Goal: Task Accomplishment & Management: Use online tool/utility

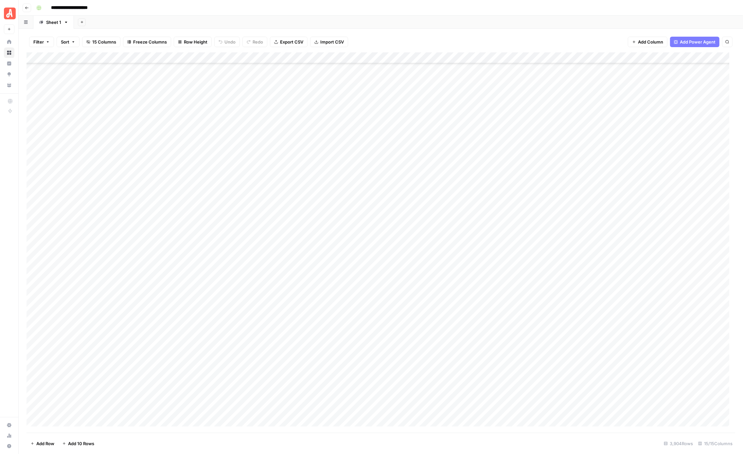
scroll to position [37683, 0]
click at [403, 133] on div "Add Column" at bounding box center [381, 242] width 709 height 380
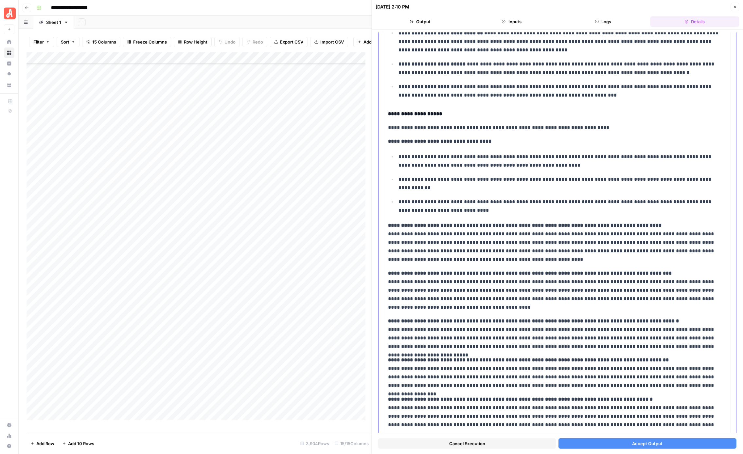
scroll to position [115, 0]
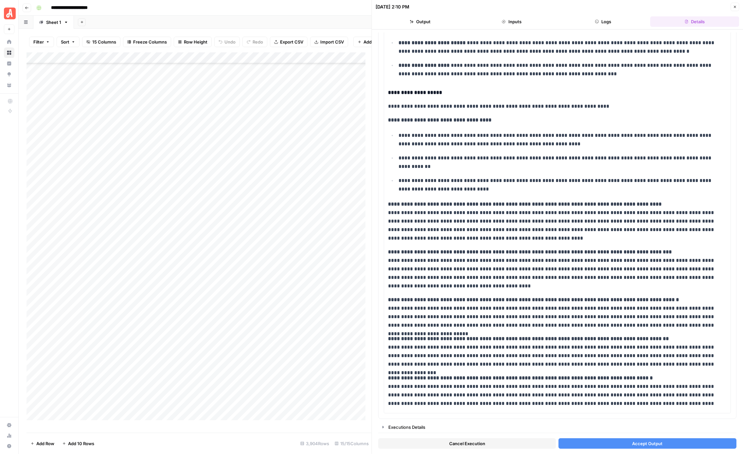
click at [623, 443] on button "Accept Output" at bounding box center [648, 443] width 178 height 10
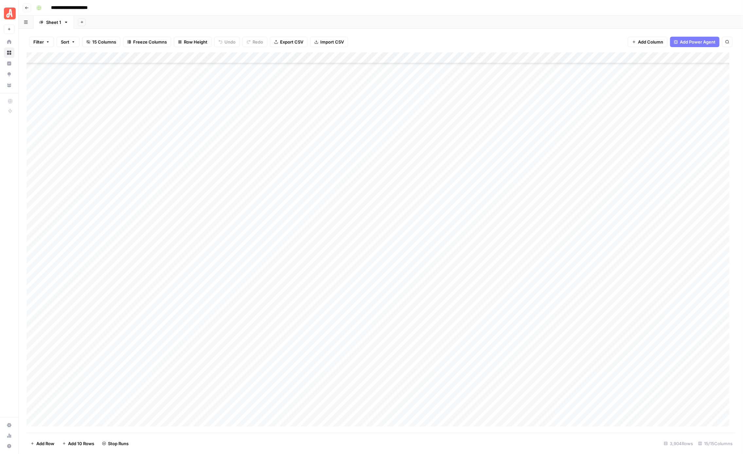
click at [403, 141] on div "Add Column" at bounding box center [381, 242] width 709 height 380
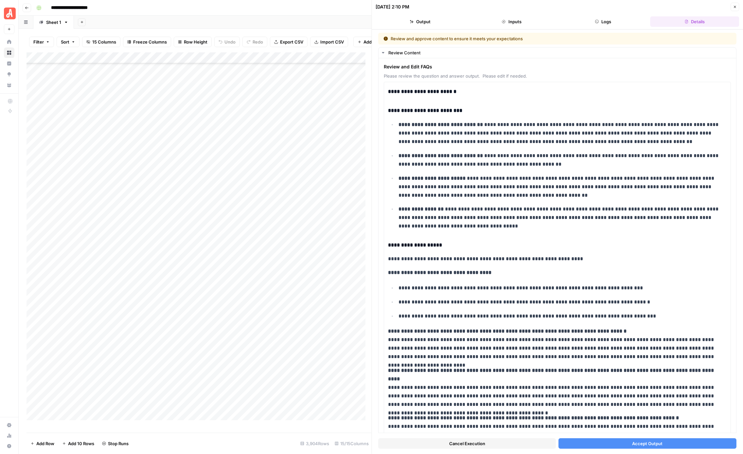
click at [588, 441] on button "Accept Output" at bounding box center [648, 443] width 178 height 10
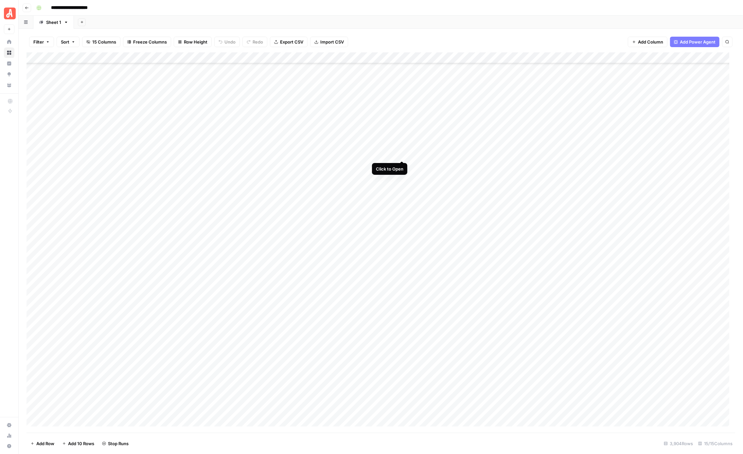
click at [401, 153] on div "Add Column" at bounding box center [381, 242] width 709 height 380
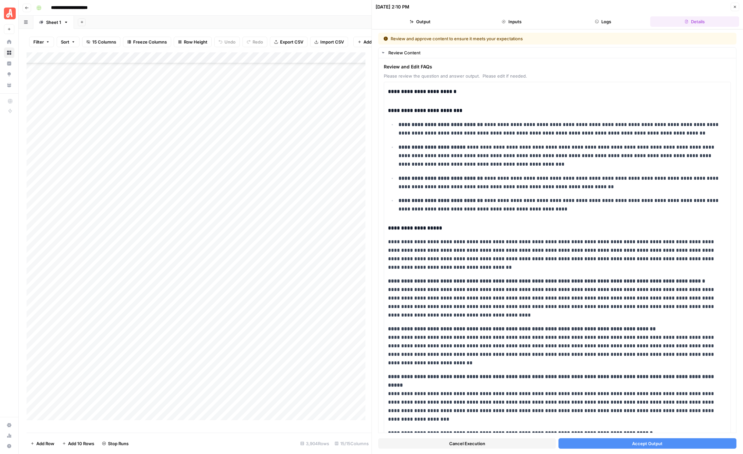
click at [597, 447] on button "Accept Output" at bounding box center [648, 443] width 178 height 10
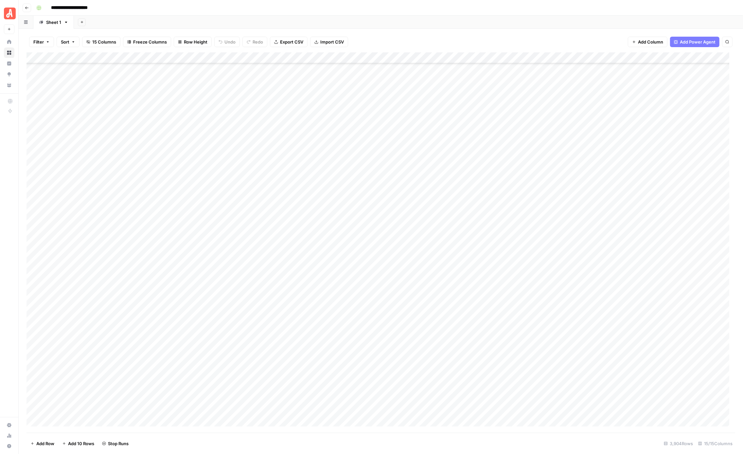
click at [400, 162] on div "Add Column" at bounding box center [381, 242] width 709 height 380
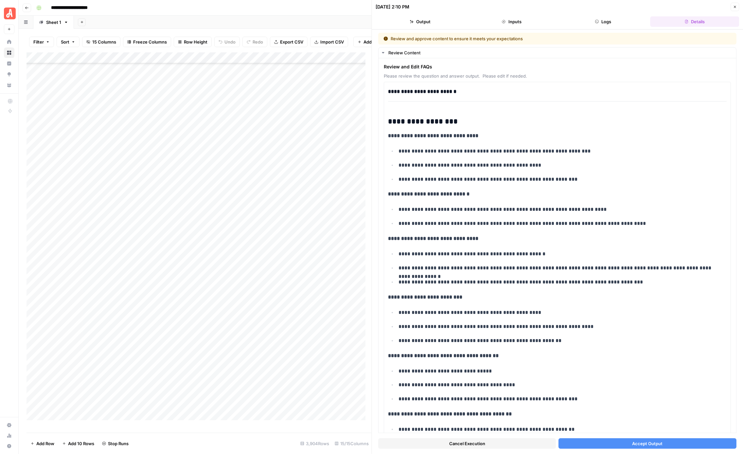
click at [622, 443] on button "Accept Output" at bounding box center [648, 443] width 178 height 10
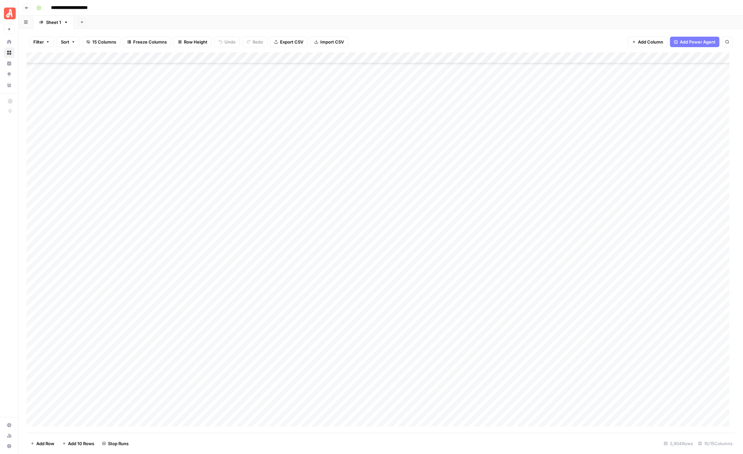
click at [402, 176] on div "Add Column" at bounding box center [381, 242] width 709 height 380
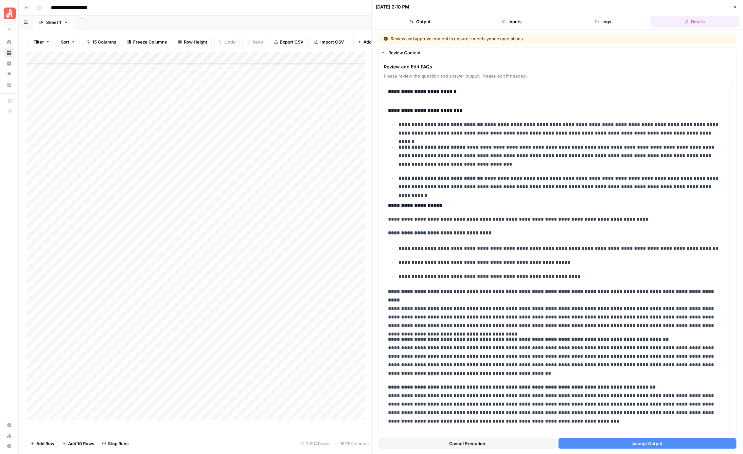
click at [607, 437] on div "Cancel Execution Accept Output" at bounding box center [558, 442] width 358 height 18
click at [610, 440] on button "Accept Output" at bounding box center [648, 443] width 178 height 10
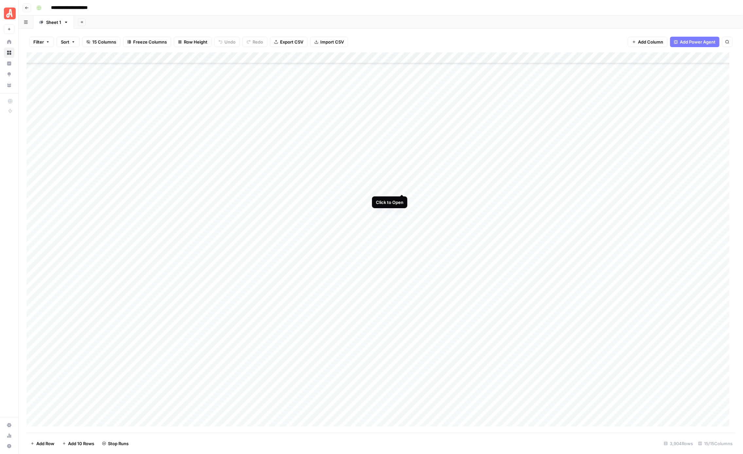
click at [400, 186] on div "Add Column" at bounding box center [381, 242] width 709 height 380
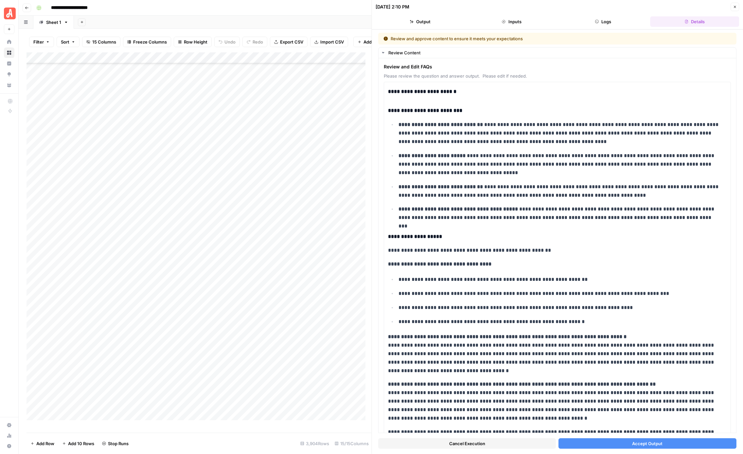
click at [618, 440] on button "Accept Output" at bounding box center [648, 443] width 178 height 10
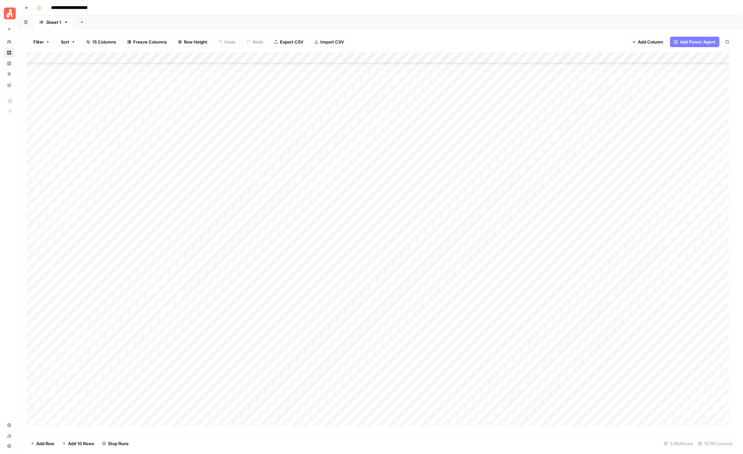
click at [401, 197] on div "Add Column" at bounding box center [381, 242] width 709 height 380
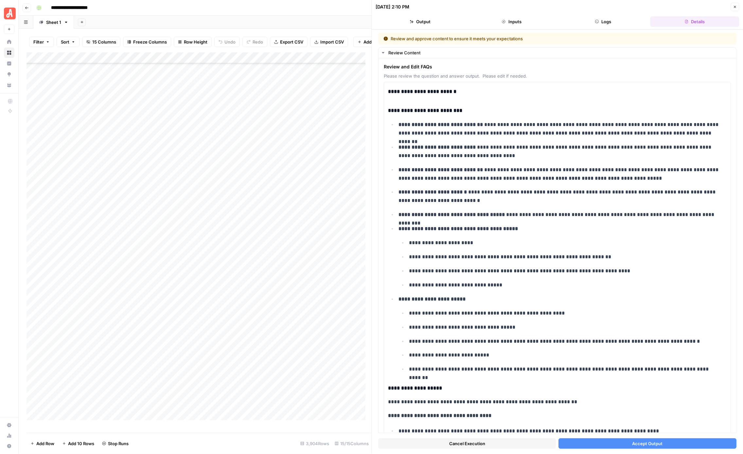
click at [621, 444] on button "Accept Output" at bounding box center [648, 443] width 178 height 10
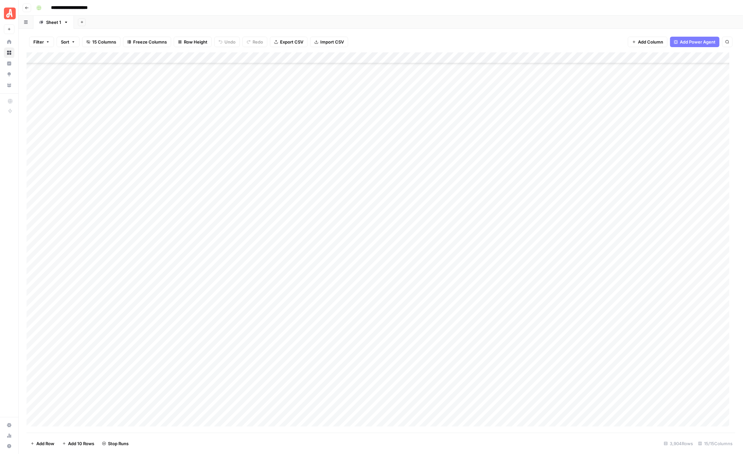
click at [403, 209] on div "Add Column" at bounding box center [381, 242] width 709 height 380
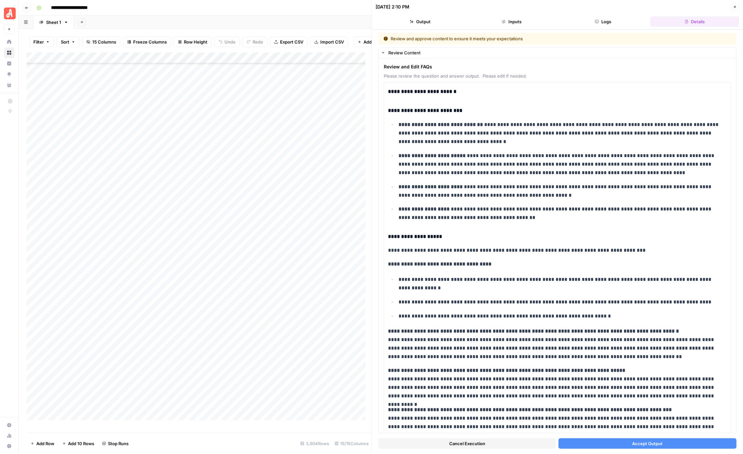
click at [590, 440] on button "Accept Output" at bounding box center [648, 443] width 178 height 10
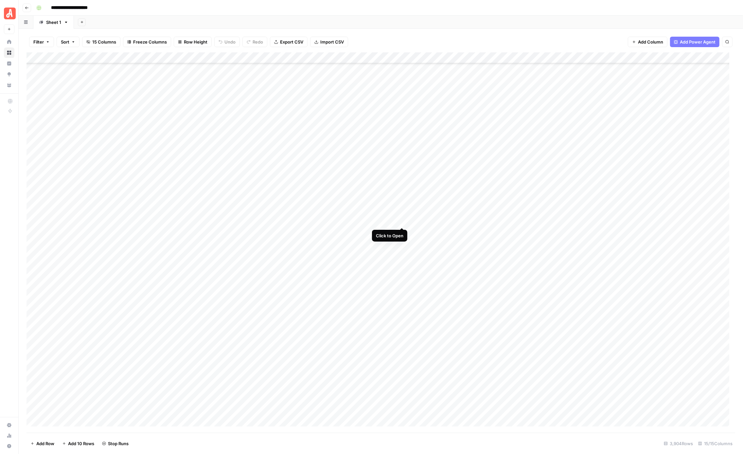
click at [403, 220] on div "Add Column" at bounding box center [381, 242] width 709 height 380
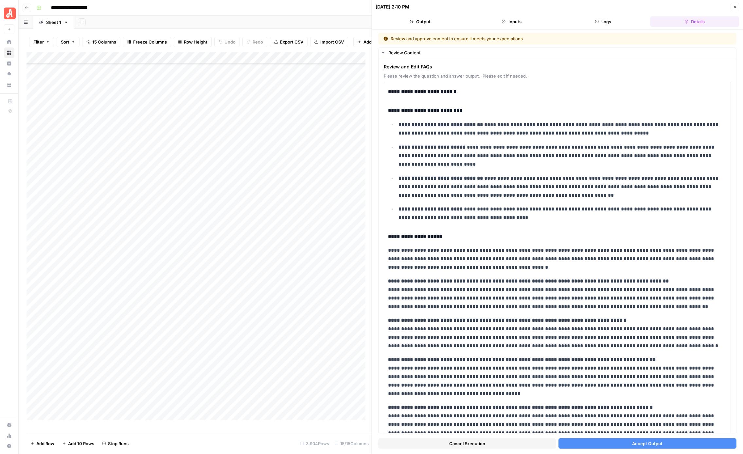
click at [611, 440] on button "Accept Output" at bounding box center [648, 443] width 178 height 10
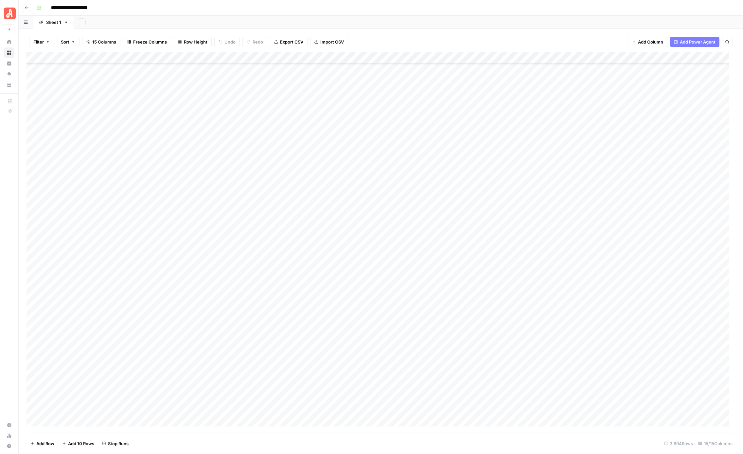
click at [401, 231] on div "Add Column" at bounding box center [381, 242] width 709 height 380
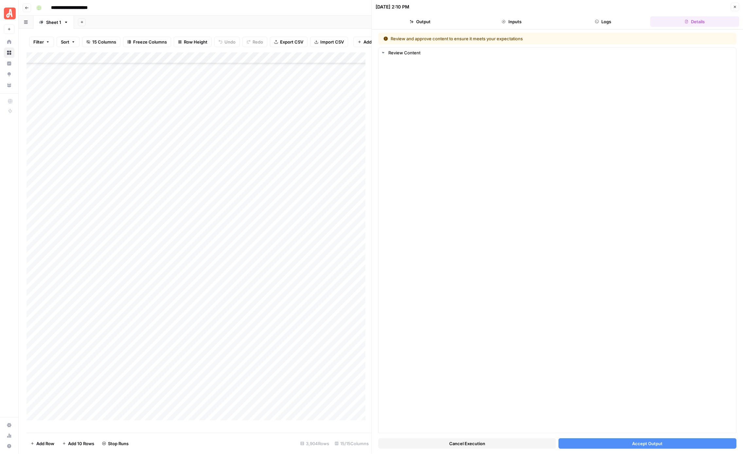
click at [593, 442] on button "Accept Output" at bounding box center [648, 443] width 178 height 10
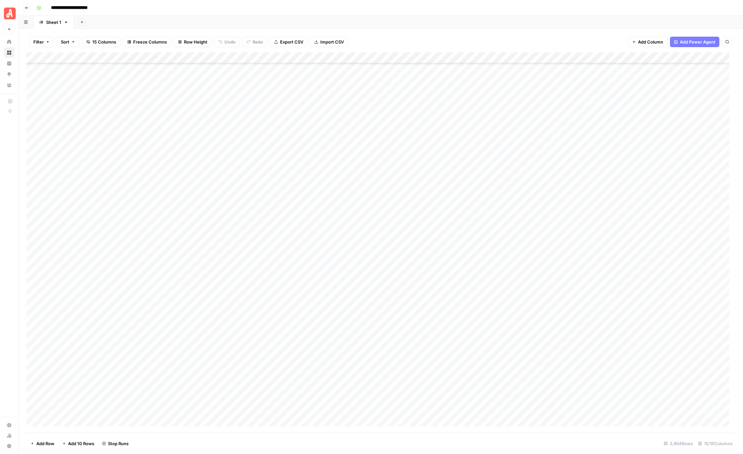
click at [403, 241] on div "Add Column" at bounding box center [381, 242] width 709 height 380
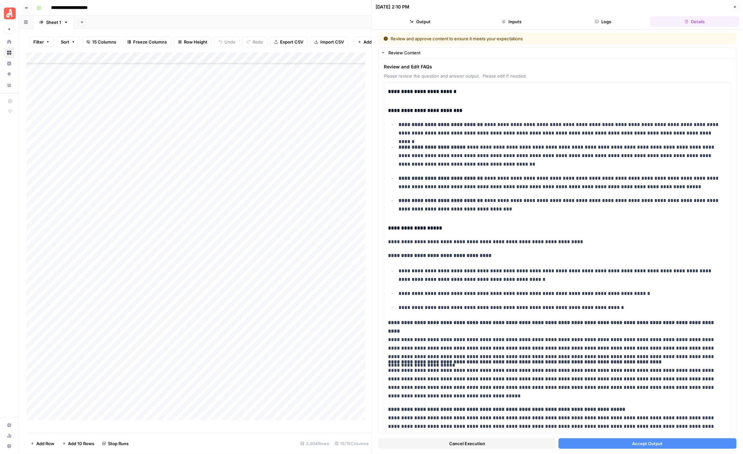
click at [578, 441] on button "Accept Output" at bounding box center [648, 443] width 178 height 10
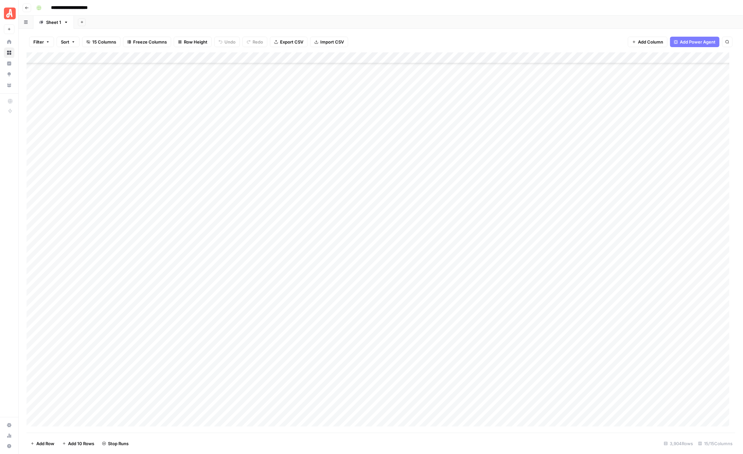
scroll to position [37601, 0]
click at [393, 214] on div "Add Column" at bounding box center [381, 242] width 709 height 380
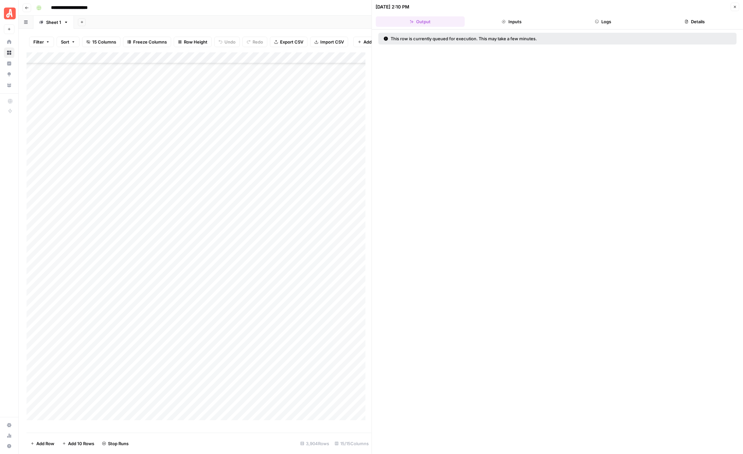
click at [596, 19] on button "Logs" at bounding box center [603, 21] width 89 height 10
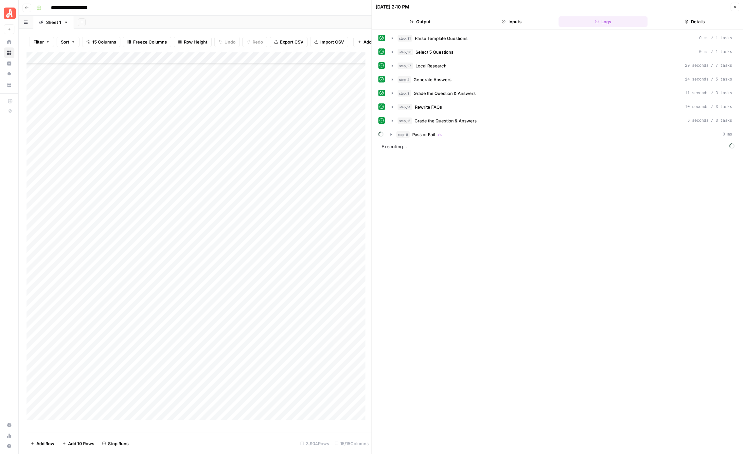
click at [732, 9] on button "Close" at bounding box center [735, 7] width 9 height 9
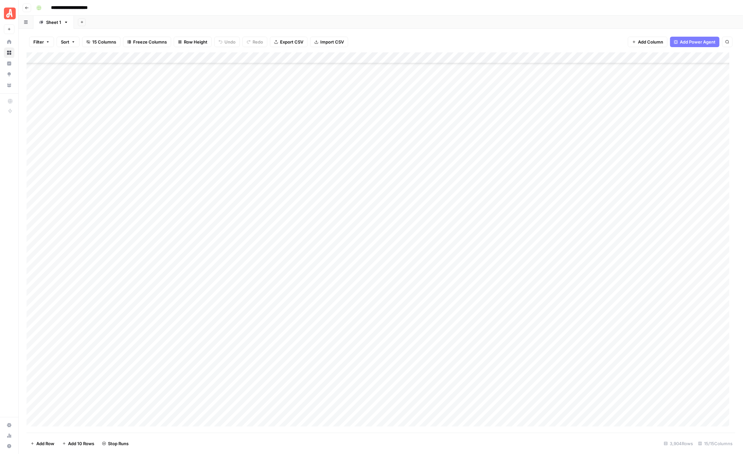
scroll to position [37663, 0]
click at [393, 151] on div "Add Column" at bounding box center [381, 242] width 709 height 380
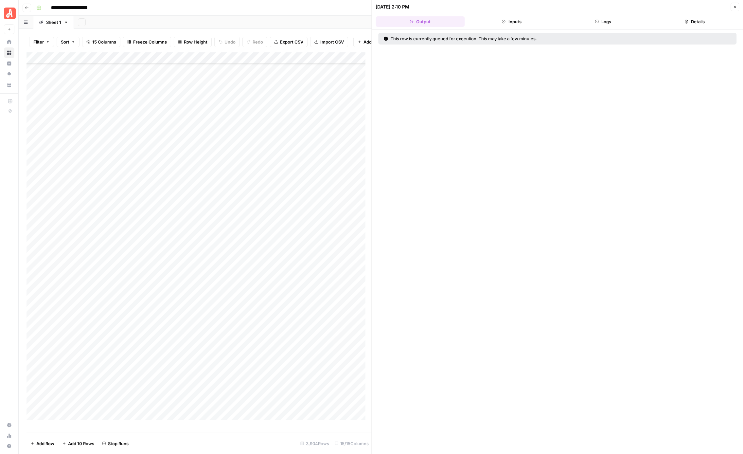
click at [612, 24] on button "Logs" at bounding box center [603, 21] width 89 height 10
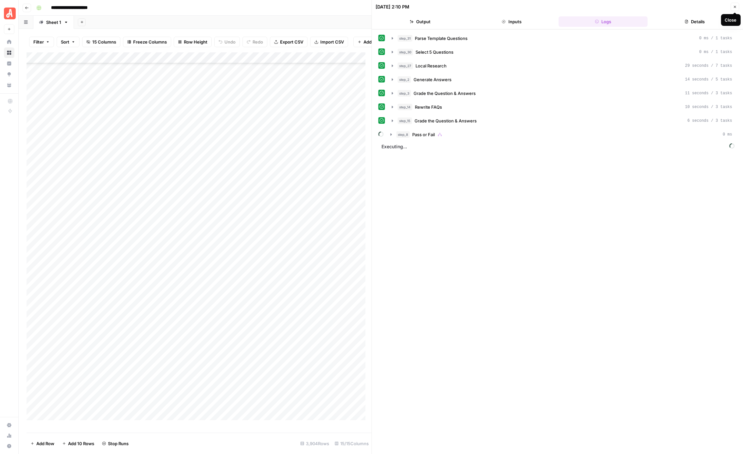
click at [734, 5] on icon "button" at bounding box center [735, 7] width 4 height 4
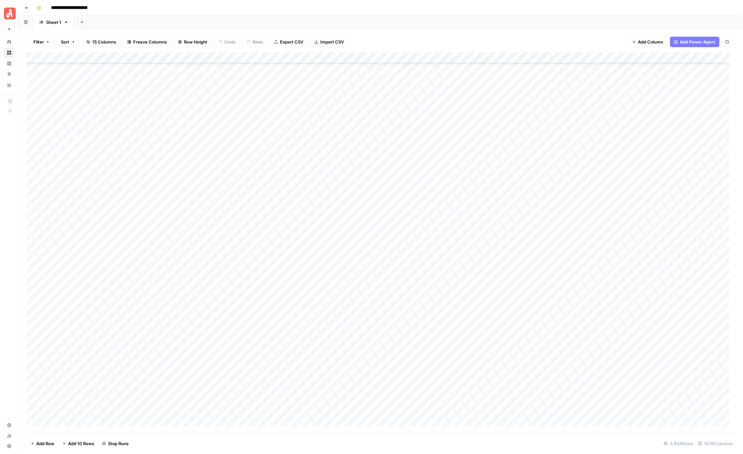
scroll to position [37663, 0]
type input "**********"
click at [394, 79] on div "Add Column" at bounding box center [381, 242] width 709 height 380
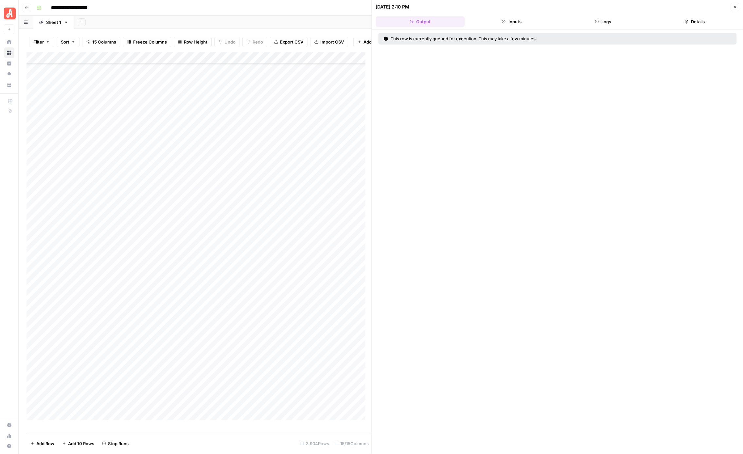
click at [617, 23] on button "Logs" at bounding box center [603, 21] width 89 height 10
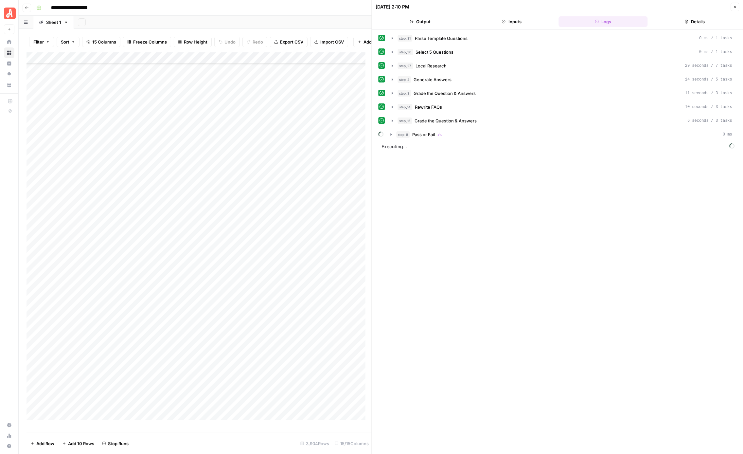
click at [735, 9] on icon "button" at bounding box center [735, 7] width 4 height 4
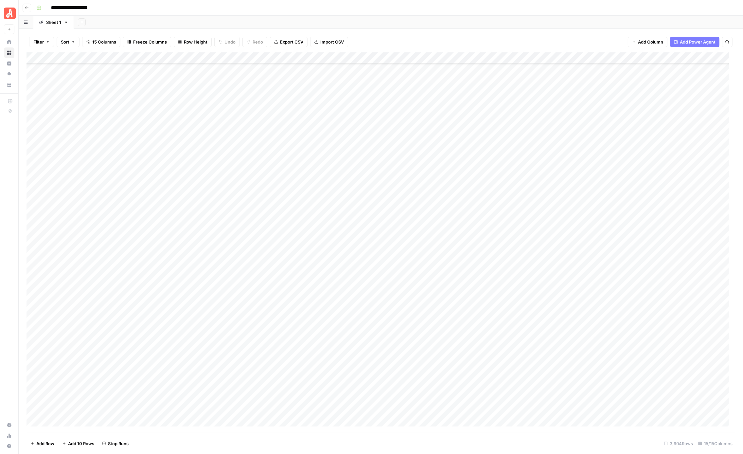
click at [295, 17] on div "Add Sheet" at bounding box center [408, 22] width 669 height 13
click at [402, 78] on div "Add Column" at bounding box center [381, 242] width 709 height 380
click at [401, 92] on div "Add Column" at bounding box center [381, 242] width 709 height 380
click at [401, 101] on div "Add Column" at bounding box center [381, 242] width 709 height 380
click at [403, 110] on div "Add Column" at bounding box center [381, 242] width 709 height 380
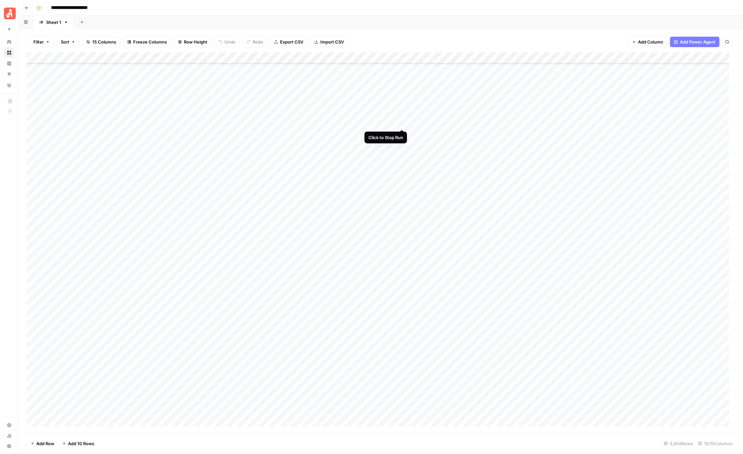
click at [402, 123] on div "Add Column" at bounding box center [381, 242] width 709 height 380
click at [402, 135] on div "Add Column" at bounding box center [381, 242] width 709 height 380
click at [403, 146] on div "Add Column" at bounding box center [381, 242] width 709 height 380
click at [403, 157] on div "Add Column" at bounding box center [381, 242] width 709 height 380
click at [402, 166] on div "Add Column" at bounding box center [381, 242] width 709 height 380
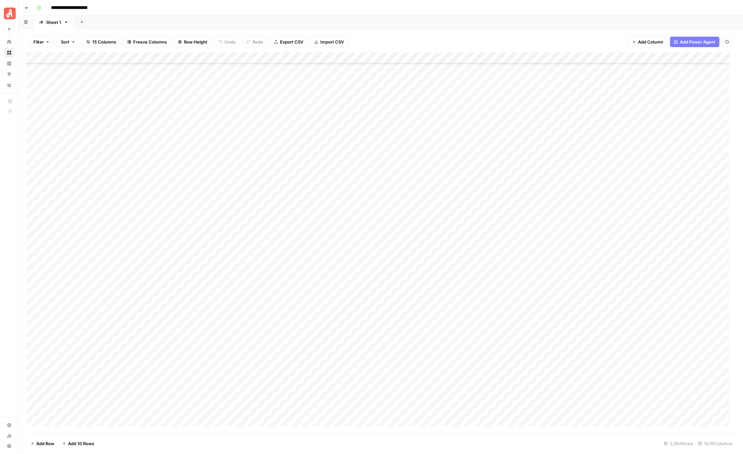
click at [402, 177] on div "Add Column" at bounding box center [381, 242] width 709 height 380
click at [401, 189] on div "Add Column" at bounding box center [381, 242] width 709 height 380
click at [401, 78] on div "Add Column" at bounding box center [381, 242] width 709 height 380
click at [393, 159] on div "Add Column" at bounding box center [381, 242] width 709 height 380
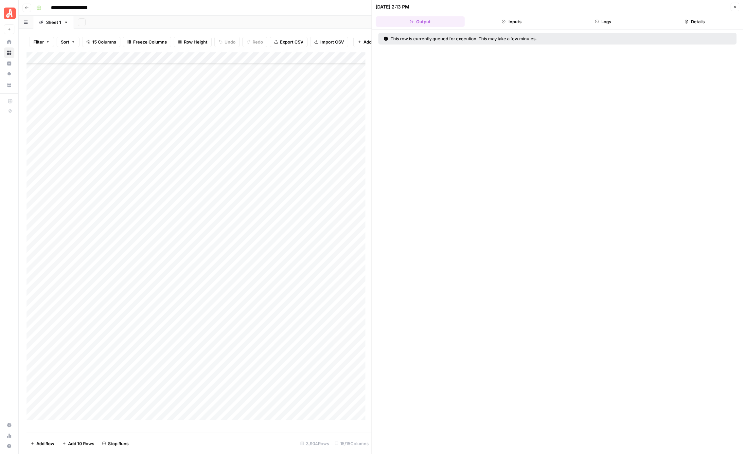
click at [597, 28] on header "09/08/25 at 2:13 PM Close Output Inputs Logs Details" at bounding box center [557, 14] width 371 height 29
click at [598, 22] on icon "button" at bounding box center [597, 22] width 4 height 4
click at [598, 21] on icon "button" at bounding box center [597, 22] width 4 height 4
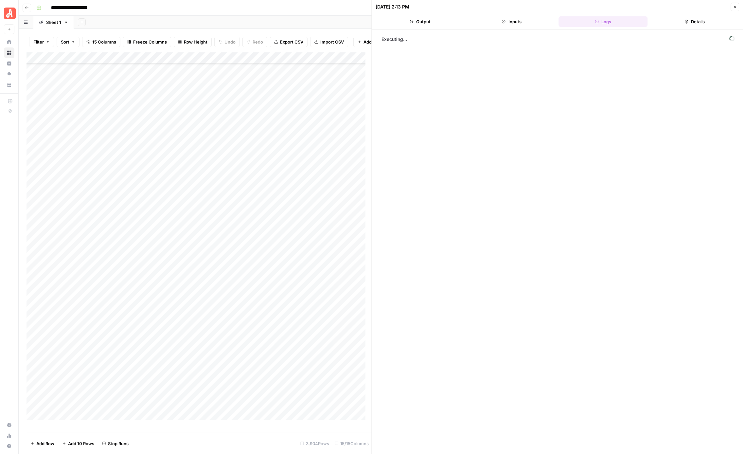
click at [524, 24] on button "Inputs" at bounding box center [511, 21] width 89 height 10
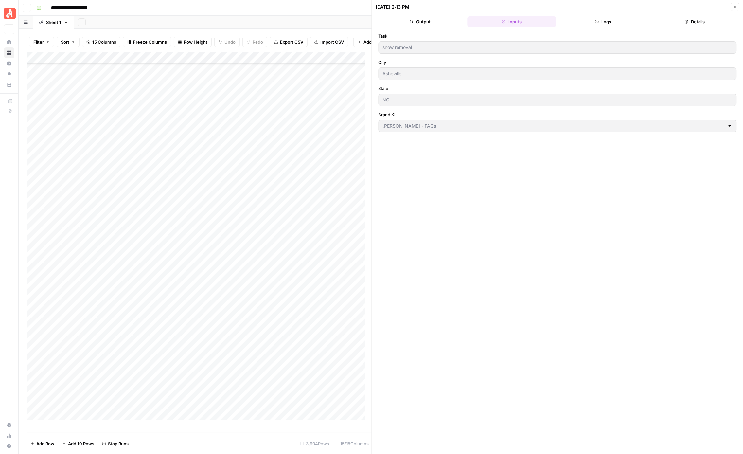
click at [415, 25] on button "Output" at bounding box center [420, 21] width 89 height 10
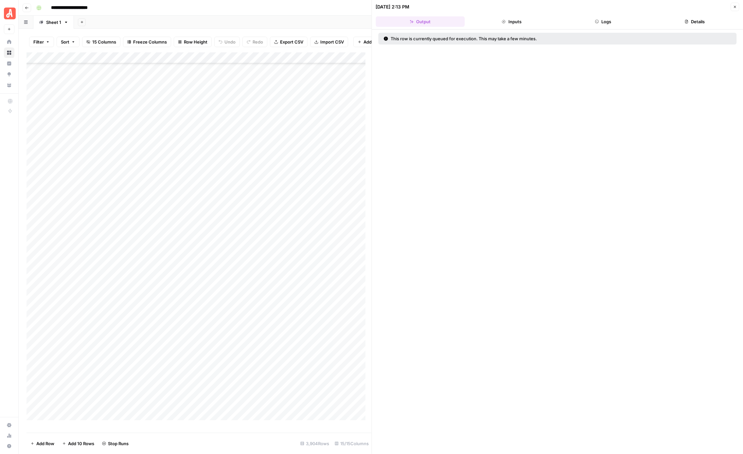
click at [504, 25] on button "Inputs" at bounding box center [511, 21] width 89 height 10
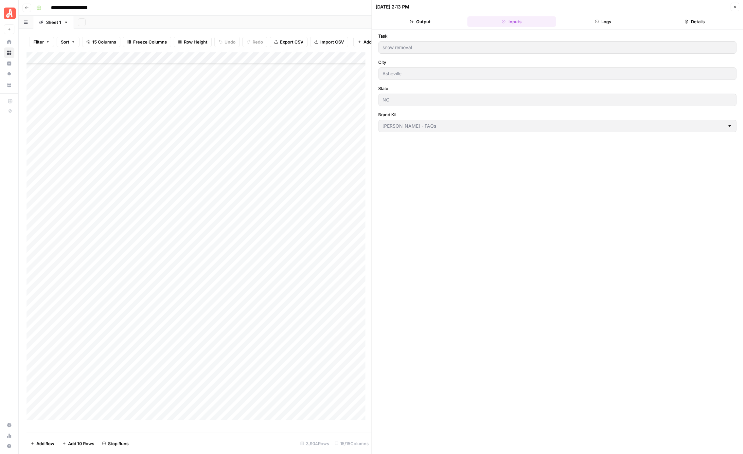
click at [591, 24] on button "Logs" at bounding box center [603, 21] width 89 height 10
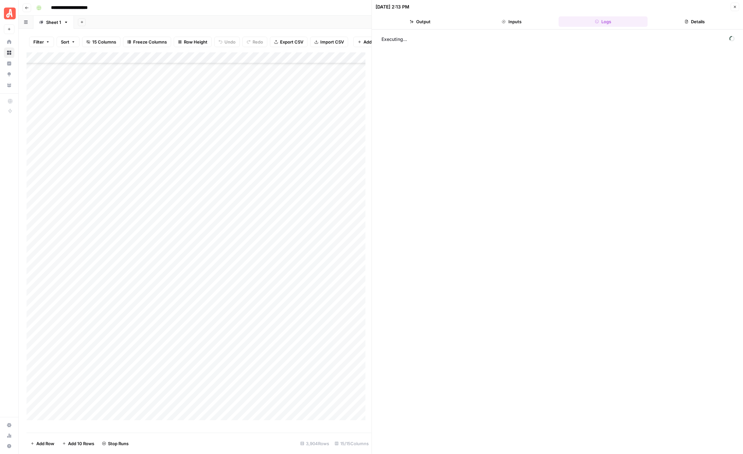
click at [691, 22] on button "Details" at bounding box center [694, 21] width 89 height 10
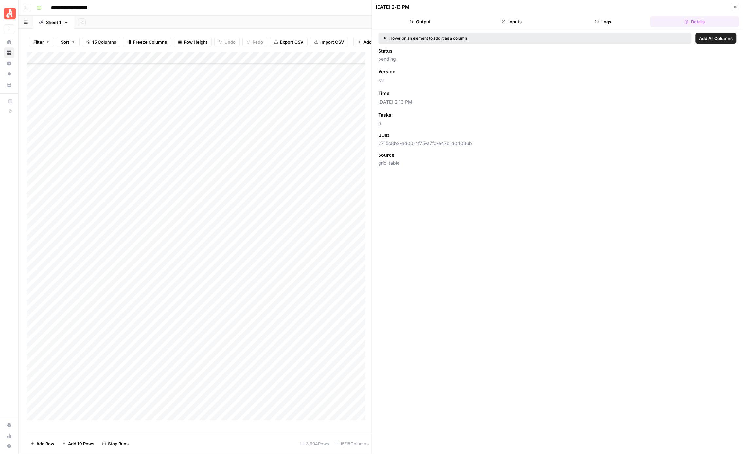
click at [617, 22] on button "Logs" at bounding box center [603, 21] width 89 height 10
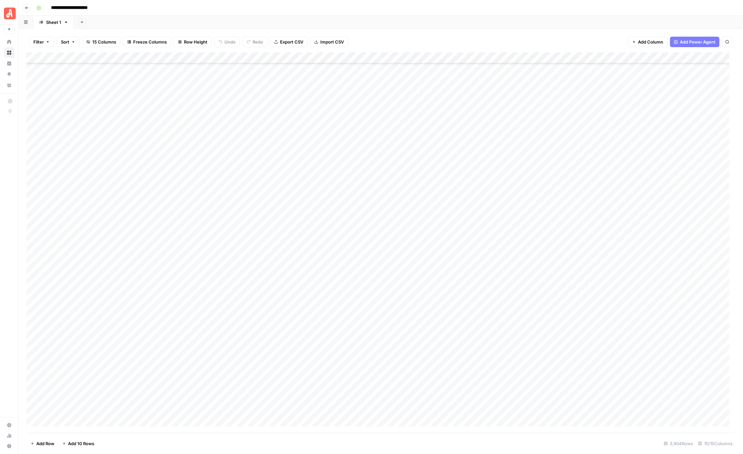
scroll to position [37659, 0]
click at [395, 156] on div "Add Column" at bounding box center [381, 242] width 709 height 380
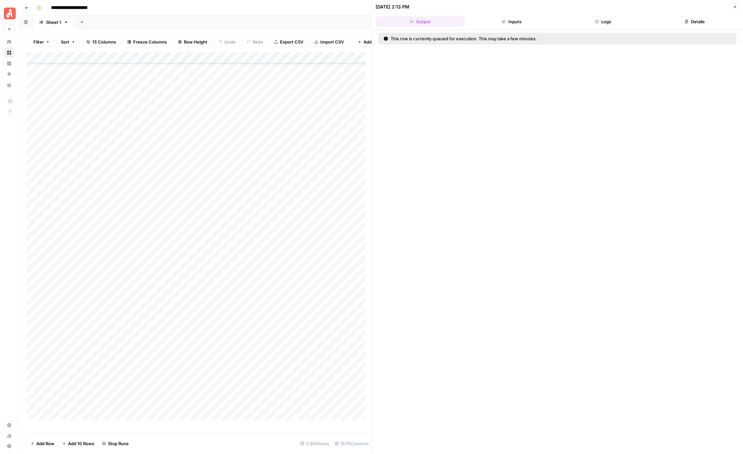
click at [593, 21] on button "Logs" at bounding box center [603, 21] width 89 height 10
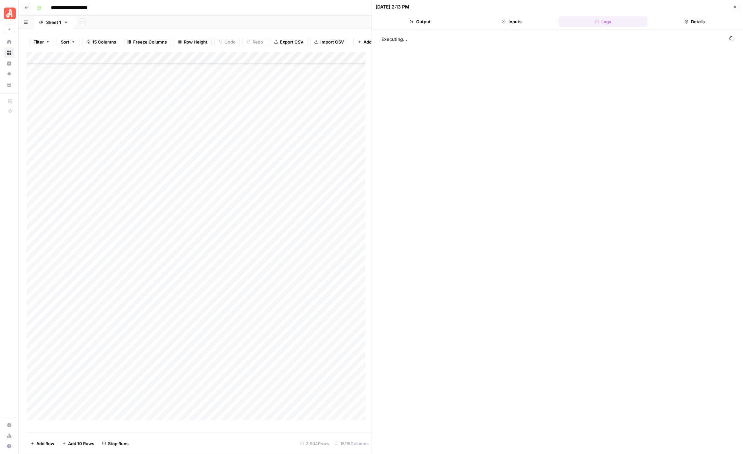
click at [738, 4] on button "Close" at bounding box center [735, 7] width 9 height 9
click at [401, 167] on div "Add Column" at bounding box center [381, 242] width 709 height 380
click at [401, 176] on div "Add Column" at bounding box center [381, 242] width 709 height 380
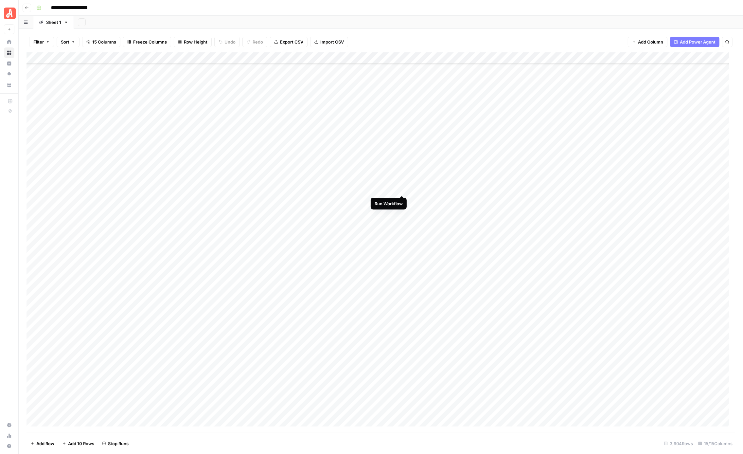
click at [401, 190] on div "Add Column" at bounding box center [381, 242] width 709 height 380
click at [401, 199] on div "Add Column" at bounding box center [381, 242] width 709 height 380
click at [401, 210] on div "Add Column" at bounding box center [381, 242] width 709 height 380
click at [401, 225] on div "Add Column" at bounding box center [381, 242] width 709 height 380
click at [401, 234] on div "Add Column" at bounding box center [381, 242] width 709 height 380
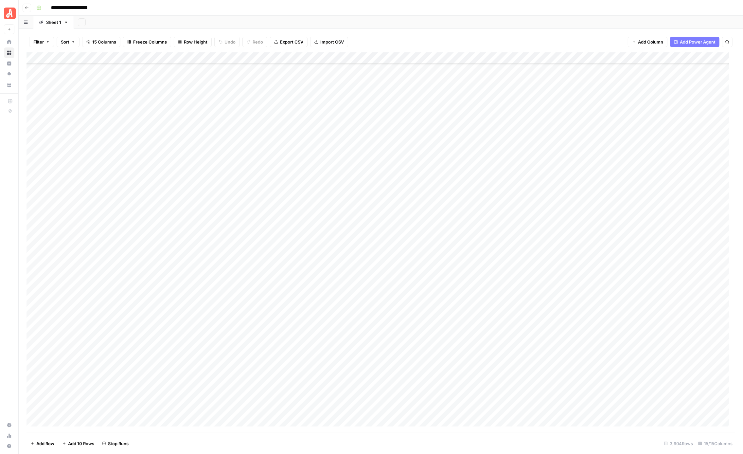
click at [401, 248] on div "Add Column" at bounding box center [381, 242] width 709 height 380
click at [401, 256] on div "Add Column" at bounding box center [381, 242] width 709 height 380
click at [401, 264] on div "Add Column" at bounding box center [381, 242] width 709 height 380
click at [392, 156] on div "Add Column" at bounding box center [381, 242] width 709 height 380
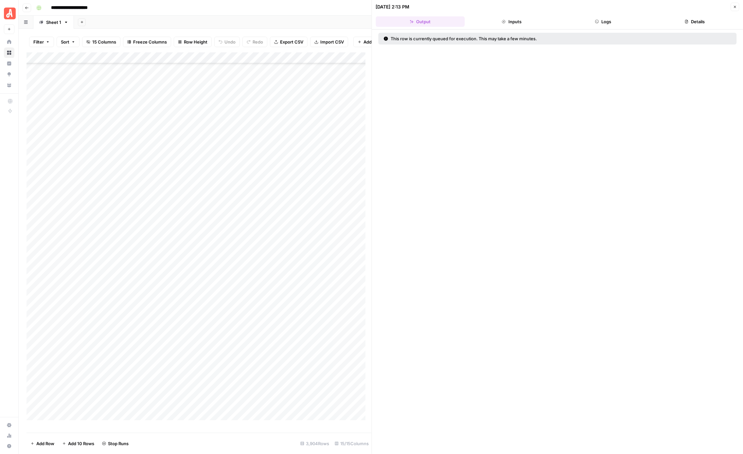
click at [599, 19] on button "Logs" at bounding box center [603, 21] width 89 height 10
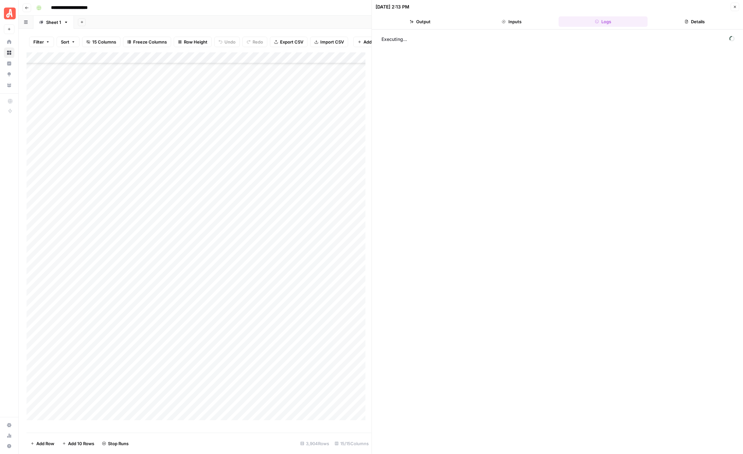
click at [696, 19] on button "Details" at bounding box center [694, 21] width 89 height 10
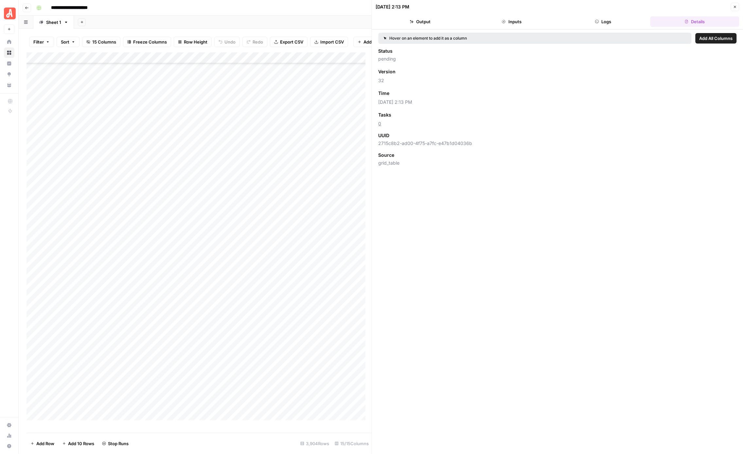
click at [735, 8] on icon "button" at bounding box center [735, 7] width 4 height 4
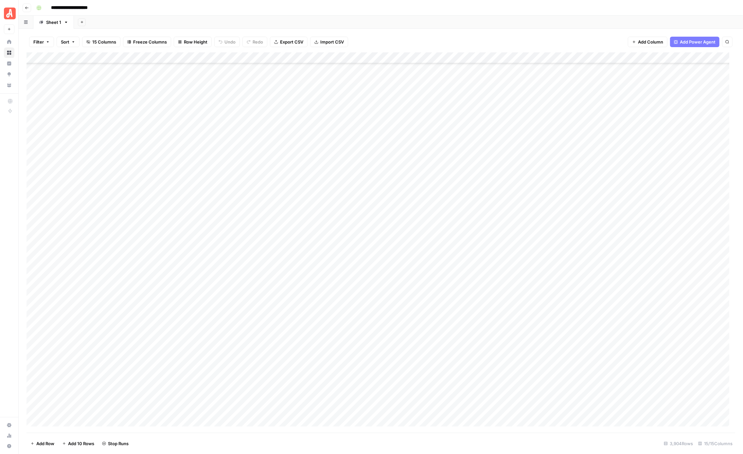
scroll to position [37700, 0]
click at [294, 11] on div "**********" at bounding box center [385, 8] width 703 height 10
click at [314, 9] on div "**********" at bounding box center [385, 8] width 703 height 10
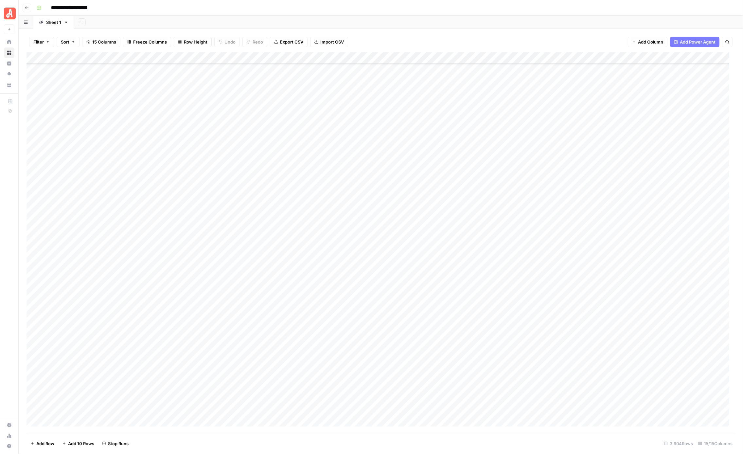
scroll to position [37680, 0]
click at [393, 134] on div "Add Column" at bounding box center [381, 242] width 709 height 380
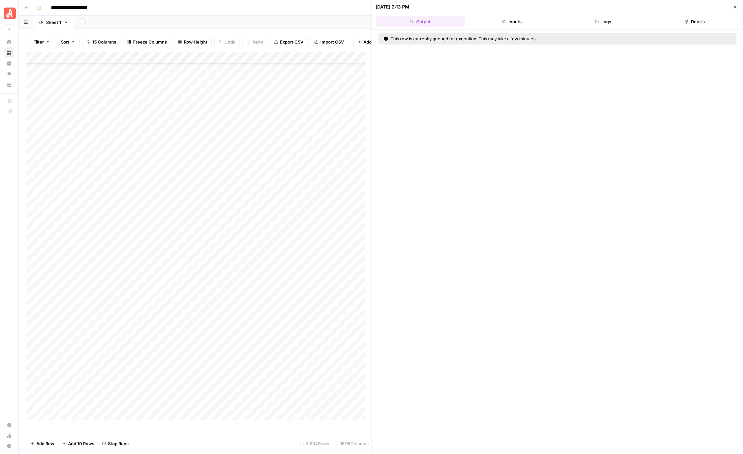
click at [615, 24] on button "Logs" at bounding box center [603, 21] width 89 height 10
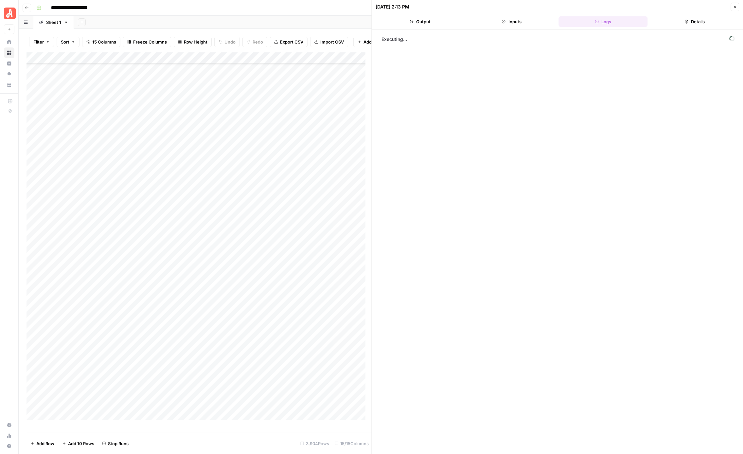
click at [733, 8] on icon "button" at bounding box center [735, 7] width 4 height 4
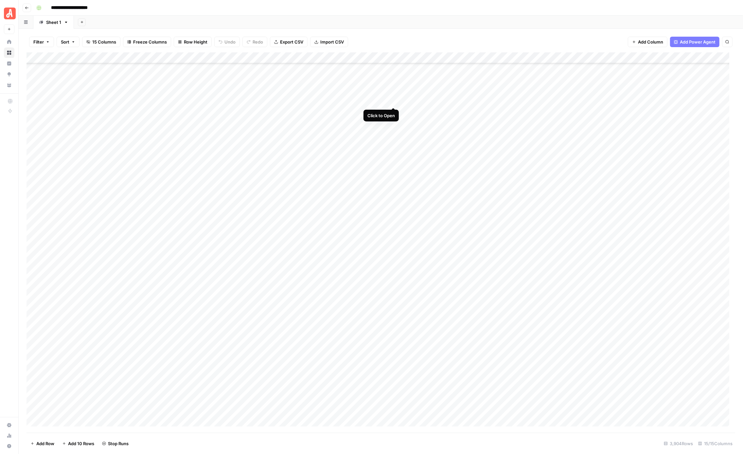
click at [394, 102] on div "Add Column" at bounding box center [381, 242] width 709 height 380
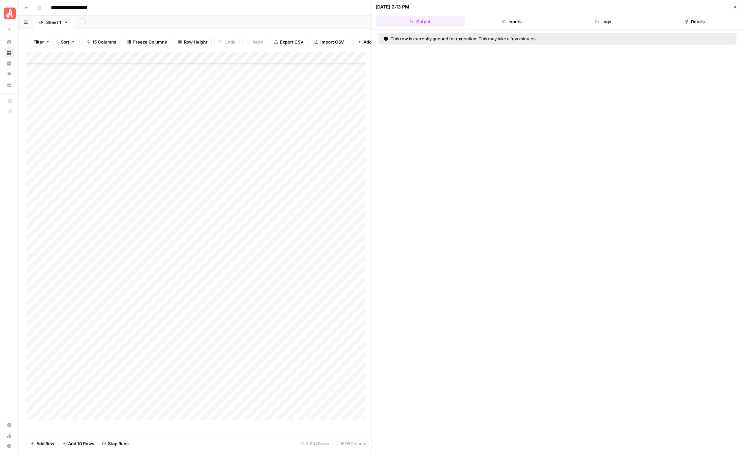
click at [606, 18] on button "Logs" at bounding box center [603, 21] width 89 height 10
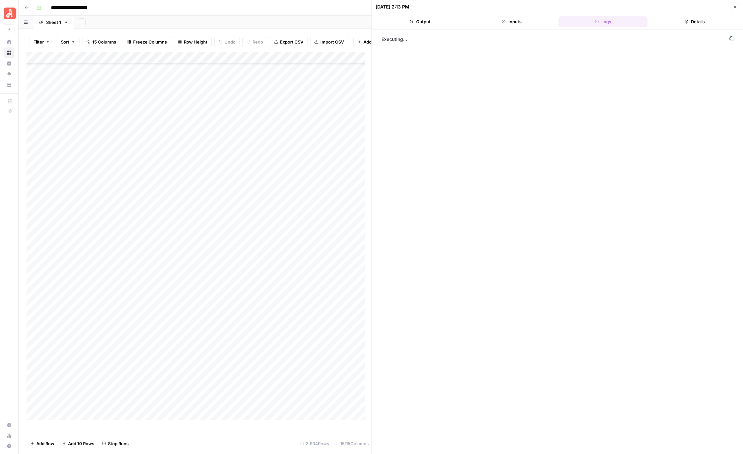
click at [735, 6] on icon "button" at bounding box center [735, 7] width 4 height 4
click at [342, 14] on header "**********" at bounding box center [381, 8] width 724 height 16
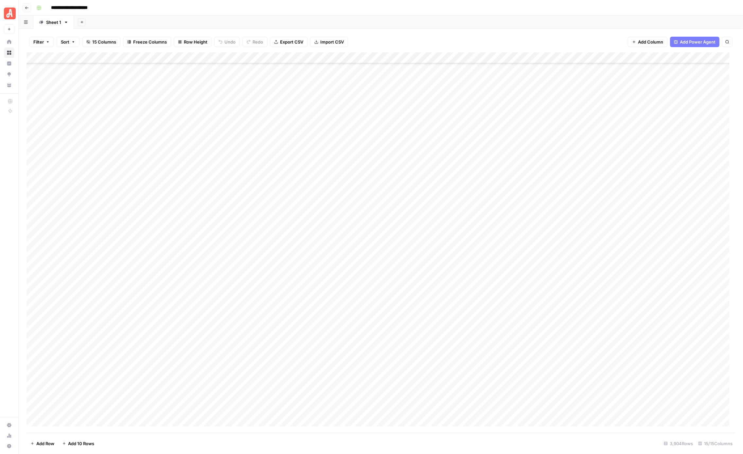
scroll to position [37731, 0]
click at [401, 83] on div "Add Column" at bounding box center [381, 242] width 709 height 380
click at [402, 96] on div "Add Column" at bounding box center [381, 242] width 709 height 380
click at [402, 106] on div "Add Column" at bounding box center [381, 242] width 709 height 380
click at [403, 117] on div "Add Column" at bounding box center [381, 242] width 709 height 380
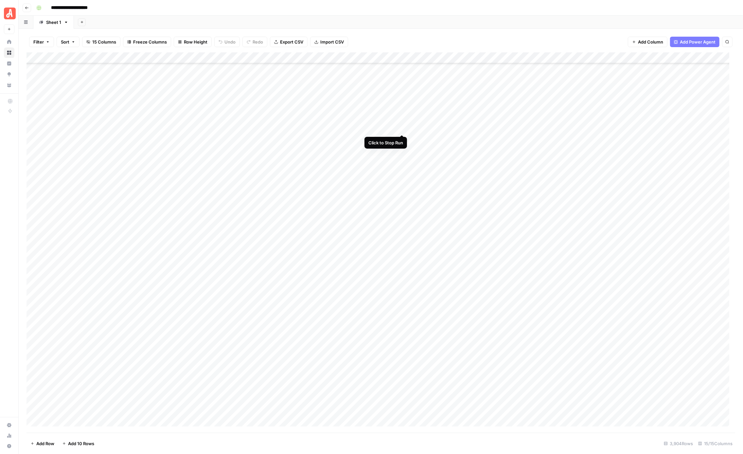
click at [402, 128] on div "Add Column" at bounding box center [381, 242] width 709 height 380
click at [403, 138] on div "Add Column" at bounding box center [381, 242] width 709 height 380
click at [403, 151] on div "Add Column" at bounding box center [381, 242] width 709 height 380
click at [402, 160] on div "Add Column" at bounding box center [381, 242] width 709 height 380
click at [402, 173] on div "Add Column" at bounding box center [381, 242] width 709 height 380
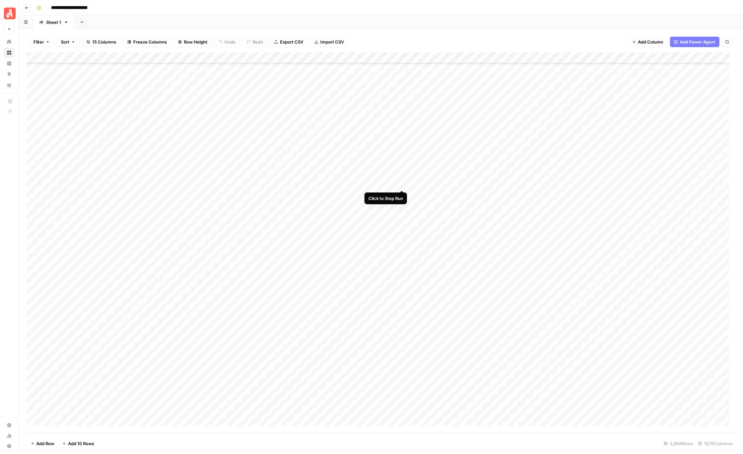
click at [403, 185] on div "Add Column" at bounding box center [381, 242] width 709 height 380
click at [402, 191] on div "Add Column" at bounding box center [381, 242] width 709 height 380
click at [393, 17] on div "Add Sheet" at bounding box center [408, 22] width 669 height 13
click at [373, 10] on div "**********" at bounding box center [385, 8] width 703 height 10
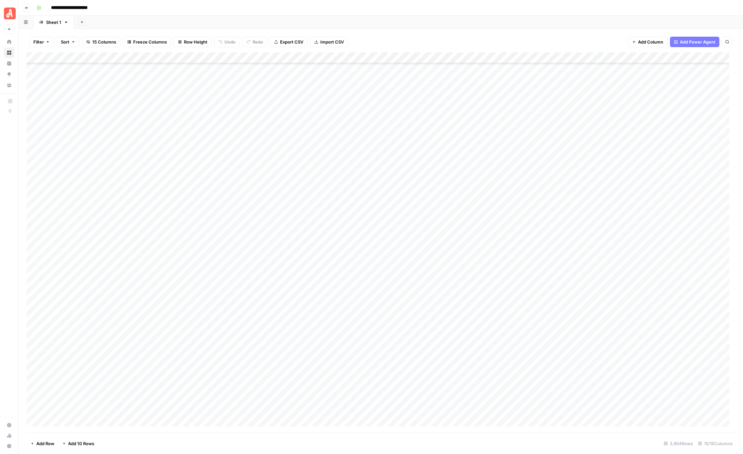
click at [401, 298] on div "Add Column" at bounding box center [381, 242] width 709 height 380
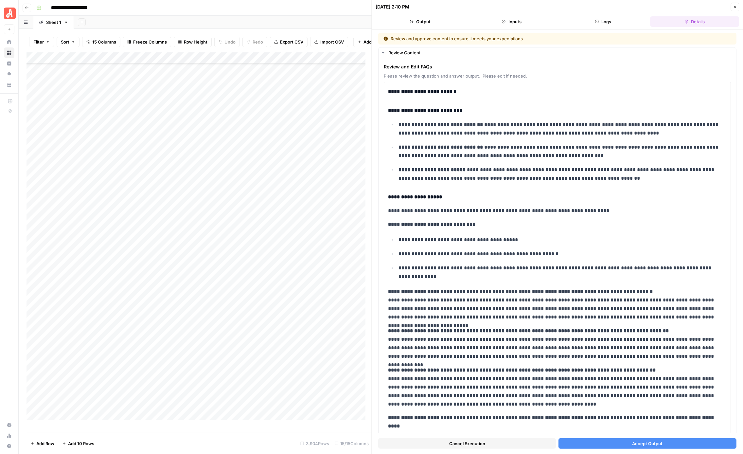
click at [633, 442] on span "Accept Output" at bounding box center [647, 443] width 30 height 7
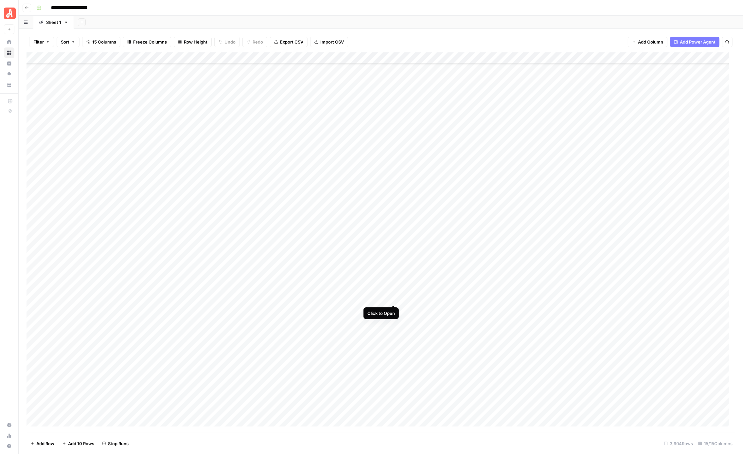
click at [392, 298] on div "Add Column" at bounding box center [381, 242] width 709 height 380
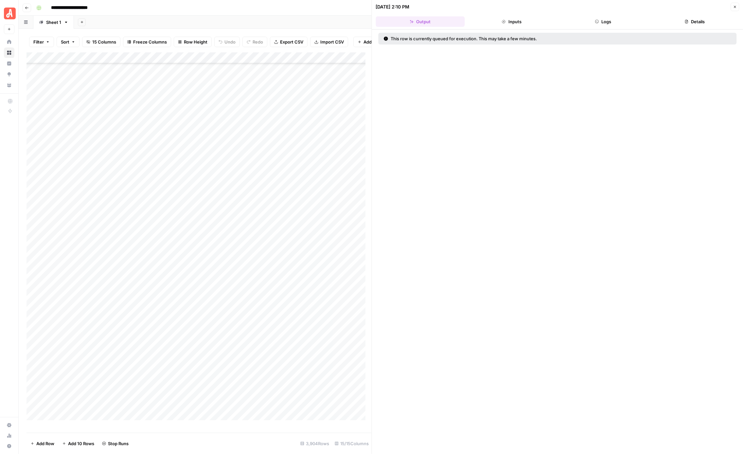
click at [608, 16] on header "[DATE] 2:10 PM Close Output Inputs Logs Details" at bounding box center [557, 14] width 371 height 29
click at [605, 19] on button "Logs" at bounding box center [603, 21] width 89 height 10
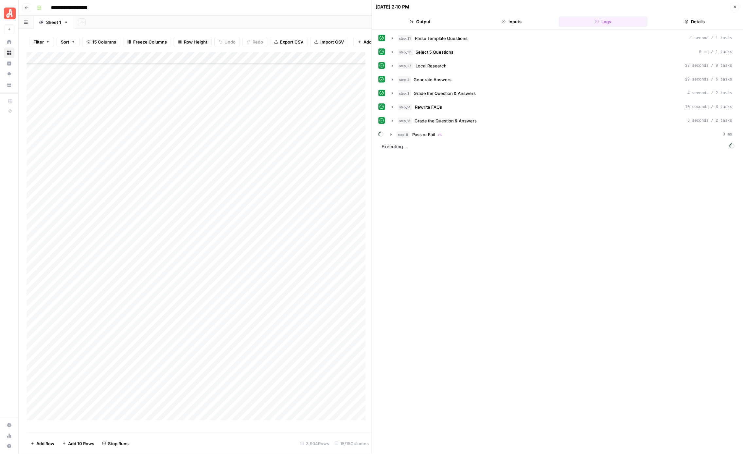
click at [735, 7] on icon "button" at bounding box center [735, 7] width 4 height 4
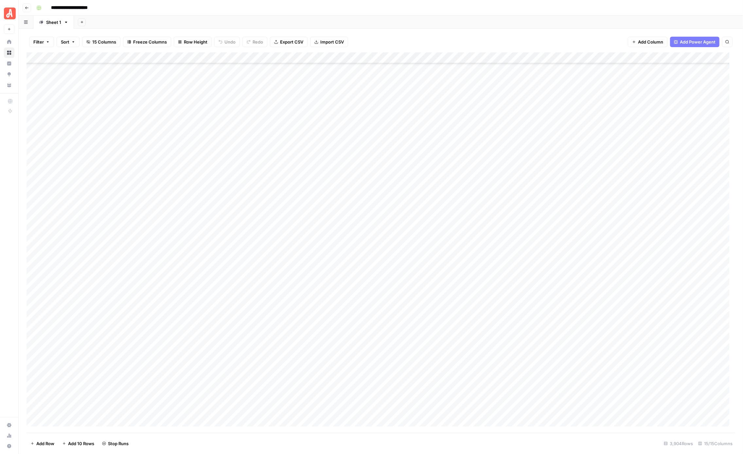
click at [314, 3] on div "**********" at bounding box center [385, 8] width 703 height 10
click at [318, 6] on div "**********" at bounding box center [385, 8] width 703 height 10
click at [401, 175] on div "Add Column" at bounding box center [381, 242] width 709 height 380
click at [401, 187] on div "Add Column" at bounding box center [381, 242] width 709 height 380
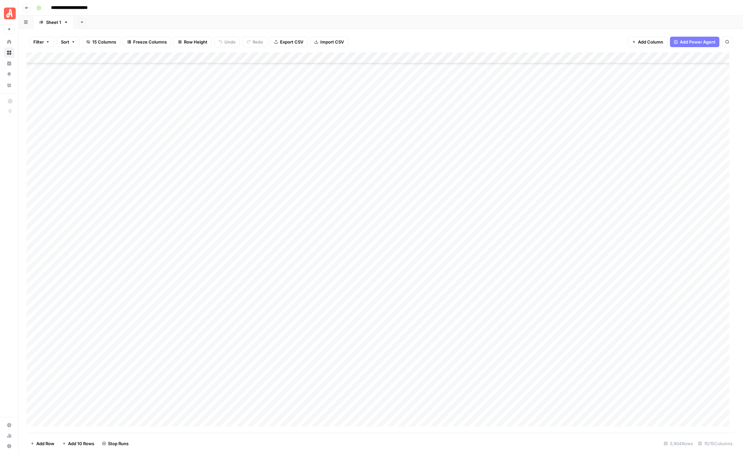
click at [403, 197] on div "Add Column" at bounding box center [381, 242] width 709 height 380
click at [402, 209] on div "Add Column" at bounding box center [381, 242] width 709 height 380
click at [403, 221] on div "Add Column" at bounding box center [381, 242] width 709 height 380
click at [402, 233] on div "Add Column" at bounding box center [381, 242] width 709 height 380
click at [402, 242] on div "Add Column" at bounding box center [381, 242] width 709 height 380
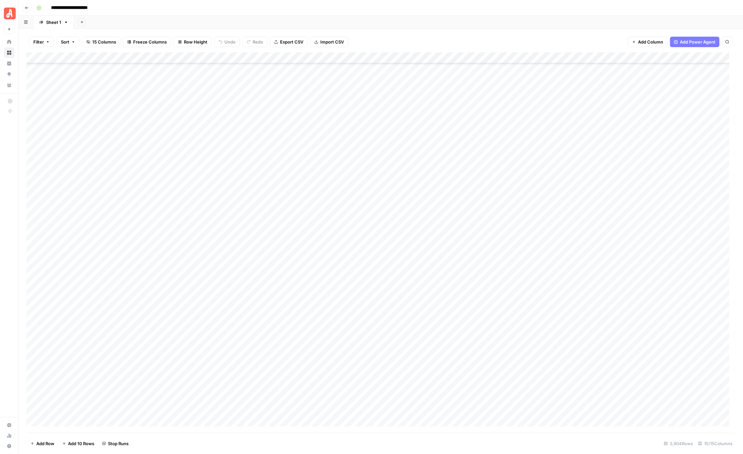
click at [402, 252] on div "Add Column" at bounding box center [381, 242] width 709 height 380
click at [402, 264] on div "Add Column" at bounding box center [381, 242] width 709 height 380
click at [402, 275] on div "Add Column" at bounding box center [381, 242] width 709 height 380
click at [402, 286] on div "Add Column" at bounding box center [381, 242] width 709 height 380
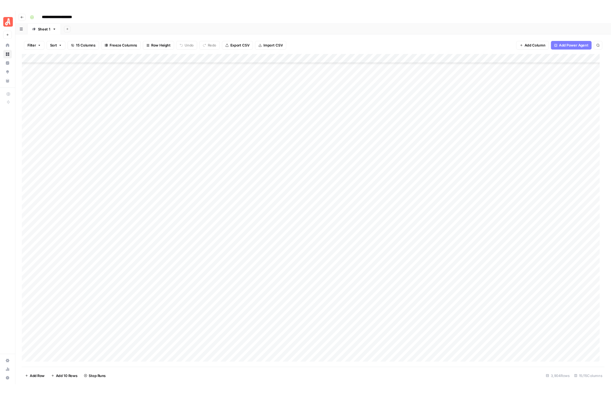
scroll to position [37720, 0]
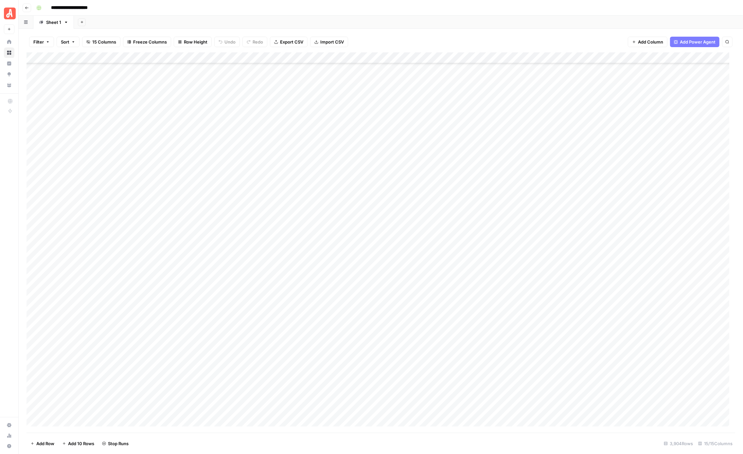
click at [402, 226] on div "Add Column" at bounding box center [381, 242] width 709 height 380
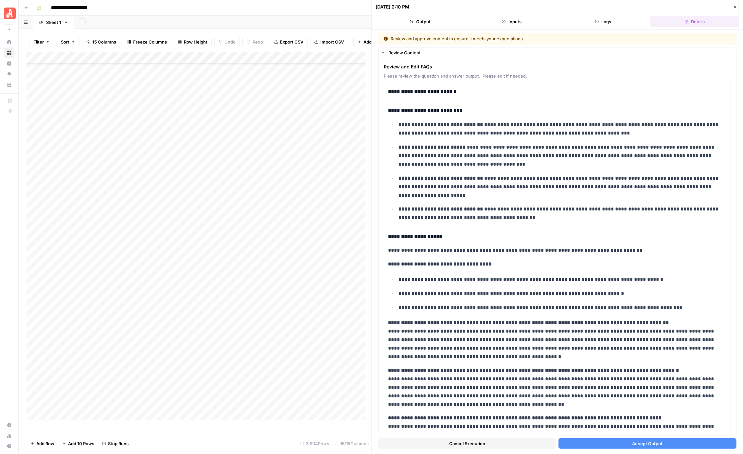
click at [596, 441] on button "Accept Output" at bounding box center [648, 443] width 178 height 10
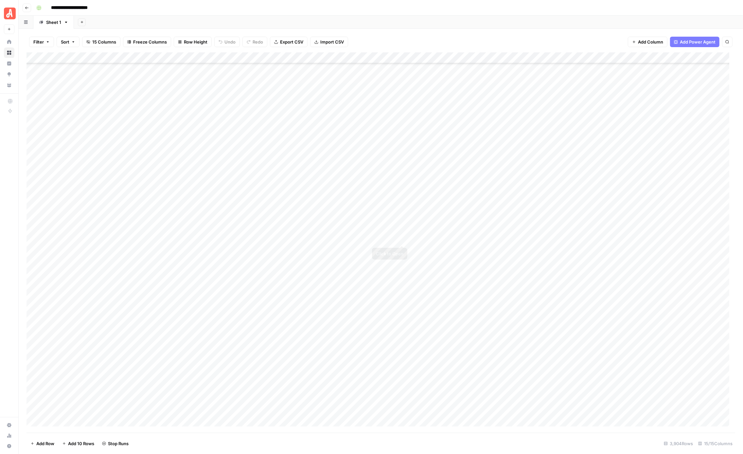
click at [401, 238] on div "Add Column" at bounding box center [381, 242] width 709 height 380
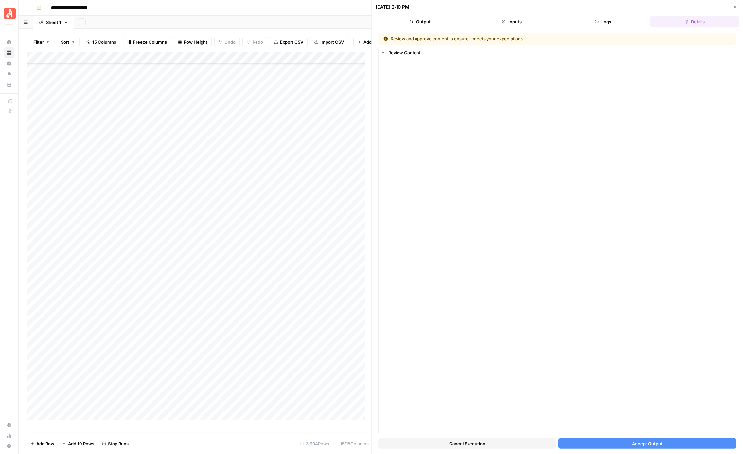
click at [592, 445] on button "Accept Output" at bounding box center [648, 443] width 178 height 10
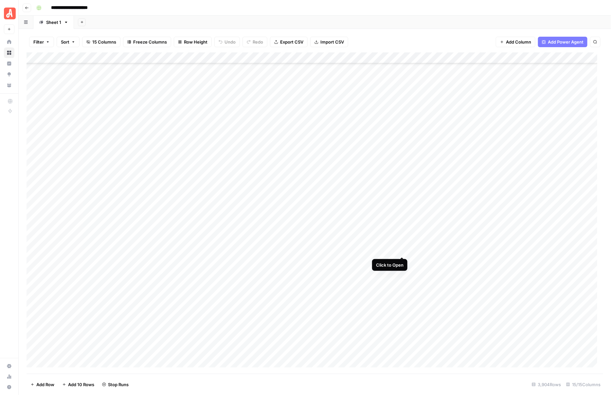
click at [400, 250] on div "Add Column" at bounding box center [315, 212] width 577 height 321
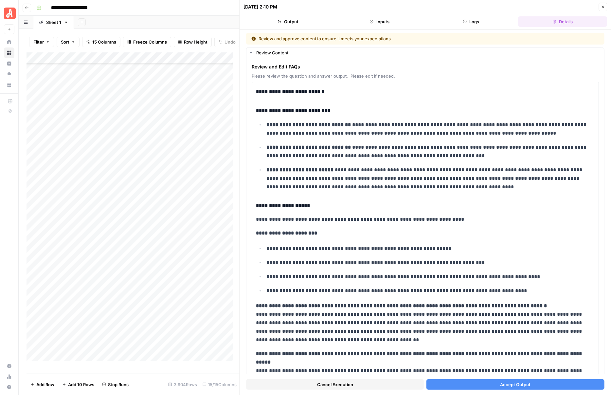
click at [451, 382] on button "Accept Output" at bounding box center [516, 384] width 178 height 10
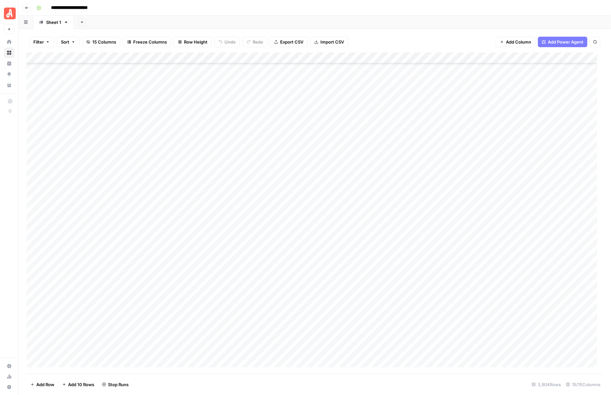
click at [402, 261] on div "Add Column" at bounding box center [315, 212] width 577 height 321
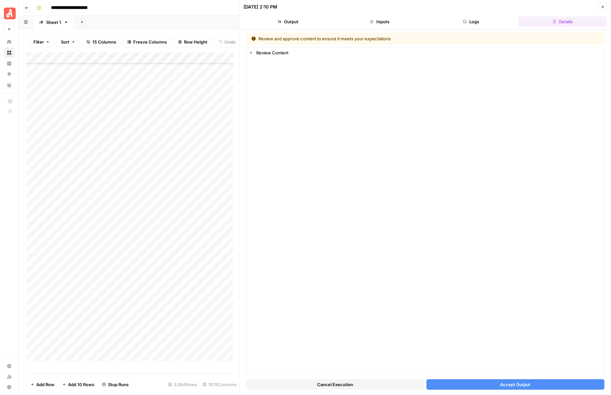
click at [482, 387] on button "Accept Output" at bounding box center [516, 384] width 178 height 10
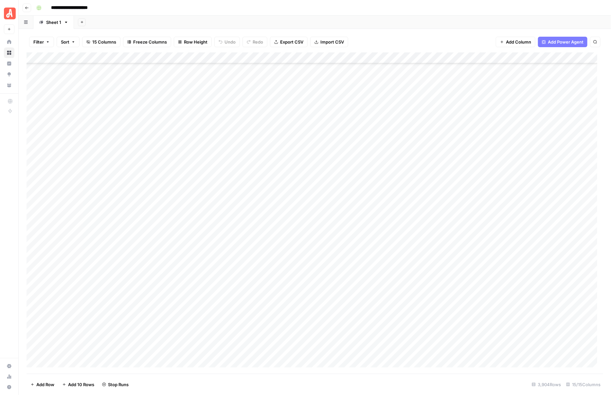
scroll to position [37802, 0]
click at [402, 191] on div "Add Column" at bounding box center [315, 212] width 577 height 321
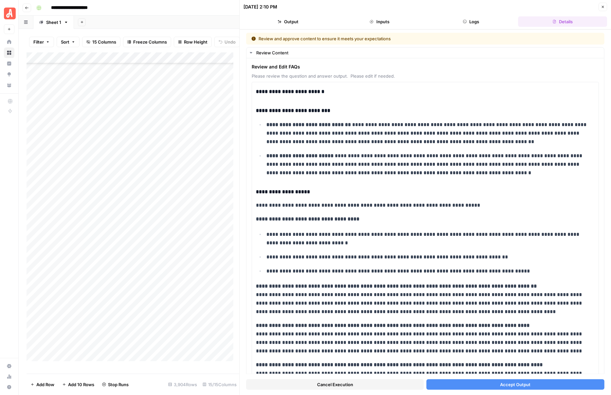
click at [483, 385] on button "Accept Output" at bounding box center [516, 384] width 178 height 10
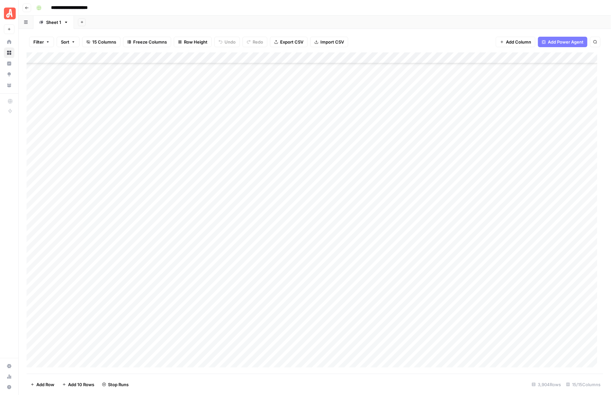
click at [400, 202] on div "Add Column" at bounding box center [315, 212] width 577 height 321
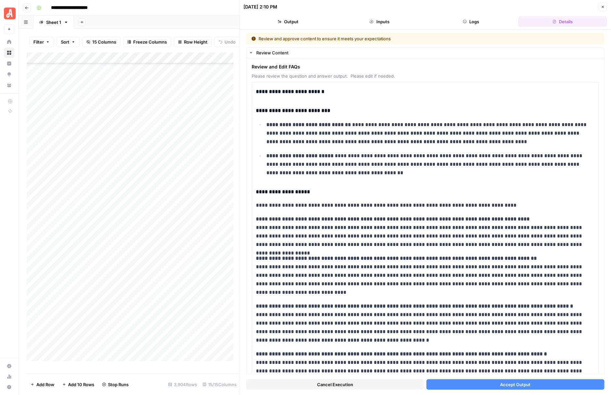
click at [500, 383] on span "Accept Output" at bounding box center [515, 384] width 30 height 7
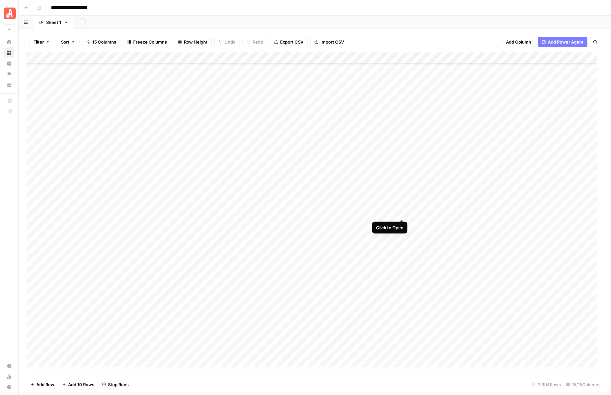
click at [403, 214] on div "Add Column" at bounding box center [315, 212] width 577 height 321
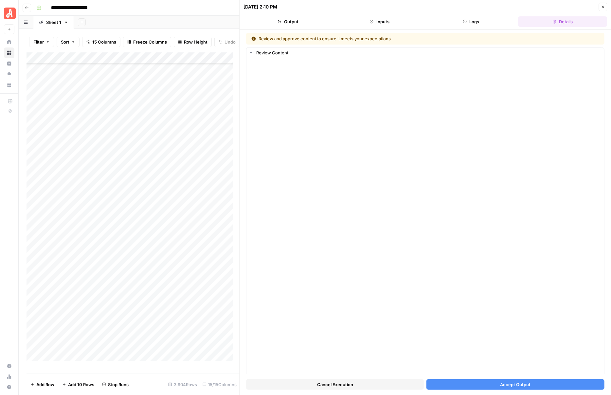
click at [527, 385] on button "Accept Output" at bounding box center [516, 384] width 178 height 10
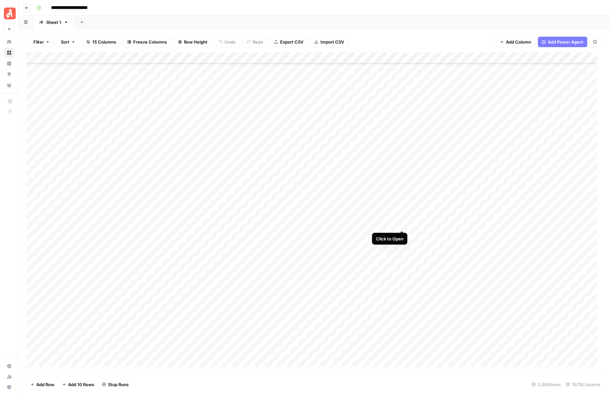
click at [401, 223] on div "Add Column" at bounding box center [315, 212] width 577 height 321
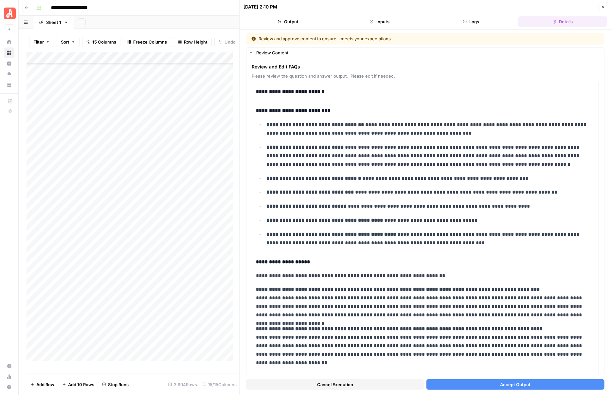
click at [476, 385] on button "Accept Output" at bounding box center [516, 384] width 178 height 10
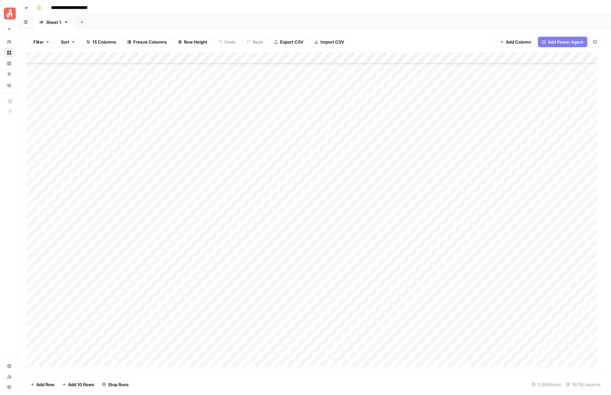
scroll to position [37720, 0]
click at [401, 317] on div "Add Column" at bounding box center [315, 212] width 577 height 321
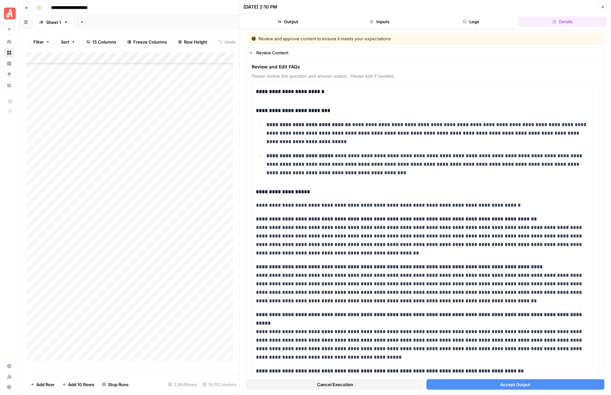
click at [472, 378] on div "Cancel Execution Accept Output" at bounding box center [425, 383] width 358 height 18
click at [475, 383] on button "Accept Output" at bounding box center [516, 384] width 178 height 10
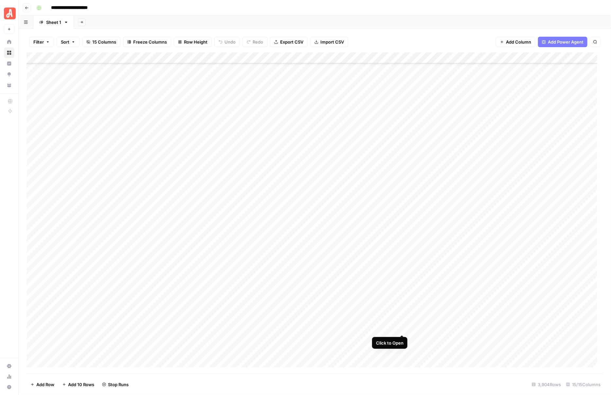
click at [402, 329] on div "Add Column" at bounding box center [315, 212] width 577 height 321
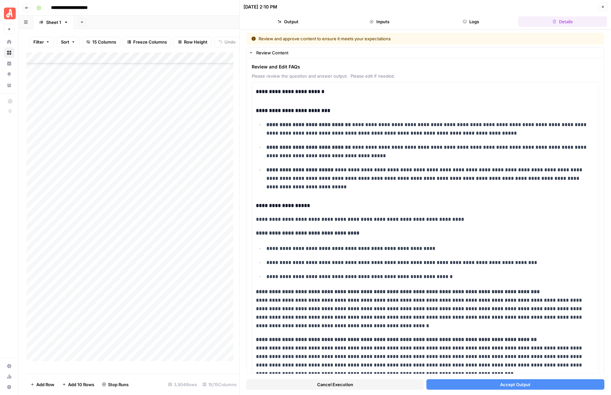
click at [463, 383] on button "Accept Output" at bounding box center [516, 384] width 178 height 10
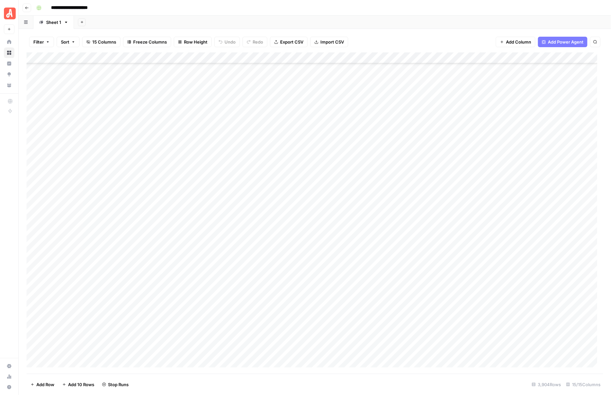
scroll to position [37802, 0]
click at [401, 259] on div "Add Column" at bounding box center [315, 212] width 577 height 321
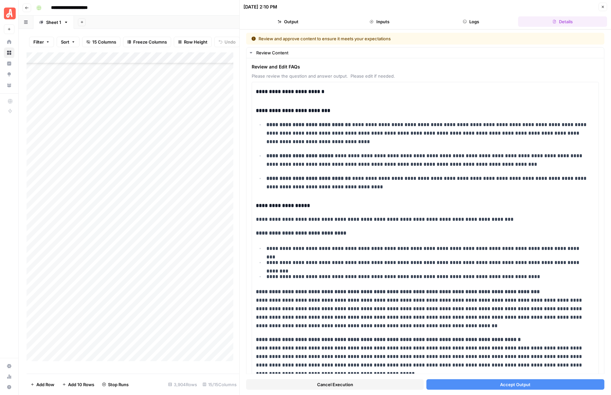
click at [473, 384] on button "Accept Output" at bounding box center [516, 384] width 178 height 10
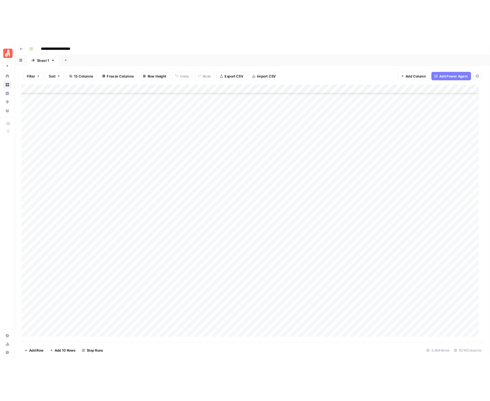
scroll to position [37680, 0]
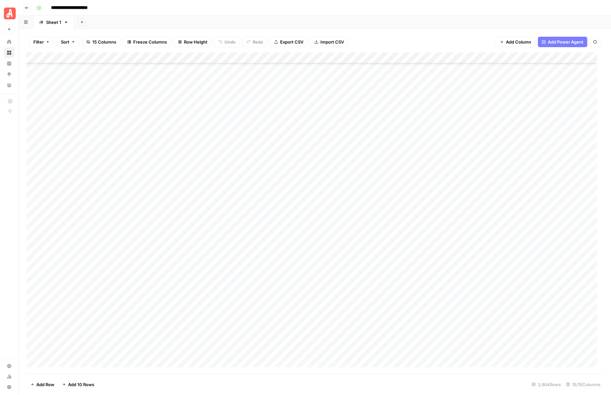
click at [406, 135] on div "Add Column" at bounding box center [315, 212] width 577 height 321
click at [404, 135] on div "Add Column" at bounding box center [315, 212] width 577 height 321
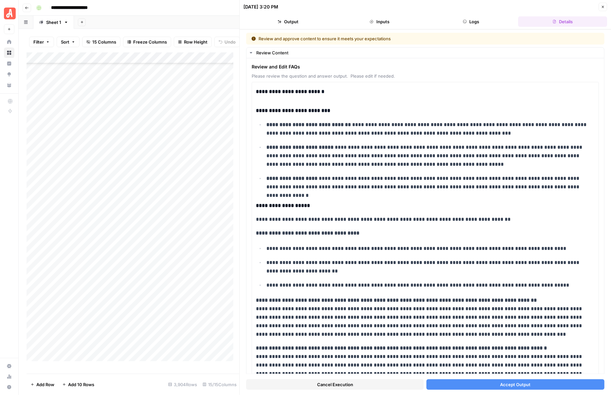
click at [491, 383] on button "Accept Output" at bounding box center [516, 384] width 178 height 10
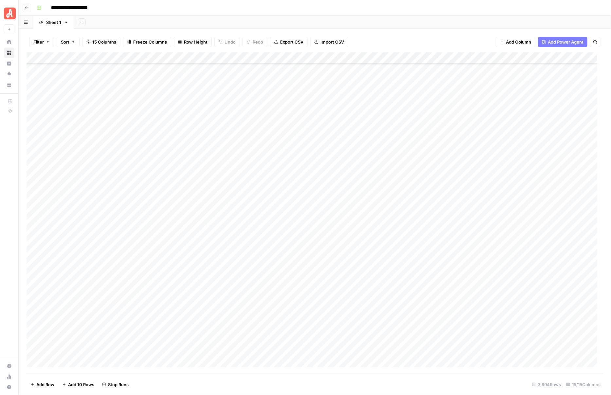
click at [403, 145] on div "Add Column" at bounding box center [315, 212] width 577 height 321
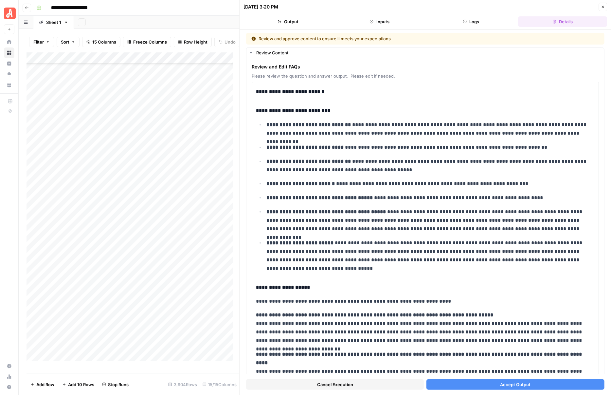
click at [504, 383] on span "Accept Output" at bounding box center [515, 384] width 30 height 7
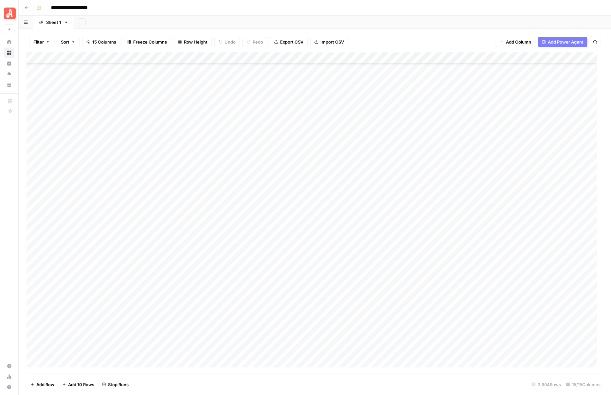
click at [403, 157] on div "Add Column" at bounding box center [315, 212] width 577 height 321
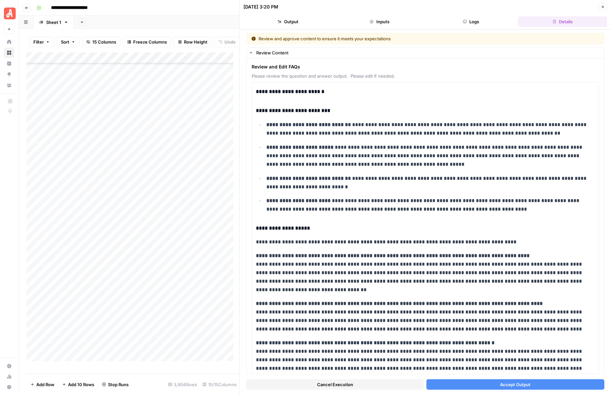
click at [500, 385] on span "Accept Output" at bounding box center [515, 384] width 30 height 7
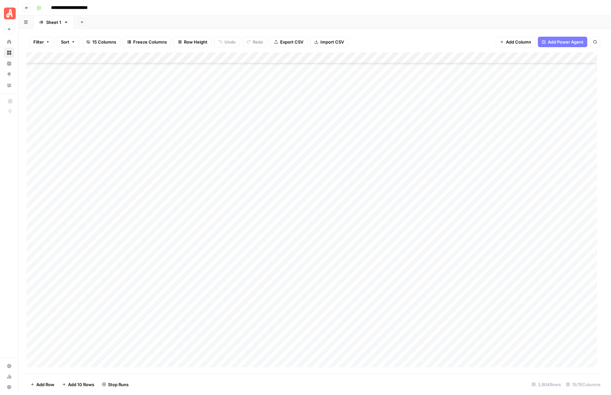
click at [397, 166] on div "Add Column" at bounding box center [315, 212] width 577 height 321
click at [401, 168] on div "Add Column" at bounding box center [315, 212] width 577 height 321
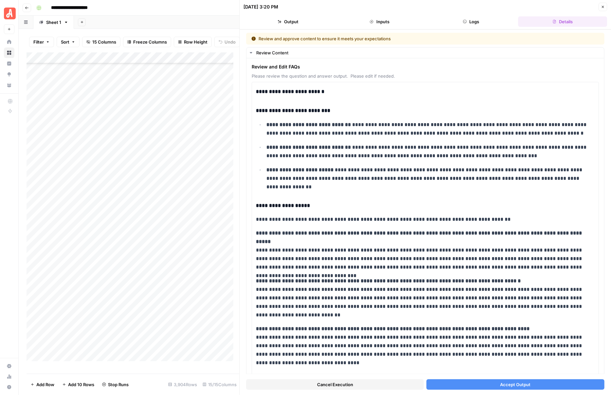
click at [507, 385] on span "Accept Output" at bounding box center [515, 384] width 30 height 7
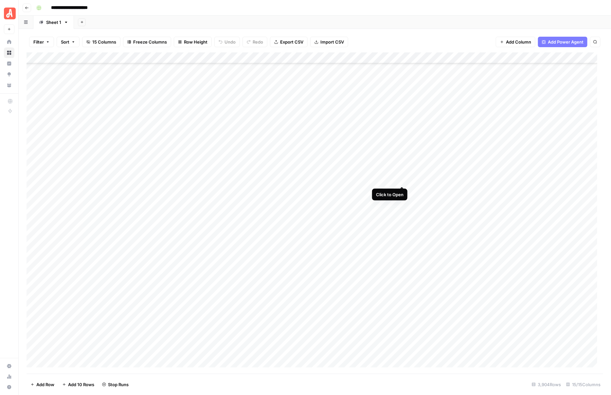
click at [401, 179] on div "Add Column" at bounding box center [315, 212] width 577 height 321
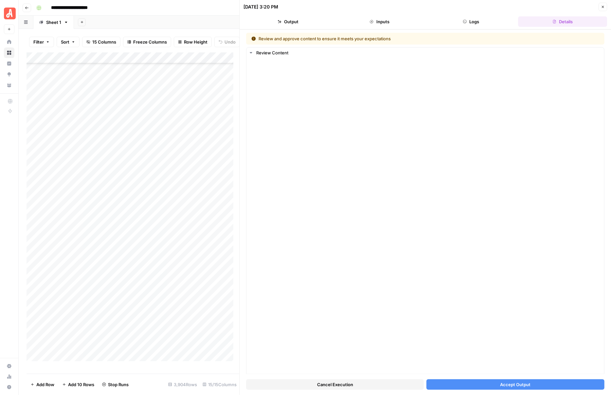
click at [519, 383] on span "Accept Output" at bounding box center [515, 384] width 30 height 7
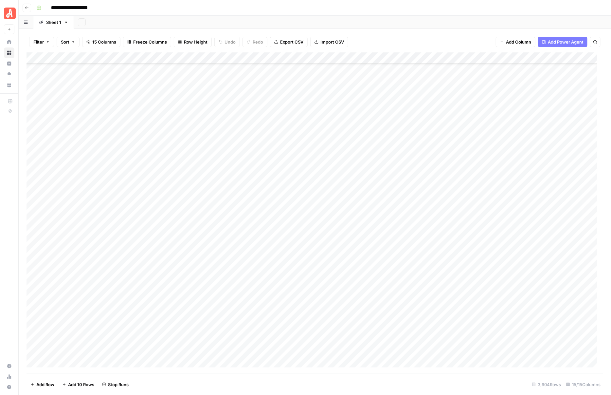
click at [400, 193] on div "Add Column" at bounding box center [315, 212] width 577 height 321
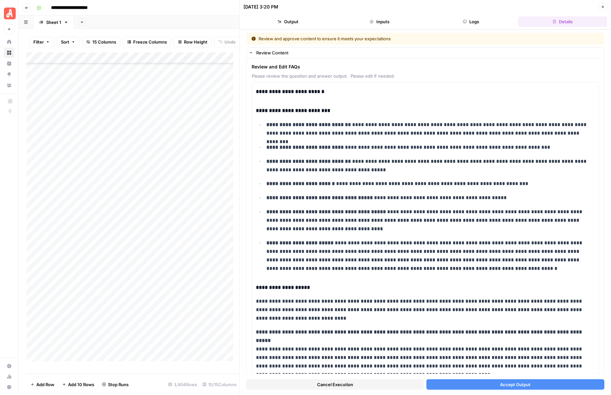
click at [495, 383] on button "Accept Output" at bounding box center [516, 384] width 178 height 10
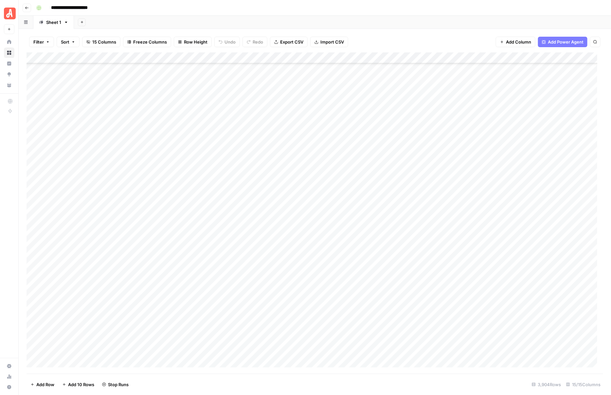
click at [401, 201] on div "Add Column" at bounding box center [315, 212] width 577 height 321
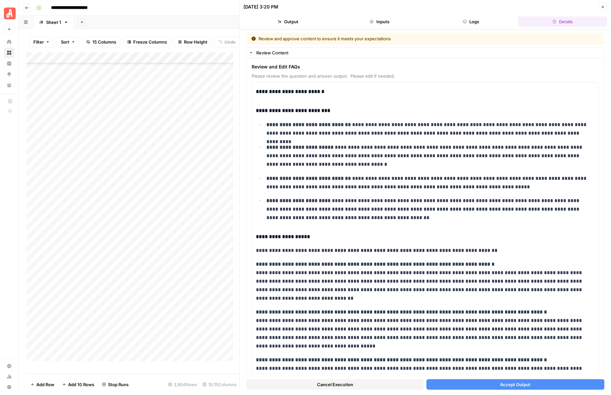
click at [463, 381] on button "Accept Output" at bounding box center [516, 384] width 178 height 10
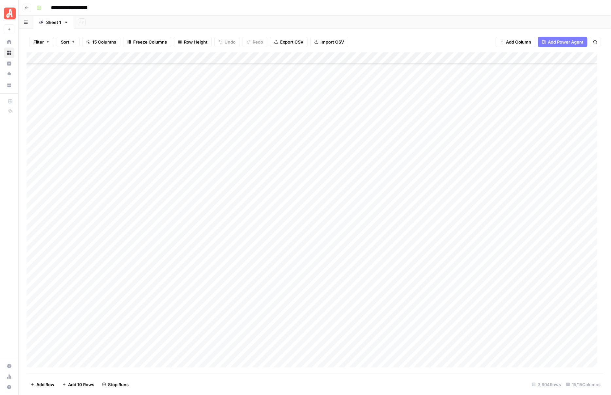
click at [402, 212] on div "Add Column" at bounding box center [315, 212] width 577 height 321
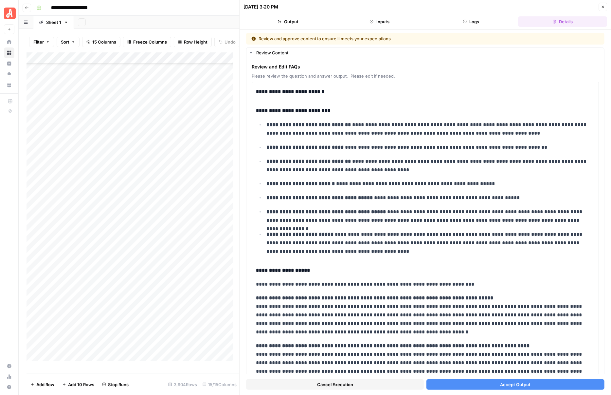
click at [344, 1] on header "09/08/25 at 3:20 PM Close Output Inputs Logs Details" at bounding box center [425, 14] width 371 height 29
click at [487, 383] on button "Accept Output" at bounding box center [516, 384] width 178 height 10
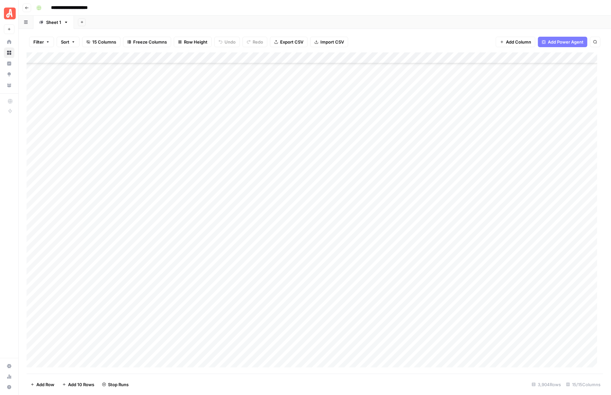
click at [403, 225] on div "Add Column" at bounding box center [315, 212] width 577 height 321
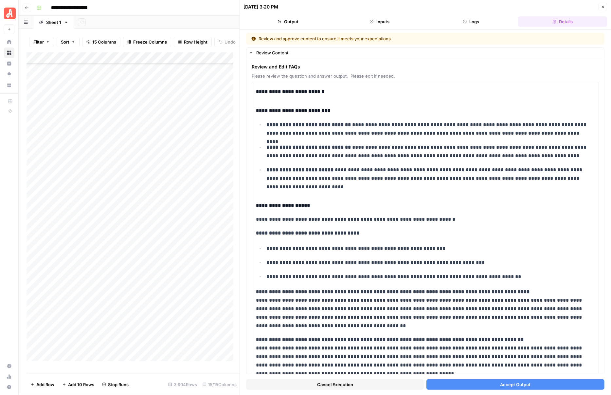
click at [493, 383] on button "Accept Output" at bounding box center [516, 384] width 178 height 10
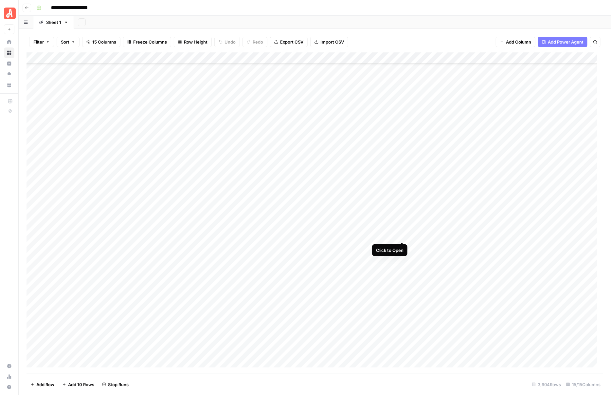
click at [401, 236] on div "Add Column" at bounding box center [315, 212] width 577 height 321
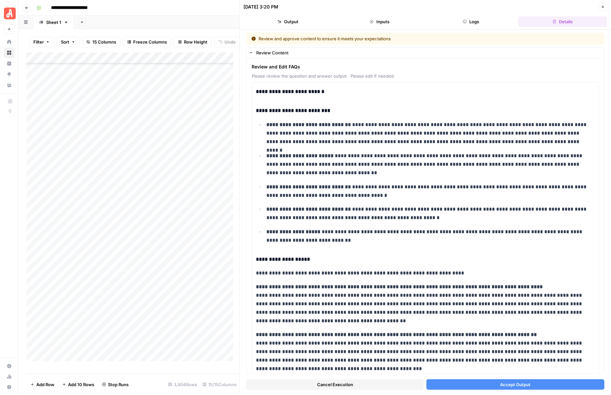
click at [490, 383] on button "Accept Output" at bounding box center [516, 384] width 178 height 10
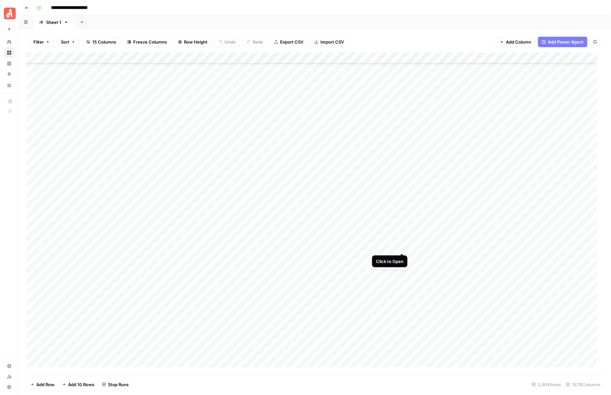
click at [402, 246] on div "Add Column" at bounding box center [315, 212] width 577 height 321
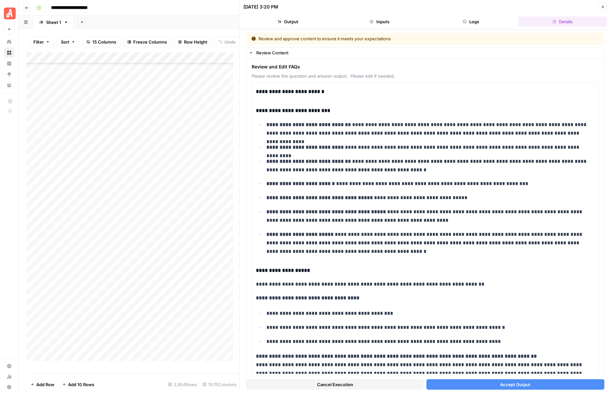
click at [500, 384] on span "Accept Output" at bounding box center [515, 384] width 30 height 7
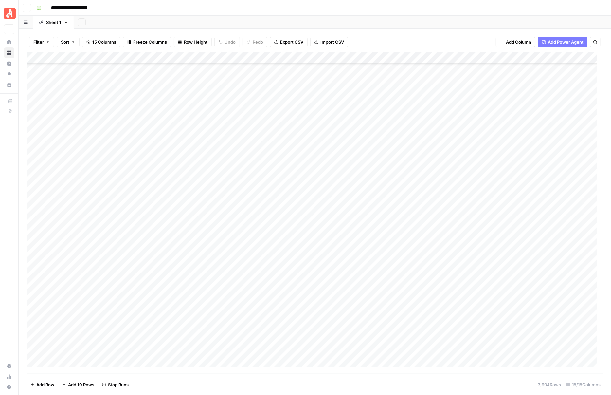
click at [358, 20] on div "Add Sheet" at bounding box center [342, 22] width 537 height 13
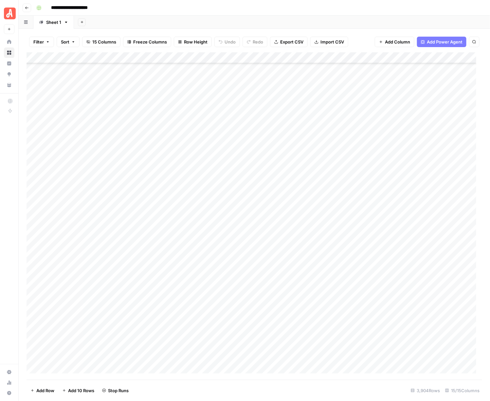
scroll to position [37761, 0]
click at [402, 276] on div "Add Column" at bounding box center [255, 216] width 456 height 328
click at [400, 309] on div "Add Column" at bounding box center [255, 216] width 456 height 328
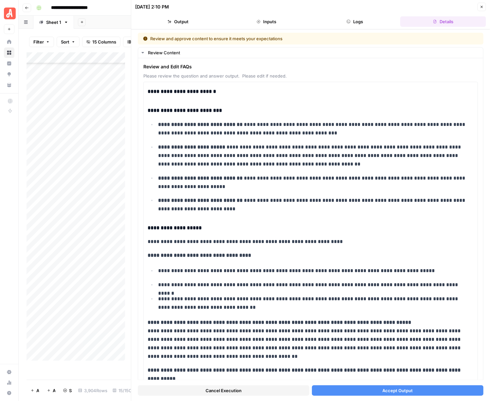
click at [413, 394] on button "Accept Output" at bounding box center [397, 390] width 171 height 10
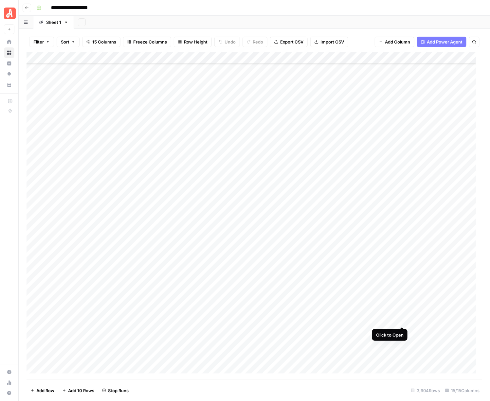
scroll to position [37761, 0]
click at [402, 320] on div "Add Column" at bounding box center [255, 216] width 456 height 328
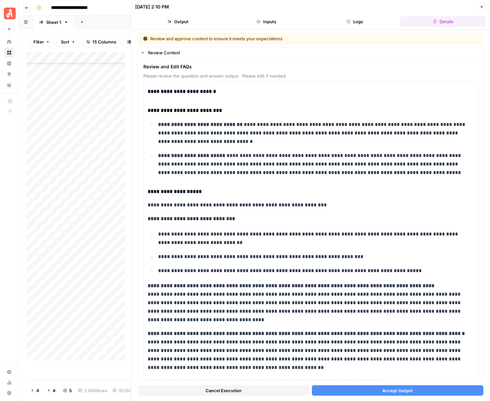
click at [414, 389] on button "Accept Output" at bounding box center [397, 390] width 171 height 10
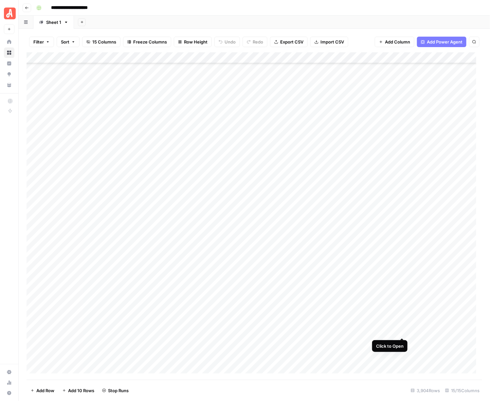
click at [402, 331] on div "Add Column" at bounding box center [255, 216] width 456 height 328
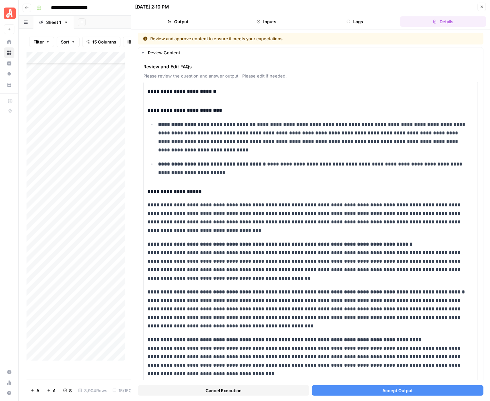
click at [406, 388] on span "Accept Output" at bounding box center [397, 390] width 30 height 7
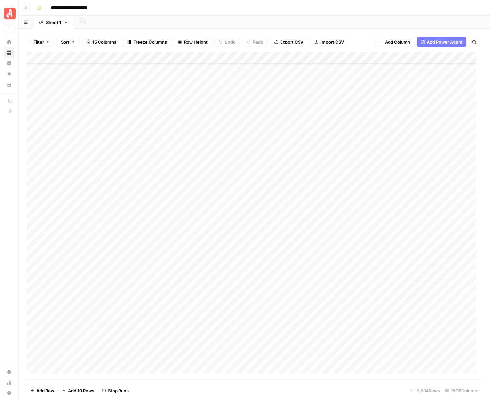
scroll to position [37843, 0]
click at [401, 262] on div "Add Column" at bounding box center [255, 216] width 456 height 328
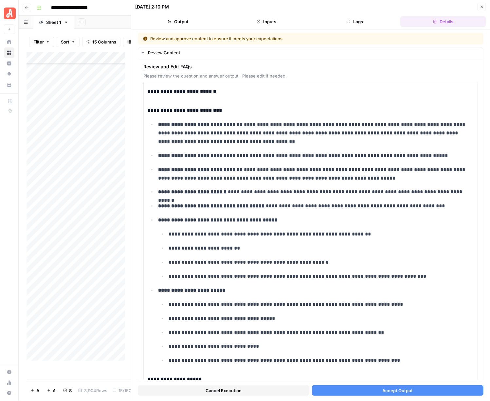
click at [413, 388] on button "Accept Output" at bounding box center [397, 390] width 171 height 10
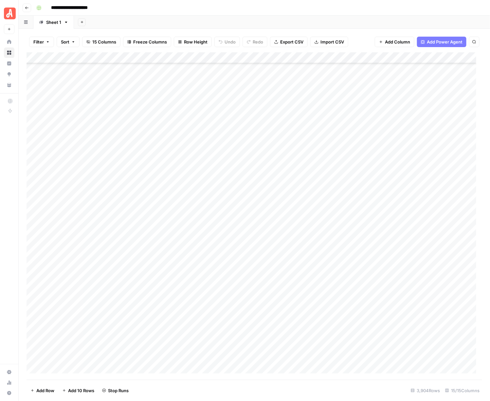
click at [400, 273] on div "Add Column" at bounding box center [255, 216] width 456 height 328
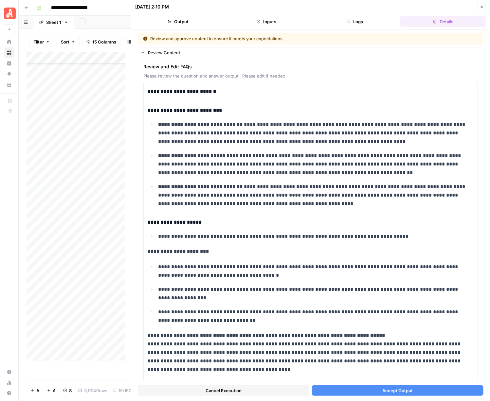
click at [410, 390] on button "Accept Output" at bounding box center [397, 390] width 171 height 10
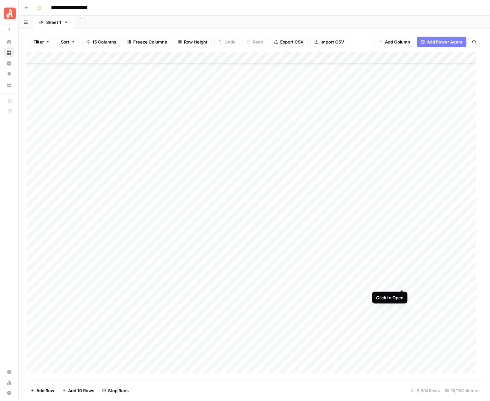
click at [403, 284] on div "Add Column" at bounding box center [255, 216] width 456 height 328
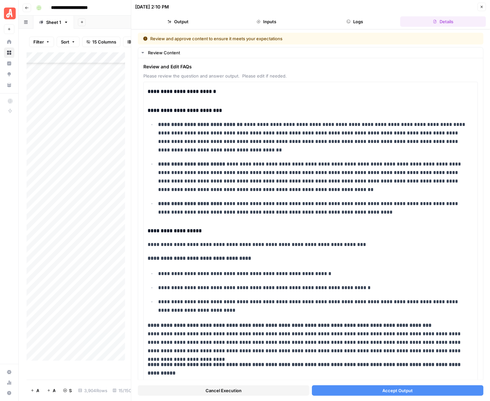
click at [421, 390] on button "Accept Output" at bounding box center [397, 390] width 171 height 10
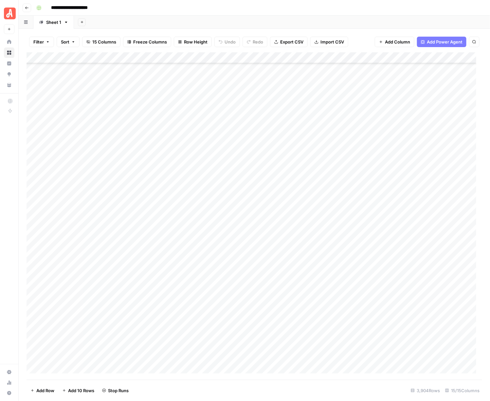
click at [401, 292] on div "Add Column" at bounding box center [255, 216] width 456 height 328
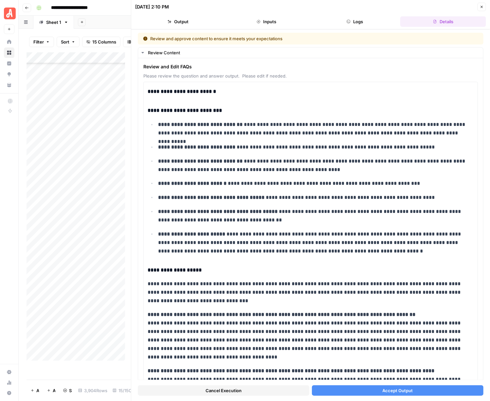
click at [417, 390] on button "Accept Output" at bounding box center [397, 390] width 171 height 10
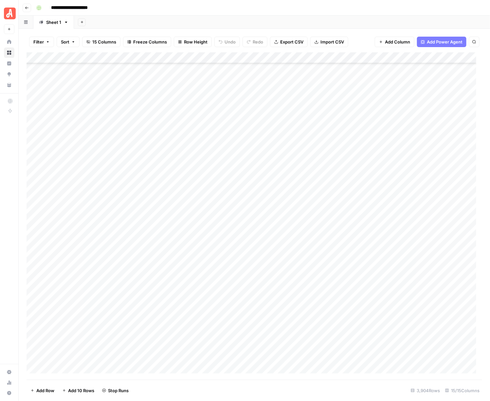
click at [401, 304] on div "Add Column" at bounding box center [255, 216] width 456 height 328
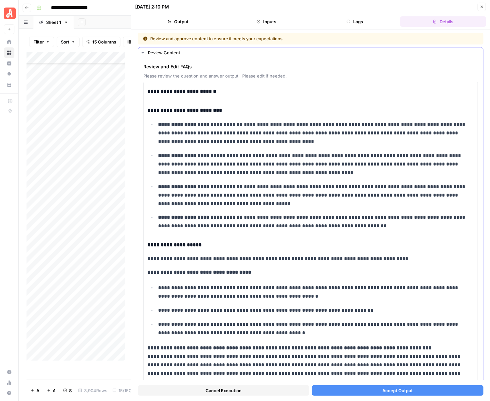
scroll to position [164, 0]
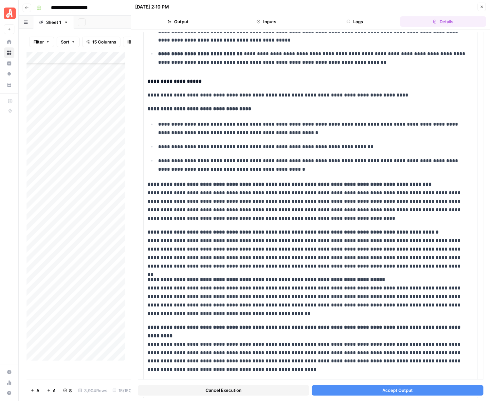
click at [390, 390] on span "Accept Output" at bounding box center [397, 390] width 30 height 7
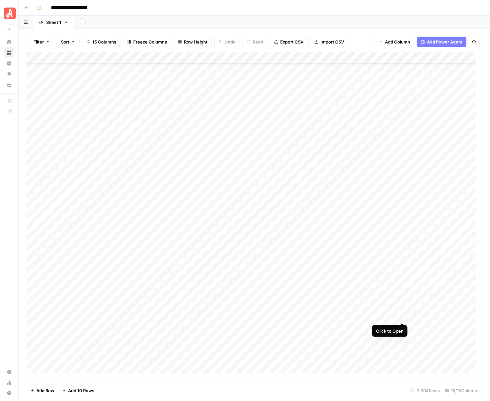
click at [403, 318] on div "Add Column" at bounding box center [255, 216] width 456 height 328
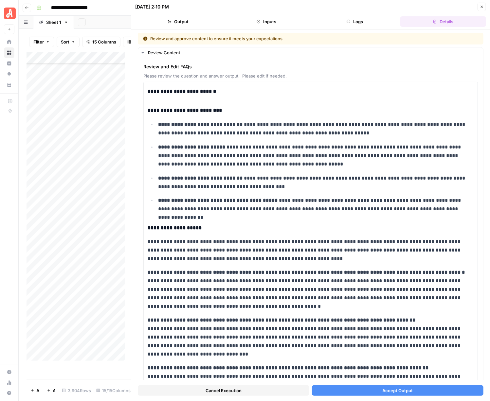
click at [421, 390] on button "Accept Output" at bounding box center [397, 390] width 171 height 10
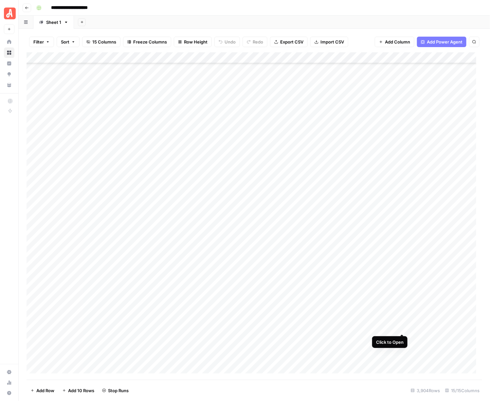
click at [402, 328] on div "Add Column" at bounding box center [255, 216] width 456 height 328
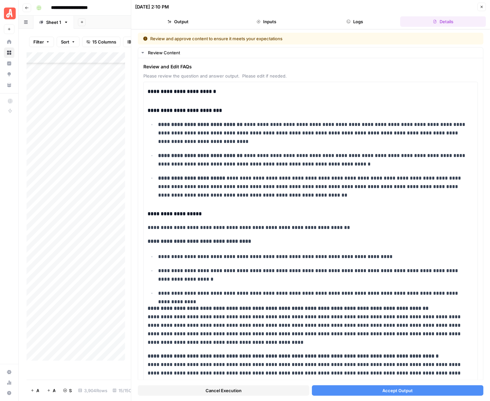
click at [429, 393] on button "Accept Output" at bounding box center [397, 390] width 171 height 10
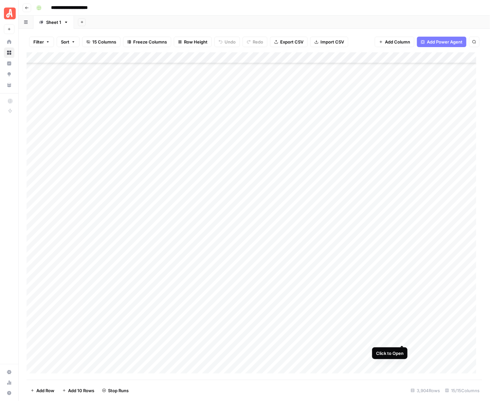
click at [400, 340] on div "Add Column" at bounding box center [255, 216] width 456 height 328
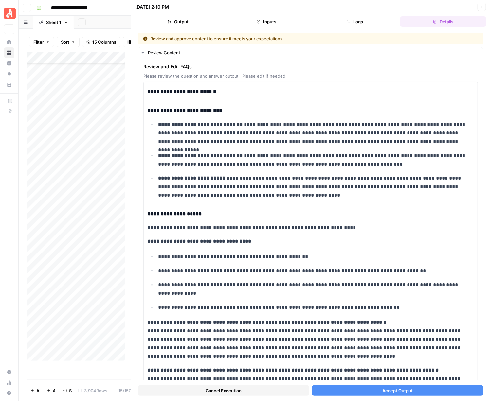
click at [415, 388] on button "Accept Output" at bounding box center [397, 390] width 171 height 10
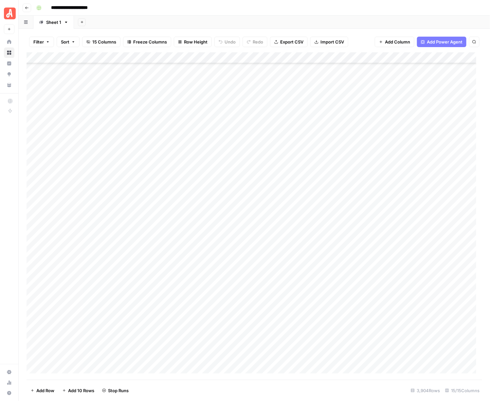
click at [400, 352] on div "Add Column" at bounding box center [255, 216] width 456 height 328
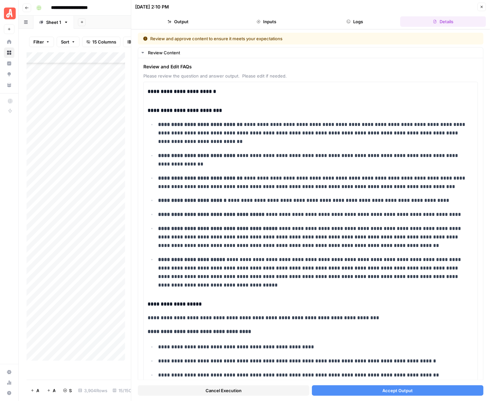
click at [416, 388] on button "Accept Output" at bounding box center [397, 390] width 171 height 10
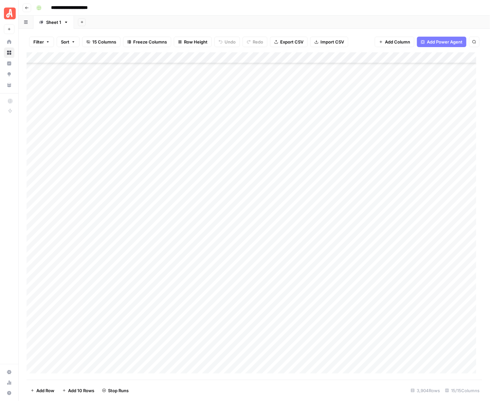
scroll to position [37925, 0]
click at [401, 280] on div "Add Column" at bounding box center [255, 216] width 456 height 328
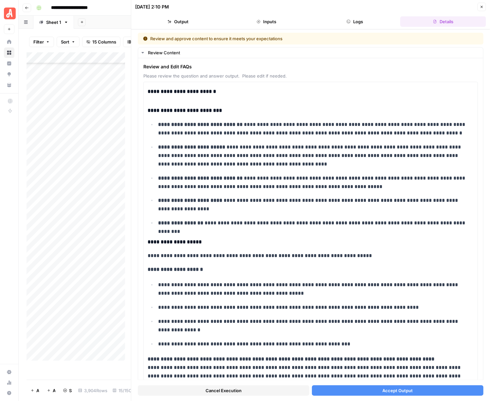
click at [414, 389] on button "Accept Output" at bounding box center [397, 390] width 171 height 10
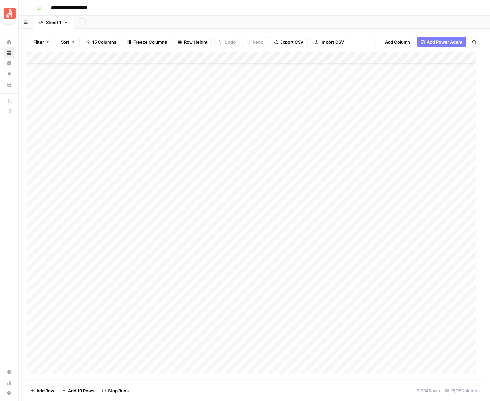
click at [400, 290] on div "Add Column" at bounding box center [255, 216] width 456 height 328
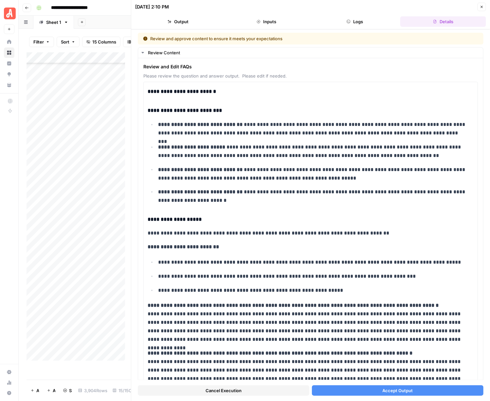
click at [411, 392] on button "Accept Output" at bounding box center [397, 390] width 171 height 10
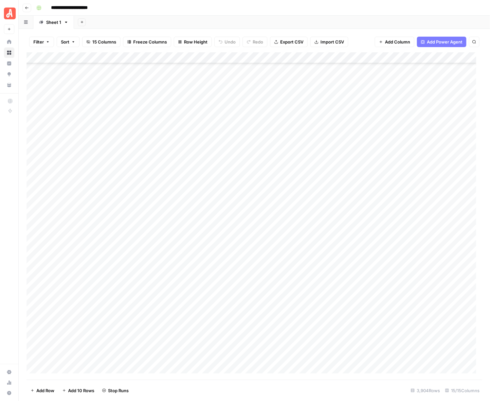
click at [400, 301] on div "Add Column" at bounding box center [255, 216] width 456 height 328
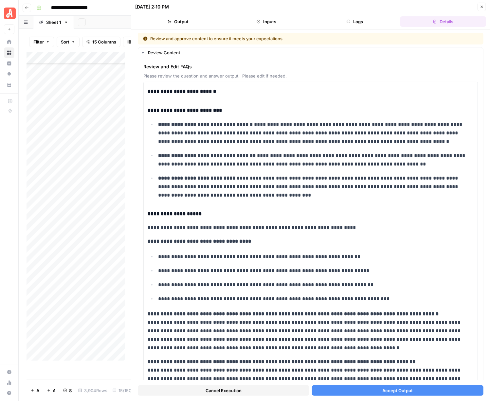
click at [405, 386] on button "Accept Output" at bounding box center [397, 390] width 171 height 10
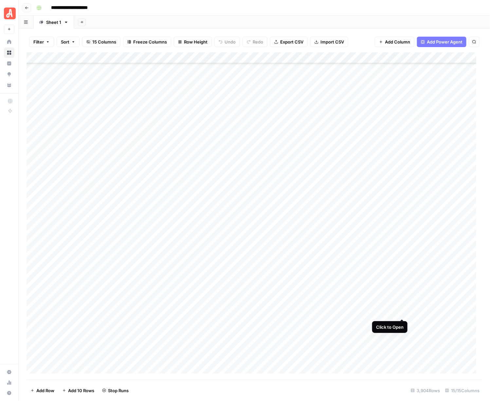
click at [401, 313] on div "Add Column" at bounding box center [255, 216] width 456 height 328
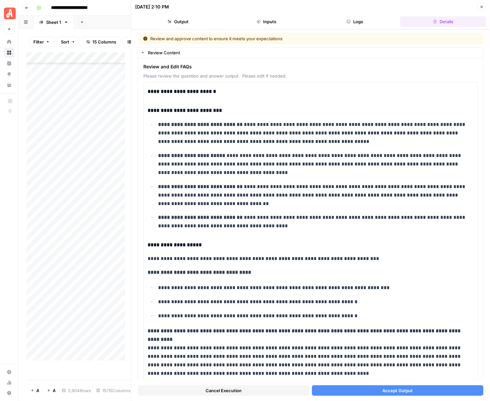
click at [421, 388] on button "Accept Output" at bounding box center [397, 390] width 171 height 10
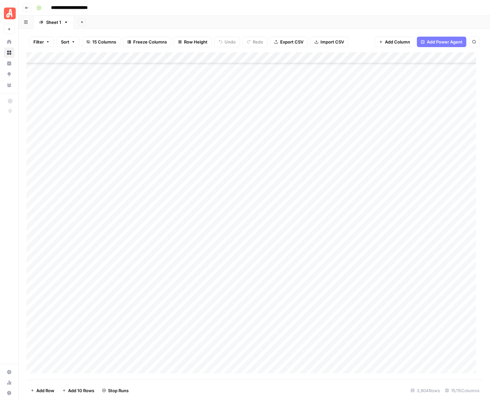
click at [401, 323] on div "Add Column" at bounding box center [255, 216] width 456 height 328
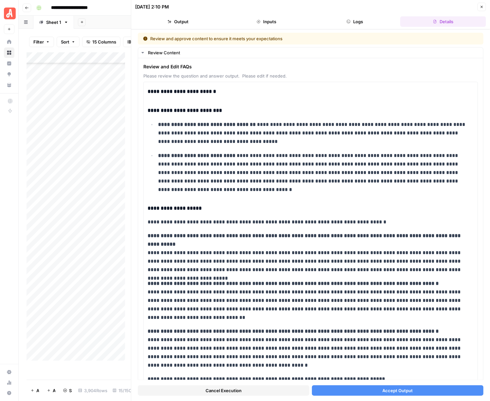
click at [428, 391] on button "Accept Output" at bounding box center [397, 390] width 171 height 10
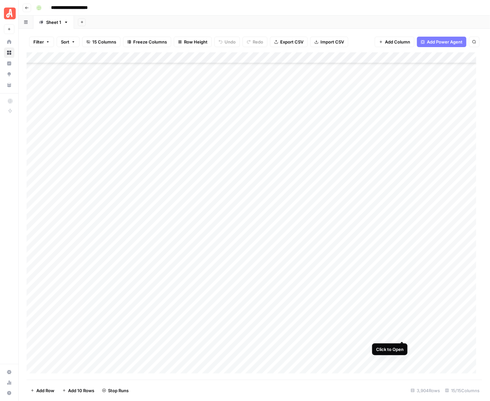
click at [403, 335] on div "Add Column" at bounding box center [255, 216] width 456 height 328
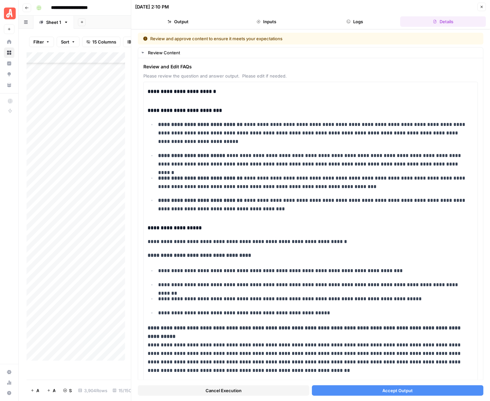
click at [402, 390] on span "Accept Output" at bounding box center [397, 390] width 30 height 7
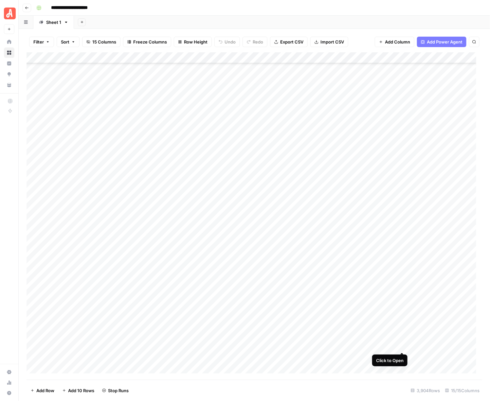
click at [403, 347] on div "Add Column" at bounding box center [255, 216] width 456 height 328
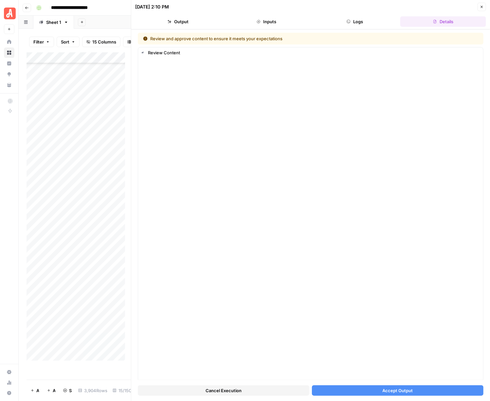
drag, startPoint x: 410, startPoint y: 388, endPoint x: 408, endPoint y: 391, distance: 3.4
click at [408, 391] on button "Accept Output" at bounding box center [397, 390] width 171 height 10
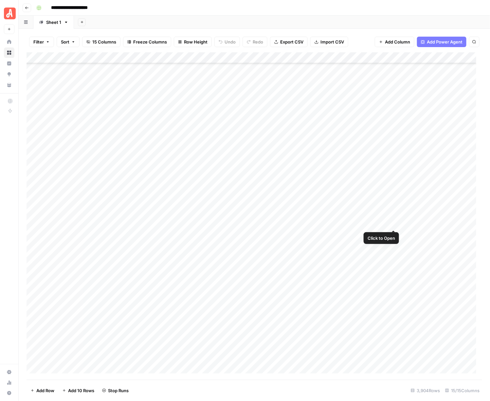
scroll to position [37966, 0]
click at [400, 316] on div "Add Column" at bounding box center [255, 216] width 456 height 328
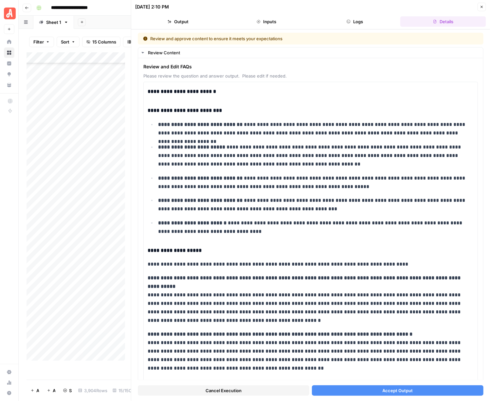
click at [408, 391] on button "Accept Output" at bounding box center [397, 390] width 171 height 10
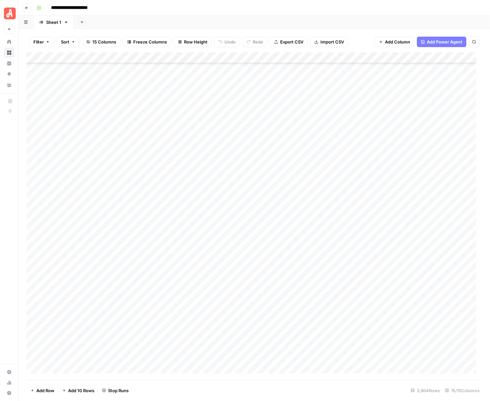
click at [399, 326] on div "Add Column" at bounding box center [255, 216] width 456 height 328
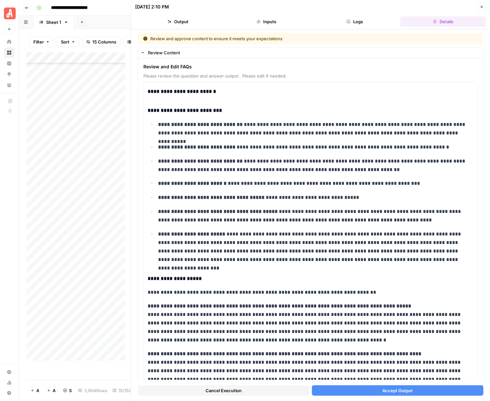
click at [403, 387] on button "Accept Output" at bounding box center [397, 390] width 171 height 10
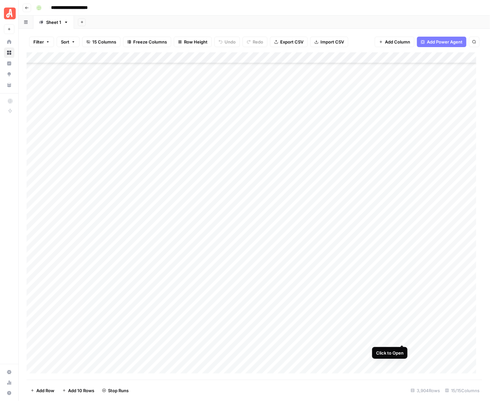
click at [403, 336] on div "Add Column" at bounding box center [255, 216] width 456 height 328
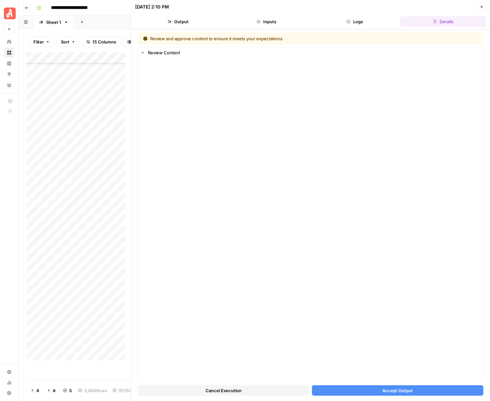
click at [410, 390] on button "Accept Output" at bounding box center [397, 390] width 171 height 10
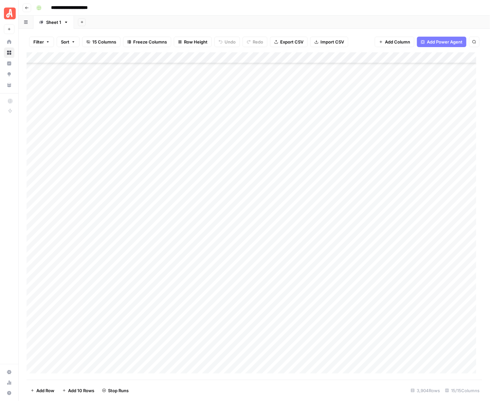
click at [403, 351] on div "Add Column" at bounding box center [255, 216] width 456 height 328
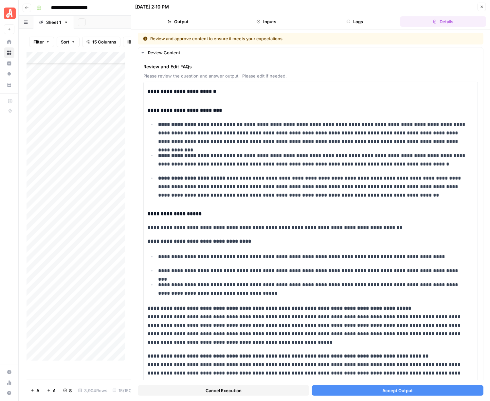
click at [401, 385] on button "Accept Output" at bounding box center [397, 390] width 171 height 10
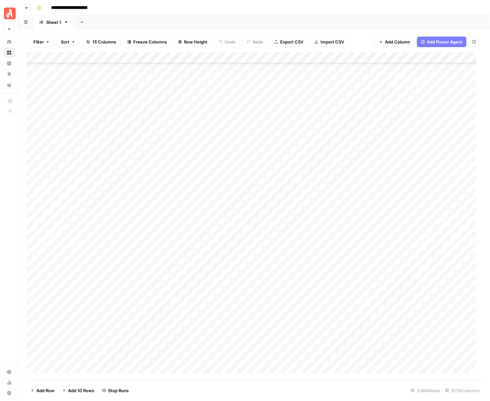
click at [402, 73] on div "Add Column" at bounding box center [255, 216] width 456 height 328
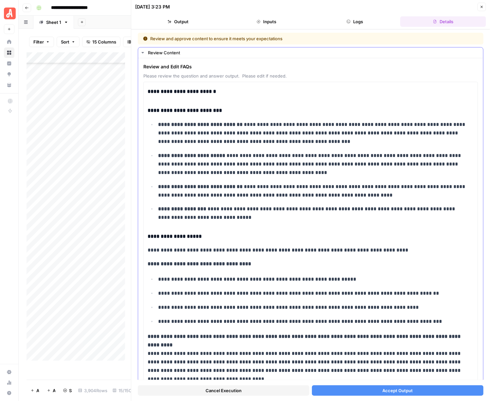
scroll to position [164, 0]
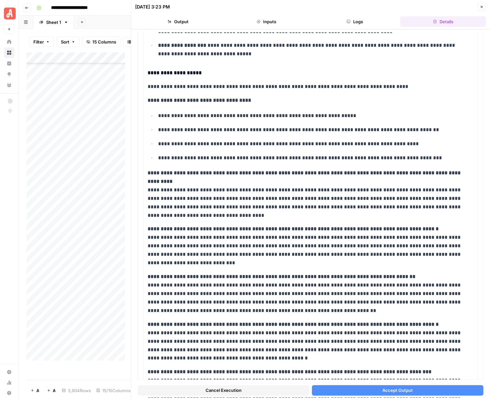
click at [394, 391] on span "Accept Output" at bounding box center [397, 390] width 30 height 7
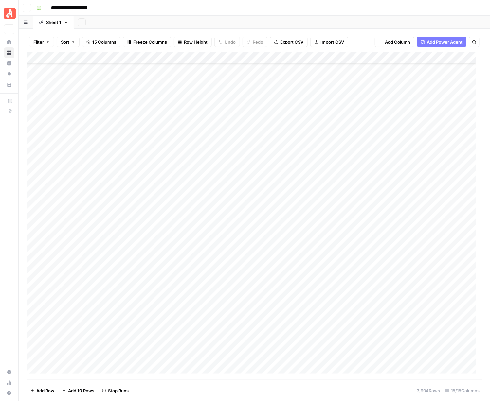
scroll to position [37966, 0]
click at [401, 363] on div "Add Column" at bounding box center [255, 216] width 456 height 328
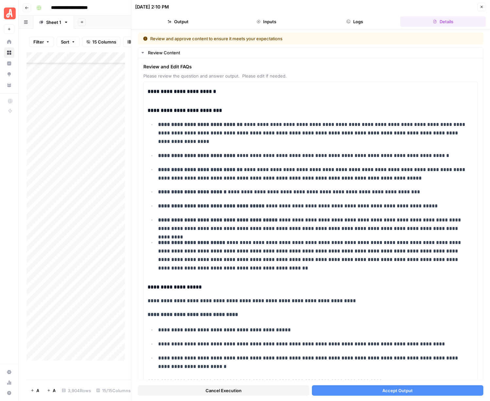
click at [410, 394] on button "Accept Output" at bounding box center [397, 390] width 171 height 10
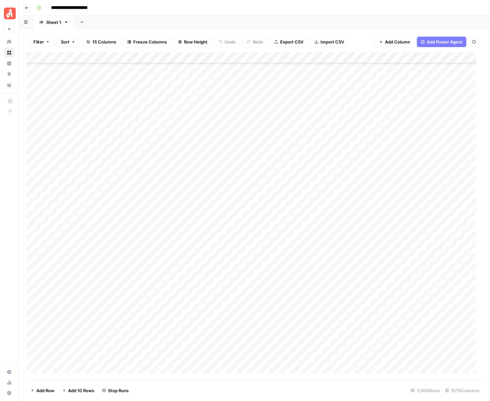
scroll to position [38252, 0]
click at [402, 86] on div "Add Column" at bounding box center [255, 216] width 456 height 328
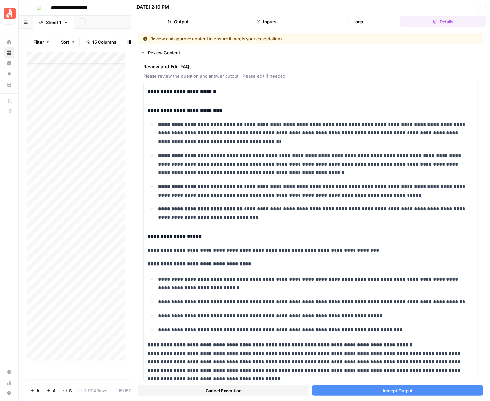
click at [406, 394] on span "Accept Output" at bounding box center [397, 390] width 30 height 7
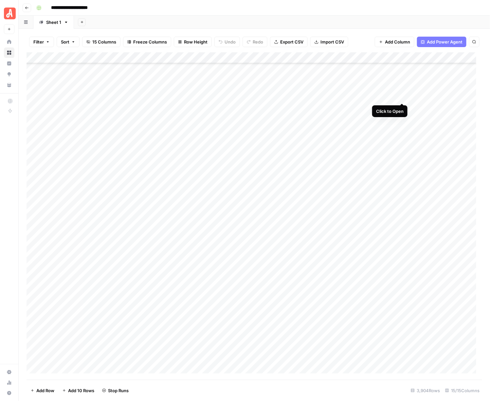
click at [402, 97] on div "Add Column" at bounding box center [255, 216] width 456 height 328
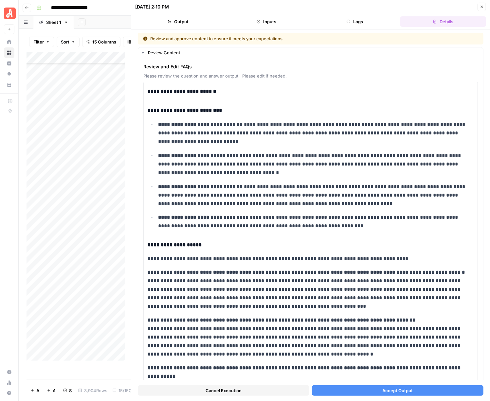
click at [405, 390] on span "Accept Output" at bounding box center [397, 390] width 30 height 7
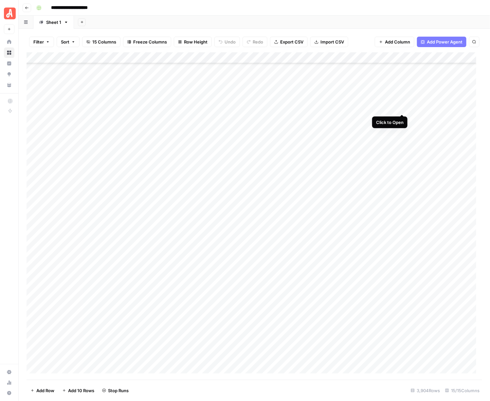
drag, startPoint x: 404, startPoint y: 108, endPoint x: 401, endPoint y: 108, distance: 3.3
click at [401, 108] on div "Add Column" at bounding box center [255, 216] width 456 height 328
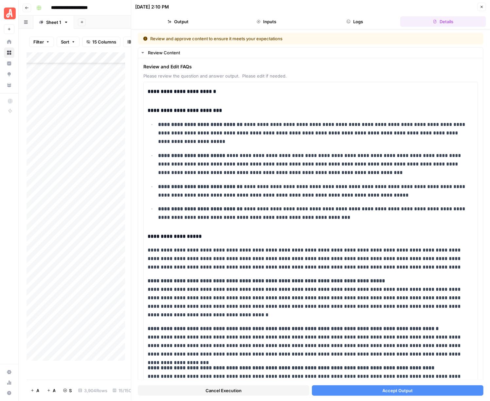
click at [418, 391] on button "Accept Output" at bounding box center [397, 390] width 171 height 10
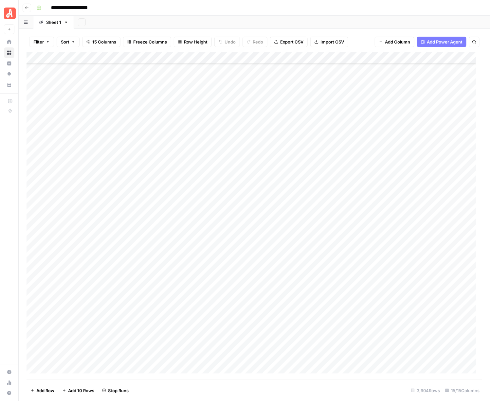
click at [404, 120] on div "Add Column" at bounding box center [255, 216] width 456 height 328
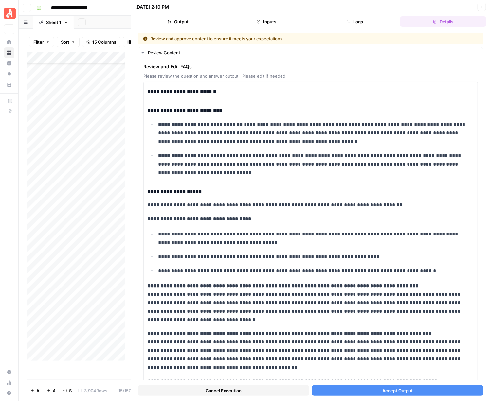
click at [404, 384] on div "Cancel Execution Accept Output" at bounding box center [311, 389] width 346 height 18
click at [401, 390] on span "Accept Output" at bounding box center [397, 390] width 30 height 7
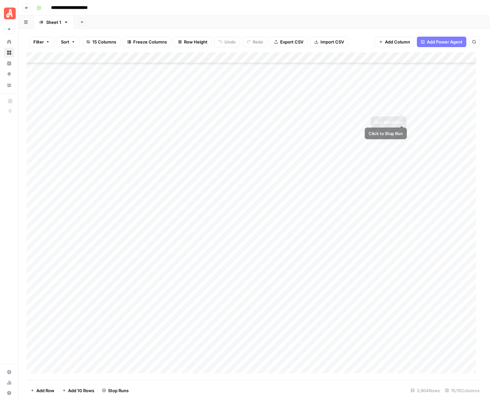
click at [403, 133] on div "Add Column" at bounding box center [255, 216] width 456 height 328
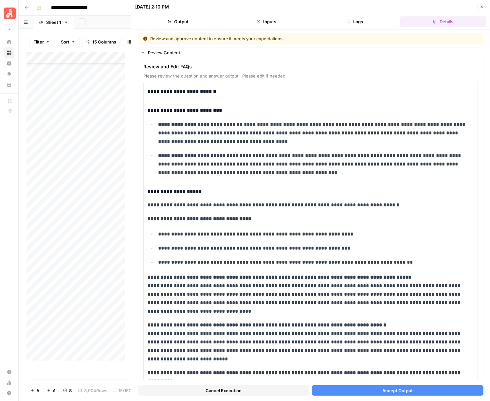
click at [392, 391] on span "Accept Output" at bounding box center [397, 390] width 30 height 7
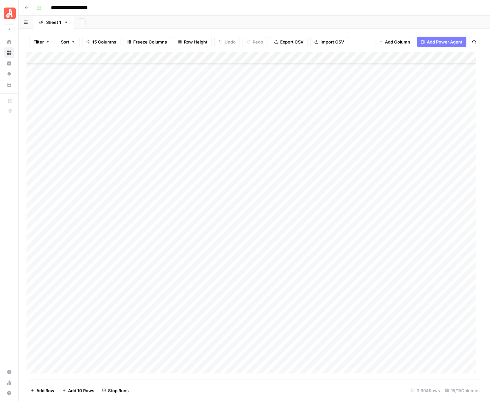
click at [399, 140] on div "Add Column" at bounding box center [255, 216] width 456 height 328
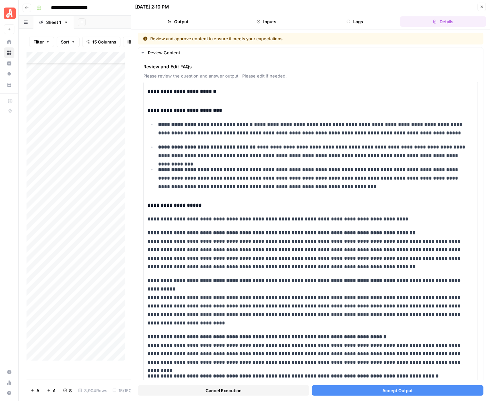
click at [398, 392] on span "Accept Output" at bounding box center [397, 390] width 30 height 7
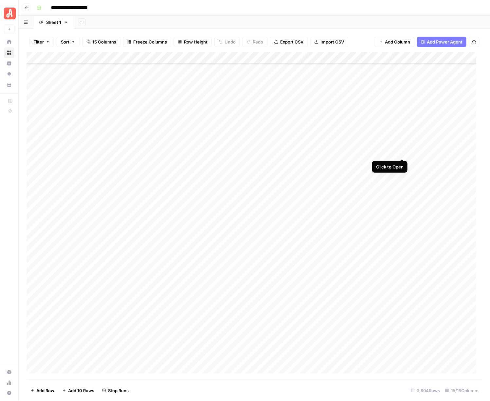
click at [402, 152] on div "Add Column" at bounding box center [255, 216] width 456 height 328
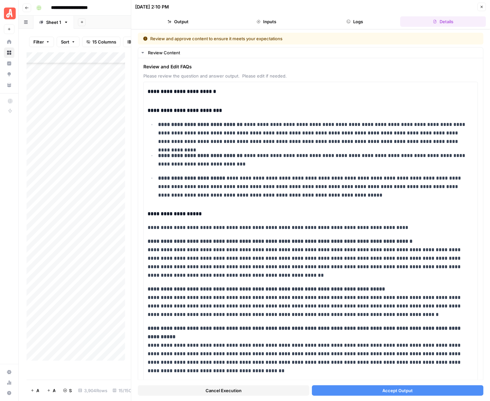
click at [404, 388] on span "Accept Output" at bounding box center [397, 390] width 30 height 7
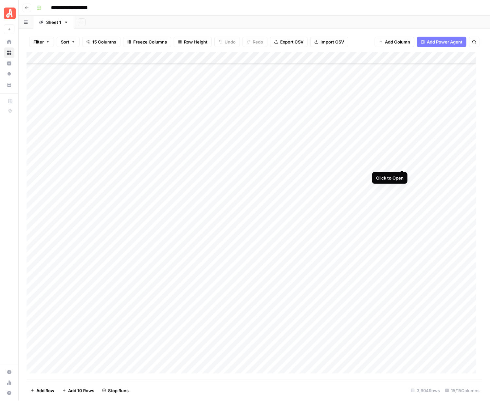
click at [402, 161] on div "Add Column" at bounding box center [255, 216] width 456 height 328
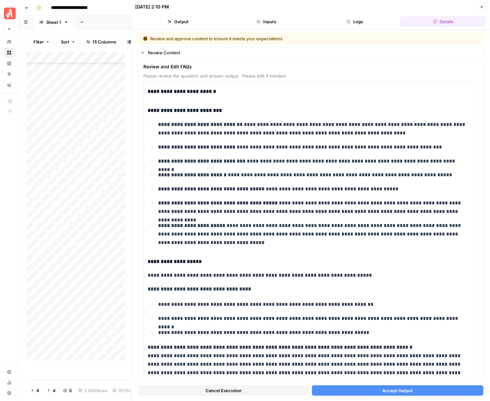
click at [394, 390] on span "Accept Output" at bounding box center [397, 390] width 30 height 7
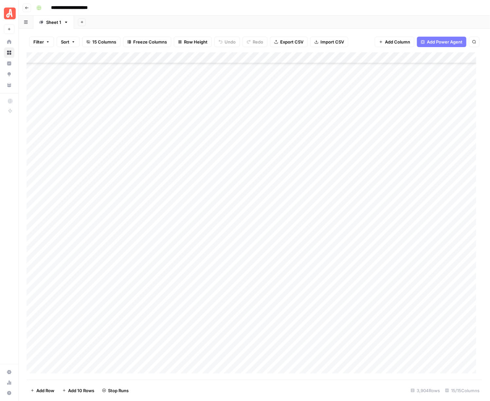
click at [403, 172] on div "Add Column" at bounding box center [255, 216] width 456 height 328
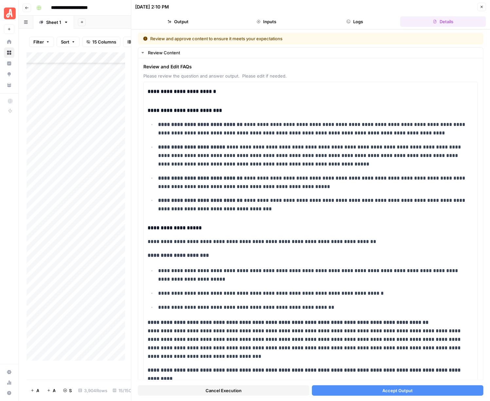
click at [392, 395] on button "Accept Output" at bounding box center [397, 390] width 171 height 10
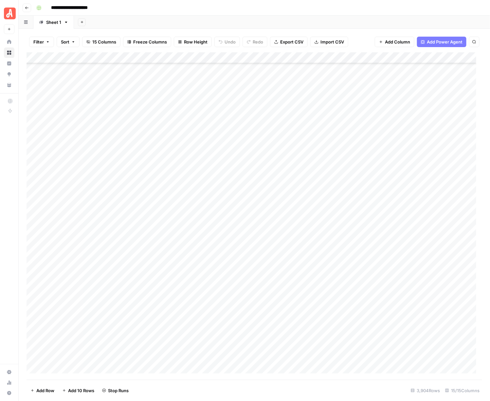
click at [406, 191] on div "Add Column" at bounding box center [255, 216] width 456 height 328
click at [401, 184] on div "Add Column" at bounding box center [255, 216] width 456 height 328
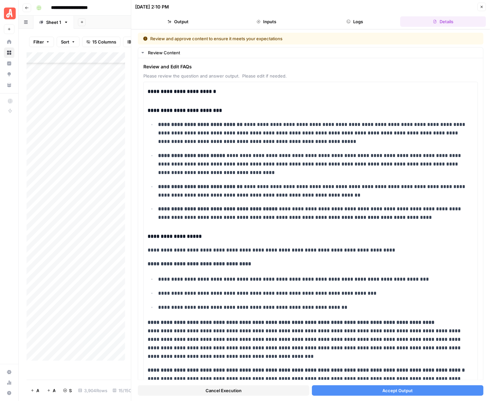
click at [400, 391] on span "Accept Output" at bounding box center [397, 390] width 30 height 7
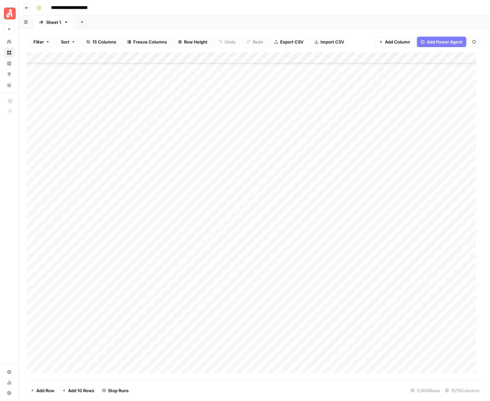
click at [401, 197] on div "Add Column" at bounding box center [255, 216] width 456 height 328
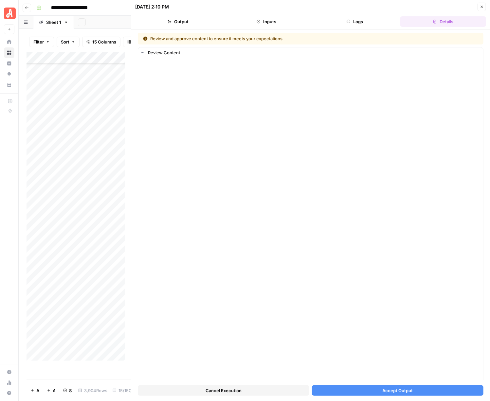
click at [403, 387] on span "Accept Output" at bounding box center [397, 390] width 30 height 7
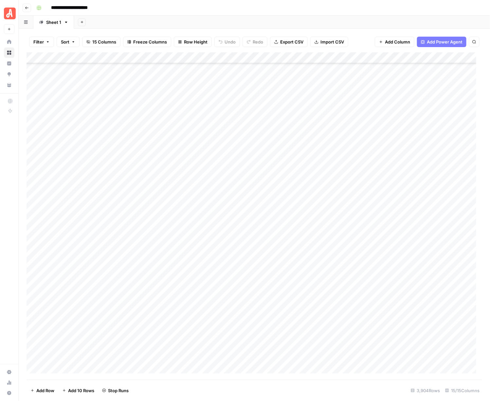
click at [403, 206] on div "Add Column" at bounding box center [255, 216] width 456 height 328
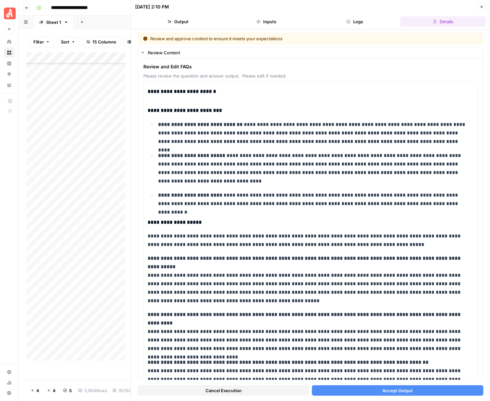
click at [393, 390] on span "Accept Output" at bounding box center [397, 390] width 30 height 7
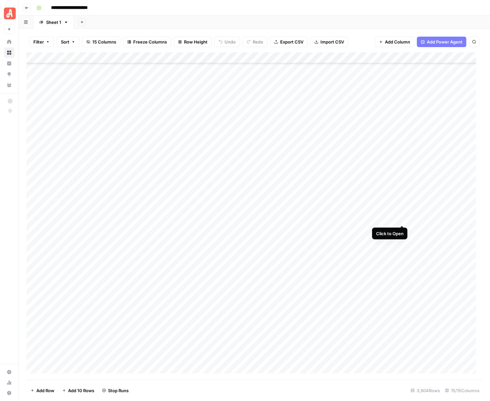
click at [402, 219] on div "Add Column" at bounding box center [255, 216] width 456 height 328
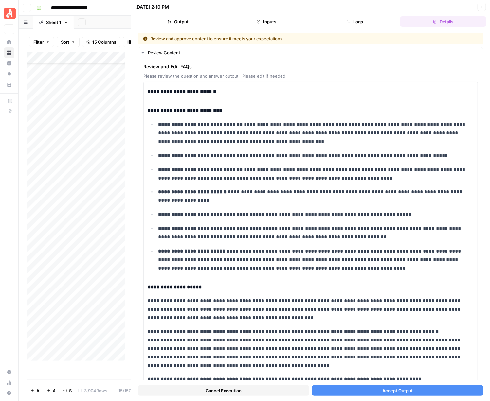
click at [402, 388] on span "Accept Output" at bounding box center [397, 390] width 30 height 7
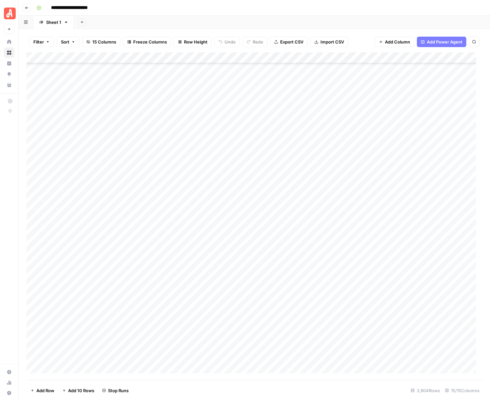
click at [402, 229] on div "Add Column" at bounding box center [255, 216] width 456 height 328
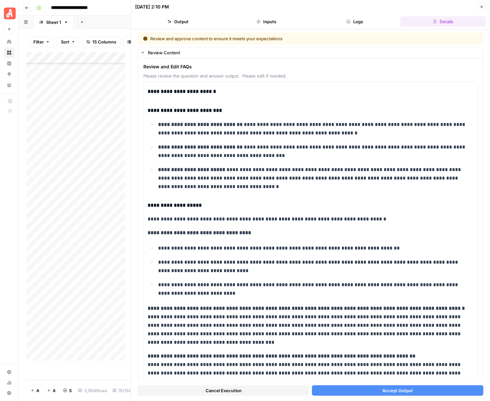
click at [401, 390] on span "Accept Output" at bounding box center [397, 390] width 30 height 7
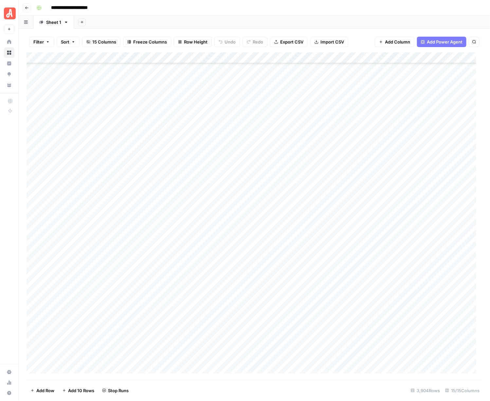
click at [402, 242] on div "Add Column" at bounding box center [255, 216] width 456 height 328
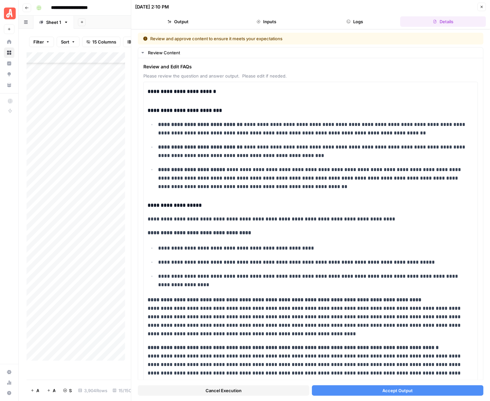
click at [392, 391] on span "Accept Output" at bounding box center [397, 390] width 30 height 7
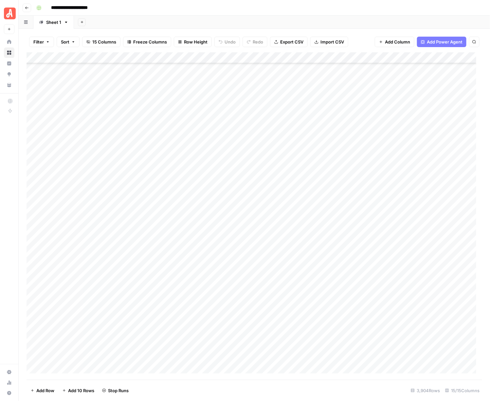
click at [401, 252] on div "Add Column" at bounding box center [255, 216] width 456 height 328
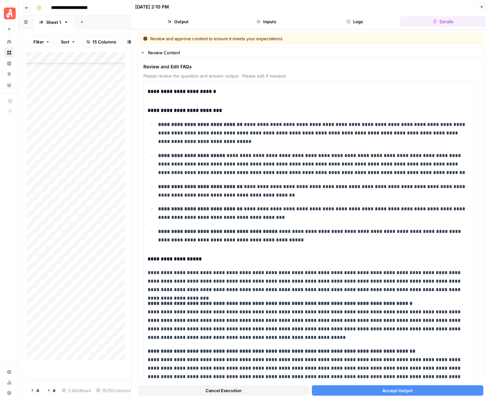
click at [399, 394] on button "Accept Output" at bounding box center [397, 390] width 171 height 10
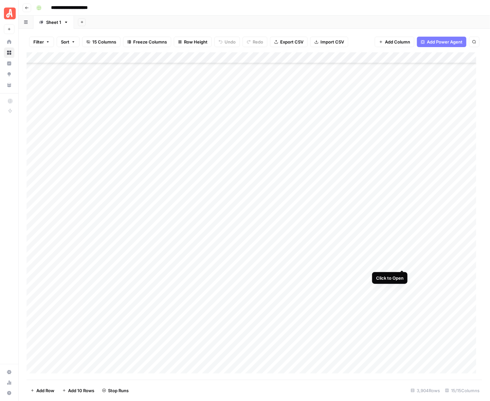
click at [401, 263] on div "Add Column" at bounding box center [255, 216] width 456 height 328
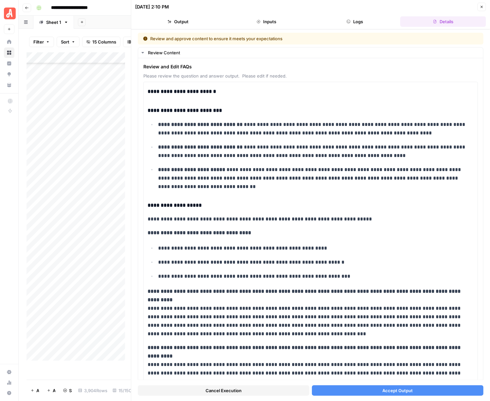
click at [420, 388] on button "Accept Output" at bounding box center [397, 390] width 171 height 10
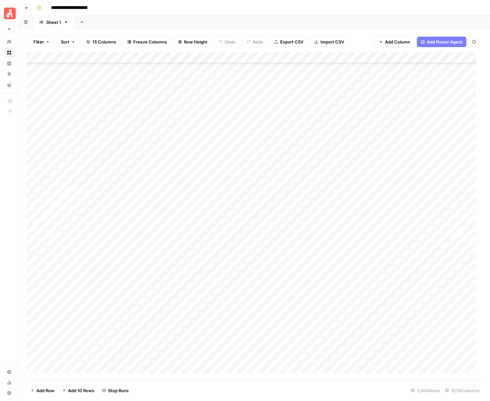
click at [401, 274] on div "Add Column" at bounding box center [255, 216] width 456 height 328
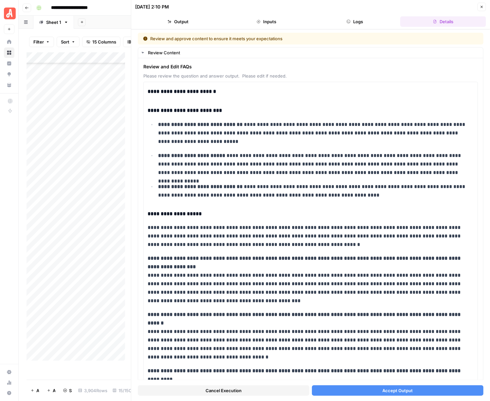
click at [398, 392] on span "Accept Output" at bounding box center [397, 390] width 30 height 7
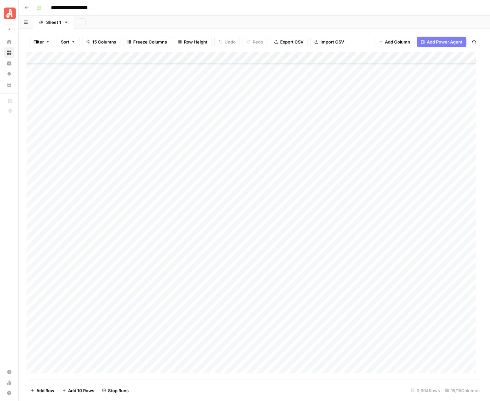
click at [402, 287] on div "Add Column" at bounding box center [255, 216] width 456 height 328
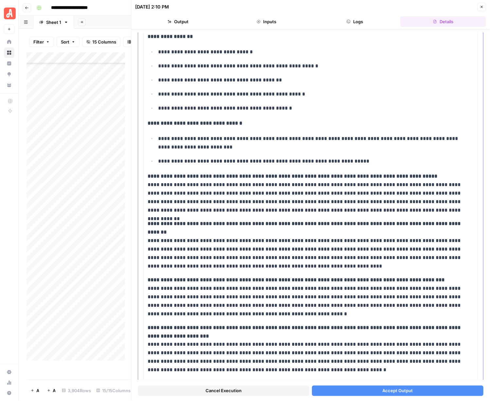
scroll to position [251, 0]
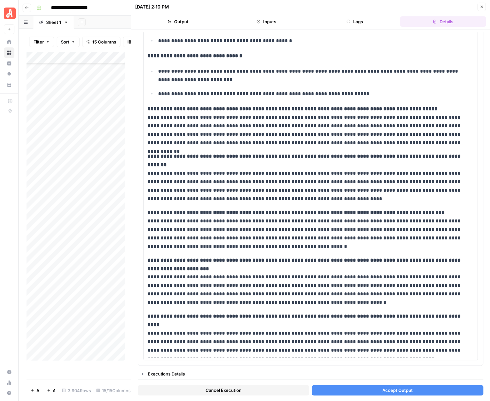
click at [384, 388] on span "Accept Output" at bounding box center [397, 390] width 30 height 7
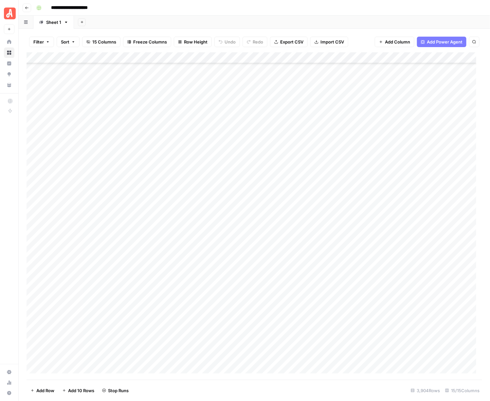
scroll to position [38375, 0]
click at [401, 174] on div "Add Column" at bounding box center [255, 216] width 456 height 328
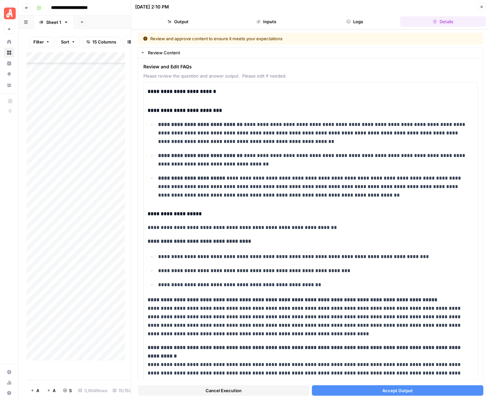
click at [397, 389] on span "Accept Output" at bounding box center [397, 390] width 30 height 7
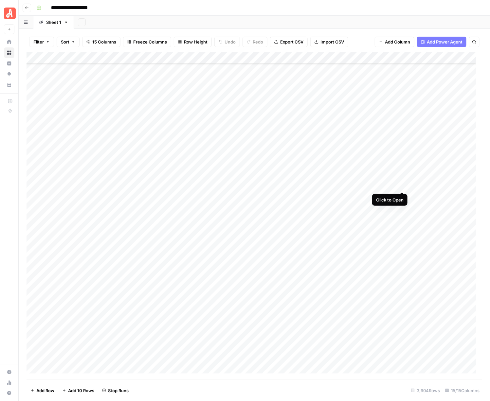
click at [402, 184] on div "Add Column" at bounding box center [255, 216] width 456 height 328
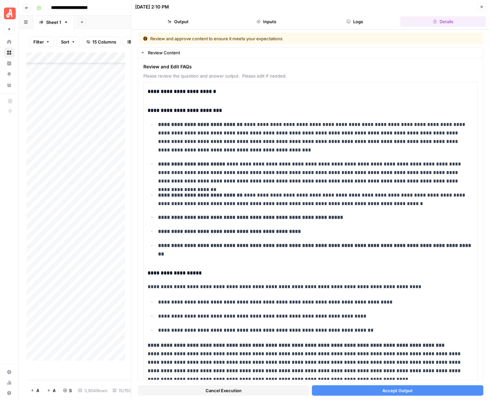
click at [400, 389] on span "Accept Output" at bounding box center [397, 390] width 30 height 7
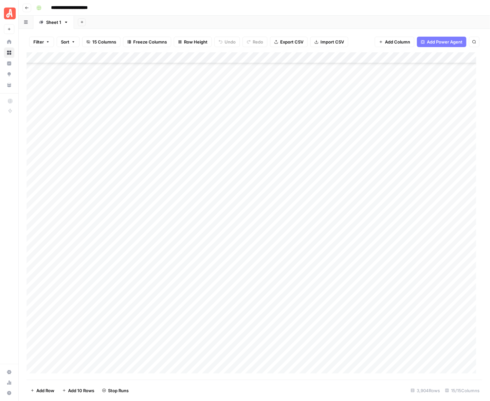
click at [404, 195] on div "Add Column" at bounding box center [255, 216] width 456 height 328
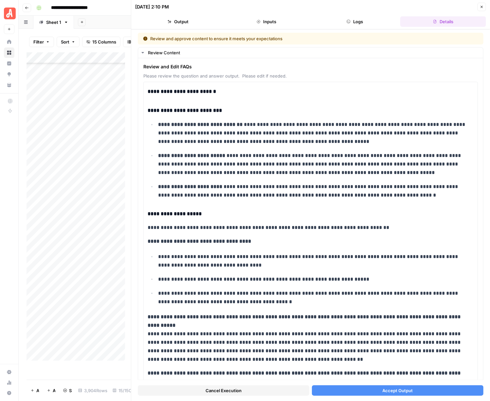
click at [407, 390] on span "Accept Output" at bounding box center [397, 390] width 30 height 7
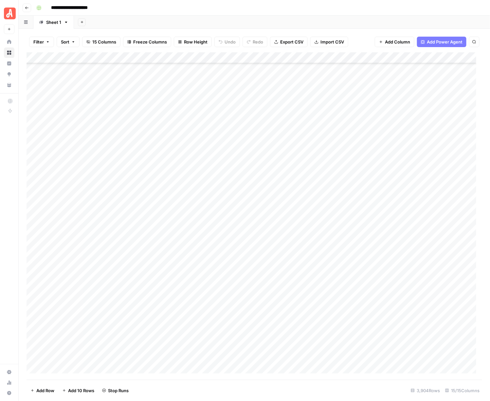
click at [403, 207] on div "Add Column" at bounding box center [255, 216] width 456 height 328
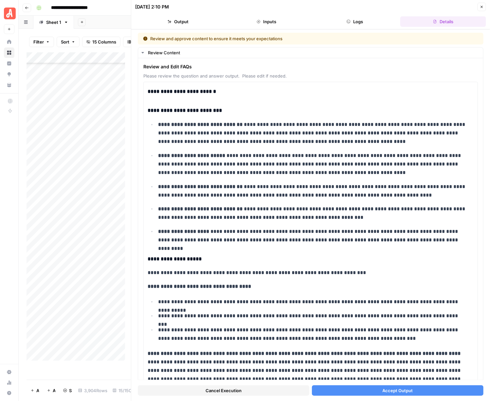
click at [415, 390] on button "Accept Output" at bounding box center [397, 390] width 171 height 10
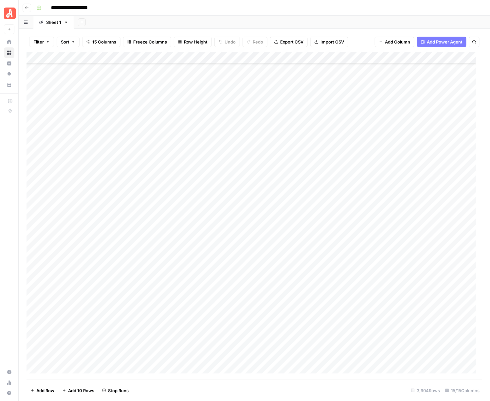
click at [403, 218] on div "Add Column" at bounding box center [255, 216] width 456 height 328
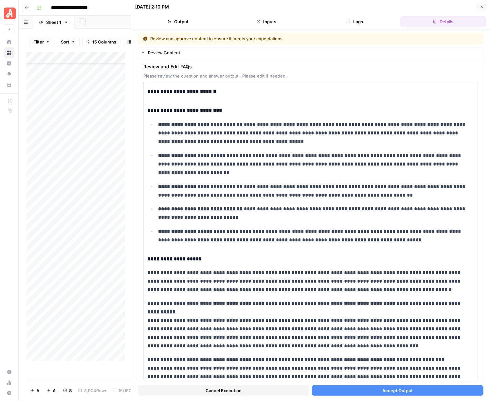
click at [393, 389] on span "Accept Output" at bounding box center [397, 390] width 30 height 7
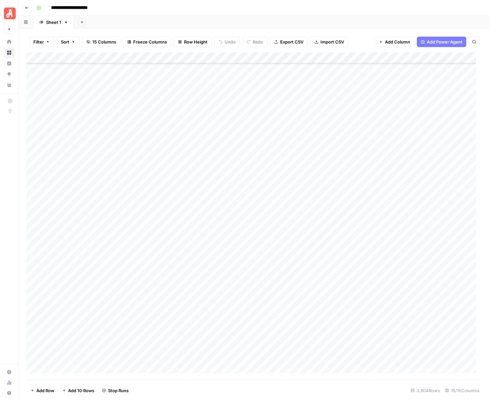
click at [401, 231] on div "Add Column" at bounding box center [255, 216] width 456 height 328
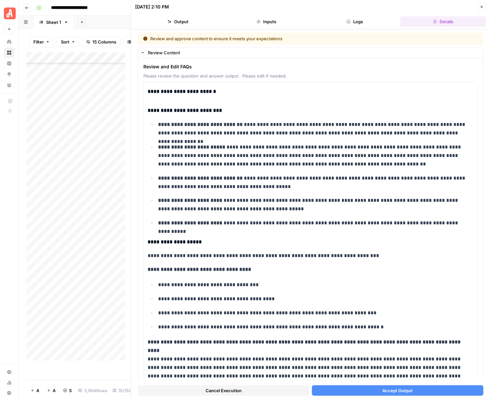
click at [382, 393] on span "Accept Output" at bounding box center [397, 390] width 30 height 7
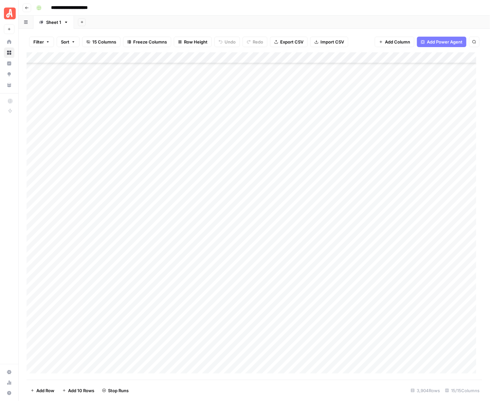
click at [403, 238] on div "Add Column" at bounding box center [255, 216] width 456 height 328
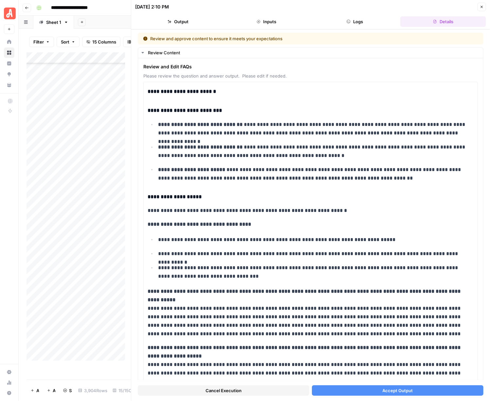
click at [408, 386] on button "Accept Output" at bounding box center [397, 390] width 171 height 10
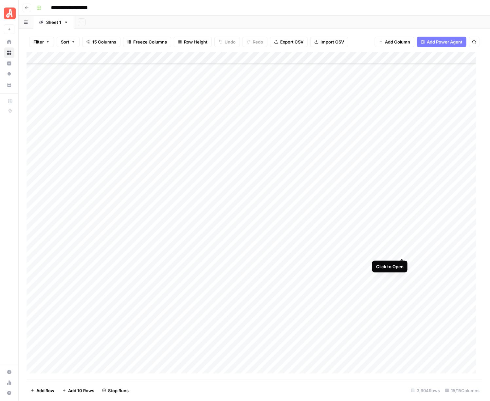
click at [402, 251] on div "Add Column" at bounding box center [255, 216] width 456 height 328
click at [401, 263] on div "Add Column" at bounding box center [255, 216] width 456 height 328
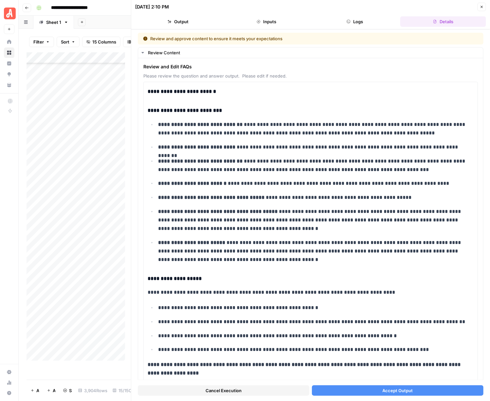
click at [391, 393] on span "Accept Output" at bounding box center [397, 390] width 30 height 7
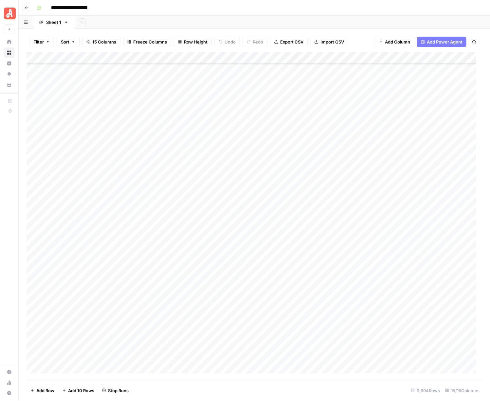
click at [400, 275] on div "Add Column" at bounding box center [255, 216] width 456 height 328
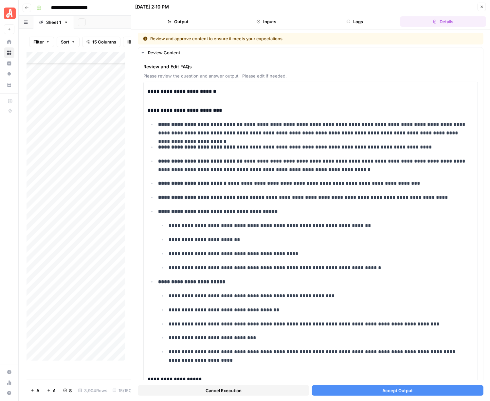
click at [416, 391] on button "Accept Output" at bounding box center [397, 390] width 171 height 10
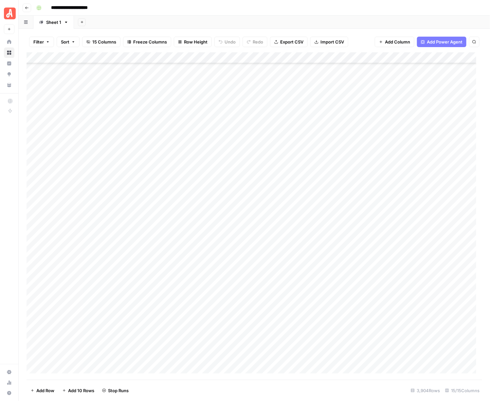
click at [402, 286] on div "Add Column" at bounding box center [255, 216] width 456 height 328
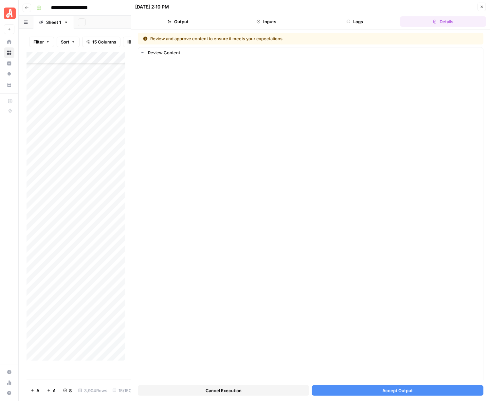
click at [398, 392] on span "Accept Output" at bounding box center [397, 390] width 30 height 7
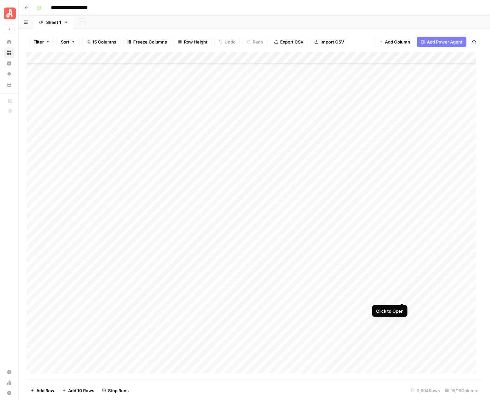
click at [402, 295] on div "Add Column" at bounding box center [255, 216] width 456 height 328
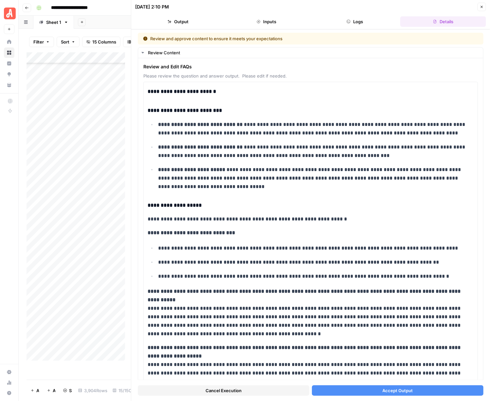
click at [391, 390] on span "Accept Output" at bounding box center [397, 390] width 30 height 7
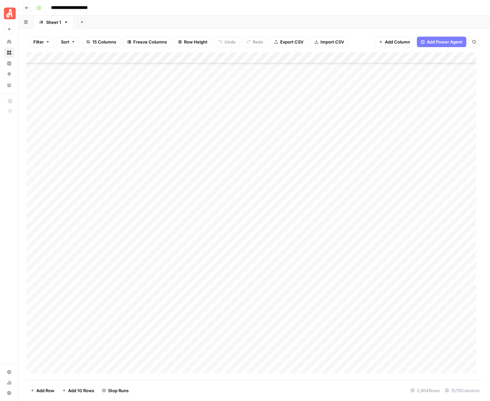
click at [401, 308] on div "Add Column" at bounding box center [255, 216] width 456 height 328
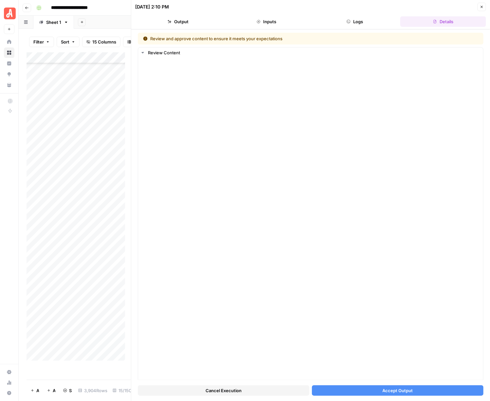
click at [406, 390] on span "Accept Output" at bounding box center [397, 390] width 30 height 7
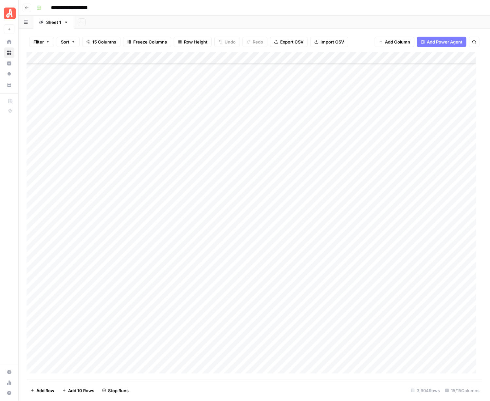
click at [403, 318] on div "Add Column" at bounding box center [255, 216] width 456 height 328
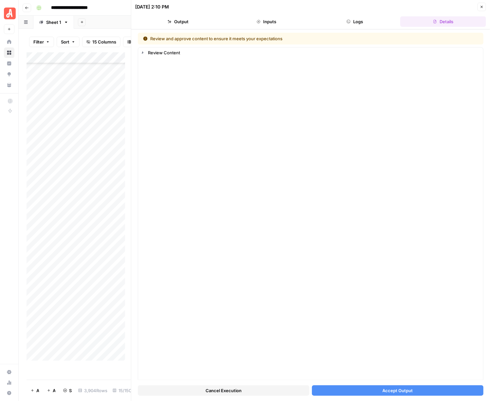
click at [400, 390] on span "Accept Output" at bounding box center [397, 390] width 30 height 7
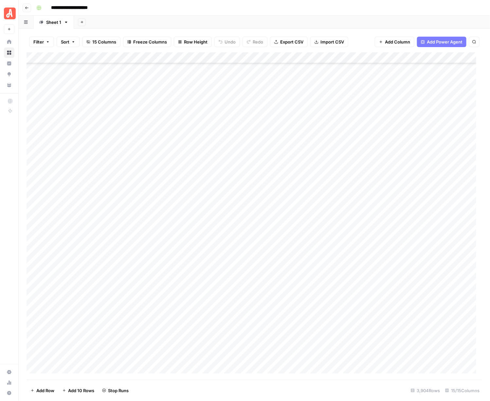
click at [401, 329] on div "Add Column" at bounding box center [255, 216] width 456 height 328
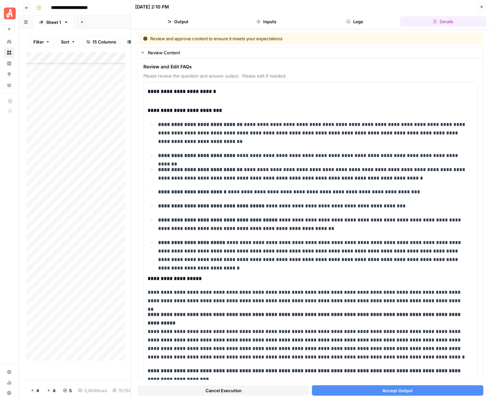
click at [400, 390] on span "Accept Output" at bounding box center [397, 390] width 30 height 7
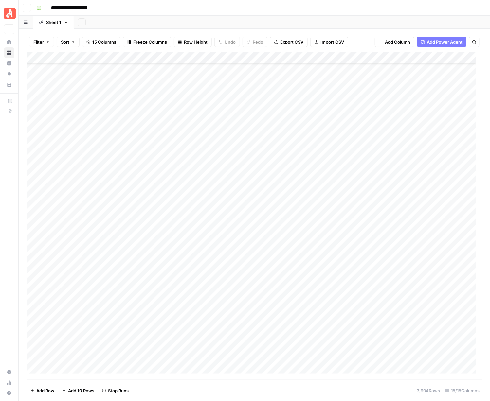
scroll to position [38498, 0]
click at [403, 220] on div "Add Column" at bounding box center [255, 216] width 456 height 328
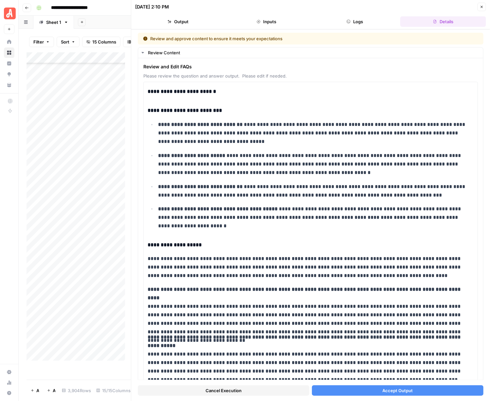
click at [406, 381] on div "Cancel Execution Accept Output" at bounding box center [311, 389] width 346 height 18
click at [408, 386] on button "Accept Output" at bounding box center [397, 390] width 171 height 10
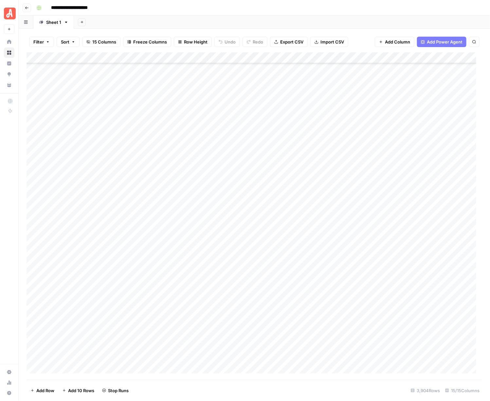
click at [400, 230] on div "Add Column" at bounding box center [255, 216] width 456 height 328
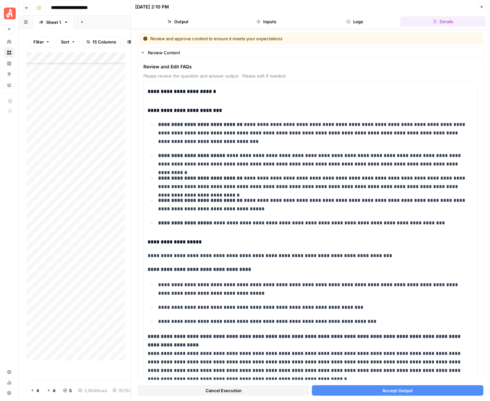
click at [398, 388] on span "Accept Output" at bounding box center [397, 390] width 30 height 7
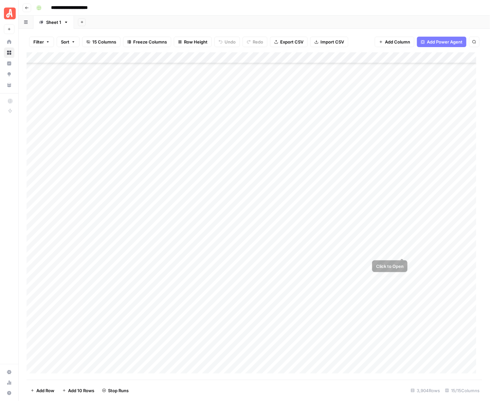
click at [402, 238] on div "Add Column" at bounding box center [255, 216] width 456 height 328
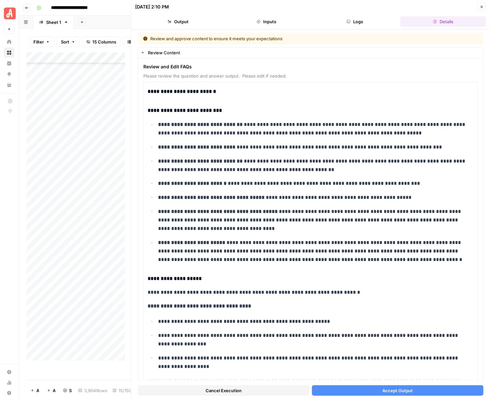
click at [389, 389] on span "Accept Output" at bounding box center [397, 390] width 30 height 7
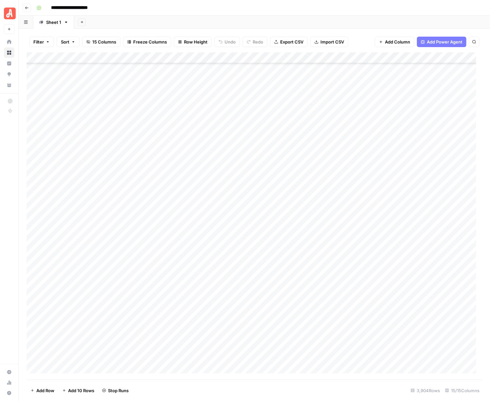
click at [400, 249] on div "Add Column" at bounding box center [255, 216] width 456 height 328
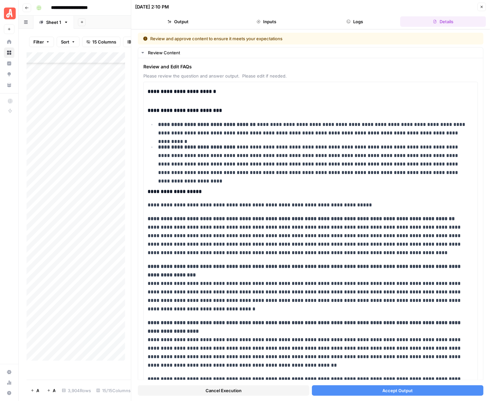
click at [395, 389] on span "Accept Output" at bounding box center [397, 390] width 30 height 7
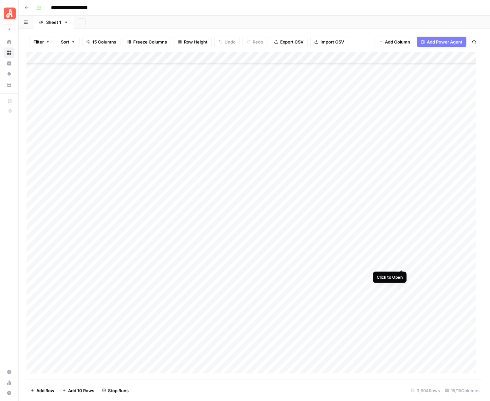
click at [402, 263] on div "Add Column" at bounding box center [255, 216] width 456 height 328
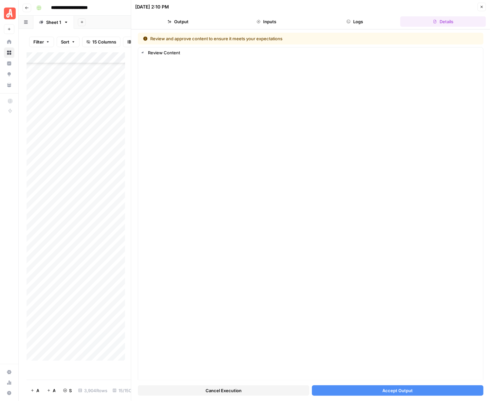
click at [394, 390] on span "Accept Output" at bounding box center [397, 390] width 30 height 7
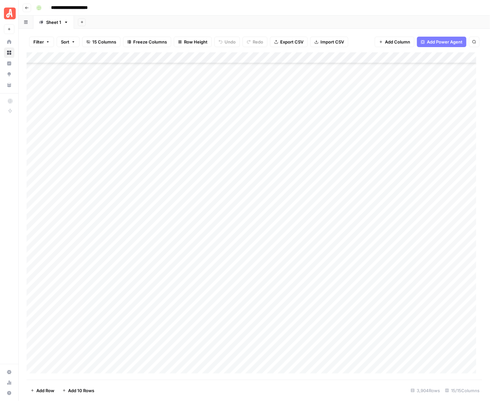
click at [401, 276] on div "Add Column" at bounding box center [255, 216] width 456 height 328
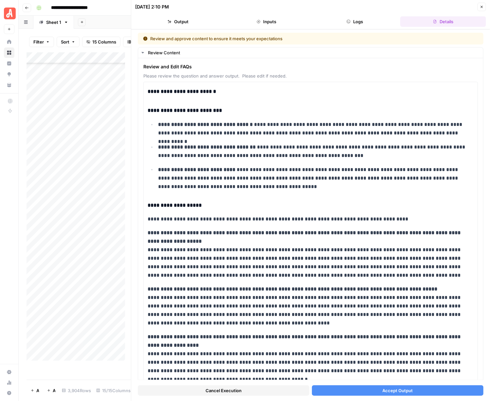
click at [420, 390] on button "Accept Output" at bounding box center [397, 390] width 171 height 10
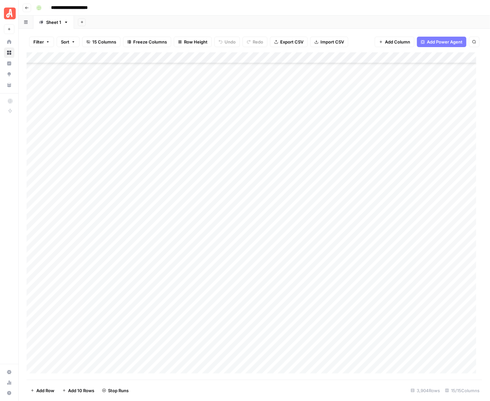
click at [401, 283] on div "Add Column" at bounding box center [255, 216] width 456 height 328
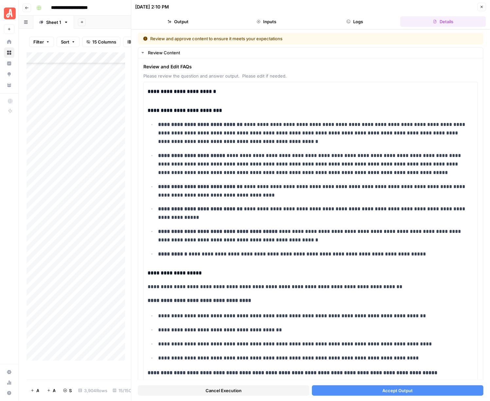
click at [421, 390] on button "Accept Output" at bounding box center [397, 390] width 171 height 10
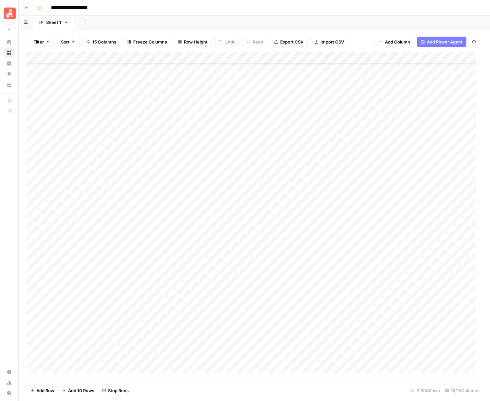
click at [401, 295] on div "Add Column" at bounding box center [255, 216] width 456 height 328
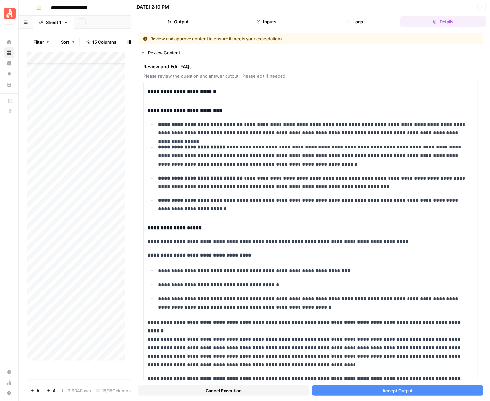
click at [394, 389] on span "Accept Output" at bounding box center [397, 390] width 30 height 7
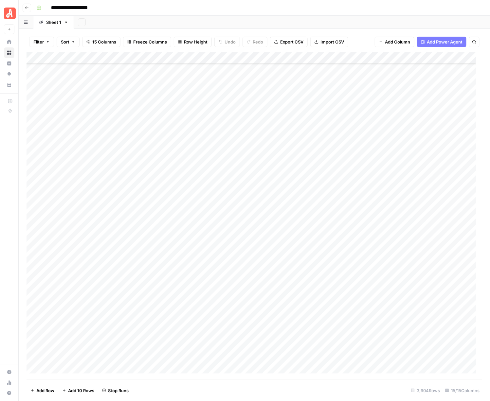
click at [400, 307] on div "Add Column" at bounding box center [255, 216] width 456 height 328
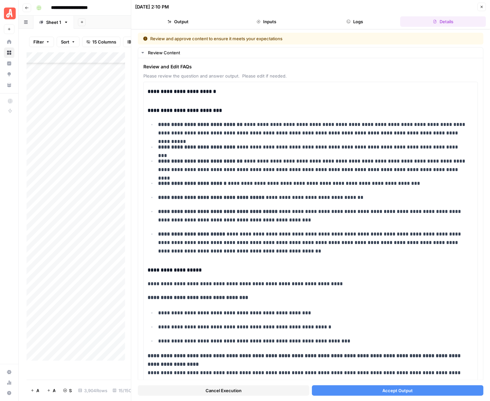
click at [387, 387] on button "Accept Output" at bounding box center [397, 390] width 171 height 10
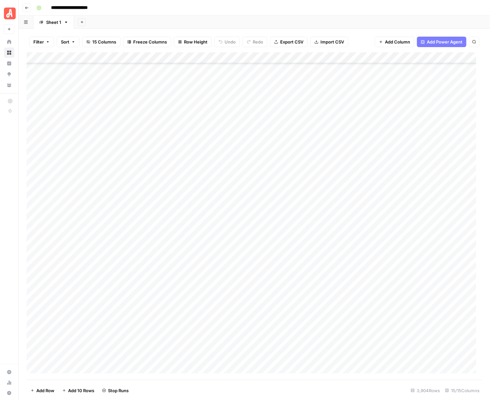
click at [402, 317] on div "Add Column" at bounding box center [255, 216] width 456 height 328
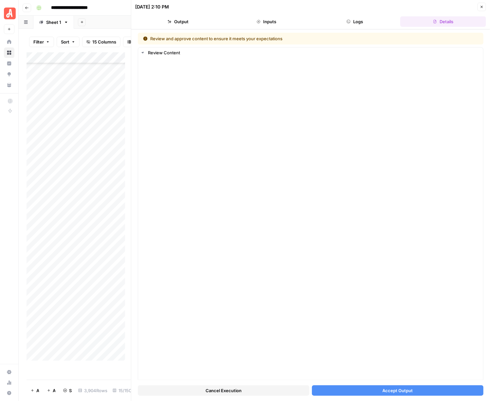
click at [388, 389] on span "Accept Output" at bounding box center [397, 390] width 30 height 7
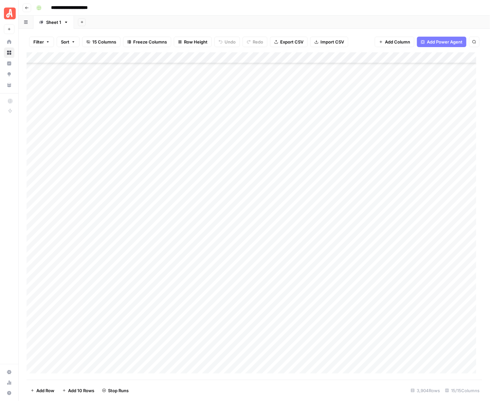
click at [400, 330] on div "Add Column" at bounding box center [255, 216] width 456 height 328
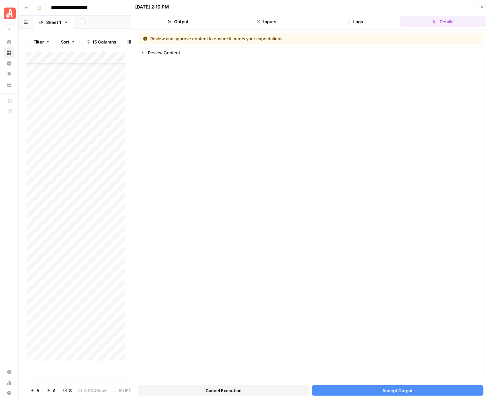
click at [391, 392] on span "Accept Output" at bounding box center [397, 390] width 30 height 7
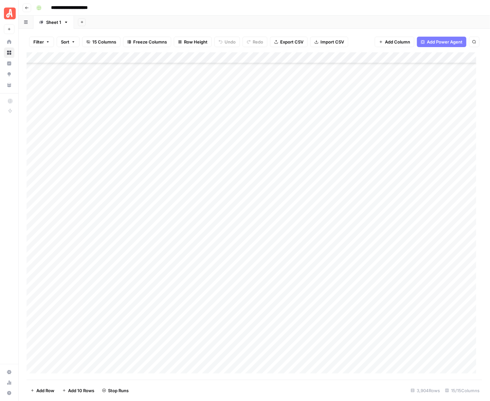
click at [400, 340] on div "Add Column" at bounding box center [255, 216] width 456 height 328
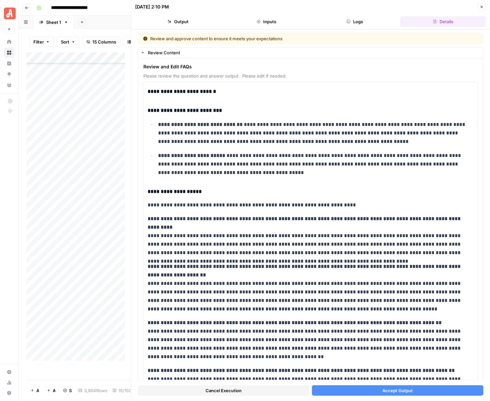
click at [408, 387] on button "Accept Output" at bounding box center [397, 390] width 171 height 10
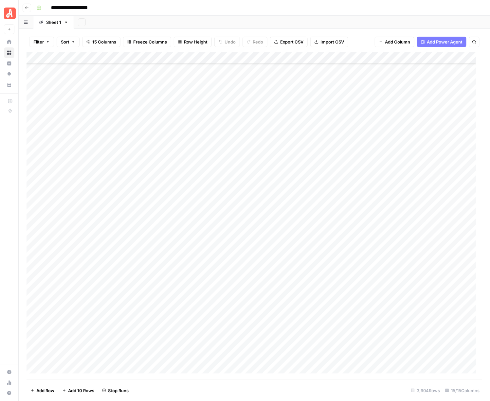
scroll to position [38661, 0]
click at [402, 189] on div "Add Column" at bounding box center [255, 216] width 456 height 328
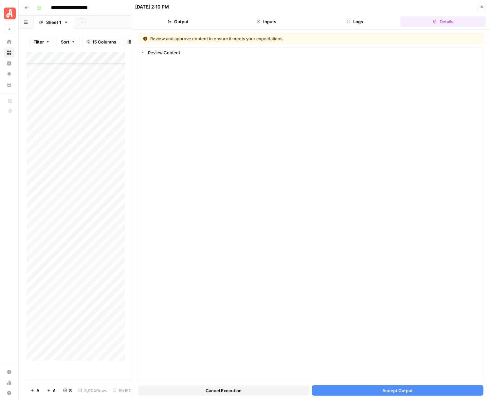
click at [402, 390] on span "Accept Output" at bounding box center [397, 390] width 30 height 7
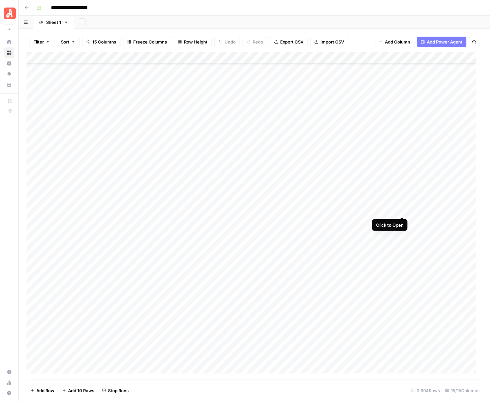
click at [400, 197] on div "Add Column" at bounding box center [255, 216] width 456 height 328
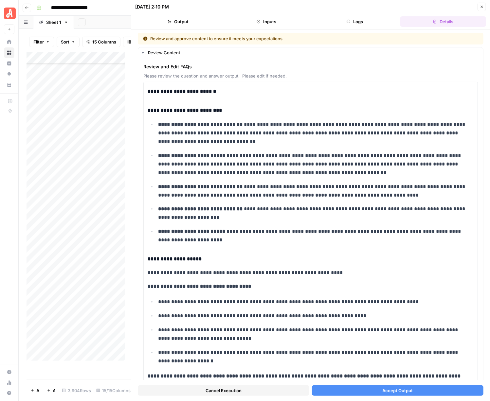
click at [398, 388] on span "Accept Output" at bounding box center [397, 390] width 30 height 7
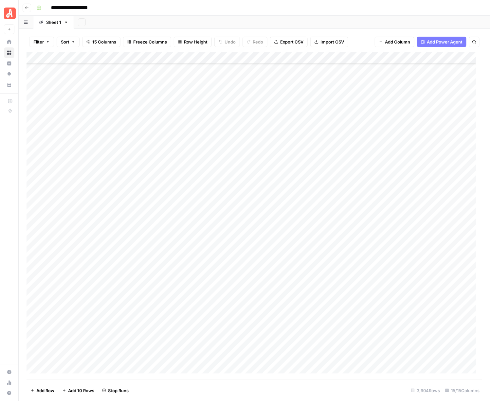
click at [403, 213] on div "Add Column" at bounding box center [255, 216] width 456 height 328
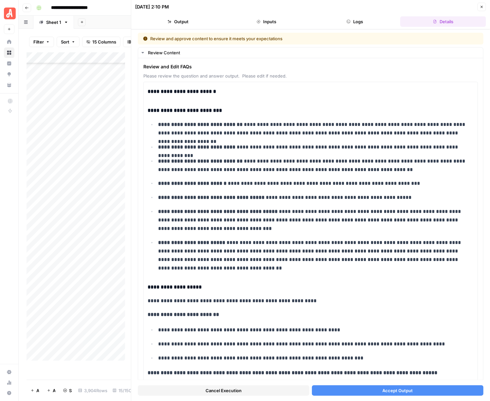
click at [403, 393] on span "Accept Output" at bounding box center [397, 390] width 30 height 7
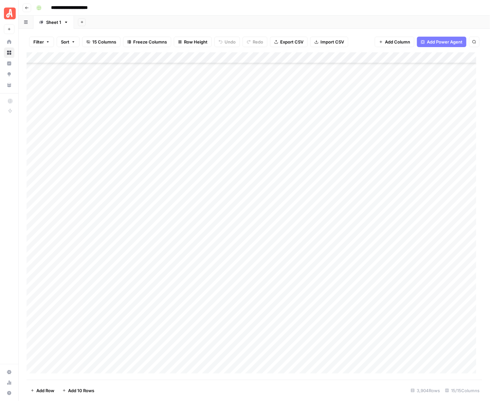
click at [402, 220] on div "Add Column" at bounding box center [255, 216] width 456 height 328
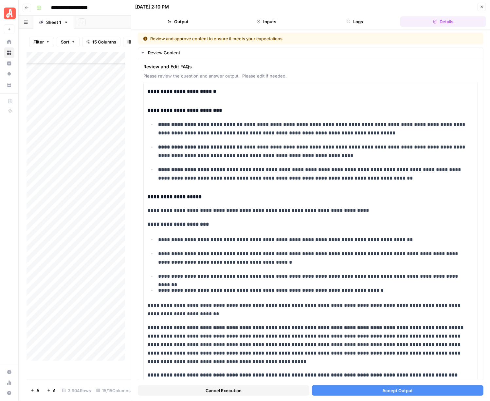
click at [393, 392] on span "Accept Output" at bounding box center [397, 390] width 30 height 7
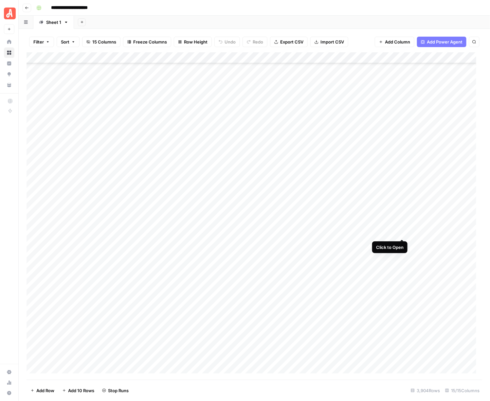
click at [401, 232] on div "Add Column" at bounding box center [255, 216] width 456 height 328
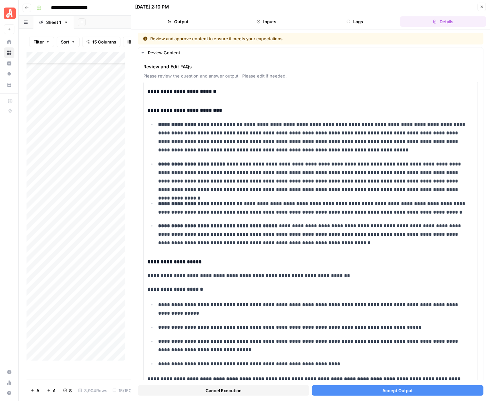
click at [404, 388] on span "Accept Output" at bounding box center [397, 390] width 30 height 7
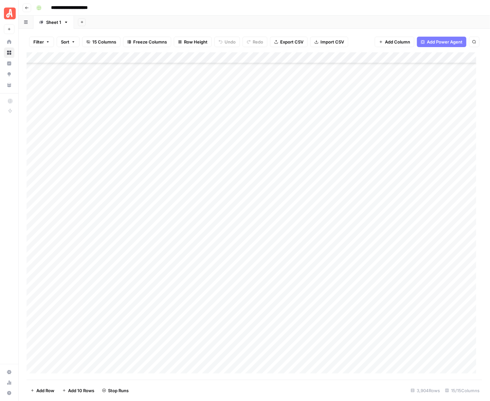
click at [401, 243] on div "Add Column" at bounding box center [255, 216] width 456 height 328
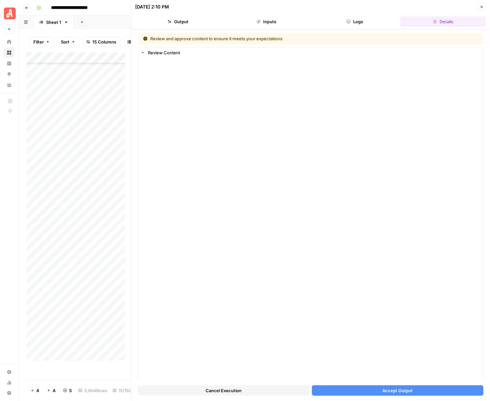
click at [394, 391] on span "Accept Output" at bounding box center [397, 390] width 30 height 7
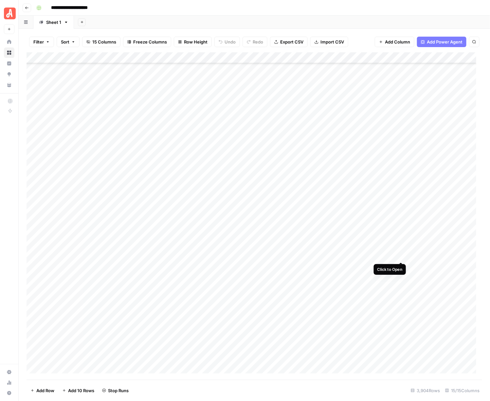
click at [399, 254] on div "Add Column" at bounding box center [255, 216] width 456 height 328
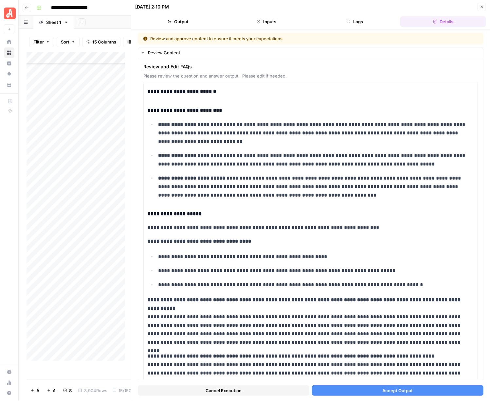
click at [387, 390] on span "Accept Output" at bounding box center [397, 390] width 30 height 7
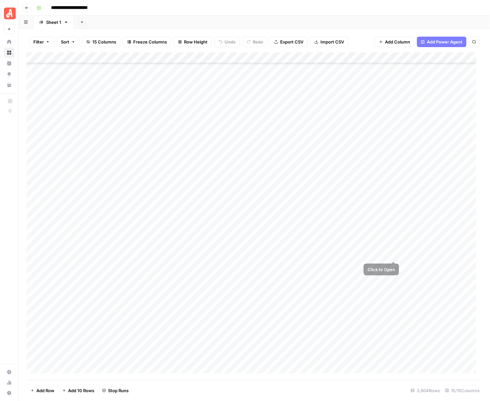
click at [402, 265] on div "Add Column" at bounding box center [255, 216] width 456 height 328
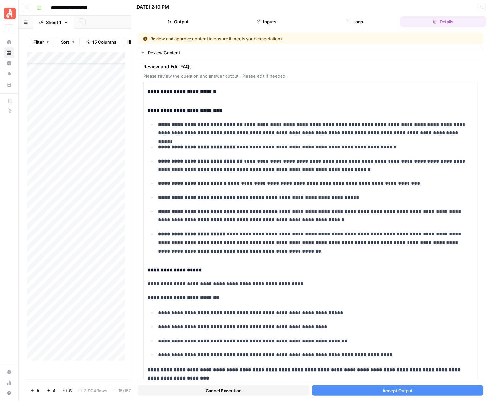
click at [404, 390] on span "Accept Output" at bounding box center [397, 390] width 30 height 7
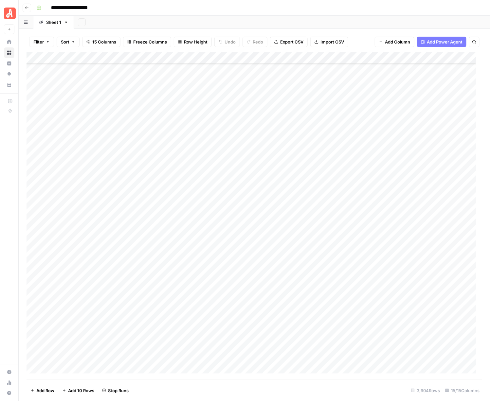
click at [401, 275] on div "Add Column" at bounding box center [255, 216] width 456 height 328
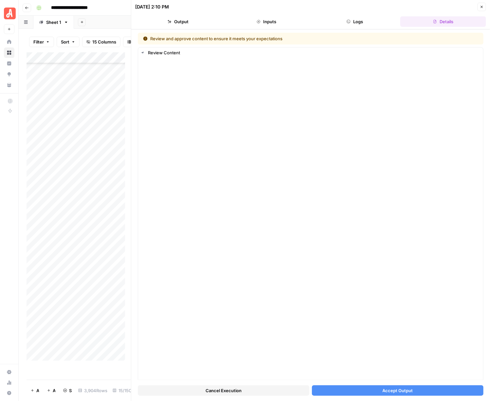
click at [409, 391] on button "Accept Output" at bounding box center [397, 390] width 171 height 10
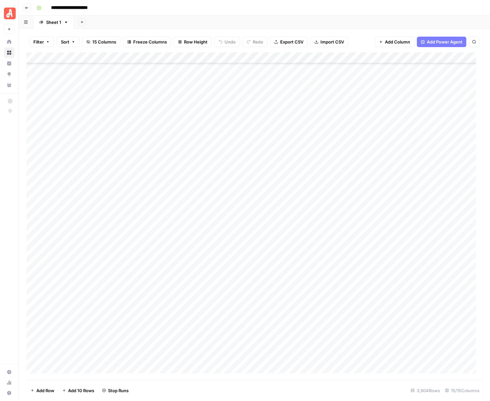
click at [401, 286] on div "Add Column" at bounding box center [255, 216] width 456 height 328
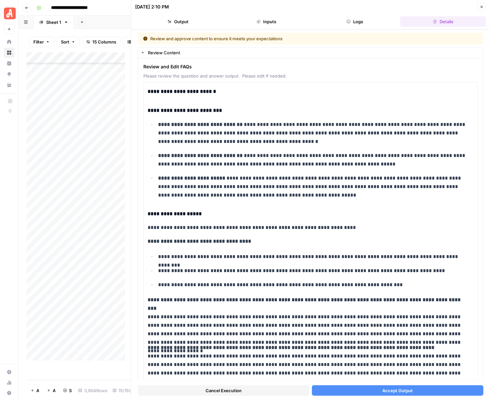
click at [412, 387] on button "Accept Output" at bounding box center [397, 390] width 171 height 10
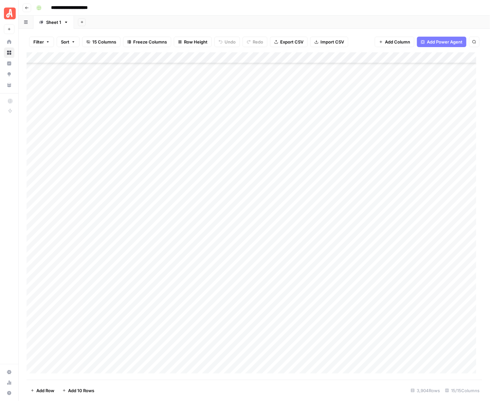
scroll to position [38866, 0]
click at [370, 3] on div "**********" at bounding box center [259, 8] width 450 height 10
click at [400, 95] on div "Add Column" at bounding box center [255, 216] width 456 height 328
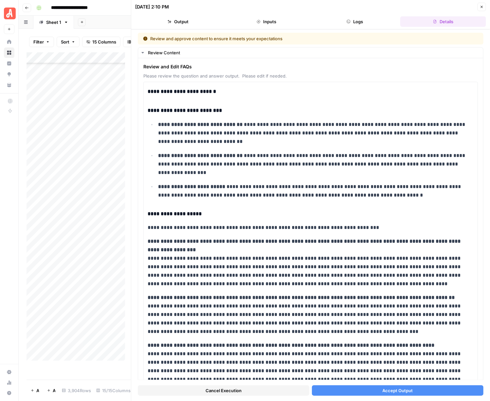
click at [406, 388] on span "Accept Output" at bounding box center [397, 390] width 30 height 7
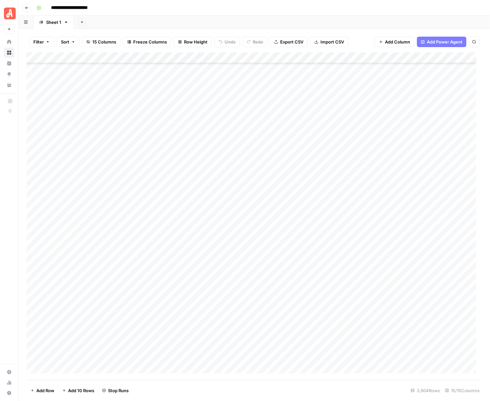
click at [398, 107] on div "Add Column" at bounding box center [255, 216] width 456 height 328
click at [402, 107] on div "Add Column" at bounding box center [255, 216] width 456 height 328
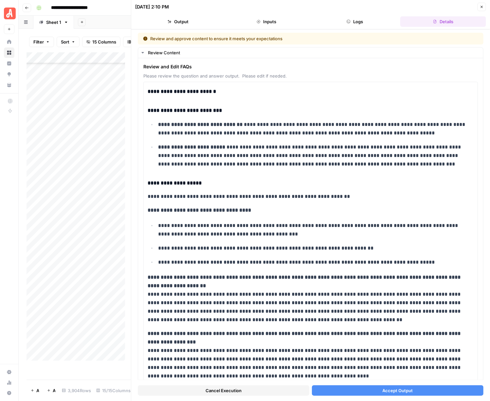
click at [390, 390] on span "Accept Output" at bounding box center [397, 390] width 30 height 7
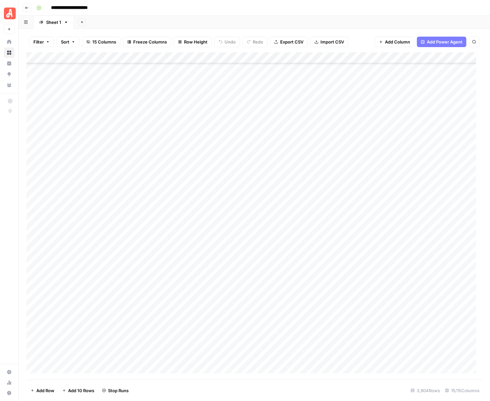
click at [402, 115] on div "Add Column" at bounding box center [255, 216] width 456 height 328
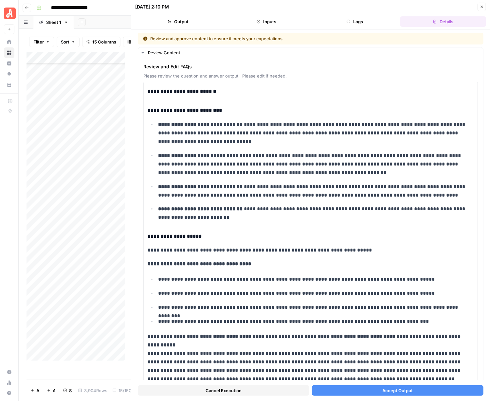
click at [406, 388] on span "Accept Output" at bounding box center [397, 390] width 30 height 7
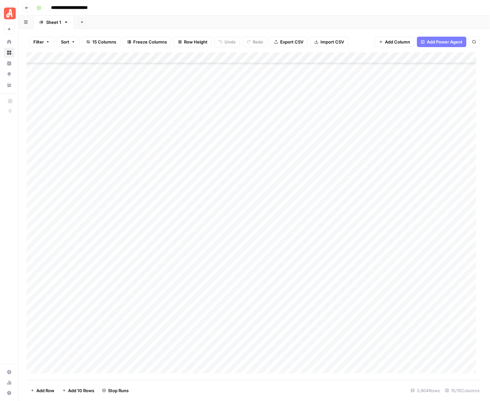
click at [401, 129] on div "Add Column" at bounding box center [255, 216] width 456 height 328
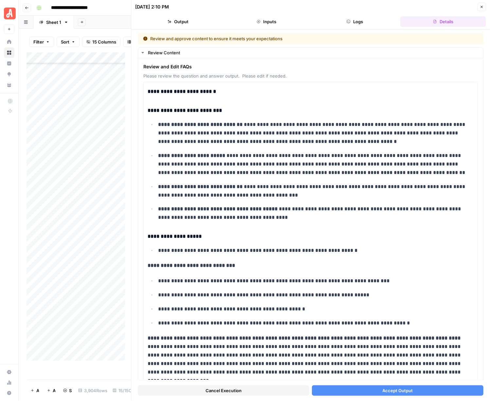
click at [394, 390] on span "Accept Output" at bounding box center [397, 390] width 30 height 7
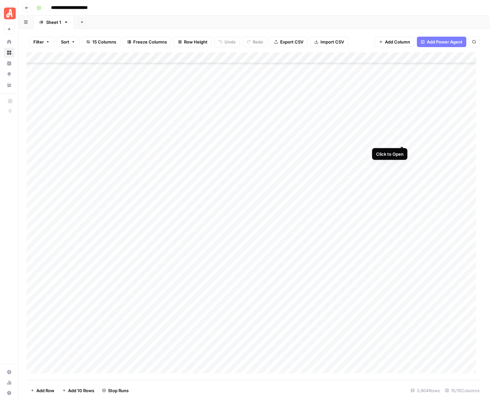
click at [400, 138] on div "Add Column" at bounding box center [255, 216] width 456 height 328
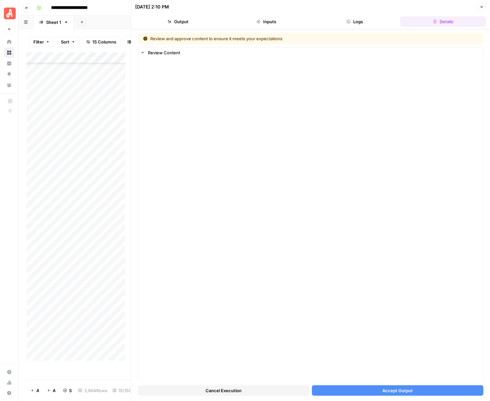
click at [408, 392] on button "Accept Output" at bounding box center [397, 390] width 171 height 10
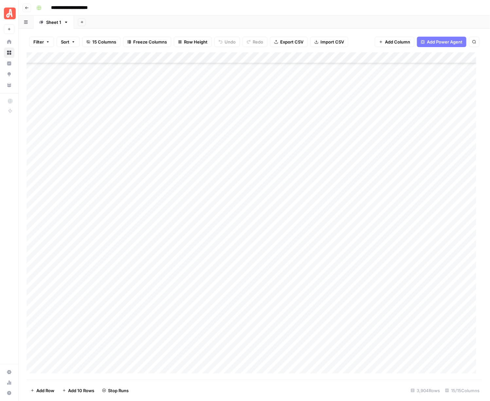
click at [403, 151] on div "Add Column" at bounding box center [255, 216] width 456 height 328
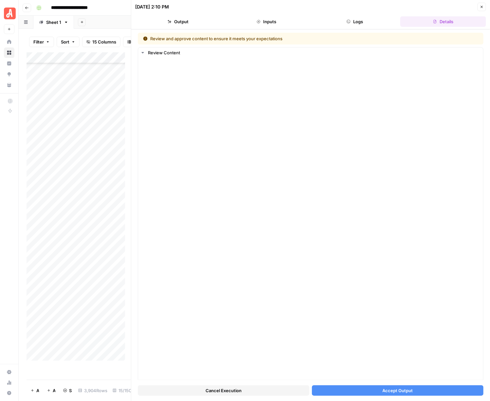
click at [407, 388] on span "Accept Output" at bounding box center [397, 390] width 30 height 7
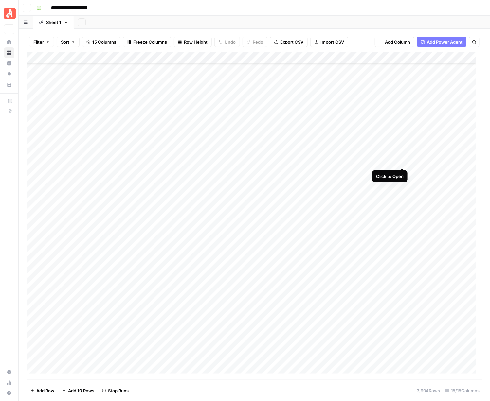
click at [403, 162] on div "Add Column" at bounding box center [255, 216] width 456 height 328
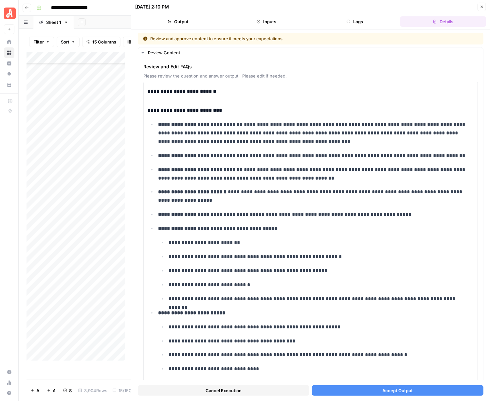
click at [411, 390] on button "Accept Output" at bounding box center [397, 390] width 171 height 10
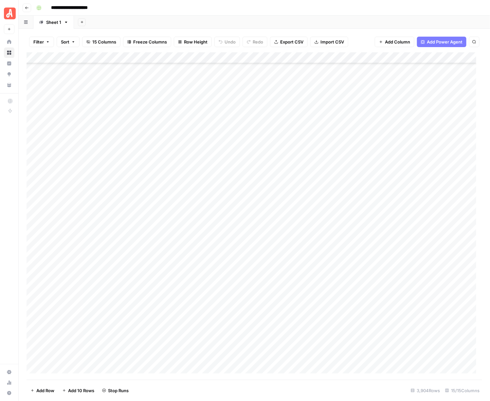
click at [403, 172] on div "Add Column" at bounding box center [255, 216] width 456 height 328
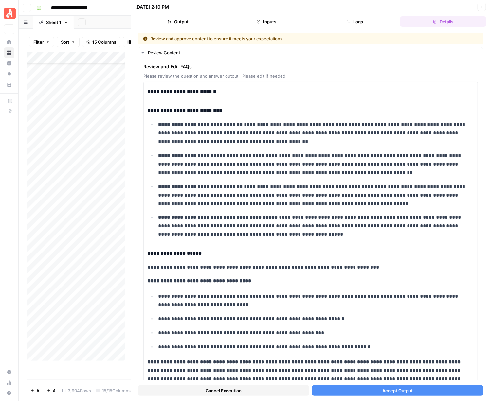
click at [399, 387] on button "Accept Output" at bounding box center [397, 390] width 171 height 10
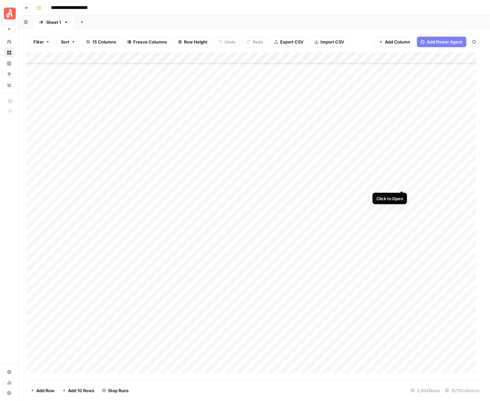
click at [403, 183] on div "Add Column" at bounding box center [255, 216] width 456 height 328
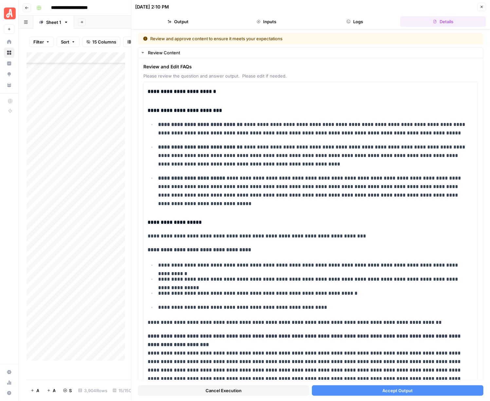
click at [396, 395] on button "Accept Output" at bounding box center [397, 390] width 171 height 10
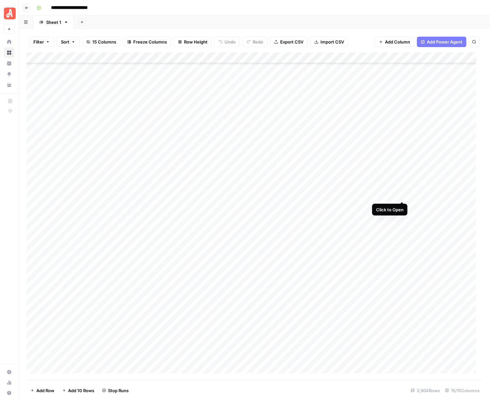
click at [402, 194] on div "Add Column" at bounding box center [255, 216] width 456 height 328
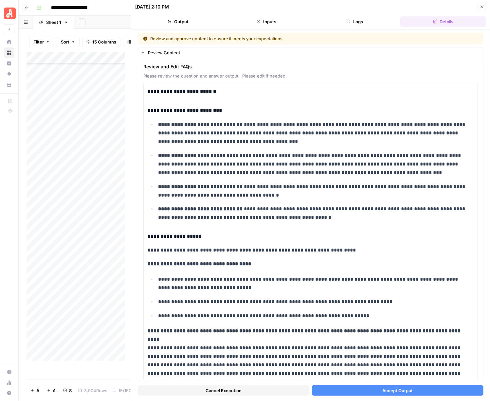
click at [388, 393] on span "Accept Output" at bounding box center [397, 390] width 30 height 7
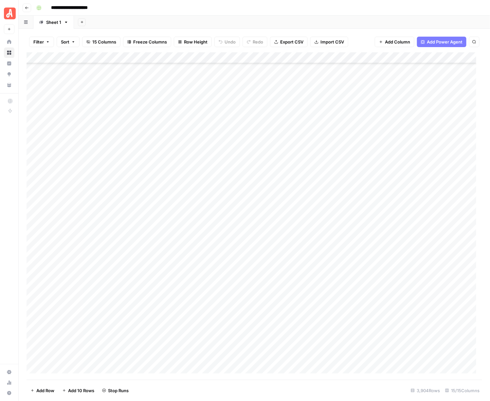
click at [399, 205] on div "Add Column" at bounding box center [255, 216] width 456 height 328
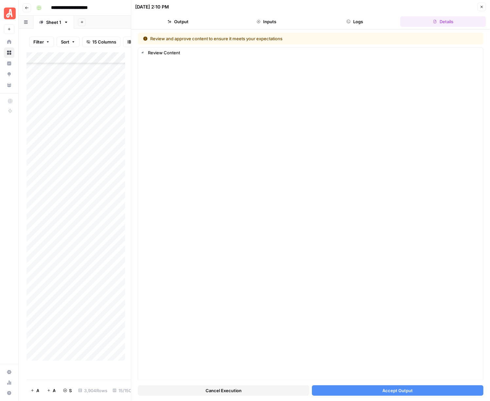
click at [386, 388] on span "Accept Output" at bounding box center [397, 390] width 30 height 7
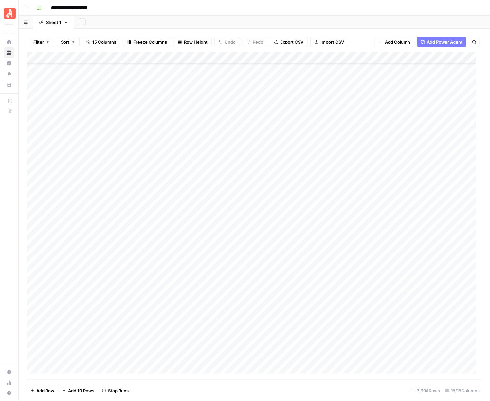
click at [402, 218] on div "Add Column" at bounding box center [255, 216] width 456 height 328
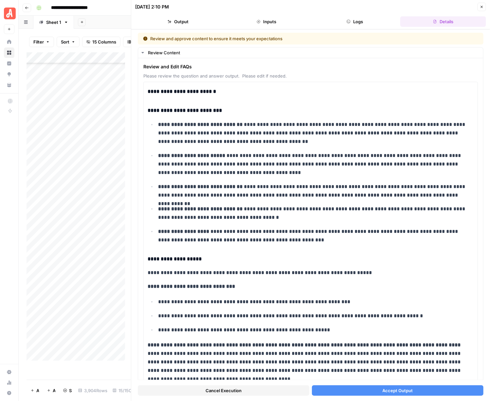
click at [411, 393] on button "Accept Output" at bounding box center [397, 390] width 171 height 10
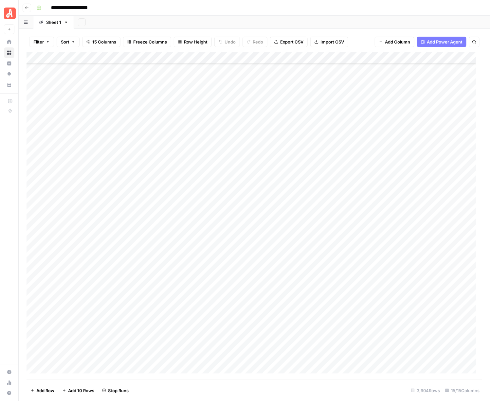
click at [401, 227] on div "Add Column" at bounding box center [255, 216] width 456 height 328
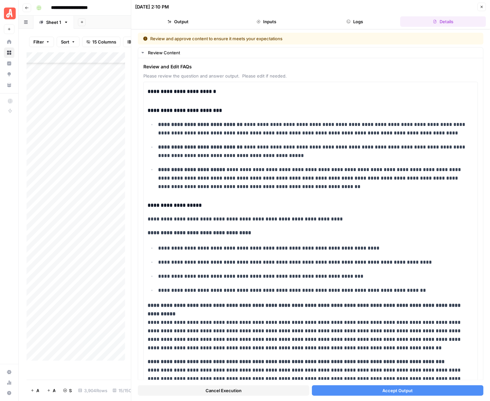
click at [395, 388] on span "Accept Output" at bounding box center [397, 390] width 30 height 7
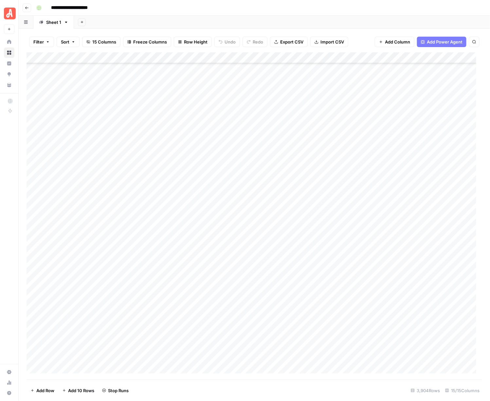
click at [400, 236] on div "Add Column" at bounding box center [255, 216] width 456 height 328
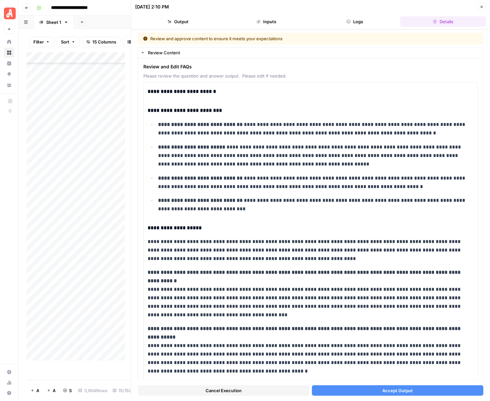
click at [390, 391] on span "Accept Output" at bounding box center [397, 390] width 30 height 7
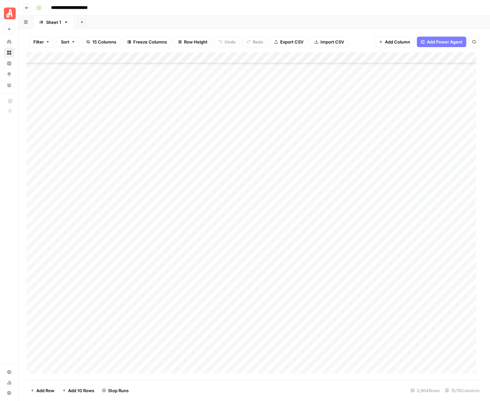
click at [401, 250] on div "Add Column" at bounding box center [255, 216] width 456 height 328
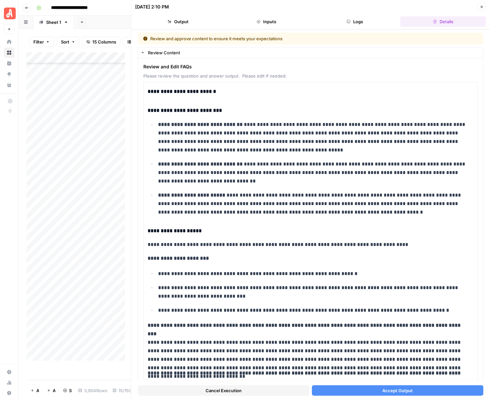
click at [394, 394] on button "Accept Output" at bounding box center [397, 390] width 171 height 10
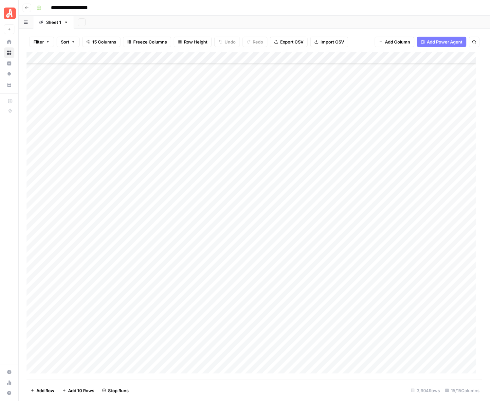
click at [401, 260] on div "Add Column" at bounding box center [255, 216] width 456 height 328
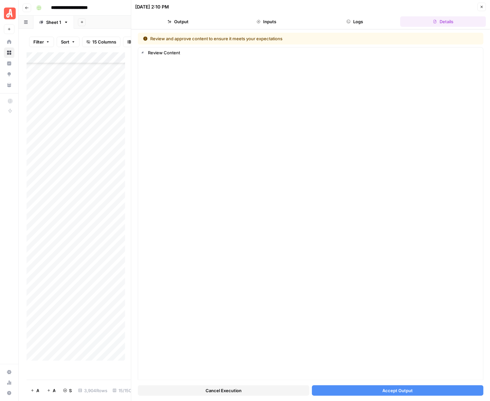
click at [384, 388] on span "Accept Output" at bounding box center [397, 390] width 30 height 7
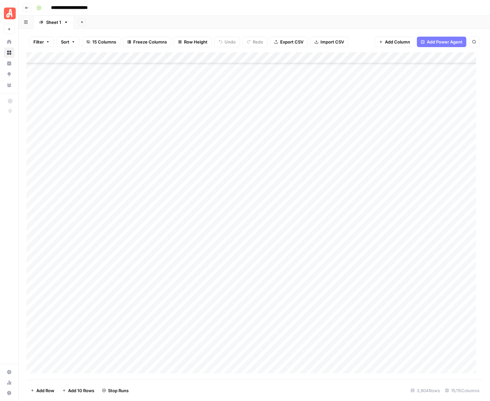
click at [401, 273] on div "Add Column" at bounding box center [255, 216] width 456 height 328
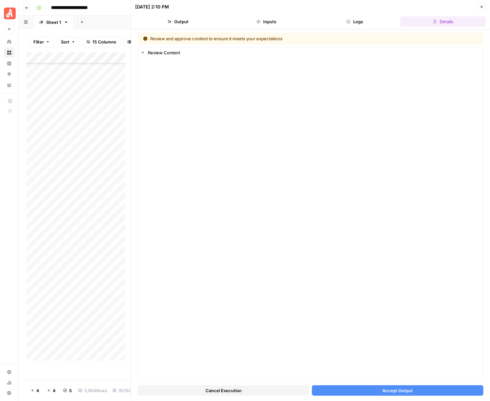
click at [385, 389] on span "Accept Output" at bounding box center [397, 390] width 30 height 7
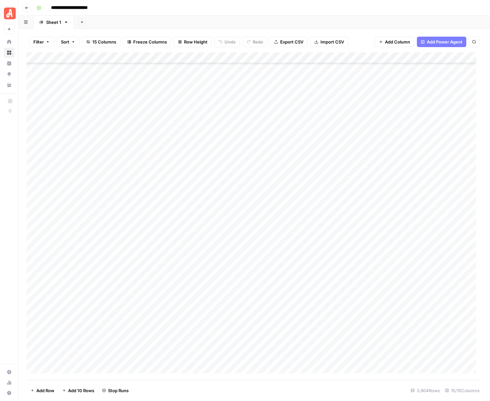
click at [402, 283] on div "Add Column" at bounding box center [255, 216] width 456 height 328
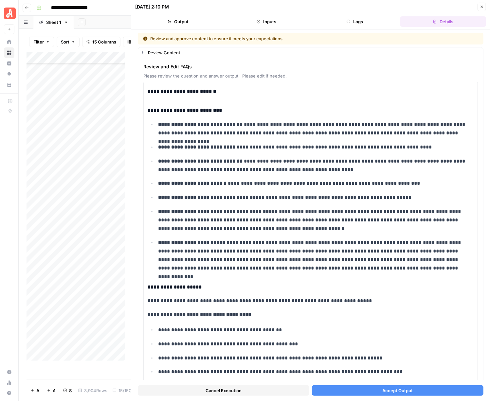
click at [400, 390] on span "Accept Output" at bounding box center [397, 390] width 30 height 7
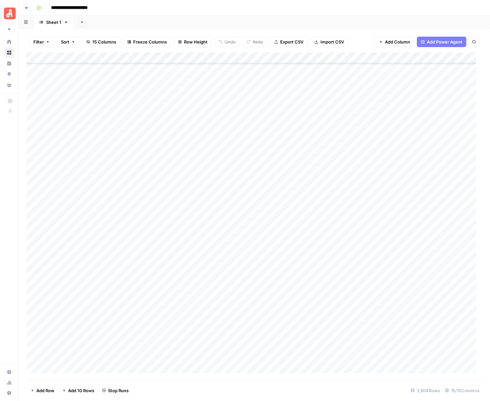
click at [402, 295] on div "Add Column" at bounding box center [255, 216] width 456 height 328
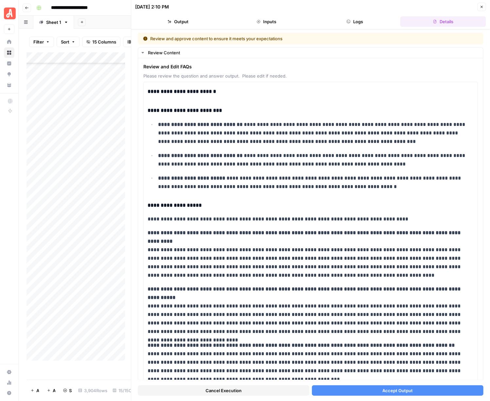
click at [409, 389] on button "Accept Output" at bounding box center [397, 390] width 171 height 10
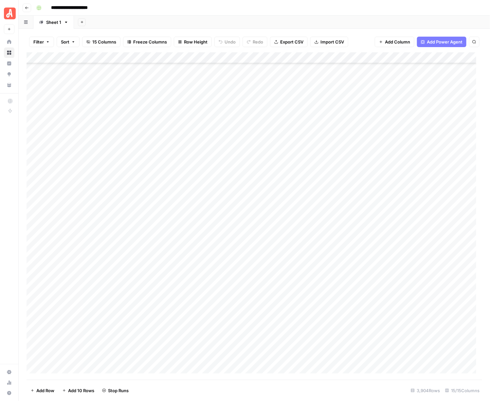
click at [401, 307] on div "Add Column" at bounding box center [255, 216] width 456 height 328
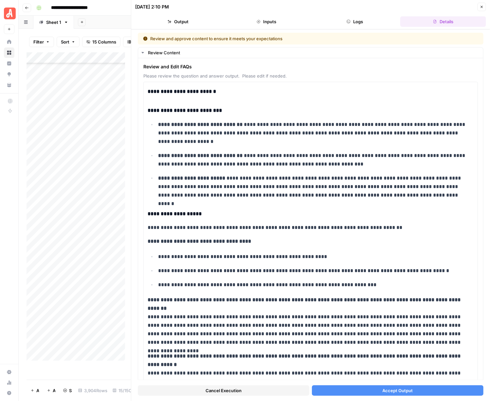
click at [398, 391] on span "Accept Output" at bounding box center [397, 390] width 30 height 7
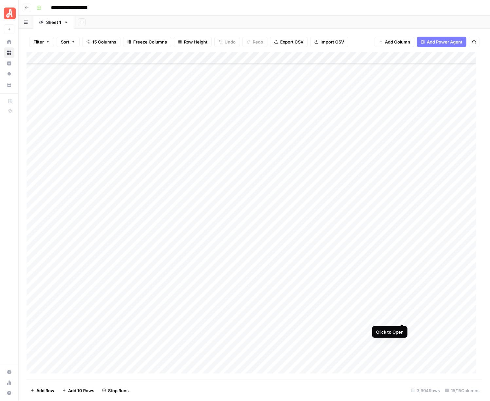
click at [400, 316] on div "Add Column" at bounding box center [255, 216] width 456 height 328
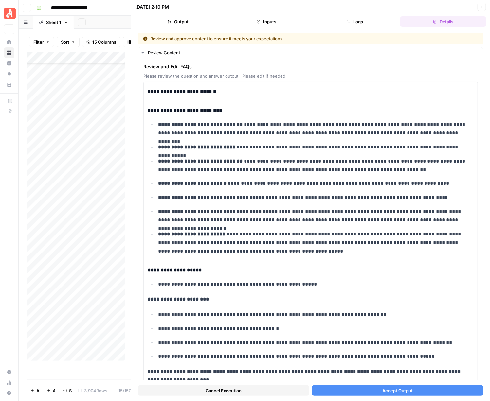
click at [395, 389] on span "Accept Output" at bounding box center [397, 390] width 30 height 7
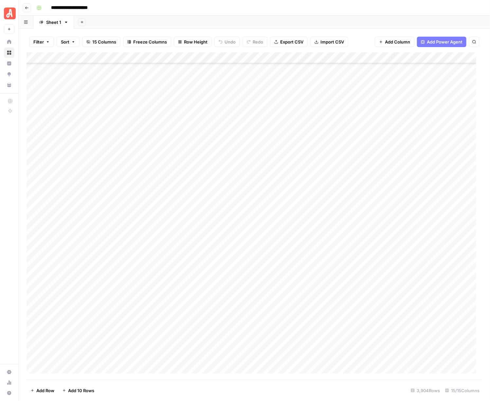
scroll to position [38988, 0]
click at [403, 205] on div "Add Column" at bounding box center [255, 216] width 456 height 328
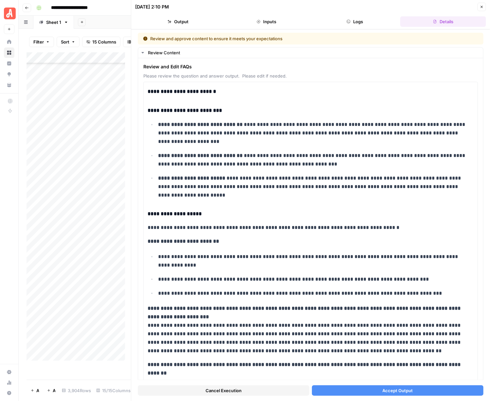
click at [418, 387] on button "Accept Output" at bounding box center [397, 390] width 171 height 10
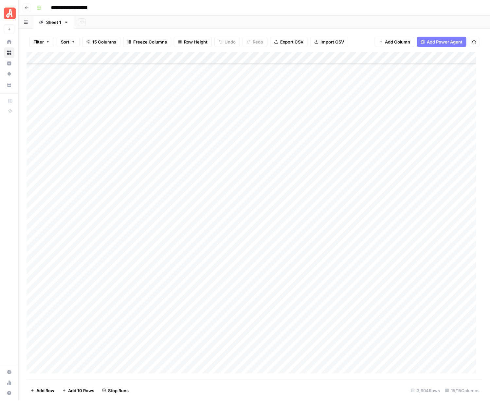
click at [400, 216] on div "Add Column" at bounding box center [255, 216] width 456 height 328
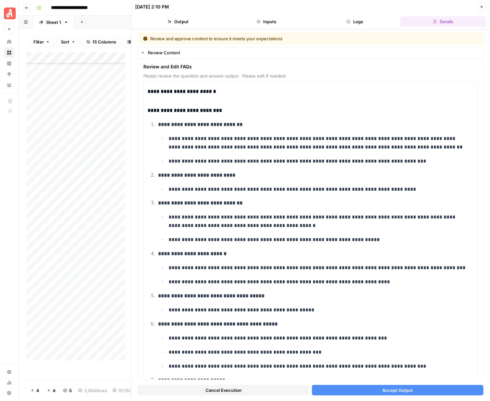
click at [400, 388] on span "Accept Output" at bounding box center [397, 390] width 30 height 7
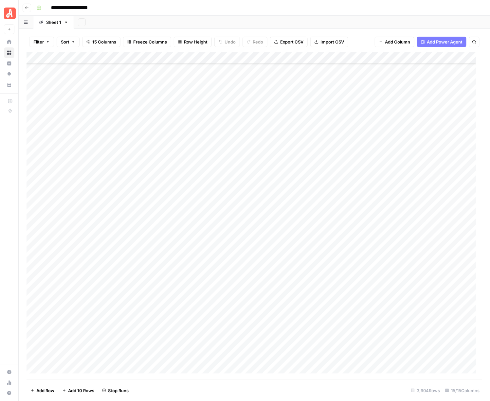
click at [400, 228] on div "Add Column" at bounding box center [255, 216] width 456 height 328
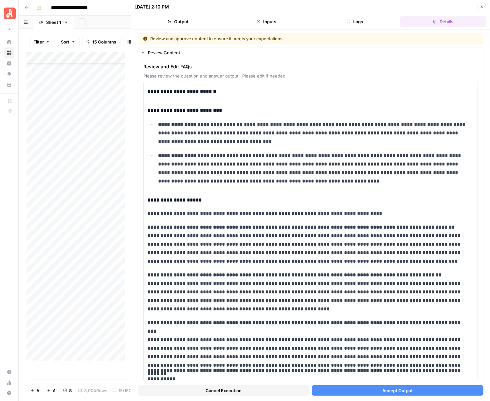
click at [395, 388] on span "Accept Output" at bounding box center [397, 390] width 30 height 7
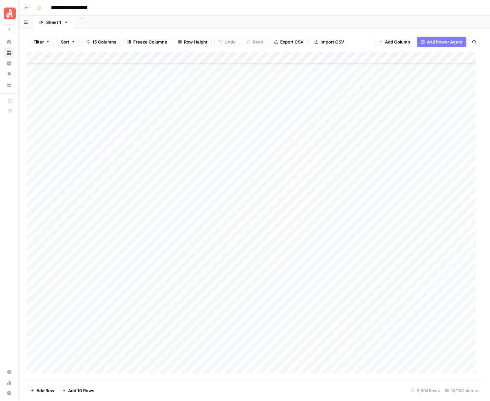
click at [402, 239] on div "Add Column" at bounding box center [255, 216] width 456 height 328
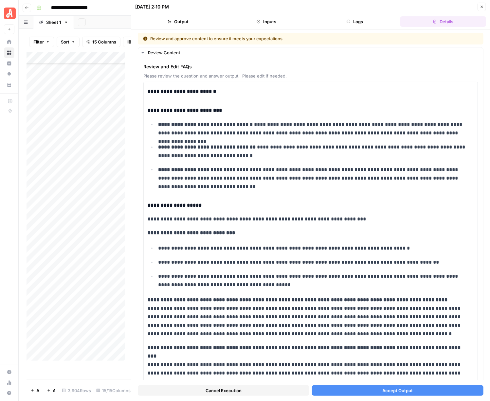
click at [425, 386] on button "Accept Output" at bounding box center [397, 390] width 171 height 10
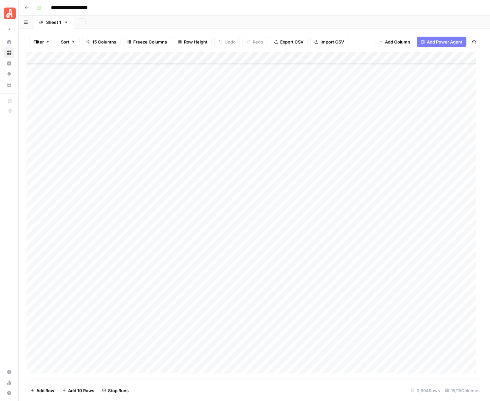
click at [401, 249] on div "Add Column" at bounding box center [255, 216] width 456 height 328
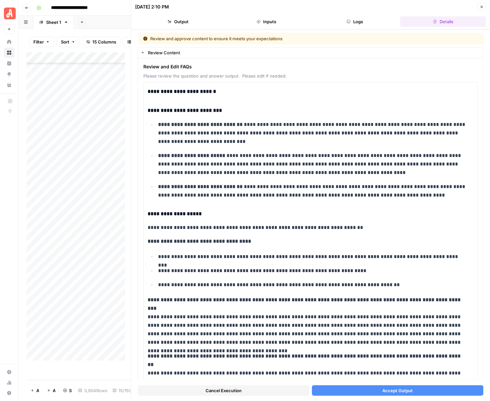
click at [403, 385] on div "Cancel Execution Accept Output" at bounding box center [311, 389] width 346 height 18
click at [403, 388] on span "Accept Output" at bounding box center [397, 390] width 30 height 7
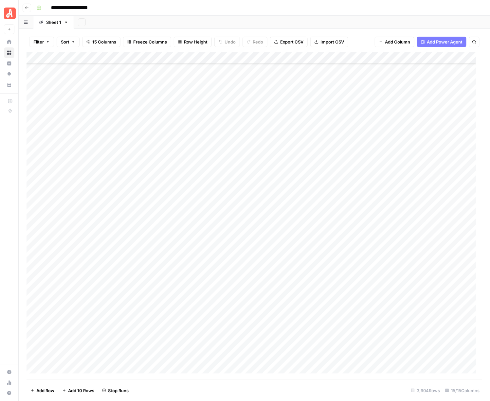
click at [403, 262] on div "Add Column" at bounding box center [255, 216] width 456 height 328
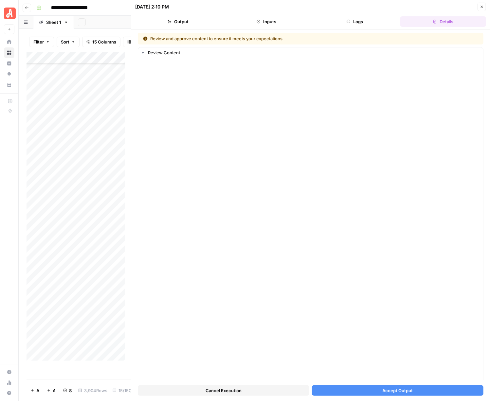
click at [401, 394] on span "Accept Output" at bounding box center [397, 390] width 30 height 7
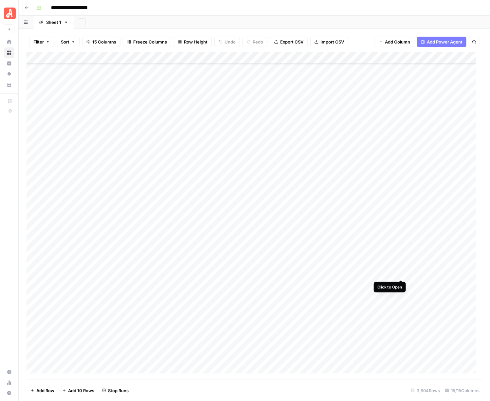
click at [401, 272] on div "Add Column" at bounding box center [255, 216] width 456 height 328
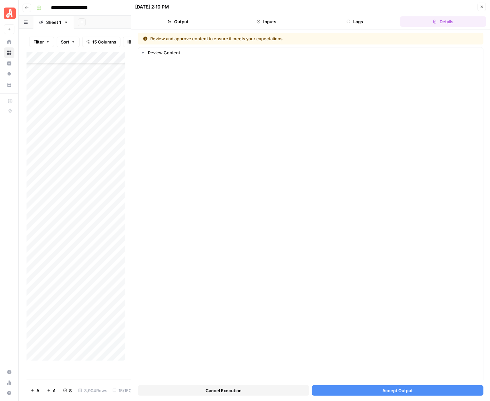
click at [400, 390] on span "Accept Output" at bounding box center [397, 390] width 30 height 7
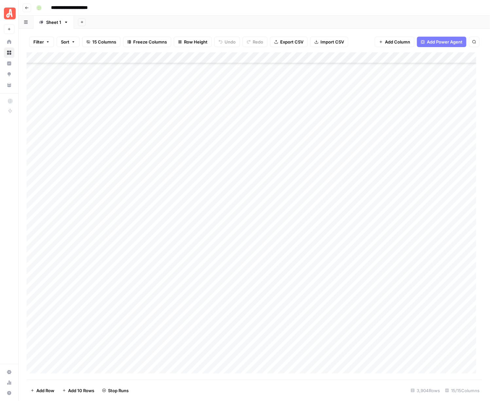
click at [403, 283] on div "Add Column" at bounding box center [255, 216] width 456 height 328
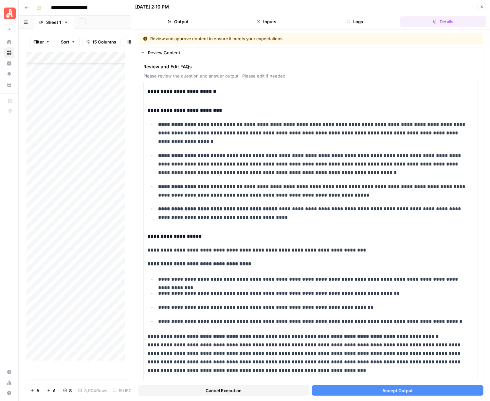
click at [408, 388] on span "Accept Output" at bounding box center [397, 390] width 30 height 7
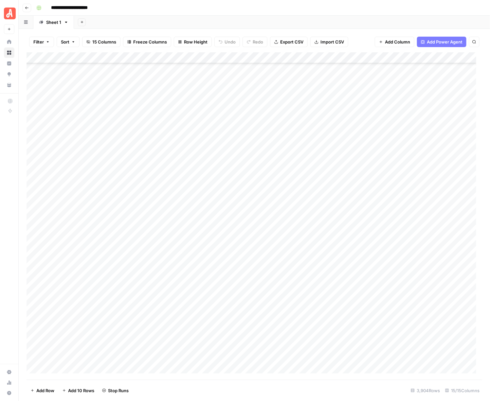
click at [401, 294] on div "Add Column" at bounding box center [255, 216] width 456 height 328
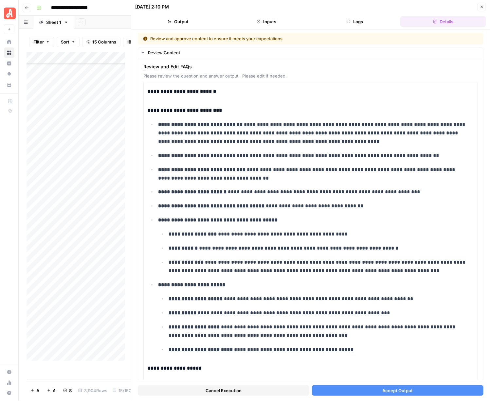
click at [398, 389] on span "Accept Output" at bounding box center [397, 390] width 30 height 7
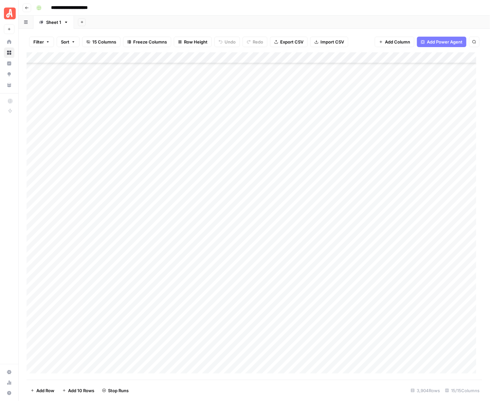
click at [403, 304] on div "Add Column" at bounding box center [255, 216] width 456 height 328
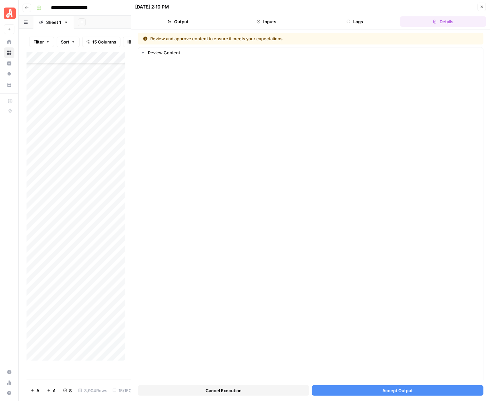
click at [402, 391] on span "Accept Output" at bounding box center [397, 390] width 30 height 7
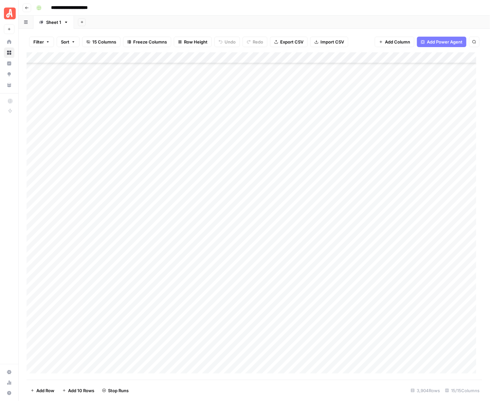
click at [403, 316] on div "Add Column" at bounding box center [255, 216] width 456 height 328
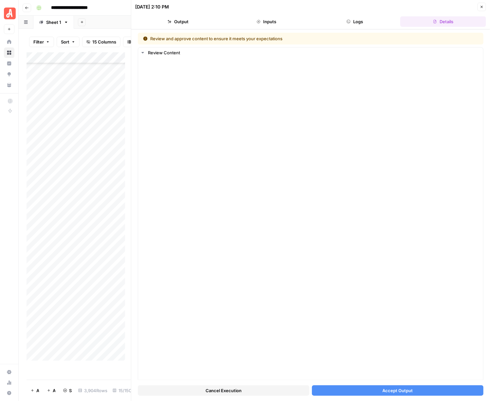
click at [382, 389] on span "Accept Output" at bounding box center [397, 390] width 30 height 7
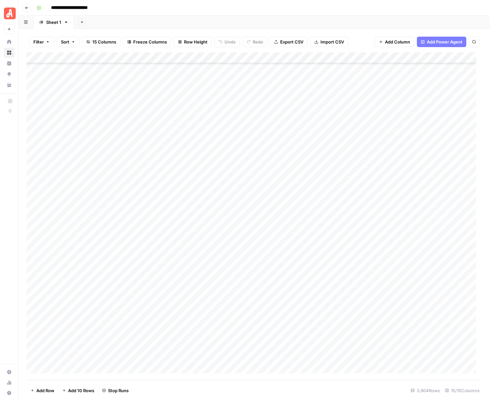
scroll to position [39111, 0]
click at [400, 204] on div "Add Column" at bounding box center [255, 216] width 456 height 328
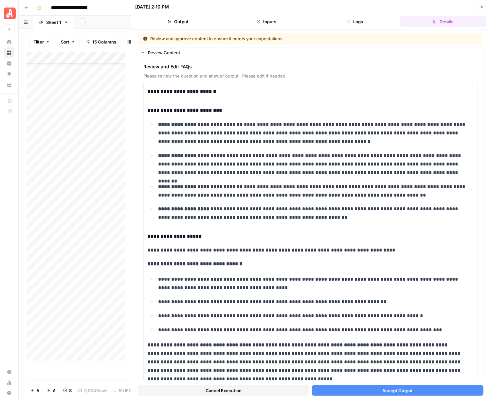
click at [392, 390] on span "Accept Output" at bounding box center [397, 390] width 30 height 7
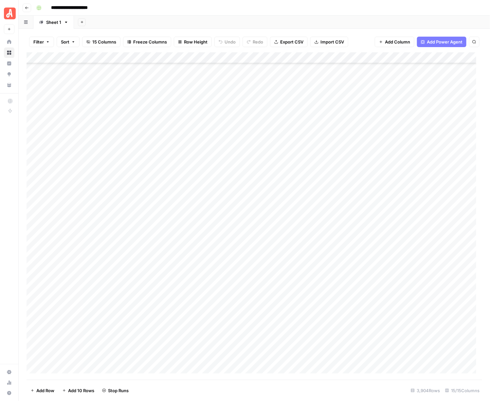
click at [402, 218] on div "Add Column" at bounding box center [255, 216] width 456 height 328
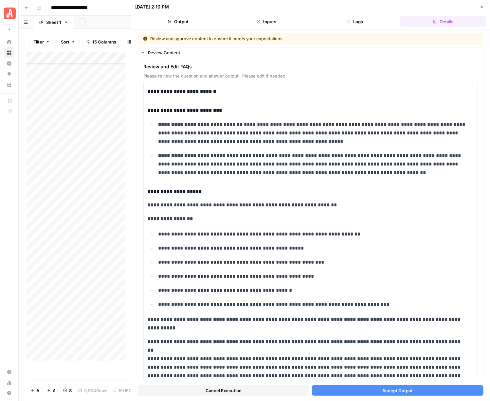
click at [420, 395] on button "Accept Output" at bounding box center [397, 390] width 171 height 10
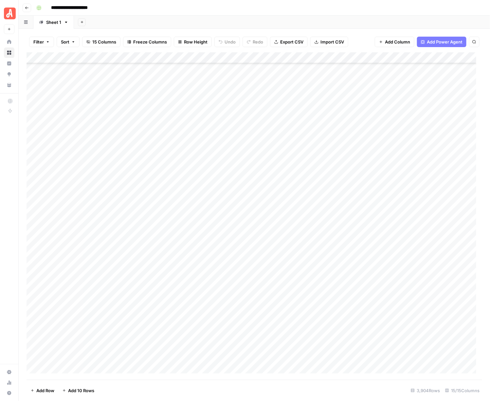
click at [292, 9] on div "**********" at bounding box center [259, 8] width 450 height 10
click at [401, 227] on div "Add Column" at bounding box center [255, 216] width 456 height 328
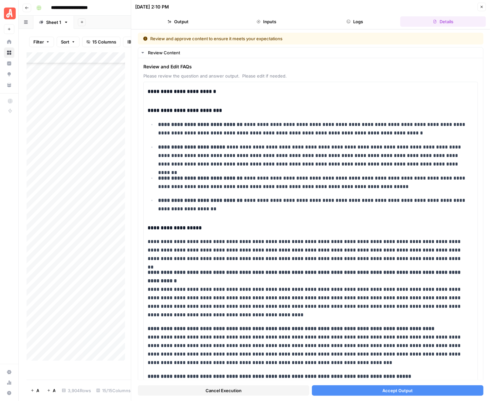
click at [395, 388] on span "Accept Output" at bounding box center [397, 390] width 30 height 7
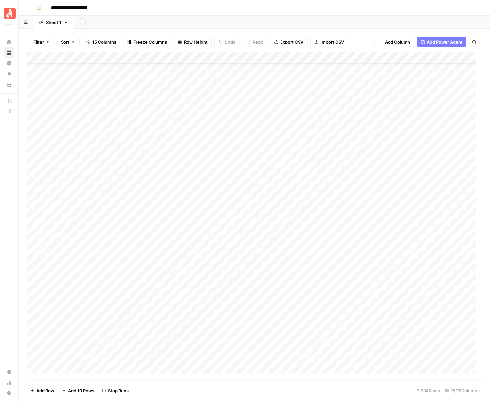
click at [401, 238] on div "Add Column" at bounding box center [255, 216] width 456 height 328
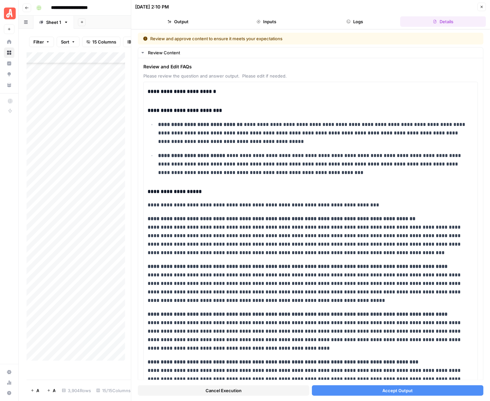
click at [367, 392] on button "Accept Output" at bounding box center [397, 390] width 171 height 10
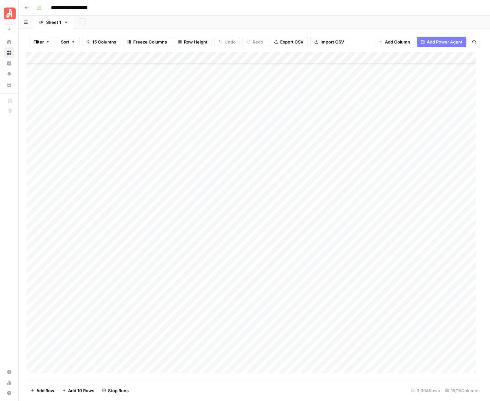
click at [403, 253] on div "Add Column" at bounding box center [255, 216] width 456 height 328
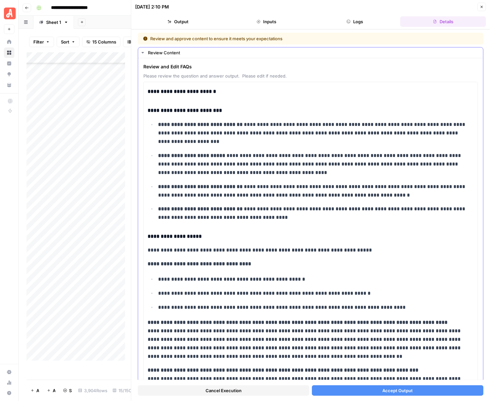
scroll to position [164, 0]
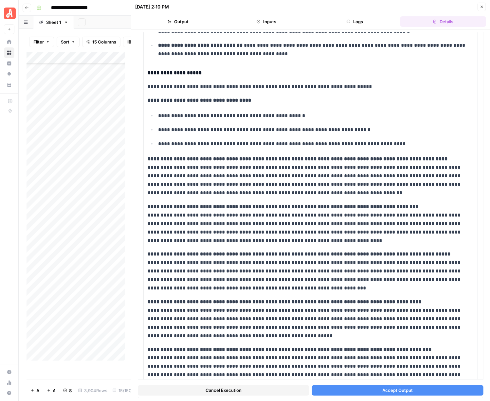
click at [366, 391] on button "Accept Output" at bounding box center [397, 390] width 171 height 10
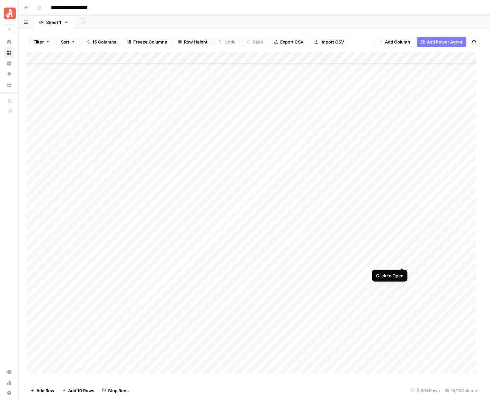
click at [402, 260] on div "Add Column" at bounding box center [255, 216] width 456 height 328
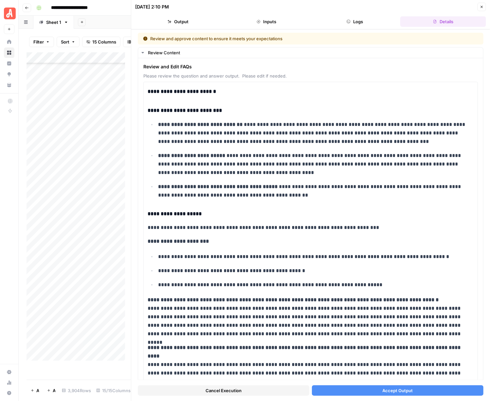
click at [385, 388] on span "Accept Output" at bounding box center [397, 390] width 30 height 7
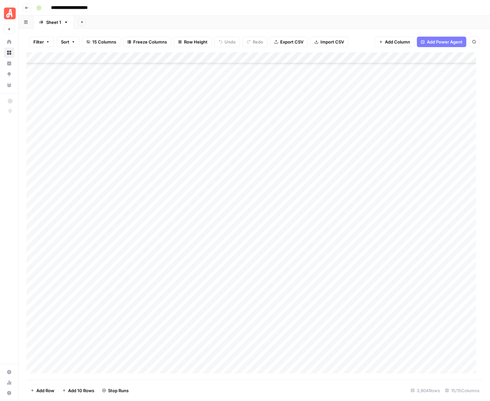
scroll to position [39275, 0]
click at [400, 105] on div "Add Column" at bounding box center [255, 216] width 456 height 328
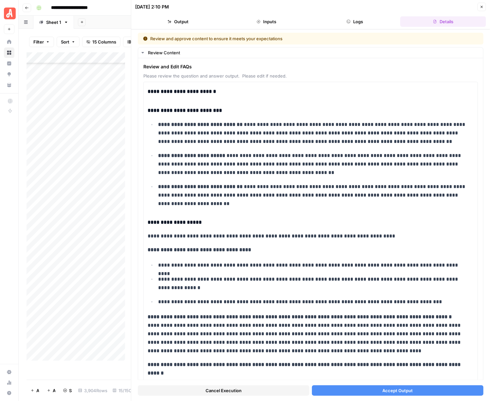
click at [389, 389] on span "Accept Output" at bounding box center [397, 390] width 30 height 7
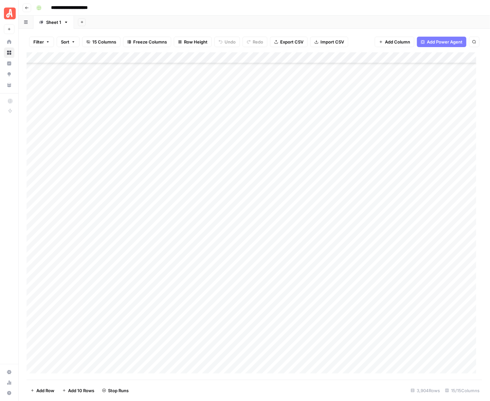
click at [401, 118] on div "Add Column" at bounding box center [255, 216] width 456 height 328
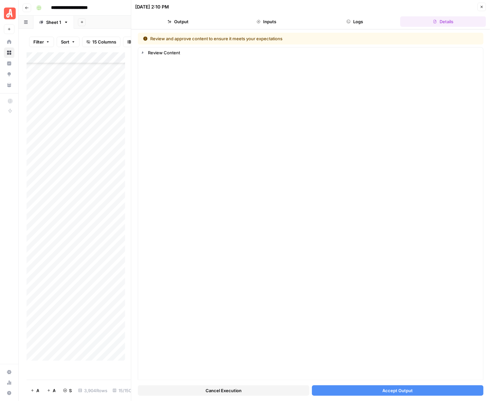
click at [398, 391] on span "Accept Output" at bounding box center [397, 390] width 30 height 7
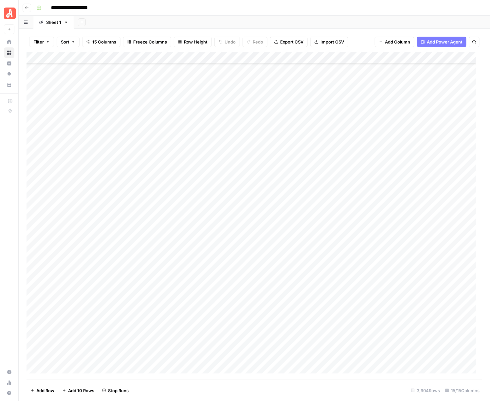
click at [402, 131] on div "Add Column" at bounding box center [255, 216] width 456 height 328
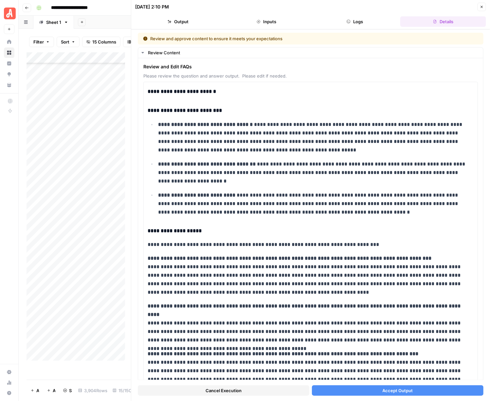
click at [408, 389] on button "Accept Output" at bounding box center [397, 390] width 171 height 10
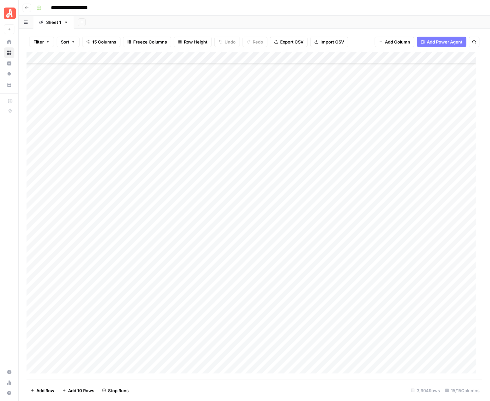
click at [403, 143] on div "Add Column" at bounding box center [255, 216] width 456 height 328
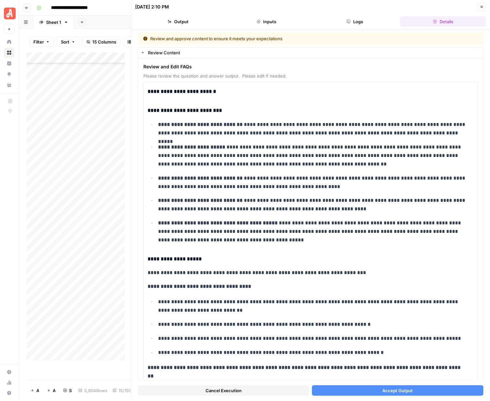
click at [385, 395] on button "Accept Output" at bounding box center [397, 390] width 171 height 10
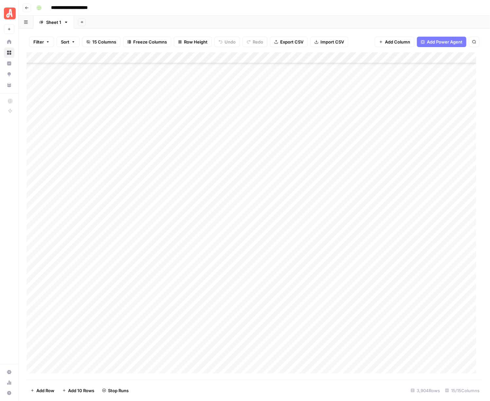
click at [401, 152] on div "Add Column" at bounding box center [255, 216] width 456 height 328
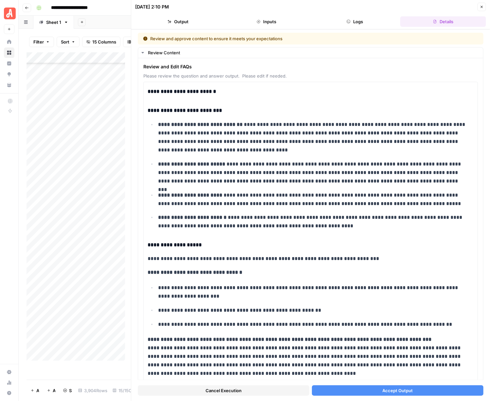
click at [382, 392] on span "Accept Output" at bounding box center [397, 390] width 30 height 7
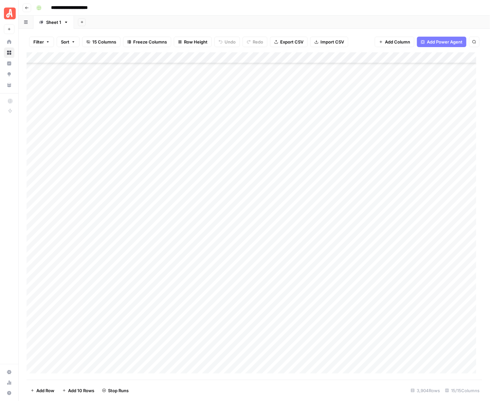
click at [401, 164] on div "Add Column" at bounding box center [255, 216] width 456 height 328
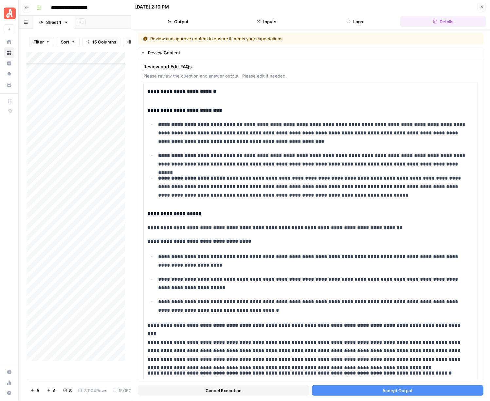
click at [374, 390] on button "Accept Output" at bounding box center [397, 390] width 171 height 10
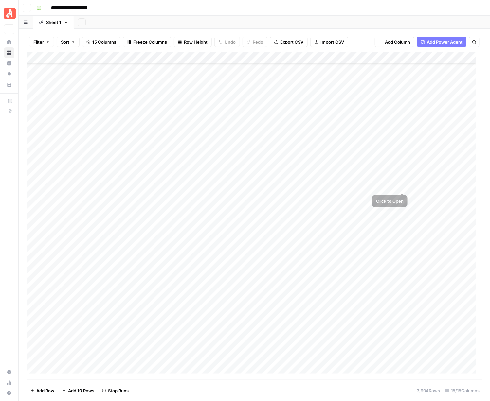
click at [402, 176] on div "Add Column" at bounding box center [255, 216] width 456 height 328
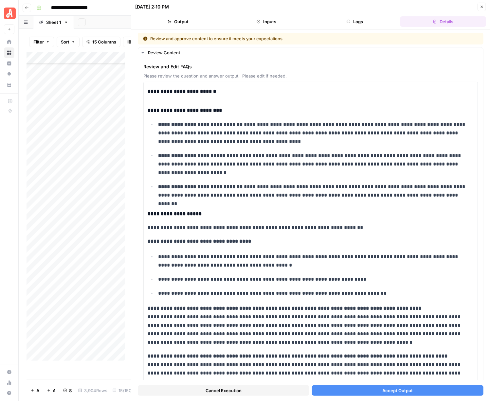
click at [393, 388] on span "Accept Output" at bounding box center [397, 390] width 30 height 7
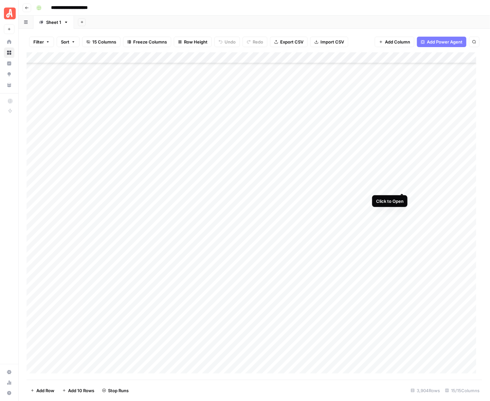
click at [401, 184] on div "Add Column" at bounding box center [255, 216] width 456 height 328
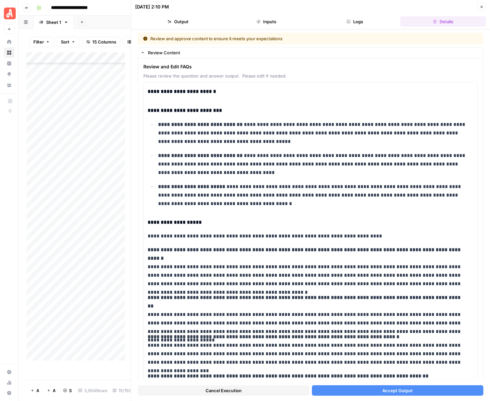
click at [390, 388] on span "Accept Output" at bounding box center [397, 390] width 30 height 7
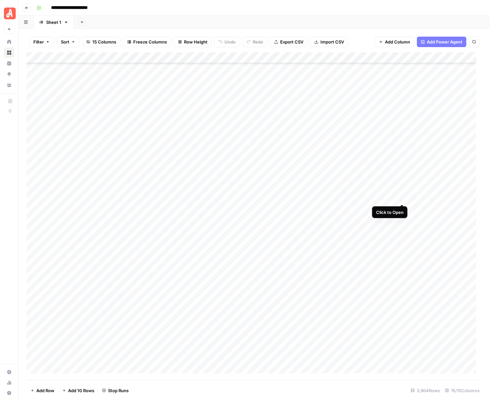
click at [401, 198] on div "Add Column" at bounding box center [255, 216] width 456 height 328
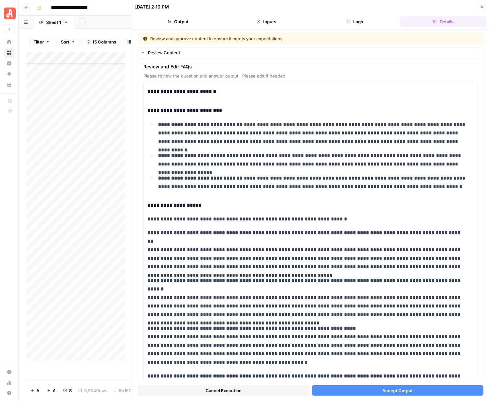
click at [398, 390] on span "Accept Output" at bounding box center [397, 390] width 30 height 7
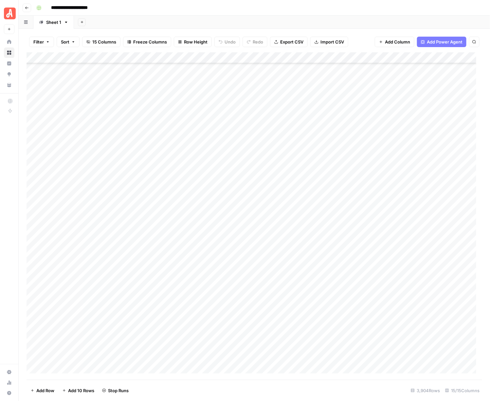
click at [402, 208] on div "Add Column" at bounding box center [255, 216] width 456 height 328
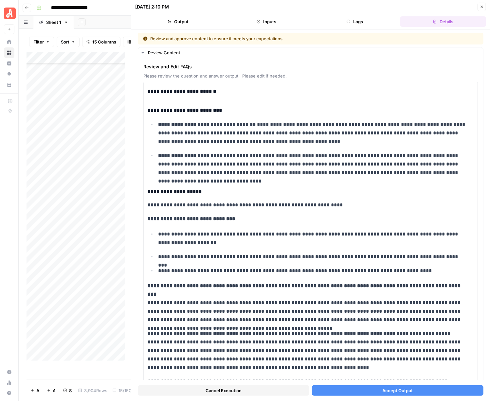
click at [377, 392] on button "Accept Output" at bounding box center [397, 390] width 171 height 10
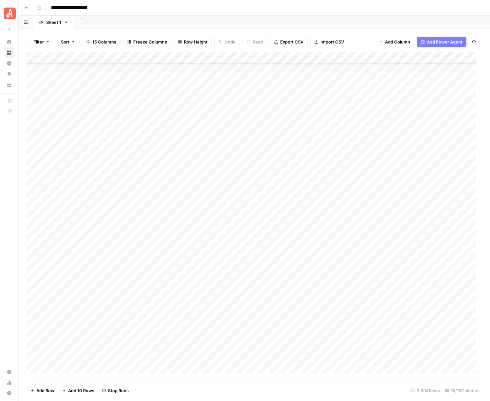
click at [400, 220] on div "Add Column" at bounding box center [255, 216] width 456 height 328
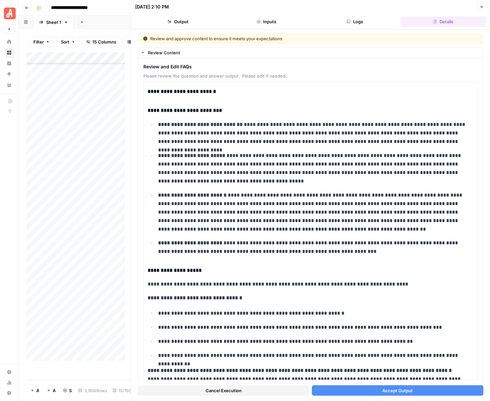
click at [397, 387] on span "Accept Output" at bounding box center [397, 390] width 30 height 7
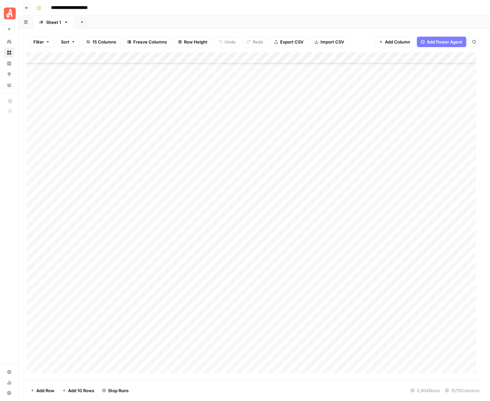
click at [402, 233] on div "Add Column" at bounding box center [255, 216] width 456 height 328
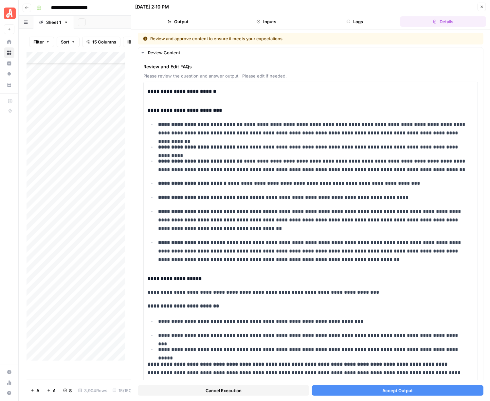
click at [400, 390] on span "Accept Output" at bounding box center [397, 390] width 30 height 7
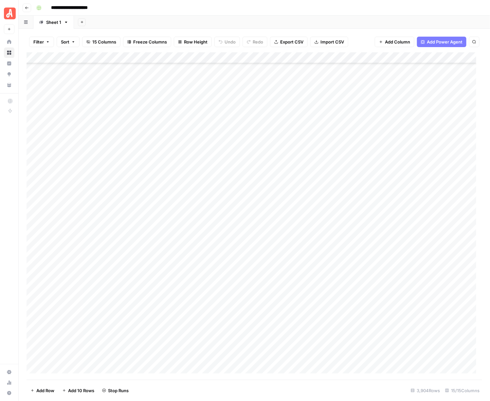
click at [399, 243] on div "Add Column" at bounding box center [255, 216] width 456 height 328
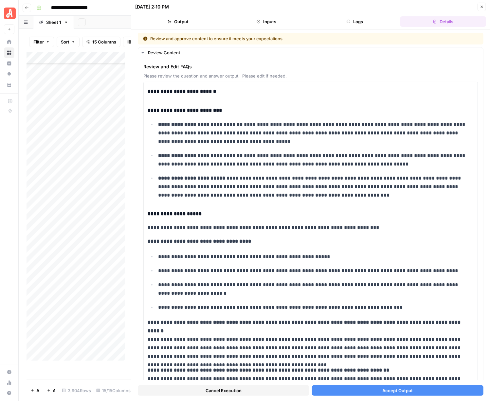
click at [388, 393] on span "Accept Output" at bounding box center [397, 390] width 30 height 7
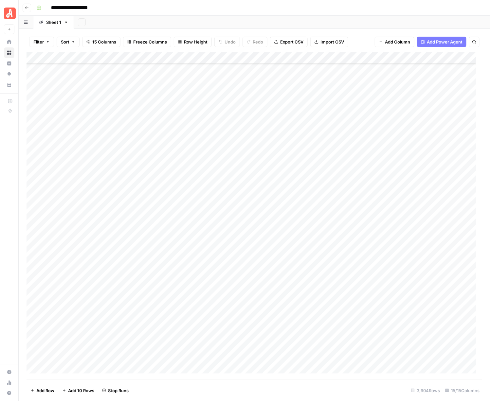
click at [403, 254] on div "Add Column" at bounding box center [255, 216] width 456 height 328
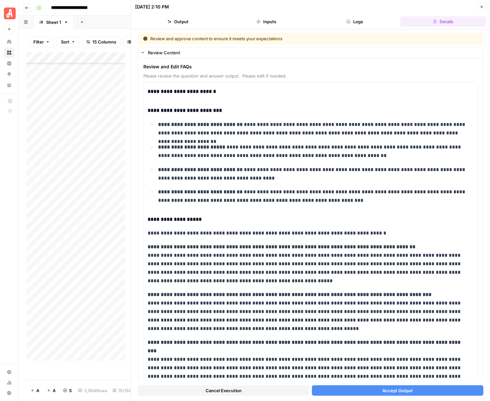
click at [389, 388] on span "Accept Output" at bounding box center [397, 390] width 30 height 7
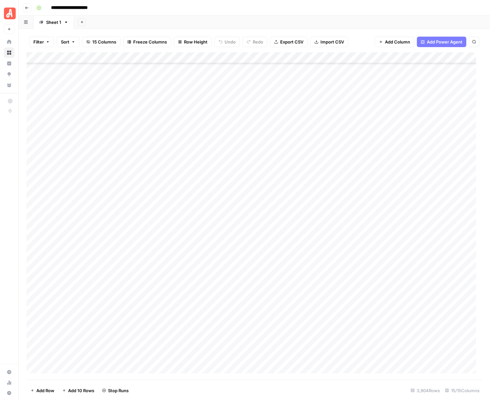
click at [398, 263] on div "Add Column" at bounding box center [255, 216] width 456 height 328
click at [399, 263] on div "Add Column" at bounding box center [255, 216] width 456 height 328
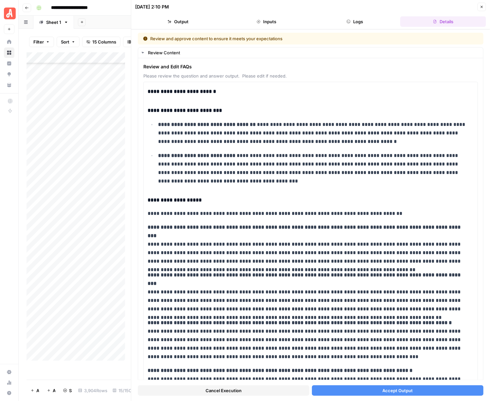
click at [390, 390] on span "Accept Output" at bounding box center [397, 390] width 30 height 7
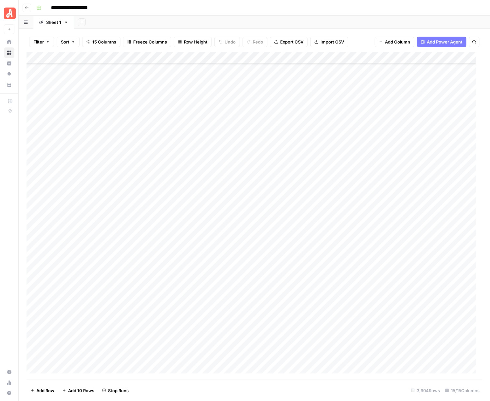
click at [402, 275] on div "Add Column" at bounding box center [255, 216] width 456 height 328
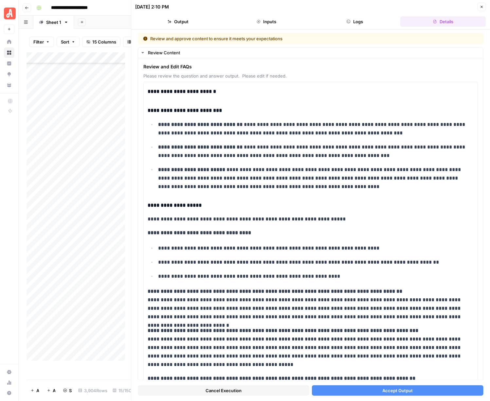
click at [375, 398] on div "**********" at bounding box center [310, 215] width 359 height 372
click at [378, 395] on button "Accept Output" at bounding box center [397, 390] width 171 height 10
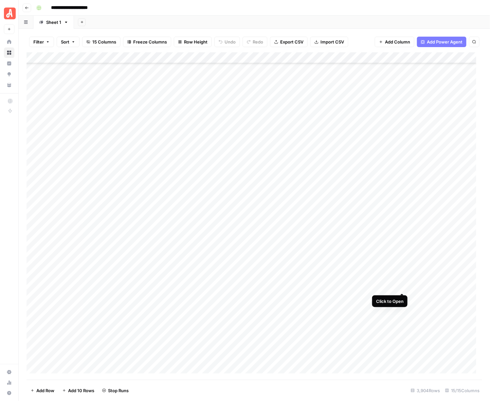
click at [401, 284] on div "Add Column" at bounding box center [255, 216] width 456 height 328
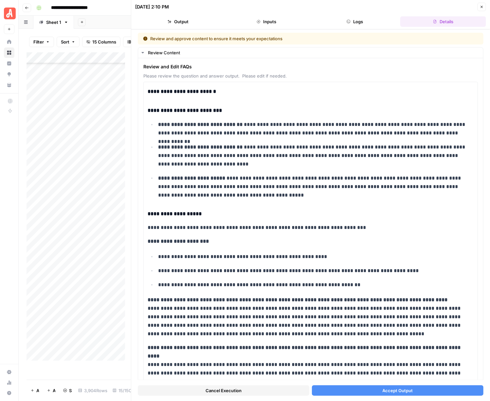
click at [398, 391] on span "Accept Output" at bounding box center [397, 390] width 30 height 7
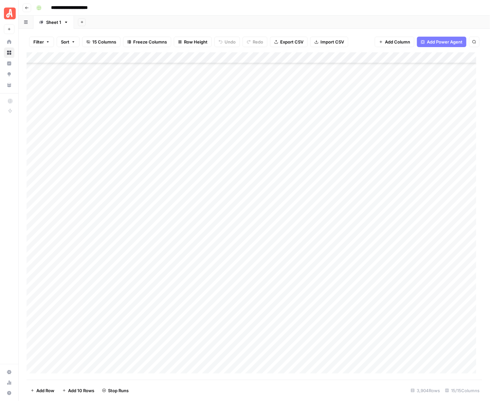
click at [402, 298] on div "Add Column" at bounding box center [255, 216] width 456 height 328
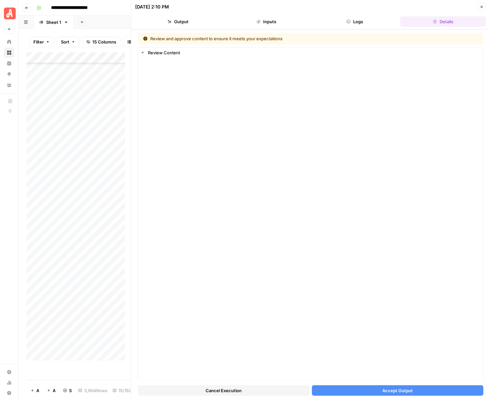
click at [400, 393] on span "Accept Output" at bounding box center [397, 390] width 30 height 7
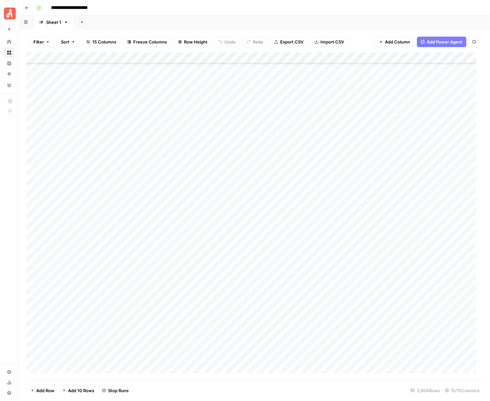
click at [402, 307] on div "Add Column" at bounding box center [255, 216] width 456 height 328
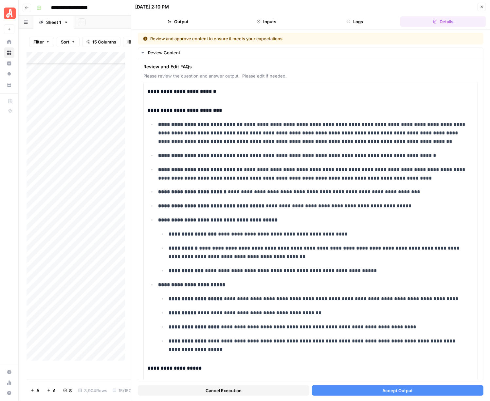
click at [385, 390] on span "Accept Output" at bounding box center [397, 390] width 30 height 7
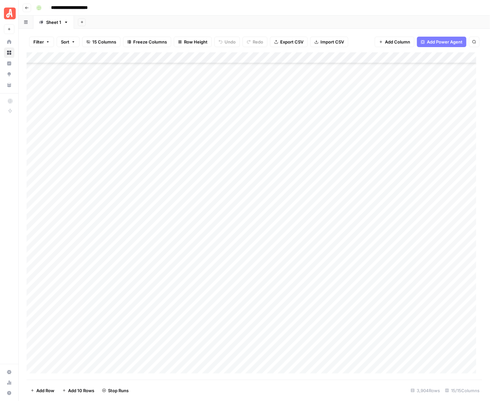
click at [402, 319] on div "Add Column" at bounding box center [255, 216] width 456 height 328
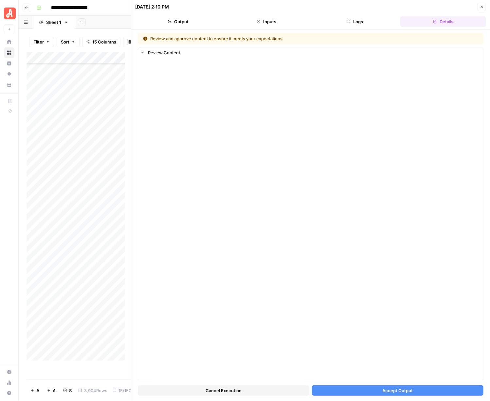
click at [399, 391] on span "Accept Output" at bounding box center [397, 390] width 30 height 7
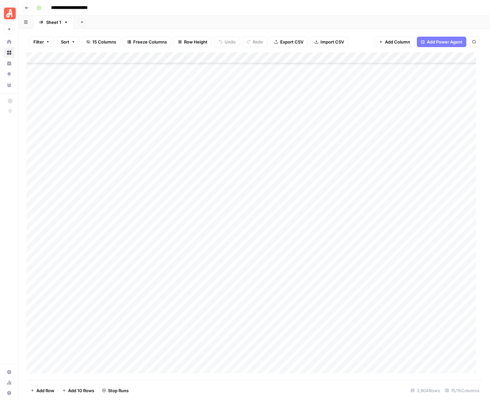
scroll to position [39438, 0]
click at [401, 165] on div "Add Column" at bounding box center [255, 216] width 456 height 328
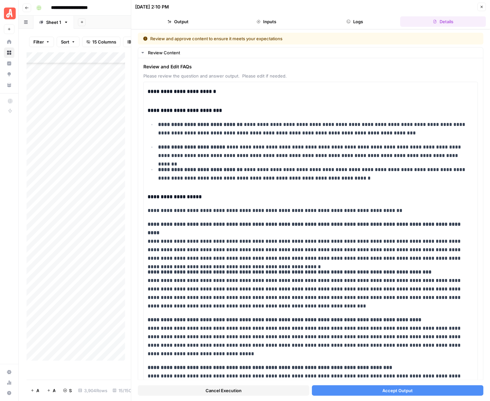
click at [375, 387] on button "Accept Output" at bounding box center [397, 390] width 171 height 10
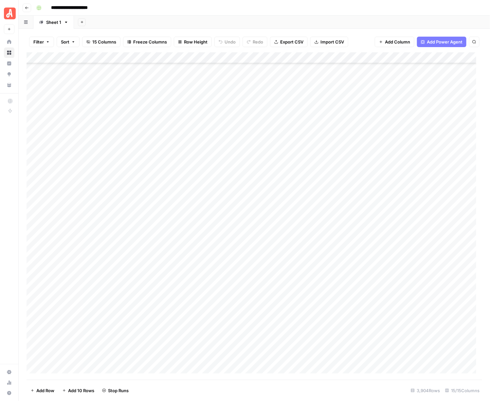
click at [400, 180] on div "Add Column" at bounding box center [255, 216] width 456 height 328
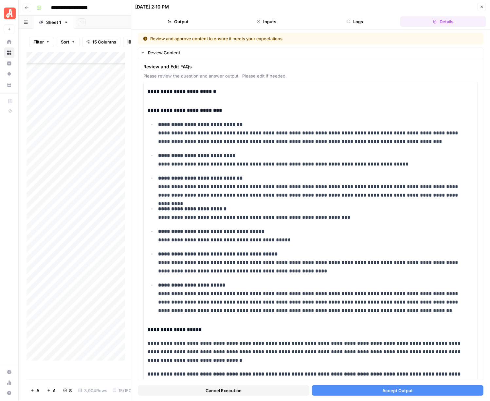
click at [382, 389] on span "Accept Output" at bounding box center [397, 390] width 30 height 7
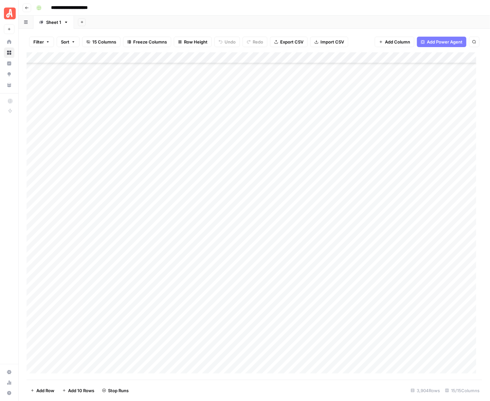
click at [400, 189] on div "Add Column" at bounding box center [255, 216] width 456 height 328
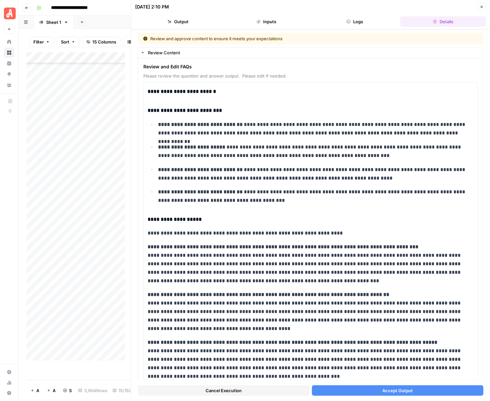
click at [382, 389] on span "Accept Output" at bounding box center [397, 390] width 30 height 7
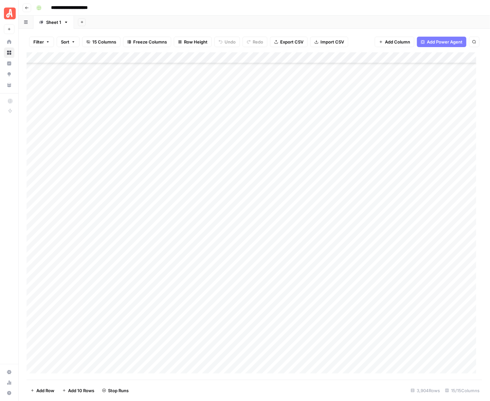
click at [402, 202] on div "Add Column" at bounding box center [255, 216] width 456 height 328
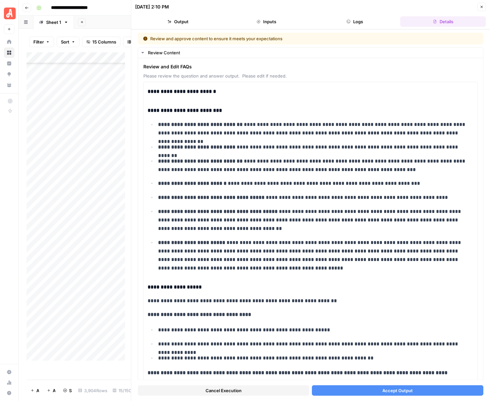
click at [372, 387] on button "Accept Output" at bounding box center [397, 390] width 171 height 10
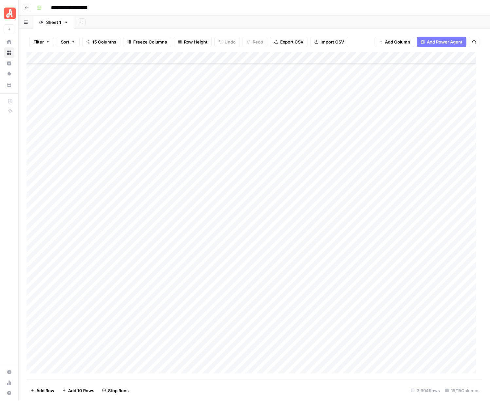
click at [402, 213] on div "Add Column" at bounding box center [255, 216] width 456 height 328
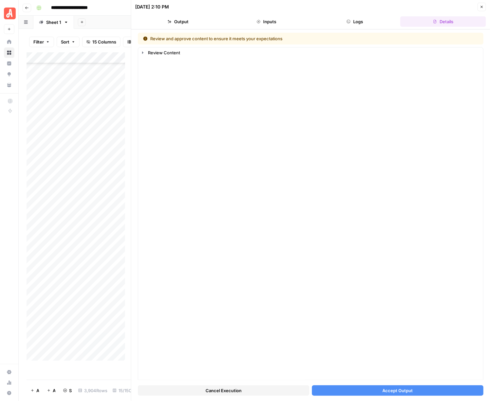
click at [390, 390] on span "Accept Output" at bounding box center [397, 390] width 30 height 7
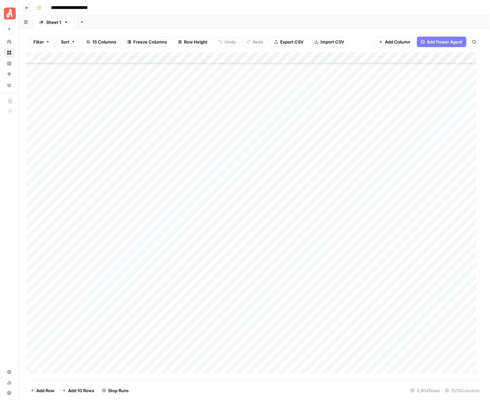
click at [402, 224] on div "Add Column" at bounding box center [255, 216] width 456 height 328
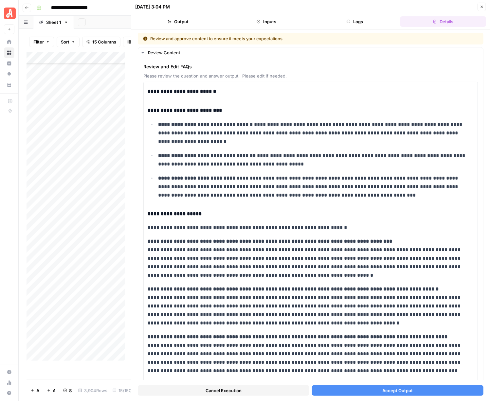
click at [396, 390] on span "Accept Output" at bounding box center [397, 390] width 30 height 7
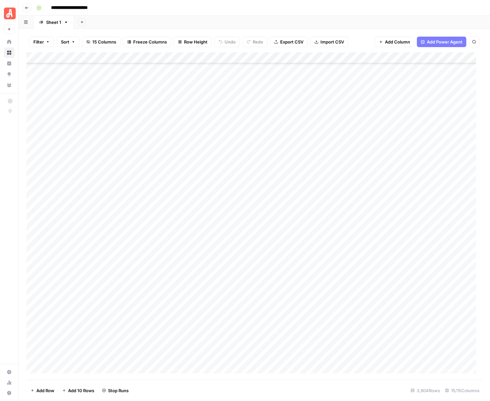
click at [401, 233] on div "Add Column" at bounding box center [255, 216] width 456 height 328
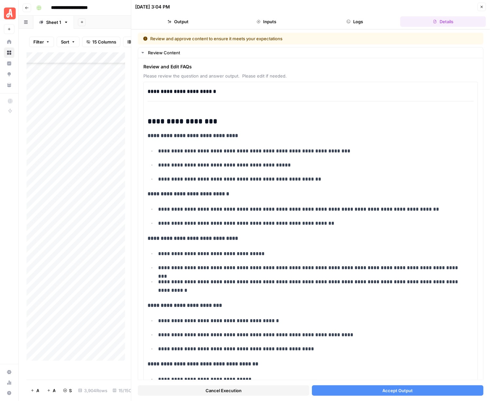
click at [385, 388] on span "Accept Output" at bounding box center [397, 390] width 30 height 7
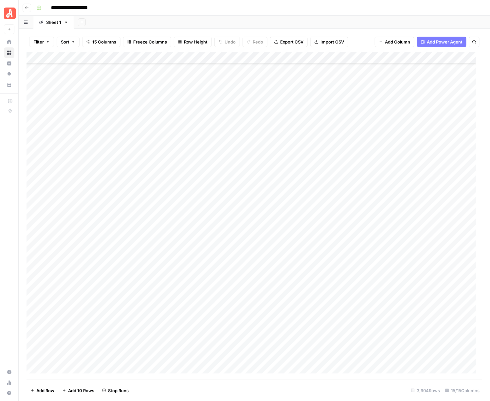
click at [403, 244] on div "Add Column" at bounding box center [255, 216] width 456 height 328
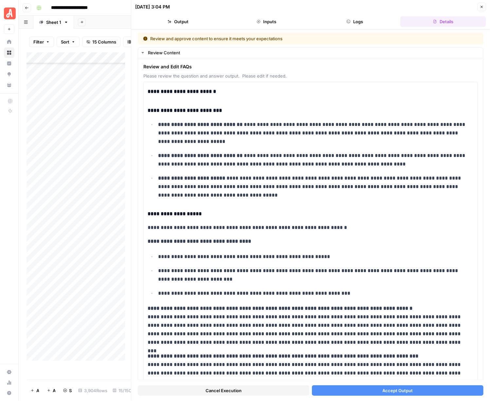
click at [397, 392] on span "Accept Output" at bounding box center [397, 390] width 30 height 7
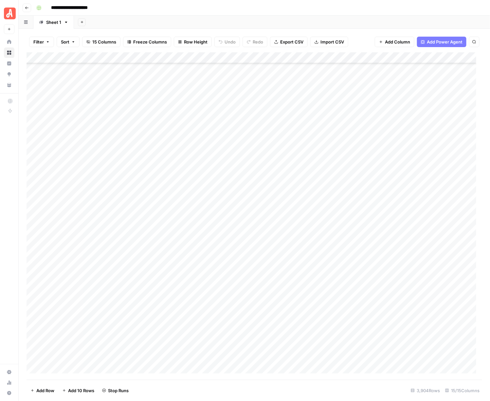
click at [403, 256] on div "Add Column" at bounding box center [255, 216] width 456 height 328
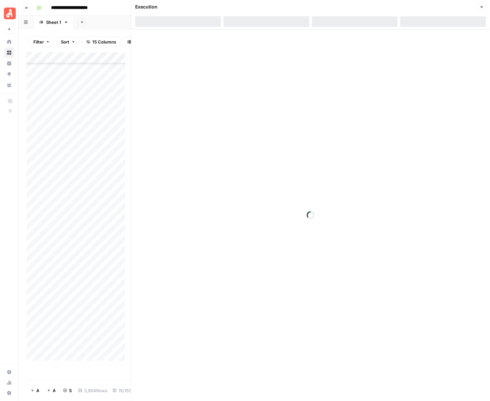
click at [396, 393] on div at bounding box center [310, 215] width 359 height 372
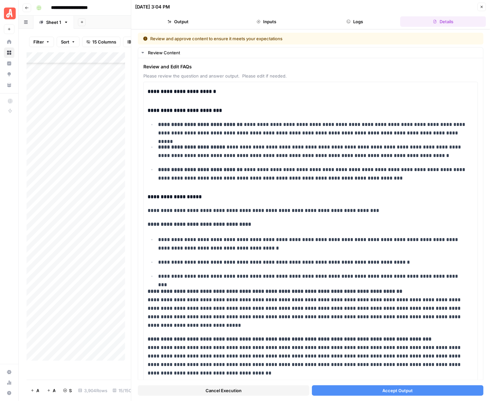
click at [398, 390] on span "Accept Output" at bounding box center [397, 390] width 30 height 7
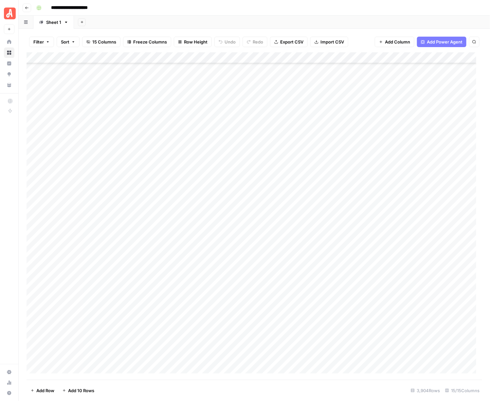
click at [401, 267] on div "Add Column" at bounding box center [255, 216] width 456 height 328
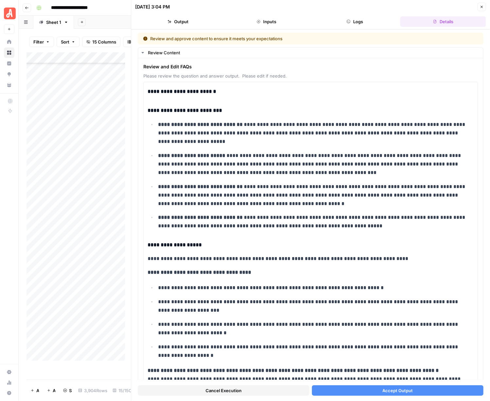
click at [401, 387] on button "Accept Output" at bounding box center [397, 390] width 171 height 10
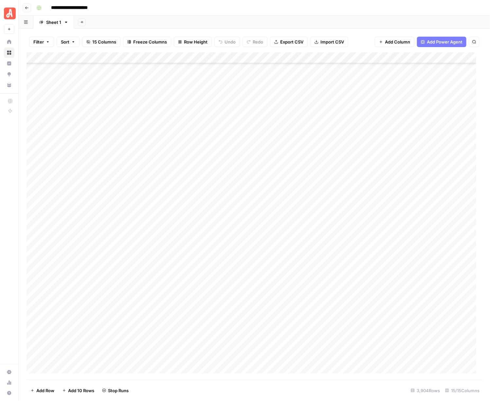
click at [400, 278] on div "Add Column" at bounding box center [255, 216] width 456 height 328
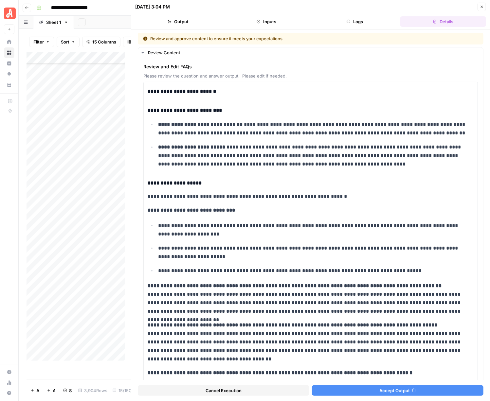
scroll to position [39438, 0]
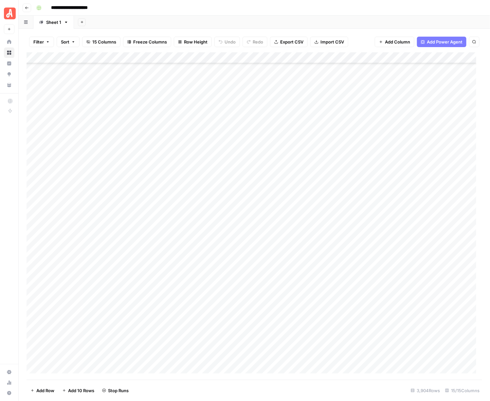
click at [398, 288] on div "Add Column" at bounding box center [255, 216] width 456 height 328
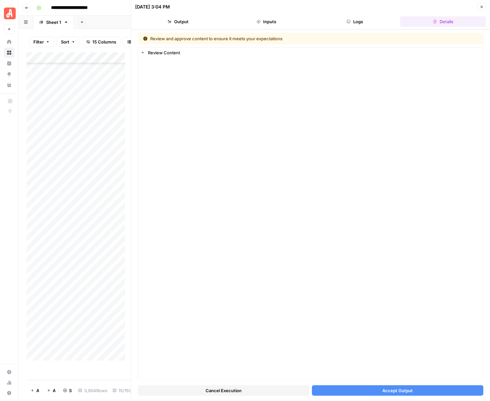
click at [382, 388] on span "Accept Output" at bounding box center [397, 390] width 30 height 7
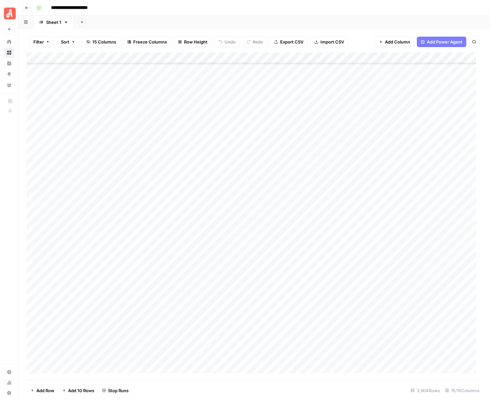
scroll to position [39602, 0]
click at [401, 136] on div "Add Column" at bounding box center [255, 216] width 456 height 328
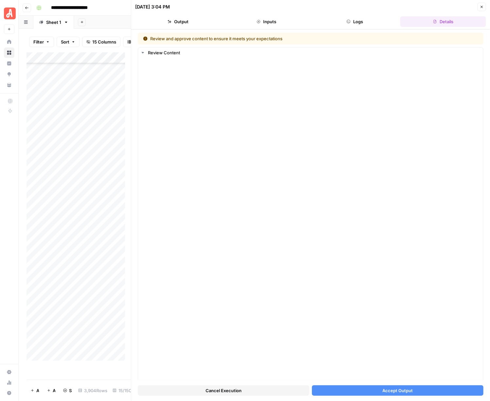
click at [372, 385] on button "Accept Output" at bounding box center [397, 390] width 171 height 10
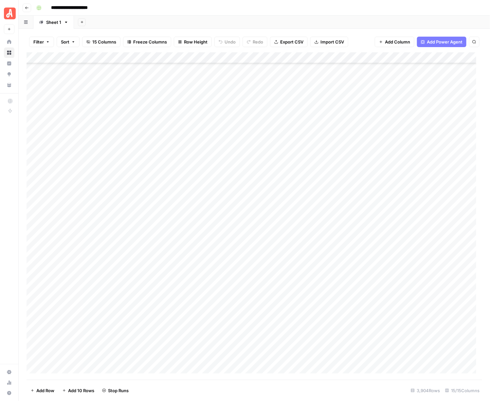
click at [400, 148] on div "Add Column" at bounding box center [255, 216] width 456 height 328
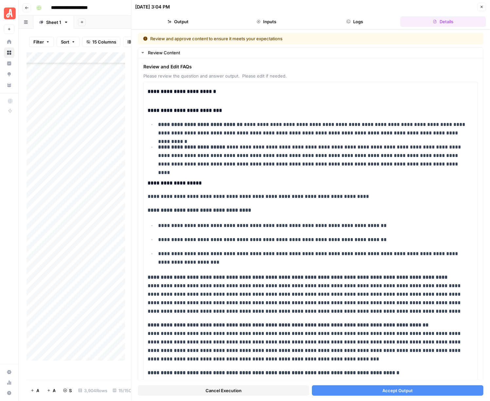
click at [372, 393] on button "Accept Output" at bounding box center [397, 390] width 171 height 10
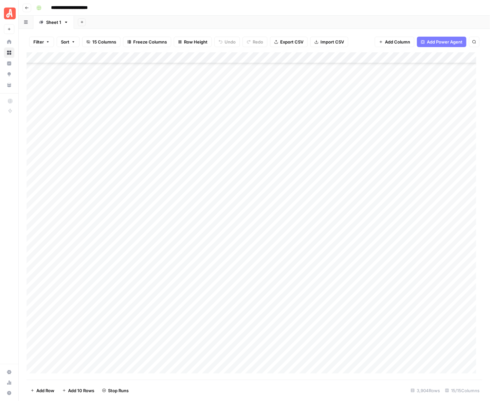
click at [401, 157] on div "Add Column" at bounding box center [255, 216] width 456 height 328
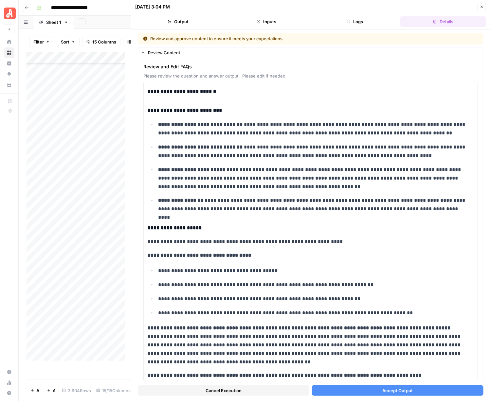
click at [385, 392] on span "Accept Output" at bounding box center [397, 390] width 30 height 7
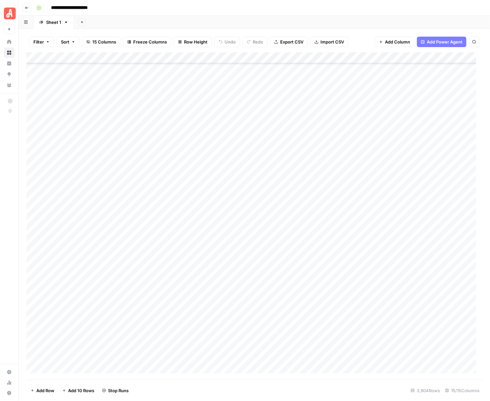
click at [401, 169] on div "Add Column" at bounding box center [255, 216] width 456 height 328
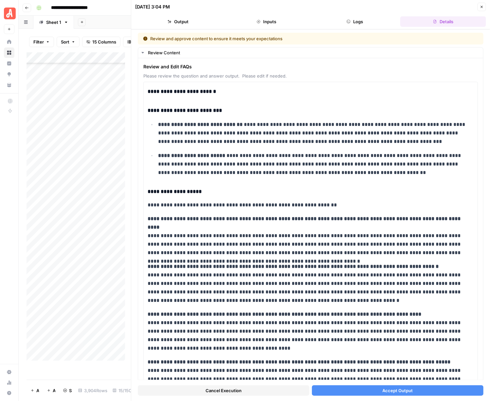
click at [382, 389] on span "Accept Output" at bounding box center [397, 390] width 30 height 7
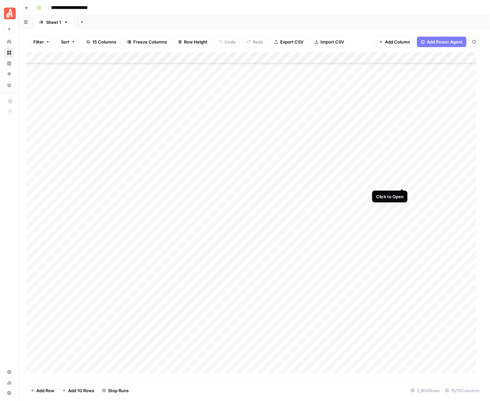
click at [401, 180] on div "Add Column" at bounding box center [255, 216] width 456 height 328
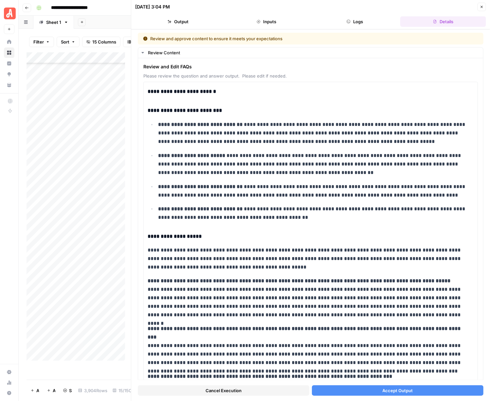
click at [397, 390] on span "Accept Output" at bounding box center [397, 390] width 30 height 7
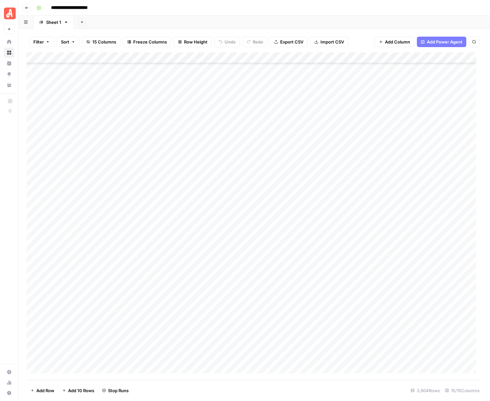
click at [403, 190] on div "Add Column" at bounding box center [255, 216] width 456 height 328
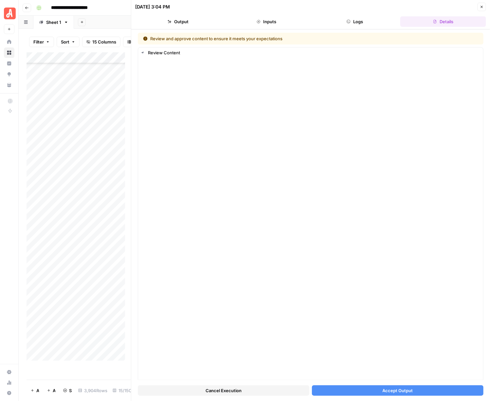
click at [388, 389] on span "Accept Output" at bounding box center [397, 390] width 30 height 7
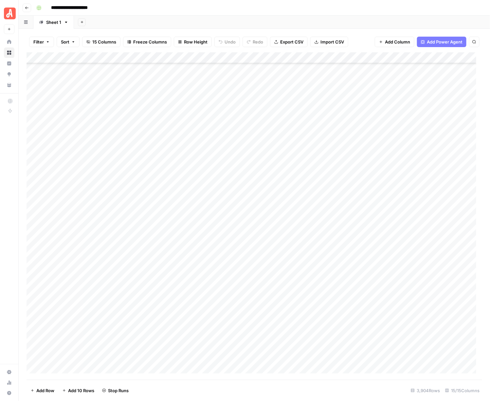
click at [402, 204] on div "Add Column" at bounding box center [255, 216] width 456 height 328
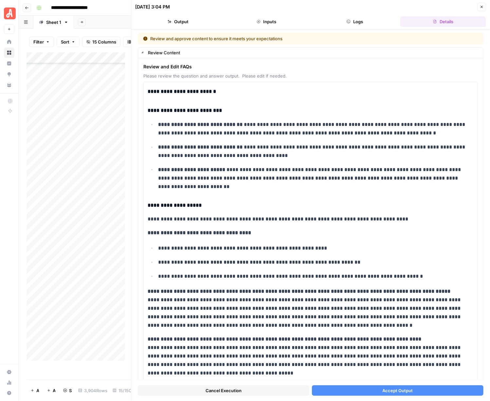
click at [388, 391] on span "Accept Output" at bounding box center [397, 390] width 30 height 7
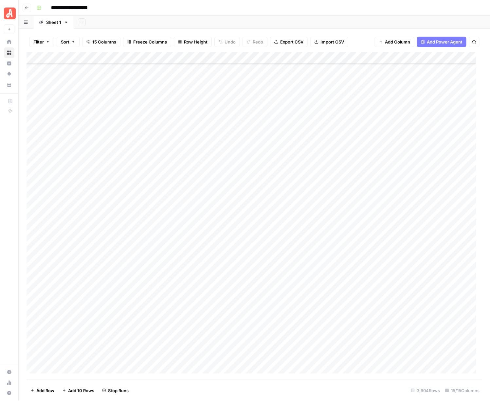
click at [401, 217] on div "Add Column" at bounding box center [255, 216] width 456 height 328
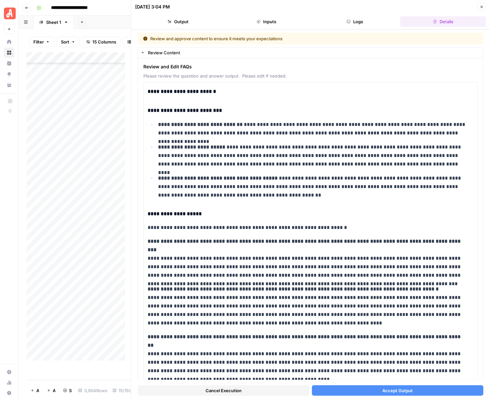
click at [391, 387] on button "Accept Output" at bounding box center [397, 390] width 171 height 10
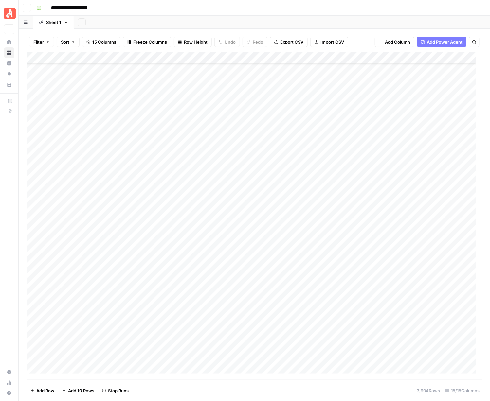
click at [402, 227] on div "Add Column" at bounding box center [255, 216] width 456 height 328
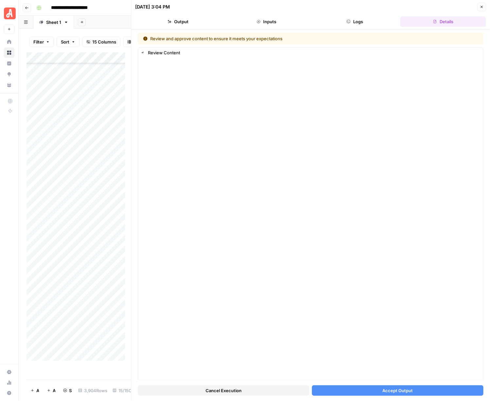
click at [383, 388] on span "Accept Output" at bounding box center [397, 390] width 30 height 7
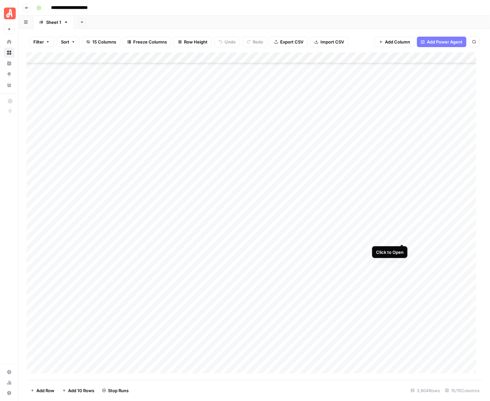
click at [402, 238] on div "Add Column" at bounding box center [255, 216] width 456 height 328
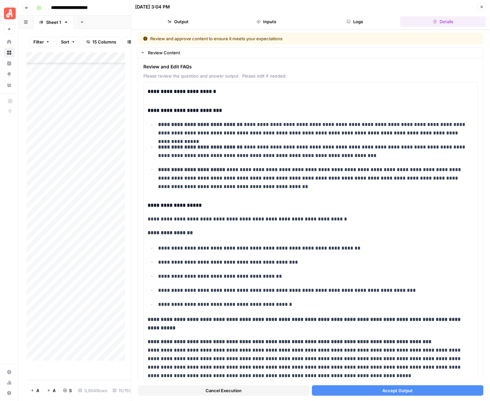
click at [392, 388] on span "Accept Output" at bounding box center [397, 390] width 30 height 7
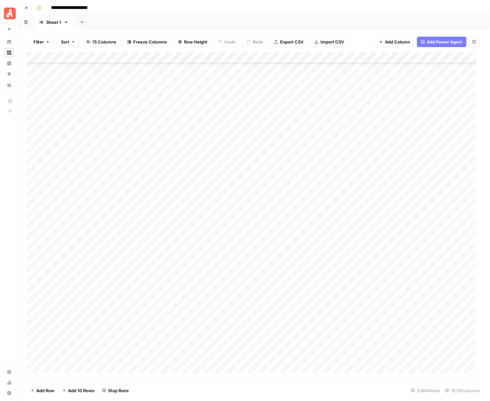
click at [401, 247] on div "Add Column" at bounding box center [255, 216] width 456 height 328
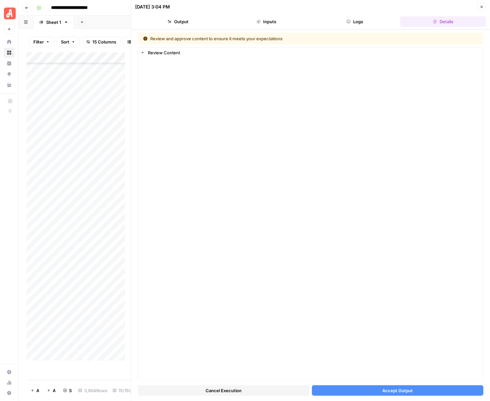
click at [395, 391] on span "Accept Output" at bounding box center [397, 390] width 30 height 7
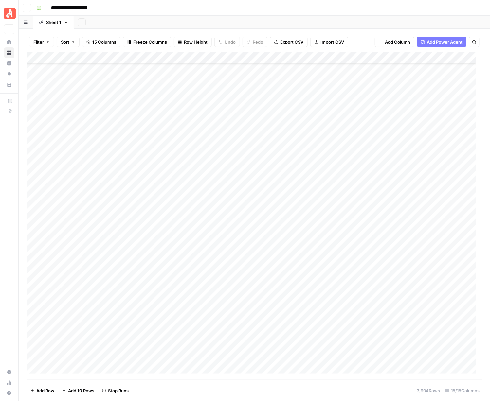
click at [400, 257] on div "Add Column" at bounding box center [255, 216] width 456 height 328
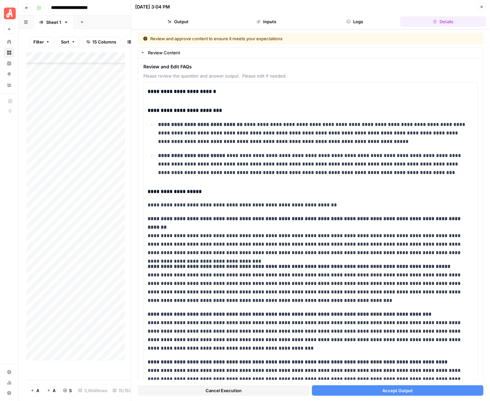
click at [408, 393] on button "Accept Output" at bounding box center [397, 390] width 171 height 10
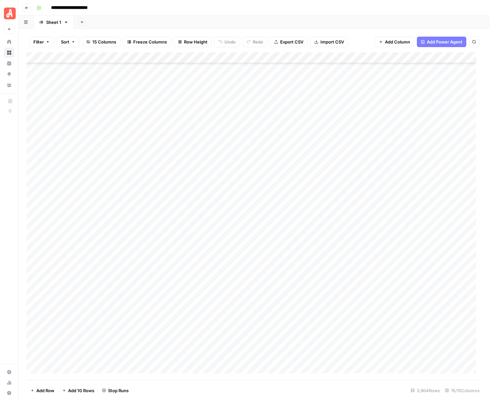
click at [403, 269] on div "Add Column" at bounding box center [255, 216] width 456 height 328
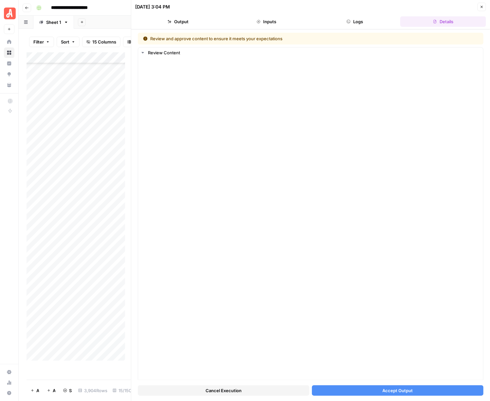
click at [399, 392] on span "Accept Output" at bounding box center [397, 390] width 30 height 7
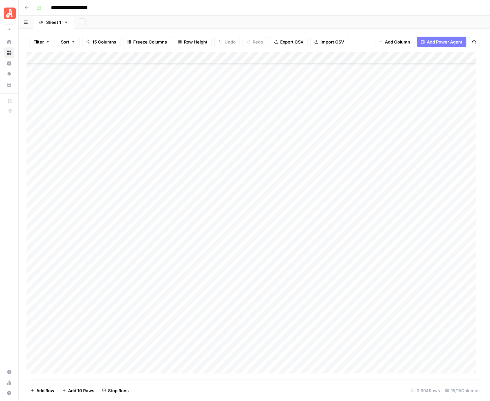
click at [401, 283] on div "Add Column" at bounding box center [255, 216] width 456 height 328
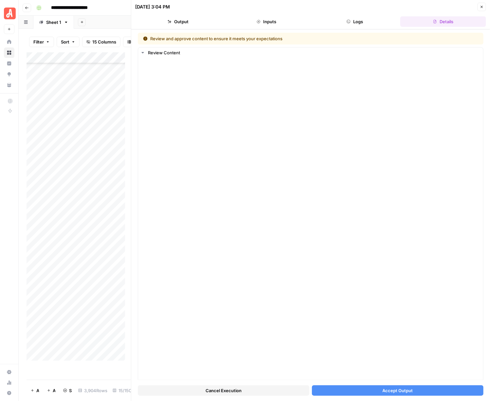
click at [396, 393] on span "Accept Output" at bounding box center [397, 390] width 30 height 7
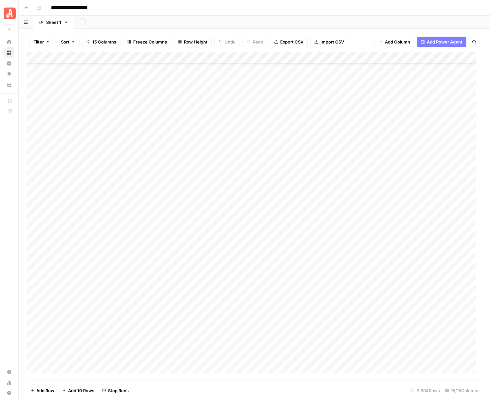
click at [402, 292] on div "Add Column" at bounding box center [255, 216] width 456 height 328
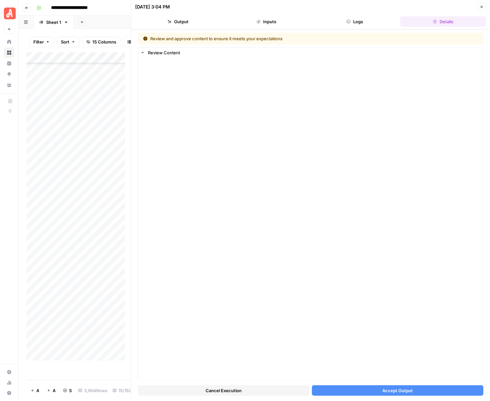
click at [404, 391] on span "Accept Output" at bounding box center [397, 390] width 30 height 7
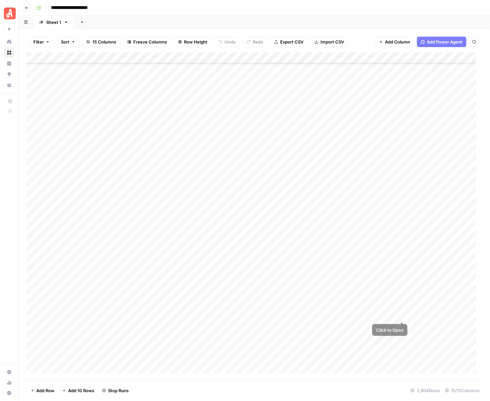
click at [401, 302] on div "Add Column" at bounding box center [255, 216] width 456 height 328
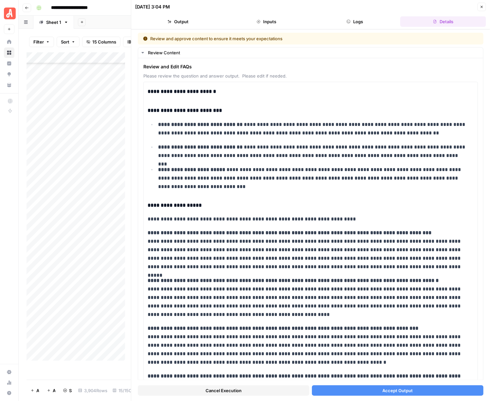
click at [407, 384] on div "Cancel Execution Accept Output" at bounding box center [311, 389] width 346 height 18
click at [406, 388] on span "Accept Output" at bounding box center [397, 390] width 30 height 7
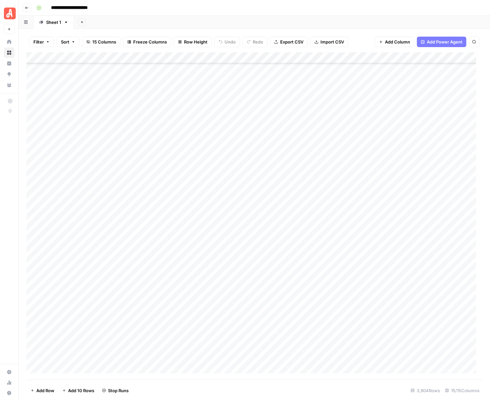
scroll to position [39725, 0]
click at [402, 191] on div "Add Column" at bounding box center [255, 216] width 456 height 328
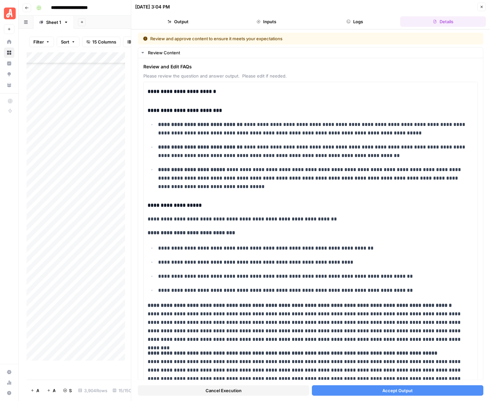
click at [396, 390] on span "Accept Output" at bounding box center [397, 390] width 30 height 7
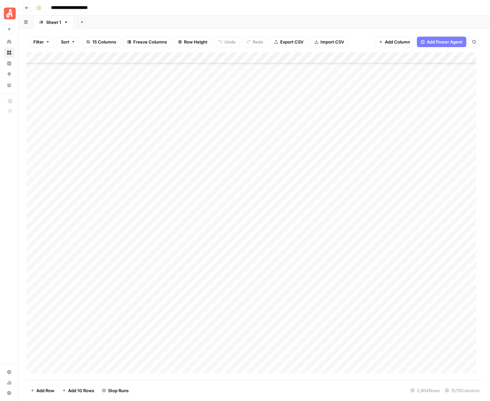
click at [406, 203] on div "Add Column" at bounding box center [255, 216] width 456 height 328
click at [400, 203] on div "Add Column" at bounding box center [255, 216] width 456 height 328
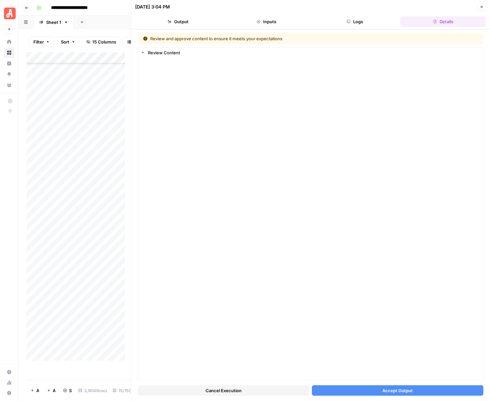
click at [387, 393] on span "Accept Output" at bounding box center [397, 390] width 30 height 7
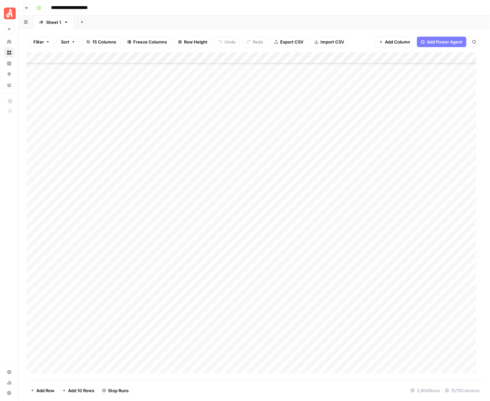
click at [401, 215] on div "Add Column" at bounding box center [255, 216] width 456 height 328
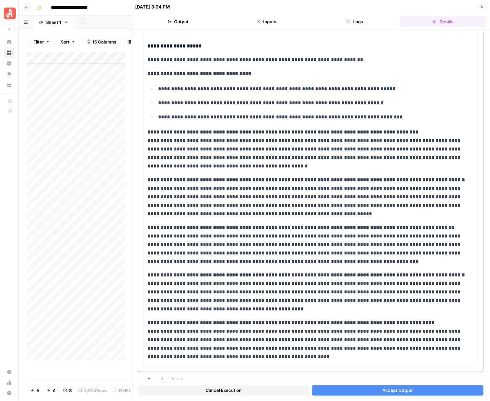
scroll to position [167, 0]
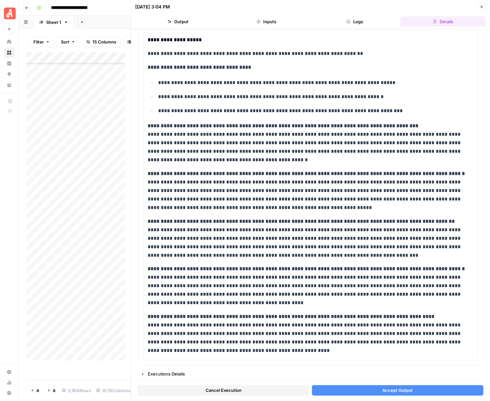
click at [349, 387] on button "Accept Output" at bounding box center [397, 390] width 171 height 10
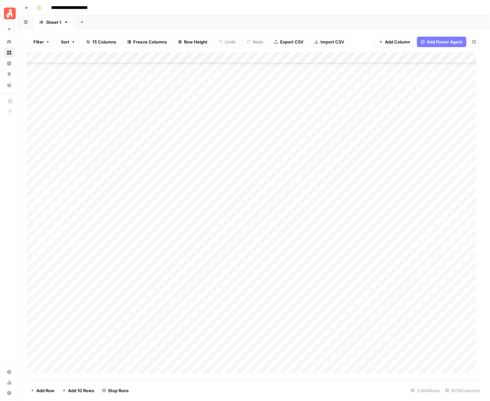
click at [402, 223] on div "Add Column" at bounding box center [255, 216] width 456 height 328
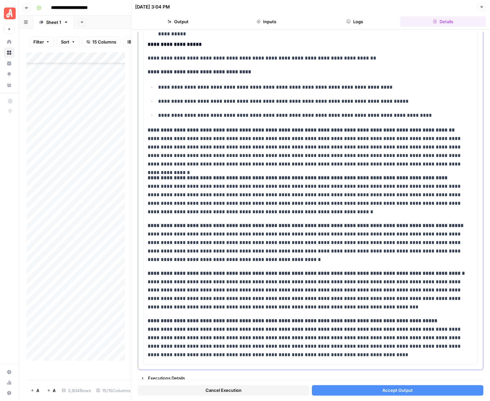
scroll to position [241, 0]
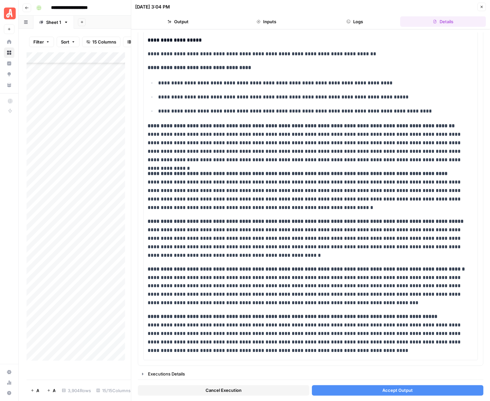
click at [372, 388] on button "Accept Output" at bounding box center [397, 390] width 171 height 10
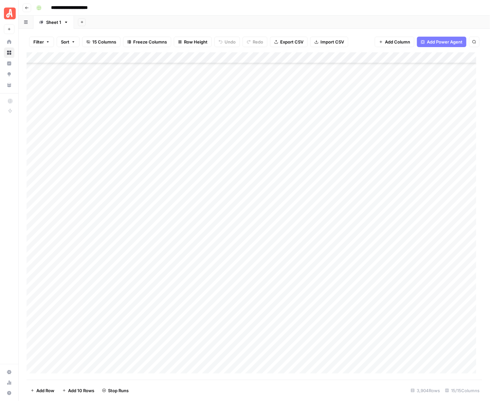
click at [402, 240] on div "Add Column" at bounding box center [255, 216] width 456 height 328
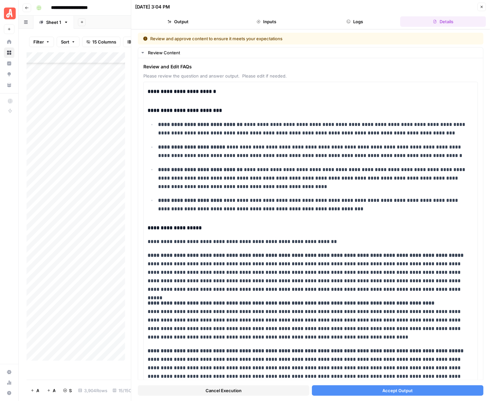
click at [379, 386] on button "Accept Output" at bounding box center [397, 390] width 171 height 10
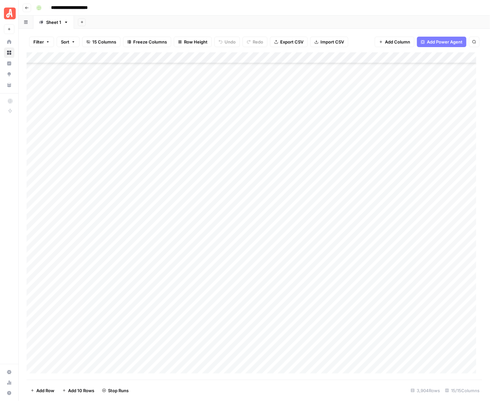
click at [404, 248] on div "Add Column" at bounding box center [255, 216] width 456 height 328
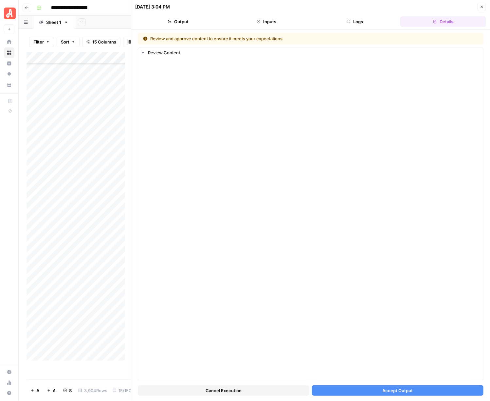
click at [386, 393] on span "Accept Output" at bounding box center [397, 390] width 30 height 7
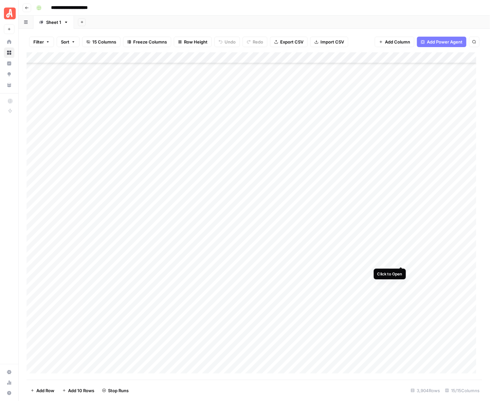
click at [401, 259] on div "Add Column" at bounding box center [255, 216] width 456 height 328
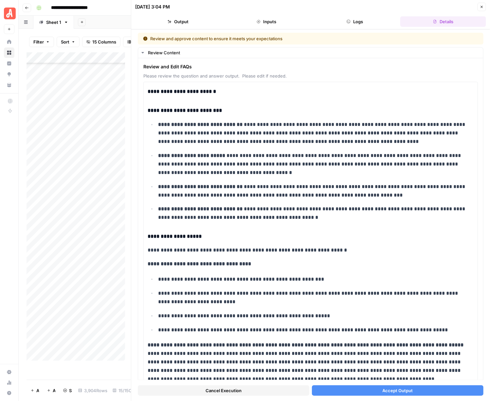
click at [382, 390] on span "Accept Output" at bounding box center [397, 390] width 30 height 7
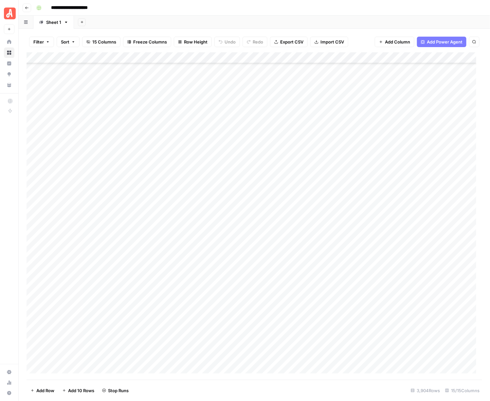
click at [399, 271] on div "Add Column" at bounding box center [255, 216] width 456 height 328
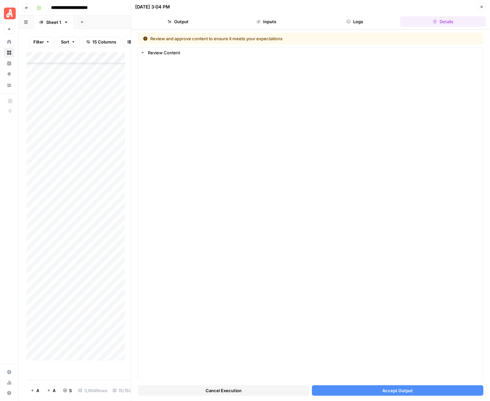
click at [395, 390] on span "Accept Output" at bounding box center [397, 390] width 30 height 7
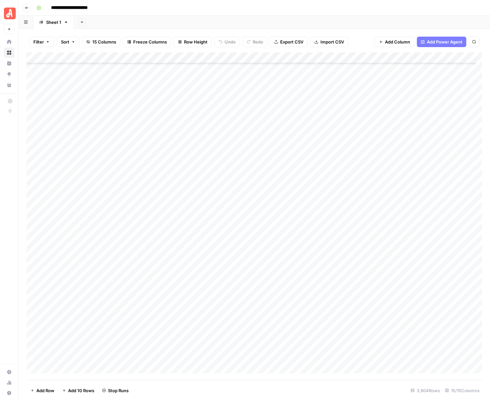
scroll to position [39847, 0]
click at [402, 160] on div "Add Column" at bounding box center [255, 216] width 456 height 328
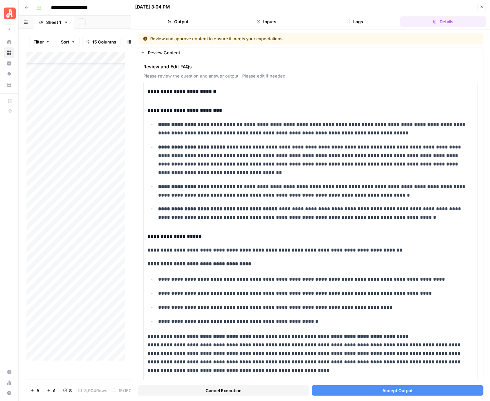
click at [395, 385] on div "Cancel Execution Accept Output" at bounding box center [311, 389] width 346 height 18
click at [395, 386] on button "Accept Output" at bounding box center [397, 390] width 171 height 10
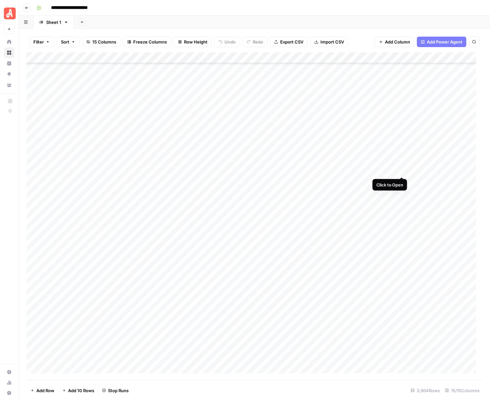
click at [402, 171] on div "Add Column" at bounding box center [255, 216] width 456 height 328
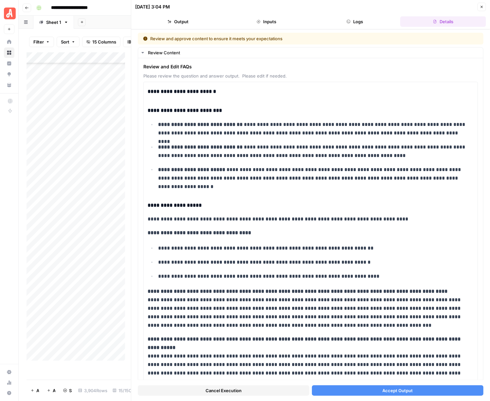
click at [406, 395] on button "Accept Output" at bounding box center [397, 390] width 171 height 10
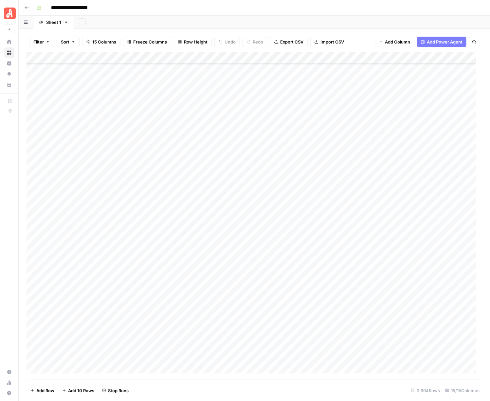
click at [404, 178] on div "Add Column" at bounding box center [255, 216] width 456 height 328
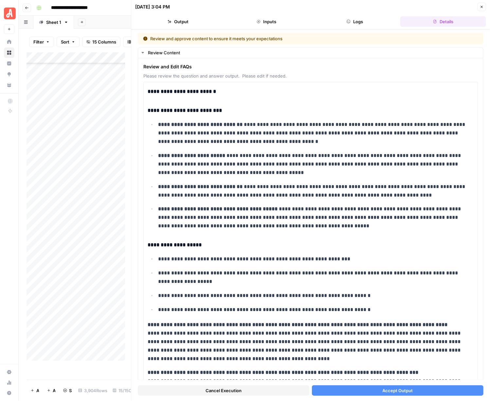
drag, startPoint x: 401, startPoint y: 352, endPoint x: 371, endPoint y: 390, distance: 49.0
click at [371, 390] on button "Accept Output" at bounding box center [397, 390] width 171 height 10
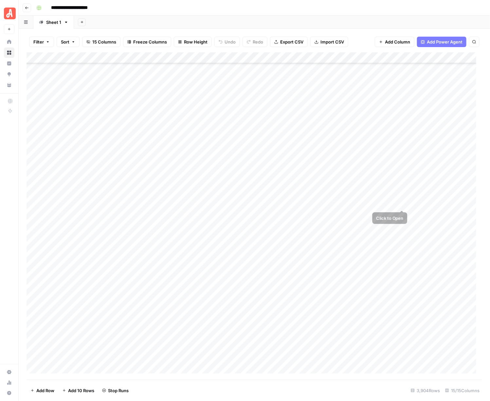
click at [402, 195] on div "Add Column" at bounding box center [255, 216] width 456 height 328
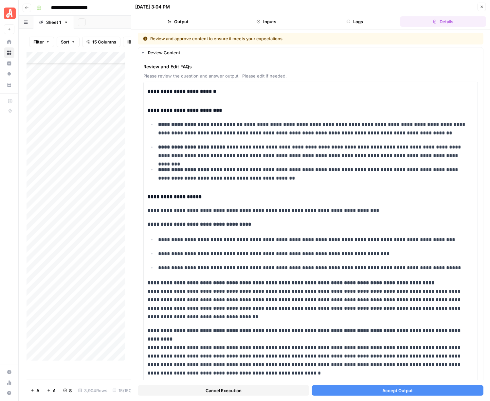
click at [394, 389] on span "Accept Output" at bounding box center [397, 390] width 30 height 7
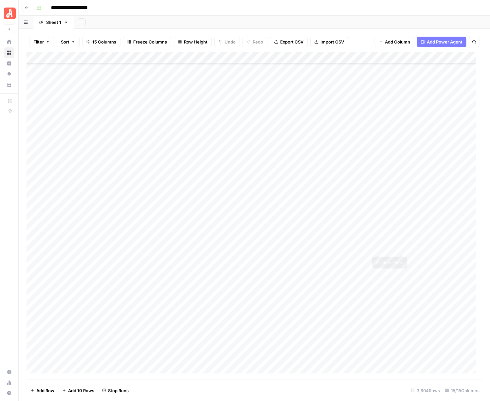
click at [401, 203] on div "Add Column" at bounding box center [255, 216] width 456 height 328
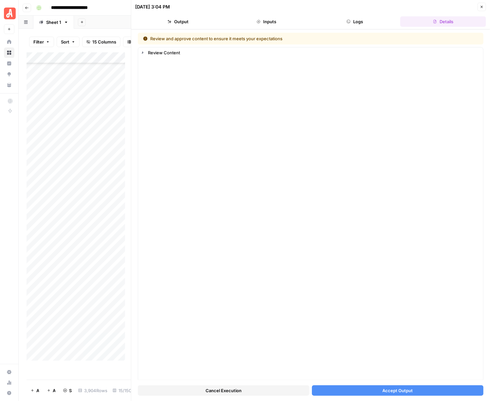
click at [383, 391] on span "Accept Output" at bounding box center [397, 390] width 30 height 7
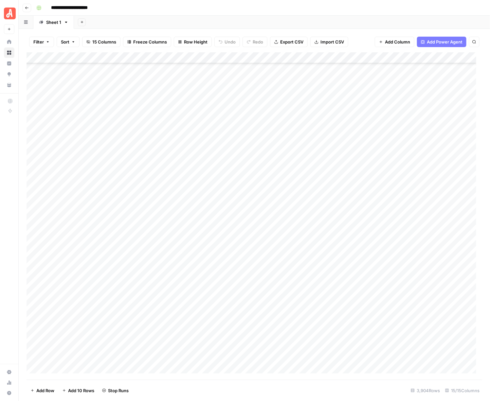
click at [400, 216] on div "Add Column" at bounding box center [255, 216] width 456 height 328
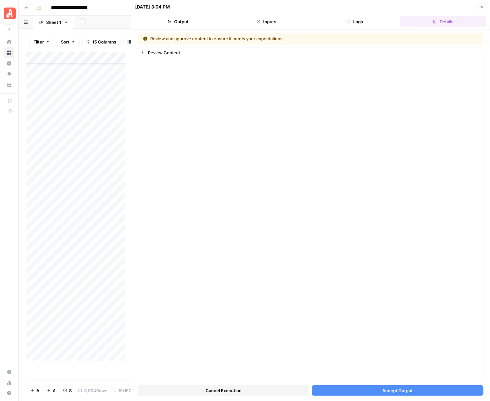
click at [370, 390] on button "Accept Output" at bounding box center [397, 390] width 171 height 10
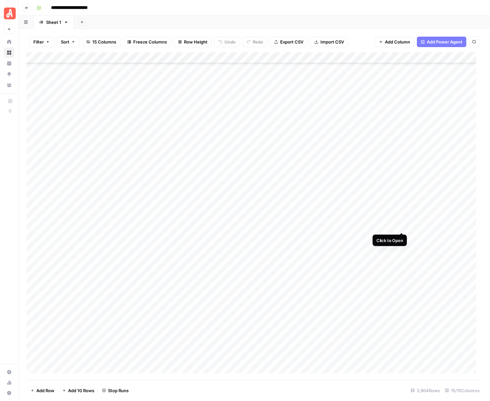
click at [402, 224] on div "Add Column" at bounding box center [255, 216] width 456 height 328
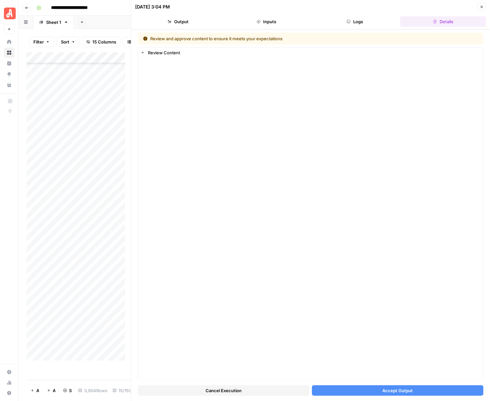
click at [382, 388] on span "Accept Output" at bounding box center [397, 390] width 30 height 7
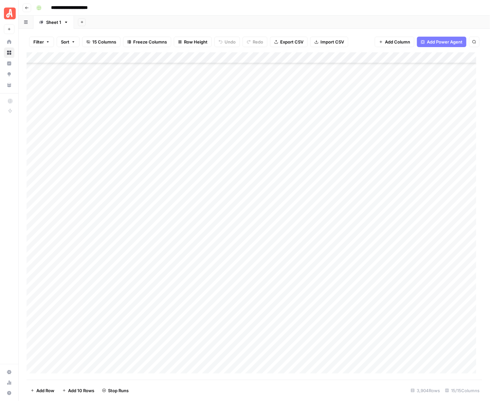
click at [403, 234] on div "Add Column" at bounding box center [255, 216] width 456 height 328
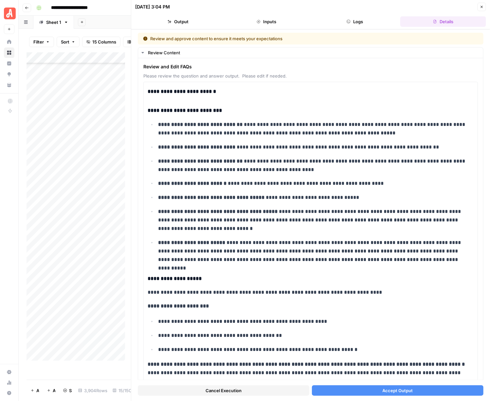
click at [387, 391] on span "Accept Output" at bounding box center [397, 390] width 30 height 7
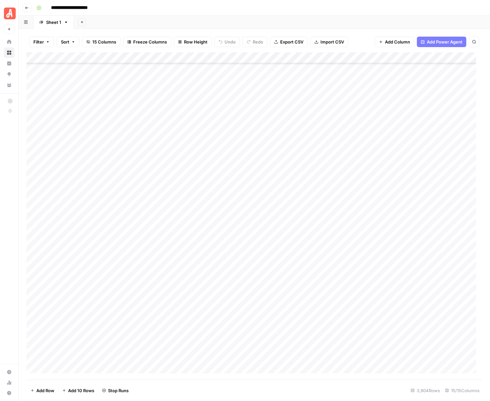
click at [402, 250] on div "Add Column" at bounding box center [255, 216] width 456 height 328
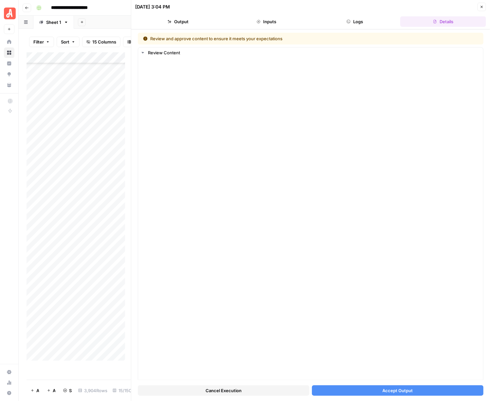
click at [387, 390] on span "Accept Output" at bounding box center [397, 390] width 30 height 7
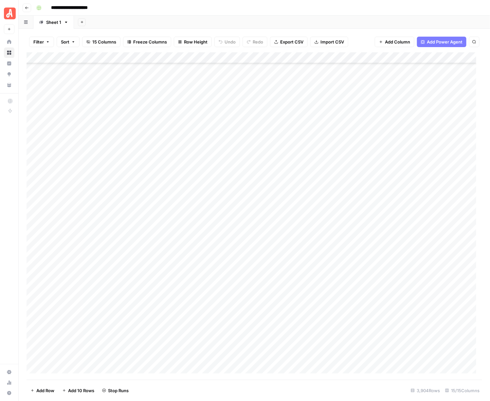
click at [400, 259] on div "Add Column" at bounding box center [255, 216] width 456 height 328
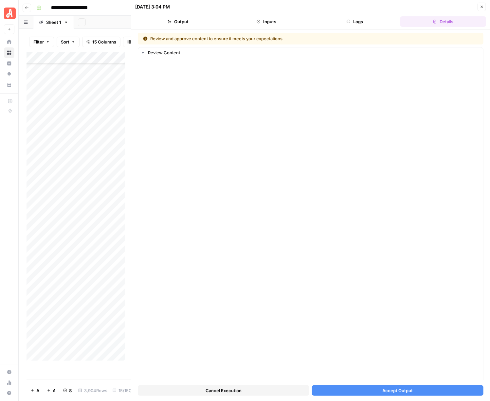
click at [388, 393] on span "Accept Output" at bounding box center [397, 390] width 30 height 7
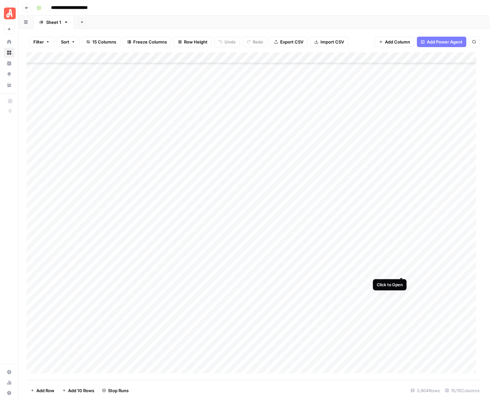
click at [399, 267] on div "Add Column" at bounding box center [255, 216] width 456 height 328
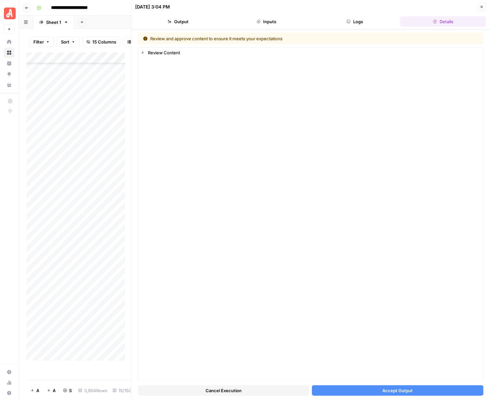
click at [382, 396] on div "Cancel Execution Accept Output" at bounding box center [311, 389] width 346 height 18
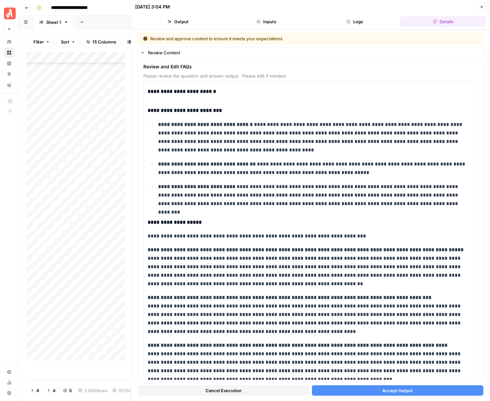
click at [383, 390] on span "Accept Output" at bounding box center [397, 390] width 30 height 7
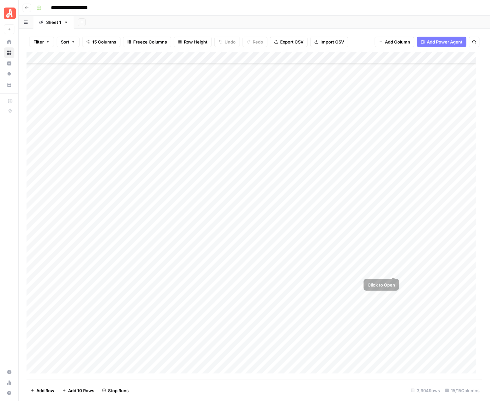
click at [403, 284] on div "Add Column" at bounding box center [255, 216] width 456 height 328
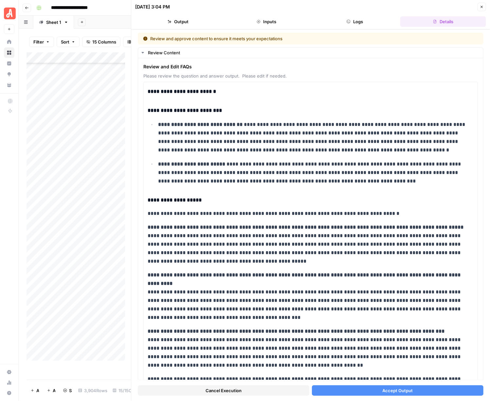
drag, startPoint x: 400, startPoint y: 399, endPoint x: 390, endPoint y: 389, distance: 13.7
click at [390, 389] on span "Accept Output" at bounding box center [397, 390] width 30 height 7
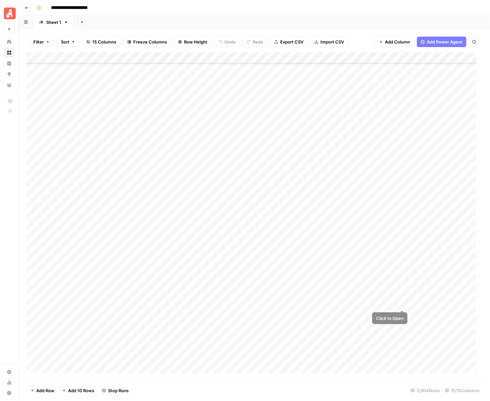
click at [401, 293] on div "Add Column" at bounding box center [255, 216] width 456 height 328
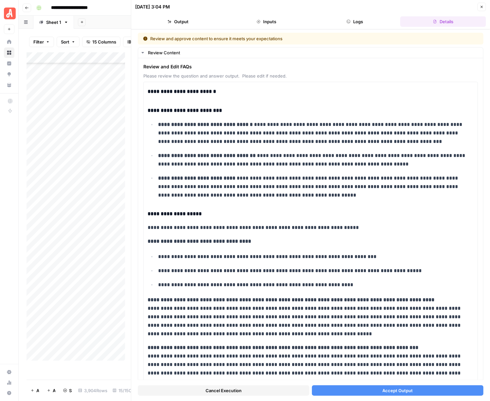
click at [375, 385] on button "Accept Output" at bounding box center [397, 390] width 171 height 10
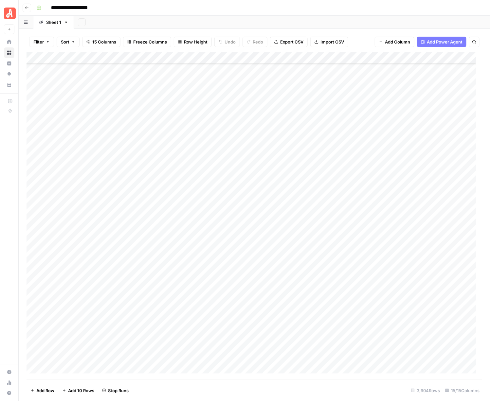
click at [403, 303] on div "Add Column" at bounding box center [255, 216] width 456 height 328
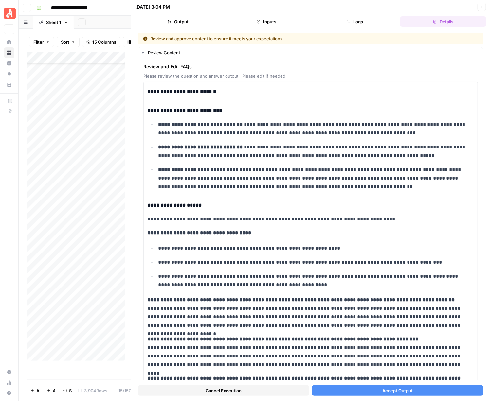
click at [398, 393] on span "Accept Output" at bounding box center [397, 390] width 30 height 7
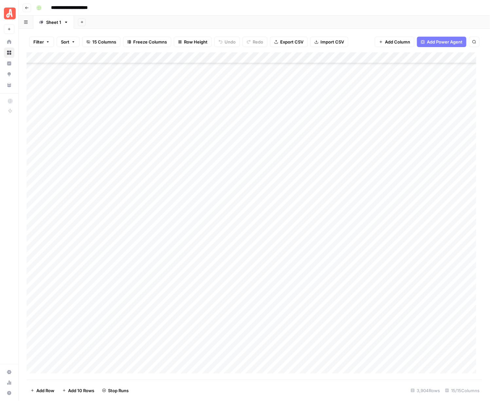
scroll to position [39970, 0]
click at [400, 193] on div "Add Column" at bounding box center [255, 216] width 456 height 328
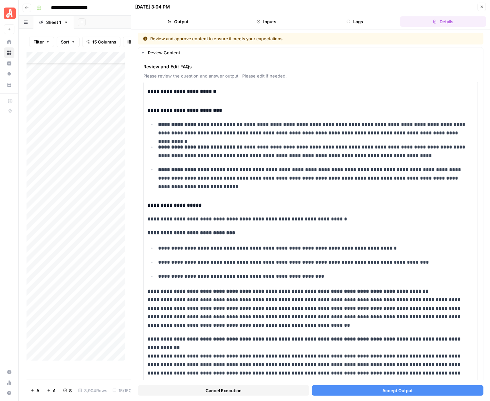
click at [376, 385] on button "Accept Output" at bounding box center [397, 390] width 171 height 10
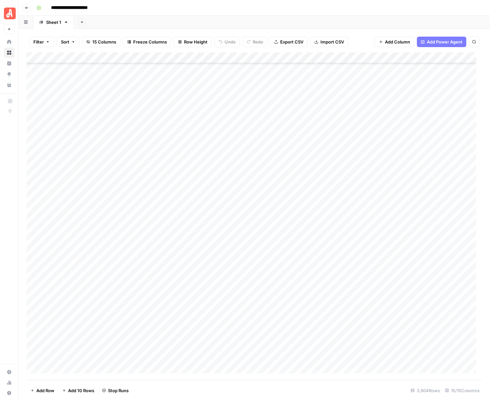
click at [403, 200] on div "Add Column" at bounding box center [255, 216] width 456 height 328
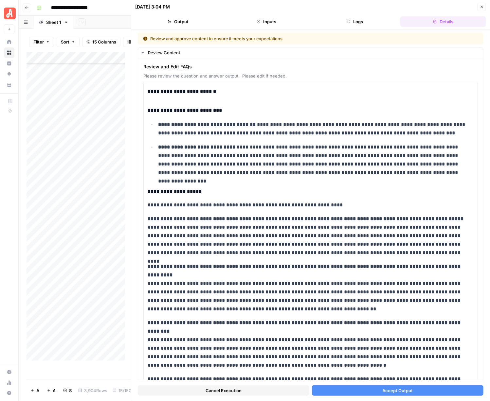
click at [391, 384] on div "Cancel Execution Accept Output" at bounding box center [311, 389] width 346 height 18
click at [390, 386] on button "Accept Output" at bounding box center [397, 390] width 171 height 10
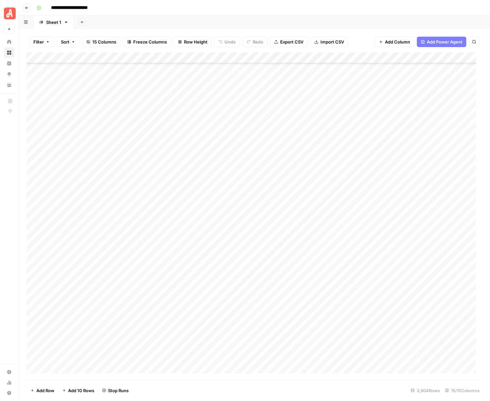
click at [402, 212] on div "Add Column" at bounding box center [255, 216] width 456 height 328
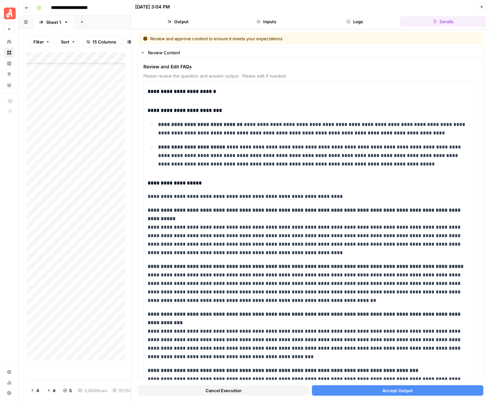
click at [382, 388] on span "Accept Output" at bounding box center [397, 390] width 30 height 7
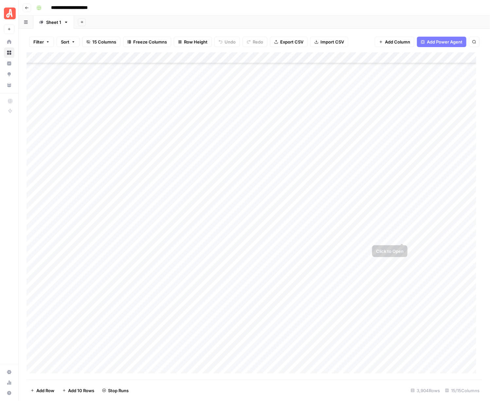
click at [403, 226] on div "Add Column" at bounding box center [255, 216] width 456 height 328
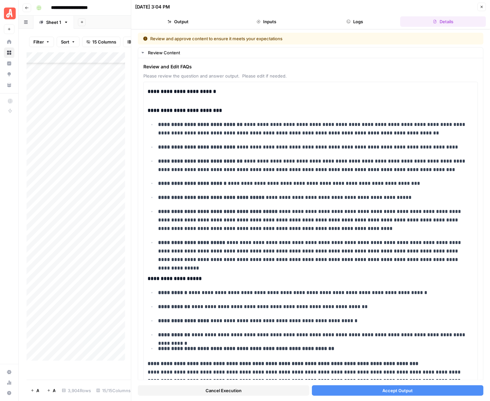
click at [384, 390] on span "Accept Output" at bounding box center [397, 390] width 30 height 7
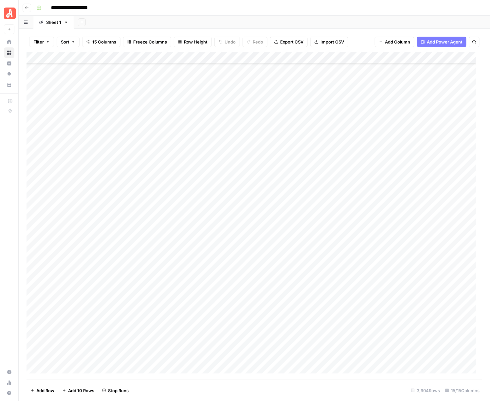
scroll to position [40093, 0]
click at [398, 113] on div "Add Column" at bounding box center [255, 216] width 456 height 328
click at [400, 115] on div "Add Column" at bounding box center [255, 216] width 456 height 328
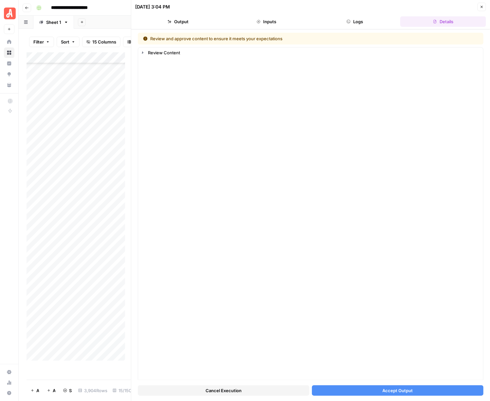
click at [353, 390] on button "Accept Output" at bounding box center [397, 390] width 171 height 10
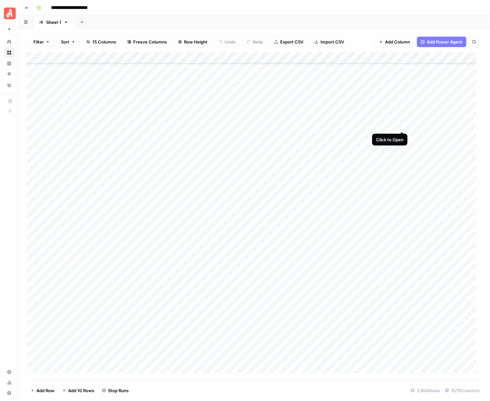
click at [401, 127] on div "Add Column" at bounding box center [255, 216] width 456 height 328
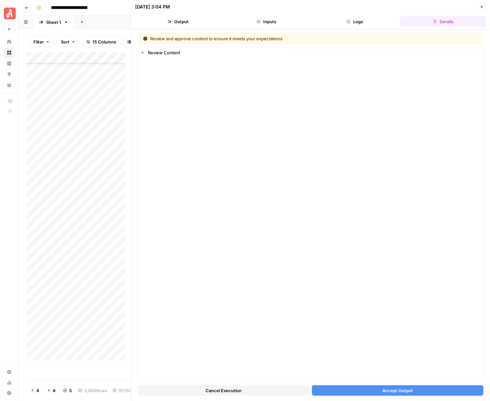
click at [382, 390] on span "Accept Output" at bounding box center [397, 390] width 30 height 7
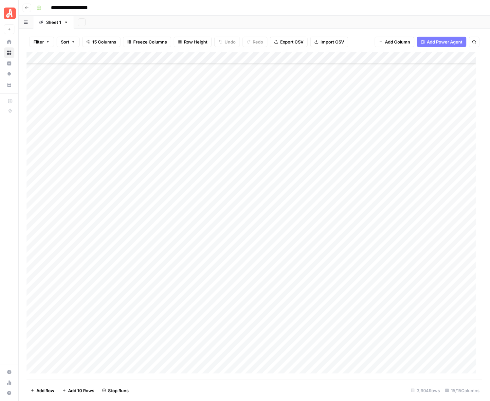
click at [397, 135] on div "Add Column" at bounding box center [255, 216] width 456 height 328
click at [401, 135] on div "Add Column" at bounding box center [255, 216] width 456 height 328
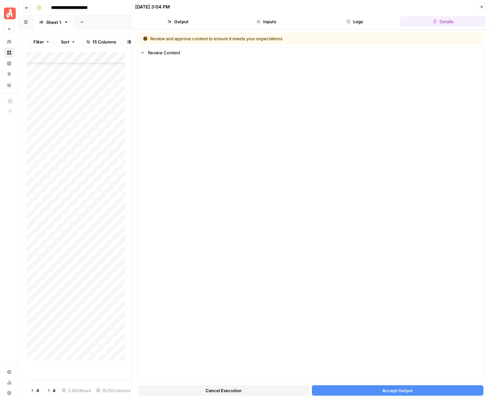
click at [399, 391] on span "Accept Output" at bounding box center [397, 390] width 30 height 7
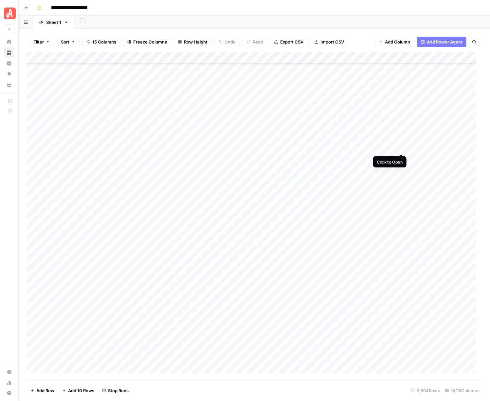
click at [401, 147] on div "Add Column" at bounding box center [255, 216] width 456 height 328
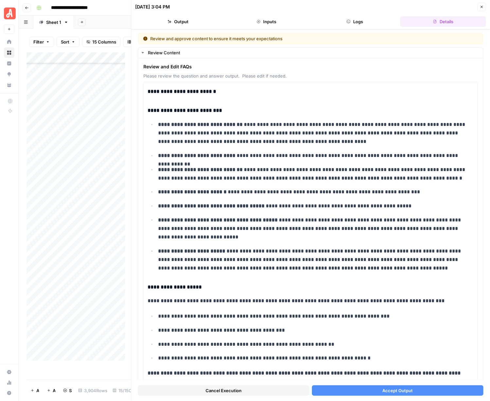
click at [383, 393] on span "Accept Output" at bounding box center [397, 390] width 30 height 7
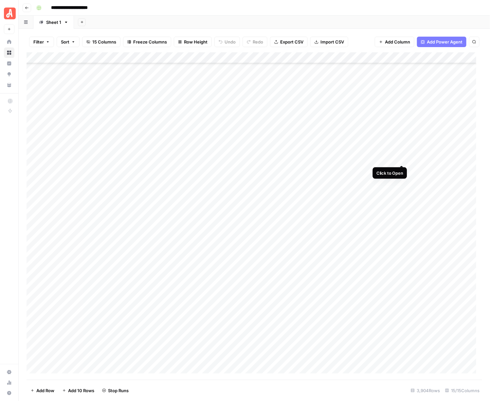
click at [398, 160] on div "Add Column" at bounding box center [255, 216] width 456 height 328
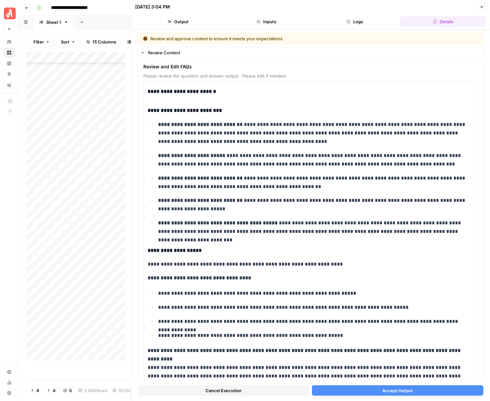
click at [389, 388] on span "Accept Output" at bounding box center [397, 390] width 30 height 7
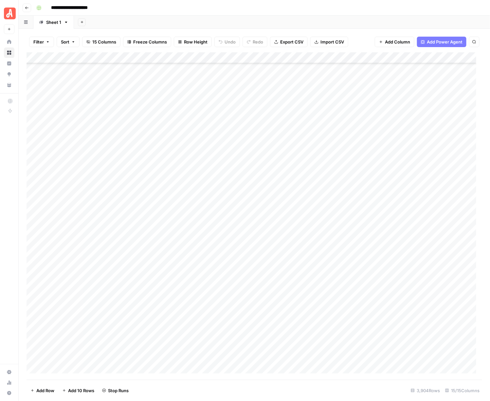
click at [401, 169] on div "Add Column" at bounding box center [255, 216] width 456 height 328
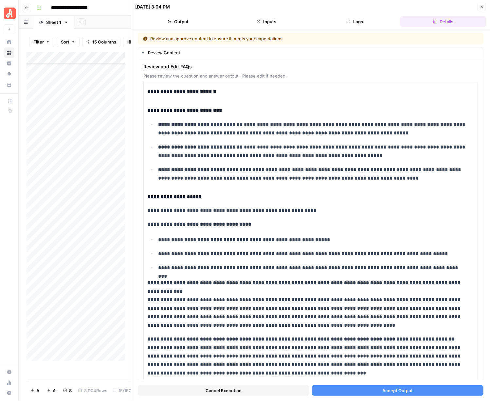
click at [391, 392] on span "Accept Output" at bounding box center [397, 390] width 30 height 7
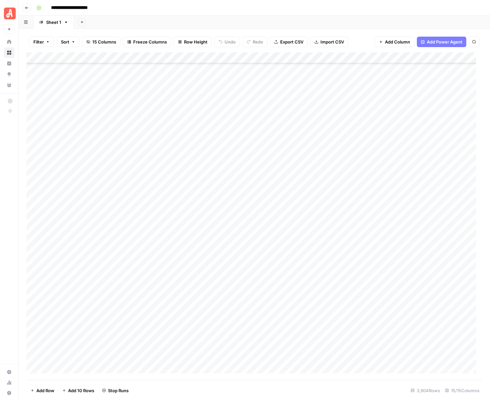
click at [402, 180] on div "Add Column" at bounding box center [255, 216] width 456 height 328
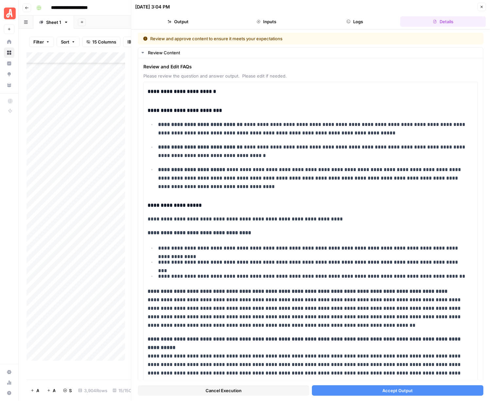
click at [382, 392] on span "Accept Output" at bounding box center [397, 390] width 30 height 7
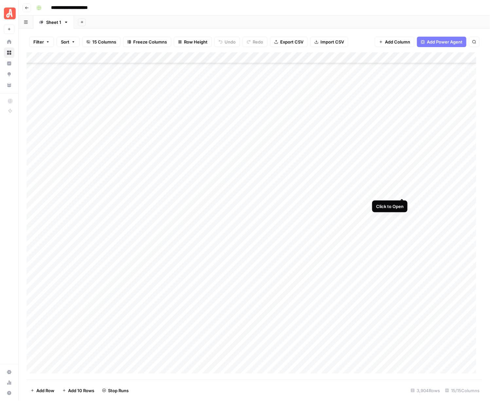
click at [400, 190] on div "Add Column" at bounding box center [255, 216] width 456 height 328
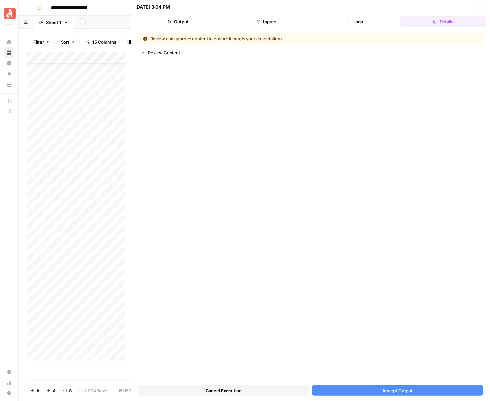
click at [388, 389] on span "Accept Output" at bounding box center [397, 390] width 30 height 7
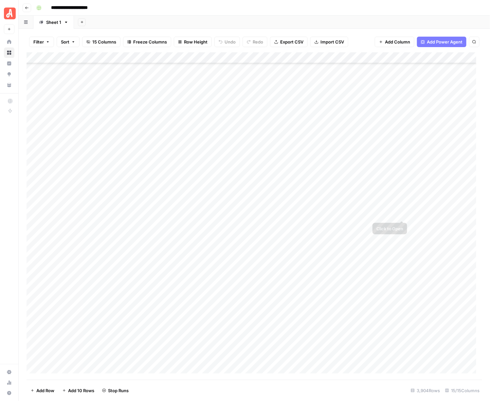
click at [401, 202] on div "Add Column" at bounding box center [255, 216] width 456 height 328
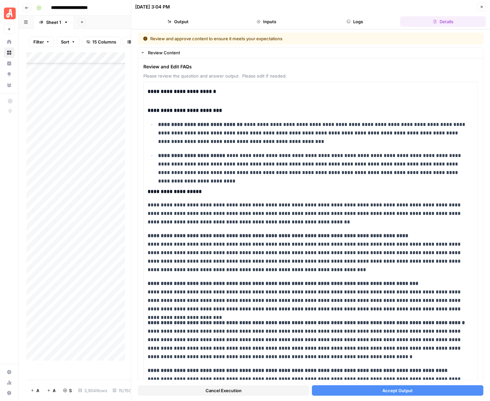
click at [403, 390] on span "Accept Output" at bounding box center [397, 390] width 30 height 7
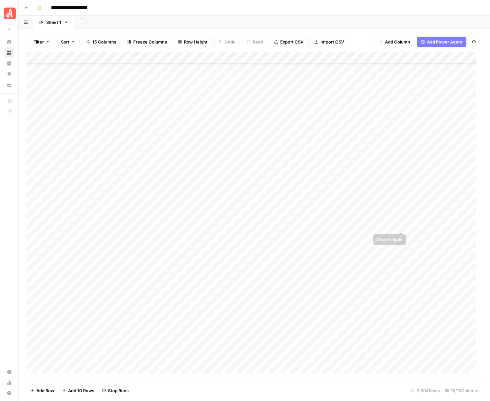
click at [401, 215] on div "Add Column" at bounding box center [255, 216] width 456 height 328
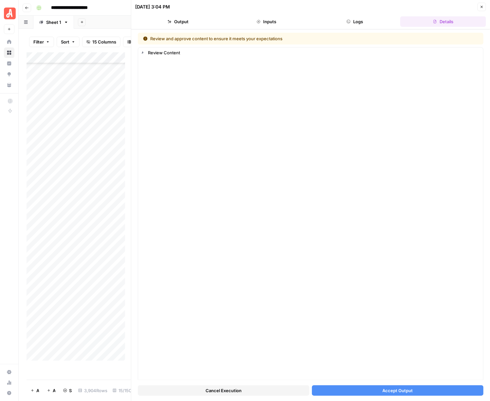
click at [394, 390] on span "Accept Output" at bounding box center [397, 390] width 30 height 7
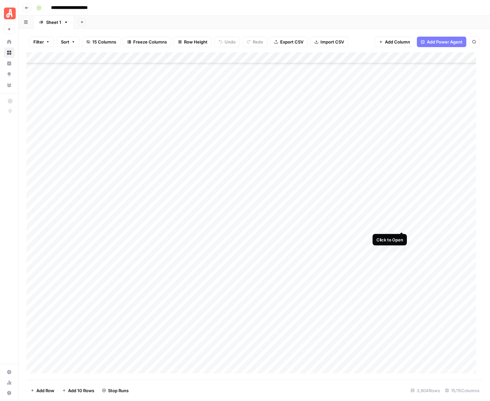
click at [403, 226] on div "Add Column" at bounding box center [255, 216] width 456 height 328
click at [402, 237] on div "Add Column" at bounding box center [255, 216] width 456 height 328
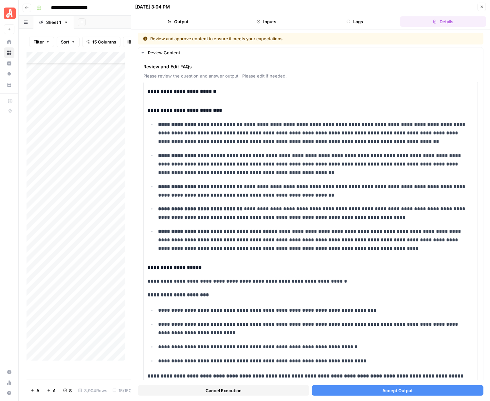
click at [402, 389] on span "Accept Output" at bounding box center [397, 390] width 30 height 7
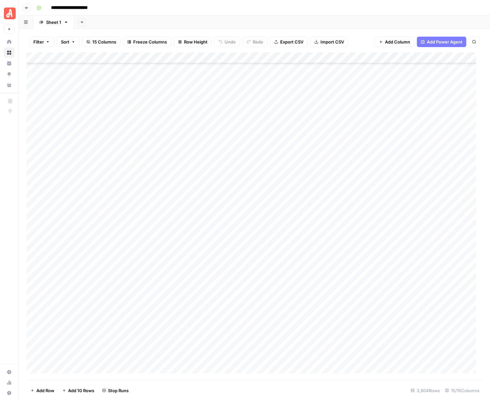
click at [402, 246] on div "Add Column" at bounding box center [255, 216] width 456 height 328
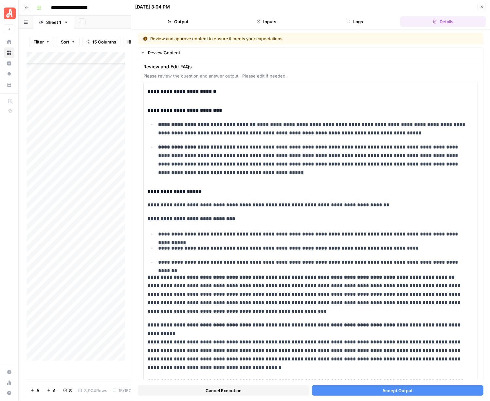
click at [405, 388] on span "Accept Output" at bounding box center [397, 390] width 30 height 7
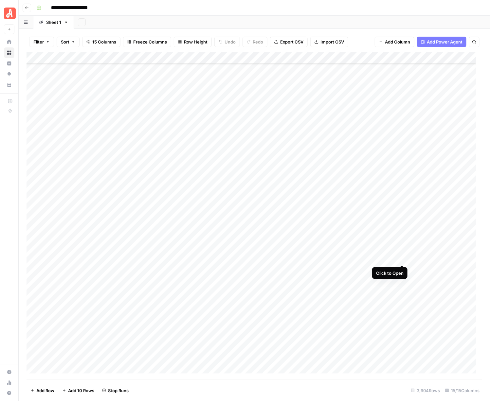
click at [403, 261] on div "Add Column" at bounding box center [255, 216] width 456 height 328
click at [402, 270] on div "Add Column" at bounding box center [255, 216] width 456 height 328
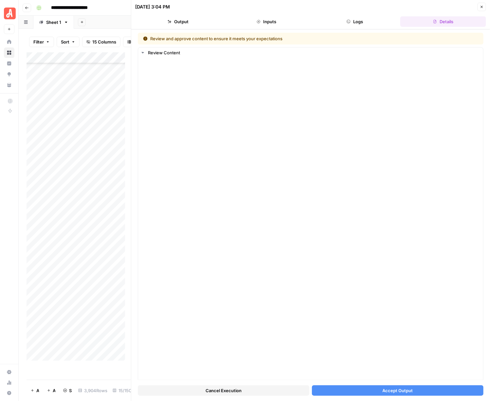
click at [411, 393] on button "Accept Output" at bounding box center [397, 390] width 171 height 10
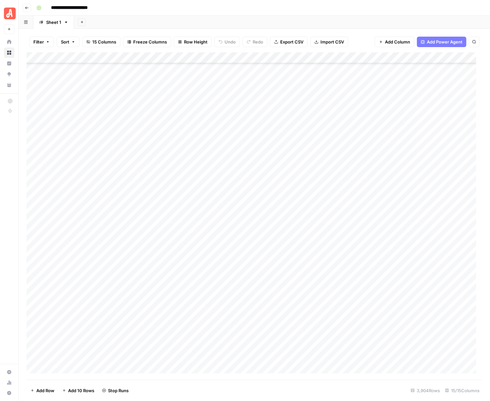
click at [400, 279] on div "Add Column" at bounding box center [255, 216] width 456 height 328
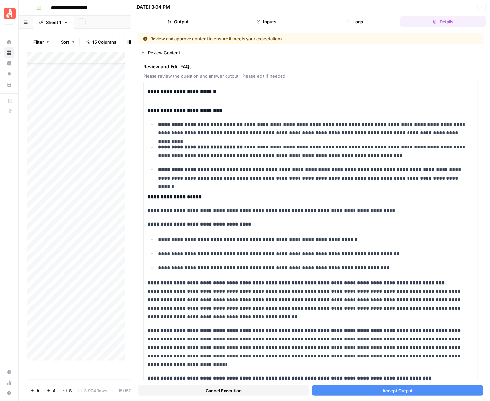
click at [399, 387] on span "Accept Output" at bounding box center [397, 390] width 30 height 7
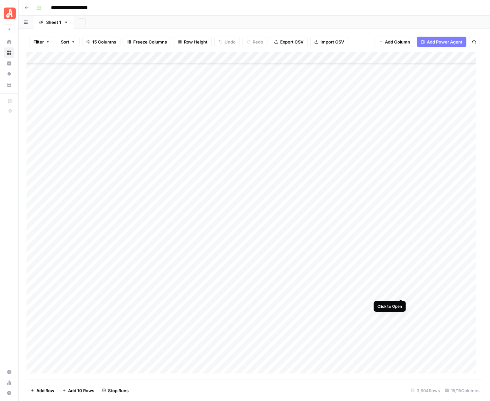
click at [403, 293] on div "Add Column" at bounding box center [255, 216] width 456 height 328
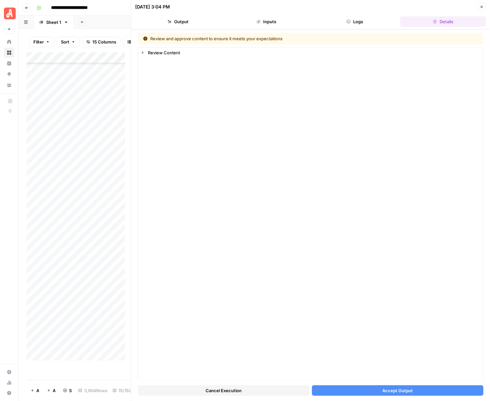
click at [395, 387] on span "Accept Output" at bounding box center [397, 390] width 30 height 7
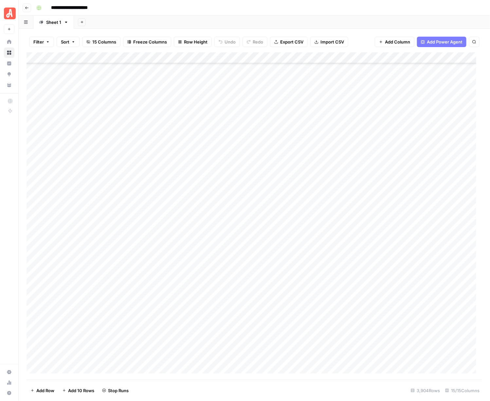
click at [401, 301] on div "Add Column" at bounding box center [255, 216] width 456 height 328
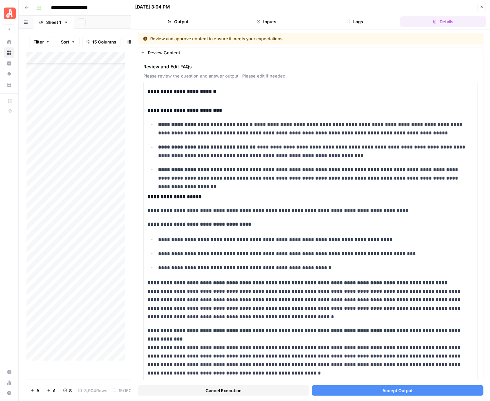
click at [400, 389] on span "Accept Output" at bounding box center [397, 390] width 30 height 7
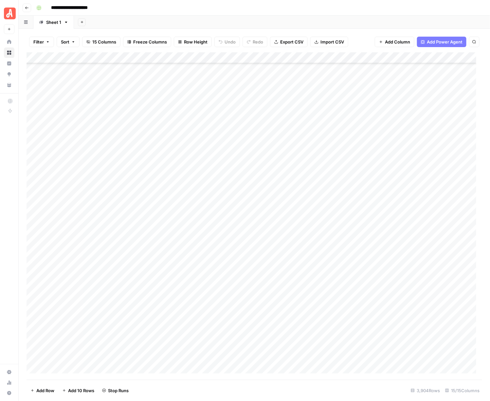
click at [402, 313] on div "Add Column" at bounding box center [255, 216] width 456 height 328
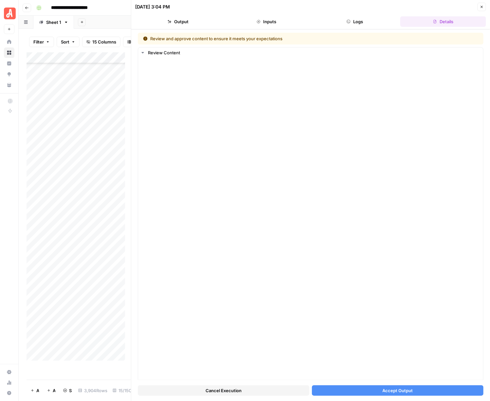
click at [416, 390] on button "Accept Output" at bounding box center [397, 390] width 171 height 10
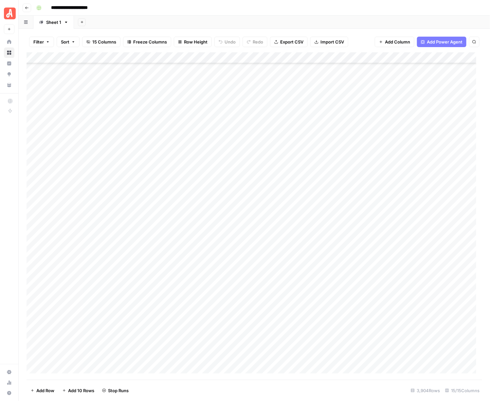
click at [402, 327] on div "Add Column" at bounding box center [255, 216] width 456 height 328
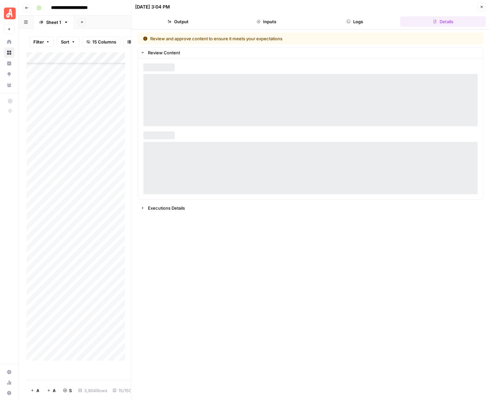
click at [410, 393] on div "Review and approve content to ensure it meets your expectations Review Content …" at bounding box center [311, 215] width 346 height 365
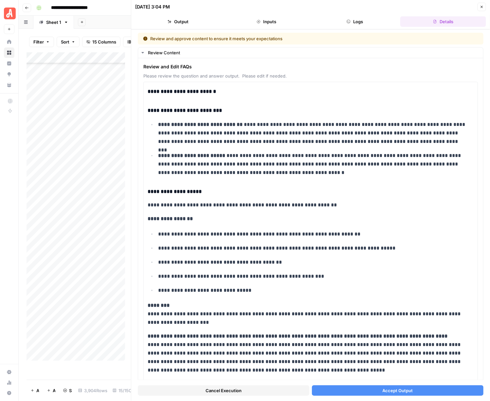
click at [410, 393] on button "Accept Output" at bounding box center [397, 390] width 171 height 10
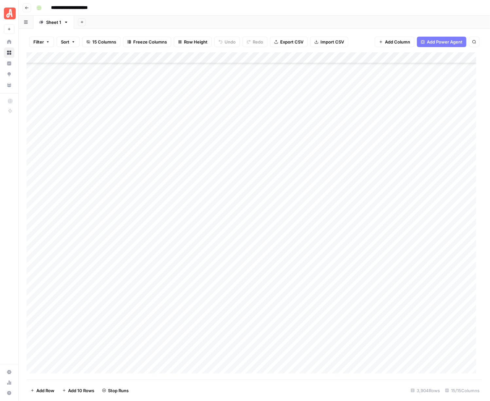
scroll to position [40215, 0]
click at [401, 213] on div "Add Column" at bounding box center [255, 216] width 456 height 328
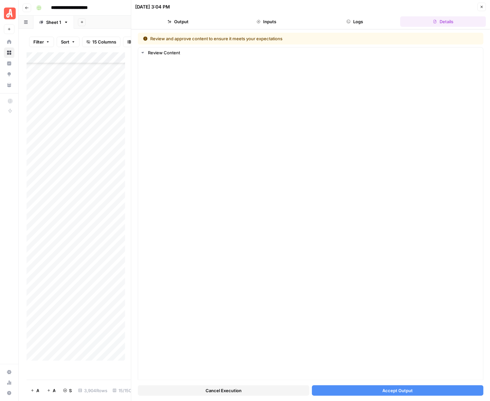
click at [382, 390] on span "Accept Output" at bounding box center [397, 390] width 30 height 7
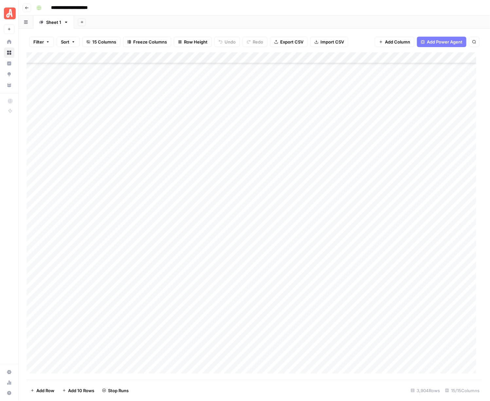
click at [401, 226] on div "Add Column" at bounding box center [255, 216] width 456 height 328
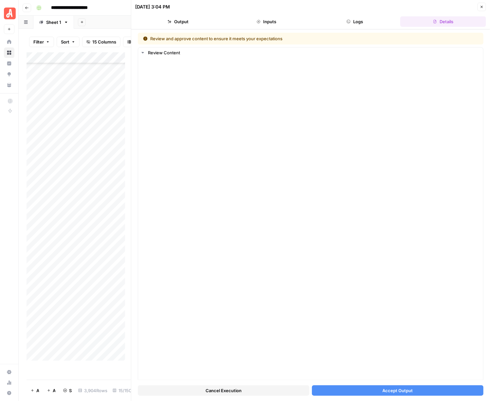
click at [387, 390] on span "Accept Output" at bounding box center [397, 390] width 30 height 7
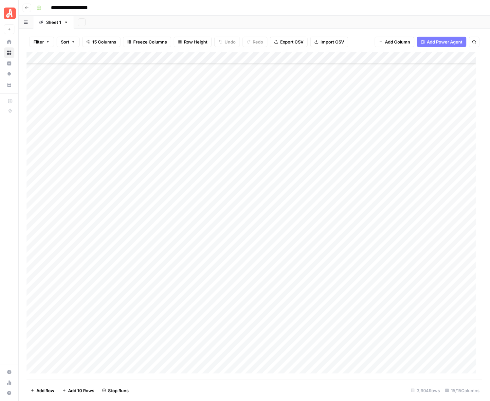
click at [401, 233] on div "Add Column" at bounding box center [255, 216] width 456 height 328
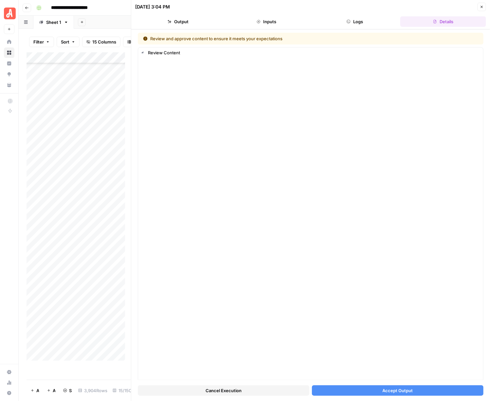
click at [408, 391] on button "Accept Output" at bounding box center [397, 390] width 171 height 10
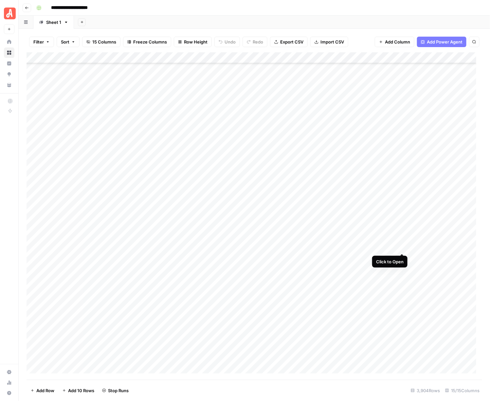
click at [401, 246] on div "Add Column" at bounding box center [255, 216] width 456 height 328
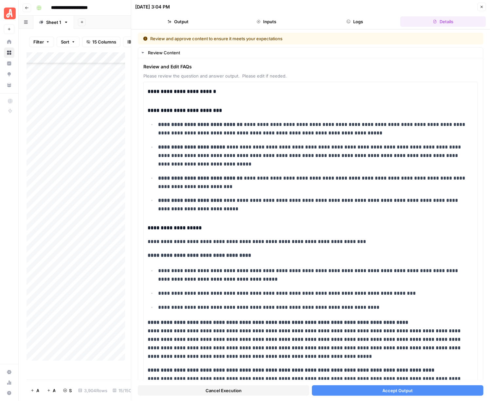
click at [396, 389] on span "Accept Output" at bounding box center [397, 390] width 30 height 7
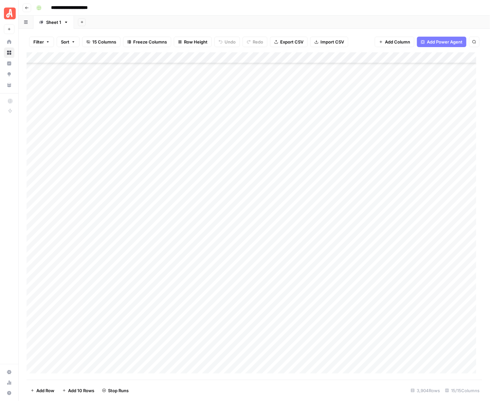
click at [401, 258] on div "Add Column" at bounding box center [255, 216] width 456 height 328
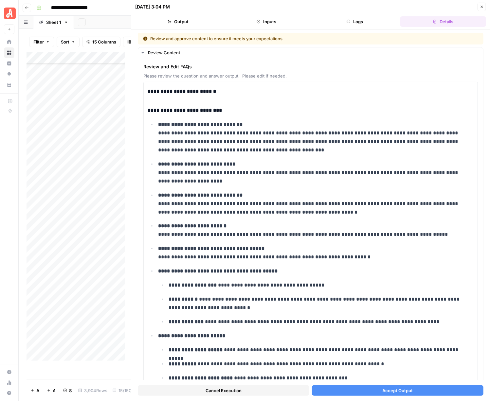
click at [395, 392] on span "Accept Output" at bounding box center [397, 390] width 30 height 7
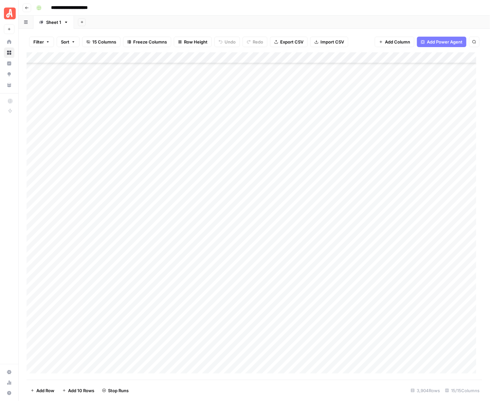
click at [401, 269] on div "Add Column" at bounding box center [255, 216] width 456 height 328
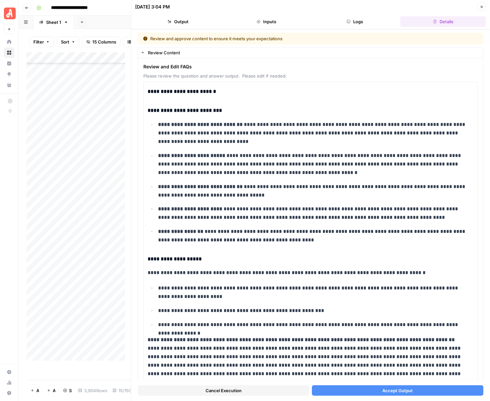
click at [406, 389] on span "Accept Output" at bounding box center [397, 390] width 30 height 7
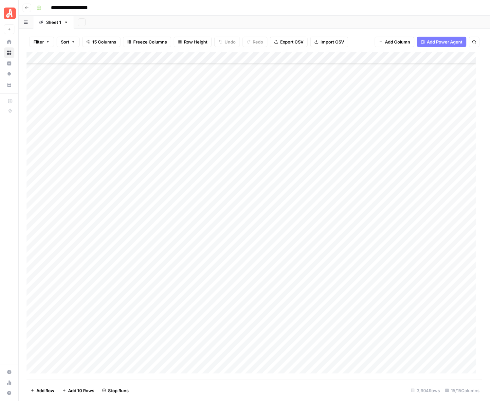
click at [402, 281] on div "Add Column" at bounding box center [255, 216] width 456 height 328
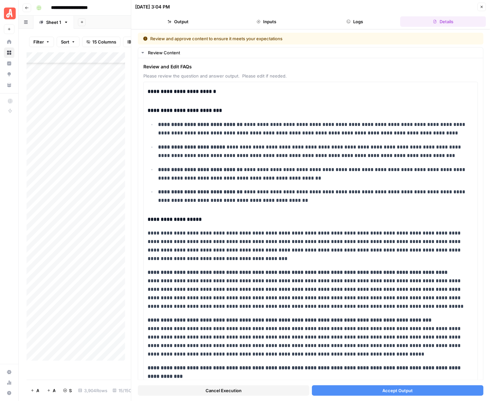
click at [408, 391] on button "Accept Output" at bounding box center [397, 390] width 171 height 10
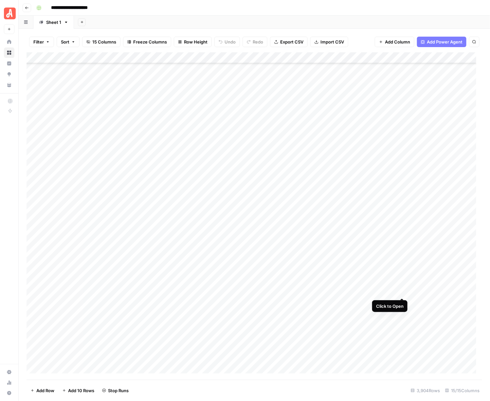
click at [400, 293] on div "Add Column" at bounding box center [255, 216] width 456 height 328
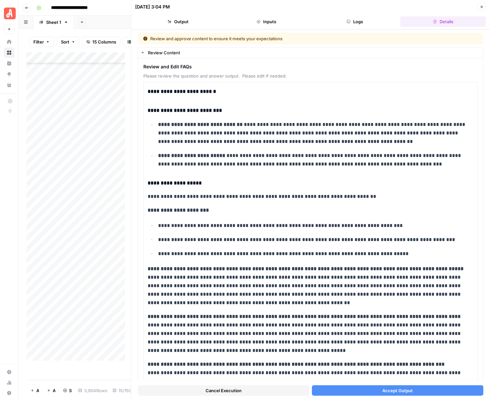
click at [382, 388] on span "Accept Output" at bounding box center [397, 390] width 30 height 7
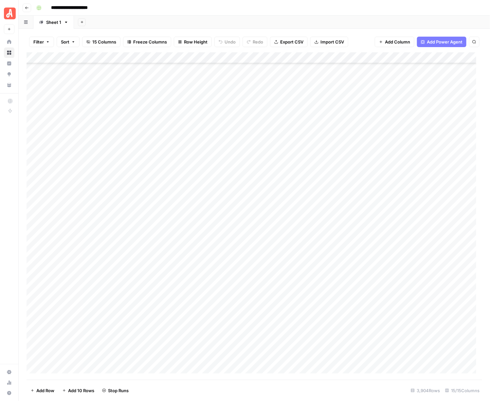
click at [403, 303] on div "Add Column" at bounding box center [255, 216] width 456 height 328
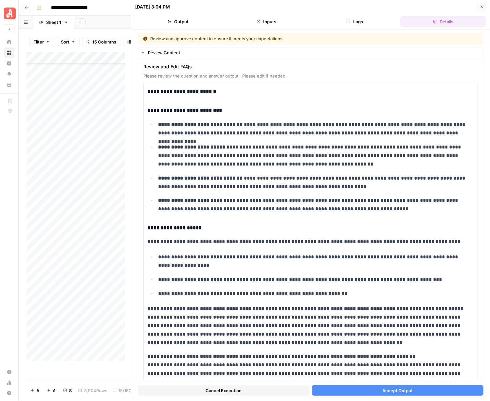
click at [413, 389] on button "Accept Output" at bounding box center [397, 390] width 171 height 10
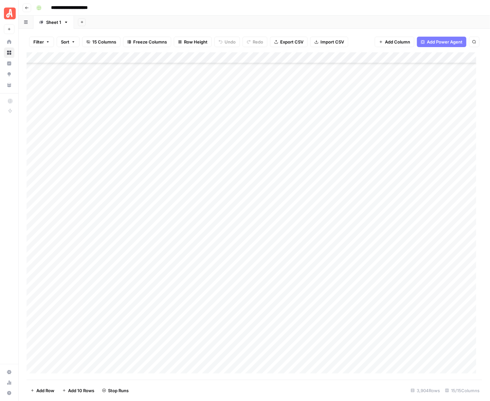
click at [402, 313] on div "Add Column" at bounding box center [255, 216] width 456 height 328
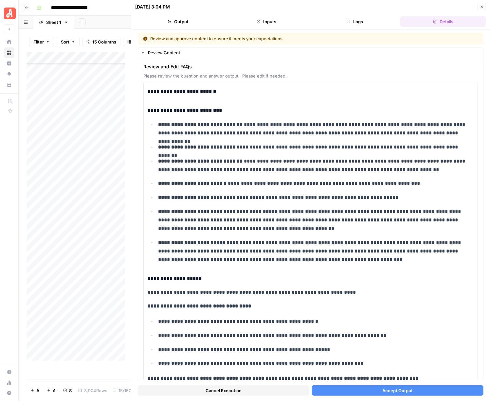
click at [395, 386] on button "Accept Output" at bounding box center [397, 390] width 171 height 10
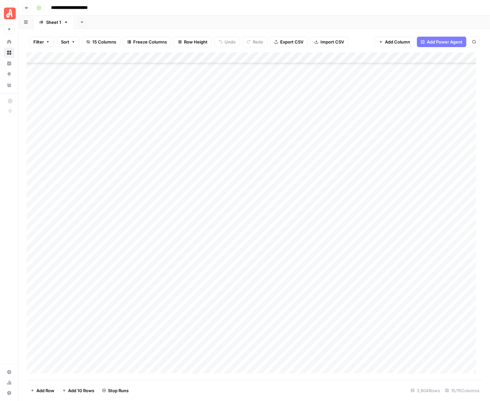
click at [401, 326] on div "Add Column" at bounding box center [255, 216] width 456 height 328
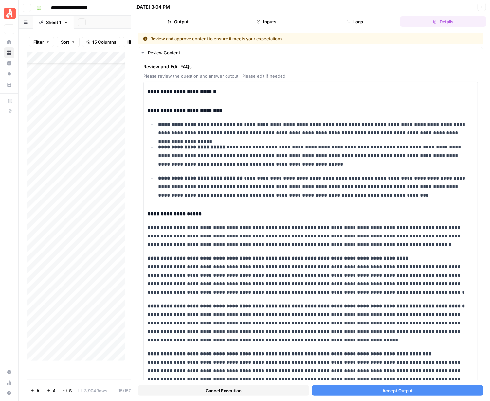
click at [409, 389] on button "Accept Output" at bounding box center [397, 390] width 171 height 10
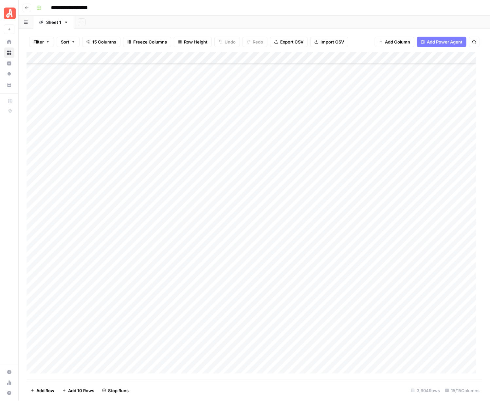
click at [403, 338] on div "Add Column" at bounding box center [255, 216] width 456 height 328
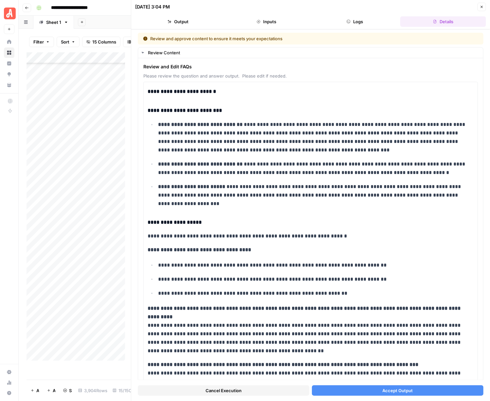
click at [398, 391] on span "Accept Output" at bounding box center [397, 390] width 30 height 7
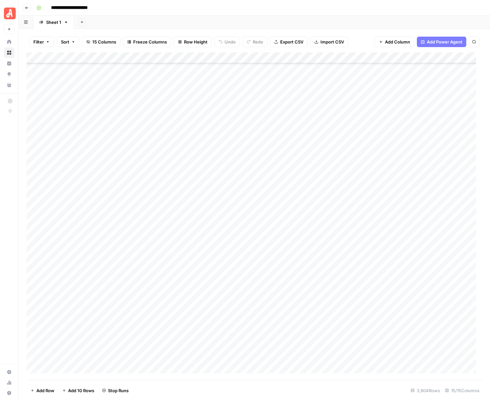
scroll to position [40379, 0]
click at [401, 186] on div "Add Column" at bounding box center [255, 216] width 456 height 328
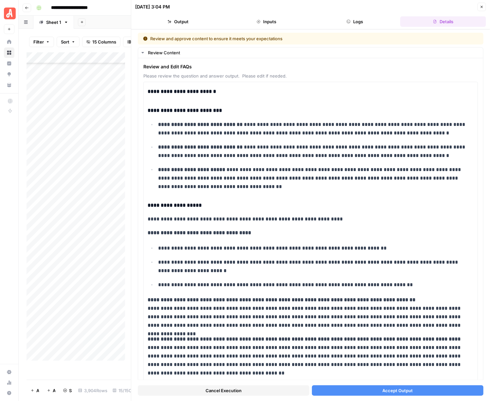
click at [391, 389] on span "Accept Output" at bounding box center [397, 390] width 30 height 7
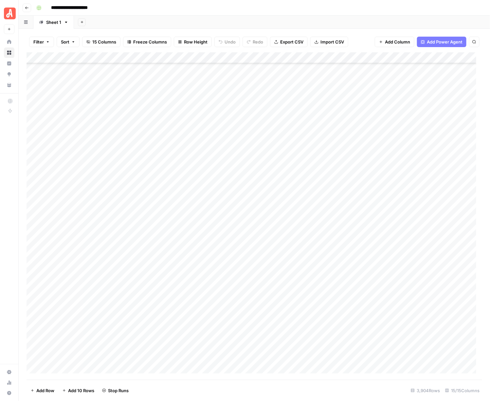
click at [400, 195] on div "Add Column" at bounding box center [255, 216] width 456 height 328
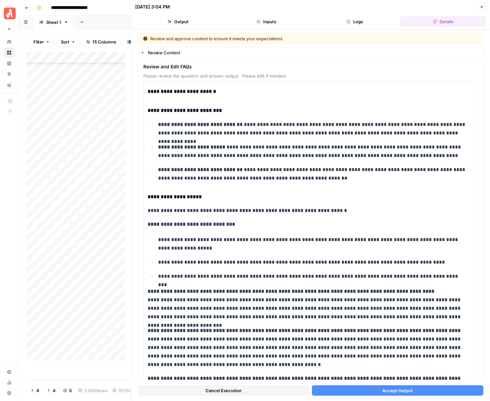
click at [398, 388] on span "Accept Output" at bounding box center [397, 390] width 30 height 7
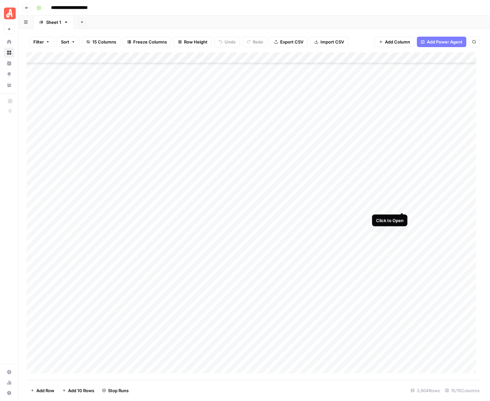
click at [403, 205] on div "Add Column" at bounding box center [255, 216] width 456 height 328
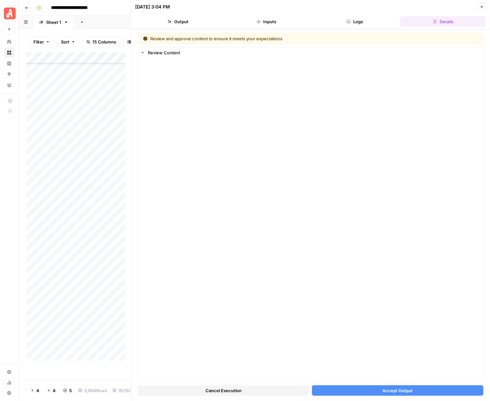
click at [389, 392] on span "Accept Output" at bounding box center [397, 390] width 30 height 7
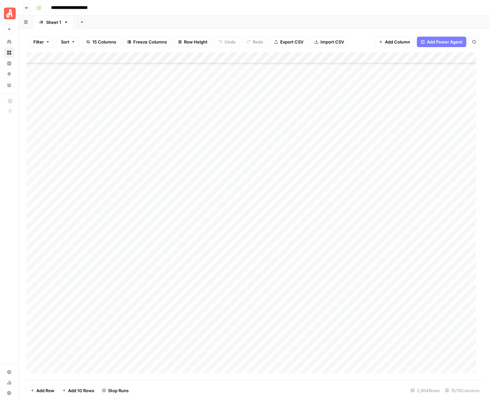
click at [401, 217] on div "Add Column" at bounding box center [255, 216] width 456 height 328
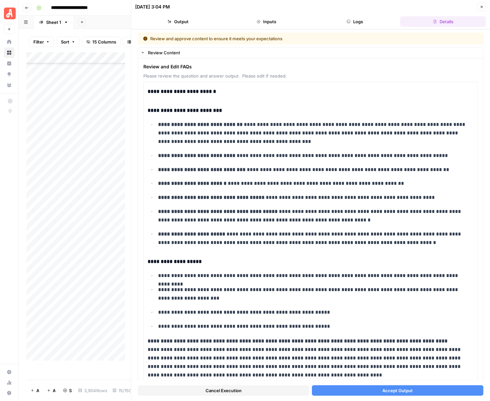
click at [384, 387] on button "Accept Output" at bounding box center [397, 390] width 171 height 10
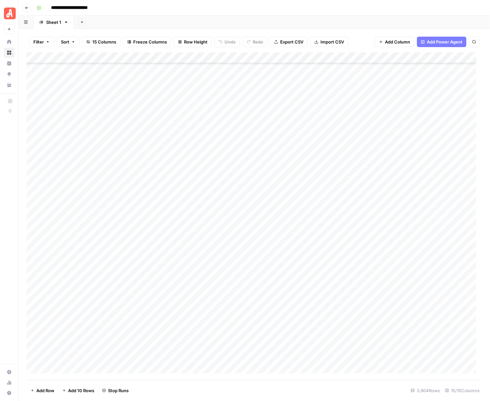
click at [403, 227] on div "Add Column" at bounding box center [255, 216] width 456 height 328
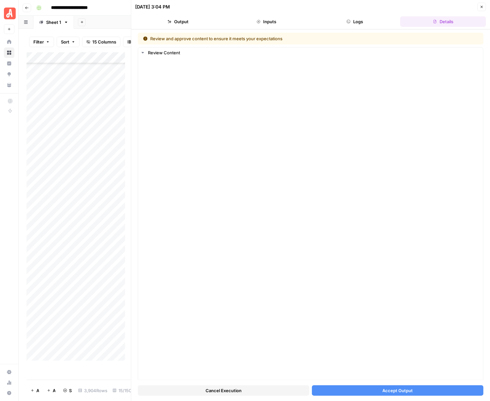
click at [400, 390] on span "Accept Output" at bounding box center [397, 390] width 30 height 7
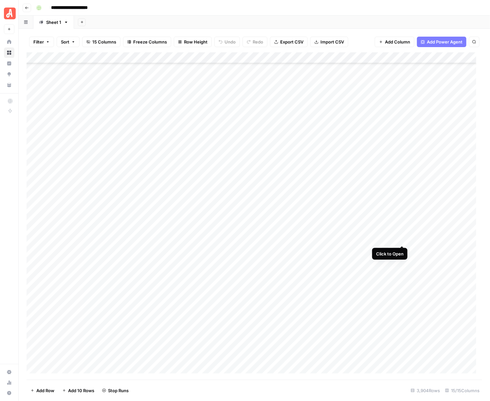
click at [400, 239] on div "Add Column" at bounding box center [255, 216] width 456 height 328
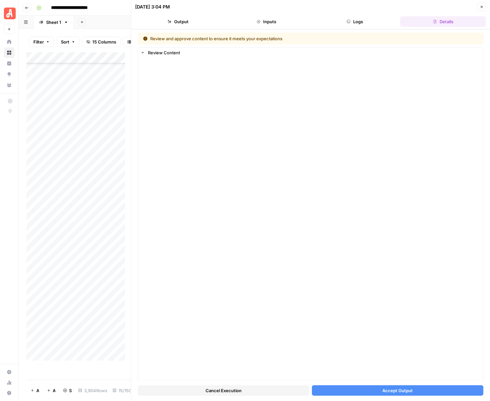
click at [386, 388] on span "Accept Output" at bounding box center [397, 390] width 30 height 7
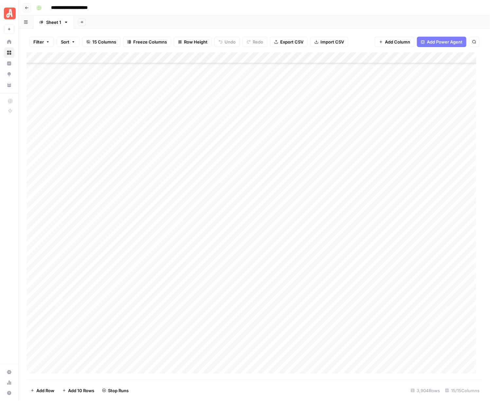
click at [403, 251] on div "Add Column" at bounding box center [255, 216] width 456 height 328
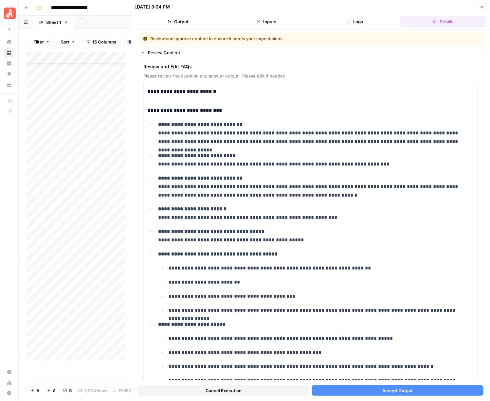
click at [395, 391] on span "Accept Output" at bounding box center [397, 390] width 30 height 7
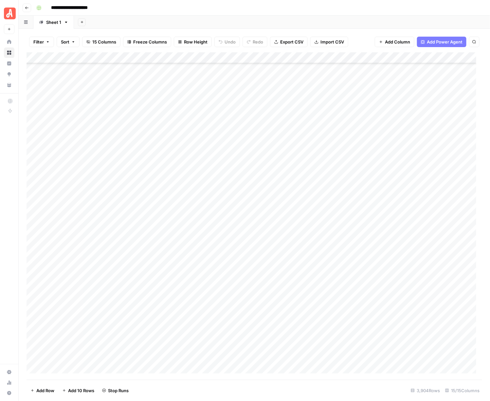
click at [401, 260] on div "Add Column" at bounding box center [255, 216] width 456 height 328
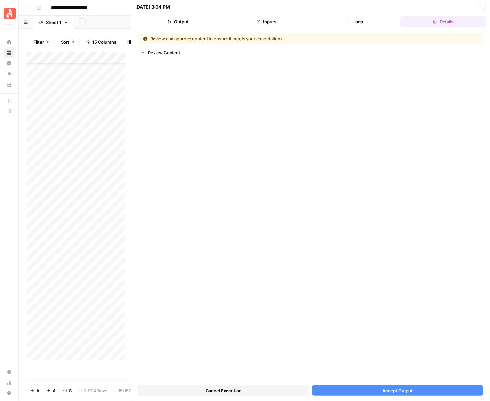
click at [407, 389] on span "Accept Output" at bounding box center [397, 390] width 30 height 7
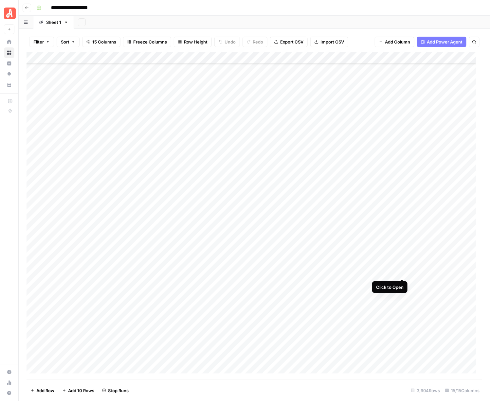
click at [402, 272] on div "Add Column" at bounding box center [255, 216] width 456 height 328
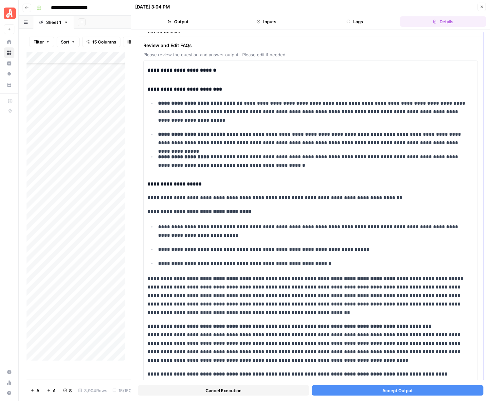
scroll to position [164, 0]
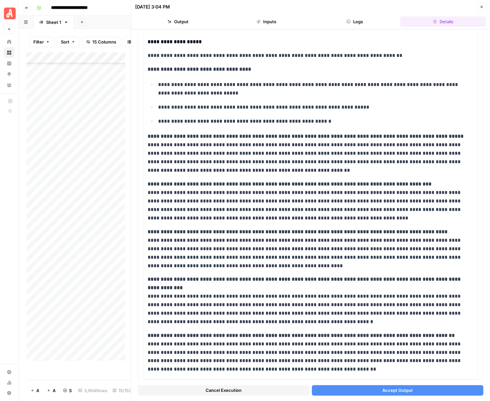
click at [358, 391] on button "Accept Output" at bounding box center [397, 390] width 171 height 10
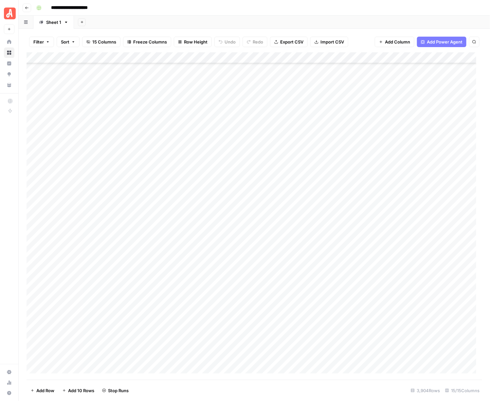
click at [400, 284] on div "Add Column" at bounding box center [255, 216] width 456 height 328
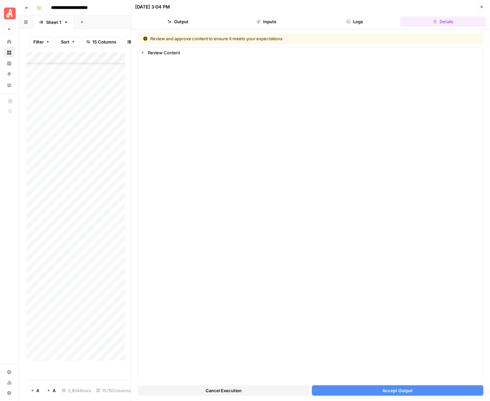
click at [384, 389] on span "Accept Output" at bounding box center [397, 390] width 30 height 7
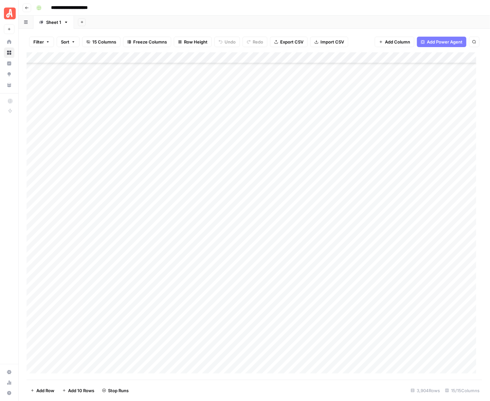
scroll to position [40583, 0]
click at [401, 88] on div "Add Column" at bounding box center [255, 216] width 456 height 328
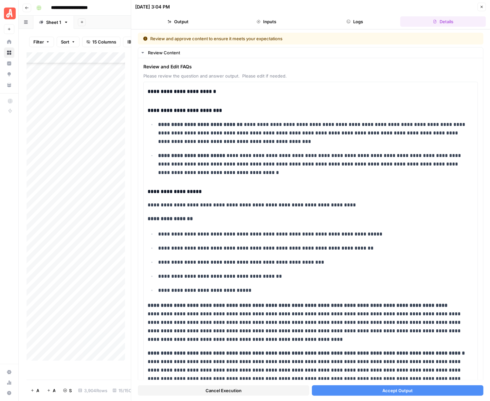
click at [385, 390] on span "Accept Output" at bounding box center [397, 390] width 30 height 7
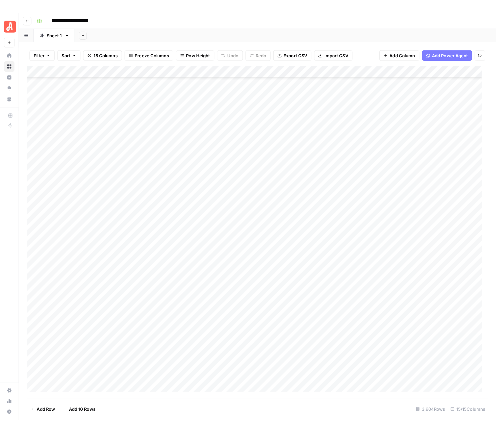
scroll to position [40543, 0]
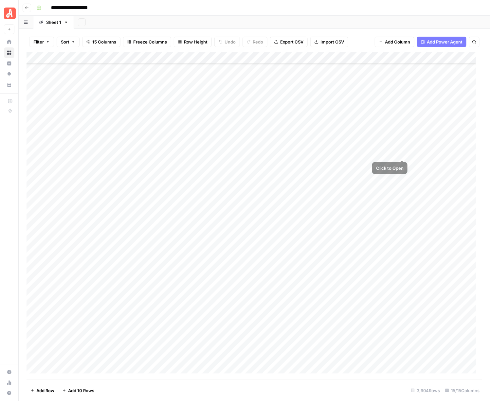
click at [403, 142] on div "Add Column" at bounding box center [255, 216] width 456 height 328
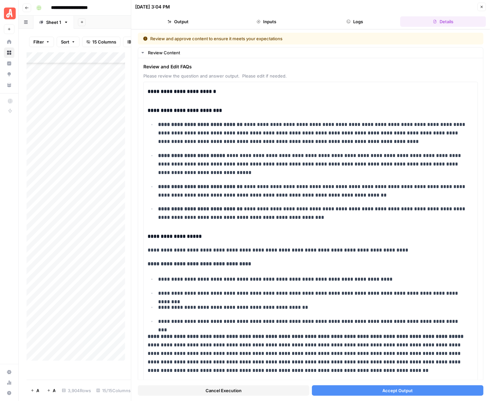
click at [390, 389] on span "Accept Output" at bounding box center [397, 390] width 30 height 7
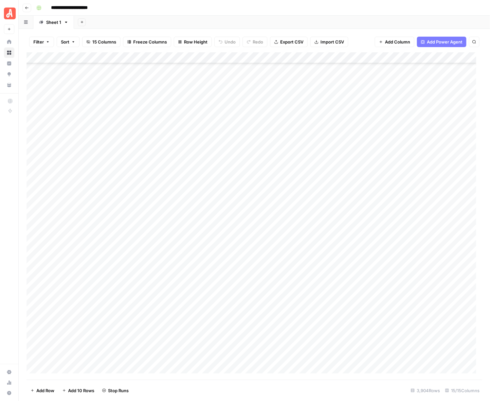
click at [401, 149] on div "Add Column" at bounding box center [255, 216] width 456 height 328
click at [401, 151] on div "Add Column" at bounding box center [255, 216] width 456 height 328
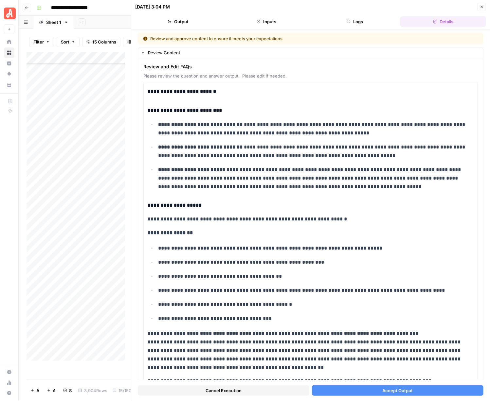
click at [395, 390] on span "Accept Output" at bounding box center [397, 390] width 30 height 7
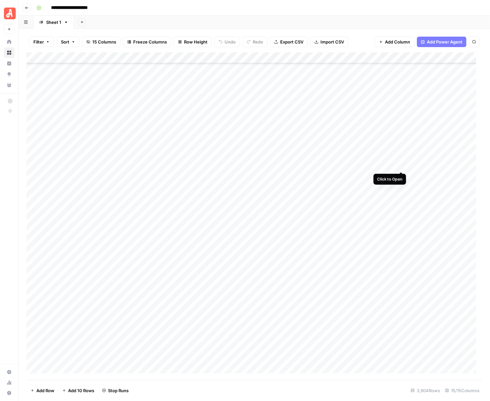
click at [400, 162] on div "Add Column" at bounding box center [255, 216] width 456 height 328
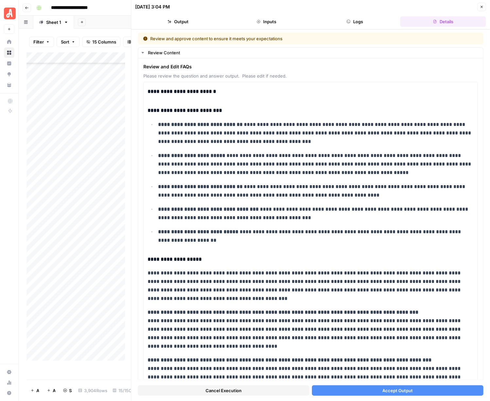
click at [395, 390] on span "Accept Output" at bounding box center [397, 390] width 30 height 7
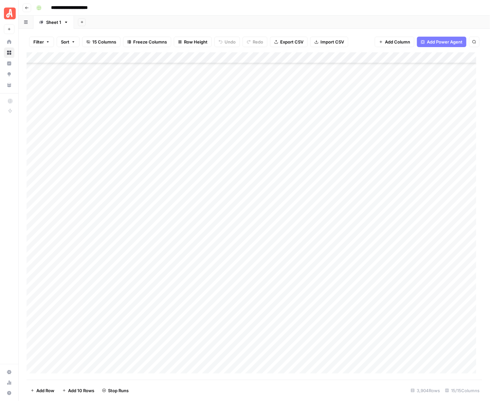
click at [399, 173] on div "Add Column" at bounding box center [255, 216] width 456 height 328
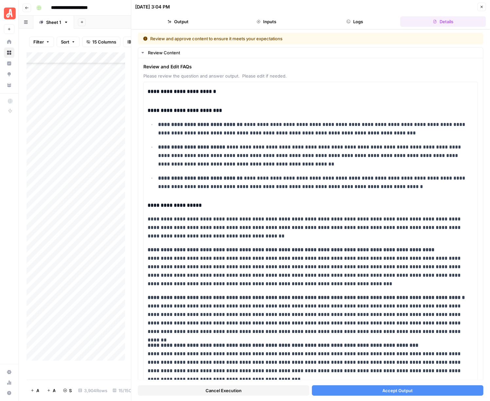
click at [388, 386] on button "Accept Output" at bounding box center [397, 390] width 171 height 10
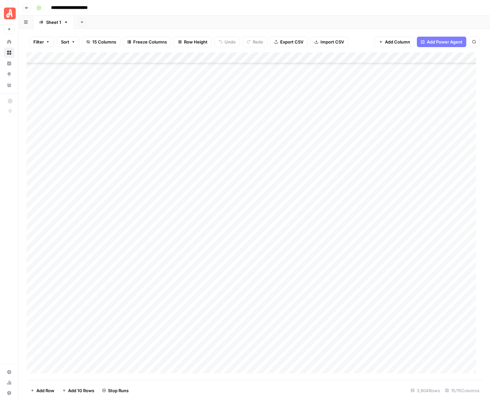
click at [400, 186] on div "Add Column" at bounding box center [255, 216] width 456 height 328
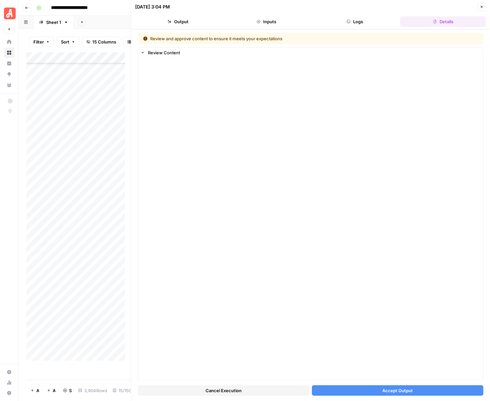
click at [383, 392] on span "Accept Output" at bounding box center [397, 390] width 30 height 7
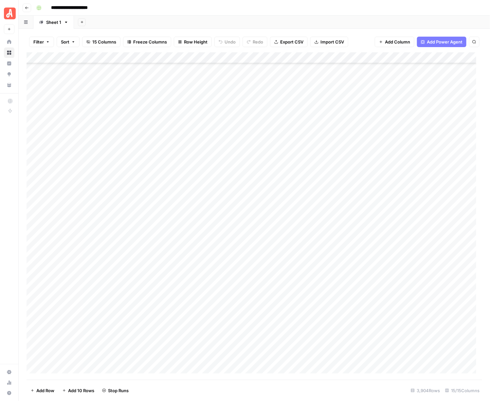
click at [403, 197] on div "Add Column" at bounding box center [255, 216] width 456 height 328
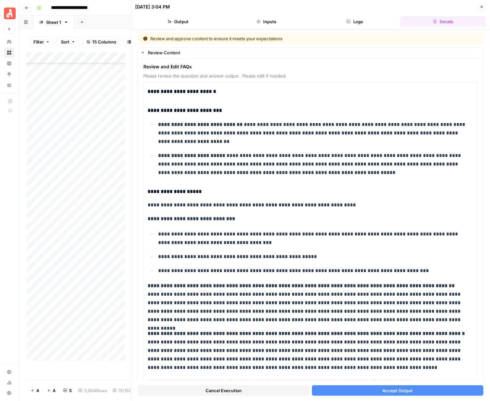
click at [392, 385] on button "Accept Output" at bounding box center [397, 390] width 171 height 10
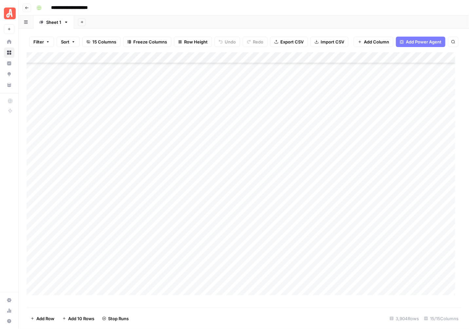
click at [401, 217] on div "Add Column" at bounding box center [244, 177] width 435 height 250
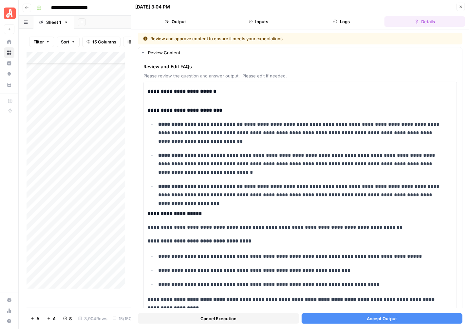
click at [396, 321] on button "Accept Output" at bounding box center [381, 319] width 161 height 10
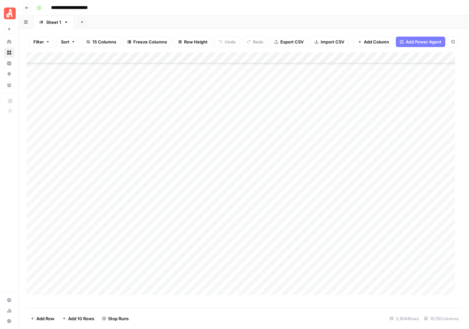
click at [401, 226] on div "Add Column" at bounding box center [244, 177] width 435 height 250
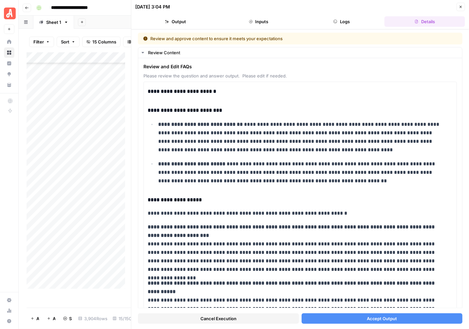
click at [408, 315] on button "Accept Output" at bounding box center [381, 319] width 161 height 10
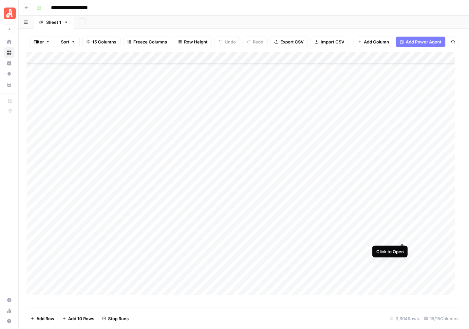
click at [401, 234] on div "Add Column" at bounding box center [244, 177] width 435 height 250
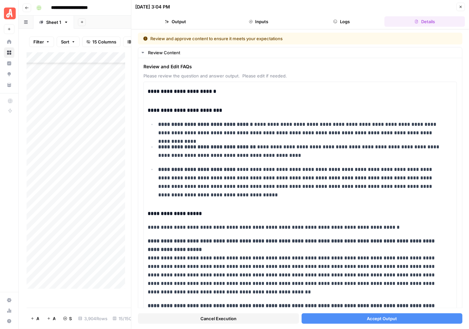
click at [387, 318] on span "Accept Output" at bounding box center [381, 319] width 30 height 7
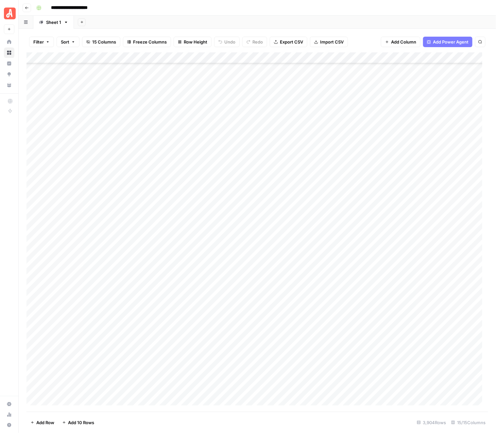
click at [402, 241] on div "Add Column" at bounding box center [258, 231] width 462 height 359
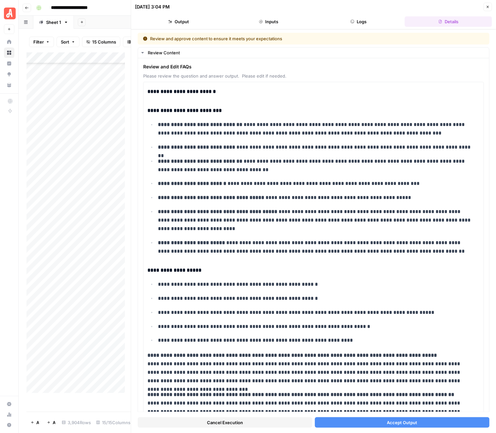
click at [410, 401] on div "Cancel Execution Accept Output" at bounding box center [314, 421] width 352 height 18
click at [411, 401] on span "Accept Output" at bounding box center [402, 422] width 30 height 7
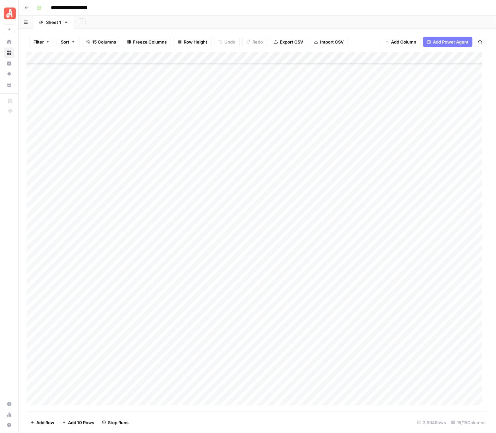
click at [401, 251] on div "Add Column" at bounding box center [258, 231] width 462 height 359
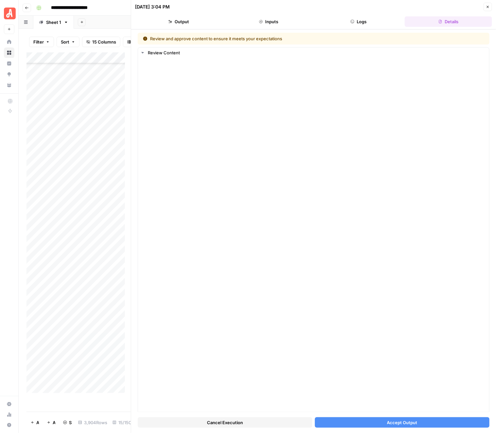
click at [413, 401] on button "Accept Output" at bounding box center [402, 422] width 175 height 10
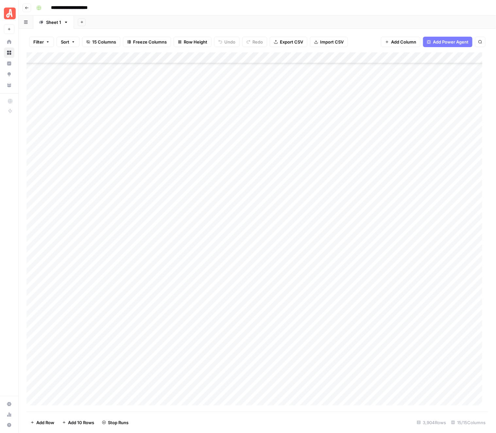
click at [401, 265] on div "Add Column" at bounding box center [258, 231] width 462 height 359
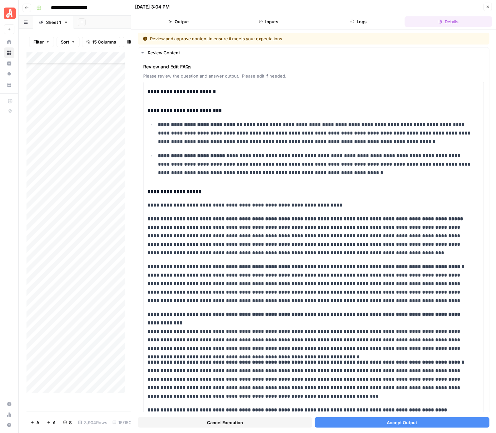
click at [398, 401] on span "Accept Output" at bounding box center [402, 422] width 30 height 7
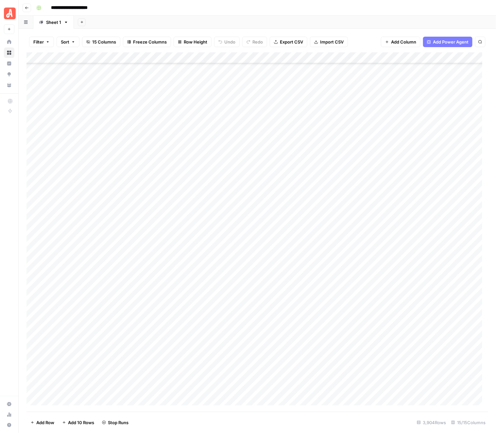
click at [400, 275] on div "Add Column" at bounding box center [258, 231] width 462 height 359
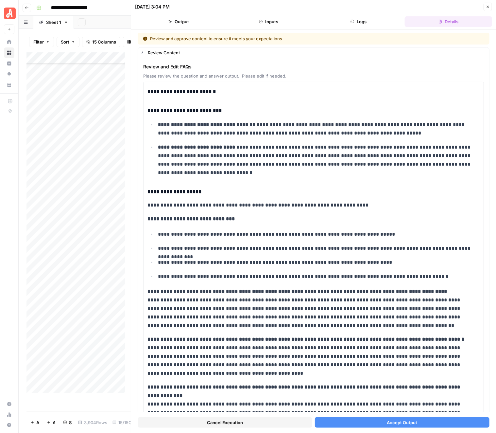
click at [391, 401] on span "Accept Output" at bounding box center [402, 422] width 30 height 7
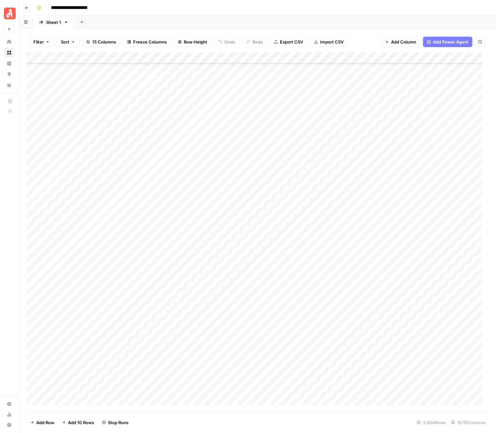
click at [401, 286] on div "Add Column" at bounding box center [258, 231] width 462 height 359
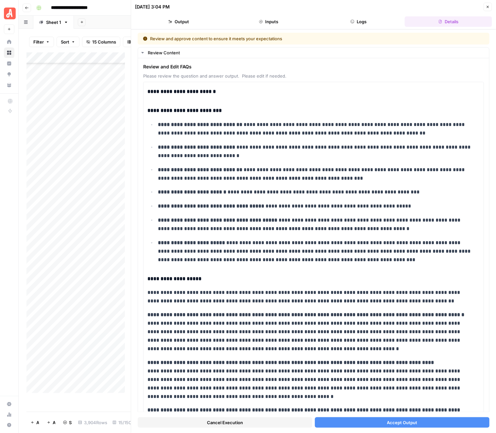
click at [408, 401] on span "Accept Output" at bounding box center [402, 422] width 30 height 7
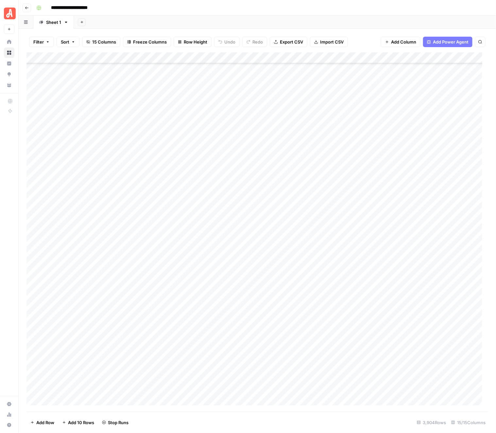
click at [403, 300] on div "Add Column" at bounding box center [258, 231] width 462 height 359
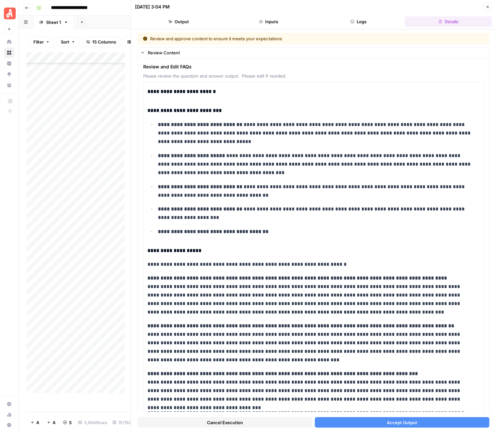
click at [414, 401] on button "Accept Output" at bounding box center [402, 422] width 175 height 10
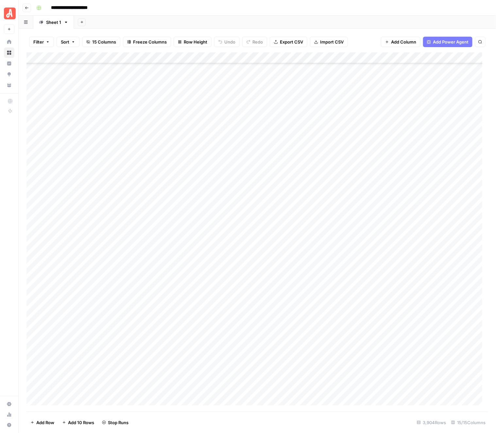
click at [331, 12] on header "**********" at bounding box center [258, 8] width 478 height 16
click at [403, 310] on div "Add Column" at bounding box center [258, 231] width 462 height 359
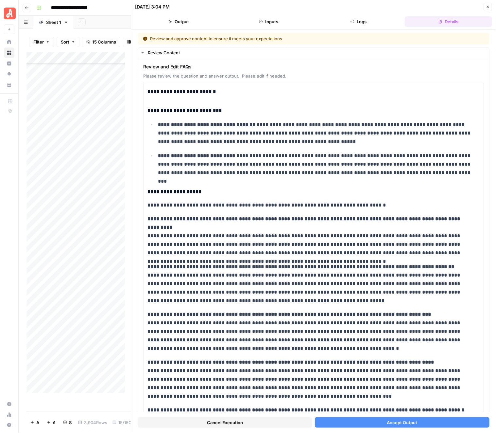
click at [407, 401] on span "Accept Output" at bounding box center [402, 422] width 30 height 7
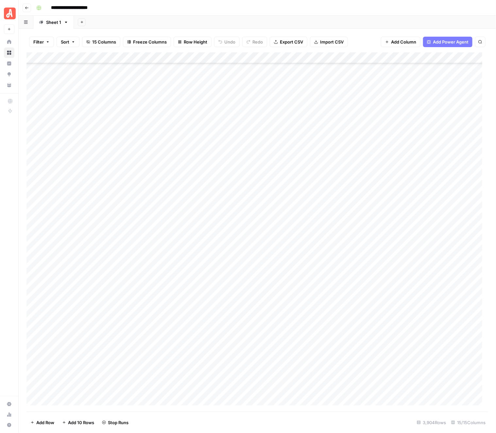
click at [403, 318] on div "Add Column" at bounding box center [258, 231] width 462 height 359
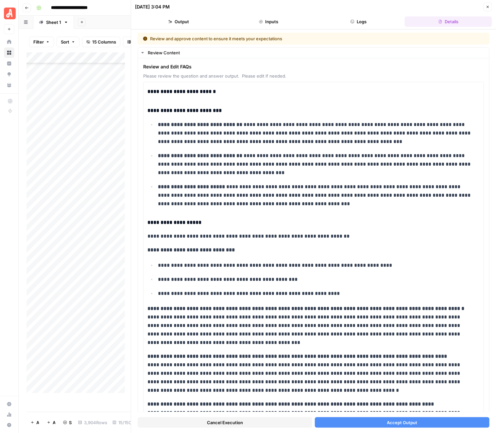
click at [411, 401] on button "Accept Output" at bounding box center [402, 422] width 175 height 10
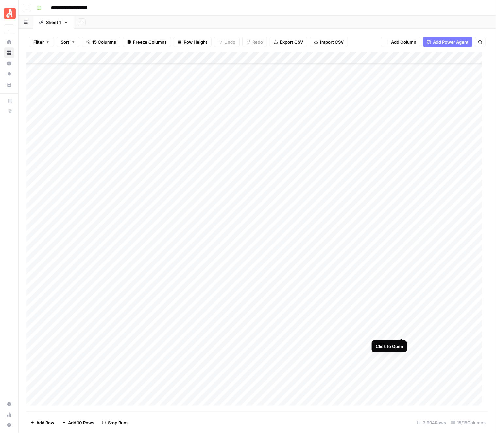
click at [403, 333] on div "Add Column" at bounding box center [258, 231] width 462 height 359
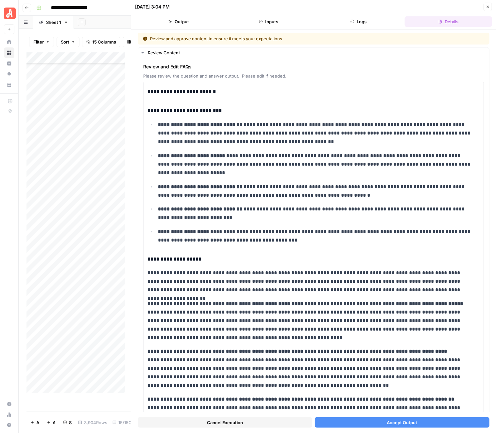
click at [406, 401] on span "Accept Output" at bounding box center [402, 422] width 30 height 7
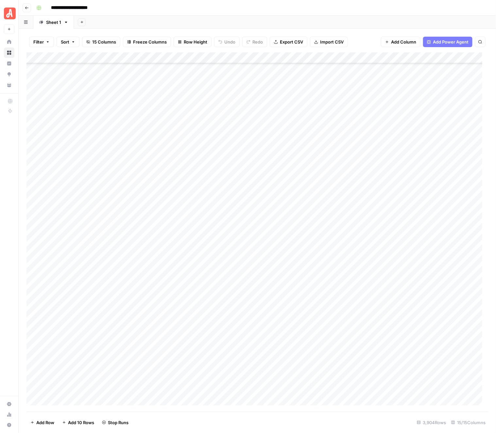
click at [400, 343] on div "Add Column" at bounding box center [258, 231] width 462 height 359
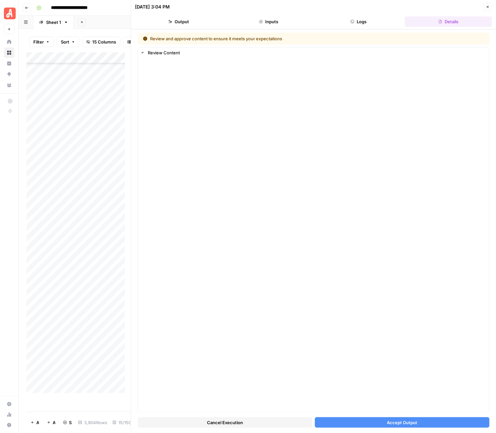
click at [417, 401] on button "Accept Output" at bounding box center [402, 422] width 175 height 10
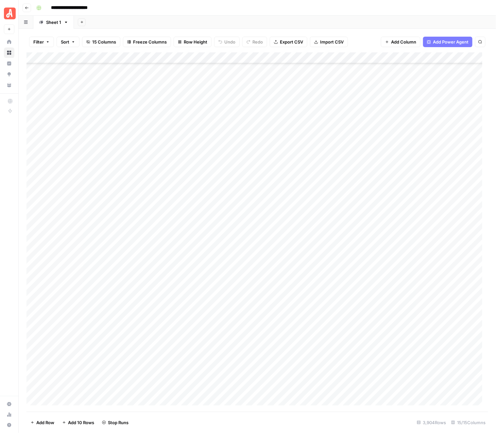
scroll to position [40706, 0]
click at [400, 190] on div "Add Column" at bounding box center [258, 231] width 462 height 359
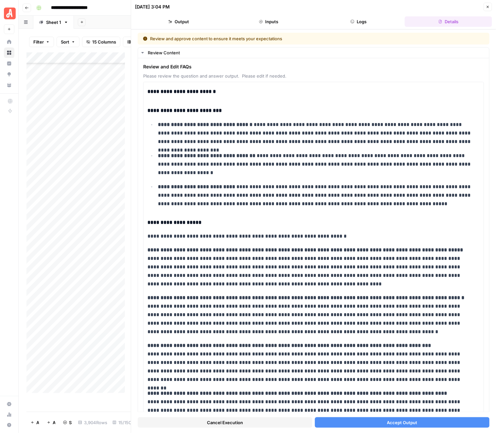
click at [406, 401] on span "Accept Output" at bounding box center [402, 422] width 30 height 7
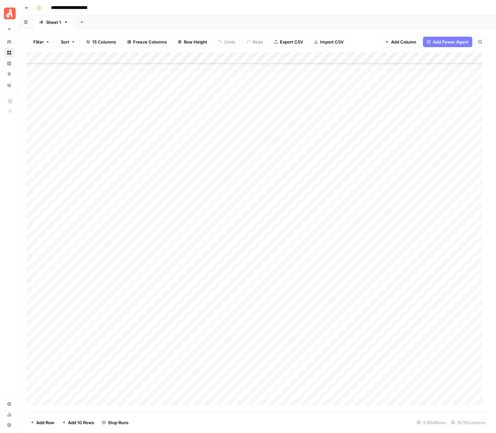
click at [400, 200] on div "Add Column" at bounding box center [258, 231] width 462 height 359
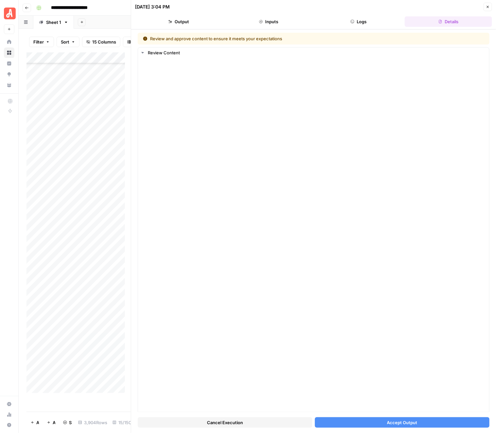
click at [399, 401] on span "Accept Output" at bounding box center [402, 422] width 30 height 7
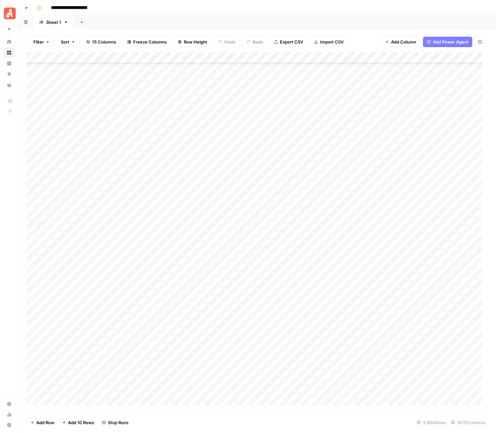
click at [401, 211] on div "Add Column" at bounding box center [258, 231] width 462 height 359
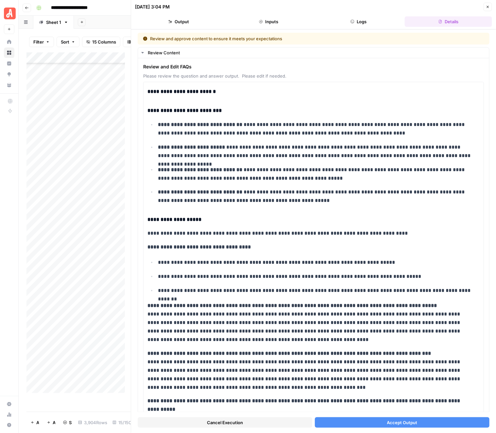
click at [389, 401] on span "Accept Output" at bounding box center [402, 422] width 30 height 7
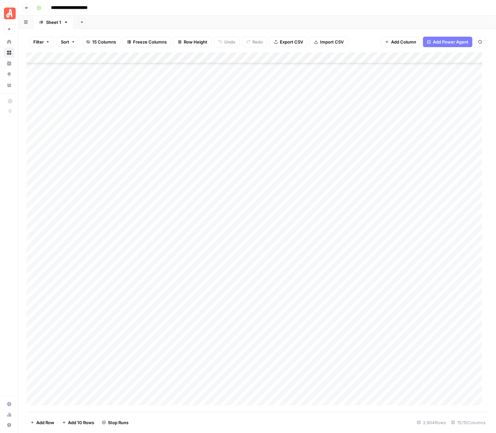
click at [400, 222] on div "Add Column" at bounding box center [258, 231] width 462 height 359
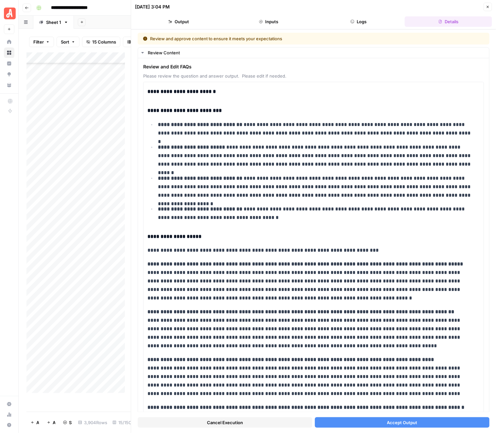
click at [424, 401] on button "Accept Output" at bounding box center [402, 422] width 175 height 10
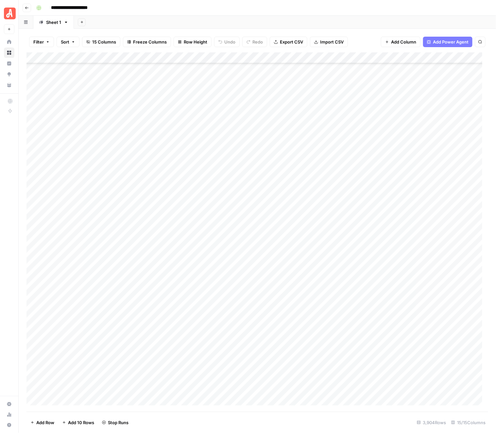
click at [400, 233] on div "Add Column" at bounding box center [258, 231] width 462 height 359
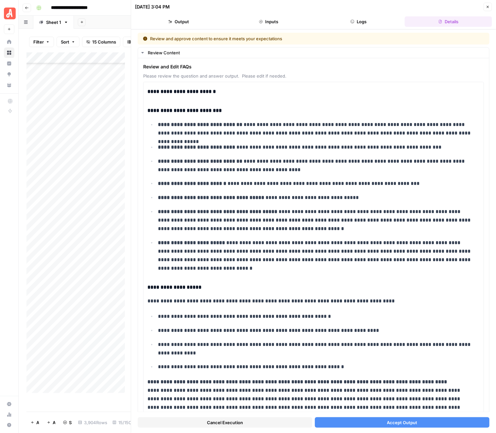
click at [392, 401] on span "Accept Output" at bounding box center [402, 422] width 30 height 7
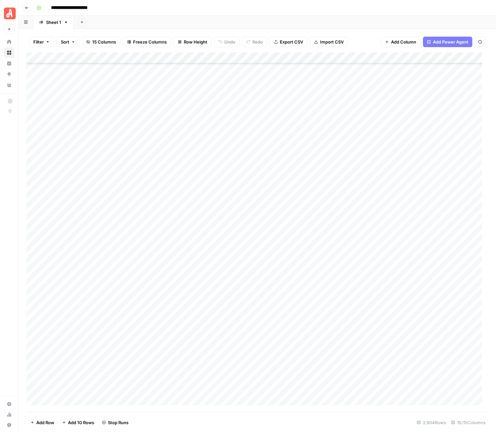
click at [403, 245] on div "Add Column" at bounding box center [258, 231] width 462 height 359
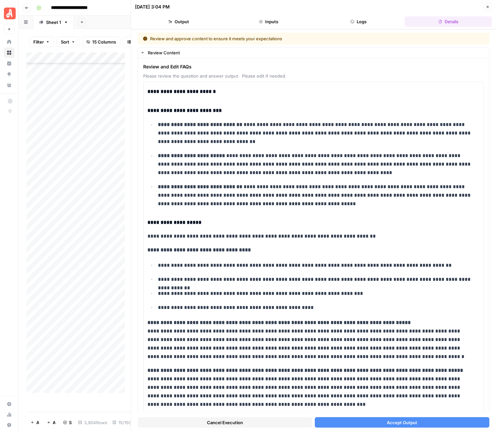
click at [409, 401] on button "Accept Output" at bounding box center [402, 422] width 175 height 10
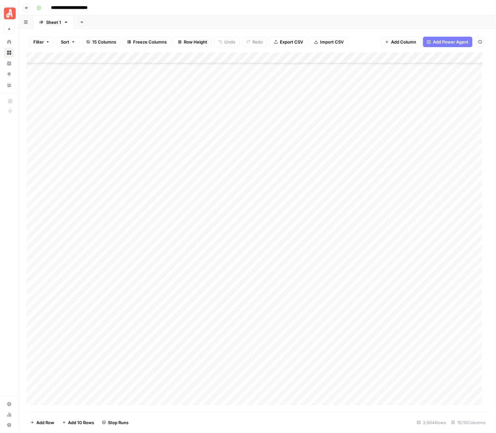
click at [401, 254] on div "Add Column" at bounding box center [258, 231] width 462 height 359
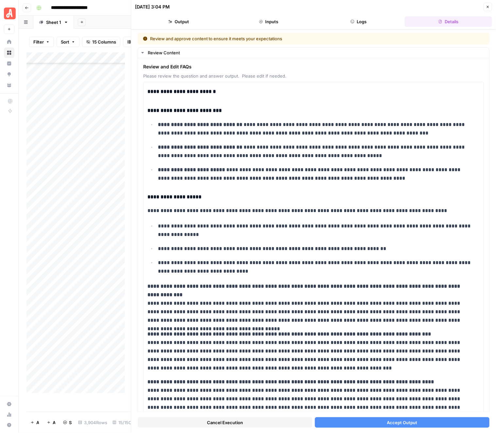
click at [389, 401] on div "Cancel Execution Accept Output" at bounding box center [314, 421] width 352 height 18
click at [390, 401] on span "Accept Output" at bounding box center [402, 422] width 30 height 7
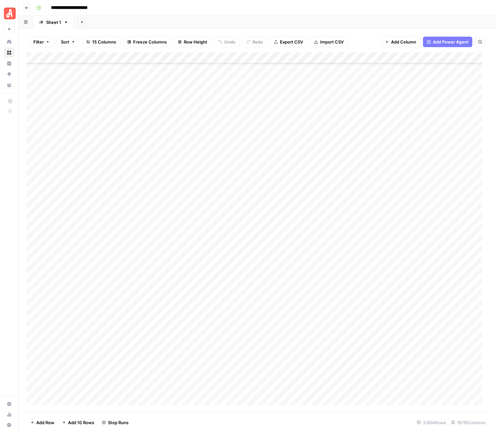
click at [401, 266] on div "Add Column" at bounding box center [258, 231] width 462 height 359
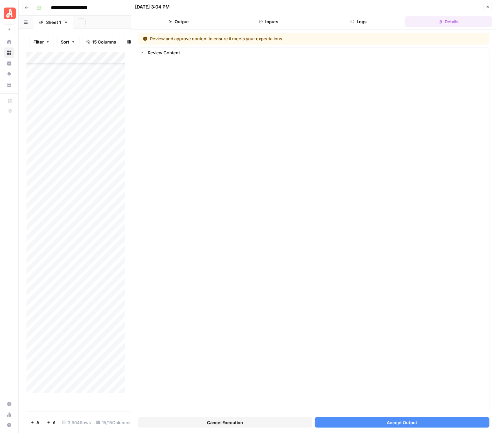
click at [393, 401] on span "Accept Output" at bounding box center [402, 422] width 30 height 7
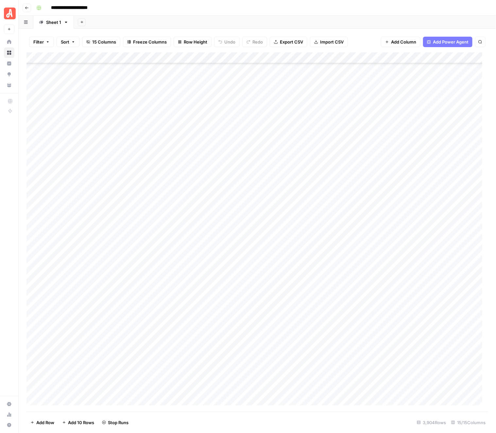
click at [402, 276] on div "Add Column" at bounding box center [258, 231] width 462 height 359
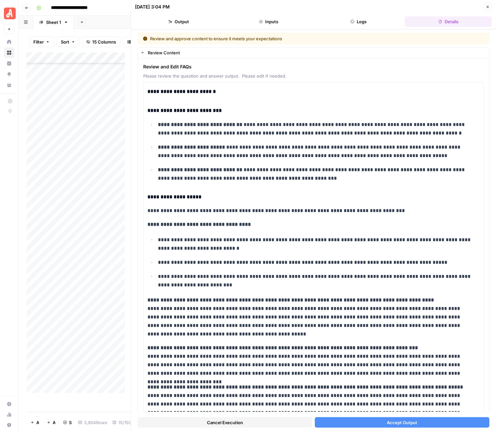
click at [401, 401] on span "Accept Output" at bounding box center [402, 422] width 30 height 7
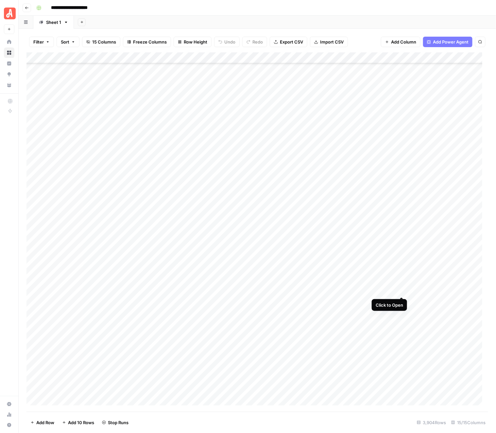
click at [403, 290] on div "Add Column" at bounding box center [258, 231] width 462 height 359
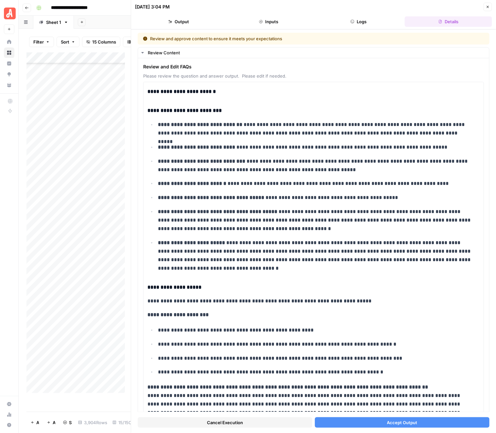
click at [385, 401] on button "Accept Output" at bounding box center [402, 422] width 175 height 10
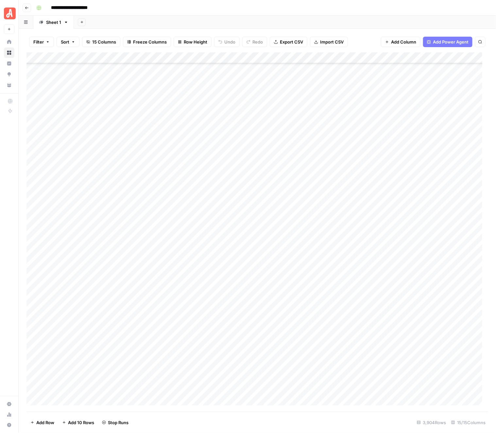
click at [403, 302] on div "Add Column" at bounding box center [258, 231] width 462 height 359
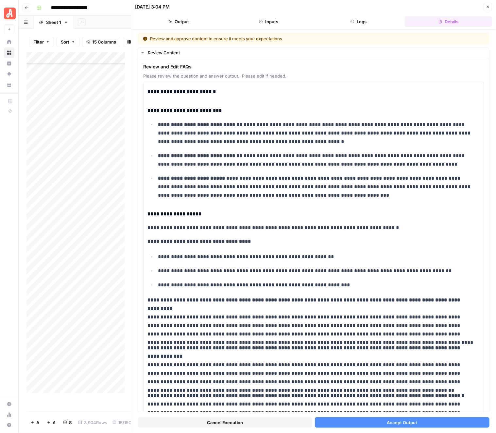
click at [397, 401] on span "Accept Output" at bounding box center [402, 422] width 30 height 7
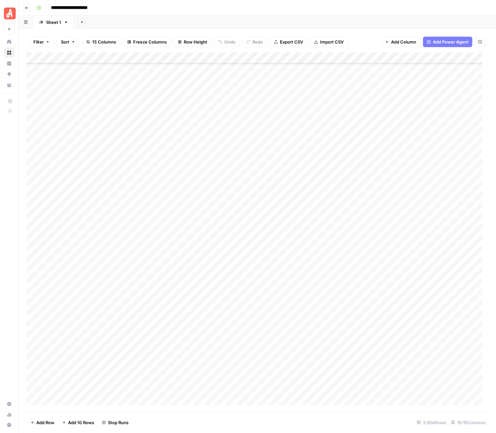
click at [400, 311] on div "Add Column" at bounding box center [258, 231] width 462 height 359
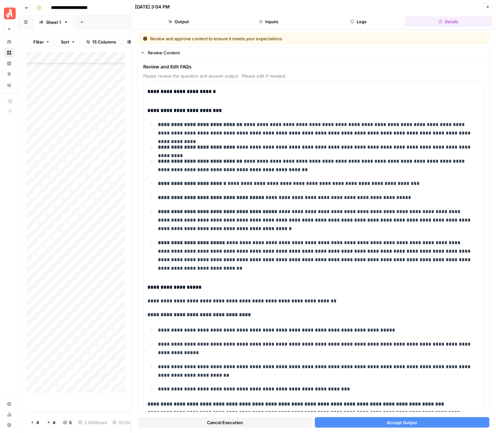
click at [405, 401] on span "Accept Output" at bounding box center [402, 422] width 30 height 7
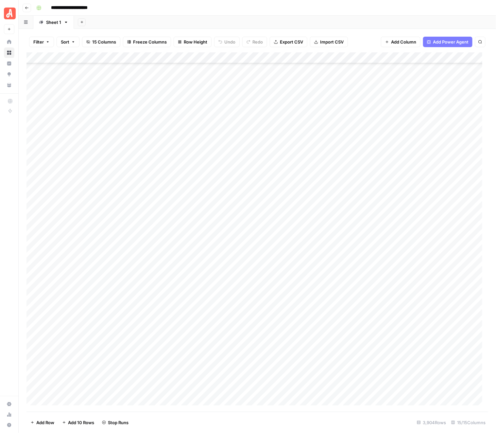
click at [404, 325] on div "Add Column" at bounding box center [258, 231] width 462 height 359
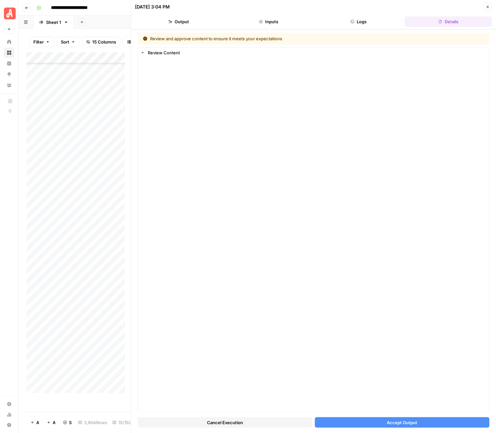
click at [393, 401] on span "Accept Output" at bounding box center [402, 422] width 30 height 7
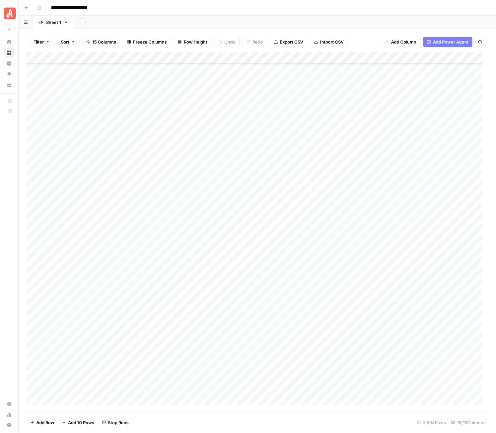
click at [401, 334] on div "Add Column" at bounding box center [258, 231] width 462 height 359
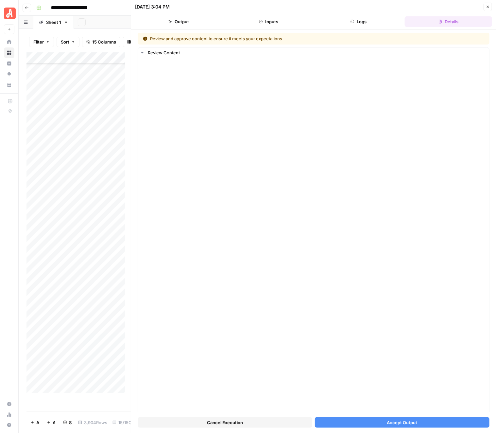
click at [399, 401] on span "Accept Output" at bounding box center [402, 422] width 30 height 7
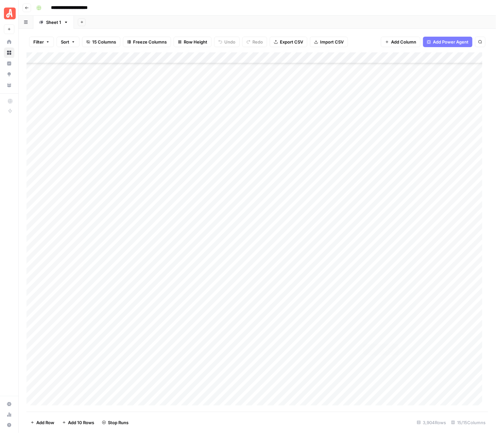
click at [400, 347] on div "Add Column" at bounding box center [258, 231] width 462 height 359
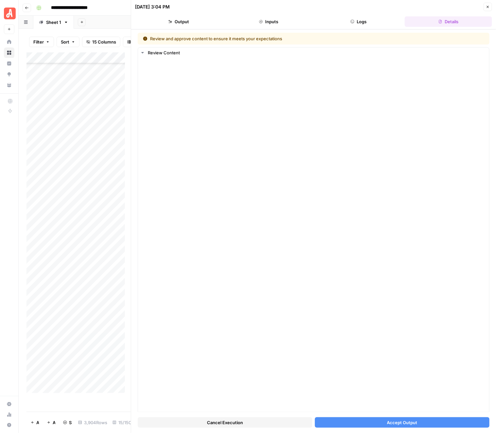
click at [397, 401] on span "Accept Output" at bounding box center [402, 422] width 30 height 7
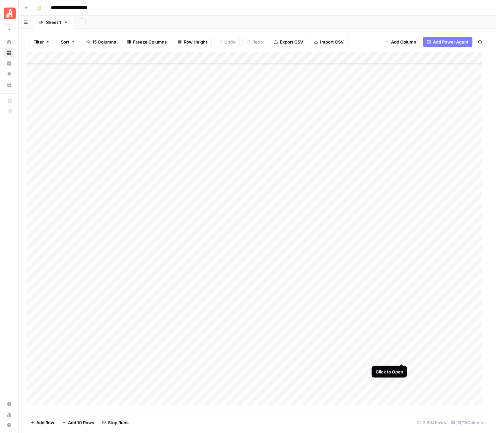
click at [403, 356] on div "Add Column" at bounding box center [258, 231] width 462 height 359
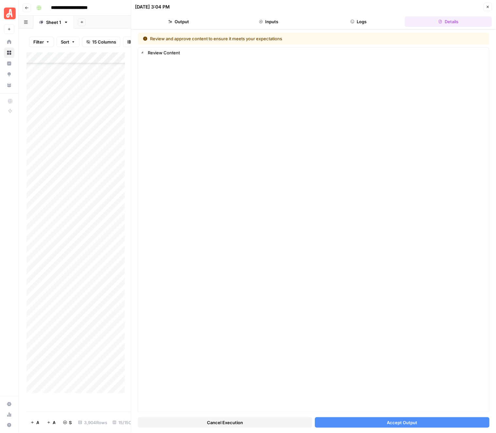
click at [396, 401] on span "Accept Output" at bounding box center [402, 422] width 30 height 7
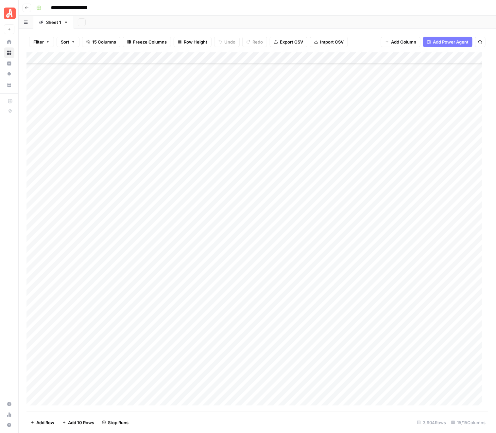
scroll to position [40870, 0]
click at [400, 205] on div "Add Column" at bounding box center [258, 231] width 462 height 359
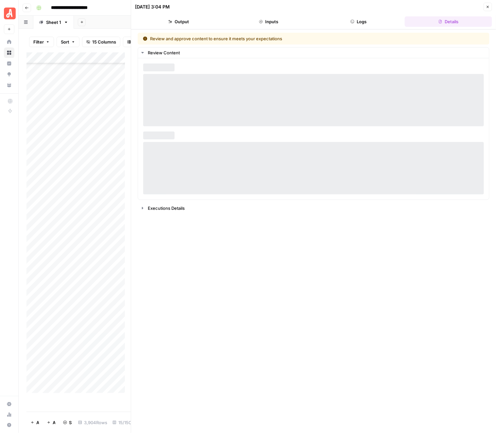
click at [416, 401] on div "Review and approve content to ensure it meets your expectations Review Content …" at bounding box center [314, 231] width 352 height 397
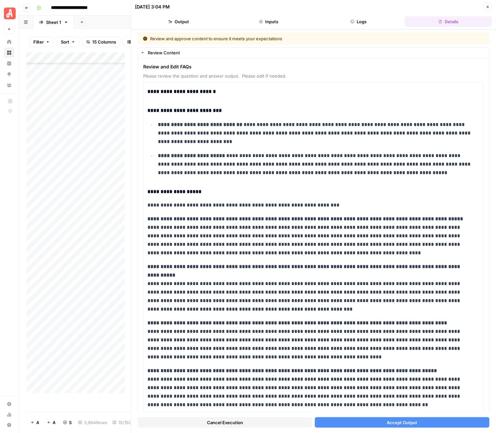
click at [416, 401] on button "Accept Output" at bounding box center [402, 422] width 175 height 10
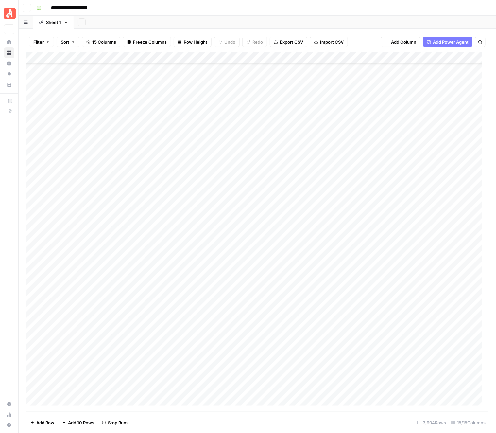
click at [402, 213] on div "Add Column" at bounding box center [258, 231] width 462 height 359
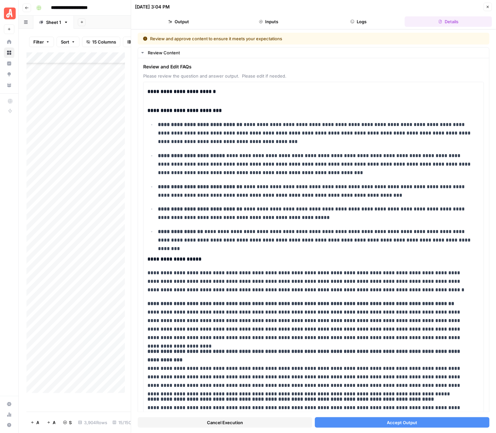
click at [389, 401] on span "Accept Output" at bounding box center [402, 422] width 30 height 7
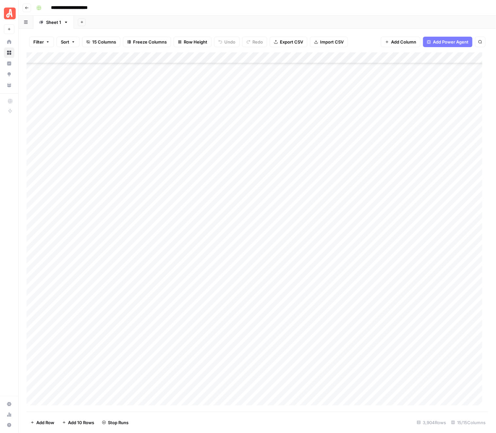
click at [400, 226] on div "Add Column" at bounding box center [258, 231] width 462 height 359
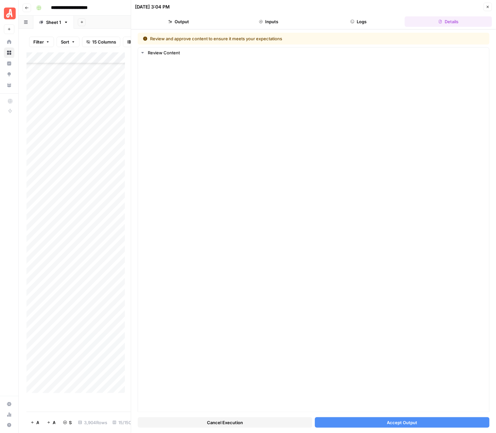
click at [396, 401] on span "Accept Output" at bounding box center [402, 422] width 30 height 7
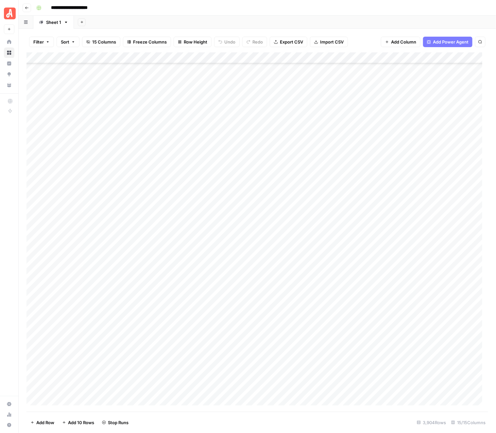
click at [404, 239] on div "Add Column" at bounding box center [258, 231] width 462 height 359
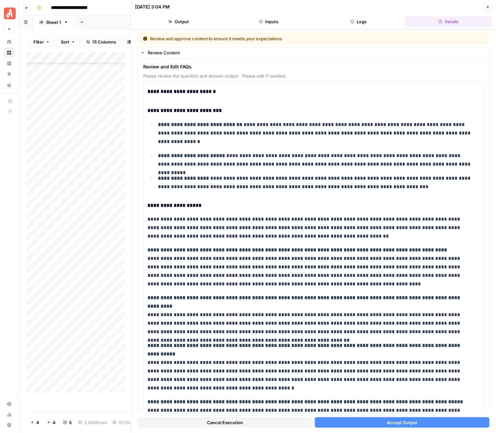
click at [404, 401] on button "Accept Output" at bounding box center [402, 422] width 175 height 10
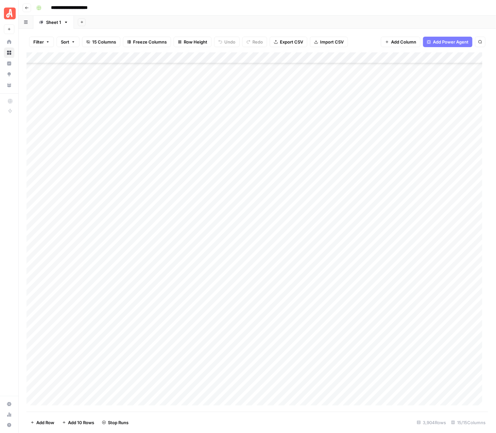
click at [403, 250] on div "Add Column" at bounding box center [258, 231] width 462 height 359
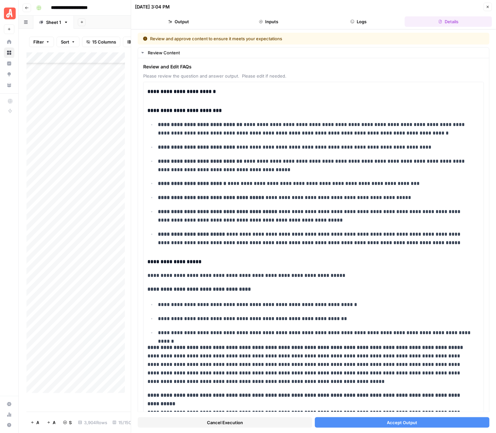
click at [395, 401] on span "Accept Output" at bounding box center [402, 422] width 30 height 7
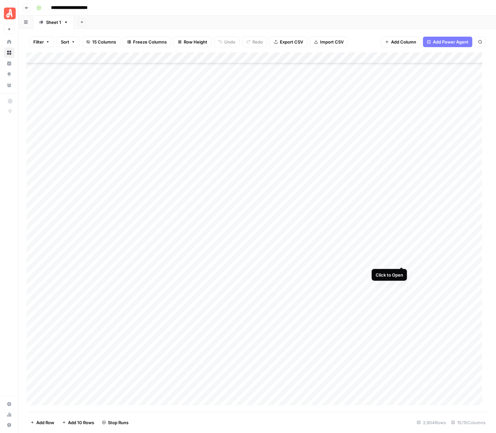
click at [401, 262] on div "Add Column" at bounding box center [258, 231] width 462 height 359
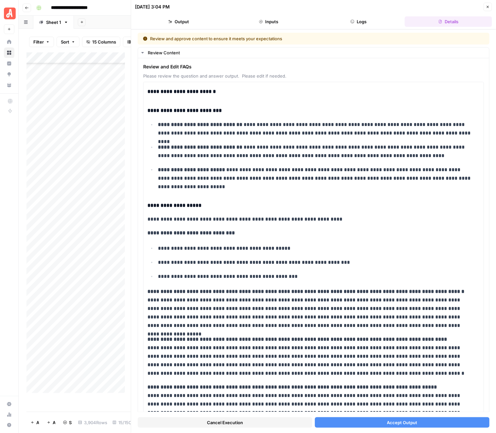
click at [403, 401] on div "Cancel Execution Accept Output" at bounding box center [314, 421] width 352 height 18
click at [404, 401] on span "Accept Output" at bounding box center [402, 422] width 30 height 7
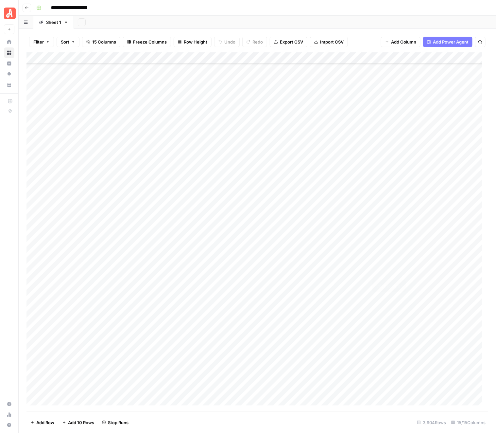
click at [398, 274] on div "Add Column" at bounding box center [258, 231] width 462 height 359
click at [401, 273] on div "Add Column" at bounding box center [258, 231] width 462 height 359
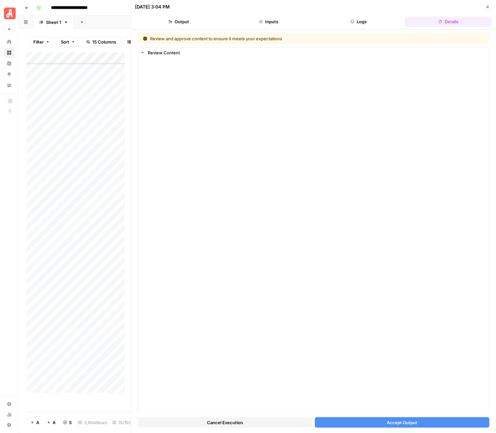
click at [380, 401] on button "Accept Output" at bounding box center [402, 422] width 175 height 10
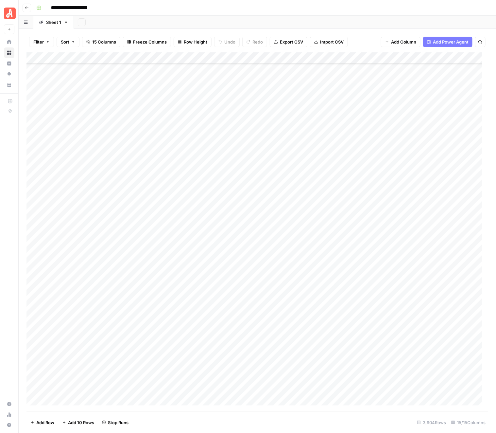
click at [400, 280] on div "Add Column" at bounding box center [258, 231] width 462 height 359
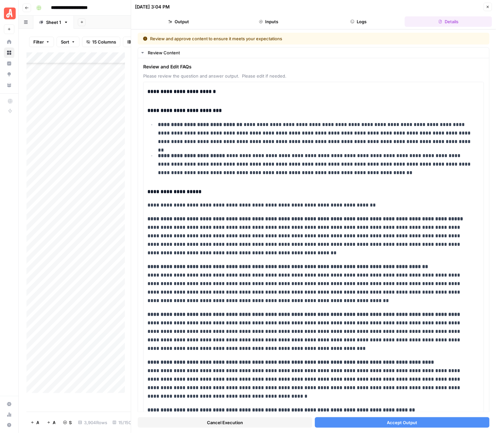
click at [382, 401] on button "Accept Output" at bounding box center [402, 422] width 175 height 10
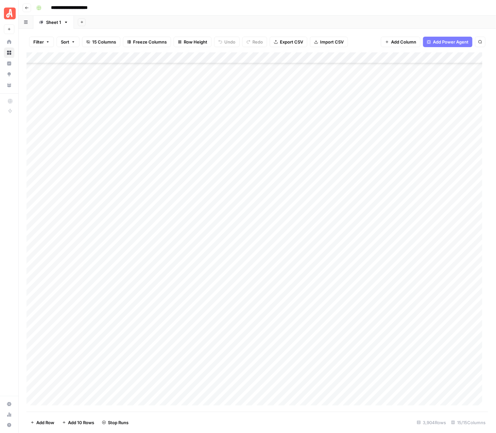
click at [404, 293] on div "Add Column" at bounding box center [258, 231] width 462 height 359
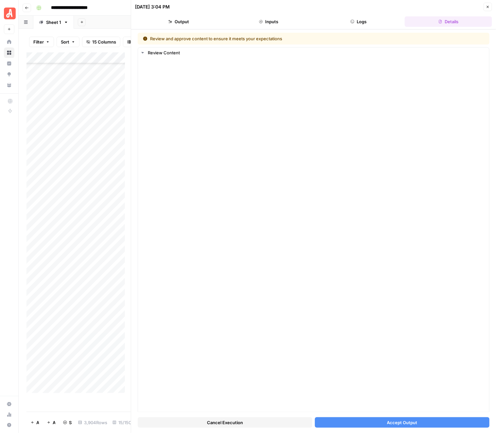
click at [407, 401] on span "Accept Output" at bounding box center [402, 422] width 30 height 7
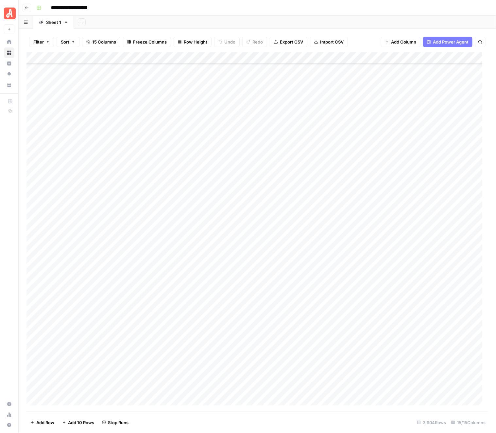
click at [402, 305] on div "Add Column" at bounding box center [258, 231] width 462 height 359
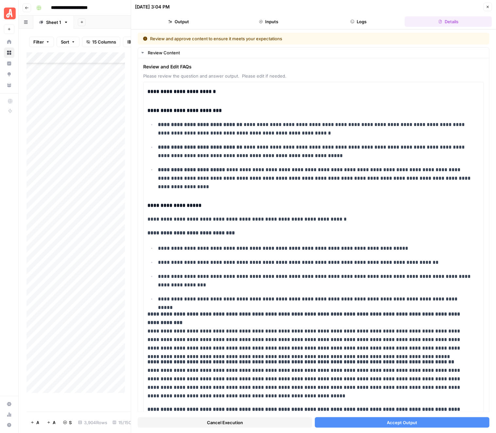
click at [393, 401] on span "Accept Output" at bounding box center [402, 422] width 30 height 7
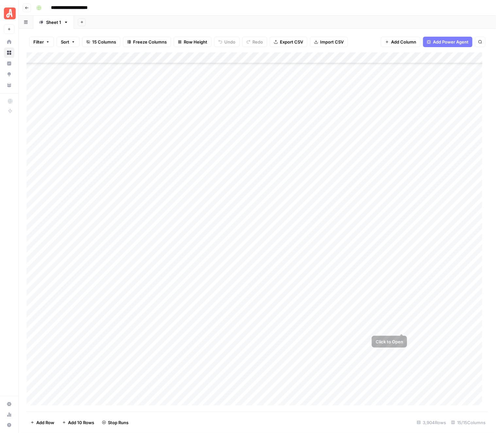
click at [402, 316] on div "Add Column" at bounding box center [258, 231] width 462 height 359
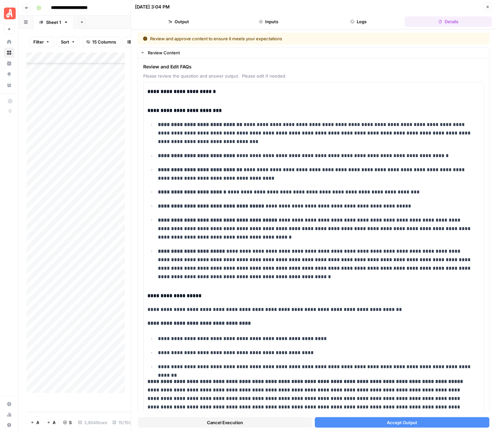
click at [412, 401] on span "Accept Output" at bounding box center [402, 422] width 30 height 7
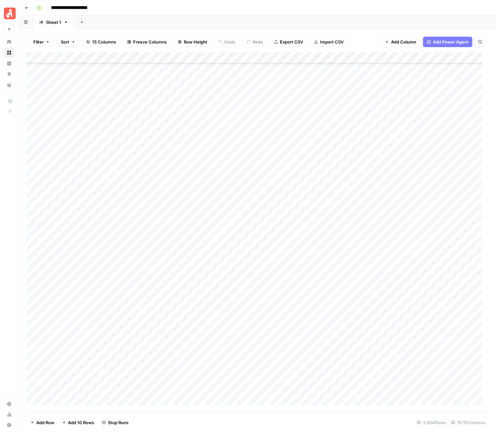
click at [402, 327] on div "Add Column" at bounding box center [258, 231] width 462 height 359
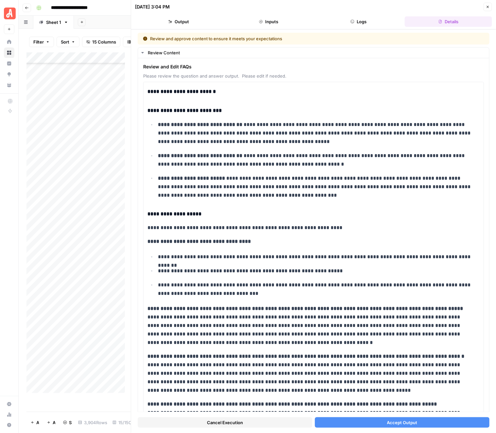
click at [400, 401] on span "Accept Output" at bounding box center [402, 422] width 30 height 7
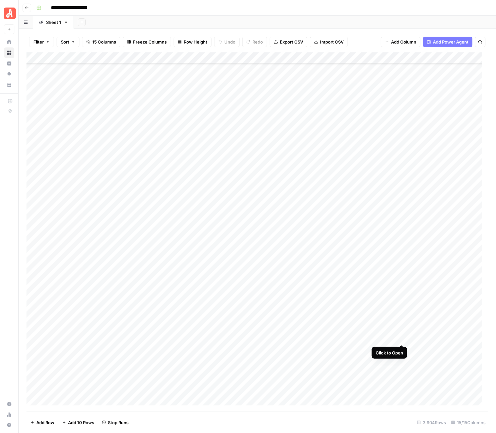
click at [404, 340] on div "Add Column" at bounding box center [258, 231] width 462 height 359
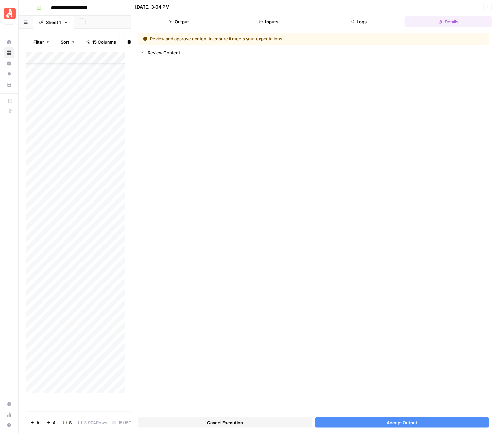
click at [409, 401] on span "Accept Output" at bounding box center [402, 422] width 30 height 7
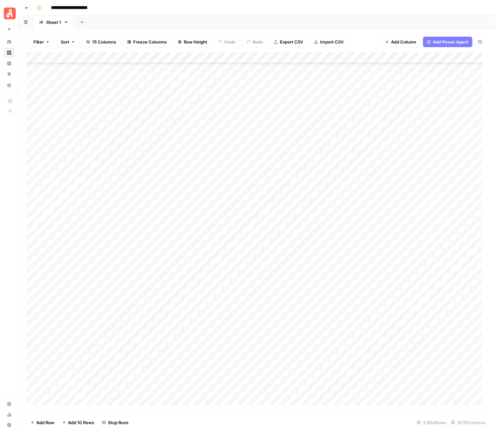
click at [401, 349] on div "Add Column" at bounding box center [258, 231] width 462 height 359
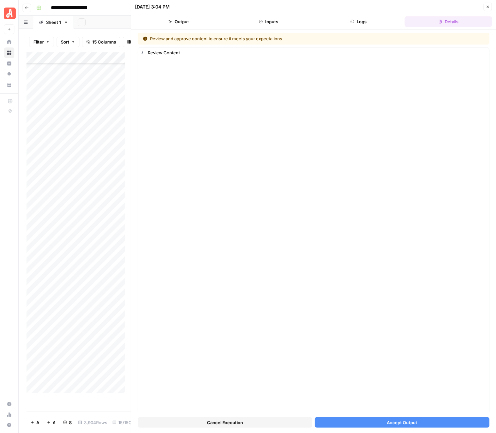
click at [389, 401] on span "Accept Output" at bounding box center [402, 422] width 30 height 7
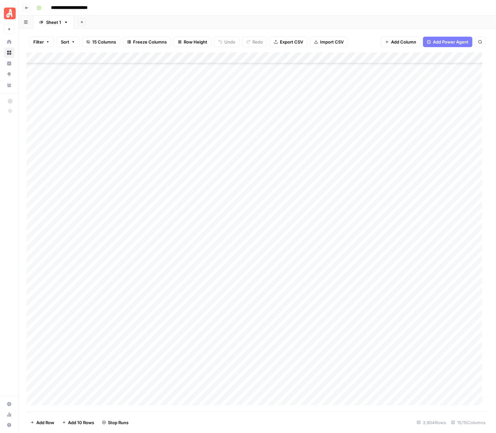
click at [401, 362] on div "Add Column" at bounding box center [258, 231] width 462 height 359
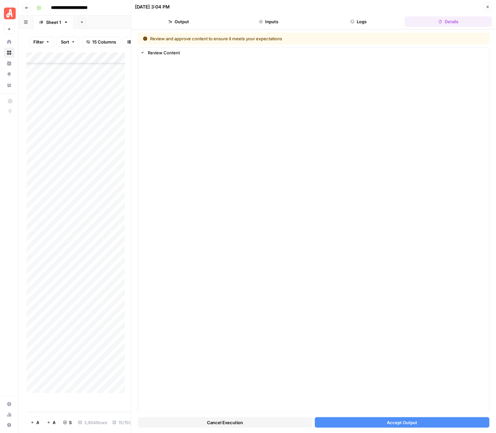
click at [404, 401] on span "Accept Output" at bounding box center [402, 422] width 30 height 7
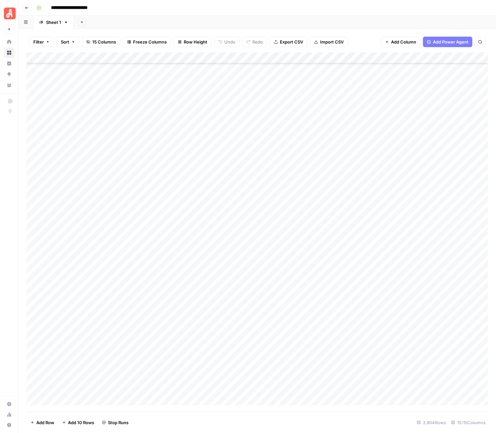
scroll to position [40992, 0]
click at [402, 249] on div "Add Column" at bounding box center [258, 231] width 462 height 359
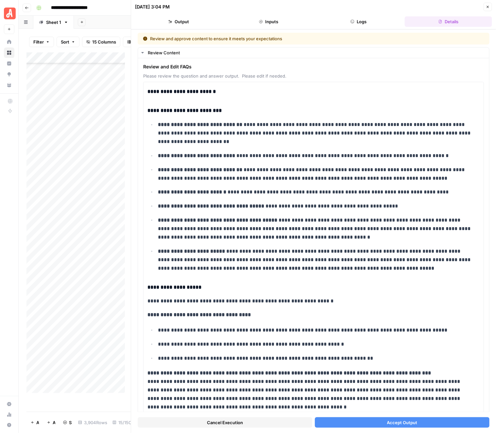
click at [400, 401] on span "Accept Output" at bounding box center [402, 422] width 30 height 7
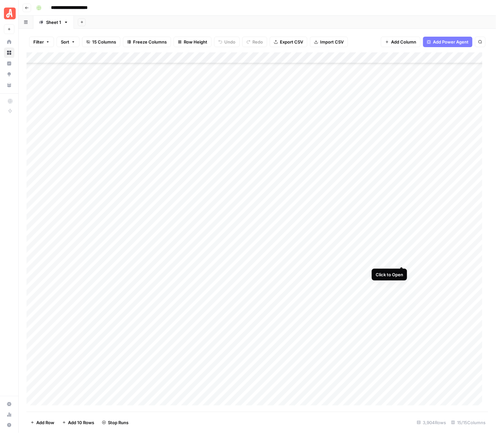
click at [404, 261] on div "Add Column" at bounding box center [258, 231] width 462 height 359
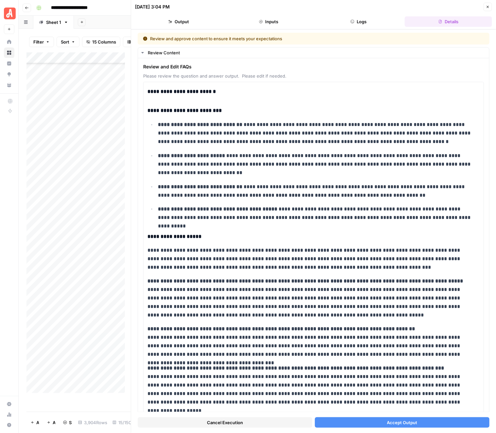
click at [407, 401] on span "Accept Output" at bounding box center [402, 422] width 30 height 7
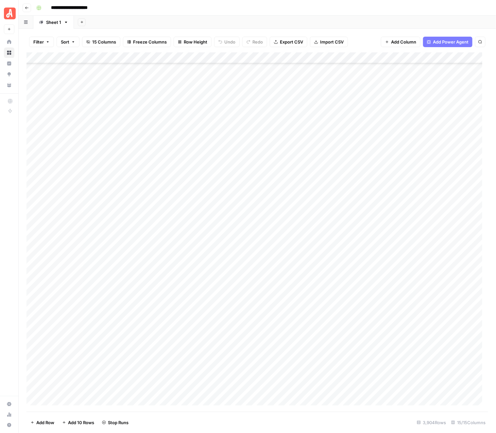
click at [400, 269] on div "Add Column" at bounding box center [258, 231] width 462 height 359
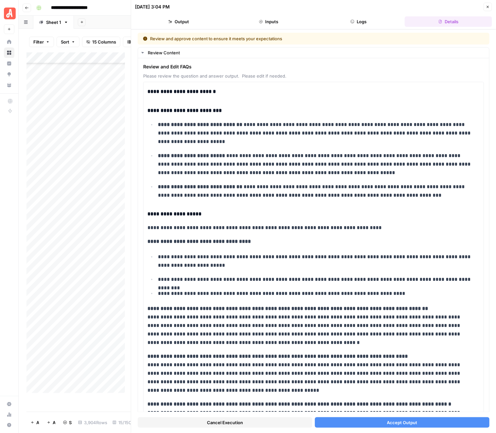
click at [396, 401] on span "Accept Output" at bounding box center [402, 422] width 30 height 7
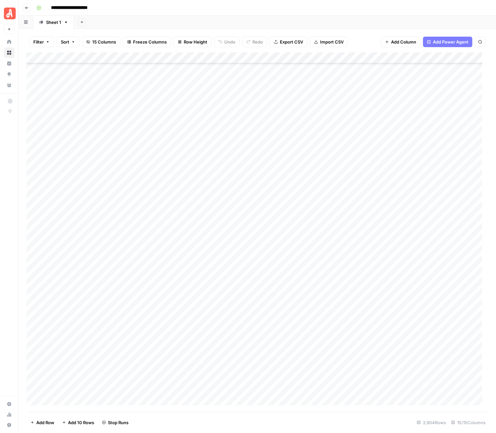
click at [404, 283] on div "Add Column" at bounding box center [258, 231] width 462 height 359
click at [399, 295] on div "Add Column" at bounding box center [258, 231] width 462 height 359
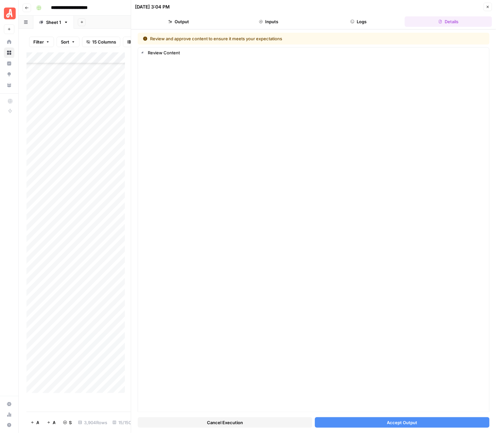
click at [399, 401] on span "Accept Output" at bounding box center [402, 422] width 30 height 7
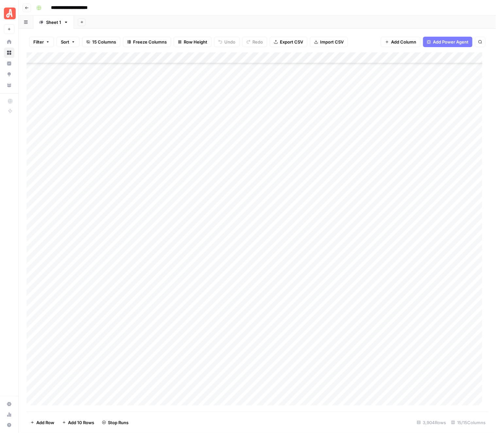
click at [400, 301] on div "Add Column" at bounding box center [258, 231] width 462 height 359
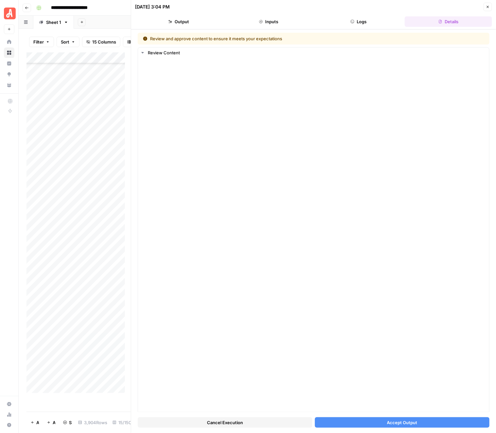
click at [402, 401] on button "Accept Output" at bounding box center [402, 422] width 175 height 10
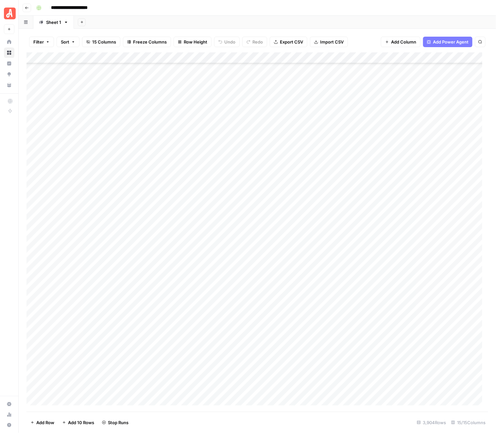
click at [405, 315] on div "Add Column" at bounding box center [258, 231] width 462 height 359
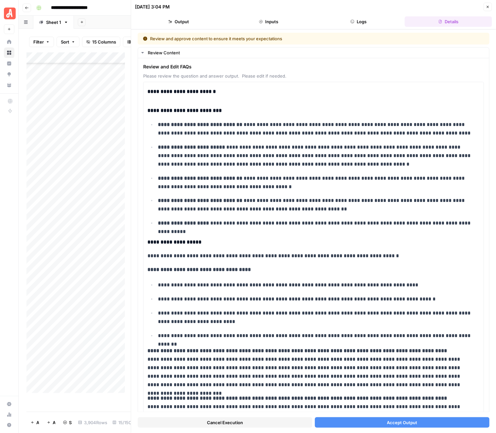
click at [401, 401] on span "Accept Output" at bounding box center [402, 422] width 30 height 7
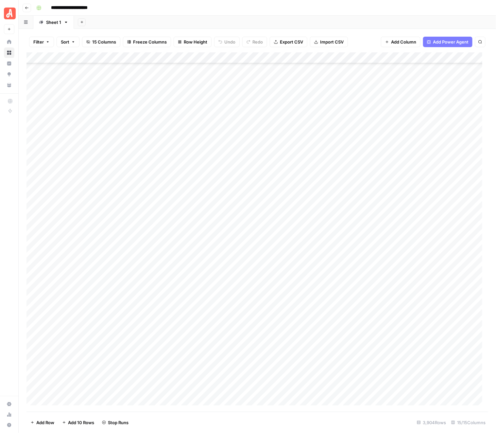
click at [401, 327] on div "Add Column" at bounding box center [258, 231] width 462 height 359
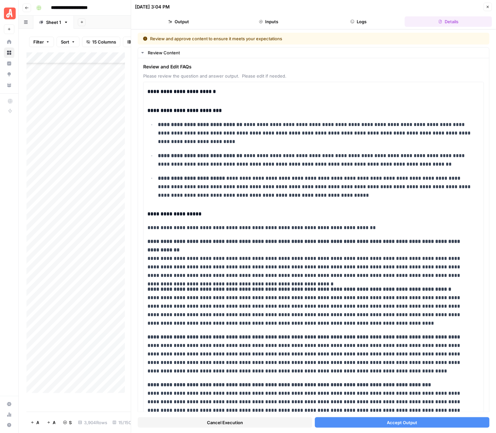
click at [394, 401] on span "Accept Output" at bounding box center [402, 422] width 30 height 7
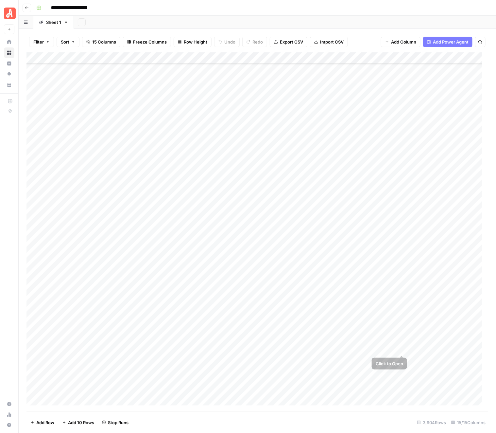
click at [401, 337] on div "Add Column" at bounding box center [258, 231] width 462 height 359
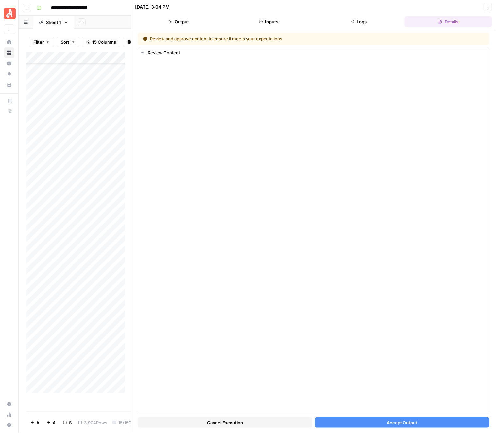
click at [393, 401] on button "Accept Output" at bounding box center [402, 422] width 175 height 10
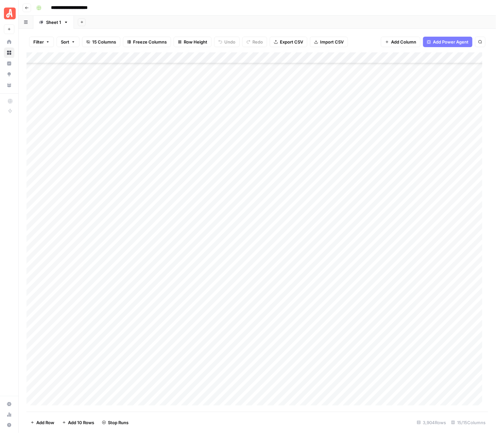
click at [400, 347] on div "Add Column" at bounding box center [258, 231] width 462 height 359
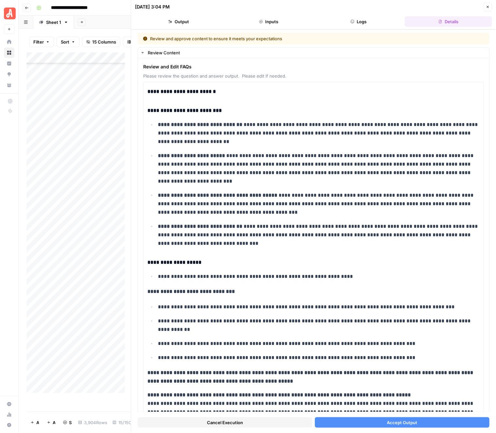
click at [397, 401] on span "Accept Output" at bounding box center [402, 422] width 30 height 7
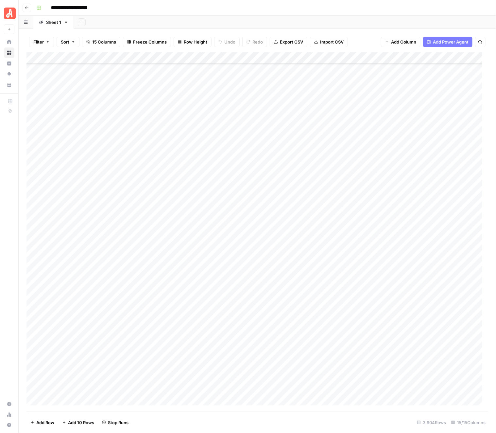
click at [403, 359] on div "Add Column" at bounding box center [258, 231] width 462 height 359
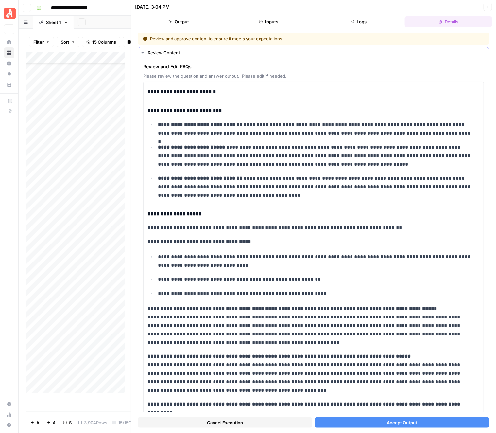
scroll to position [152, 0]
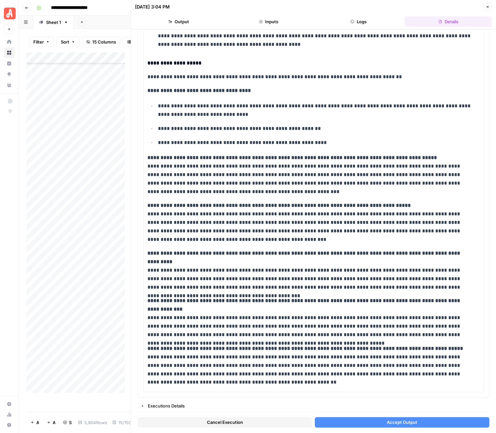
click at [375, 401] on button "Accept Output" at bounding box center [402, 422] width 175 height 10
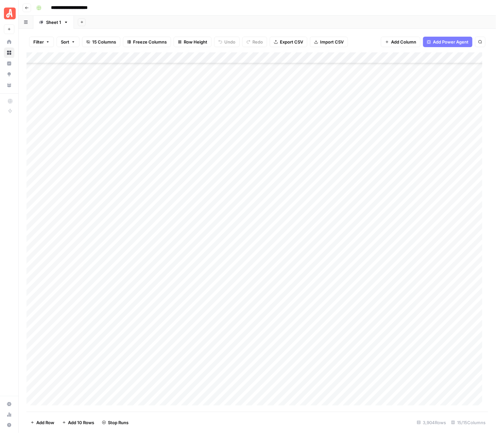
scroll to position [41156, 0]
click at [402, 208] on div "Add Column" at bounding box center [258, 231] width 462 height 359
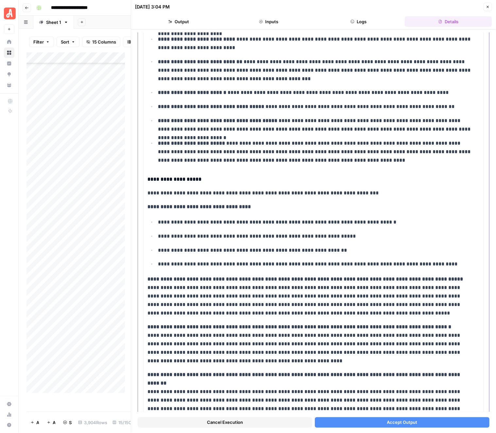
scroll to position [204, 0]
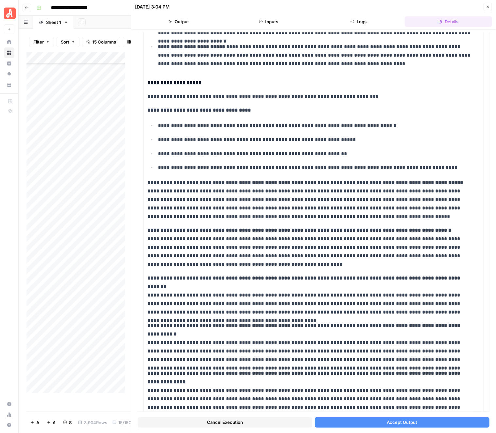
click at [366, 401] on button "Accept Output" at bounding box center [402, 422] width 175 height 10
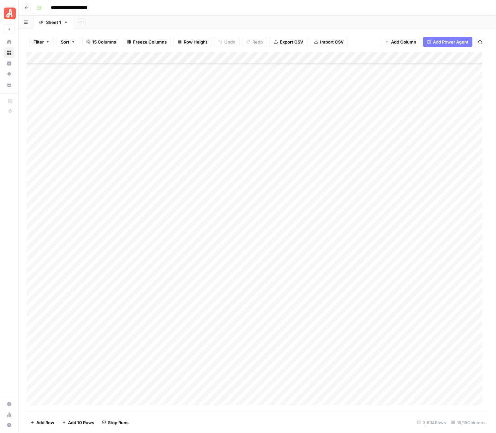
click at [400, 219] on div "Add Column" at bounding box center [258, 231] width 462 height 359
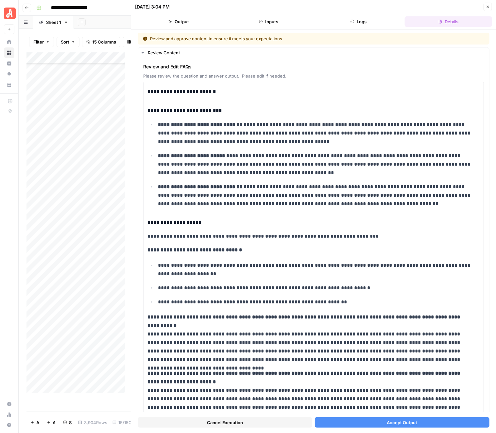
click at [365, 401] on button "Accept Output" at bounding box center [402, 422] width 175 height 10
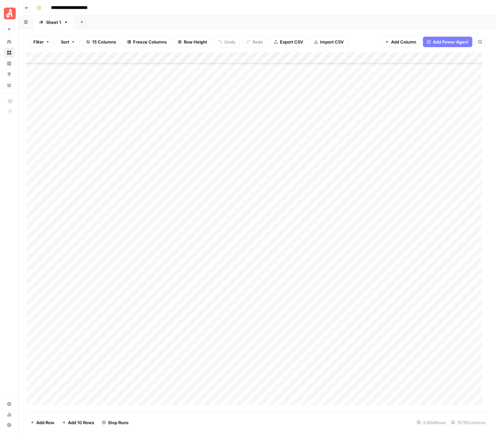
click at [401, 231] on div "Add Column" at bounding box center [258, 231] width 462 height 359
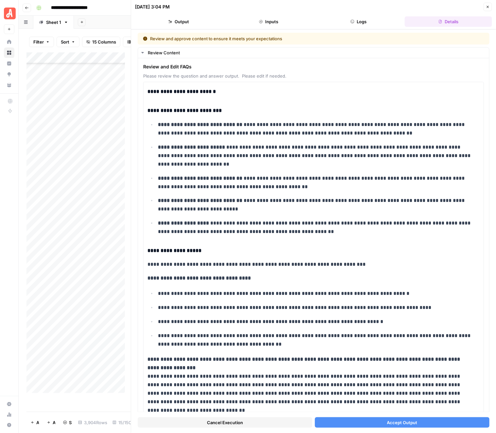
click at [353, 401] on div "Cancel Execution Accept Output" at bounding box center [314, 421] width 352 height 18
click at [356, 401] on button "Accept Output" at bounding box center [402, 422] width 175 height 10
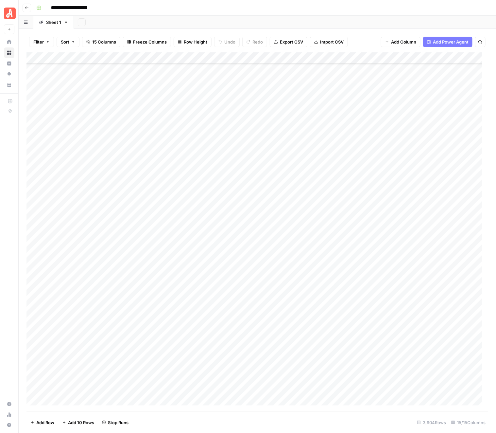
click at [402, 243] on div "Add Column" at bounding box center [258, 231] width 462 height 359
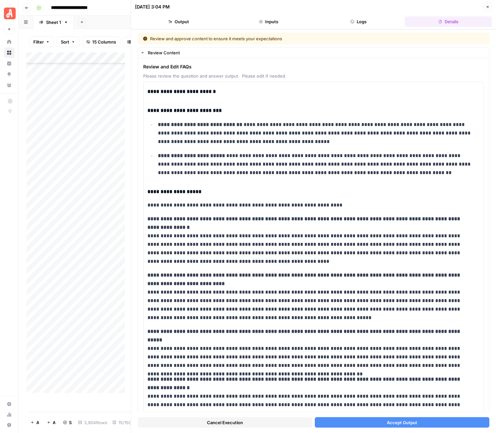
click at [393, 401] on div "Cancel Execution Accept Output" at bounding box center [314, 421] width 352 height 18
click at [393, 401] on button "Accept Output" at bounding box center [402, 422] width 175 height 10
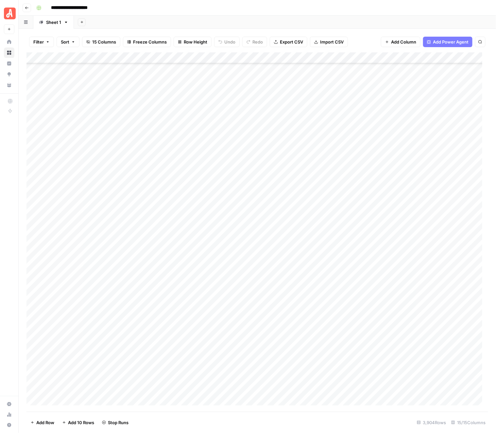
click at [403, 251] on div "Add Column" at bounding box center [258, 231] width 462 height 359
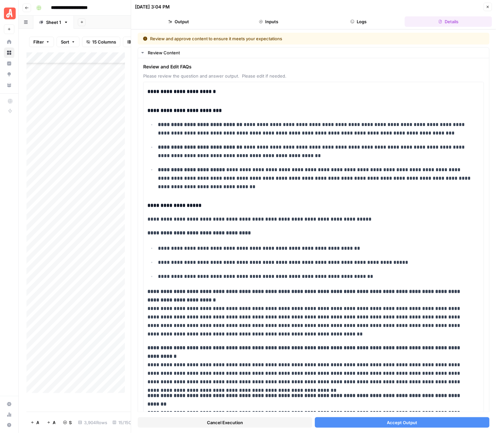
click at [406, 401] on span "Accept Output" at bounding box center [402, 422] width 30 height 7
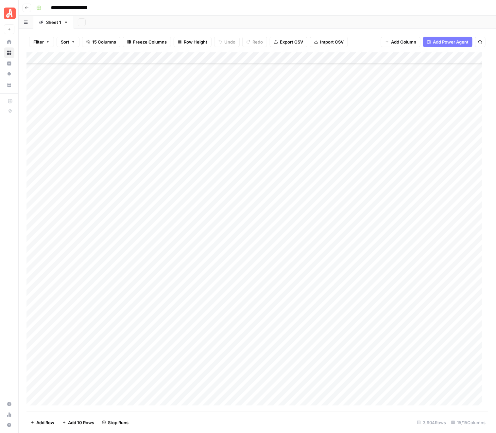
click at [403, 264] on div "Add Column" at bounding box center [258, 231] width 462 height 359
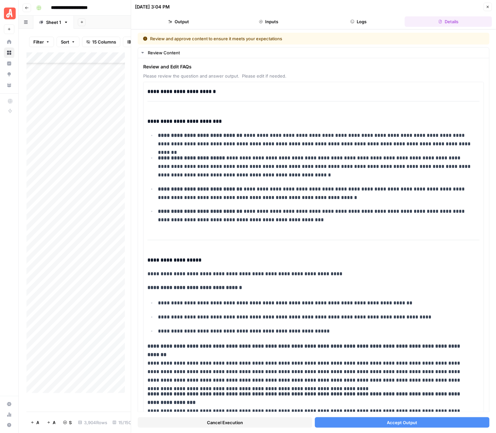
click at [387, 401] on span "Accept Output" at bounding box center [402, 422] width 30 height 7
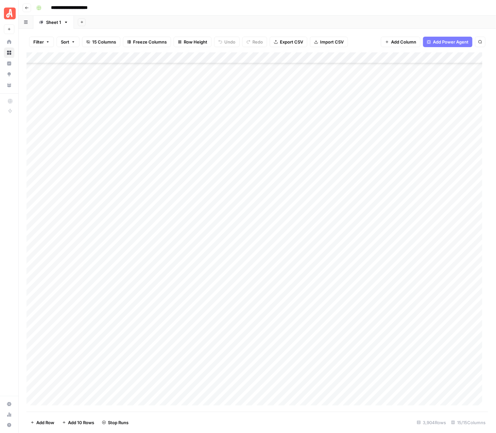
click at [402, 273] on div "Add Column" at bounding box center [258, 231] width 462 height 359
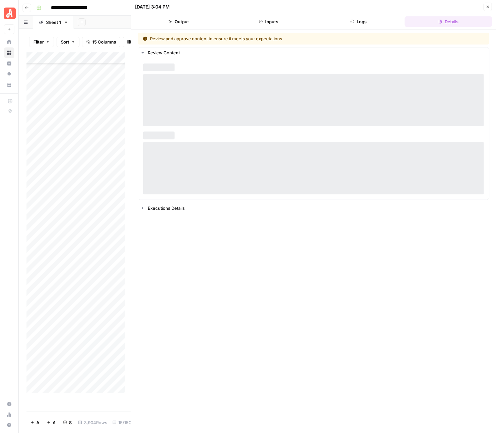
click at [375, 401] on div "Review and approve content to ensure it meets your expectations Review Content …" at bounding box center [314, 231] width 352 height 397
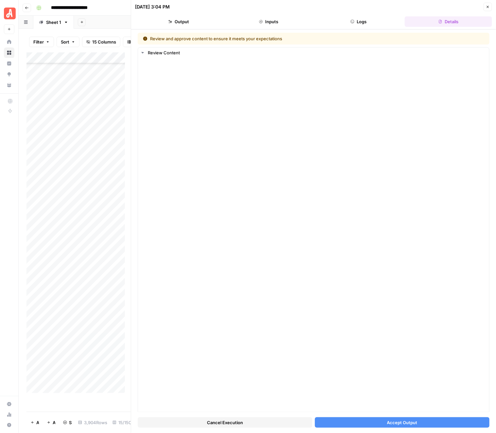
click at [375, 401] on button "Accept Output" at bounding box center [402, 422] width 175 height 10
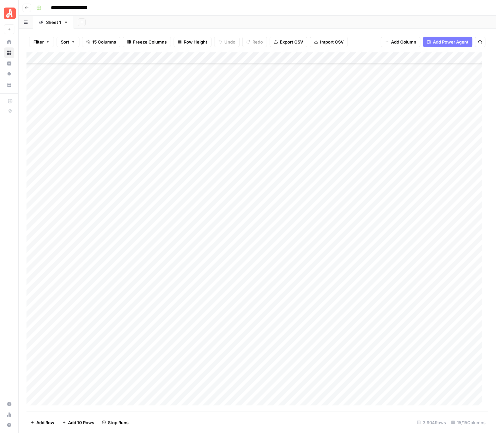
click at [404, 285] on div "Add Column" at bounding box center [258, 231] width 462 height 359
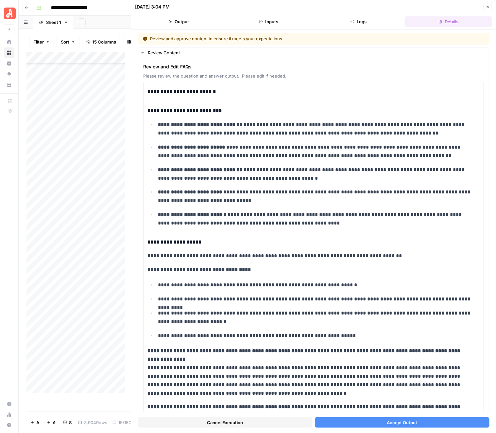
click at [387, 401] on span "Accept Output" at bounding box center [402, 422] width 30 height 7
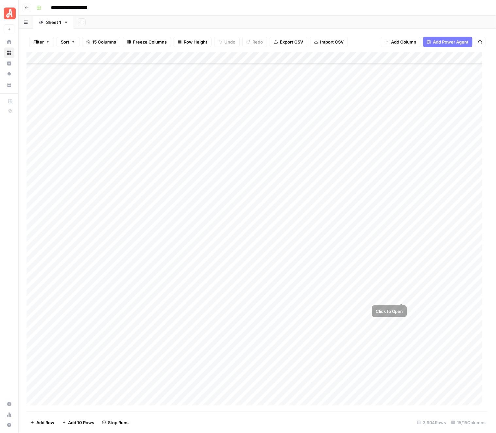
click at [403, 302] on div "Add Column" at bounding box center [258, 231] width 462 height 359
click at [402, 296] on div "Add Column" at bounding box center [258, 231] width 462 height 359
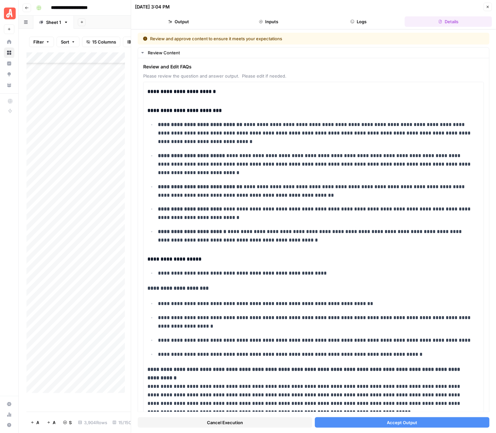
click at [391, 401] on span "Accept Output" at bounding box center [402, 422] width 30 height 7
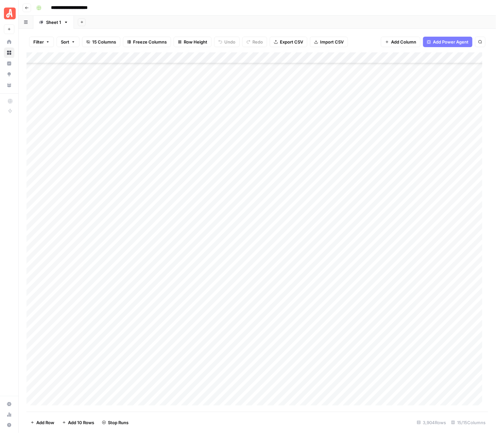
click at [403, 305] on div "Add Column" at bounding box center [258, 231] width 462 height 359
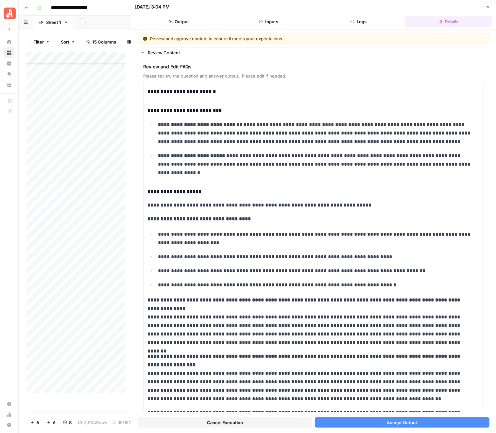
click at [413, 401] on button "Accept Output" at bounding box center [402, 422] width 175 height 10
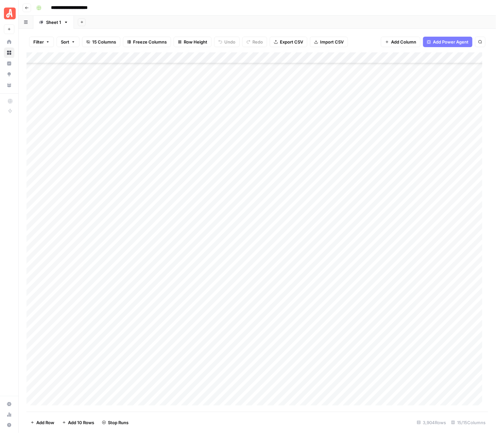
click at [403, 319] on div "Add Column" at bounding box center [258, 231] width 462 height 359
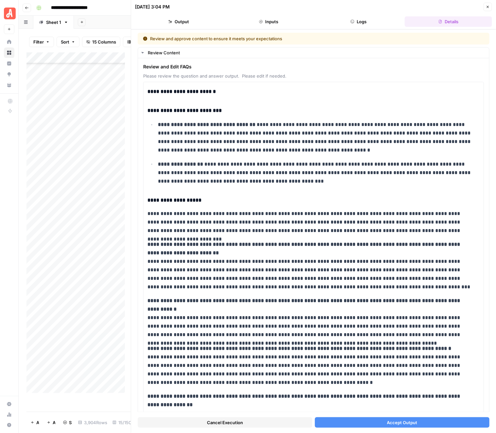
click at [398, 401] on span "Accept Output" at bounding box center [402, 422] width 30 height 7
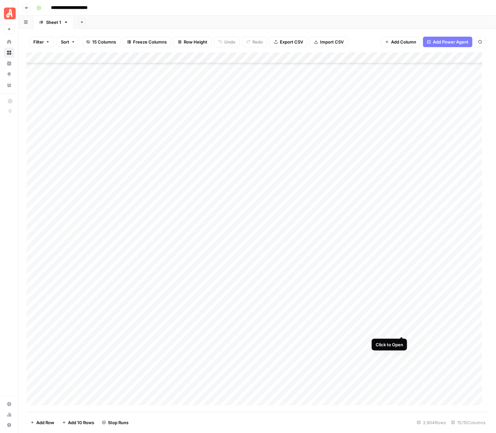
click at [403, 331] on div "Add Column" at bounding box center [258, 231] width 462 height 359
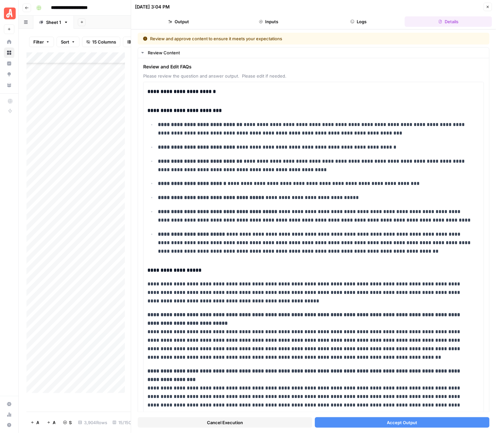
click at [407, 401] on span "Accept Output" at bounding box center [402, 422] width 30 height 7
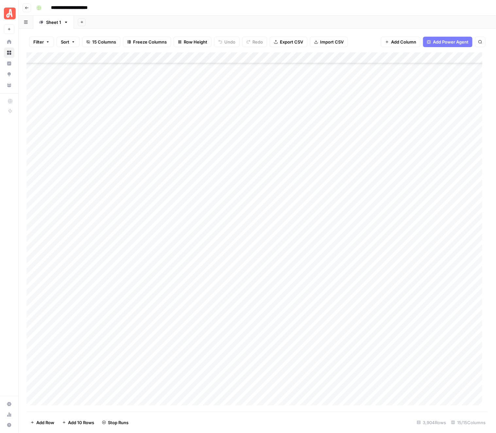
click at [403, 343] on div "Add Column" at bounding box center [258, 231] width 462 height 359
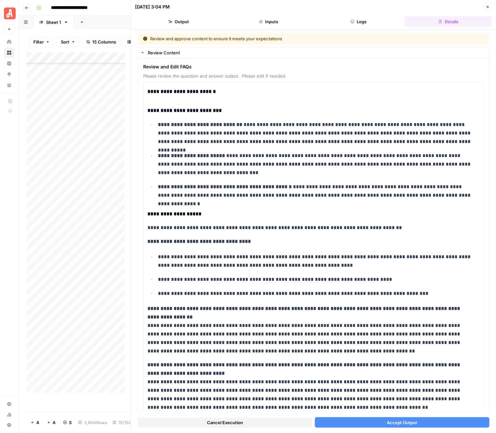
click at [399, 401] on span "Accept Output" at bounding box center [402, 422] width 30 height 7
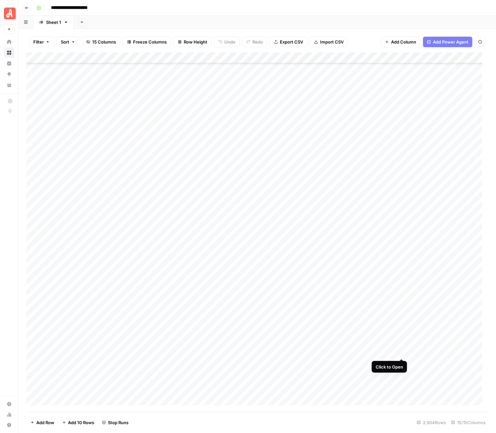
click at [401, 353] on div "Add Column" at bounding box center [258, 231] width 462 height 359
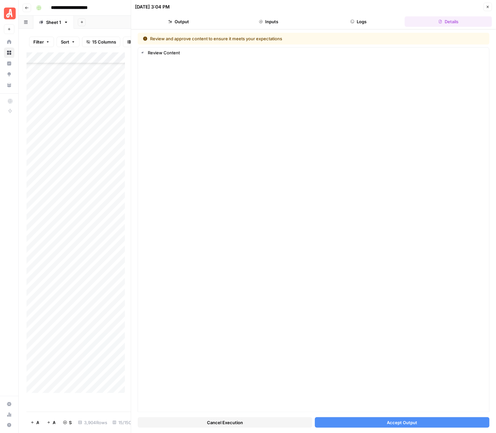
click at [393, 401] on span "Accept Output" at bounding box center [402, 422] width 30 height 7
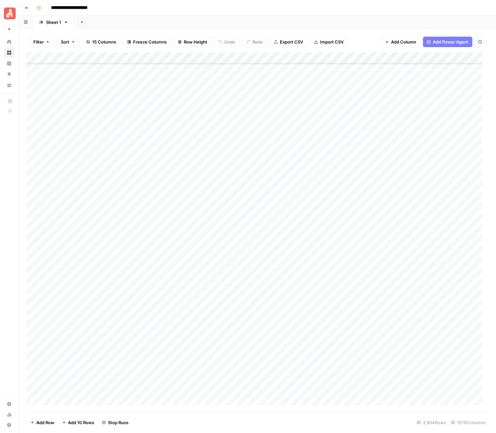
scroll to position [41361, 0]
click at [399, 160] on div "Add Column" at bounding box center [258, 231] width 462 height 359
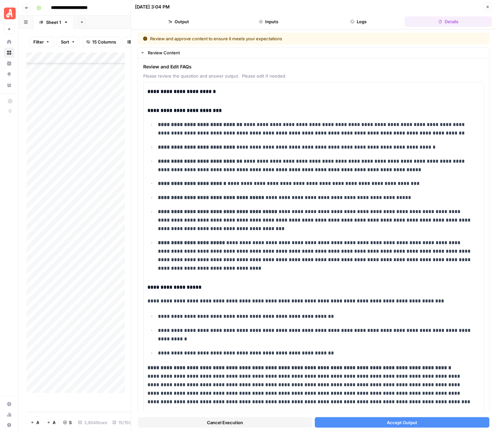
click at [353, 401] on button "Accept Output" at bounding box center [402, 422] width 175 height 10
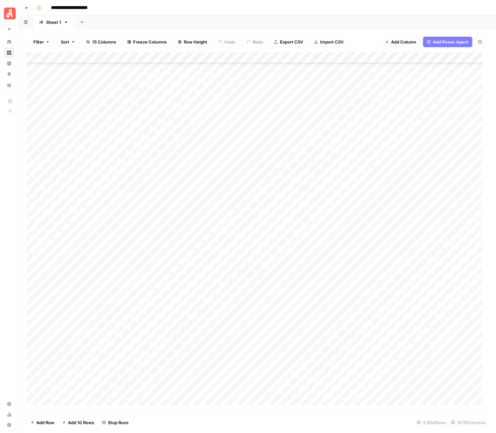
click at [401, 169] on div "Add Column" at bounding box center [258, 231] width 462 height 359
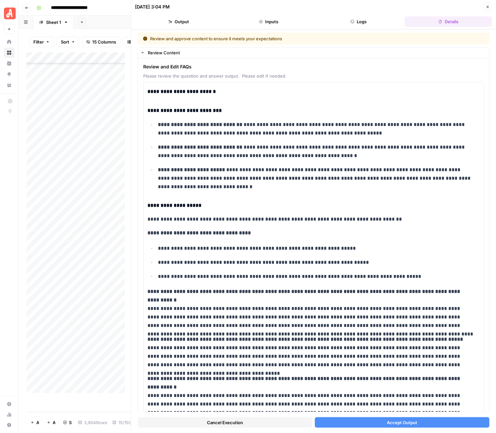
click at [381, 401] on button "Accept Output" at bounding box center [402, 422] width 175 height 10
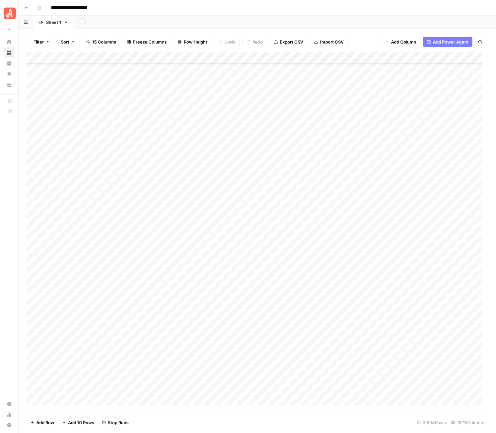
click at [400, 181] on div "Add Column" at bounding box center [258, 231] width 462 height 359
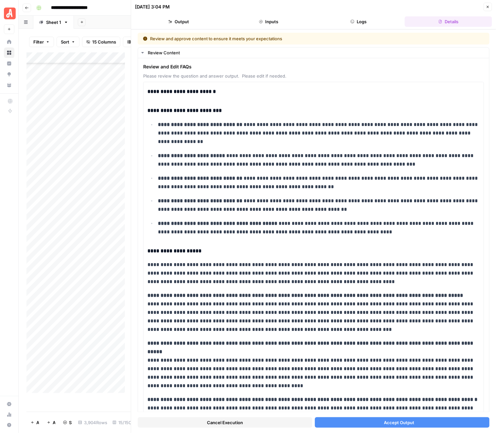
scroll to position [41361, 0]
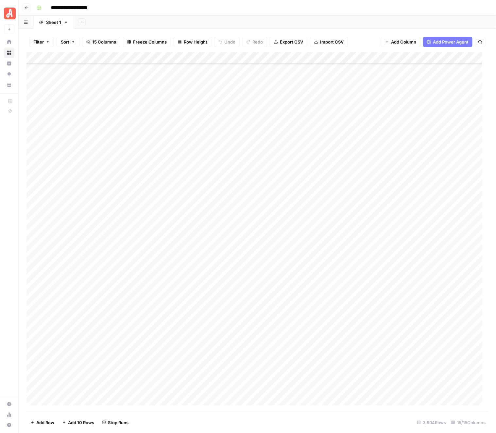
click at [403, 190] on div "Add Column" at bounding box center [258, 231] width 462 height 359
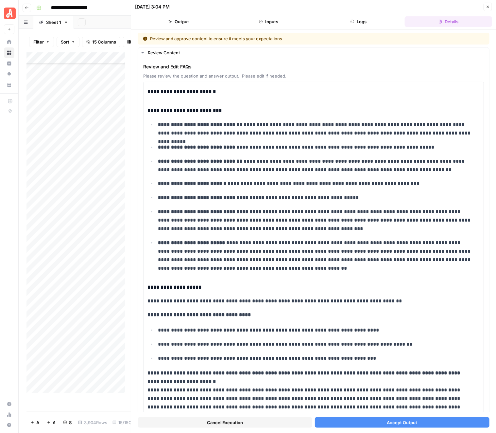
click at [387, 422] on span "Accept Output" at bounding box center [402, 422] width 30 height 7
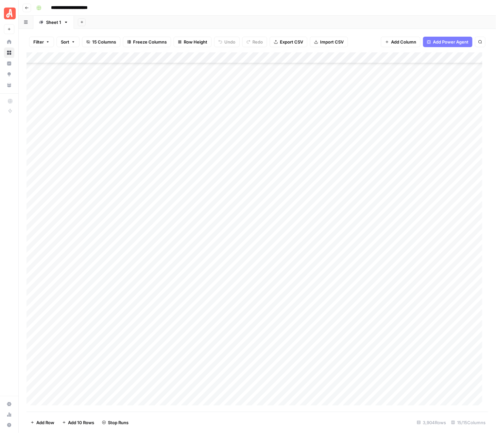
click at [403, 204] on div "Add Column" at bounding box center [258, 231] width 462 height 359
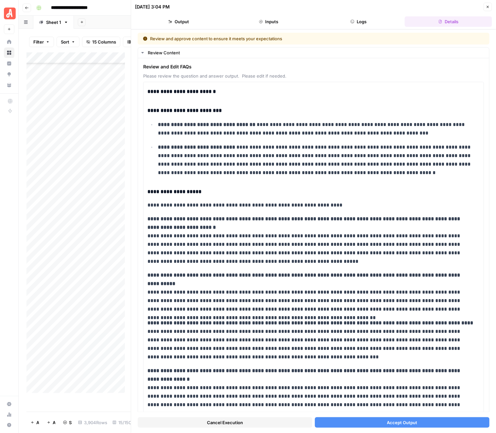
click at [372, 422] on button "Accept Output" at bounding box center [402, 422] width 175 height 10
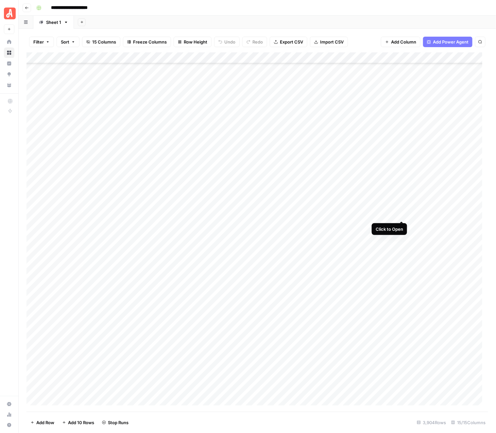
click at [401, 213] on div "Add Column" at bounding box center [258, 231] width 462 height 359
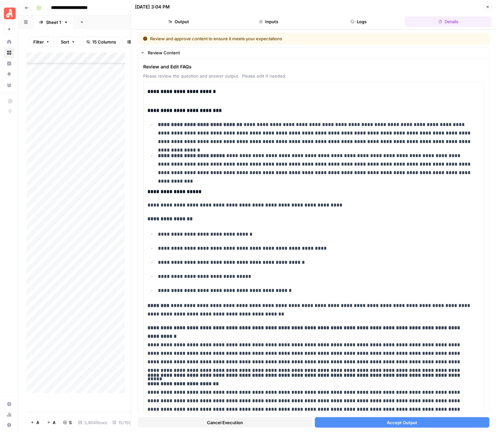
click at [369, 420] on button "Accept Output" at bounding box center [402, 422] width 175 height 10
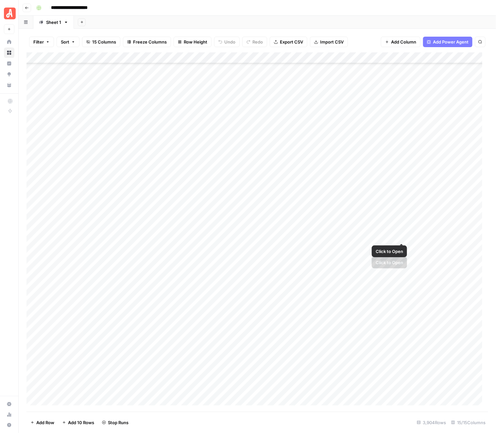
click at [401, 224] on div "Add Column" at bounding box center [258, 231] width 462 height 359
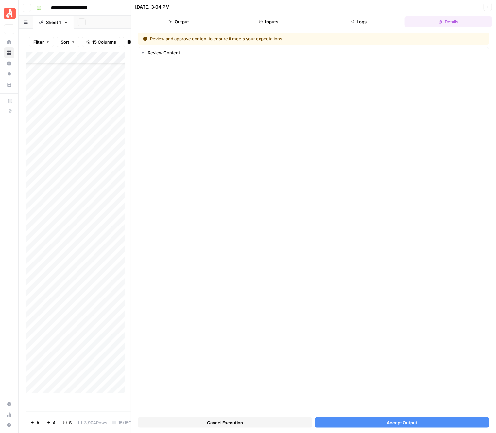
click at [400, 422] on span "Accept Output" at bounding box center [402, 422] width 30 height 7
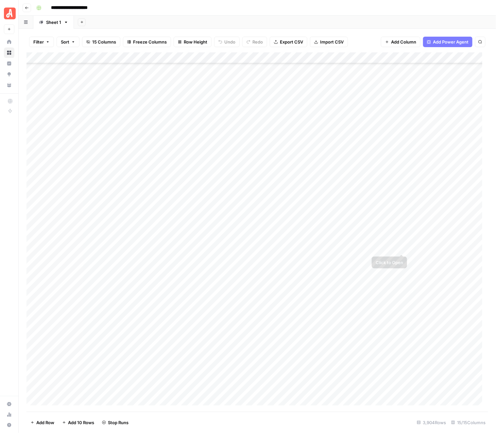
click at [402, 236] on div "Add Column" at bounding box center [258, 231] width 462 height 359
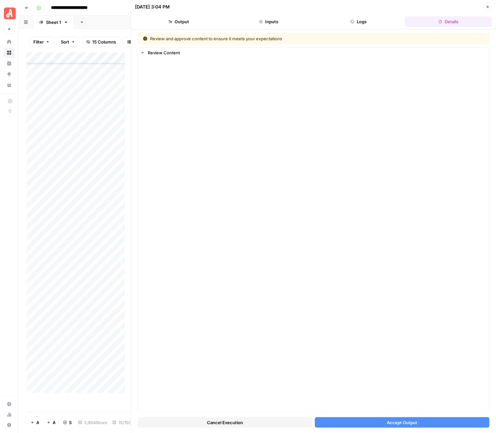
click at [389, 428] on div "Cancel Execution Accept Output" at bounding box center [314, 421] width 352 height 18
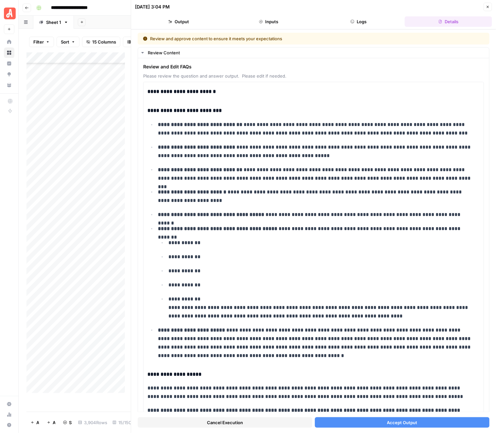
click at [390, 426] on button "Accept Output" at bounding box center [402, 422] width 175 height 10
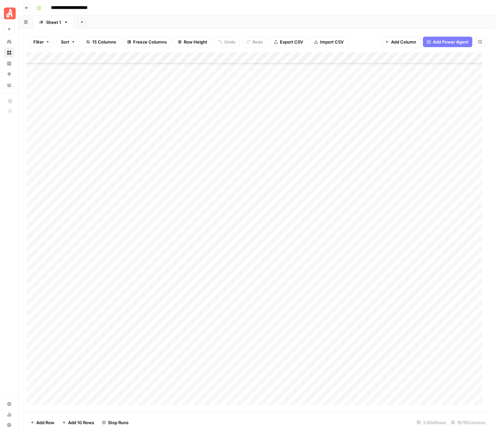
click at [400, 249] on div "Add Column" at bounding box center [258, 231] width 462 height 359
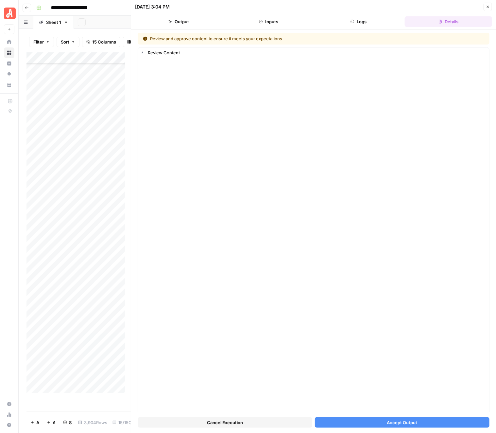
click at [397, 420] on span "Accept Output" at bounding box center [402, 422] width 30 height 7
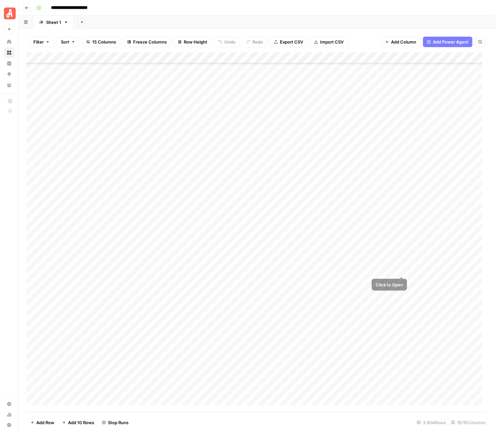
click at [401, 258] on div "Add Column" at bounding box center [258, 231] width 462 height 359
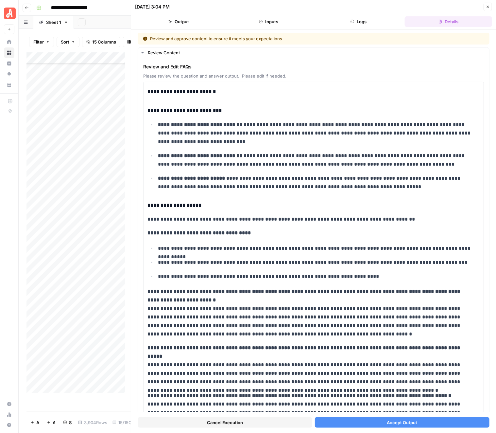
click at [374, 423] on button "Accept Output" at bounding box center [402, 422] width 175 height 10
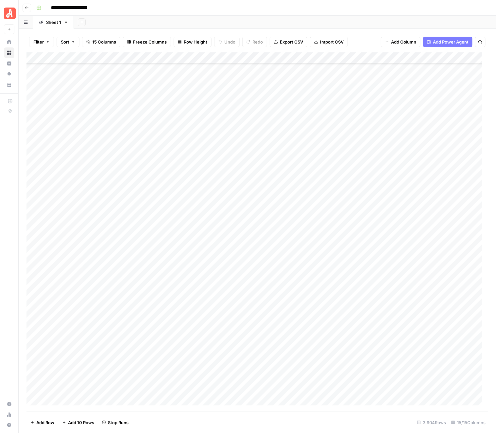
click at [404, 269] on div "Add Column" at bounding box center [258, 231] width 462 height 359
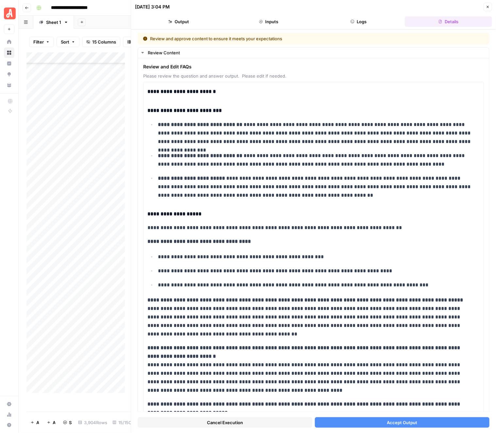
click at [387, 421] on span "Accept Output" at bounding box center [402, 422] width 30 height 7
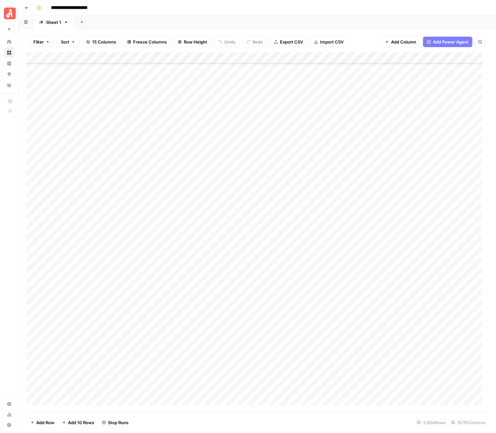
click at [401, 278] on div "Add Column" at bounding box center [258, 231] width 462 height 359
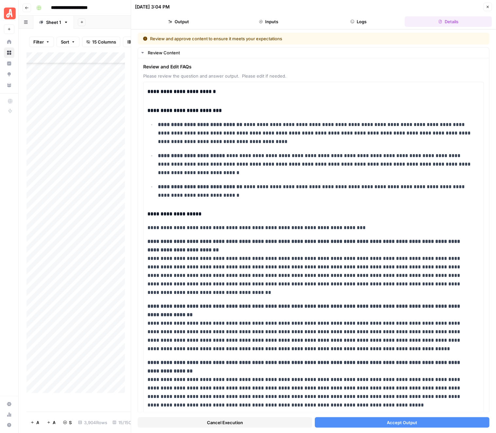
click at [395, 420] on span "Accept Output" at bounding box center [402, 422] width 30 height 7
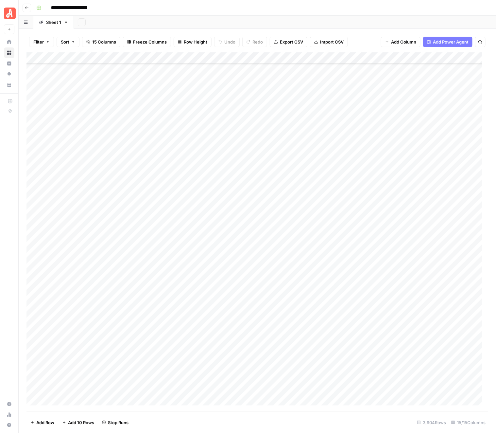
click at [401, 290] on div "Add Column" at bounding box center [258, 231] width 462 height 359
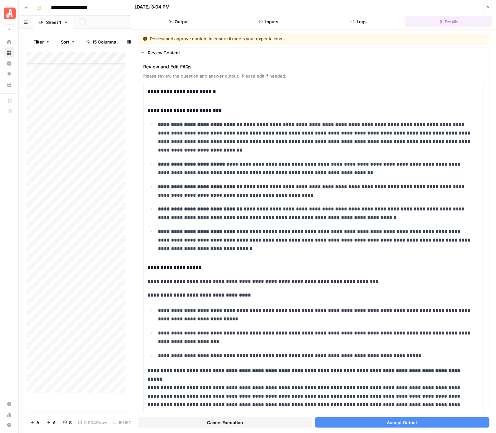
click at [406, 422] on span "Accept Output" at bounding box center [402, 422] width 30 height 7
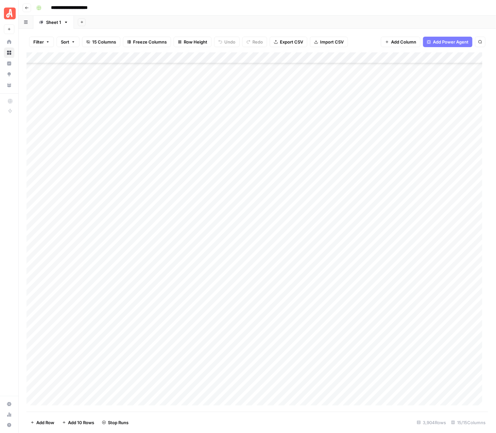
click at [401, 301] on div "Add Column" at bounding box center [258, 231] width 462 height 359
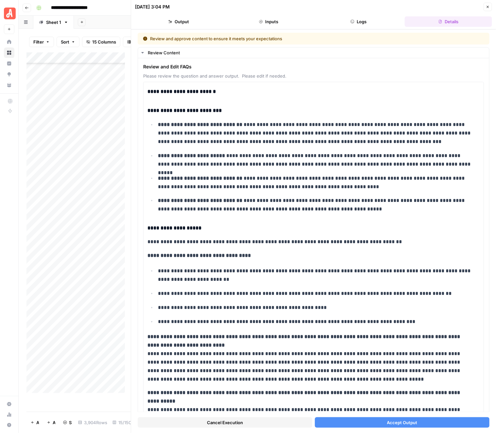
click at [402, 419] on span "Accept Output" at bounding box center [402, 422] width 30 height 7
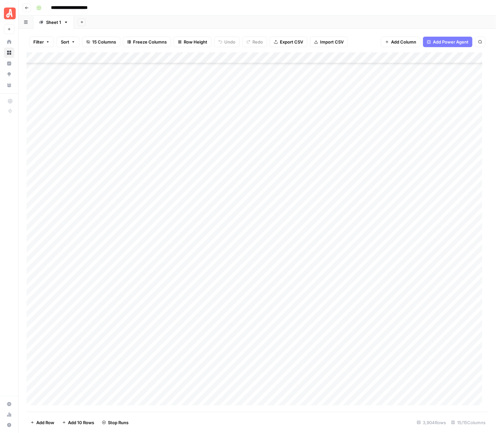
click at [400, 316] on div "Add Column" at bounding box center [258, 231] width 462 height 359
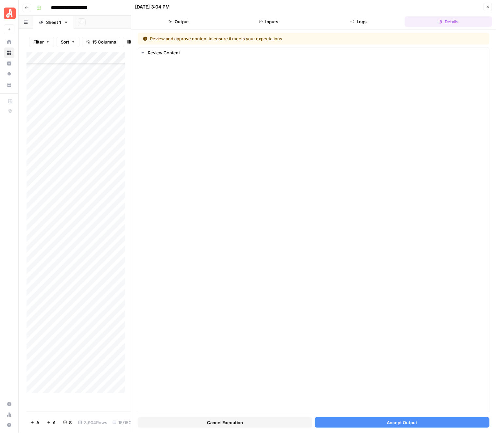
click at [408, 426] on button "Accept Output" at bounding box center [402, 422] width 175 height 10
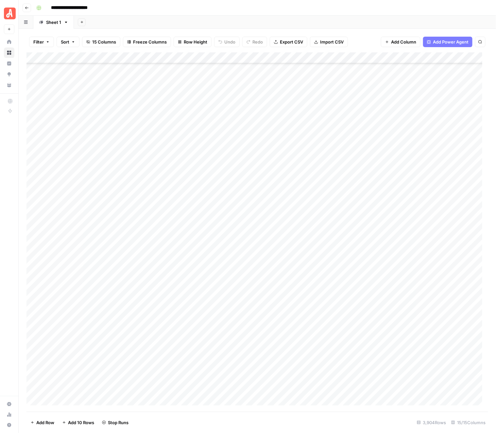
click at [400, 326] on div "Add Column" at bounding box center [258, 231] width 462 height 359
click at [403, 338] on div "Add Column" at bounding box center [258, 231] width 462 height 359
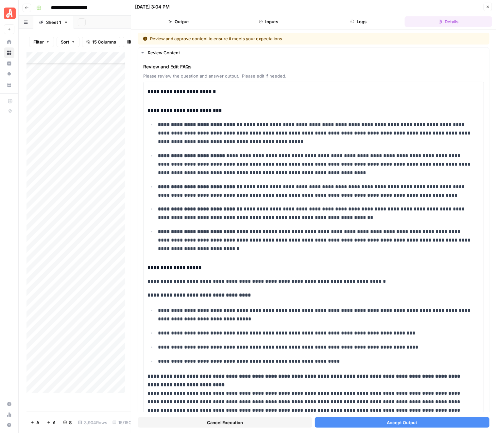
click at [390, 421] on span "Accept Output" at bounding box center [402, 422] width 30 height 7
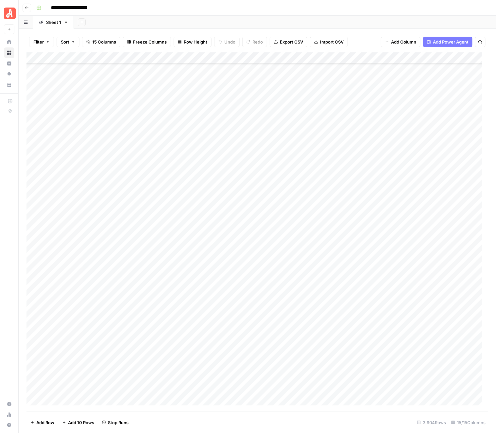
scroll to position [41483, 0]
click at [400, 226] on div "Add Column" at bounding box center [258, 231] width 462 height 359
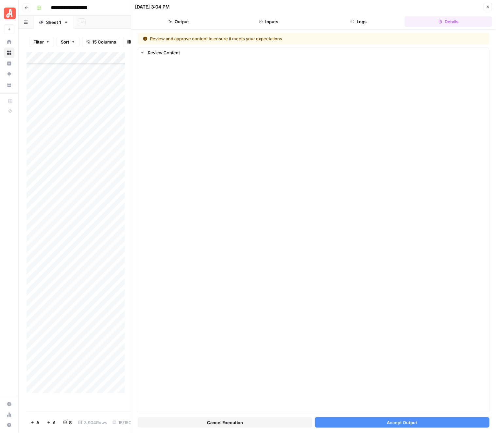
click at [392, 420] on span "Accept Output" at bounding box center [402, 422] width 30 height 7
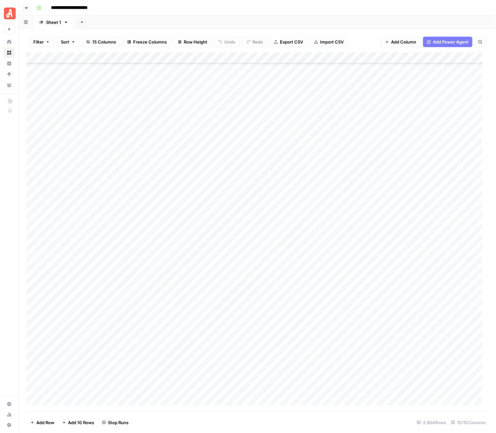
click at [400, 239] on div "Add Column" at bounding box center [258, 231] width 462 height 359
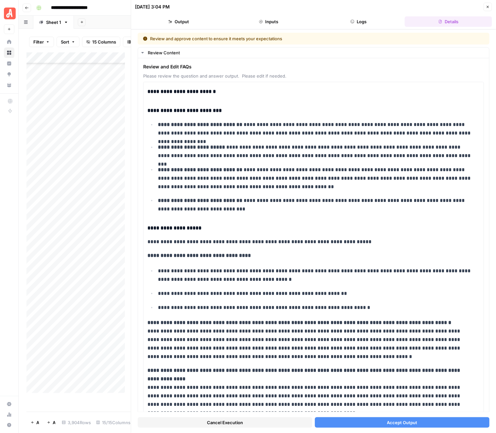
click at [387, 422] on span "Accept Output" at bounding box center [402, 422] width 30 height 7
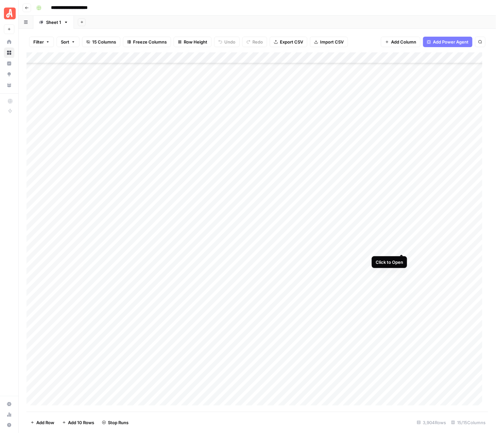
click at [400, 249] on div "Add Column" at bounding box center [258, 231] width 462 height 359
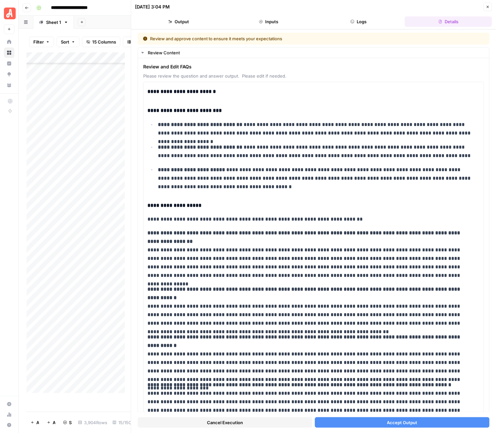
click at [377, 421] on button "Accept Output" at bounding box center [402, 422] width 175 height 10
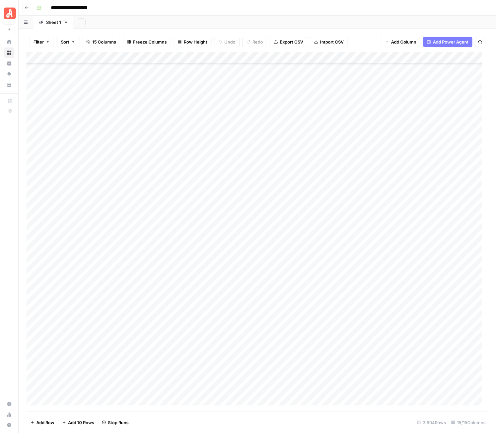
click at [403, 259] on div "Add Column" at bounding box center [258, 231] width 462 height 359
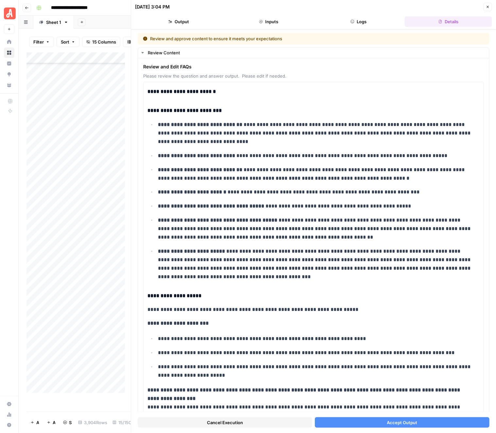
click at [382, 423] on button "Accept Output" at bounding box center [402, 422] width 175 height 10
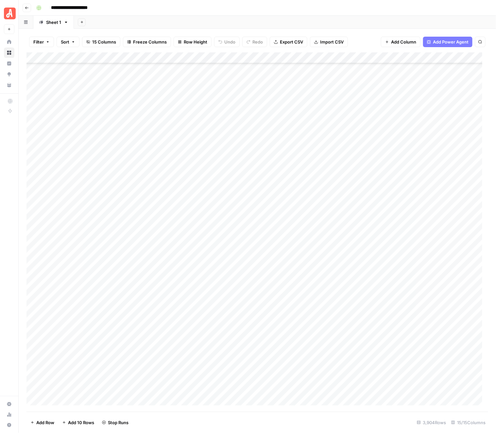
click at [400, 267] on div "Add Column" at bounding box center [258, 231] width 462 height 359
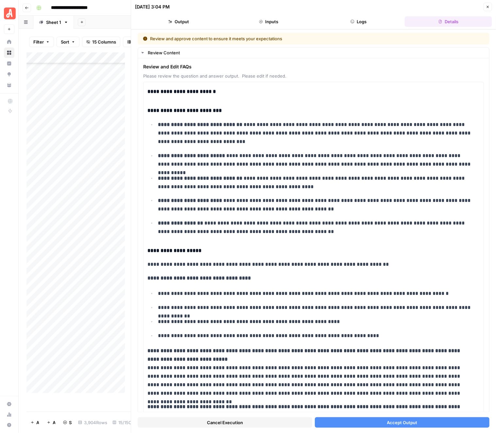
click at [406, 420] on span "Accept Output" at bounding box center [402, 422] width 30 height 7
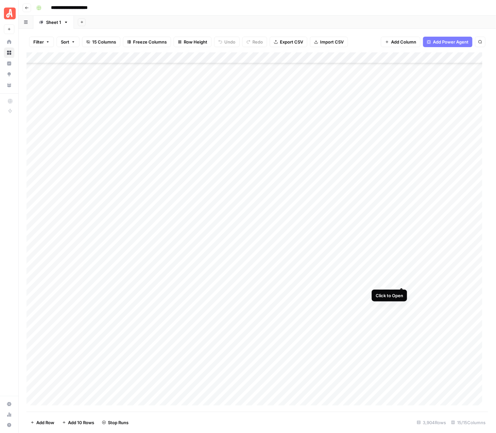
click at [400, 280] on div "Add Column" at bounding box center [258, 231] width 462 height 359
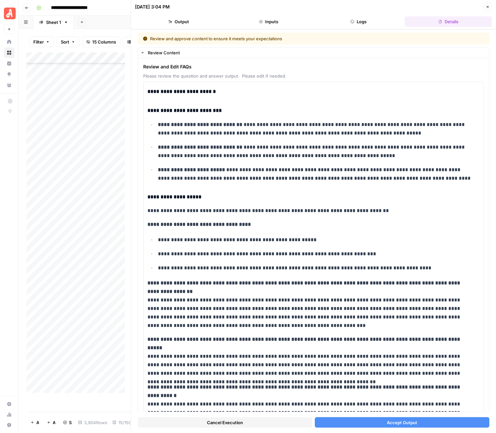
click at [398, 426] on button "Accept Output" at bounding box center [402, 422] width 175 height 10
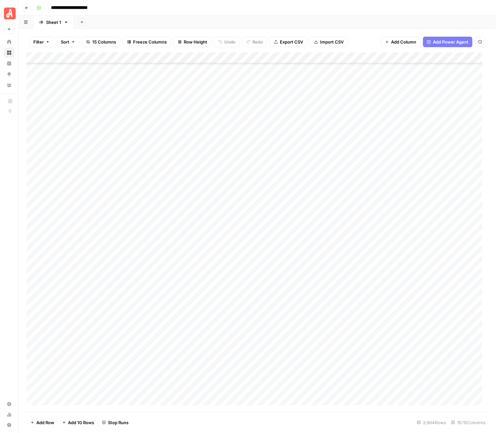
click at [403, 292] on div "Add Column" at bounding box center [258, 231] width 462 height 359
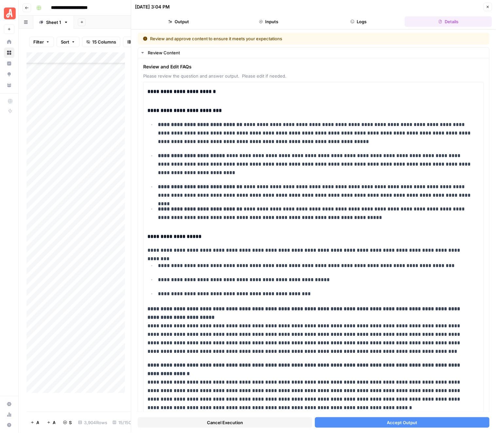
click at [394, 426] on button "Accept Output" at bounding box center [402, 422] width 175 height 10
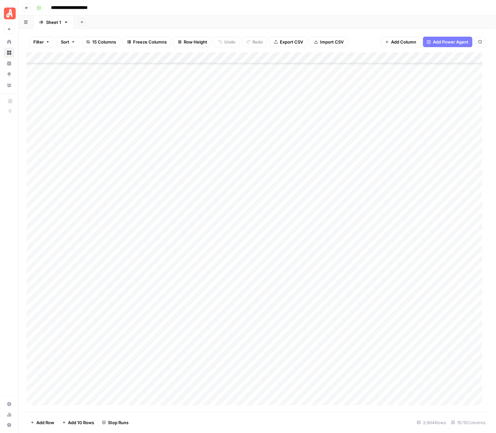
click at [403, 303] on div "Add Column" at bounding box center [258, 231] width 462 height 359
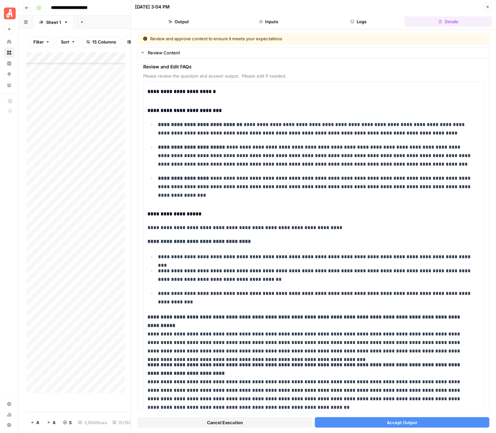
click at [397, 425] on span "Accept Output" at bounding box center [402, 422] width 30 height 7
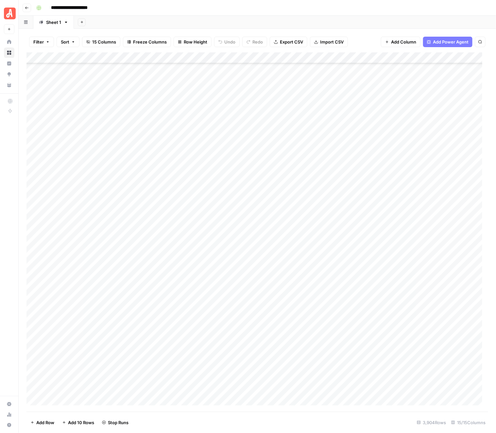
click at [401, 316] on div "Add Column" at bounding box center [258, 231] width 462 height 359
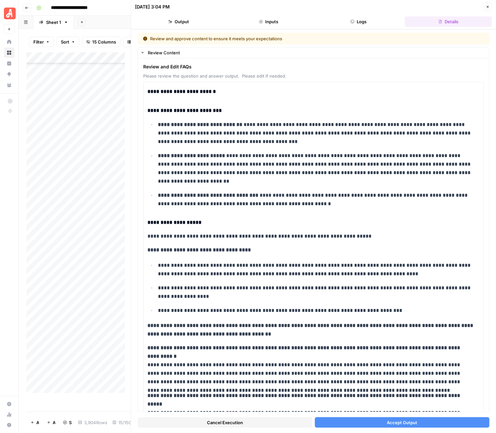
click at [395, 425] on span "Accept Output" at bounding box center [402, 422] width 30 height 7
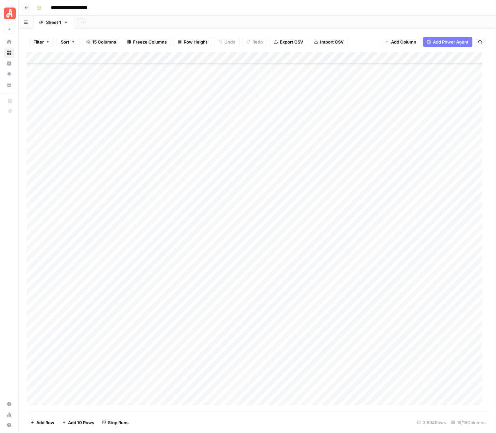
click at [401, 328] on div "Add Column" at bounding box center [258, 231] width 462 height 359
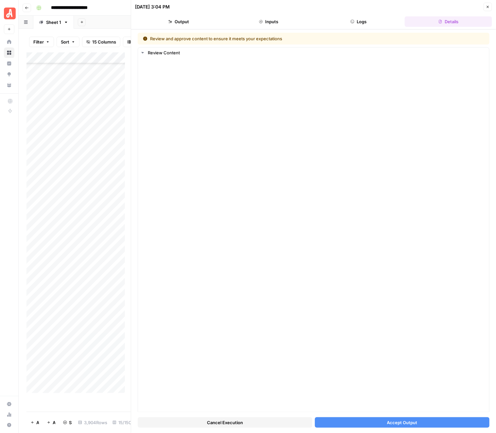
click at [391, 420] on span "Accept Output" at bounding box center [402, 422] width 30 height 7
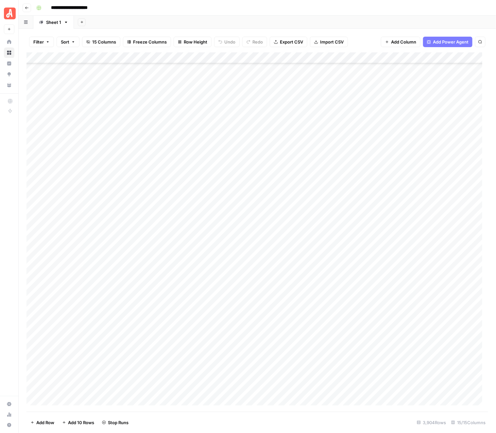
click at [401, 337] on div "Add Column" at bounding box center [258, 231] width 462 height 359
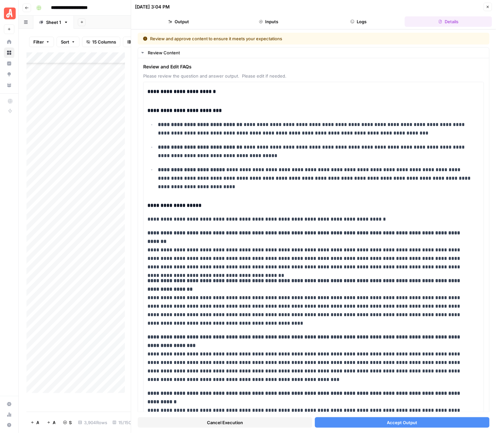
click at [398, 425] on span "Accept Output" at bounding box center [402, 422] width 30 height 7
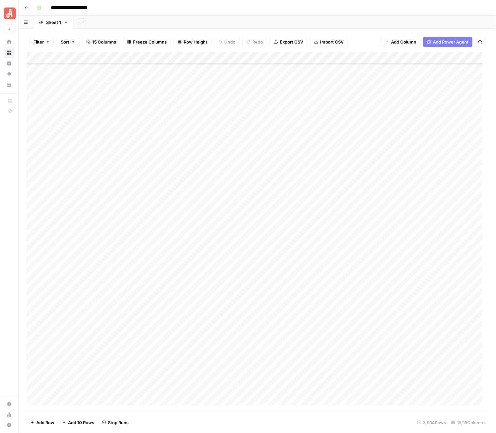
click at [403, 348] on div "Add Column" at bounding box center [258, 231] width 462 height 359
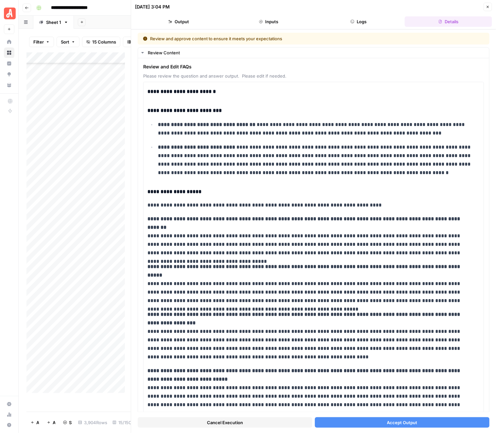
click at [402, 424] on span "Accept Output" at bounding box center [402, 422] width 30 height 7
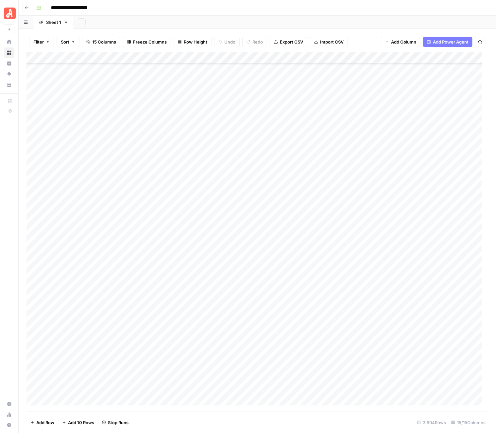
click at [401, 358] on div "Add Column" at bounding box center [258, 231] width 462 height 359
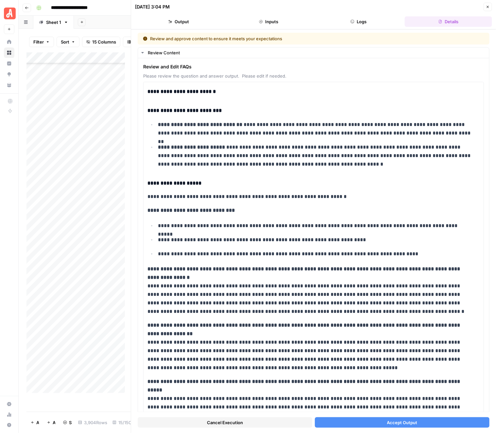
click at [400, 422] on span "Accept Output" at bounding box center [402, 422] width 30 height 7
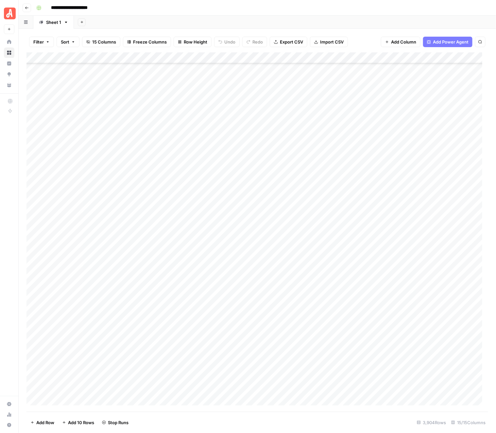
scroll to position [41606, 0]
click at [402, 247] on div "Add Column" at bounding box center [258, 231] width 462 height 359
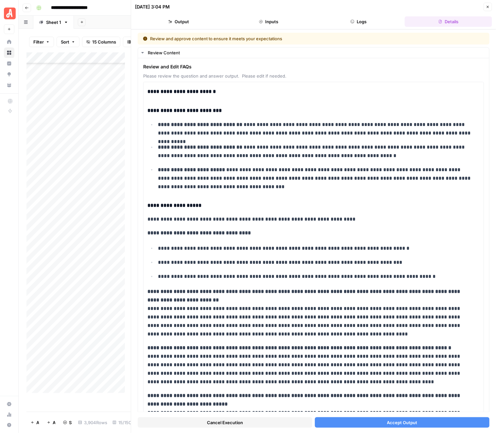
click at [404, 424] on span "Accept Output" at bounding box center [402, 422] width 30 height 7
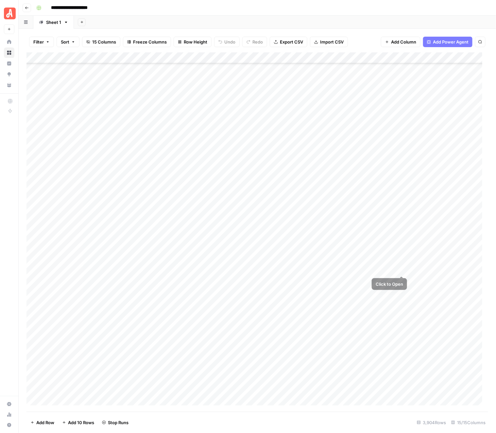
click at [402, 258] on div "Add Column" at bounding box center [258, 231] width 462 height 359
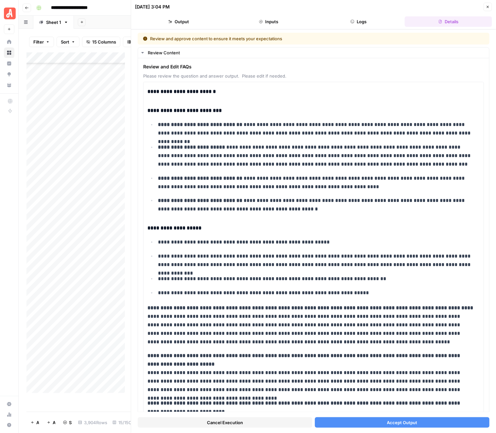
click at [392, 423] on span "Accept Output" at bounding box center [402, 422] width 30 height 7
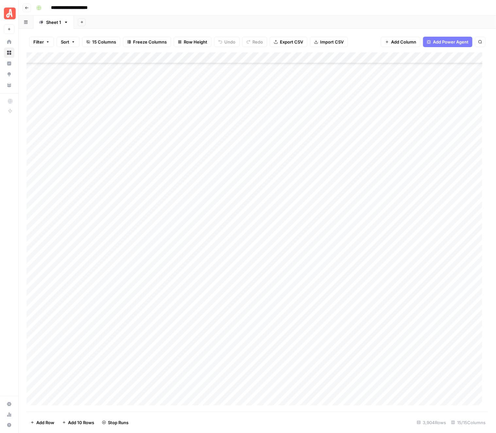
click at [401, 271] on div "Add Column" at bounding box center [258, 231] width 462 height 359
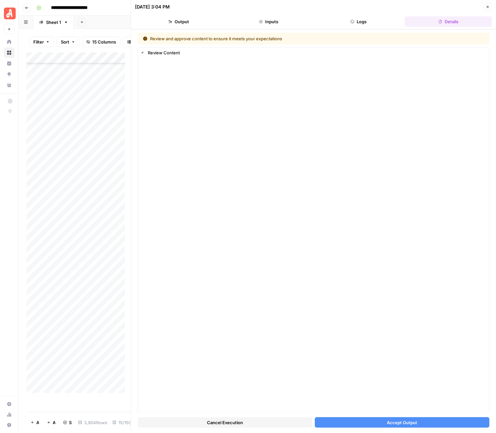
click at [389, 422] on span "Accept Output" at bounding box center [402, 422] width 30 height 7
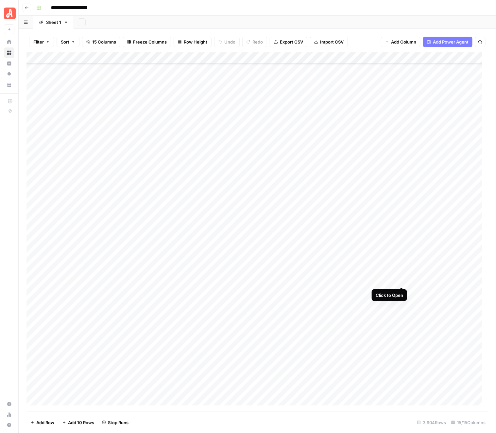
click at [400, 281] on div "Add Column" at bounding box center [258, 231] width 462 height 359
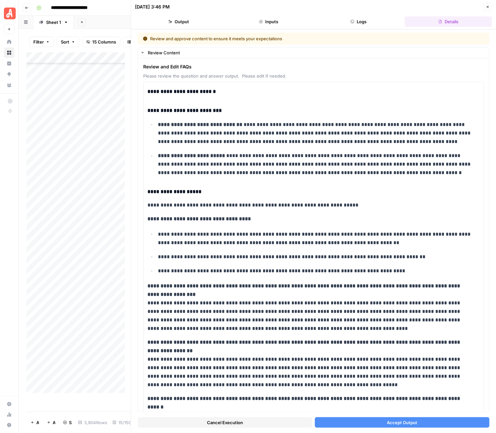
click at [398, 423] on span "Accept Output" at bounding box center [402, 422] width 30 height 7
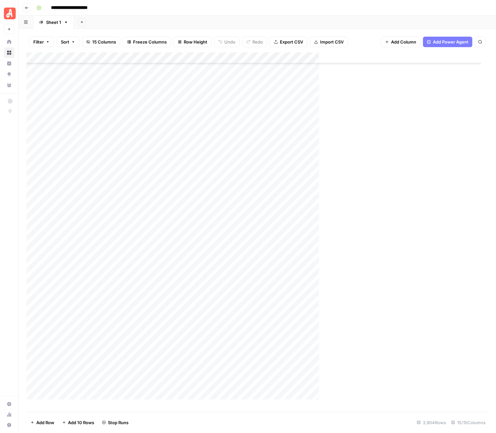
click at [403, 291] on div "Add Column" at bounding box center [262, 231] width 470 height 359
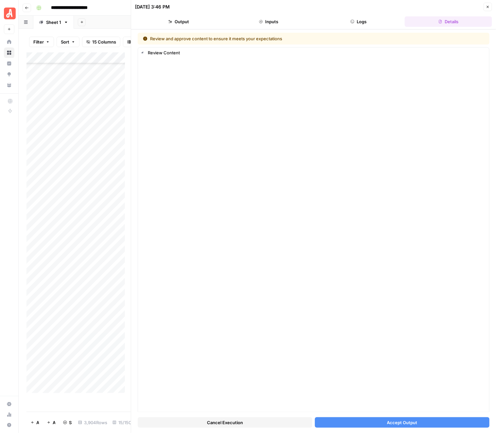
click at [413, 423] on span "Accept Output" at bounding box center [402, 422] width 30 height 7
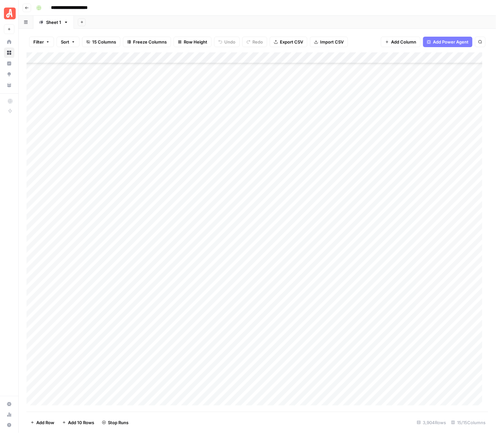
click at [404, 303] on div "Add Column" at bounding box center [258, 231] width 462 height 359
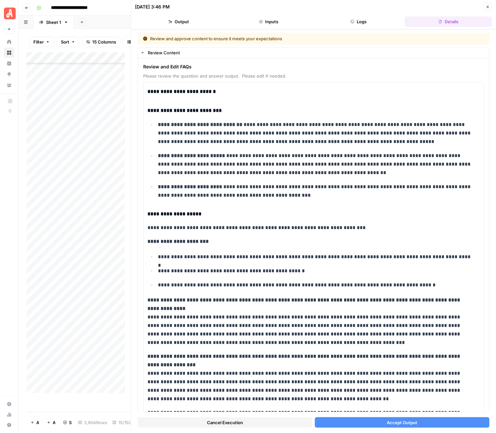
click at [408, 425] on span "Accept Output" at bounding box center [402, 422] width 30 height 7
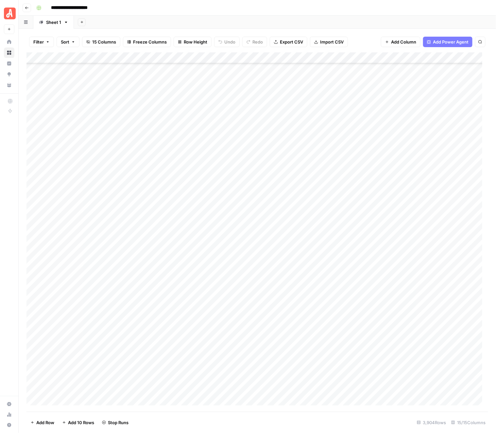
click at [403, 314] on div "Add Column" at bounding box center [258, 231] width 462 height 359
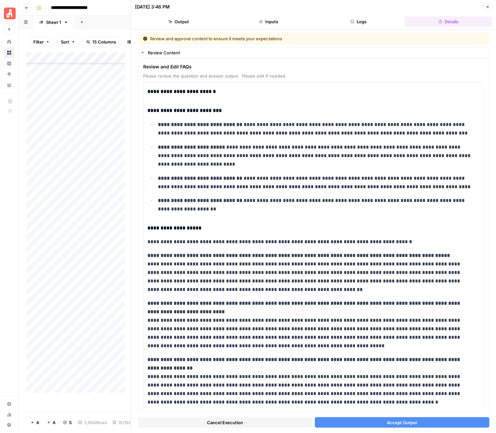
click at [389, 420] on span "Accept Output" at bounding box center [402, 422] width 30 height 7
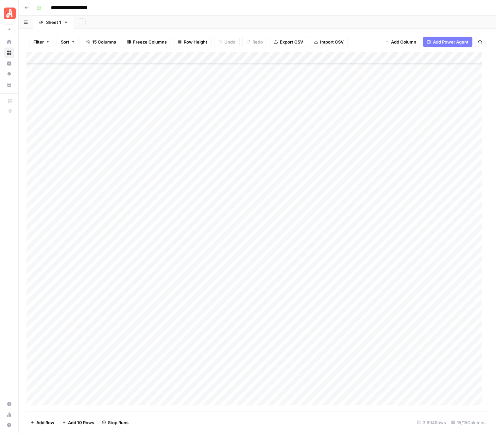
click at [401, 325] on div "Add Column" at bounding box center [258, 231] width 462 height 359
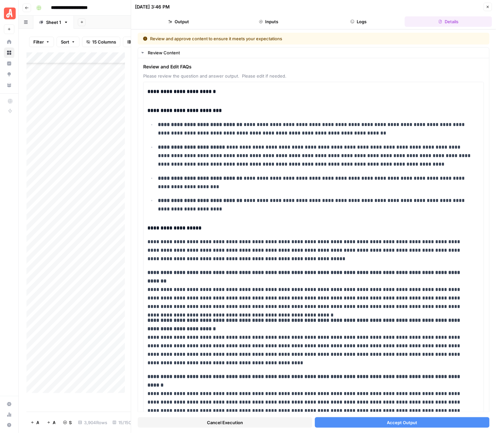
click at [410, 421] on span "Accept Output" at bounding box center [402, 422] width 30 height 7
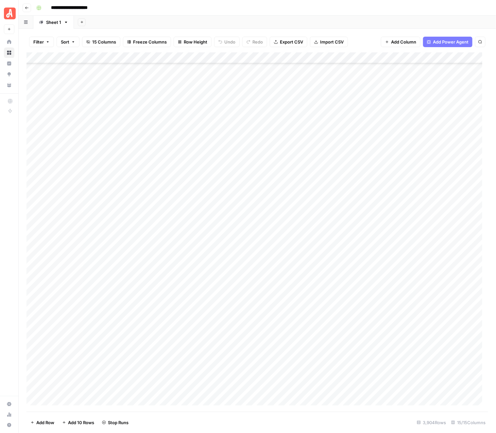
click at [405, 336] on div "Add Column" at bounding box center [258, 231] width 462 height 359
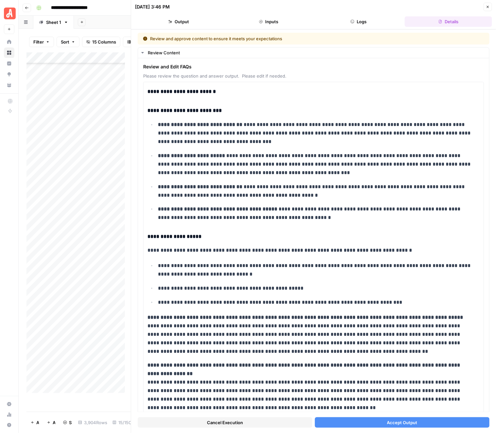
click at [407, 424] on span "Accept Output" at bounding box center [402, 422] width 30 height 7
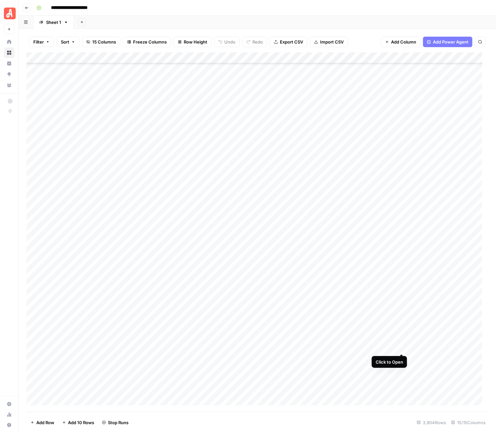
click at [404, 347] on div "Add Column" at bounding box center [258, 231] width 462 height 359
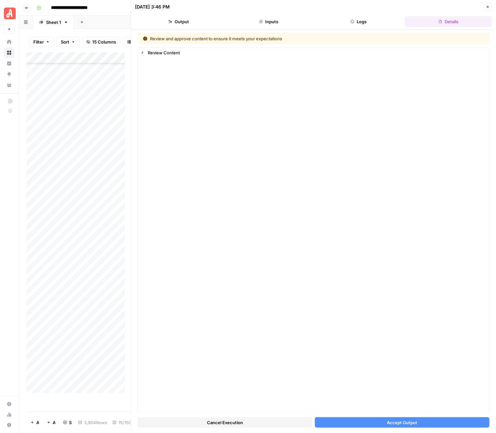
click at [398, 421] on span "Accept Output" at bounding box center [402, 422] width 30 height 7
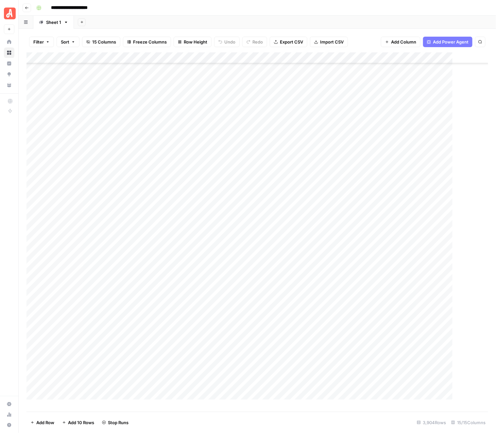
scroll to position [41770, 0]
click at [400, 196] on div "Add Column" at bounding box center [258, 231] width 462 height 359
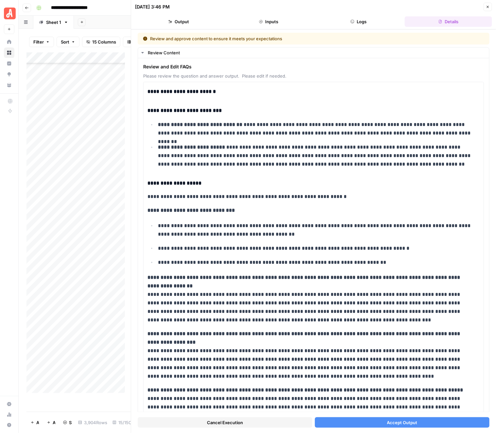
click at [390, 425] on span "Accept Output" at bounding box center [402, 422] width 30 height 7
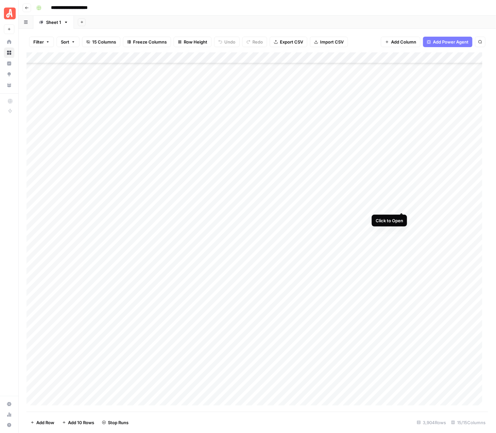
click at [400, 204] on div "Add Column" at bounding box center [258, 231] width 462 height 359
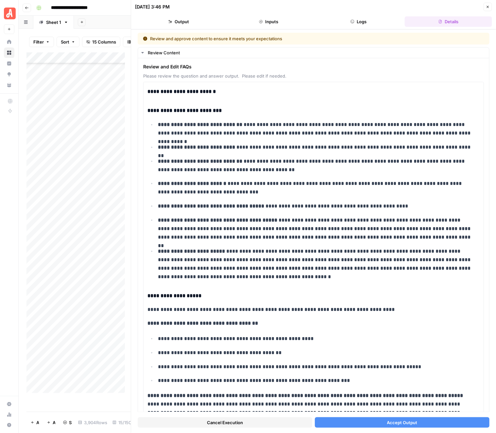
click at [395, 418] on button "Accept Output" at bounding box center [402, 422] width 175 height 10
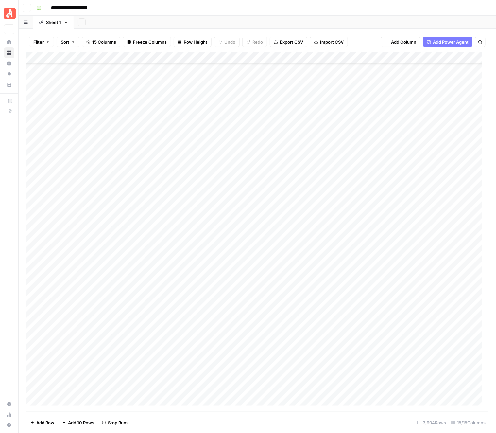
click at [401, 216] on div "Add Column" at bounding box center [258, 231] width 462 height 359
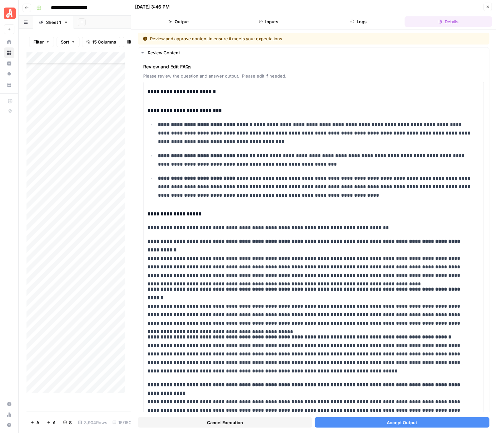
click at [387, 420] on span "Accept Output" at bounding box center [402, 422] width 30 height 7
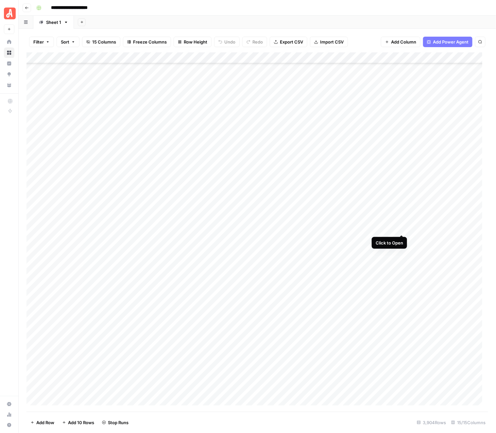
click at [403, 229] on div "Add Column" at bounding box center [258, 231] width 462 height 359
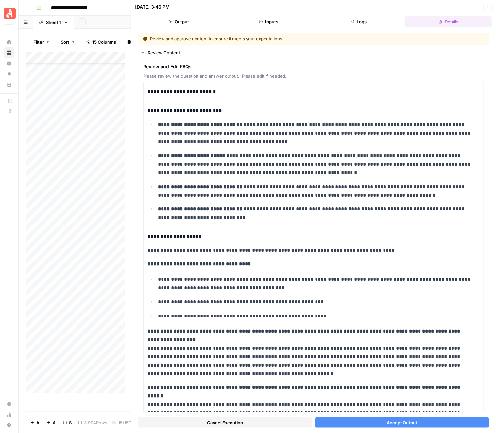
click at [387, 423] on span "Accept Output" at bounding box center [402, 422] width 30 height 7
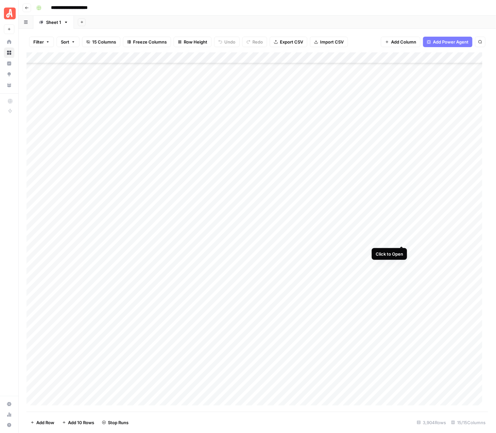
click at [400, 241] on div "Add Column" at bounding box center [258, 231] width 462 height 359
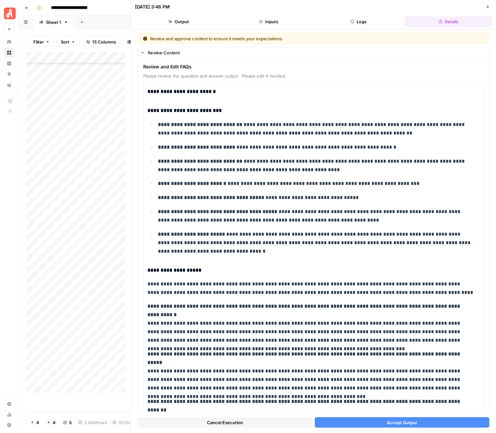
click at [411, 424] on span "Accept Output" at bounding box center [402, 422] width 30 height 7
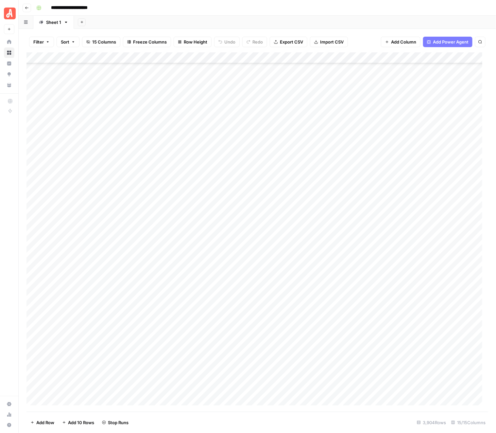
click at [402, 251] on div "Add Column" at bounding box center [258, 231] width 462 height 359
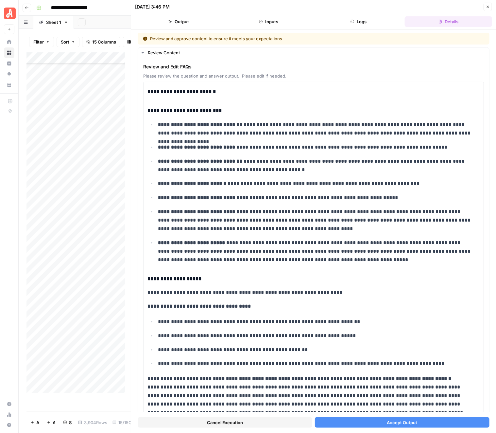
click at [400, 419] on span "Accept Output" at bounding box center [402, 422] width 30 height 7
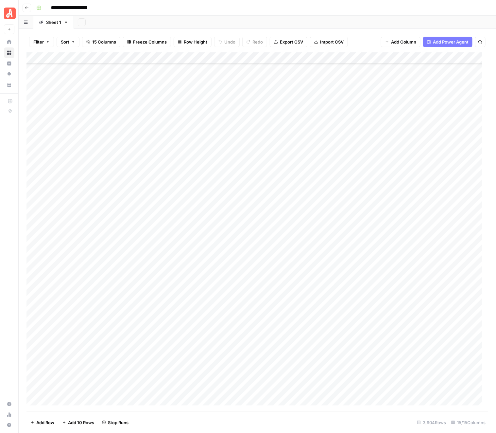
click at [403, 262] on div "Add Column" at bounding box center [258, 231] width 462 height 359
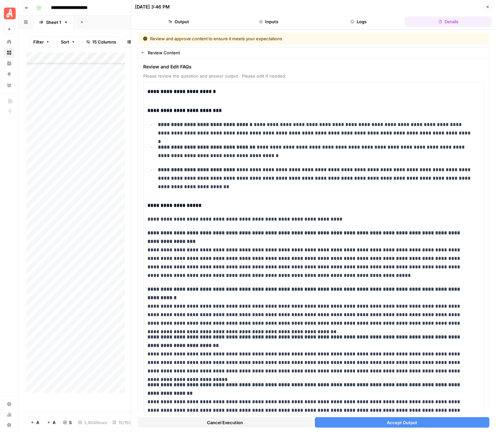
click at [395, 424] on span "Accept Output" at bounding box center [402, 422] width 30 height 7
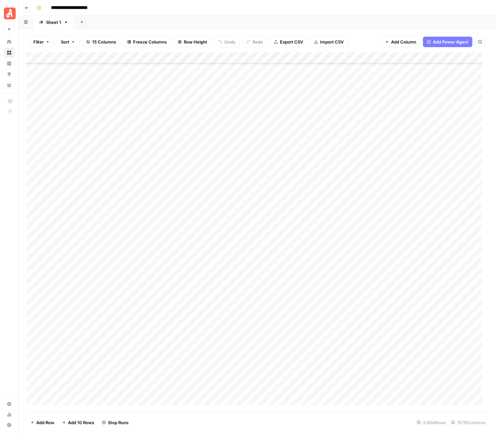
click at [401, 273] on div "Add Column" at bounding box center [258, 231] width 462 height 359
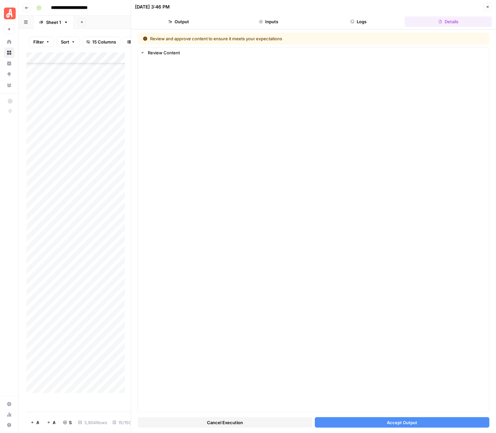
click at [397, 421] on span "Accept Output" at bounding box center [402, 422] width 30 height 7
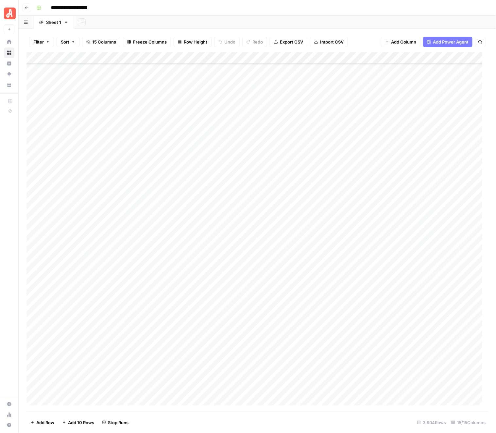
click at [401, 284] on div "Add Column" at bounding box center [258, 231] width 462 height 359
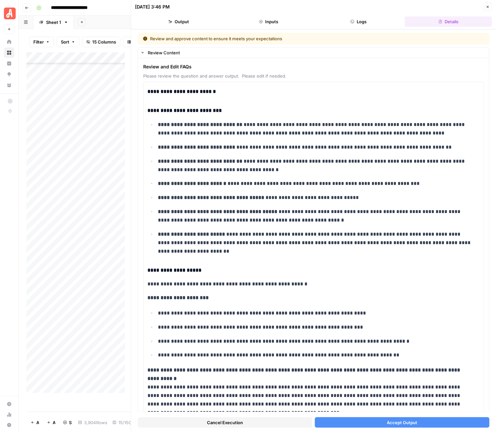
click at [406, 420] on span "Accept Output" at bounding box center [402, 422] width 30 height 7
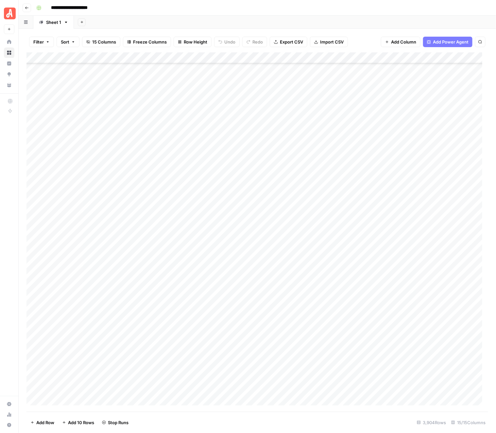
click at [404, 296] on div "Add Column" at bounding box center [258, 231] width 462 height 359
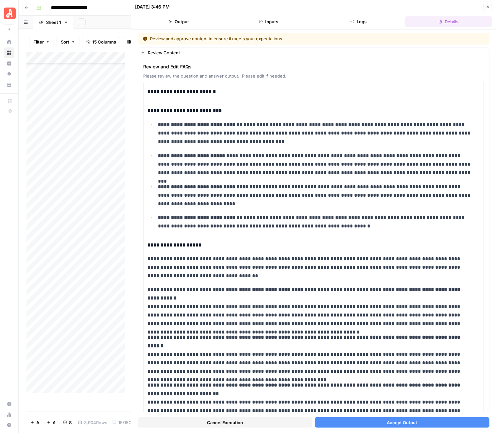
click at [405, 424] on span "Accept Output" at bounding box center [402, 422] width 30 height 7
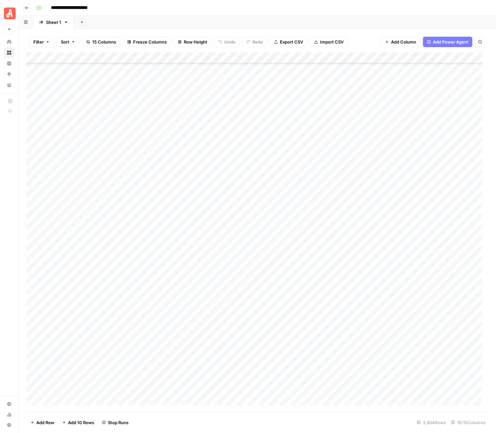
click at [401, 305] on div "Add Column" at bounding box center [258, 231] width 462 height 359
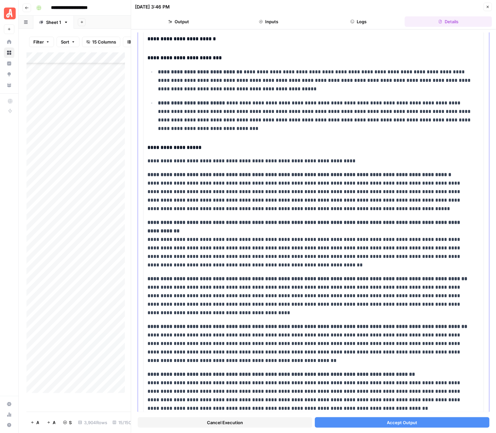
scroll to position [79, 0]
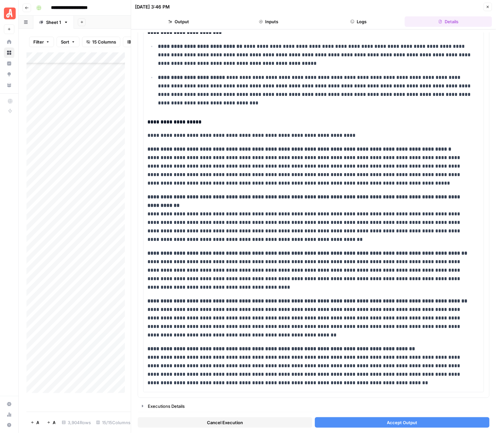
click at [391, 426] on button "Accept Output" at bounding box center [402, 422] width 175 height 10
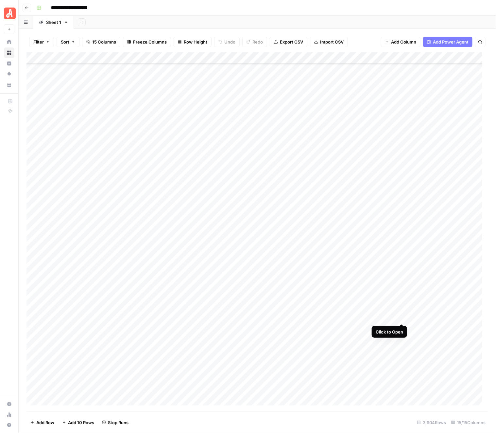
click at [404, 317] on div "Add Column" at bounding box center [258, 231] width 462 height 359
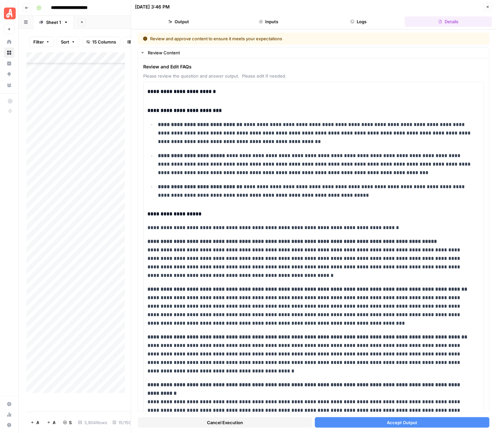
click at [395, 424] on span "Accept Output" at bounding box center [402, 422] width 30 height 7
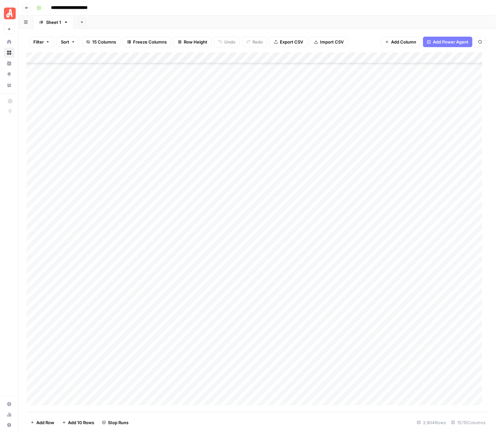
scroll to position [41892, 0]
click at [402, 205] on div "Add Column" at bounding box center [258, 231] width 462 height 359
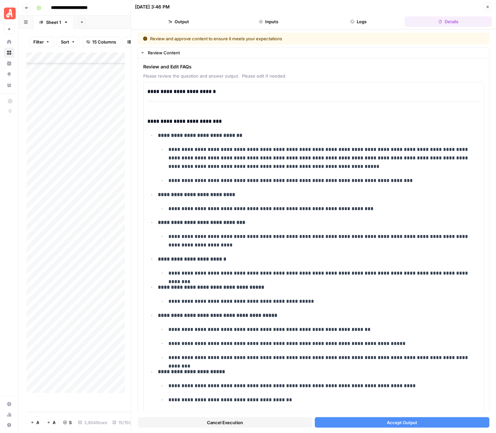
click at [407, 424] on span "Accept Output" at bounding box center [402, 422] width 30 height 7
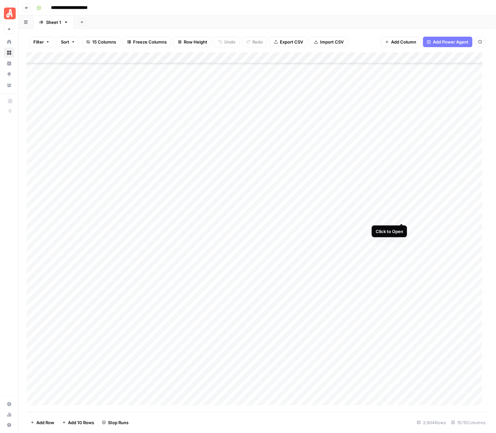
click at [404, 218] on div "Add Column" at bounding box center [258, 231] width 462 height 359
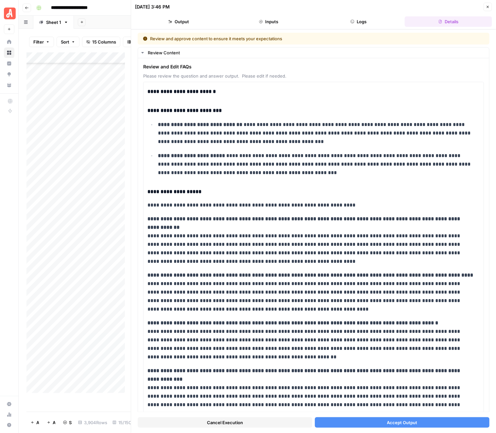
click at [406, 424] on span "Accept Output" at bounding box center [402, 422] width 30 height 7
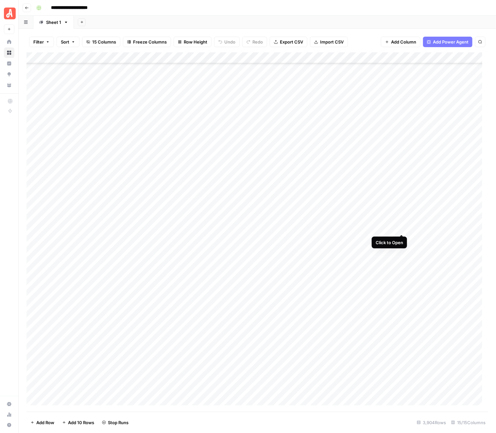
click at [401, 228] on div "Add Column" at bounding box center [258, 231] width 462 height 359
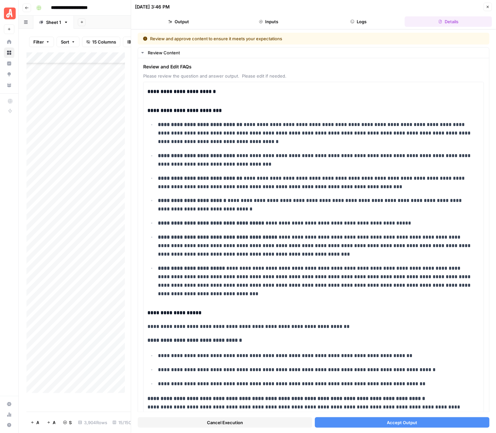
click at [389, 419] on span "Accept Output" at bounding box center [402, 422] width 30 height 7
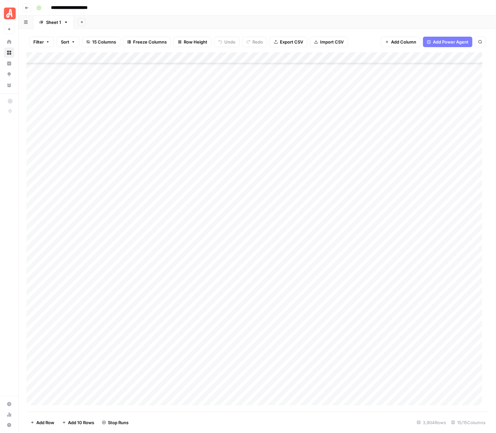
click at [401, 238] on div "Add Column" at bounding box center [258, 231] width 462 height 359
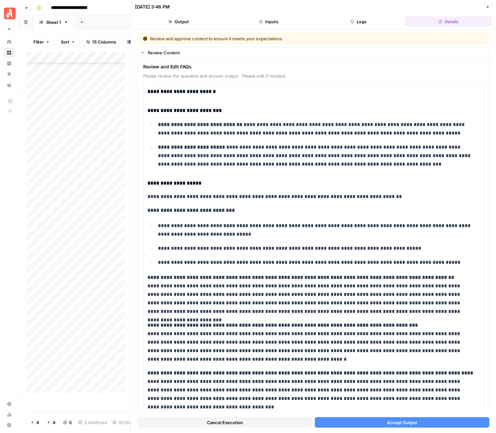
click at [387, 419] on span "Accept Output" at bounding box center [402, 422] width 30 height 7
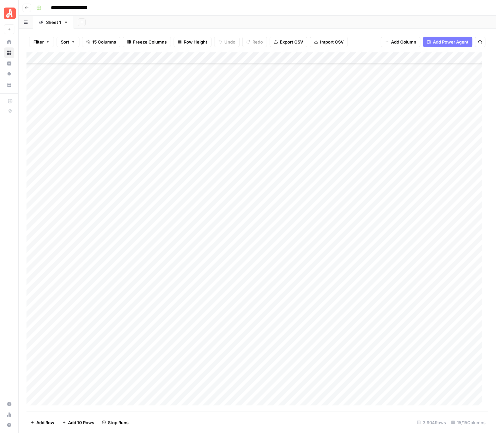
click at [401, 249] on div "Add Column" at bounding box center [258, 231] width 462 height 359
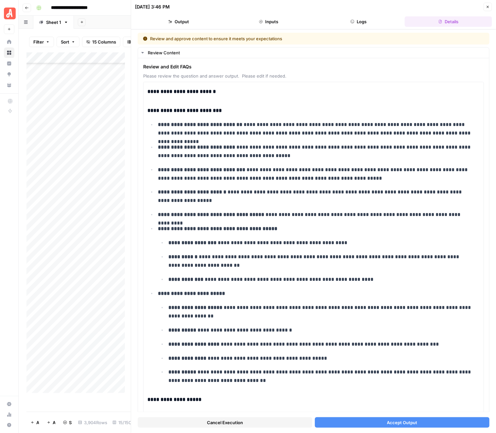
click at [400, 426] on button "Accept Output" at bounding box center [402, 422] width 175 height 10
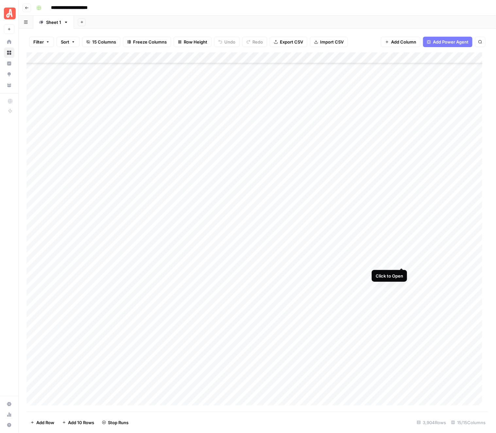
click at [401, 259] on div "Add Column" at bounding box center [258, 231] width 462 height 359
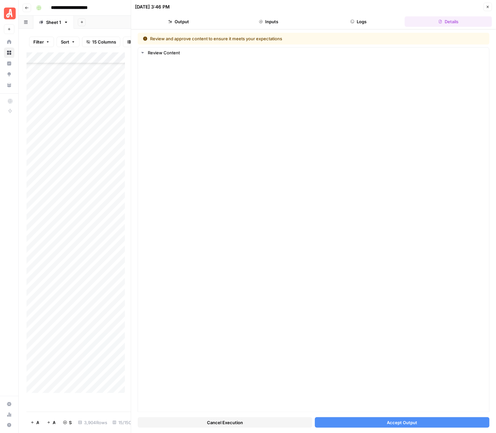
click at [403, 421] on span "Accept Output" at bounding box center [402, 422] width 30 height 7
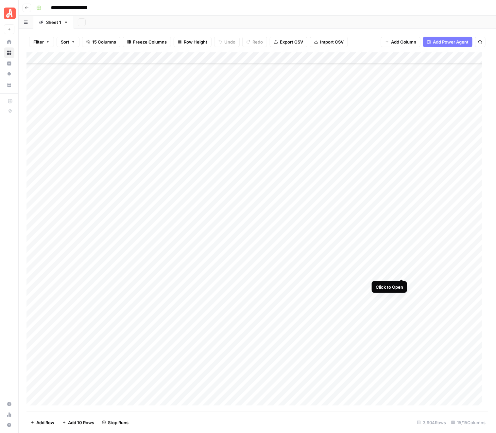
click at [401, 273] on div "Add Column" at bounding box center [258, 231] width 462 height 359
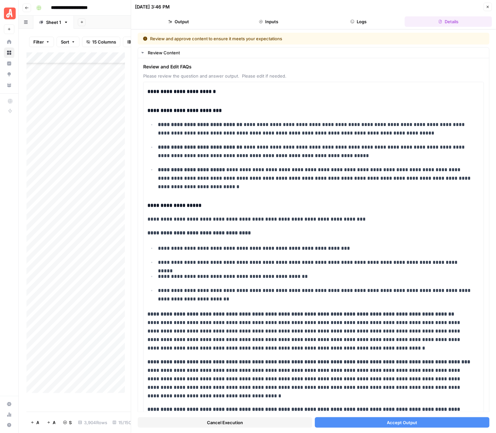
click at [381, 420] on button "Accept Output" at bounding box center [402, 422] width 175 height 10
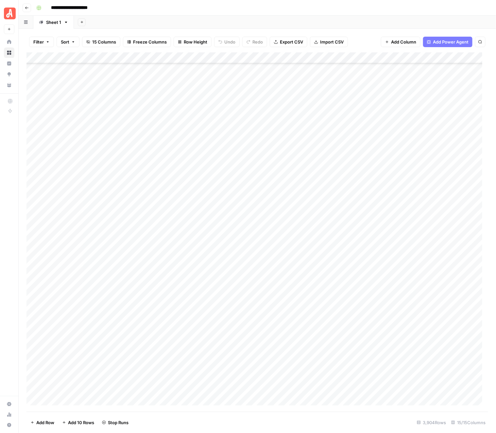
click at [401, 283] on div "Add Column" at bounding box center [258, 231] width 462 height 359
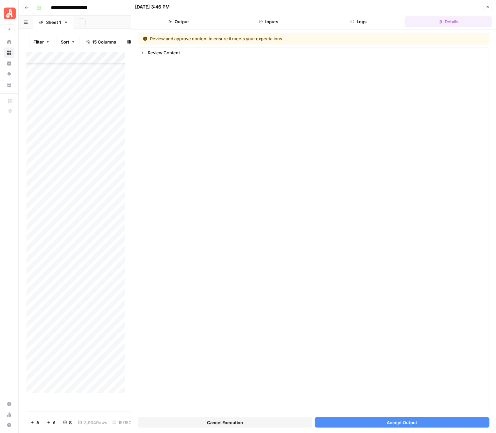
click at [388, 425] on span "Accept Output" at bounding box center [402, 422] width 30 height 7
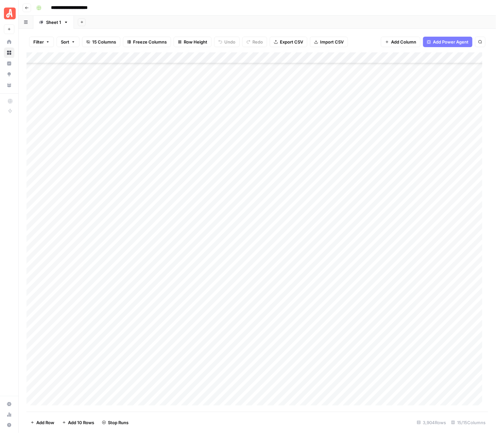
click at [403, 294] on div "Add Column" at bounding box center [258, 231] width 462 height 359
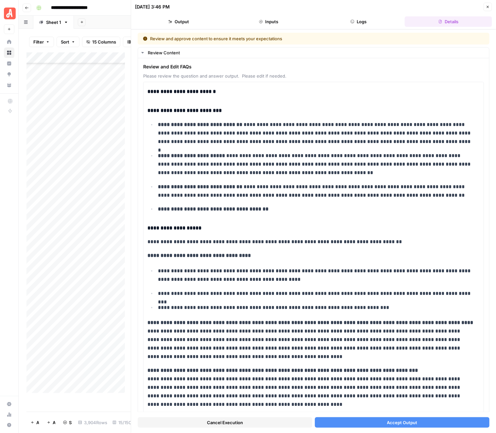
click at [393, 422] on span "Accept Output" at bounding box center [402, 422] width 30 height 7
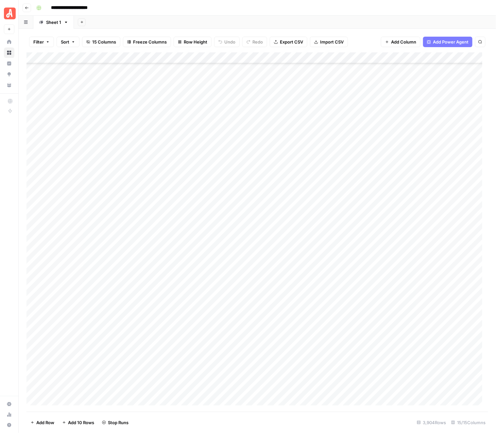
click at [402, 305] on div "Add Column" at bounding box center [258, 231] width 462 height 359
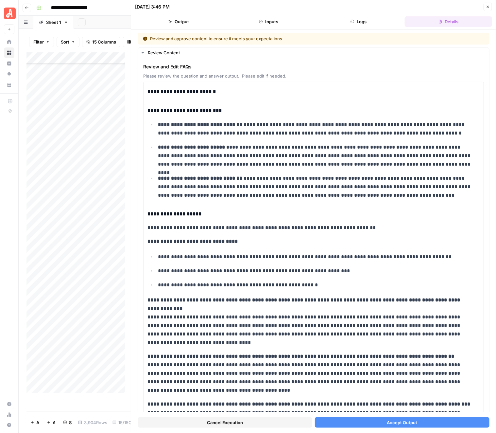
click at [404, 422] on span "Accept Output" at bounding box center [402, 422] width 30 height 7
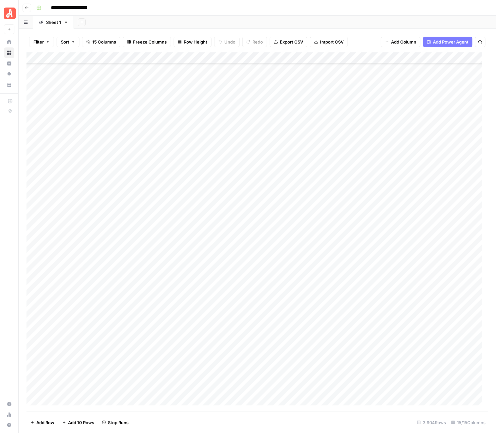
click at [403, 315] on div "Add Column" at bounding box center [258, 231] width 462 height 359
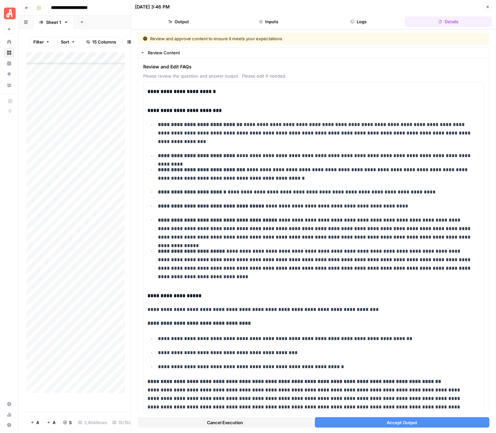
click at [398, 418] on button "Accept Output" at bounding box center [402, 422] width 175 height 10
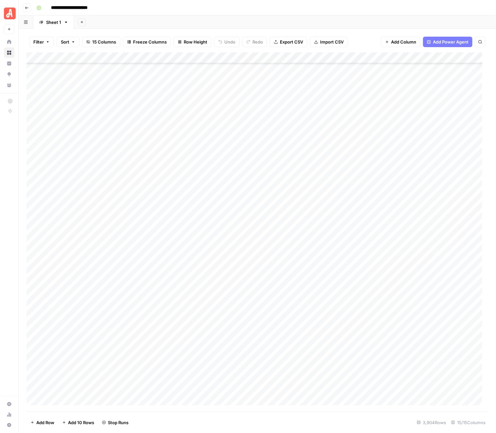
click at [400, 327] on div "Add Column" at bounding box center [258, 231] width 462 height 359
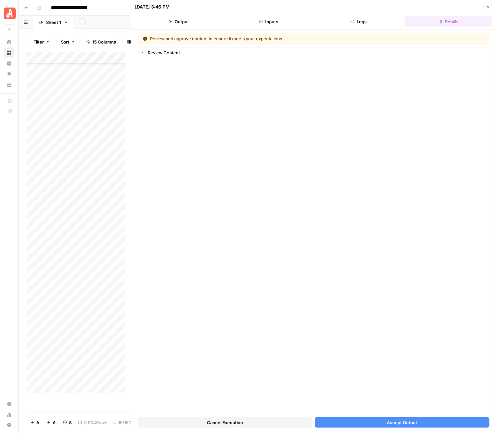
click at [399, 421] on span "Accept Output" at bounding box center [402, 422] width 30 height 7
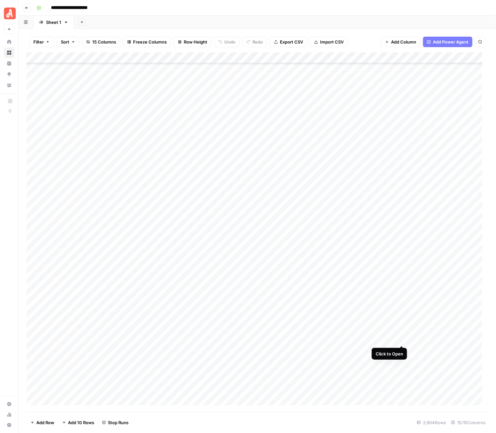
click at [401, 339] on div "Add Column" at bounding box center [258, 231] width 462 height 359
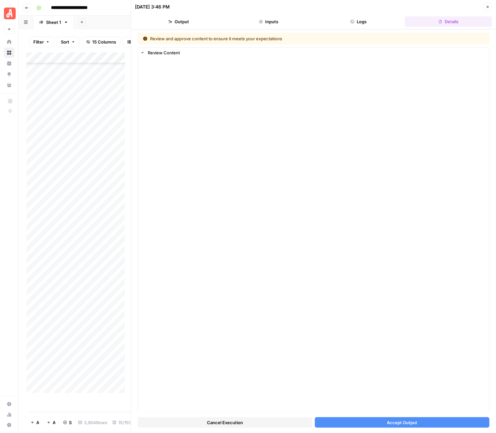
click at [402, 419] on span "Accept Output" at bounding box center [402, 422] width 30 height 7
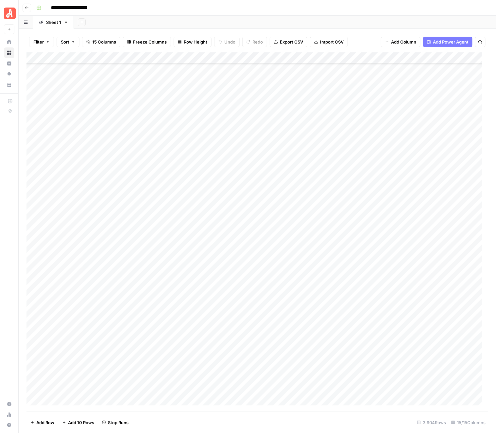
scroll to position [42015, 0]
click at [400, 226] on div "Add Column" at bounding box center [258, 231] width 462 height 359
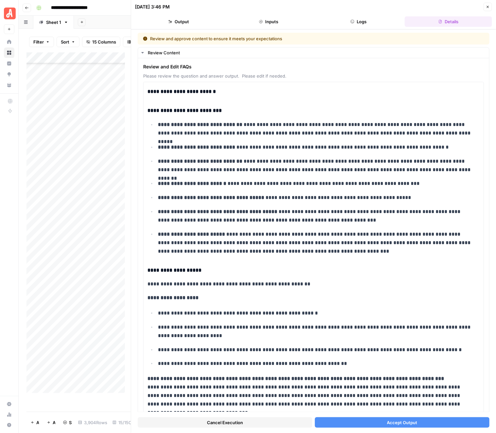
click at [376, 417] on div "Cancel Execution Accept Output" at bounding box center [314, 421] width 352 height 18
click at [376, 420] on button "Accept Output" at bounding box center [402, 422] width 175 height 10
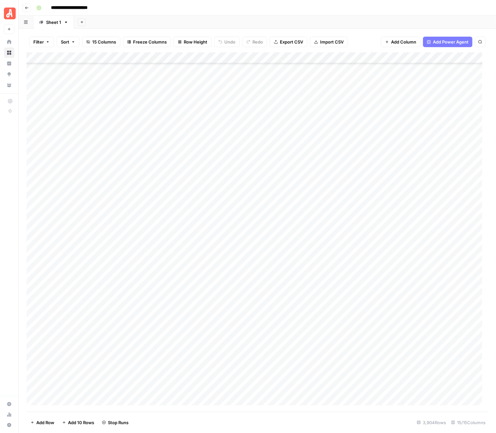
click at [402, 237] on div "Add Column" at bounding box center [258, 231] width 462 height 359
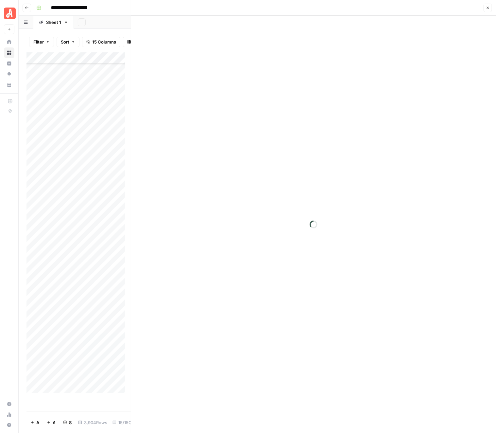
click at [379, 421] on div at bounding box center [313, 224] width 365 height 417
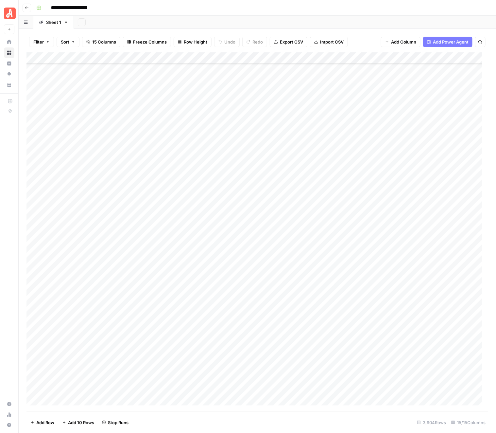
click at [401, 248] on div "Add Column" at bounding box center [258, 231] width 462 height 359
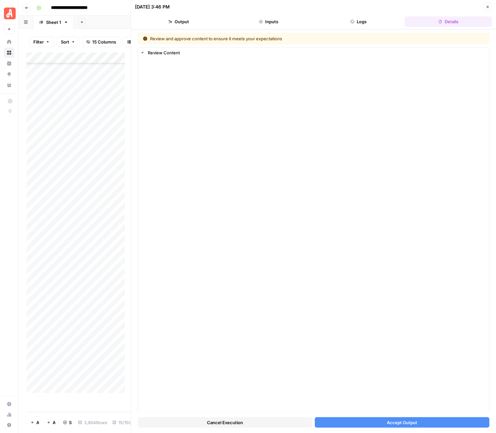
click at [381, 424] on button "Accept Output" at bounding box center [402, 422] width 175 height 10
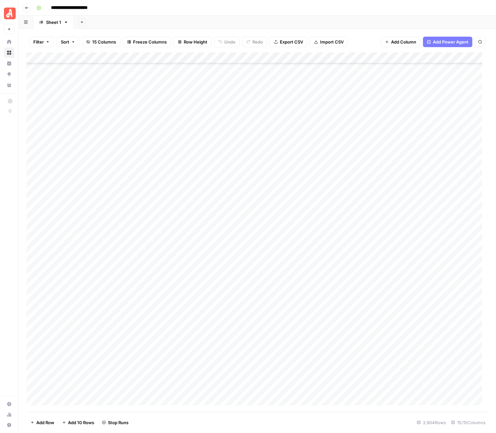
click at [401, 261] on div "Add Column" at bounding box center [258, 231] width 462 height 359
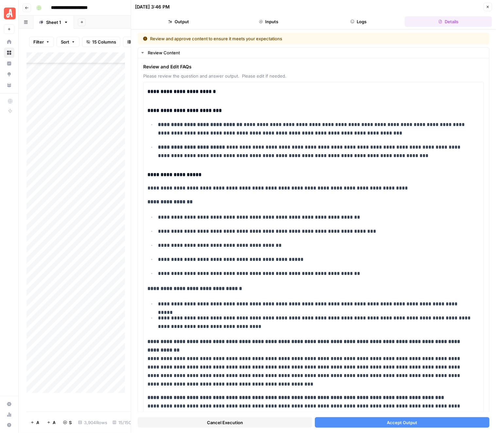
click at [366, 421] on button "Accept Output" at bounding box center [402, 422] width 175 height 10
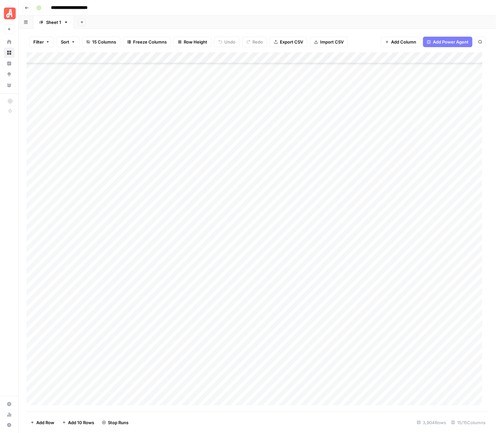
click at [403, 270] on div "Add Column" at bounding box center [258, 231] width 462 height 359
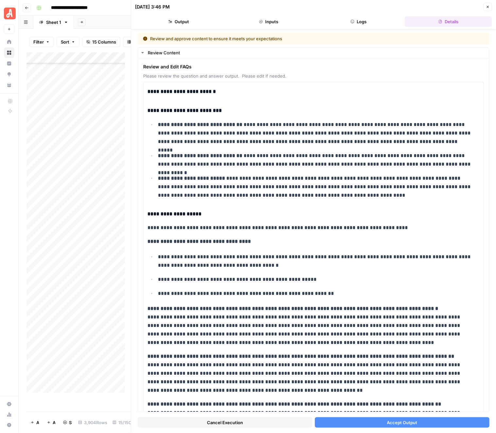
click at [380, 422] on button "Accept Output" at bounding box center [402, 422] width 175 height 10
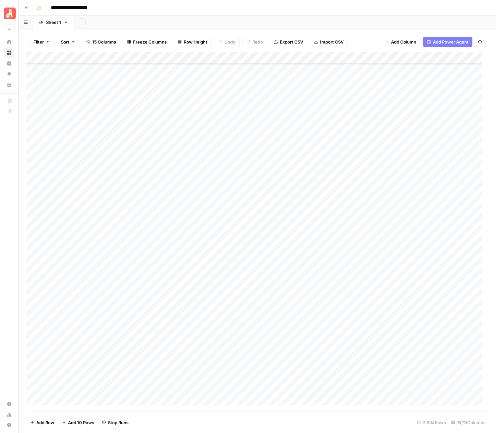
click at [402, 281] on div "Add Column" at bounding box center [258, 231] width 462 height 359
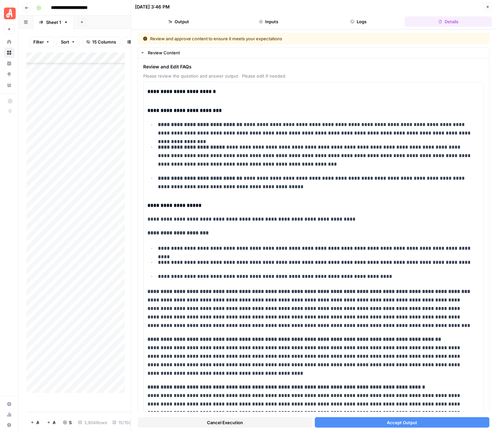
click at [382, 420] on button "Accept Output" at bounding box center [402, 422] width 175 height 10
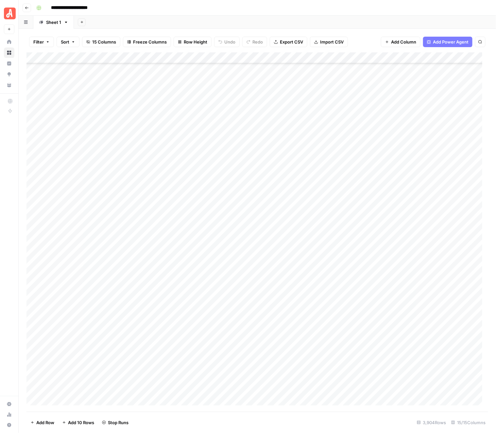
click at [402, 294] on div "Add Column" at bounding box center [258, 231] width 462 height 359
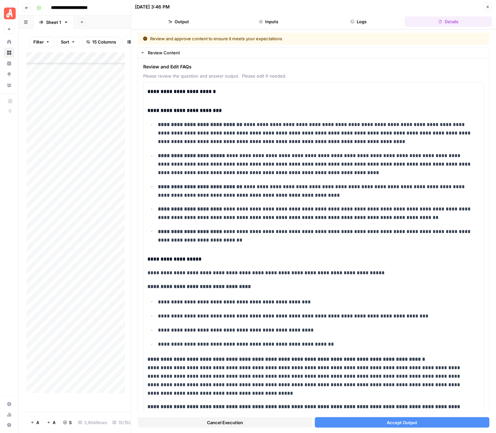
click at [397, 424] on span "Accept Output" at bounding box center [402, 422] width 30 height 7
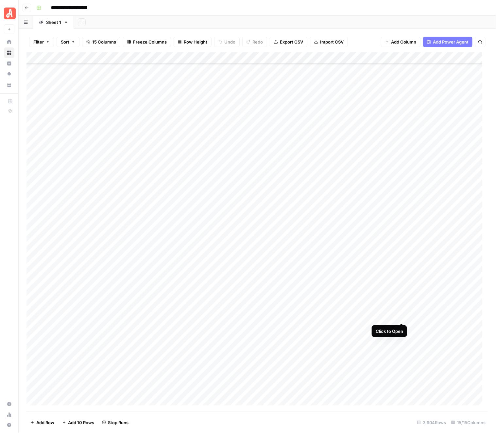
click at [402, 308] on div "Add Column" at bounding box center [258, 231] width 462 height 359
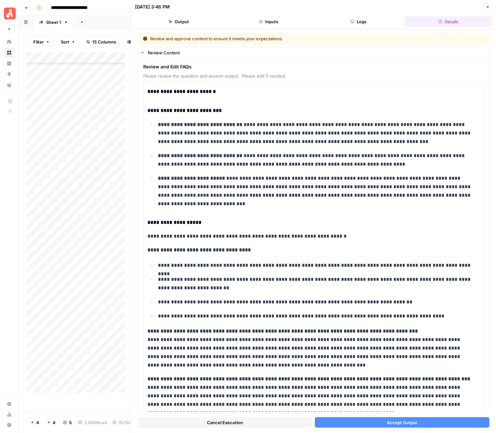
click at [393, 420] on span "Accept Output" at bounding box center [402, 422] width 30 height 7
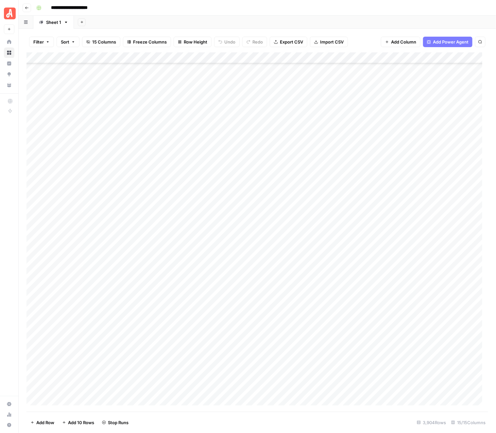
click at [401, 316] on div "Add Column" at bounding box center [258, 231] width 462 height 359
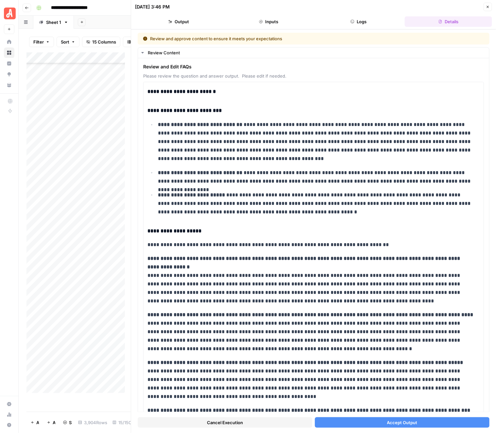
click at [371, 422] on button "Accept Output" at bounding box center [402, 422] width 175 height 10
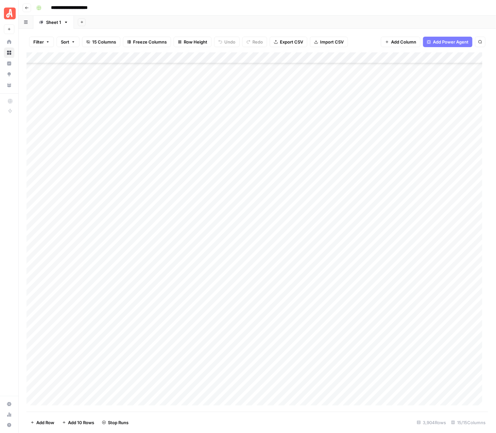
click at [398, 328] on div "Add Column" at bounding box center [258, 231] width 462 height 359
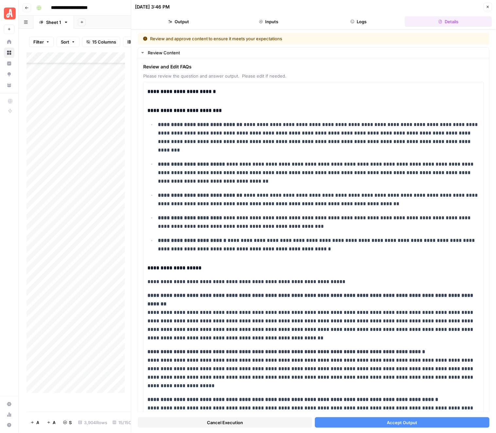
click at [387, 421] on span "Accept Output" at bounding box center [402, 422] width 30 height 7
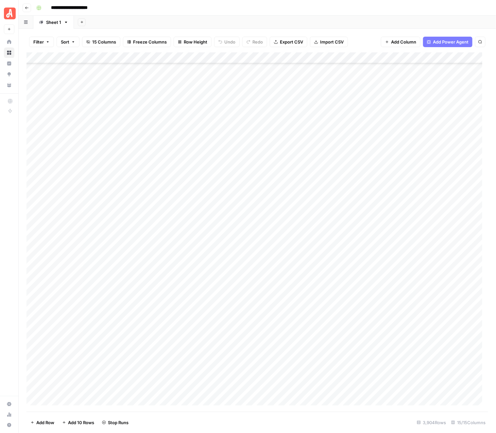
click at [401, 337] on div "Add Column" at bounding box center [258, 231] width 462 height 359
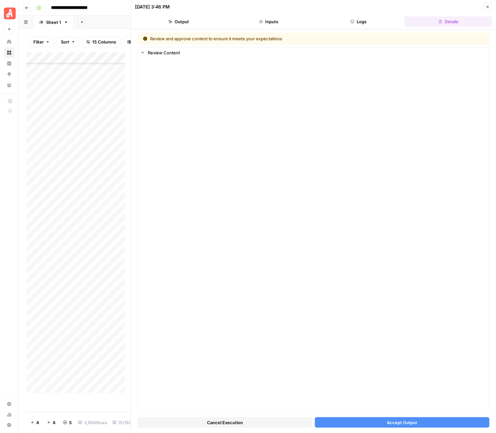
click at [391, 423] on span "Accept Output" at bounding box center [402, 422] width 30 height 7
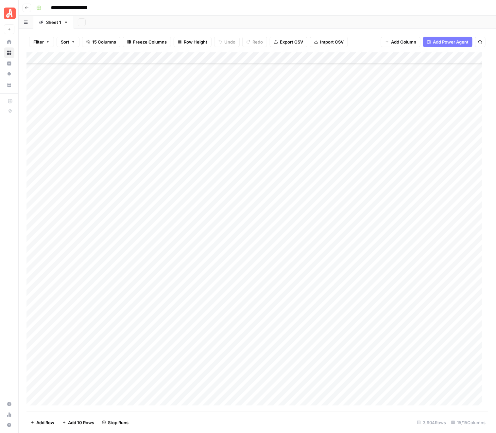
click at [402, 349] on div "Add Column" at bounding box center [258, 231] width 462 height 359
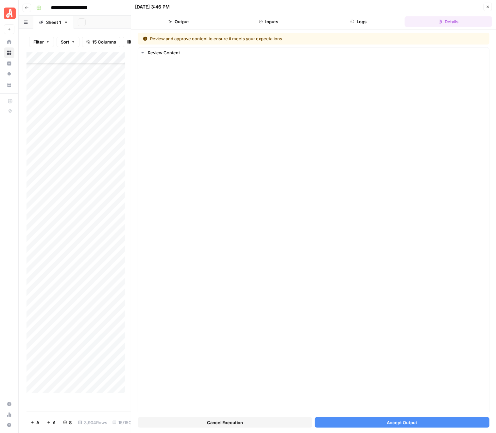
click at [393, 425] on span "Accept Output" at bounding box center [402, 422] width 30 height 7
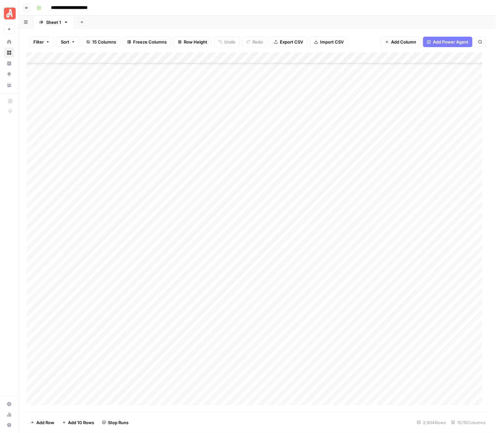
click at [405, 361] on div "Add Column" at bounding box center [258, 231] width 462 height 359
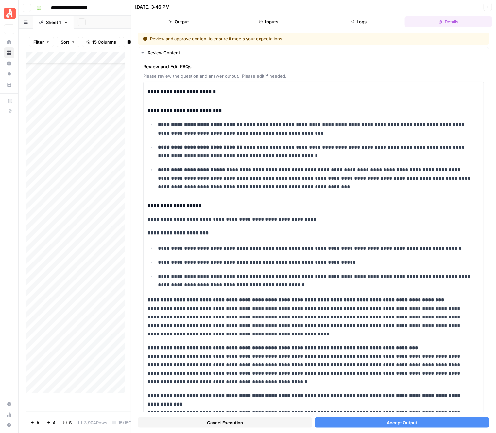
click at [406, 425] on span "Accept Output" at bounding box center [402, 422] width 30 height 7
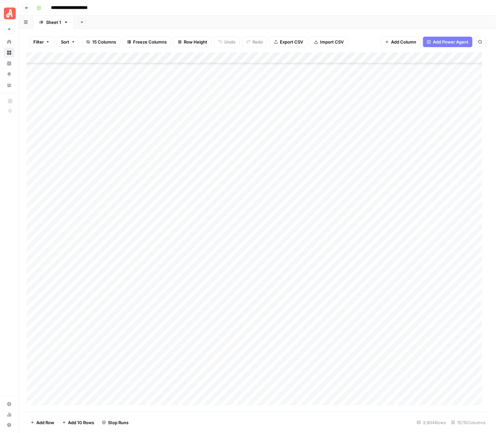
scroll to position [42179, 0]
click at [401, 208] on div "Add Column" at bounding box center [258, 231] width 462 height 359
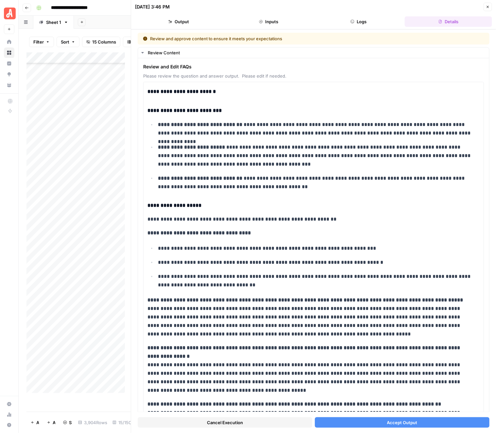
click at [387, 419] on span "Accept Output" at bounding box center [402, 422] width 30 height 7
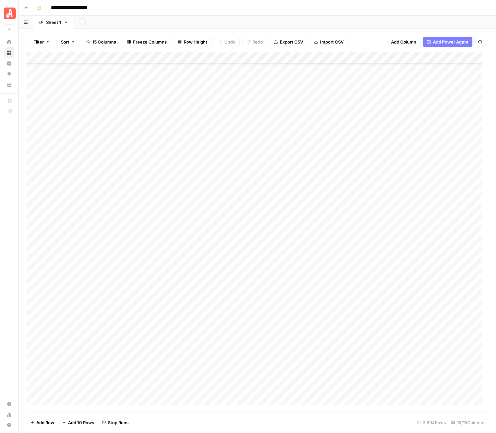
click at [402, 219] on div "Add Column" at bounding box center [258, 231] width 462 height 359
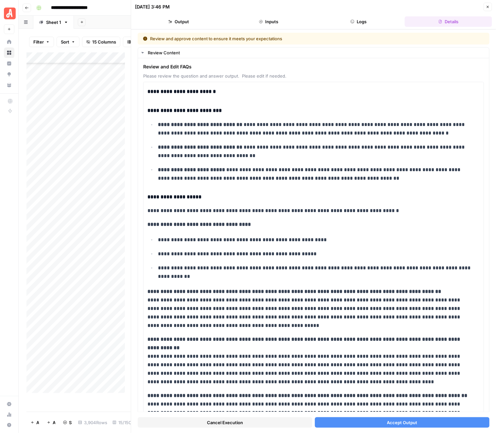
click at [392, 421] on span "Accept Output" at bounding box center [402, 422] width 30 height 7
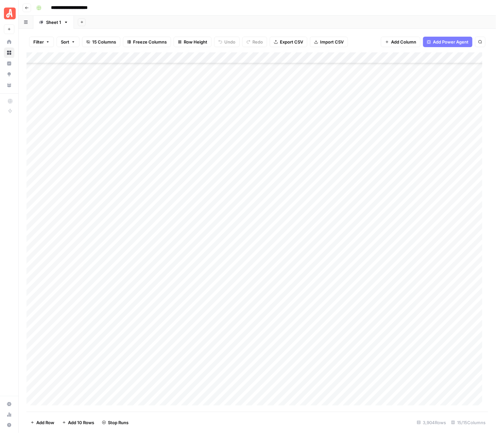
click at [401, 231] on div "Add Column" at bounding box center [258, 231] width 462 height 359
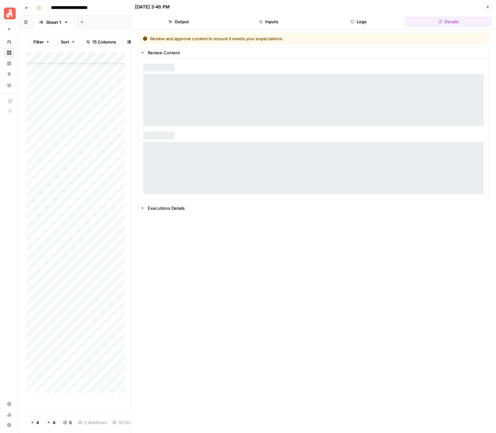
click at [389, 421] on div "Review and approve content to ensure it meets your expectations Review Content …" at bounding box center [314, 231] width 352 height 397
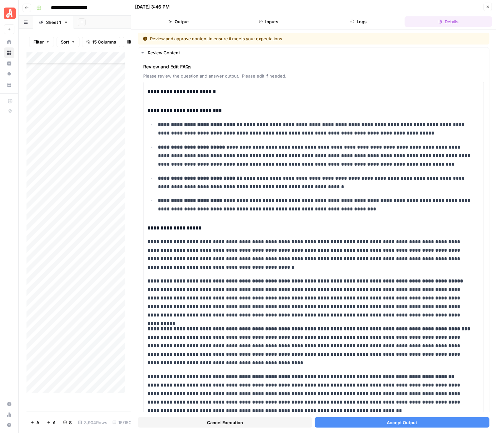
click at [389, 421] on span "Accept Output" at bounding box center [402, 422] width 30 height 7
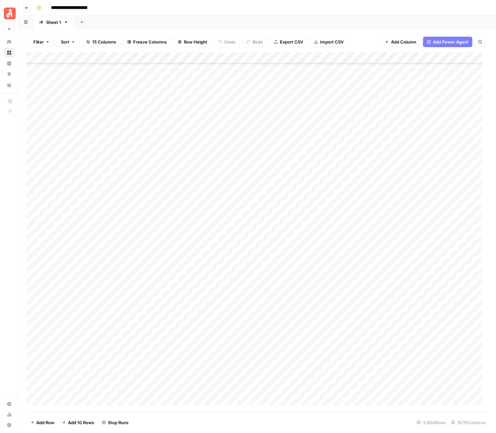
click at [401, 242] on div "Add Column" at bounding box center [258, 231] width 462 height 359
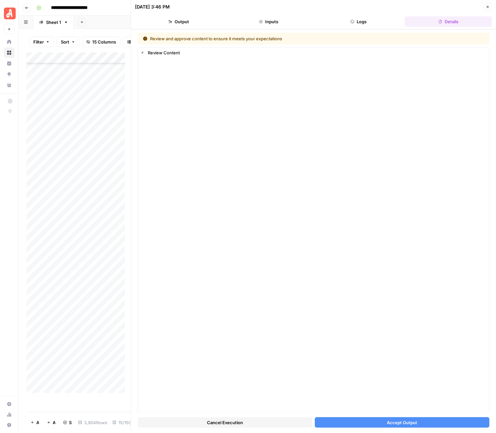
click at [389, 426] on button "Accept Output" at bounding box center [402, 422] width 175 height 10
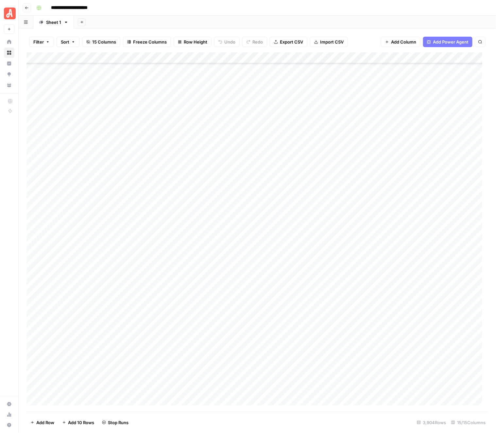
scroll to position [42342, 0]
click at [399, 86] on div "Add Column" at bounding box center [258, 231] width 462 height 359
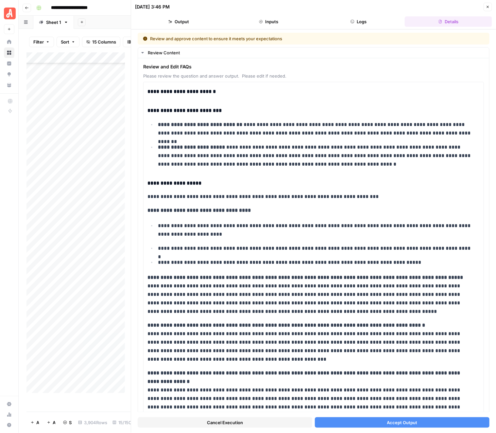
click at [372, 419] on button "Accept Output" at bounding box center [402, 422] width 175 height 10
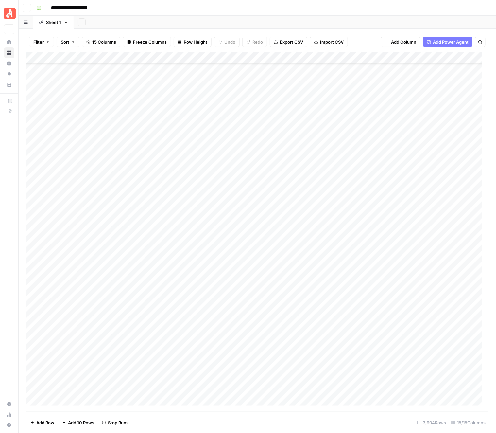
click at [401, 98] on div "Add Column" at bounding box center [258, 231] width 462 height 359
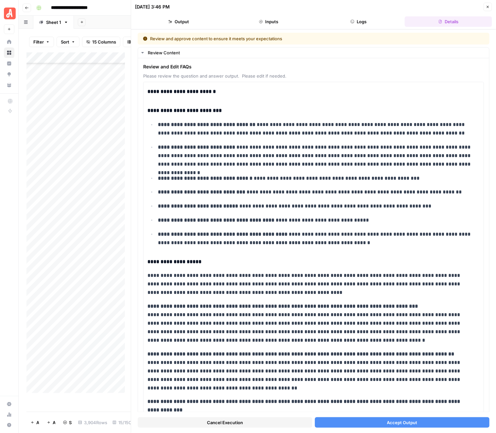
click at [392, 422] on span "Accept Output" at bounding box center [402, 422] width 30 height 7
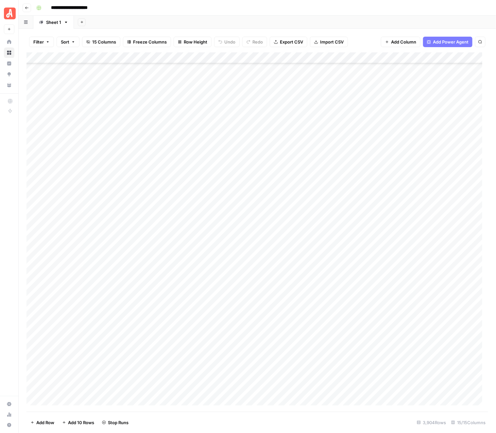
click at [402, 109] on div "Add Column" at bounding box center [258, 231] width 462 height 359
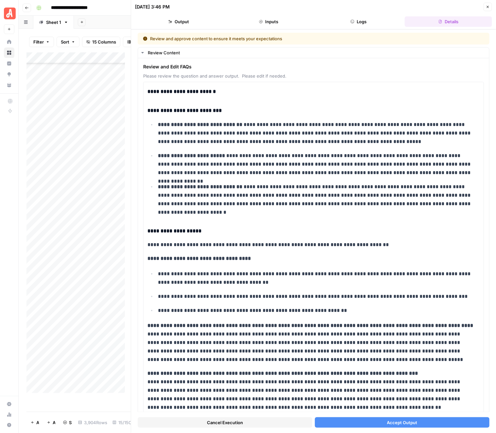
click at [405, 420] on span "Accept Output" at bounding box center [402, 422] width 30 height 7
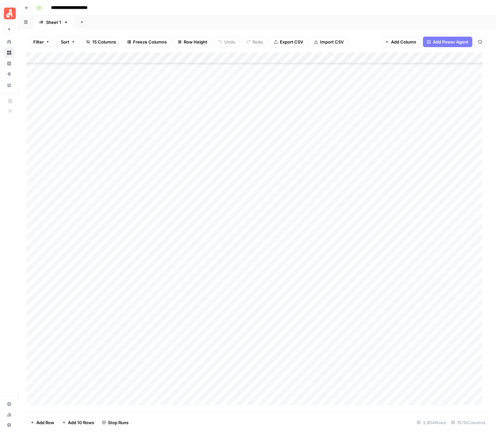
click at [400, 125] on div "Add Column" at bounding box center [258, 231] width 462 height 359
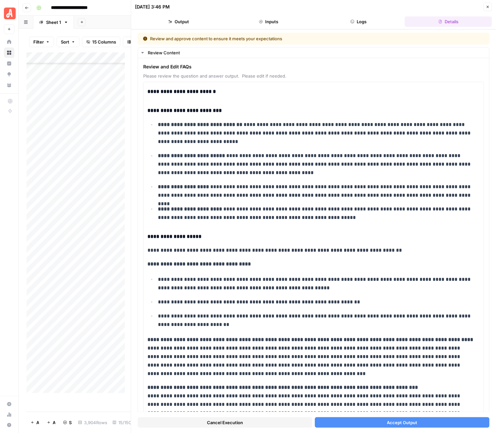
click at [393, 425] on span "Accept Output" at bounding box center [402, 422] width 30 height 7
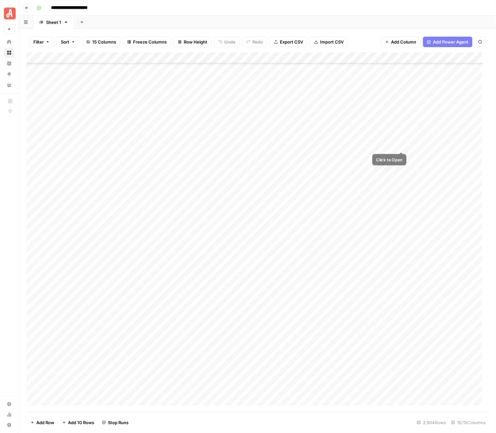
click at [401, 135] on div "Add Column" at bounding box center [258, 231] width 462 height 359
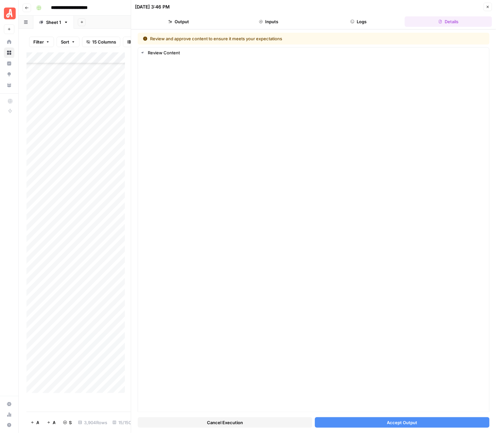
click at [427, 420] on button "Accept Output" at bounding box center [402, 422] width 175 height 10
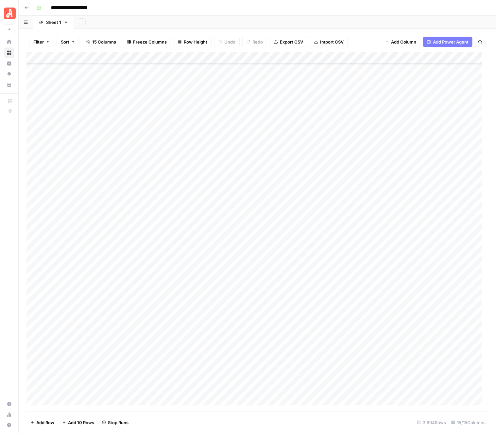
click at [403, 140] on div "Add Column" at bounding box center [258, 231] width 462 height 359
click at [403, 142] on div "Add Column" at bounding box center [258, 231] width 462 height 359
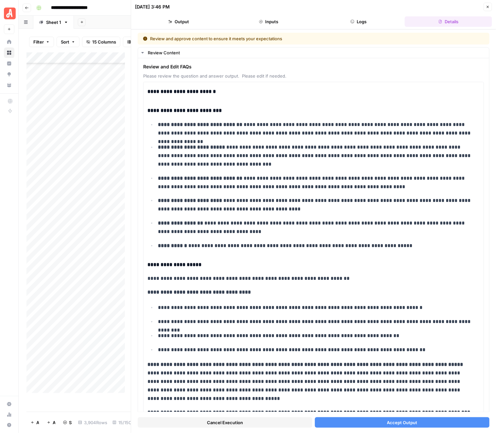
click at [413, 419] on button "Accept Output" at bounding box center [402, 422] width 175 height 10
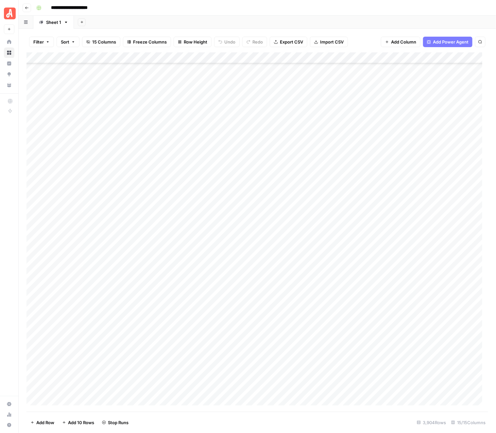
click at [401, 156] on div "Add Column" at bounding box center [258, 231] width 462 height 359
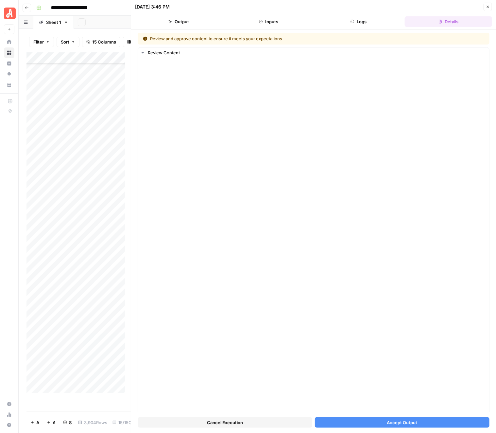
click at [392, 425] on span "Accept Output" at bounding box center [402, 422] width 30 height 7
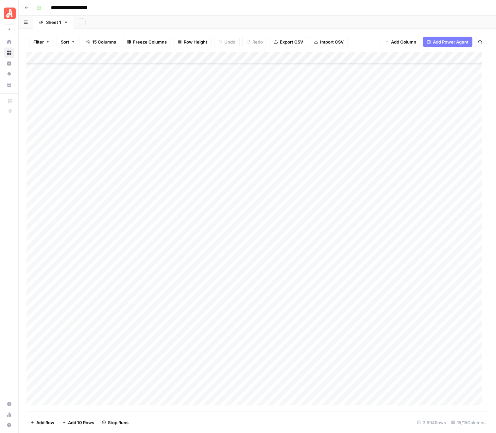
scroll to position [42342, 0]
click at [401, 168] on div "Add Column" at bounding box center [258, 231] width 462 height 359
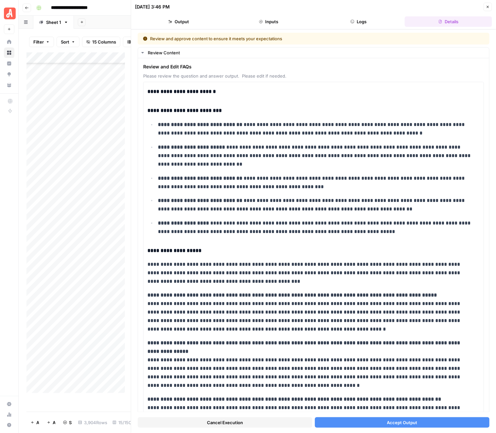
click at [400, 422] on span "Accept Output" at bounding box center [402, 422] width 30 height 7
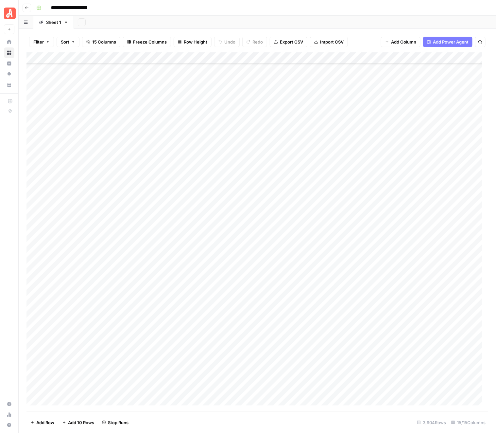
click at [402, 178] on div "Add Column" at bounding box center [258, 231] width 462 height 359
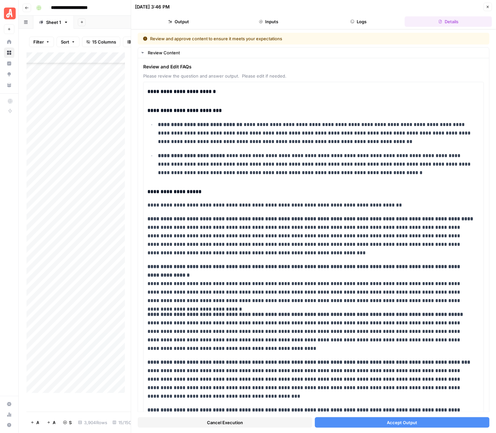
click at [398, 423] on span "Accept Output" at bounding box center [402, 422] width 30 height 7
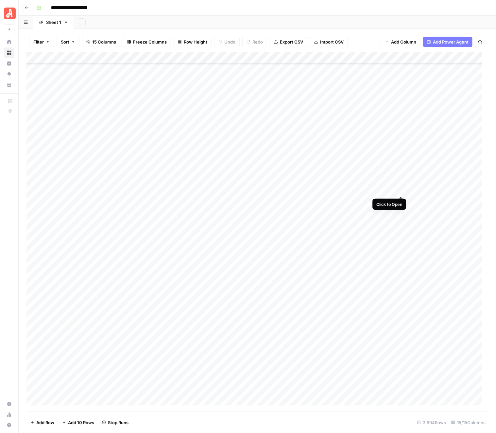
click at [404, 190] on div "Add Column" at bounding box center [258, 231] width 462 height 359
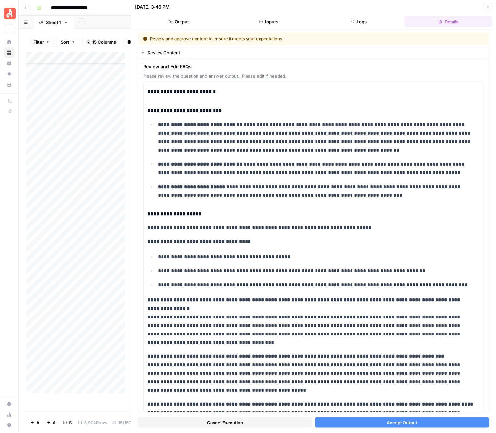
click at [388, 421] on span "Accept Output" at bounding box center [402, 422] width 30 height 7
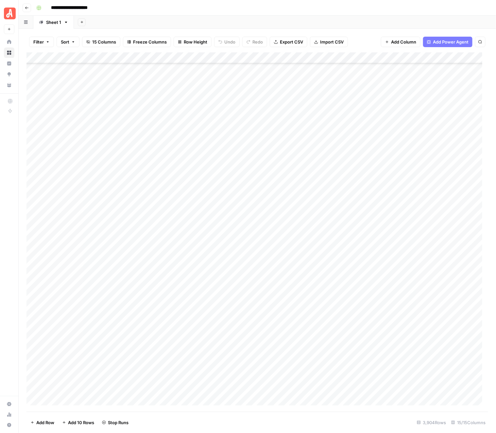
click at [402, 204] on div "Add Column" at bounding box center [258, 231] width 462 height 359
click at [403, 199] on div "Add Column" at bounding box center [258, 231] width 462 height 359
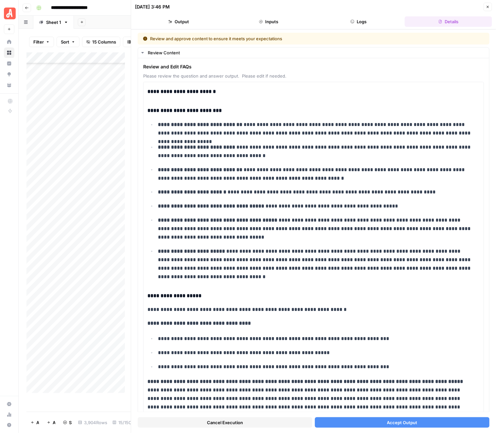
click at [402, 419] on span "Accept Output" at bounding box center [402, 422] width 30 height 7
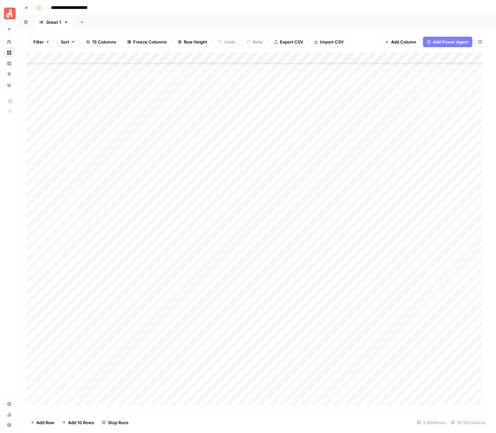
click at [401, 212] on div "Add Column" at bounding box center [258, 231] width 462 height 359
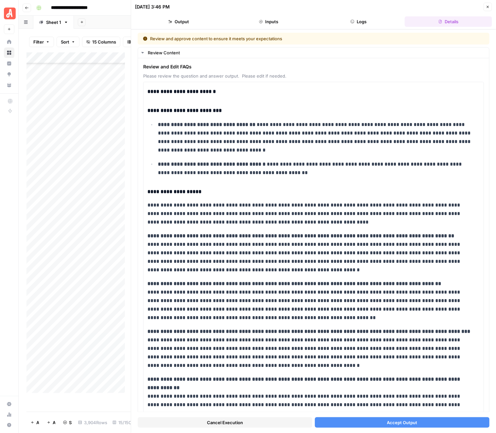
click at [382, 424] on button "Accept Output" at bounding box center [402, 422] width 175 height 10
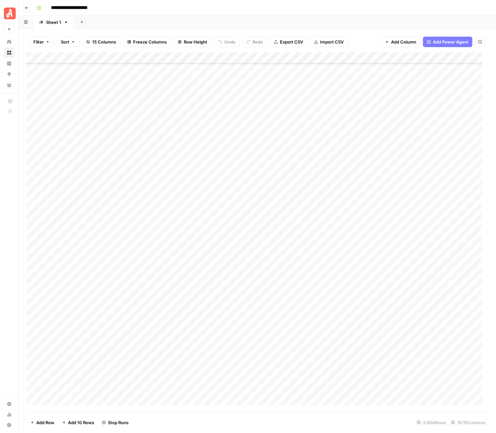
click at [401, 220] on div "Add Column" at bounding box center [258, 231] width 462 height 359
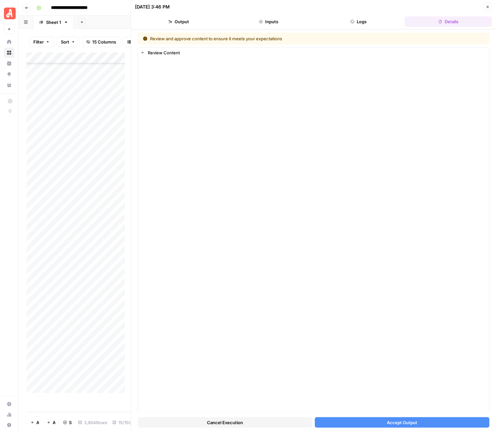
click at [399, 429] on div "Cancel Execution Accept Output" at bounding box center [314, 421] width 352 height 18
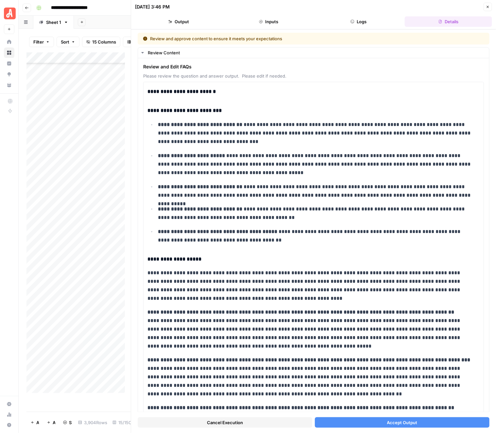
click at [401, 425] on span "Accept Output" at bounding box center [402, 422] width 30 height 7
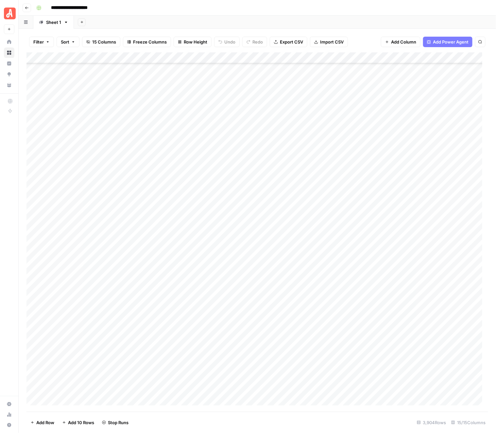
click at [401, 233] on div "Add Column" at bounding box center [258, 231] width 462 height 359
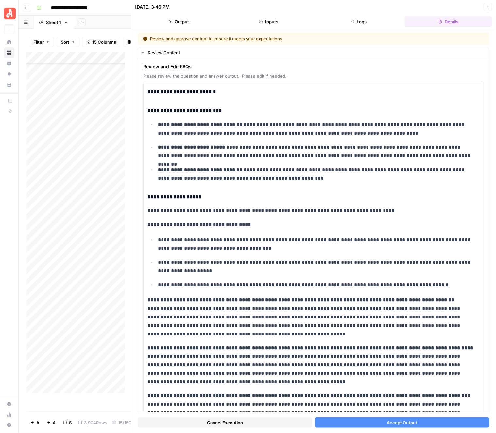
click at [387, 419] on span "Accept Output" at bounding box center [402, 422] width 30 height 7
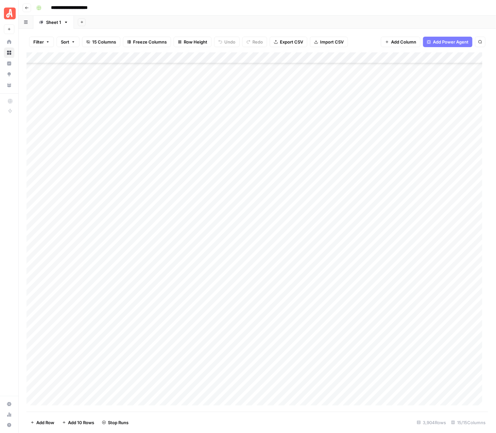
click at [402, 245] on div "Add Column" at bounding box center [258, 231] width 462 height 359
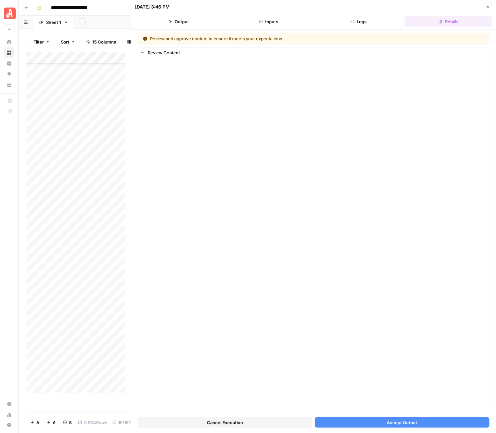
click at [401, 423] on span "Accept Output" at bounding box center [402, 422] width 30 height 7
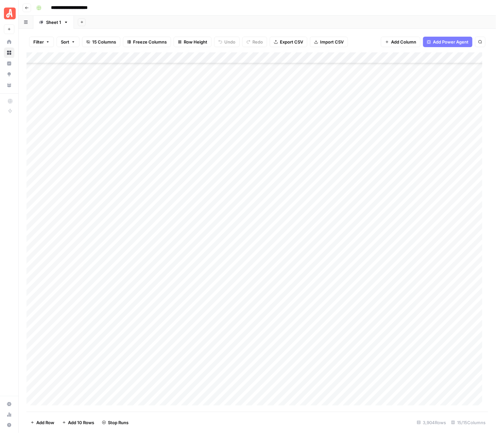
click at [401, 257] on div "Add Column" at bounding box center [258, 231] width 462 height 359
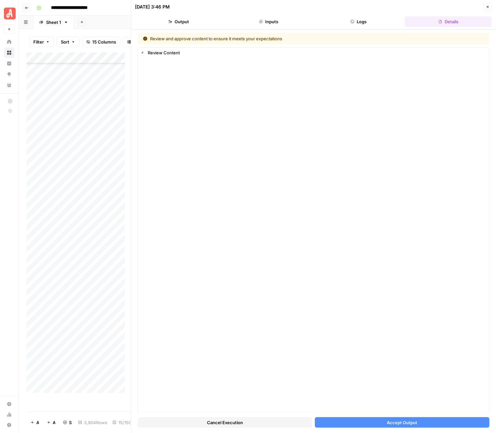
click at [387, 419] on span "Accept Output" at bounding box center [402, 422] width 30 height 7
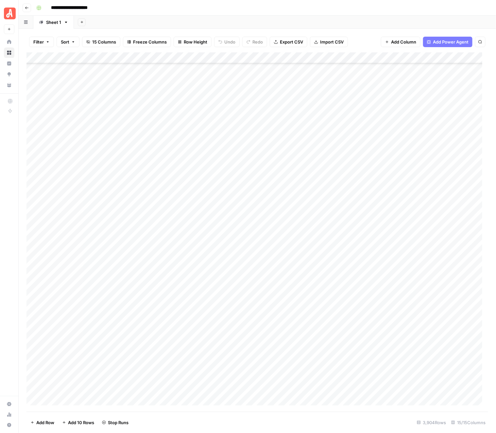
click at [400, 266] on div "Add Column" at bounding box center [258, 231] width 462 height 359
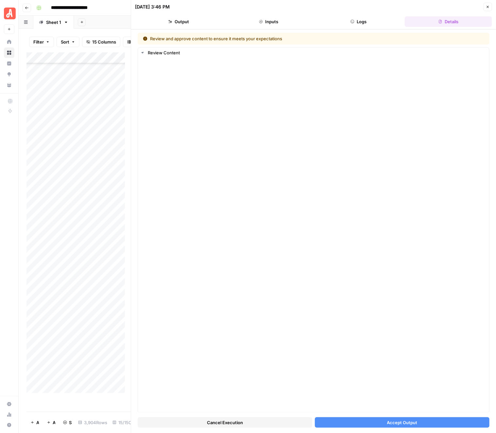
click at [408, 421] on span "Accept Output" at bounding box center [402, 422] width 30 height 7
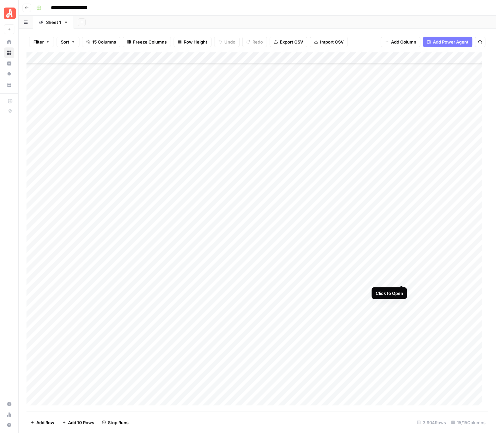
click at [401, 277] on div "Add Column" at bounding box center [258, 231] width 462 height 359
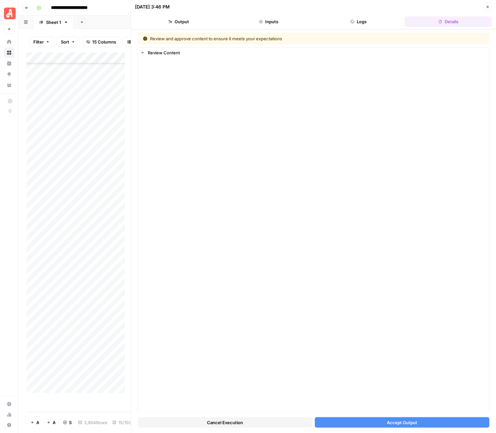
click at [390, 422] on span "Accept Output" at bounding box center [402, 422] width 30 height 7
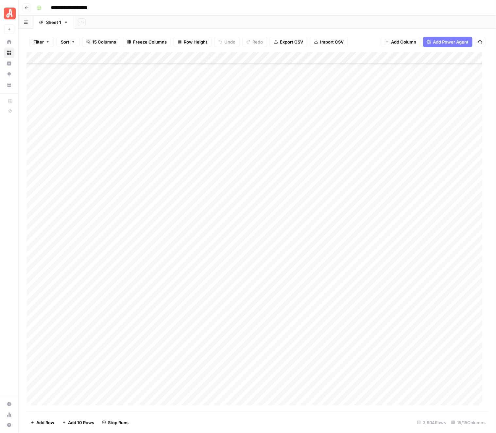
click at [403, 289] on div "Add Column" at bounding box center [258, 231] width 462 height 359
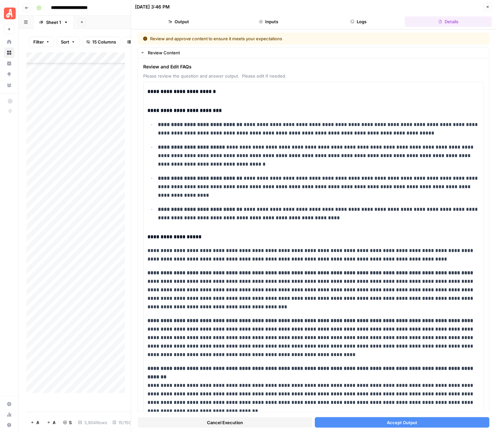
click at [397, 418] on button "Accept Output" at bounding box center [402, 422] width 175 height 10
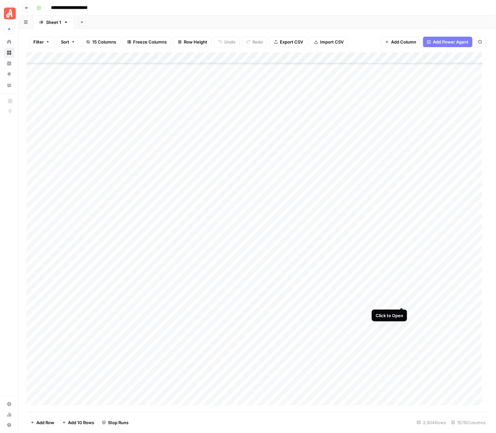
click at [403, 300] on div "Add Column" at bounding box center [258, 231] width 462 height 359
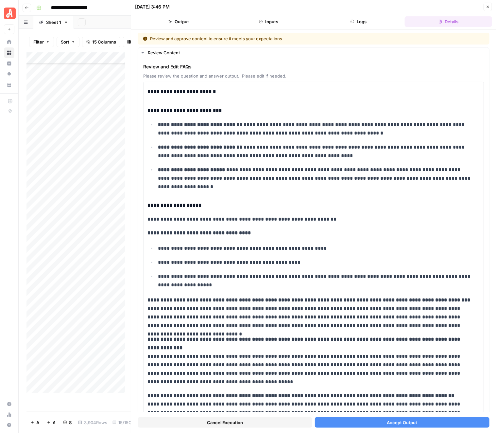
click at [387, 425] on span "Accept Output" at bounding box center [402, 422] width 30 height 7
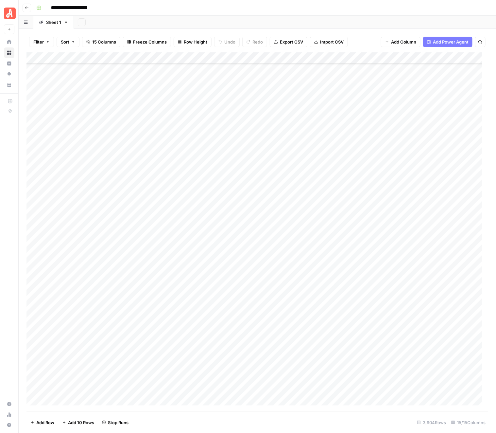
click at [405, 312] on div "Add Column" at bounding box center [258, 231] width 462 height 359
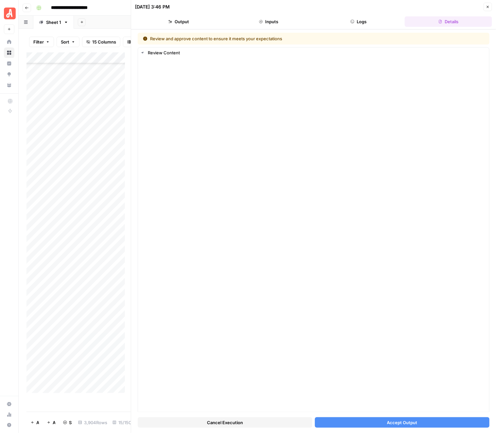
click at [391, 424] on span "Accept Output" at bounding box center [402, 422] width 30 height 7
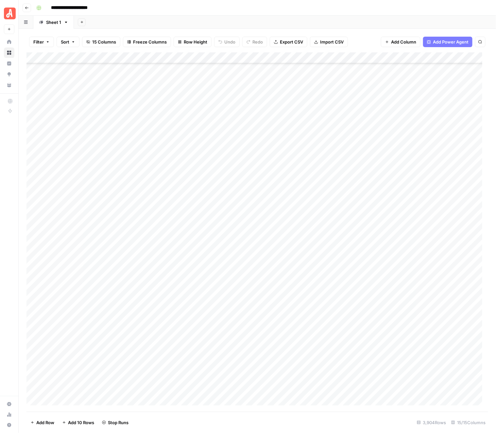
click at [401, 321] on div "Add Column" at bounding box center [258, 231] width 462 height 359
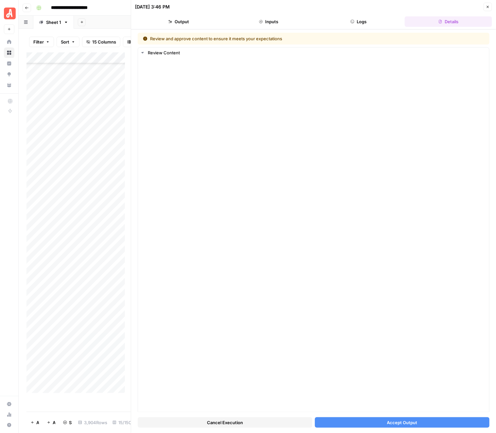
click at [394, 423] on span "Accept Output" at bounding box center [402, 422] width 30 height 7
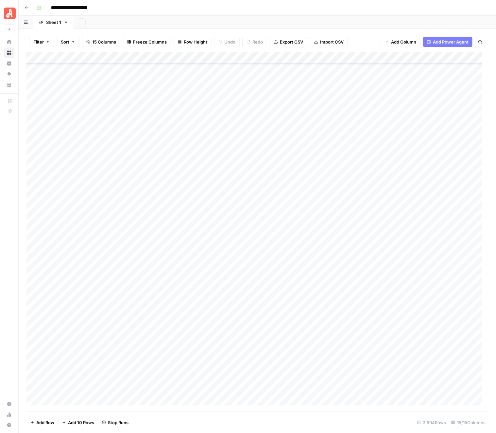
click at [403, 334] on div "Add Column" at bounding box center [258, 231] width 462 height 359
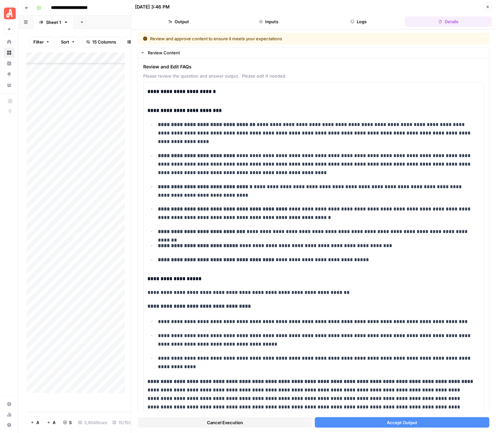
click at [387, 423] on span "Accept Output" at bounding box center [402, 422] width 30 height 7
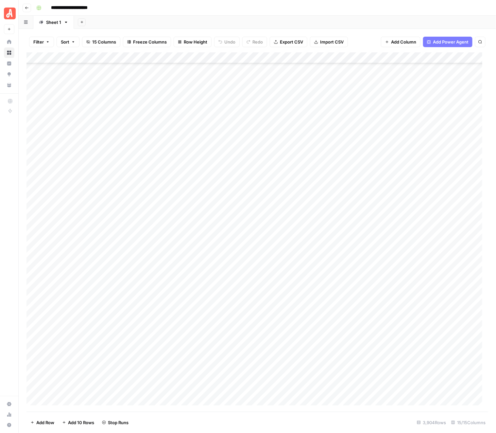
click at [403, 346] on div "Add Column" at bounding box center [258, 231] width 462 height 359
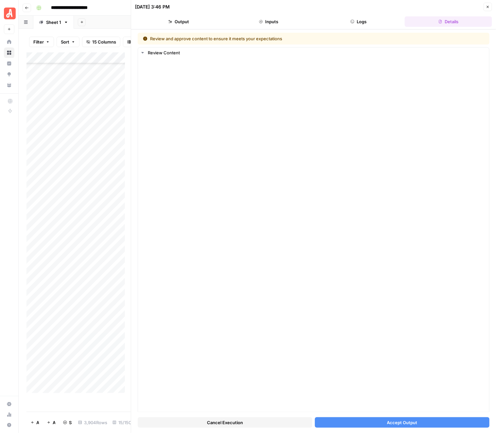
click at [382, 421] on button "Accept Output" at bounding box center [402, 422] width 175 height 10
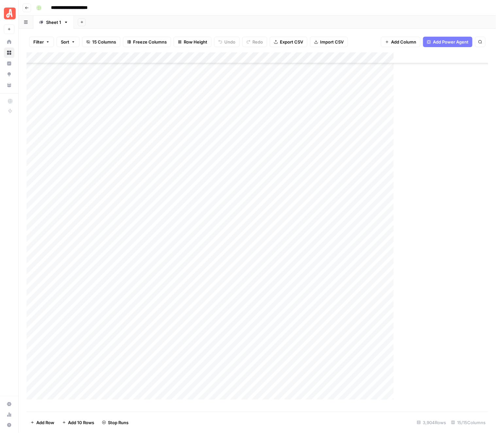
scroll to position [42506, 0]
click at [403, 192] on div "Add Column" at bounding box center [258, 231] width 462 height 359
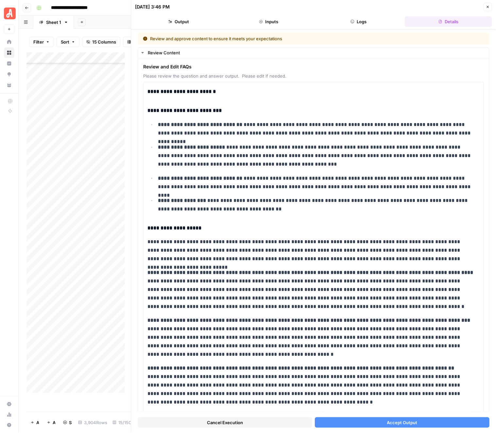
click at [380, 423] on button "Accept Output" at bounding box center [402, 422] width 175 height 10
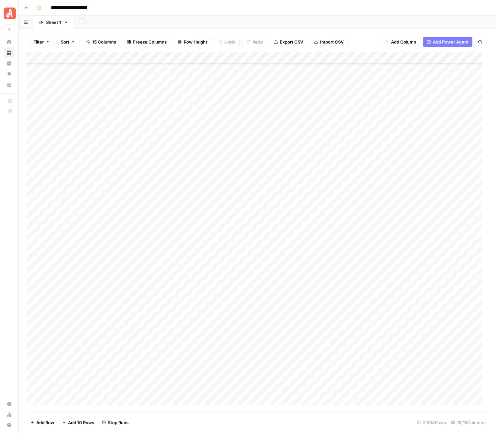
click at [402, 205] on div "Add Column" at bounding box center [258, 231] width 462 height 359
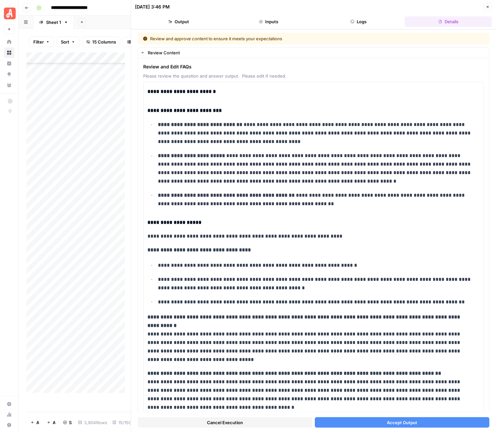
click at [393, 421] on span "Accept Output" at bounding box center [402, 422] width 30 height 7
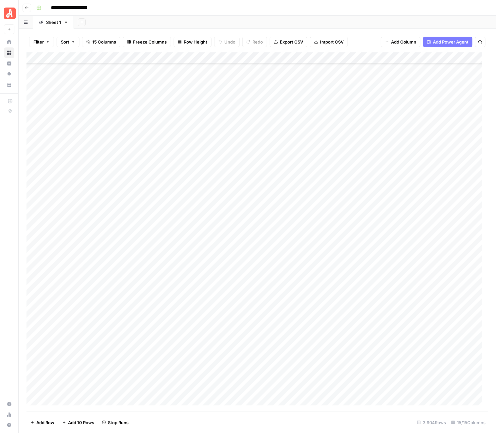
click at [400, 216] on div "Add Column" at bounding box center [258, 231] width 462 height 359
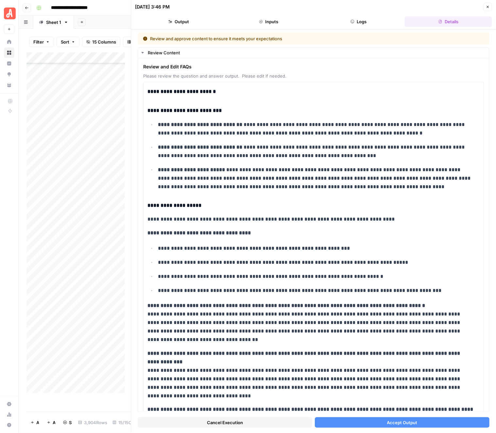
click at [406, 420] on span "Accept Output" at bounding box center [402, 422] width 30 height 7
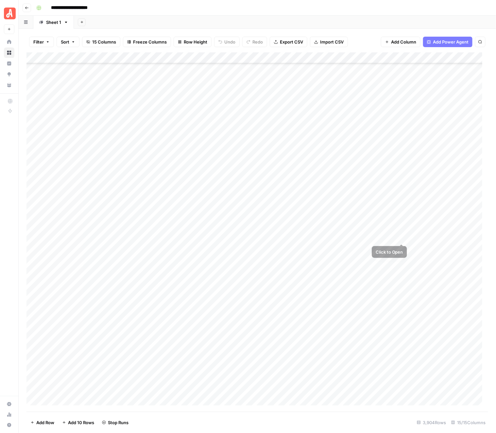
click at [402, 226] on div "Add Column" at bounding box center [258, 231] width 462 height 359
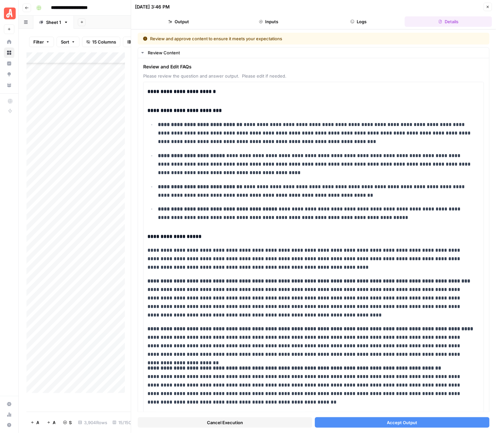
click at [392, 420] on span "Accept Output" at bounding box center [402, 422] width 30 height 7
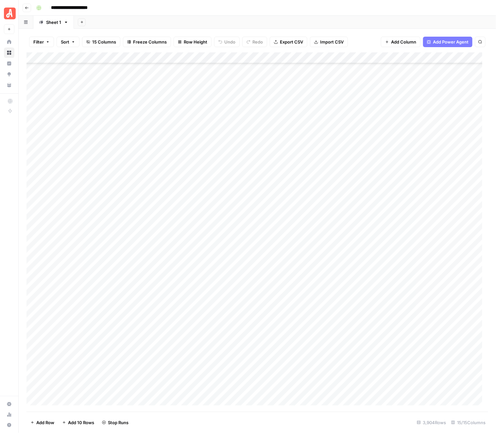
click at [398, 236] on div "Add Column" at bounding box center [258, 231] width 462 height 359
click at [400, 236] on div "Add Column" at bounding box center [258, 231] width 462 height 359
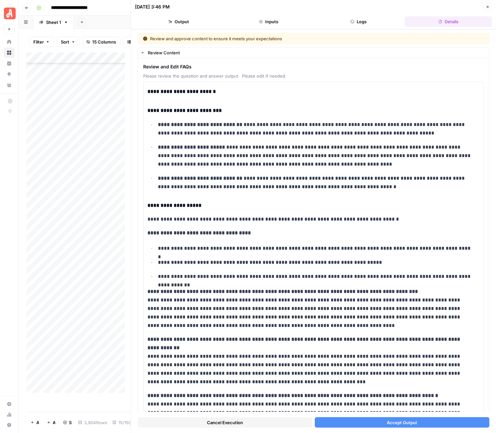
click at [390, 425] on span "Accept Output" at bounding box center [402, 422] width 30 height 7
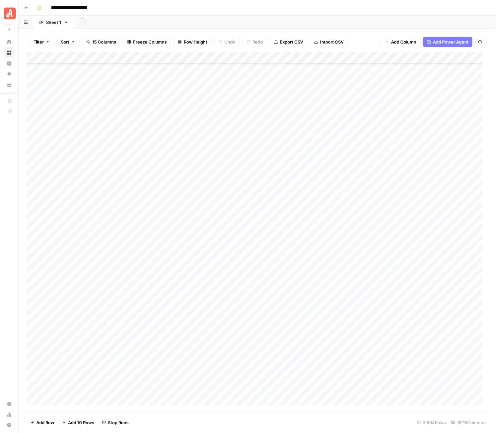
click at [400, 249] on div "Add Column" at bounding box center [258, 231] width 462 height 359
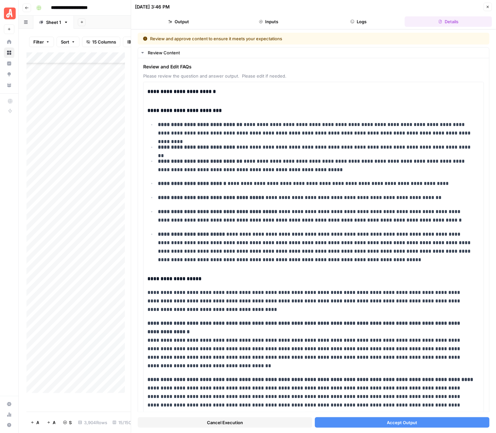
click at [378, 419] on button "Accept Output" at bounding box center [402, 422] width 175 height 10
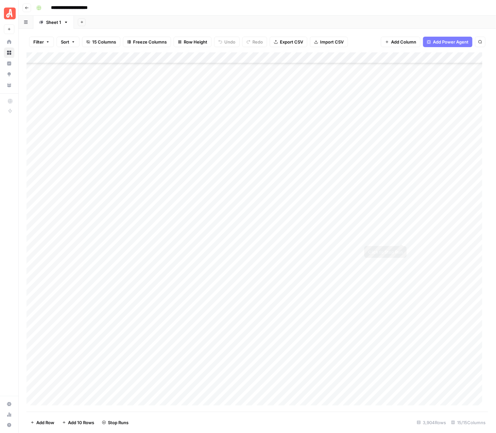
click at [401, 260] on div "Add Column" at bounding box center [258, 231] width 462 height 359
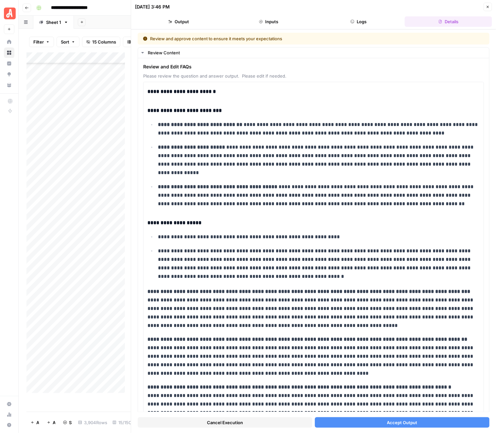
click at [391, 425] on span "Accept Output" at bounding box center [402, 422] width 30 height 7
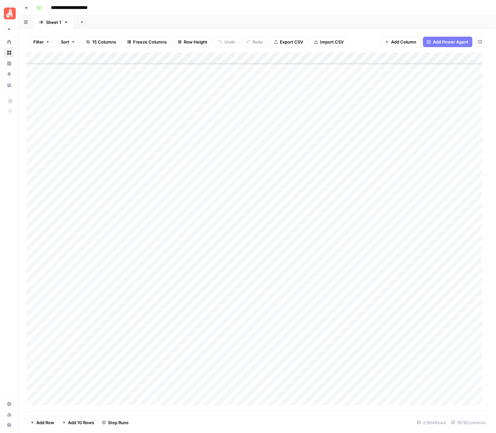
click at [402, 269] on div "Add Column" at bounding box center [258, 231] width 462 height 359
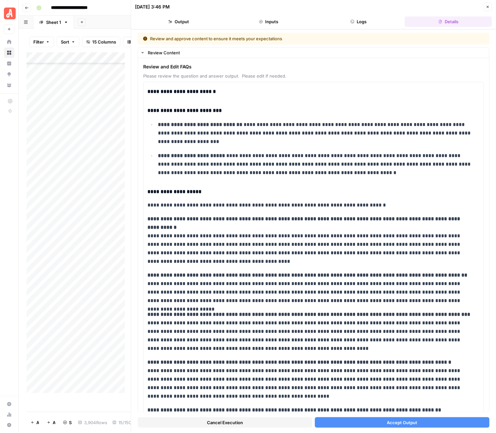
click at [402, 421] on span "Accept Output" at bounding box center [402, 422] width 30 height 7
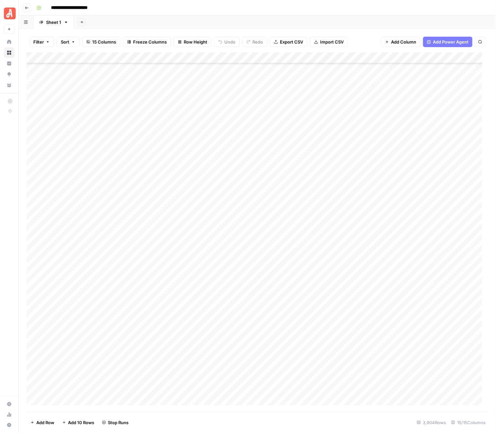
click at [402, 281] on div "Add Column" at bounding box center [258, 231] width 462 height 359
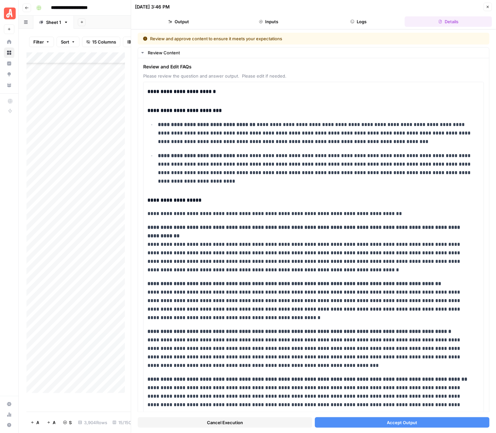
click at [387, 419] on span "Accept Output" at bounding box center [402, 422] width 30 height 7
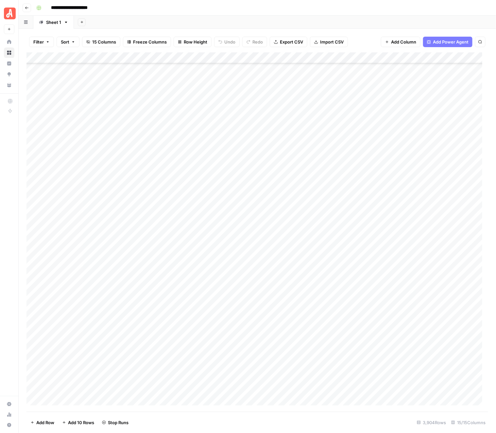
click at [403, 292] on div "Add Column" at bounding box center [258, 231] width 462 height 359
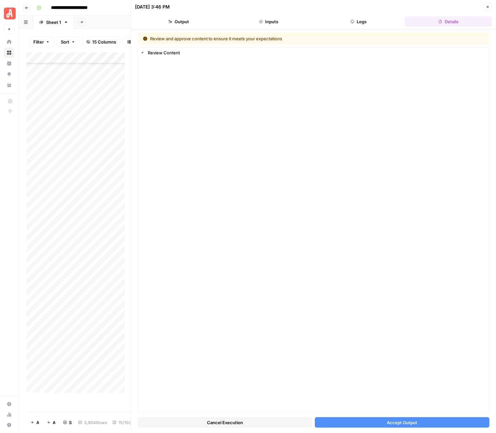
click at [395, 424] on span "Accept Output" at bounding box center [402, 422] width 30 height 7
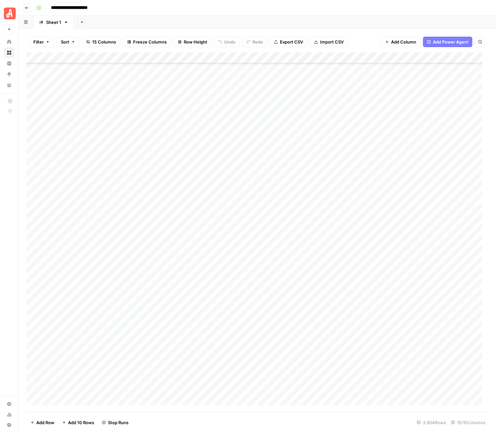
click at [401, 302] on div "Add Column" at bounding box center [258, 231] width 462 height 359
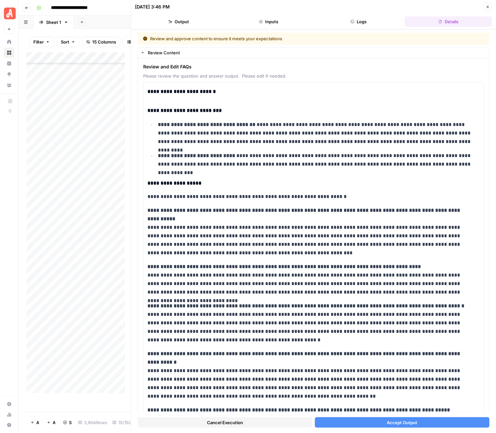
click at [389, 421] on span "Accept Output" at bounding box center [402, 422] width 30 height 7
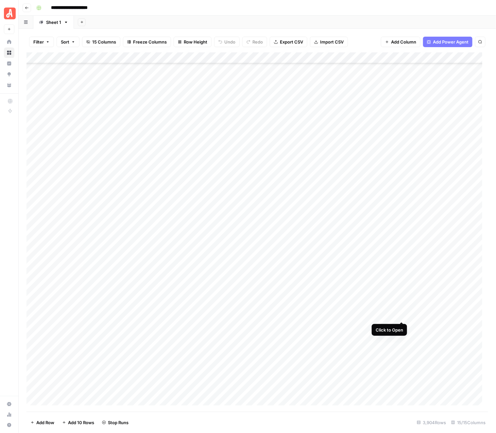
click at [400, 313] on div "Add Column" at bounding box center [258, 231] width 462 height 359
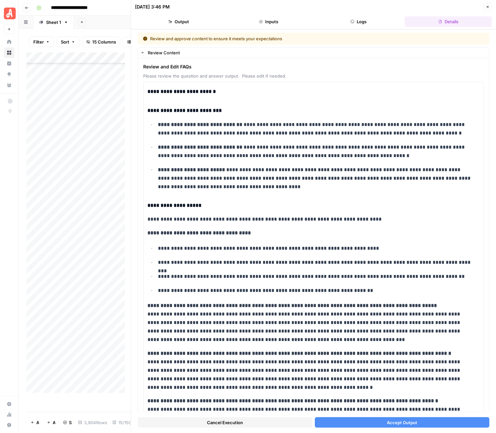
click at [395, 424] on span "Accept Output" at bounding box center [402, 422] width 30 height 7
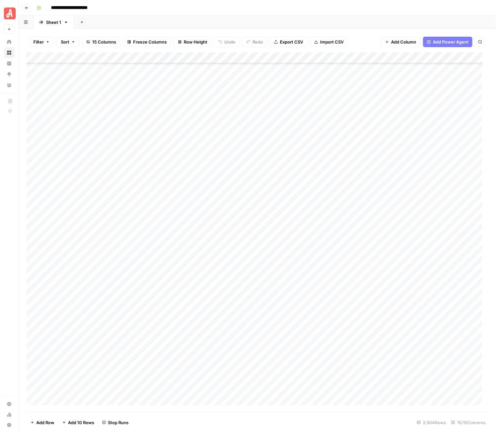
click at [401, 324] on div "Add Column" at bounding box center [258, 231] width 462 height 359
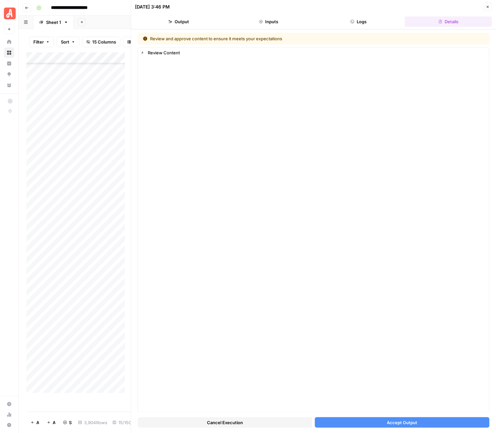
click at [395, 422] on span "Accept Output" at bounding box center [402, 422] width 30 height 7
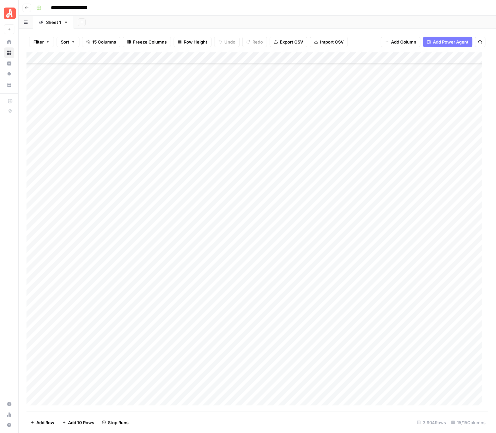
click at [401, 340] on div "Add Column" at bounding box center [258, 231] width 462 height 359
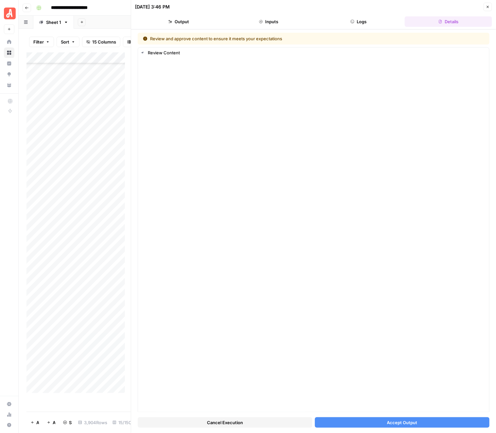
click at [398, 421] on span "Accept Output" at bounding box center [402, 422] width 30 height 7
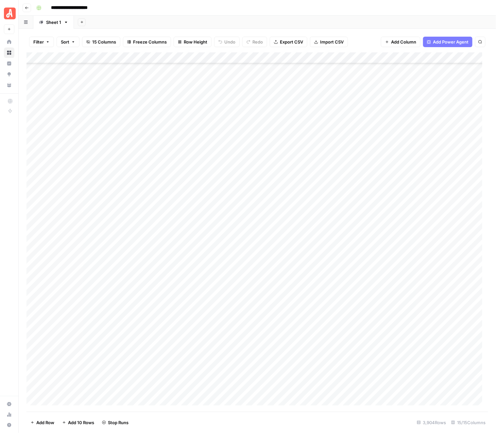
click at [400, 348] on div "Add Column" at bounding box center [258, 231] width 462 height 359
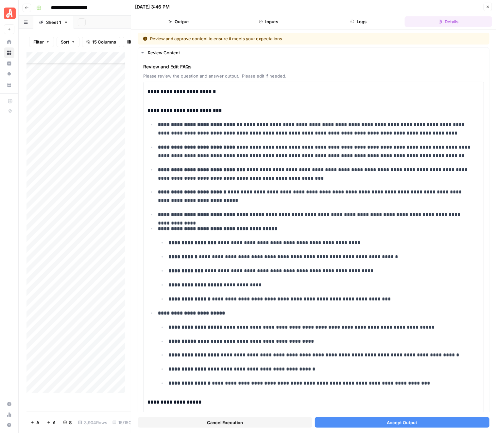
click at [387, 422] on span "Accept Output" at bounding box center [402, 422] width 30 height 7
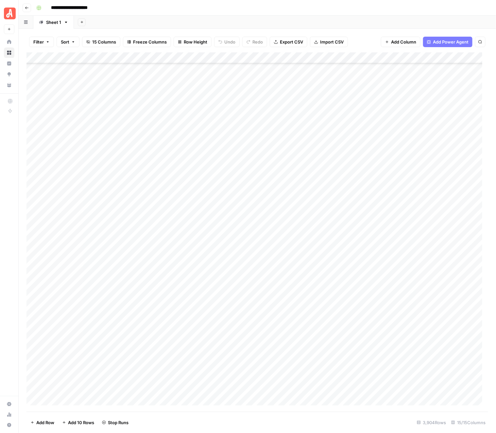
click at [402, 360] on div "Add Column" at bounding box center [258, 231] width 462 height 359
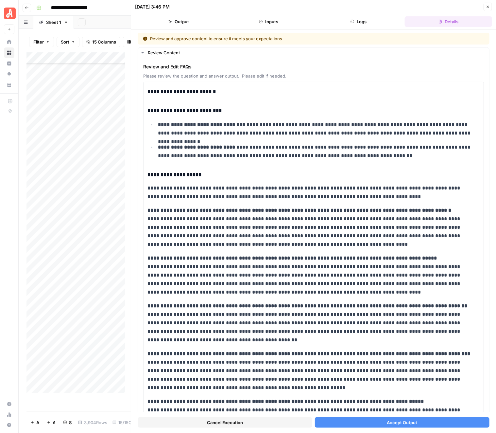
click at [403, 423] on span "Accept Output" at bounding box center [402, 422] width 30 height 7
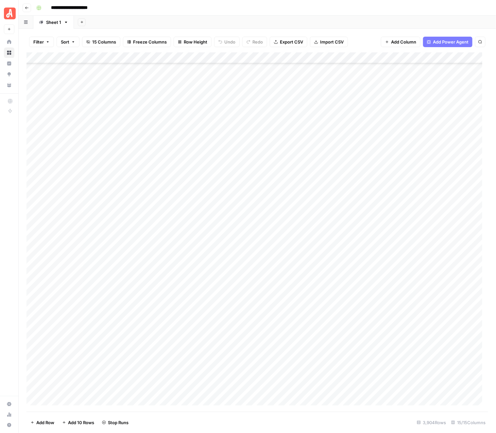
scroll to position [42588, 0]
click at [401, 287] on div "Add Column" at bounding box center [258, 231] width 462 height 359
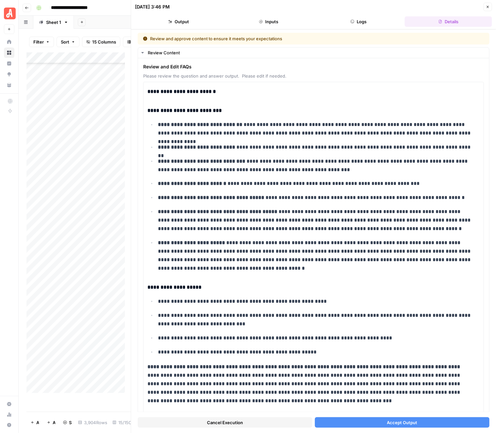
click at [407, 418] on button "Accept Output" at bounding box center [402, 422] width 175 height 10
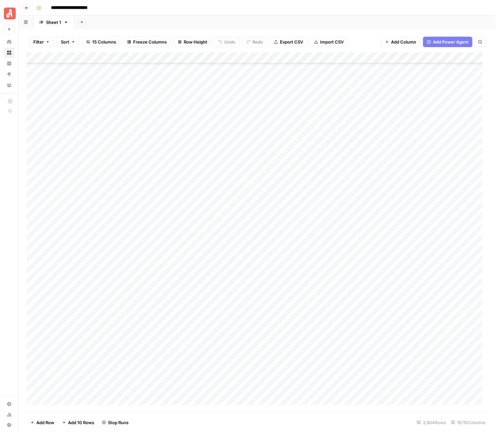
click at [404, 300] on div "Add Column" at bounding box center [258, 231] width 462 height 359
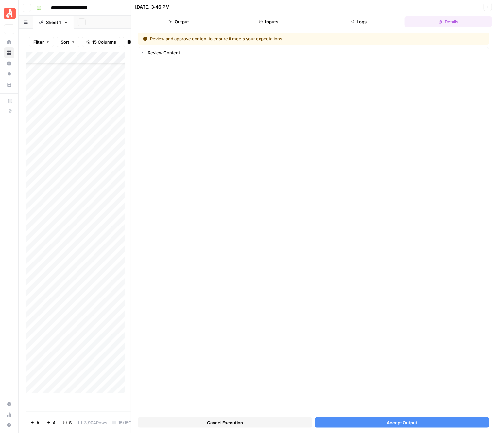
click at [403, 419] on span "Accept Output" at bounding box center [402, 422] width 30 height 7
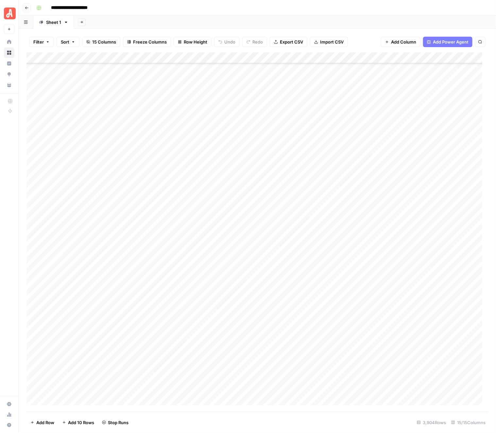
click at [401, 308] on div "Add Column" at bounding box center [258, 231] width 462 height 359
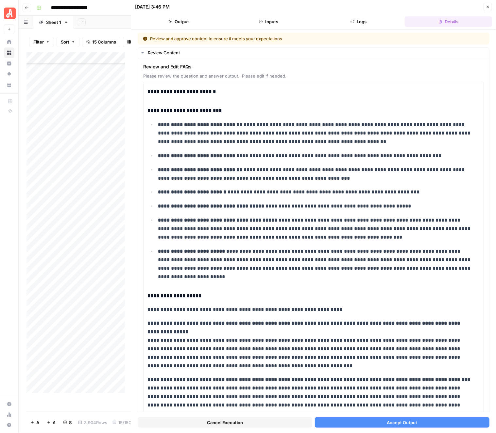
click at [403, 418] on button "Accept Output" at bounding box center [402, 422] width 175 height 10
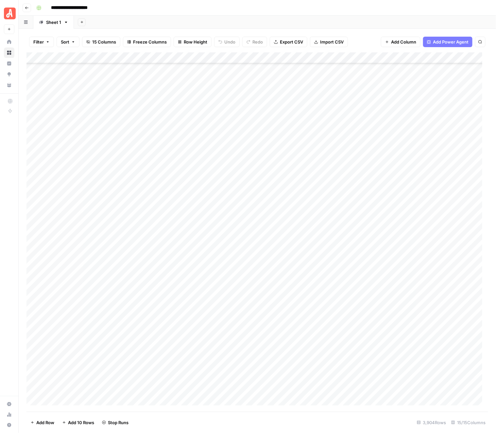
click at [401, 320] on div "Add Column" at bounding box center [258, 231] width 462 height 359
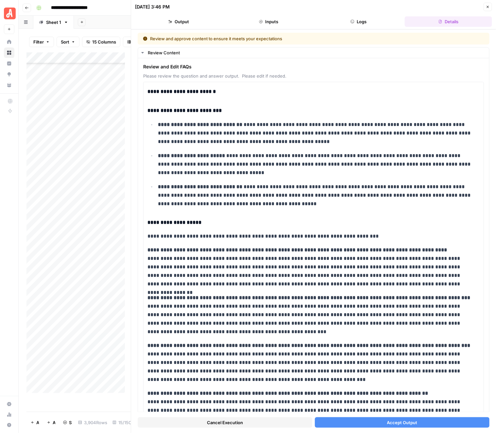
click at [404, 421] on span "Accept Output" at bounding box center [402, 422] width 30 height 7
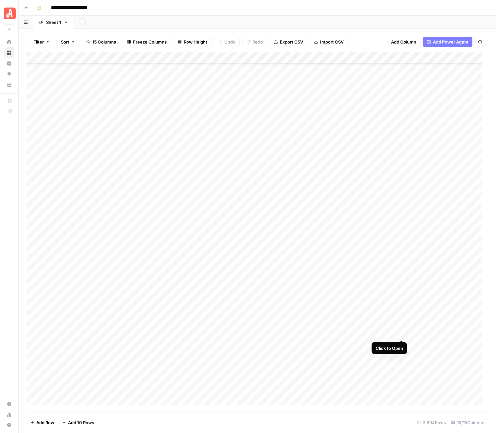
click at [404, 334] on div "Add Column" at bounding box center [258, 231] width 462 height 359
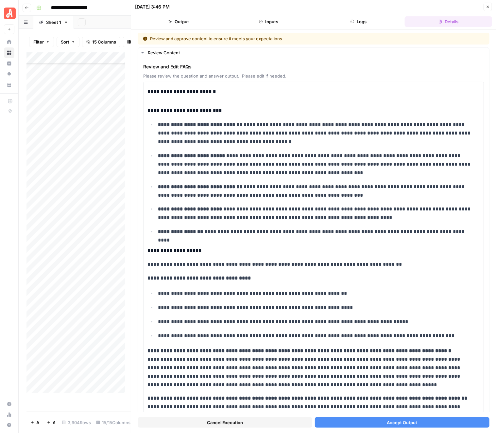
click at [393, 419] on span "Accept Output" at bounding box center [402, 422] width 30 height 7
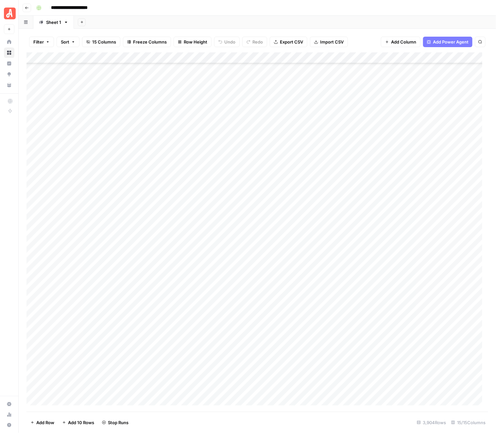
click at [402, 345] on div "Add Column" at bounding box center [258, 231] width 462 height 359
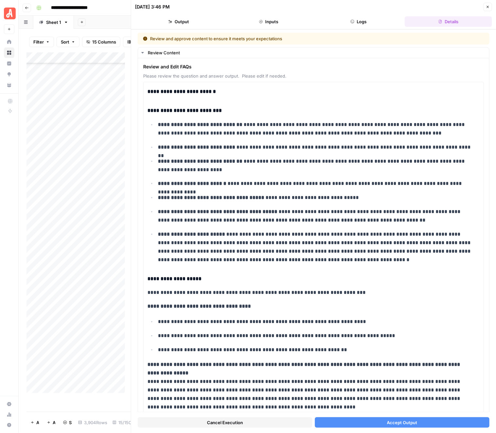
click at [395, 419] on button "Accept Output" at bounding box center [402, 422] width 175 height 10
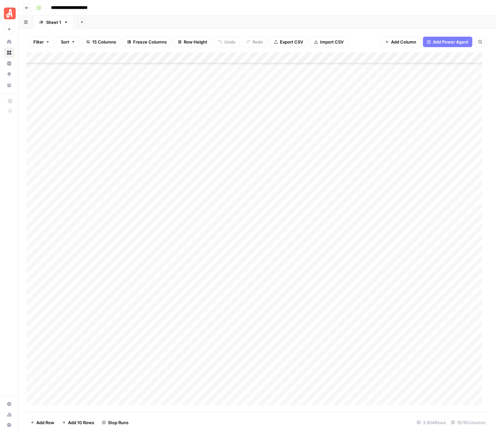
click at [402, 356] on div "Add Column" at bounding box center [258, 231] width 462 height 359
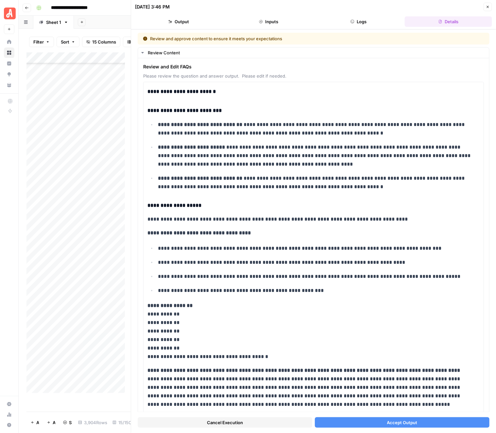
click at [401, 422] on span "Accept Output" at bounding box center [402, 422] width 30 height 7
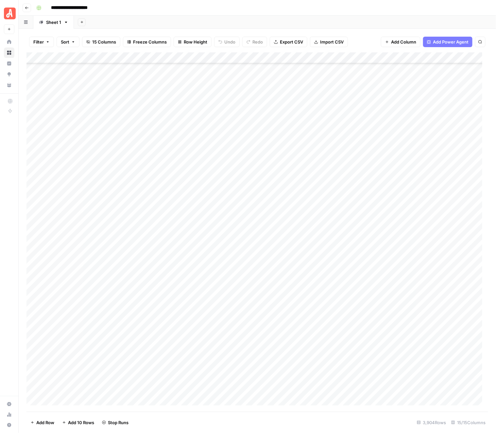
click at [402, 367] on div "Add Column" at bounding box center [258, 231] width 462 height 359
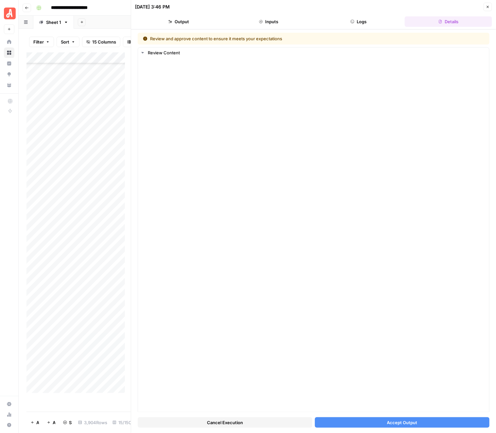
click at [401, 421] on span "Accept Output" at bounding box center [402, 422] width 30 height 7
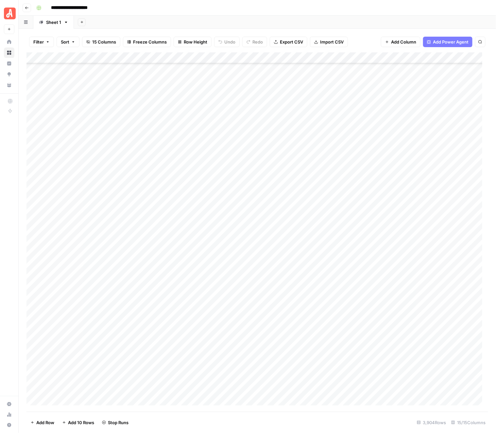
scroll to position [42751, 0]
click at [401, 215] on div "Add Column" at bounding box center [258, 231] width 462 height 359
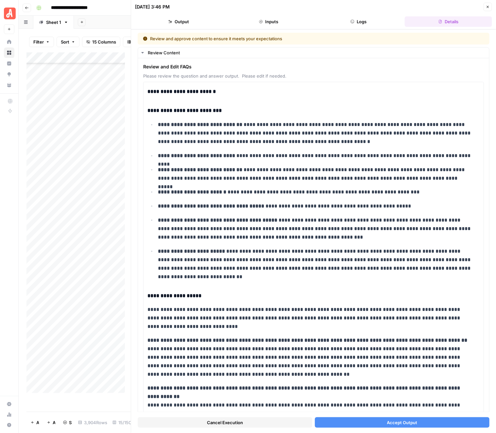
click at [397, 421] on span "Accept Output" at bounding box center [402, 422] width 30 height 7
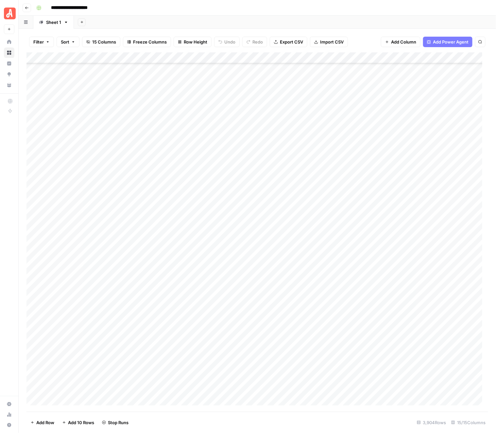
click at [403, 225] on div "Add Column" at bounding box center [258, 231] width 462 height 359
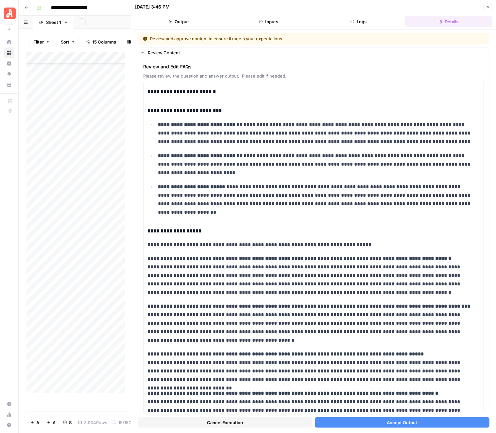
click at [393, 424] on span "Accept Output" at bounding box center [402, 422] width 30 height 7
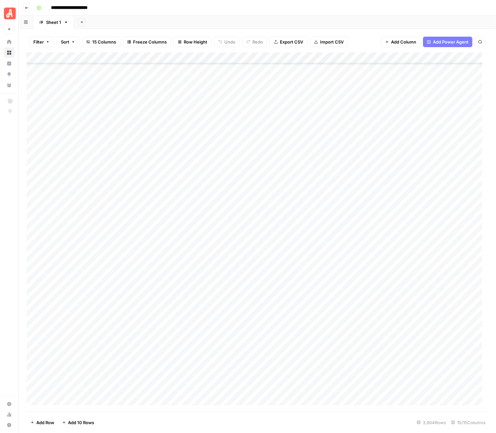
scroll to position [42813, 0]
click at [403, 175] on div "Add Column" at bounding box center [258, 231] width 462 height 359
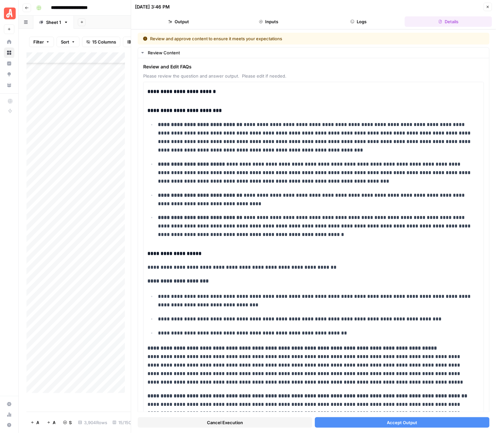
click at [410, 418] on button "Accept Output" at bounding box center [402, 422] width 175 height 10
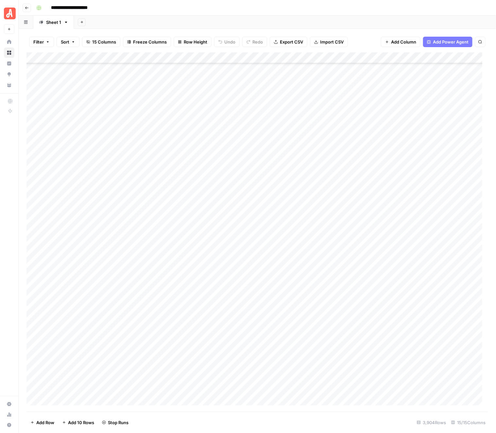
click at [4, 204] on div "Angi New Home Browse Insights Opportunities Your Data Recent Grids Local CatGeo…" at bounding box center [9, 216] width 18 height 433
click at [310, 18] on div "Add Sheet" at bounding box center [285, 22] width 422 height 13
click at [404, 187] on div "Add Column" at bounding box center [258, 231] width 462 height 359
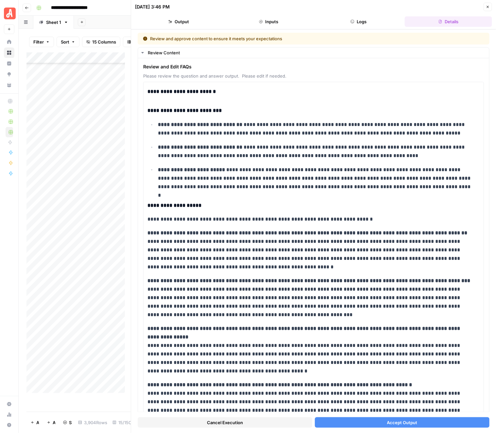
click at [418, 423] on button "Accept Output" at bounding box center [402, 422] width 175 height 10
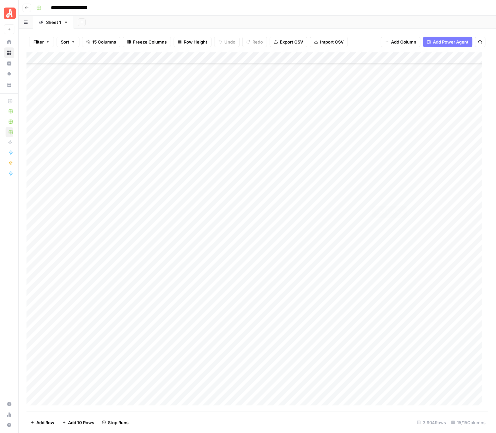
click at [400, 197] on div "Add Column" at bounding box center [258, 231] width 462 height 359
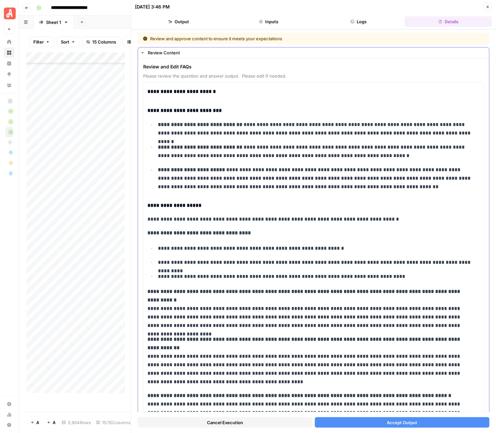
scroll to position [144, 0]
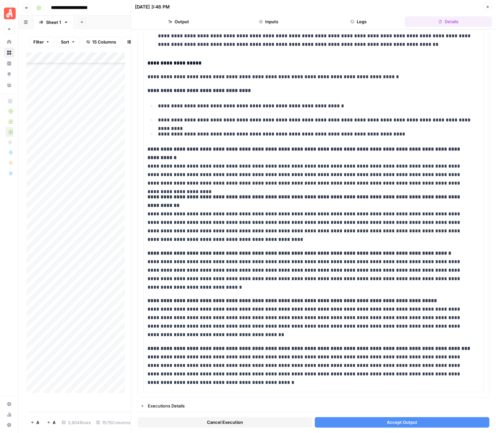
click at [403, 425] on span "Accept Output" at bounding box center [402, 422] width 30 height 7
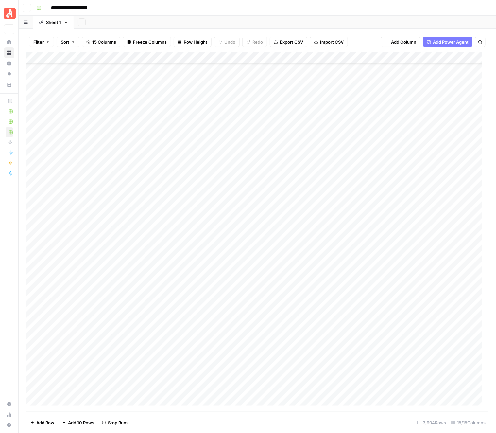
click at [393, 184] on div "Add Column" at bounding box center [258, 231] width 462 height 359
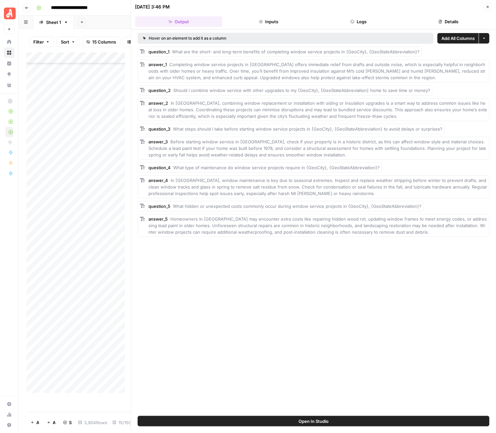
click at [487, 7] on icon "button" at bounding box center [488, 7] width 4 height 4
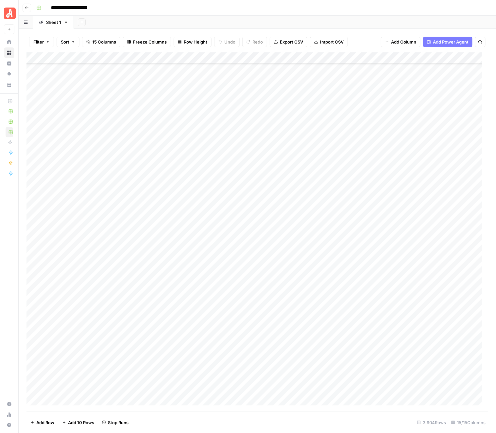
scroll to position [42936, 0]
click at [403, 87] on div "Add Column" at bounding box center [258, 231] width 462 height 359
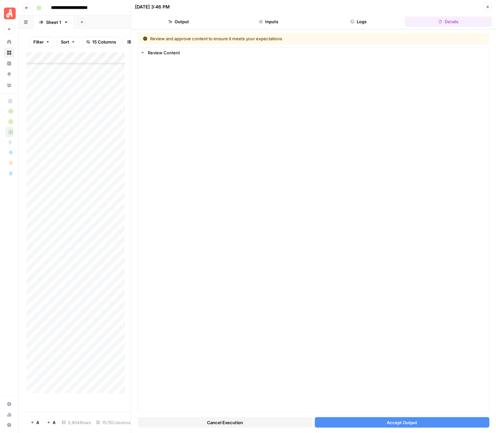
click at [379, 418] on button "Accept Output" at bounding box center [402, 422] width 175 height 10
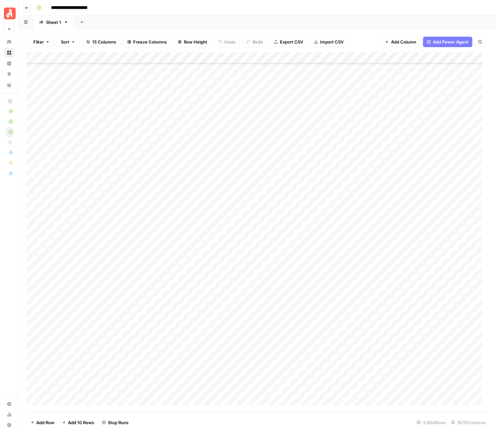
click at [400, 99] on div "Add Column" at bounding box center [258, 231] width 462 height 359
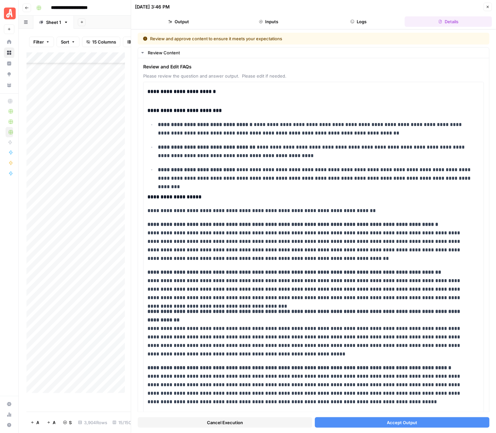
click at [395, 422] on span "Accept Output" at bounding box center [402, 422] width 30 height 7
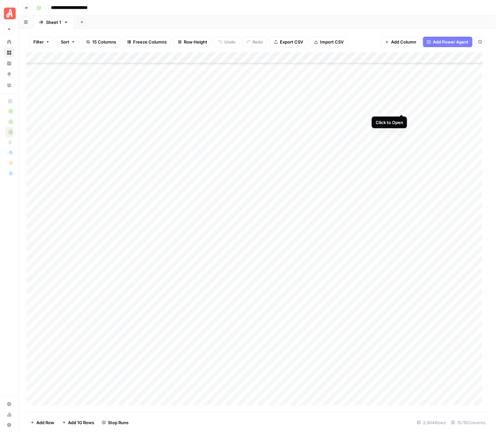
click at [401, 109] on div "Add Column" at bounding box center [258, 231] width 462 height 359
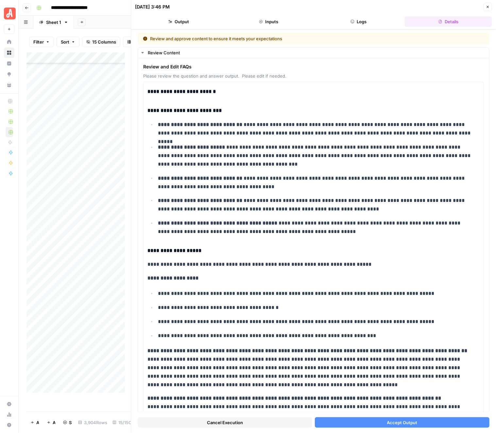
click at [406, 422] on span "Accept Output" at bounding box center [402, 422] width 30 height 7
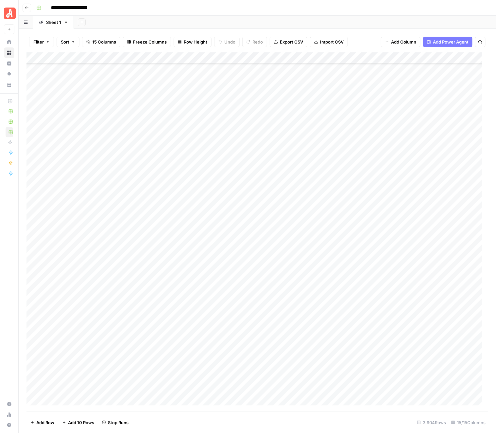
click at [401, 117] on div "Add Column" at bounding box center [258, 231] width 462 height 359
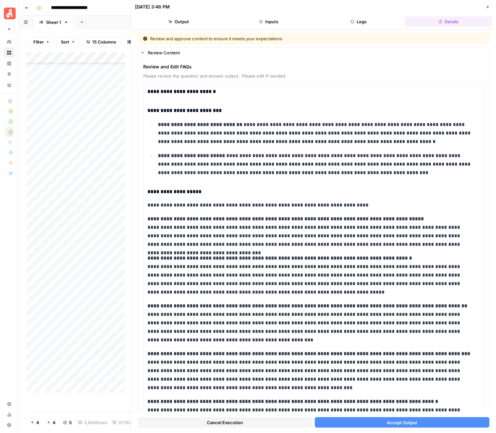
click at [377, 420] on button "Accept Output" at bounding box center [402, 422] width 175 height 10
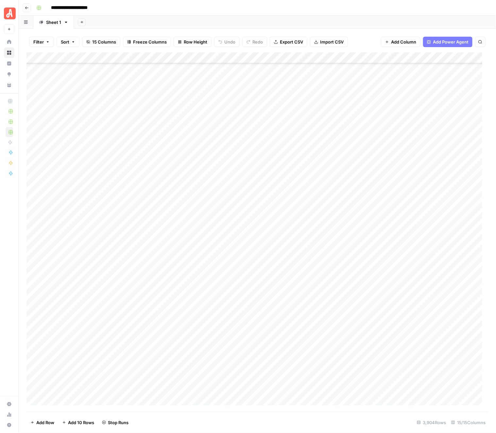
click at [402, 130] on div "Add Column" at bounding box center [258, 231] width 462 height 359
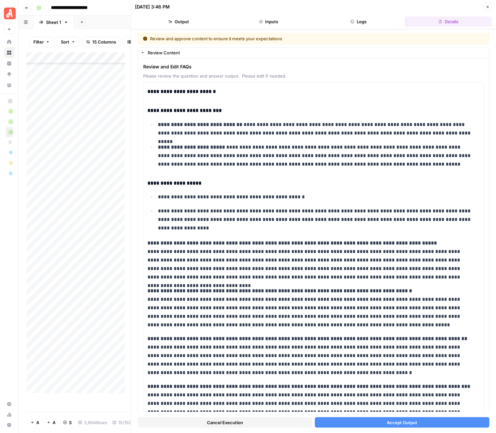
click at [405, 419] on span "Accept Output" at bounding box center [402, 422] width 30 height 7
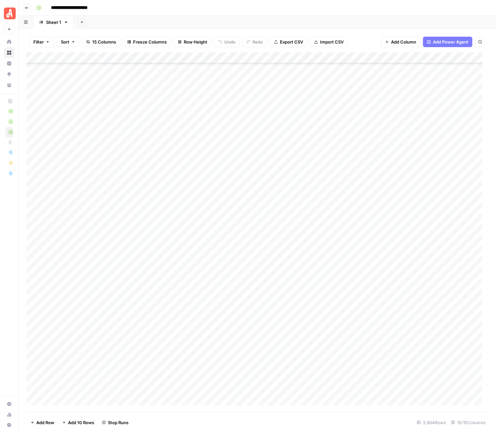
click at [401, 141] on div "Add Column" at bounding box center [258, 231] width 462 height 359
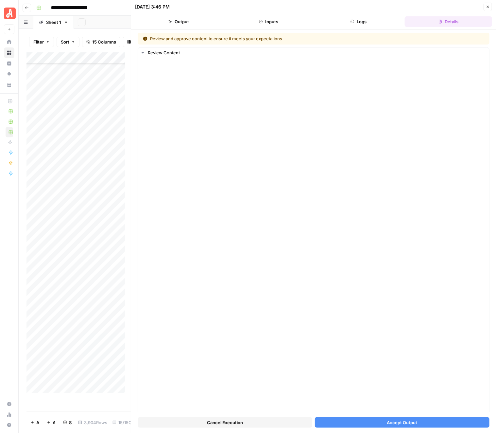
click at [401, 415] on div "Cancel Execution Accept Output" at bounding box center [314, 421] width 352 height 18
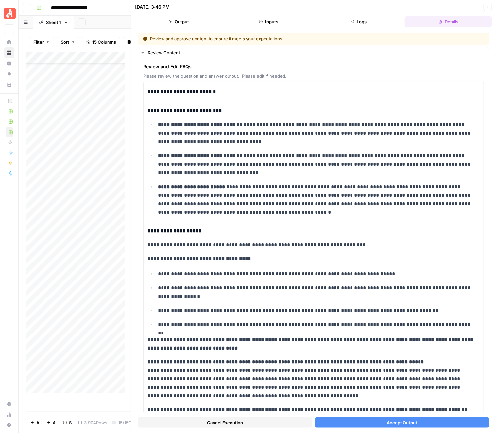
click at [400, 419] on span "Accept Output" at bounding box center [402, 422] width 30 height 7
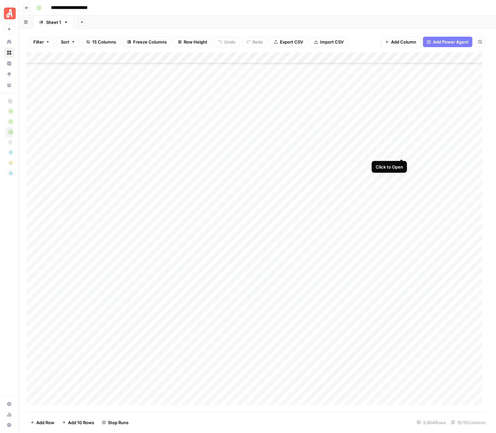
click at [400, 150] on div "Add Column" at bounding box center [258, 231] width 462 height 359
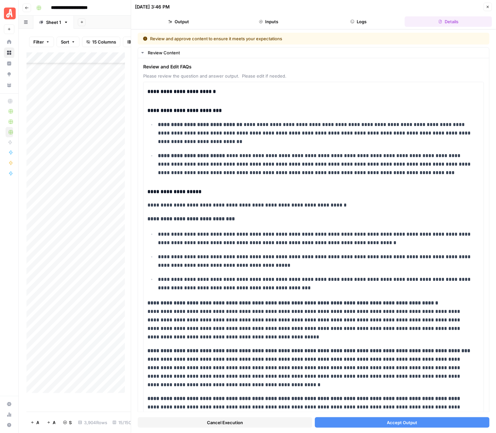
click at [409, 425] on span "Accept Output" at bounding box center [402, 422] width 30 height 7
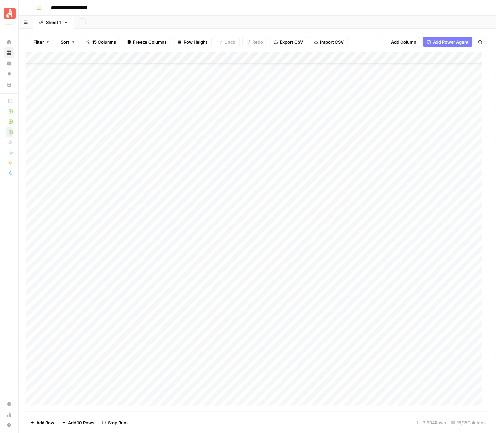
click at [402, 164] on div "Add Column" at bounding box center [258, 231] width 462 height 359
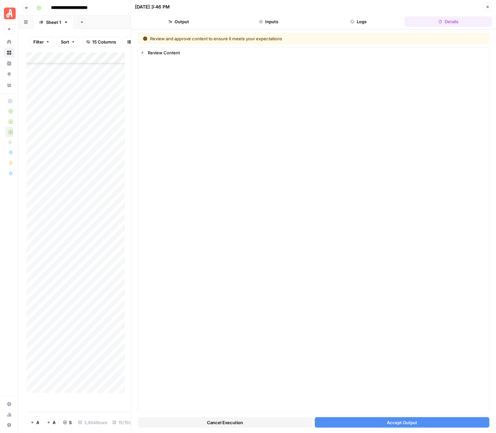
click at [406, 420] on span "Accept Output" at bounding box center [402, 422] width 30 height 7
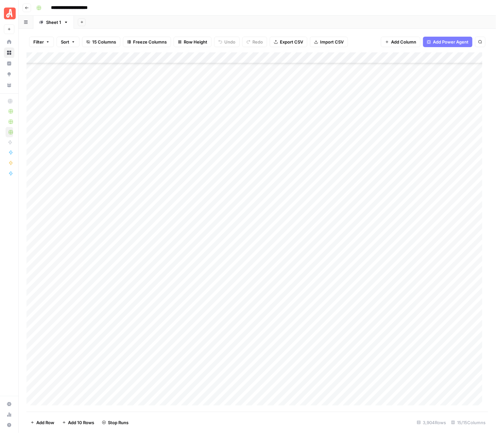
click at [401, 174] on div "Add Column" at bounding box center [258, 231] width 462 height 359
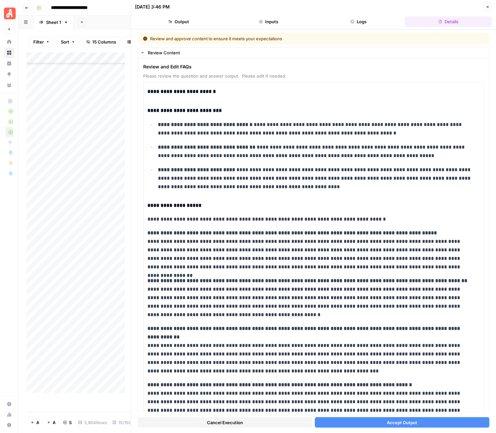
click at [407, 426] on button "Accept Output" at bounding box center [402, 422] width 175 height 10
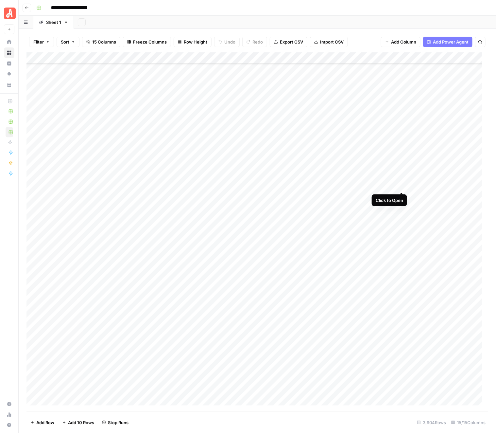
click at [401, 185] on div "Add Column" at bounding box center [258, 231] width 462 height 359
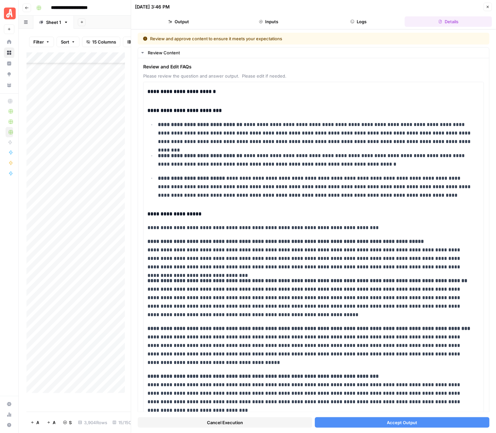
click at [397, 421] on span "Accept Output" at bounding box center [402, 422] width 30 height 7
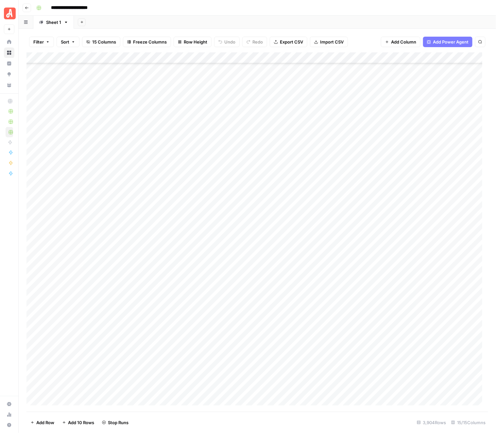
click at [401, 196] on div "Add Column" at bounding box center [258, 231] width 462 height 359
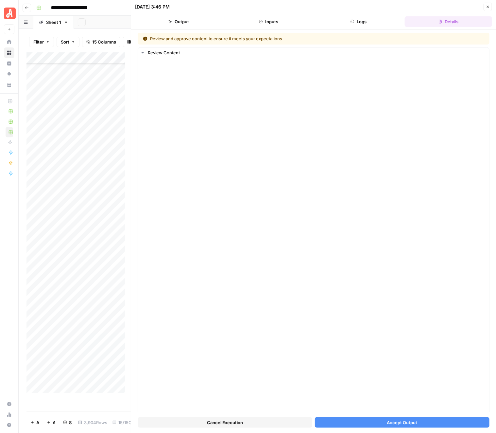
click at [401, 421] on span "Accept Output" at bounding box center [402, 422] width 30 height 7
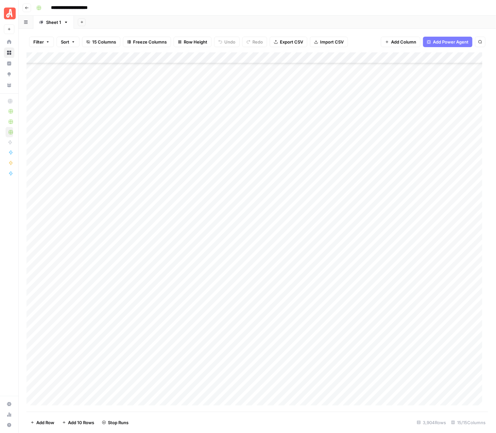
click at [401, 206] on div "Add Column" at bounding box center [258, 231] width 462 height 359
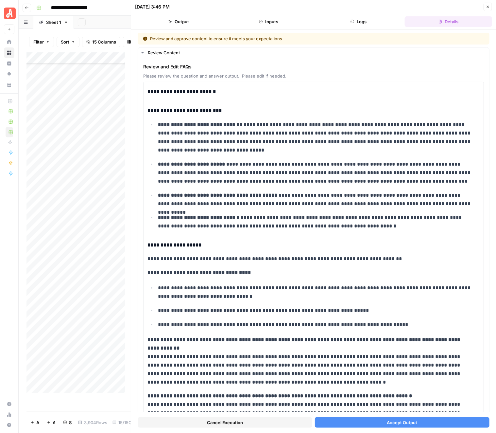
click at [400, 421] on span "Accept Output" at bounding box center [402, 422] width 30 height 7
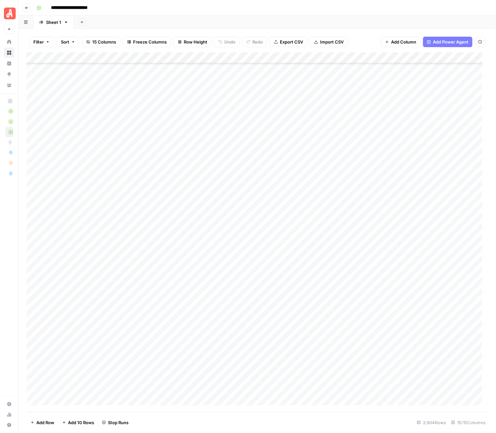
click at [401, 217] on div "Add Column" at bounding box center [258, 231] width 462 height 359
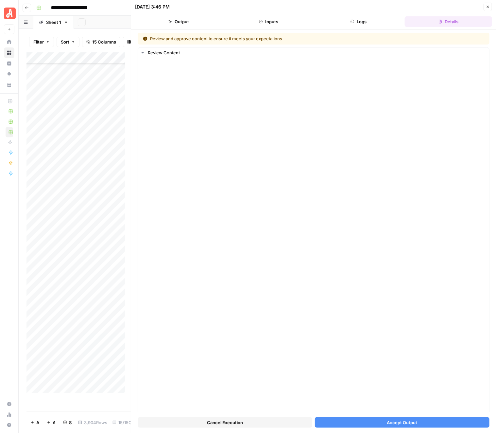
click at [387, 420] on span "Accept Output" at bounding box center [402, 422] width 30 height 7
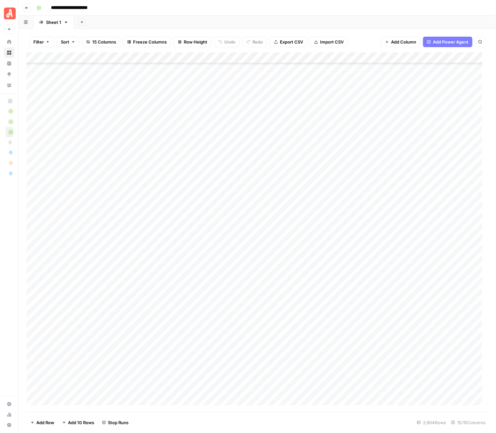
click at [400, 229] on div "Add Column" at bounding box center [258, 231] width 462 height 359
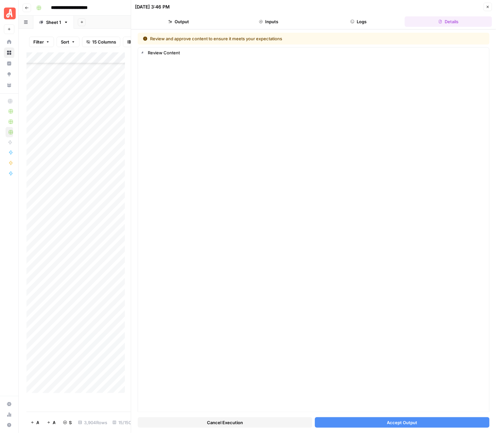
click at [393, 423] on span "Accept Output" at bounding box center [402, 422] width 30 height 7
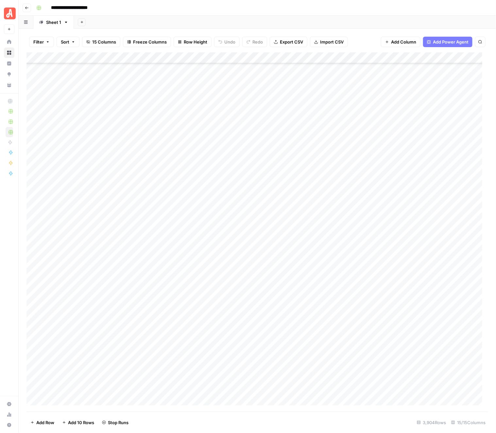
click at [402, 240] on div "Add Column" at bounding box center [258, 231] width 462 height 359
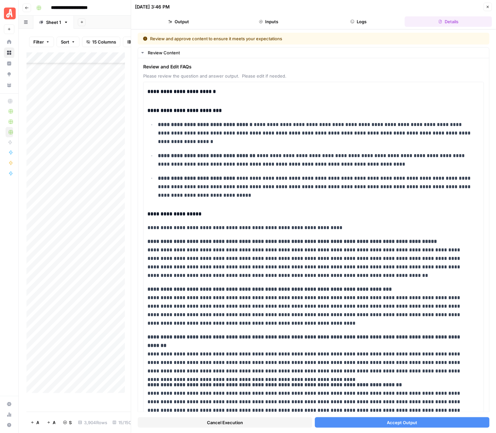
click at [402, 423] on span "Accept Output" at bounding box center [402, 422] width 30 height 7
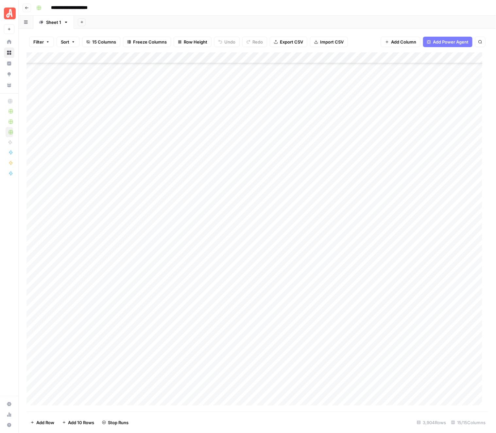
click at [402, 249] on div "Add Column" at bounding box center [258, 231] width 462 height 359
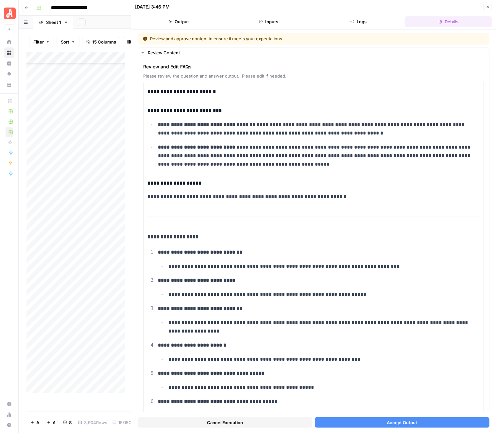
click at [393, 419] on span "Accept Output" at bounding box center [402, 422] width 30 height 7
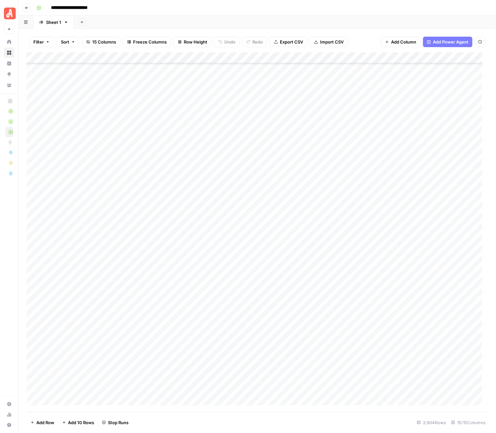
click at [403, 262] on div "Add Column" at bounding box center [258, 231] width 462 height 359
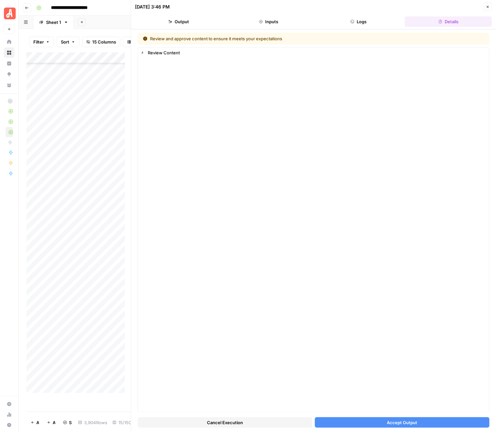
click at [405, 422] on span "Accept Output" at bounding box center [402, 422] width 30 height 7
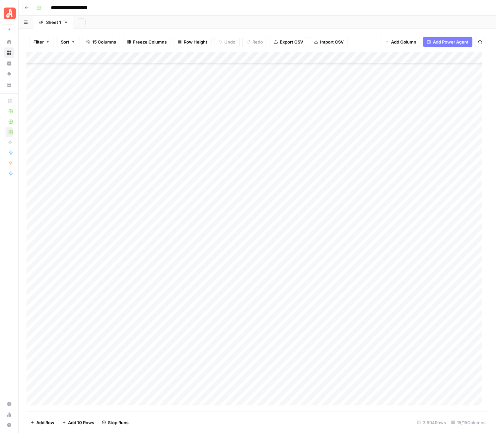
click at [403, 275] on div "Add Column" at bounding box center [258, 231] width 462 height 359
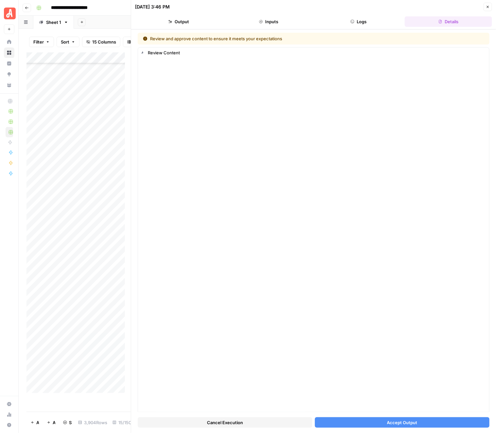
click at [406, 422] on span "Accept Output" at bounding box center [402, 422] width 30 height 7
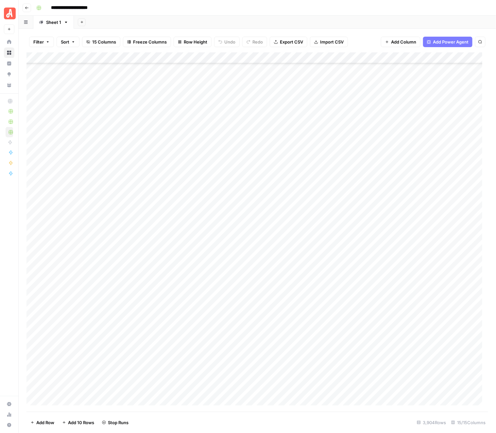
click at [404, 287] on div "Add Column" at bounding box center [258, 231] width 462 height 359
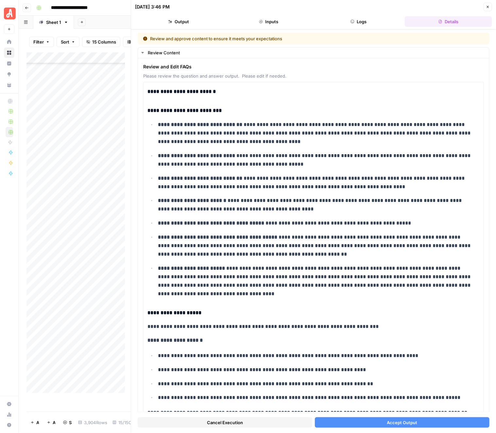
click at [411, 423] on span "Accept Output" at bounding box center [402, 422] width 30 height 7
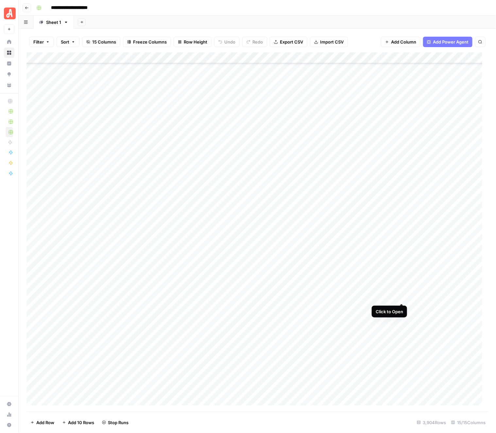
click at [403, 296] on div "Add Column" at bounding box center [258, 231] width 462 height 359
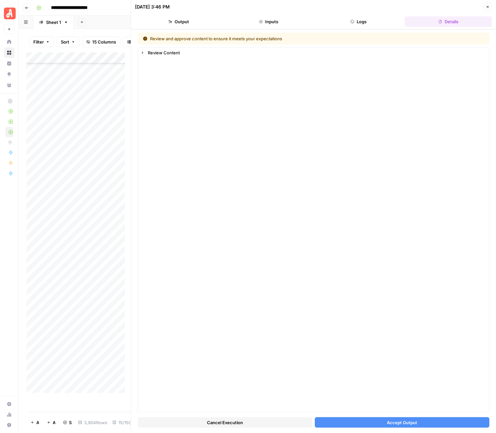
click at [397, 426] on button "Accept Output" at bounding box center [402, 422] width 175 height 10
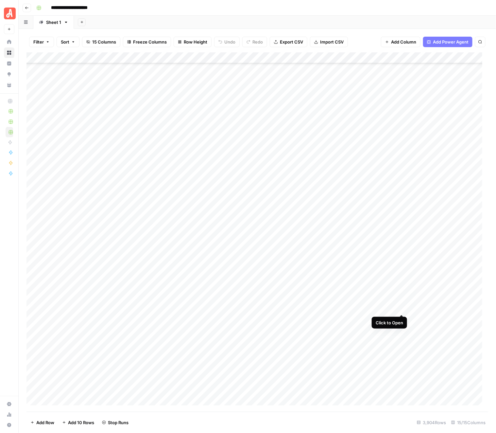
click at [402, 308] on div "Add Column" at bounding box center [258, 231] width 462 height 359
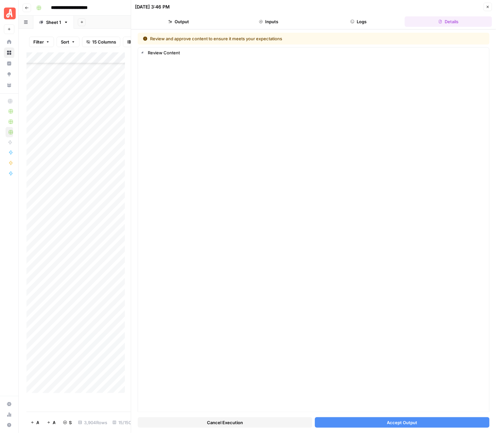
click at [408, 422] on span "Accept Output" at bounding box center [402, 422] width 30 height 7
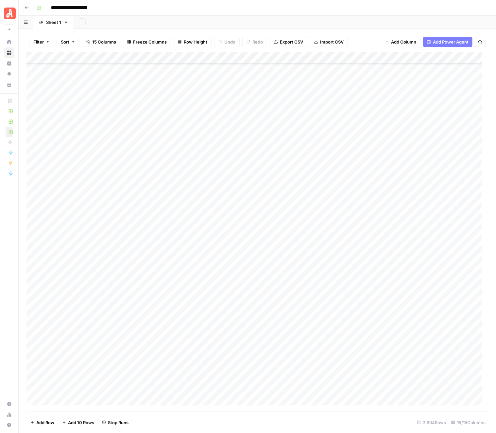
click at [403, 320] on div "Add Column" at bounding box center [258, 231] width 462 height 359
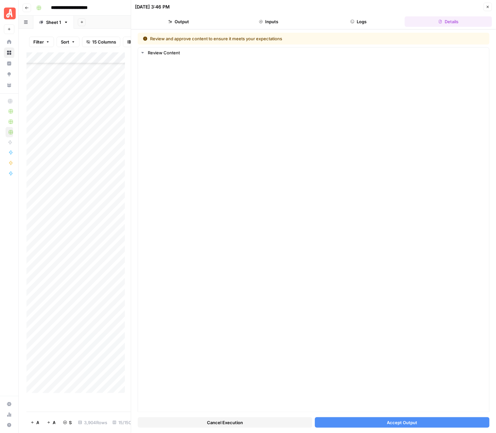
click at [413, 421] on button "Accept Output" at bounding box center [402, 422] width 175 height 10
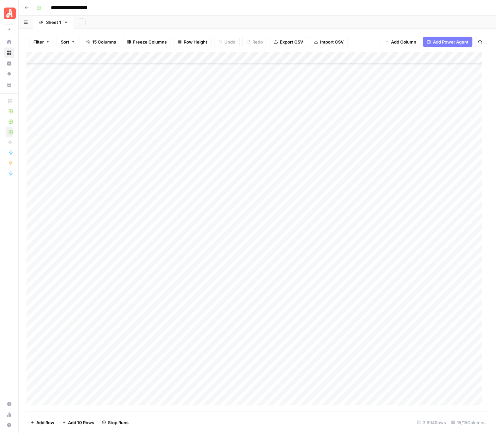
click at [403, 329] on div "Add Column" at bounding box center [258, 231] width 462 height 359
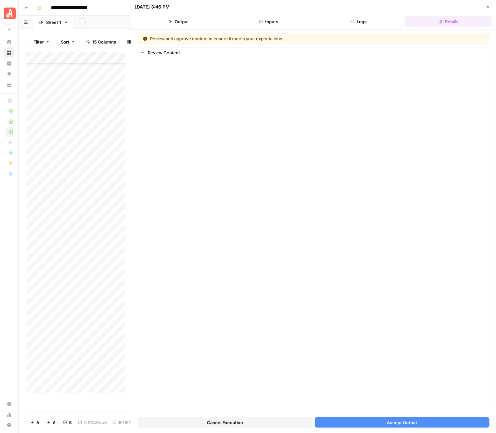
click at [407, 423] on span "Accept Output" at bounding box center [402, 422] width 30 height 7
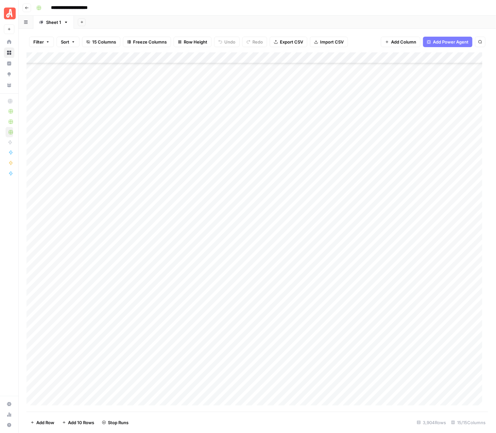
click at [402, 343] on div "Add Column" at bounding box center [258, 231] width 462 height 359
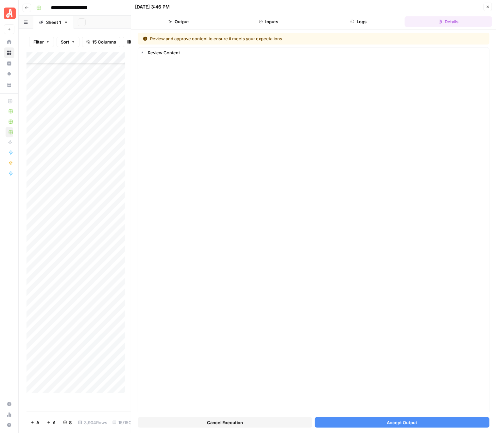
click at [429, 426] on button "Accept Output" at bounding box center [402, 422] width 175 height 10
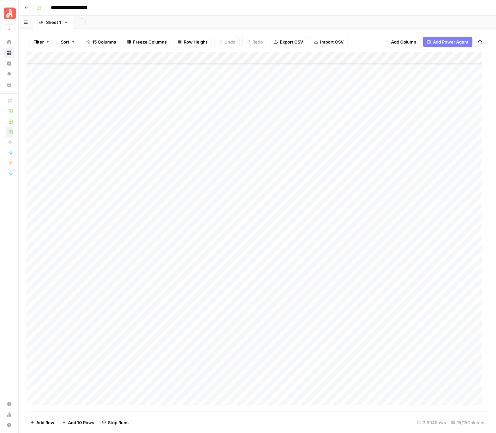
scroll to position [43058, 0]
click at [403, 230] on div "Add Column" at bounding box center [258, 231] width 462 height 359
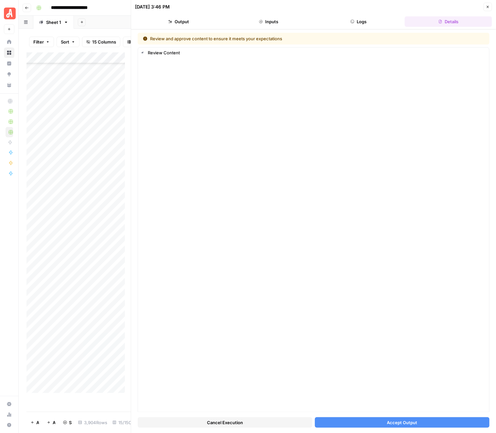
click at [393, 419] on span "Accept Output" at bounding box center [402, 422] width 30 height 7
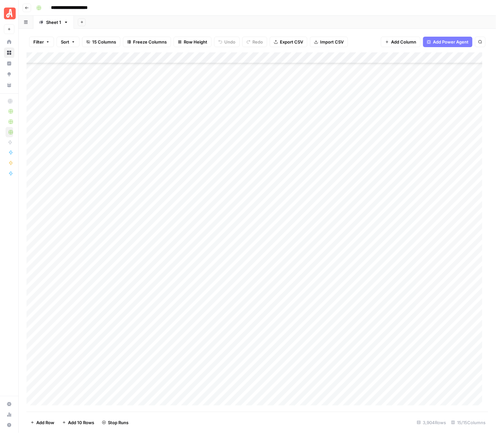
click at [400, 241] on div "Add Column" at bounding box center [258, 231] width 462 height 359
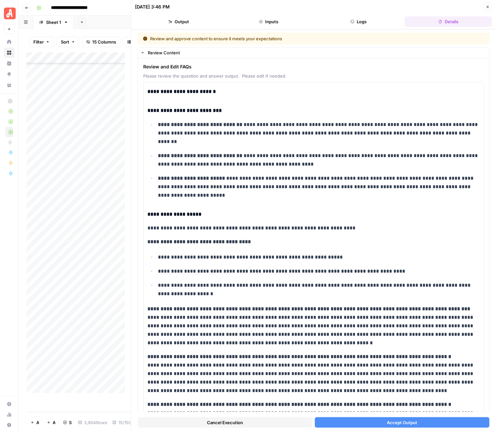
click at [387, 422] on span "Accept Output" at bounding box center [402, 422] width 30 height 7
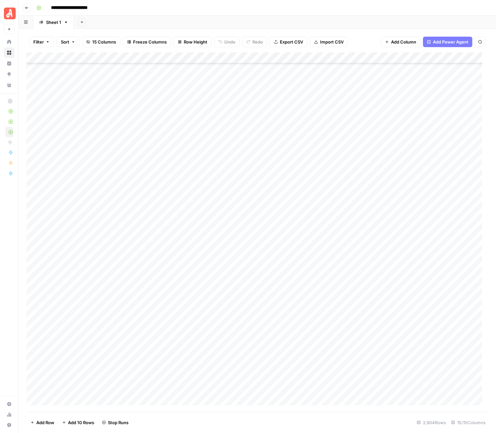
click at [402, 251] on div "Add Column" at bounding box center [258, 231] width 462 height 359
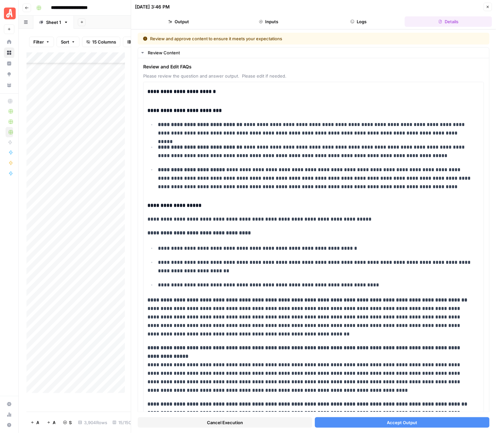
click at [395, 420] on span "Accept Output" at bounding box center [402, 422] width 30 height 7
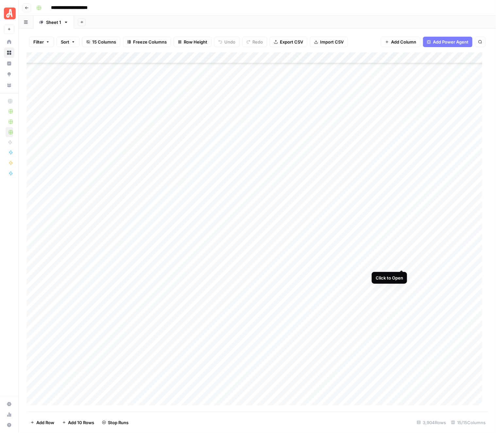
click at [401, 264] on div "Add Column" at bounding box center [258, 231] width 462 height 359
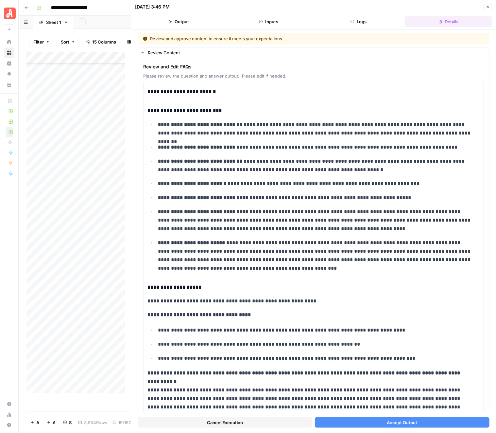
click at [407, 424] on span "Accept Output" at bounding box center [402, 422] width 30 height 7
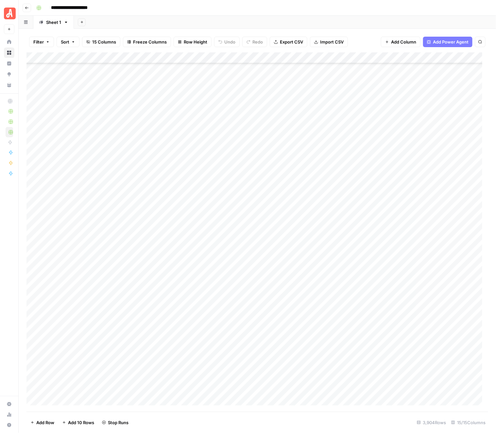
click at [400, 273] on div "Add Column" at bounding box center [258, 231] width 462 height 359
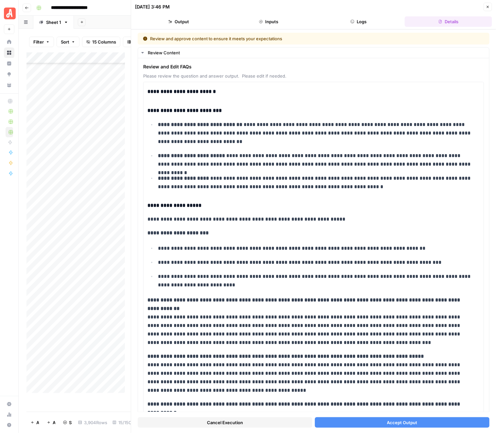
click at [412, 423] on span "Accept Output" at bounding box center [402, 422] width 30 height 7
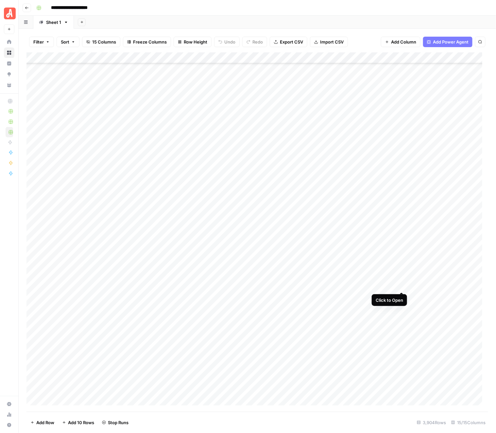
click at [402, 286] on div "Add Column" at bounding box center [258, 231] width 462 height 359
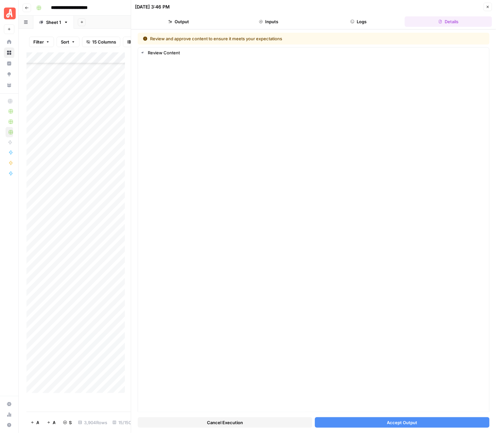
click at [393, 423] on span "Accept Output" at bounding box center [402, 422] width 30 height 7
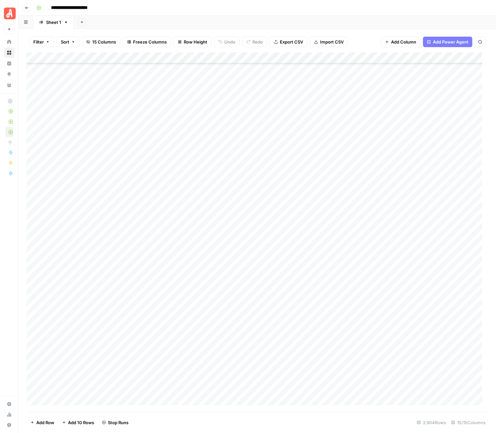
click at [399, 297] on div "Add Column" at bounding box center [258, 231] width 462 height 359
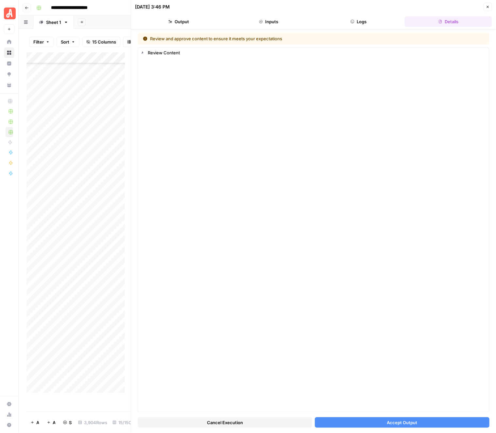
click at [411, 424] on span "Accept Output" at bounding box center [402, 422] width 30 height 7
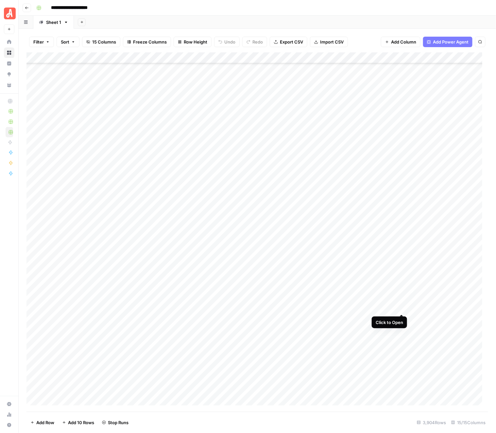
click at [403, 309] on div "Add Column" at bounding box center [258, 231] width 462 height 359
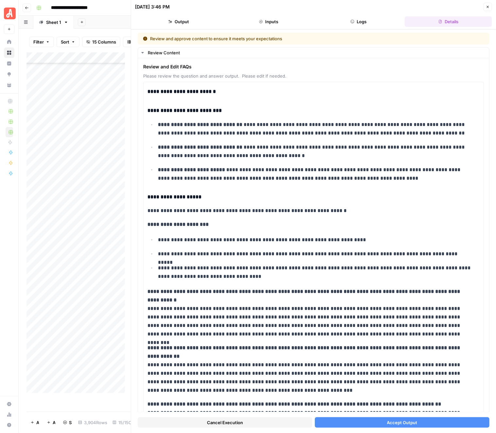
click at [418, 422] on button "Accept Output" at bounding box center [402, 422] width 175 height 10
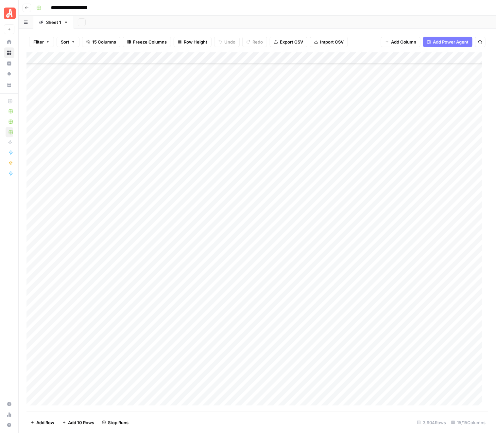
click at [401, 318] on div "Add Column" at bounding box center [258, 231] width 462 height 359
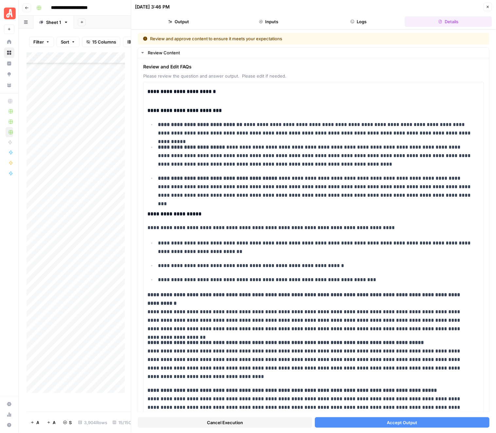
click at [418, 422] on button "Accept Output" at bounding box center [402, 422] width 175 height 10
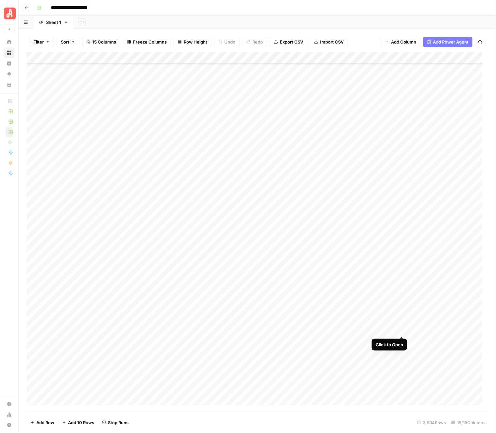
click at [402, 333] on div "Add Column" at bounding box center [258, 231] width 462 height 359
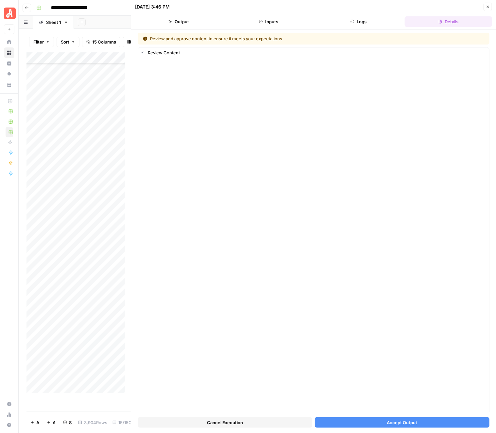
click at [400, 421] on span "Accept Output" at bounding box center [402, 422] width 30 height 7
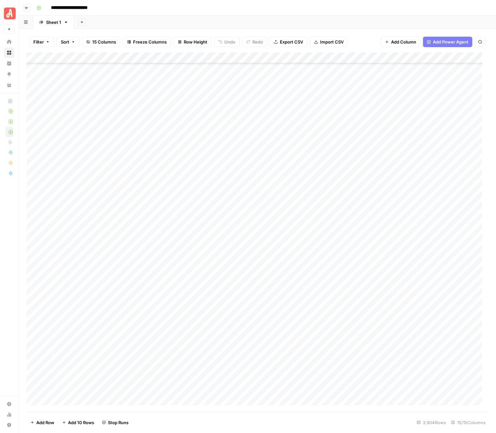
click at [402, 341] on div "Add Column" at bounding box center [258, 231] width 462 height 359
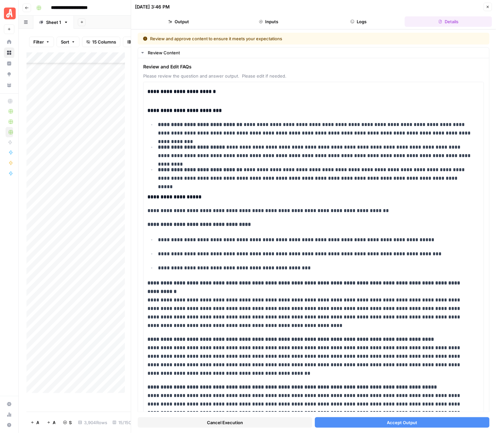
click at [403, 421] on span "Accept Output" at bounding box center [402, 422] width 30 height 7
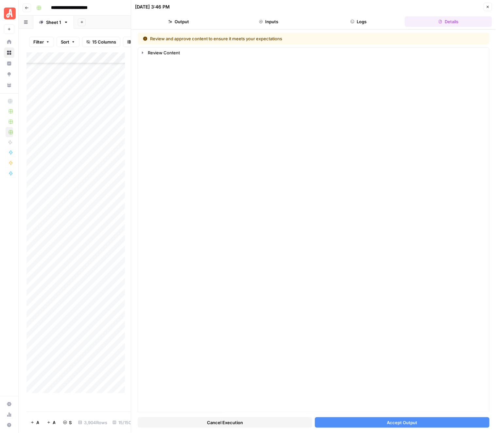
scroll to position [43058, 0]
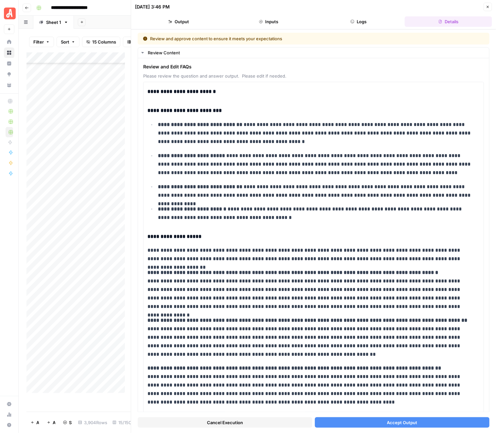
click at [400, 426] on button "Accept Output" at bounding box center [402, 422] width 175 height 10
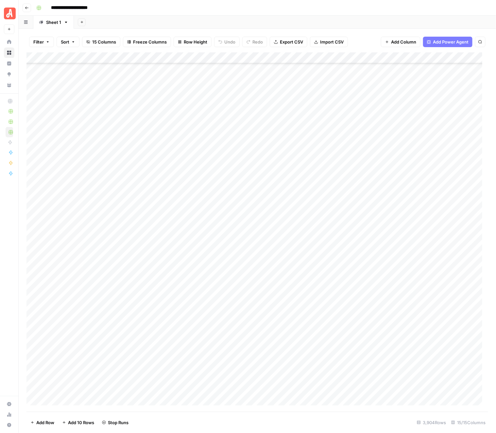
click at [403, 364] on div "Add Column" at bounding box center [258, 231] width 462 height 359
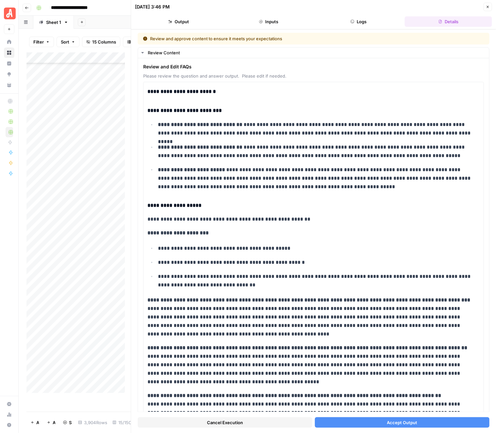
click at [406, 419] on span "Accept Output" at bounding box center [402, 422] width 30 height 7
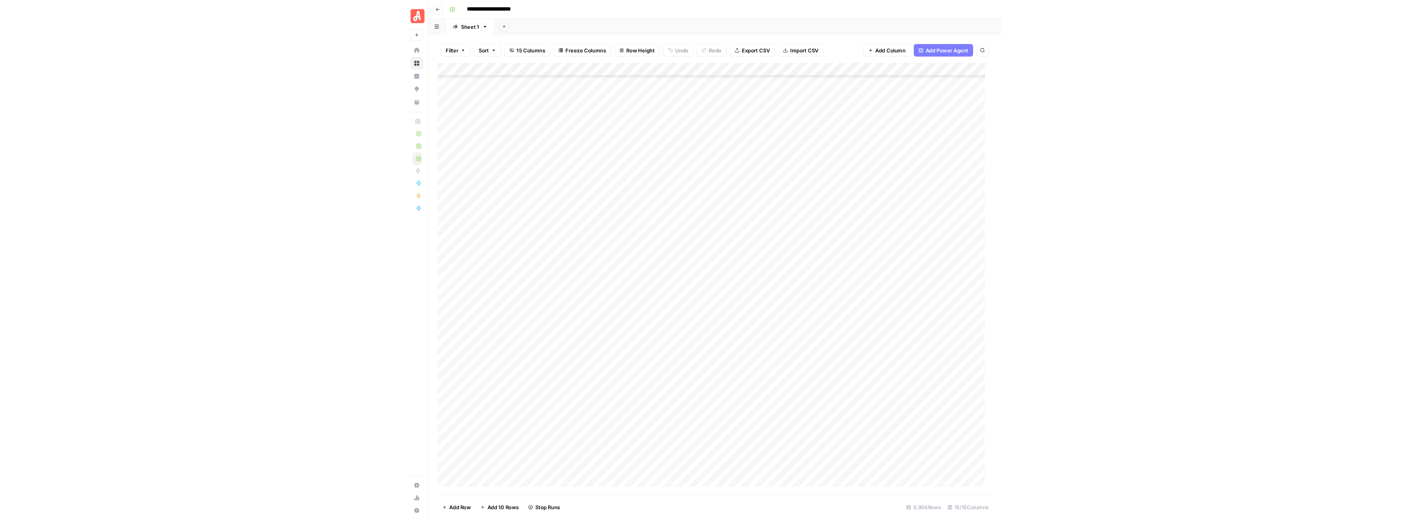
scroll to position [43099, 0]
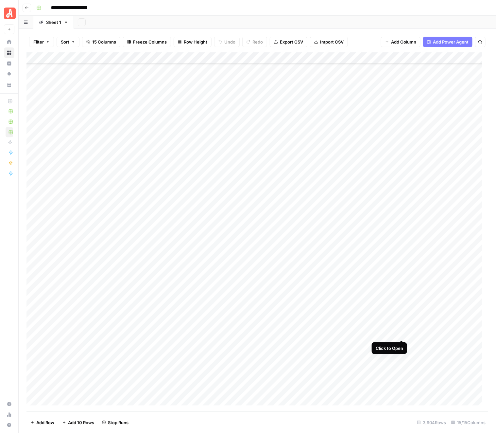
click at [402, 333] on div "Add Column" at bounding box center [258, 231] width 462 height 359
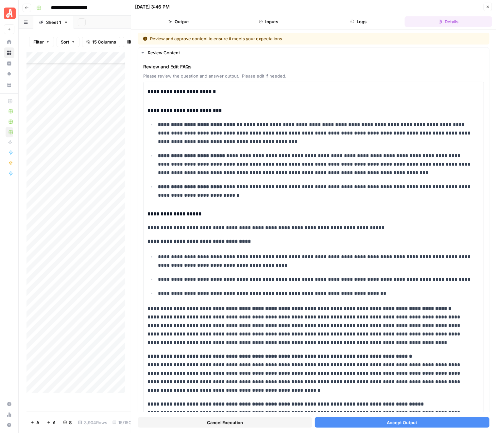
click at [406, 420] on span "Accept Output" at bounding box center [402, 422] width 30 height 7
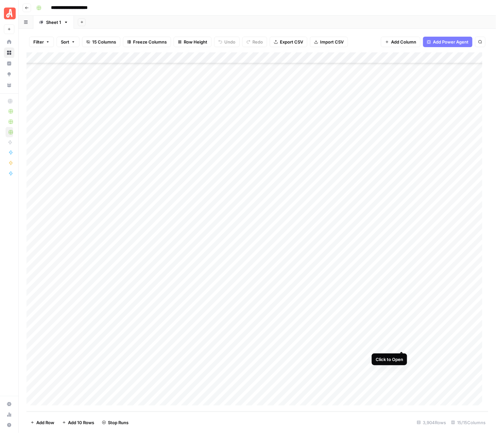
click at [403, 345] on div "Add Column" at bounding box center [258, 231] width 462 height 359
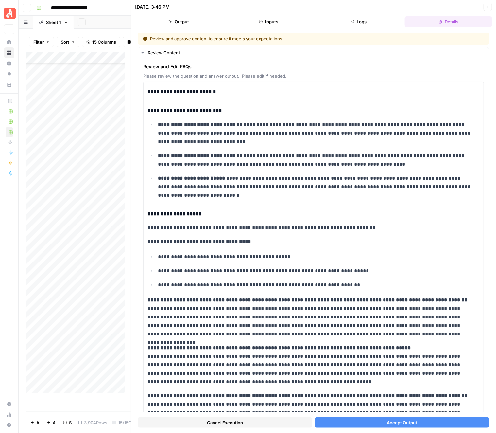
click at [412, 419] on span "Accept Output" at bounding box center [402, 422] width 30 height 7
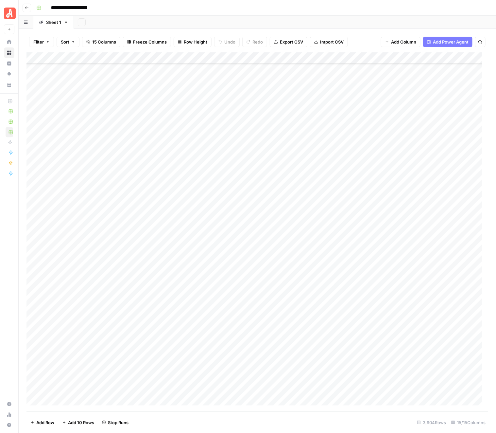
click at [403, 356] on div "Add Column" at bounding box center [258, 231] width 462 height 359
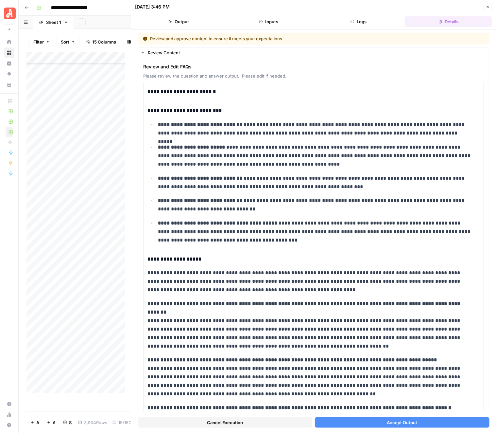
click at [423, 422] on button "Accept Output" at bounding box center [402, 422] width 175 height 10
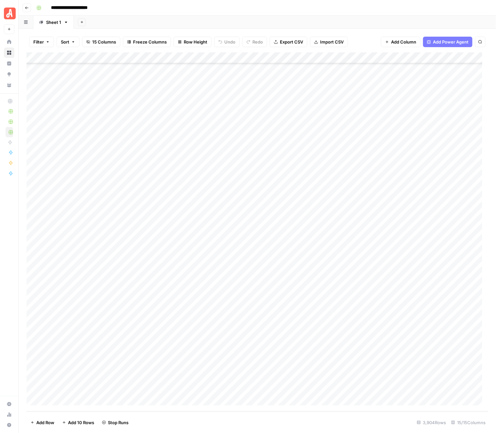
click at [403, 368] on div "Add Column" at bounding box center [258, 231] width 462 height 359
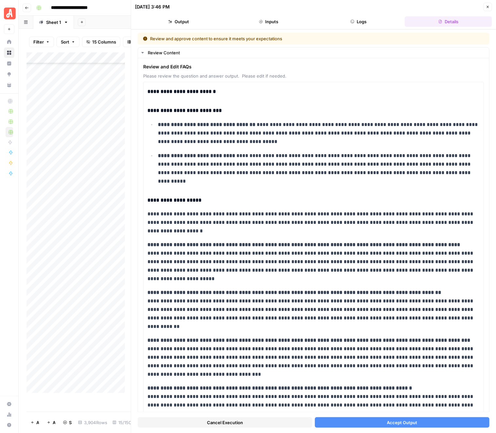
click at [415, 422] on button "Accept Output" at bounding box center [402, 422] width 175 height 10
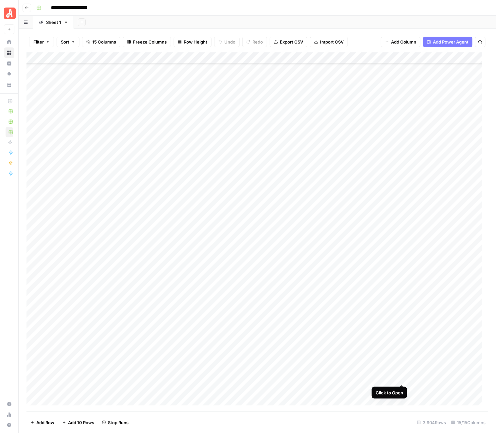
click at [402, 378] on div "Add Column" at bounding box center [258, 231] width 462 height 359
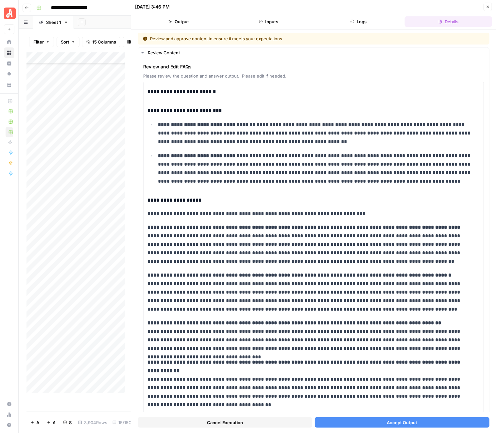
click at [405, 420] on span "Accept Output" at bounding box center [402, 422] width 30 height 7
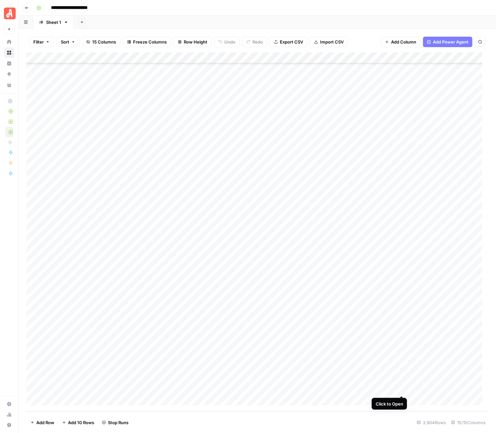
click at [403, 388] on div "Add Column" at bounding box center [258, 231] width 462 height 359
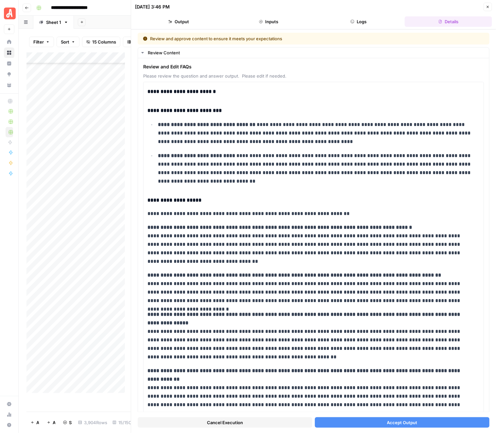
click at [419, 424] on button "Accept Output" at bounding box center [402, 422] width 175 height 10
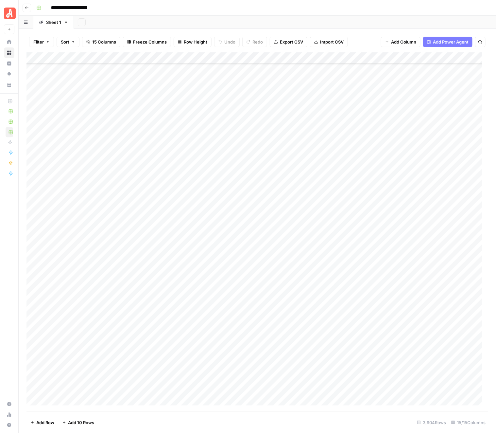
scroll to position [43099, 0]
